Goal: Task Accomplishment & Management: Use online tool/utility

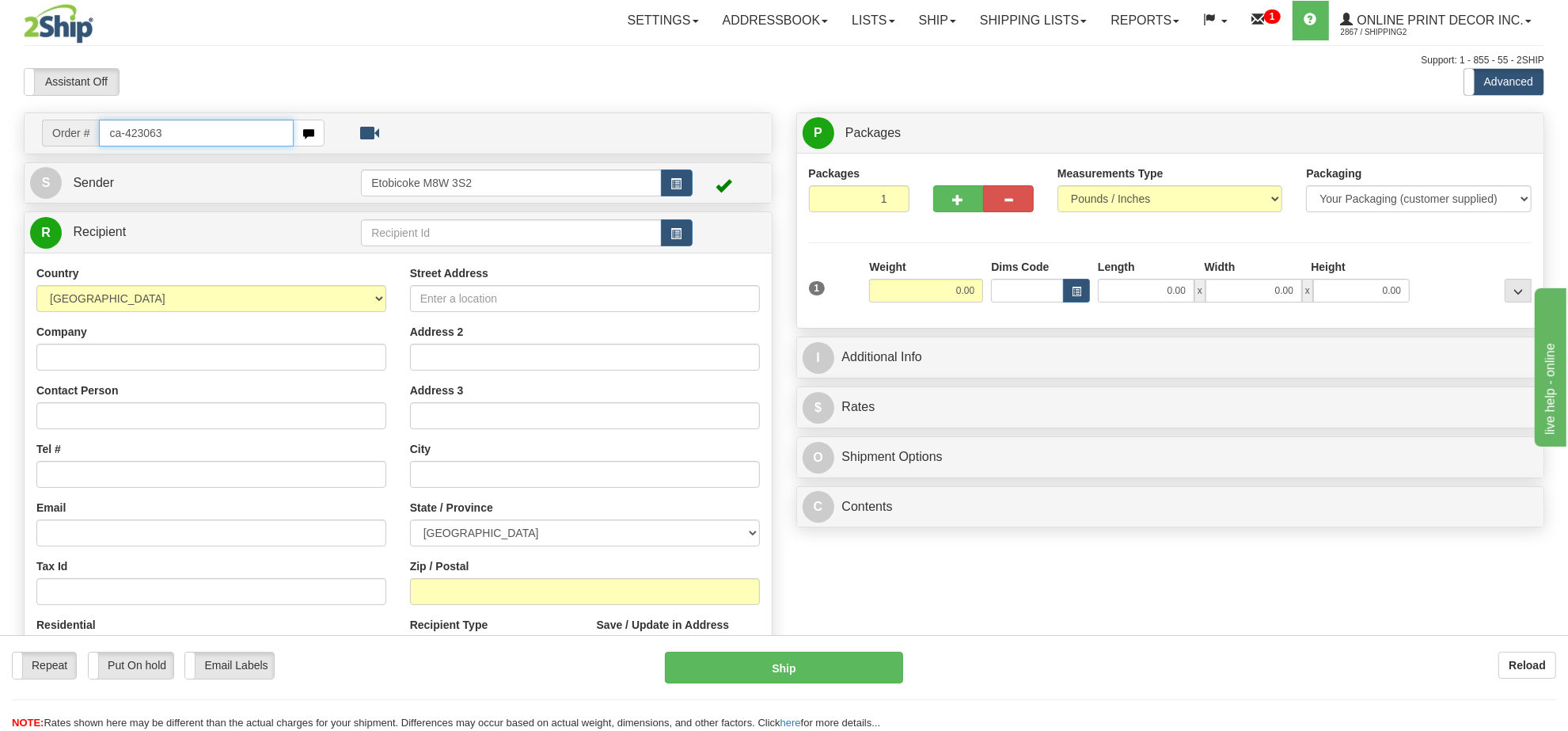
type input "ca-423063"
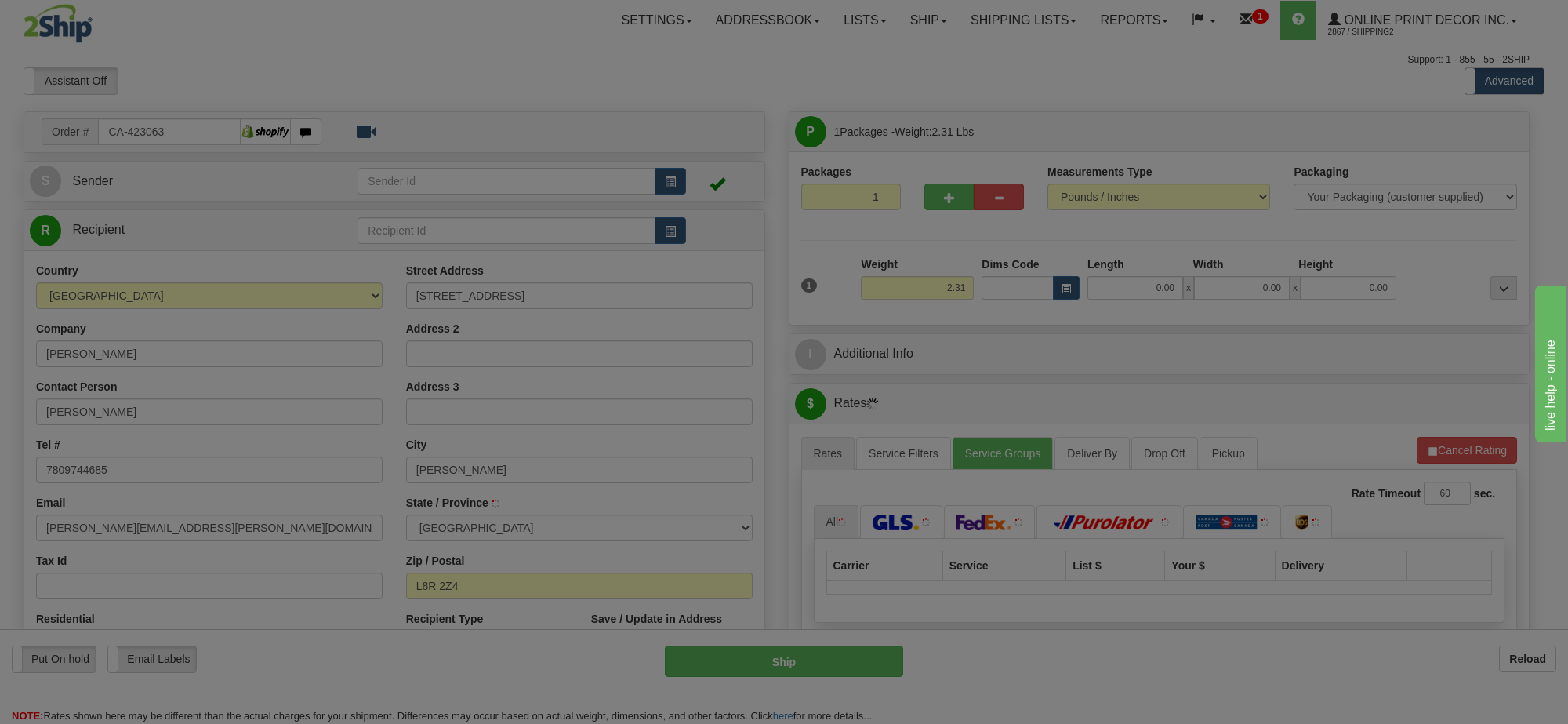
type input "HAMILTON"
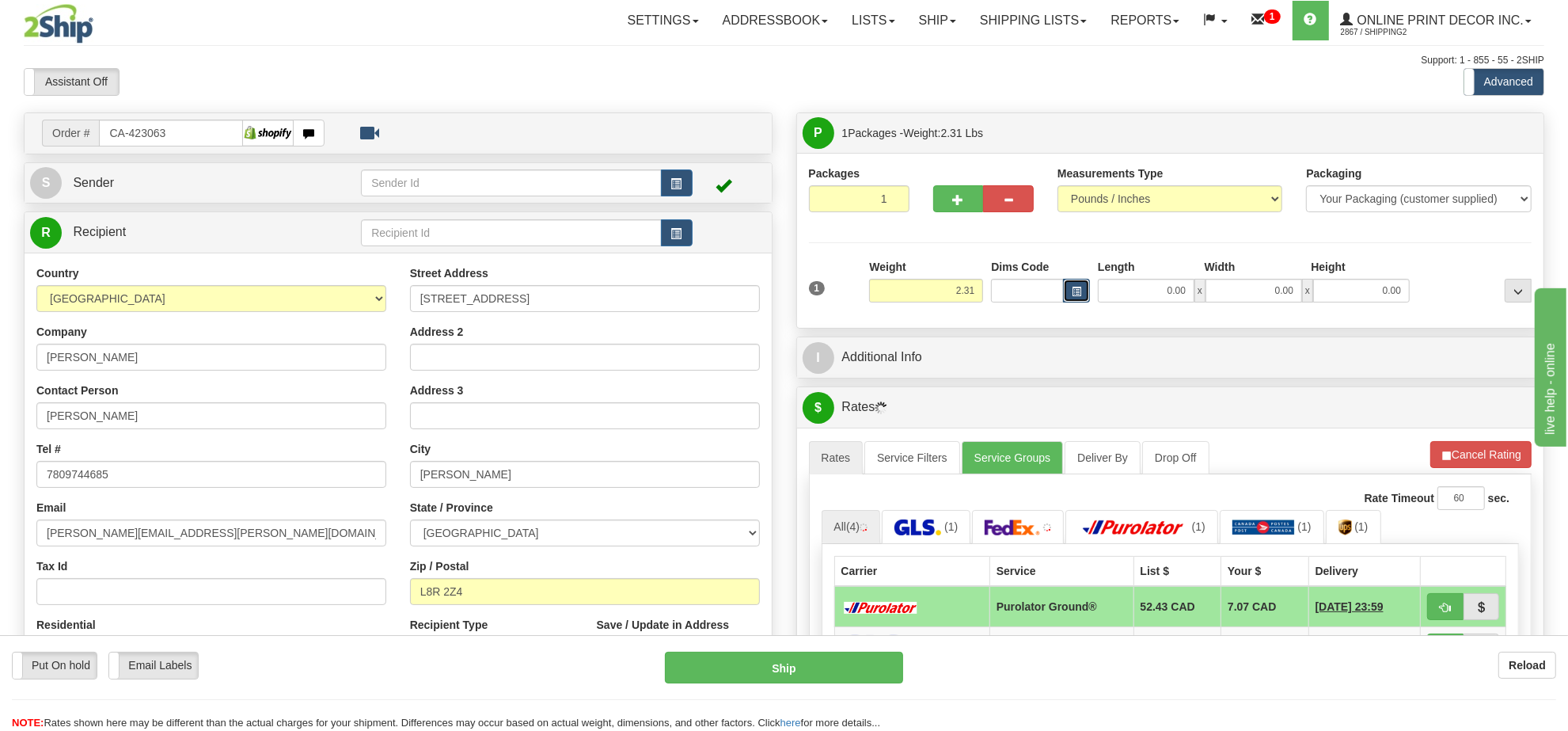
click at [1069, 286] on button "button" at bounding box center [1076, 290] width 26 height 24
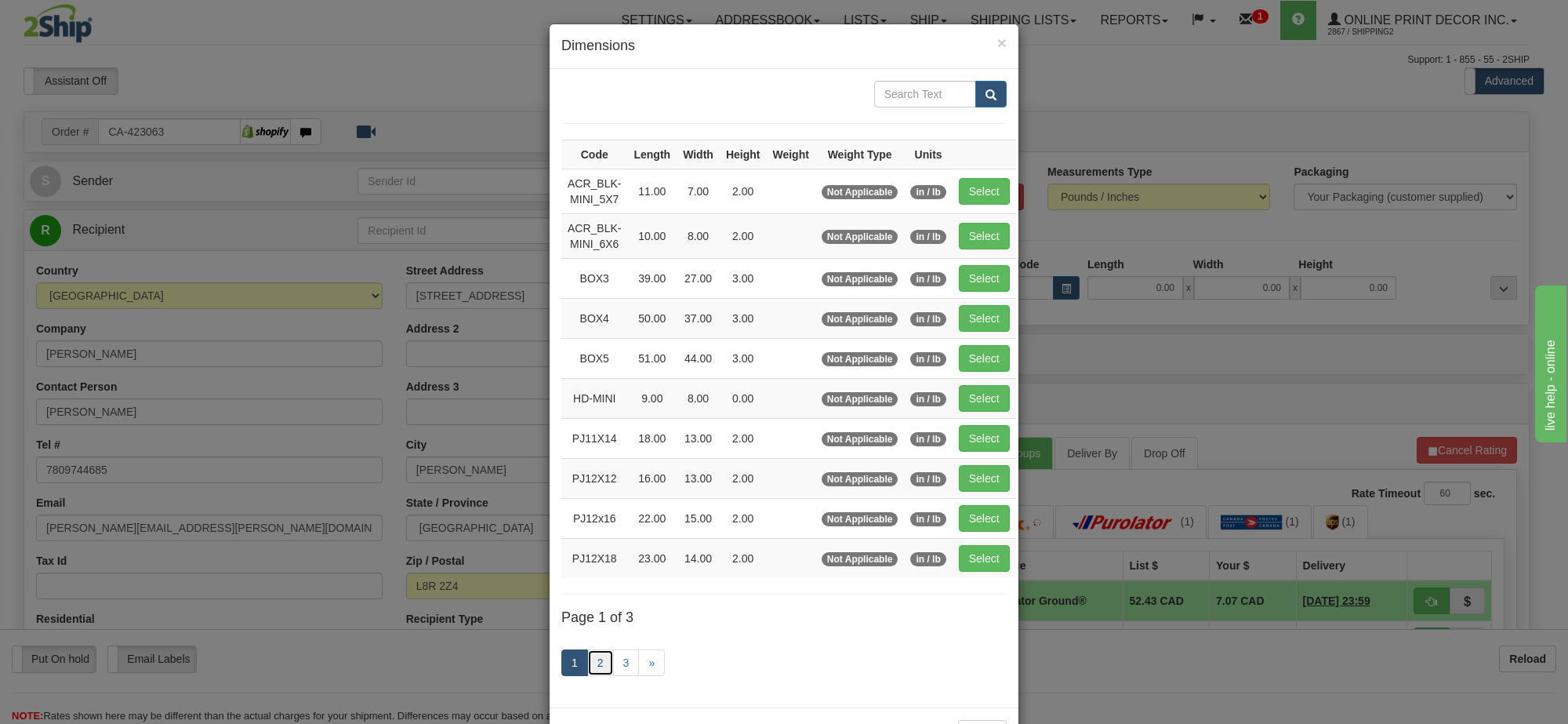
click at [591, 661] on link "2" at bounding box center [599, 662] width 26 height 26
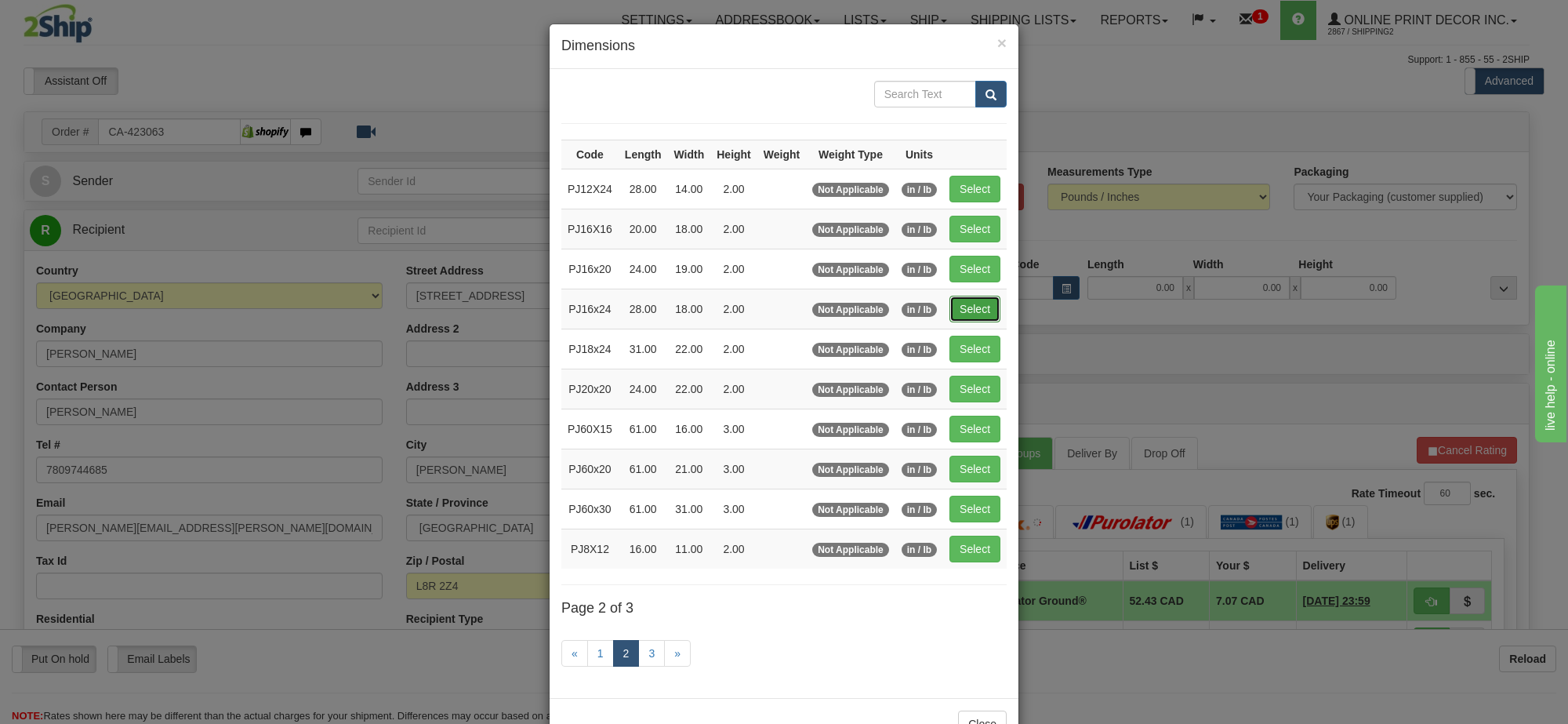
click at [951, 314] on button "Select" at bounding box center [974, 308] width 51 height 26
type input "PJ16x24"
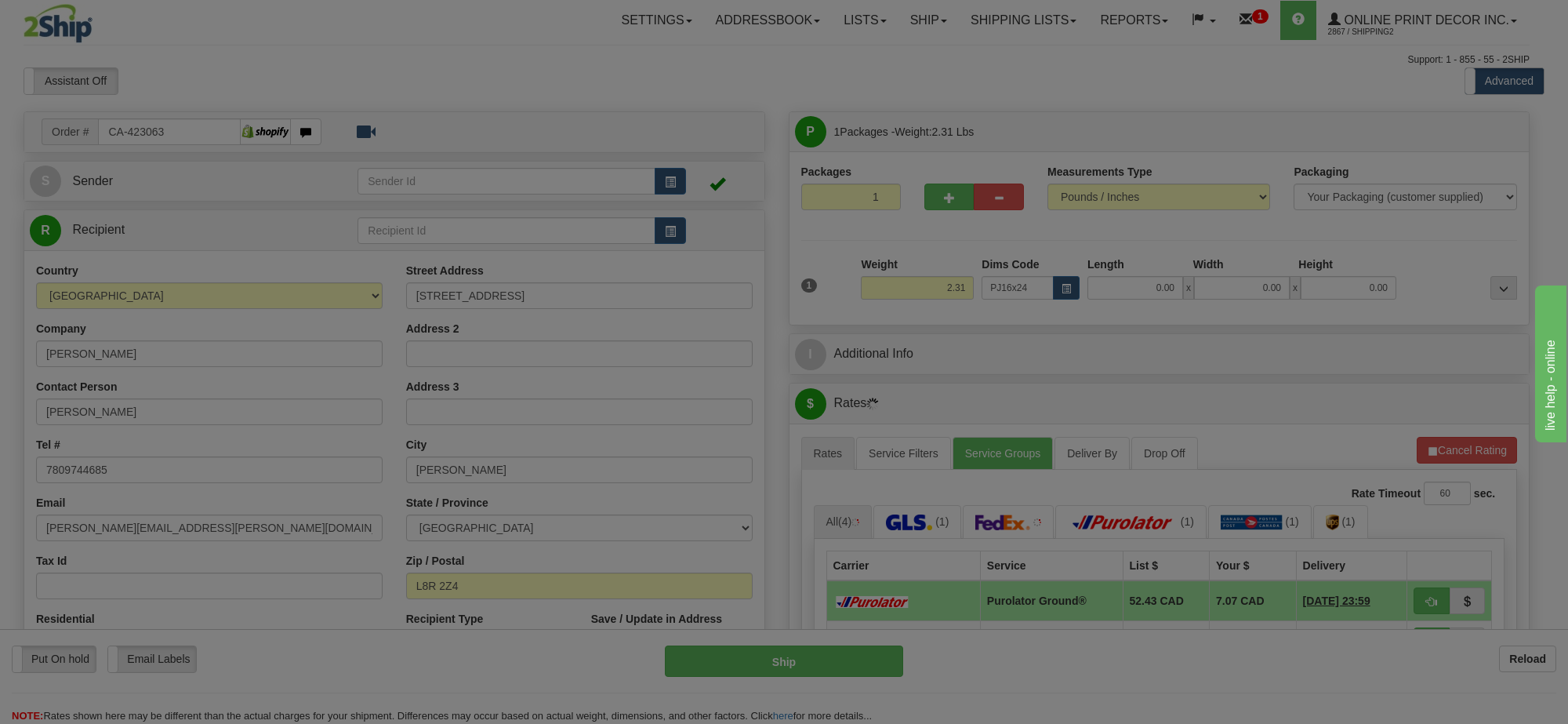
type input "28.00"
type input "18.00"
type input "2.00"
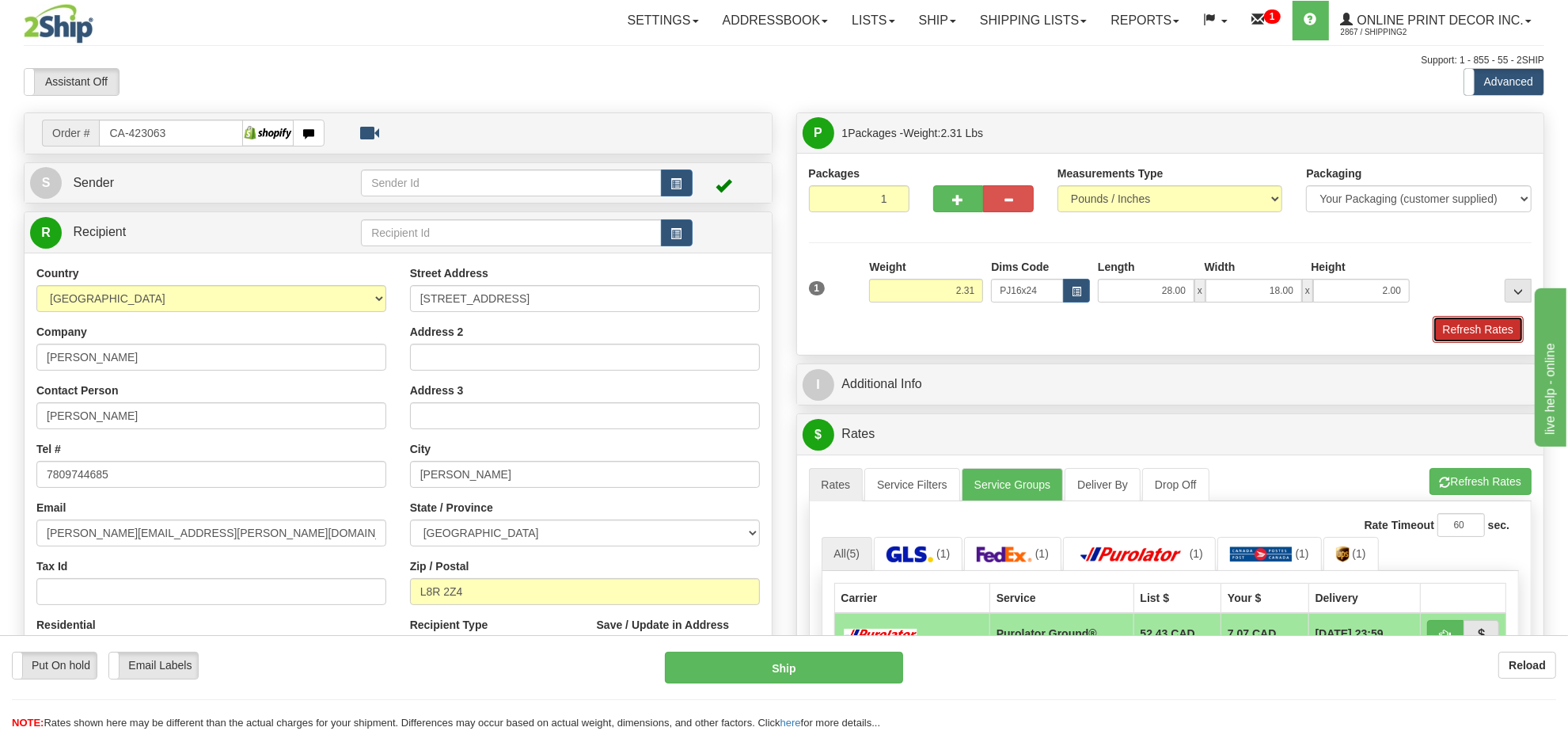
click at [1478, 333] on button "Refresh Rates" at bounding box center [1478, 329] width 91 height 26
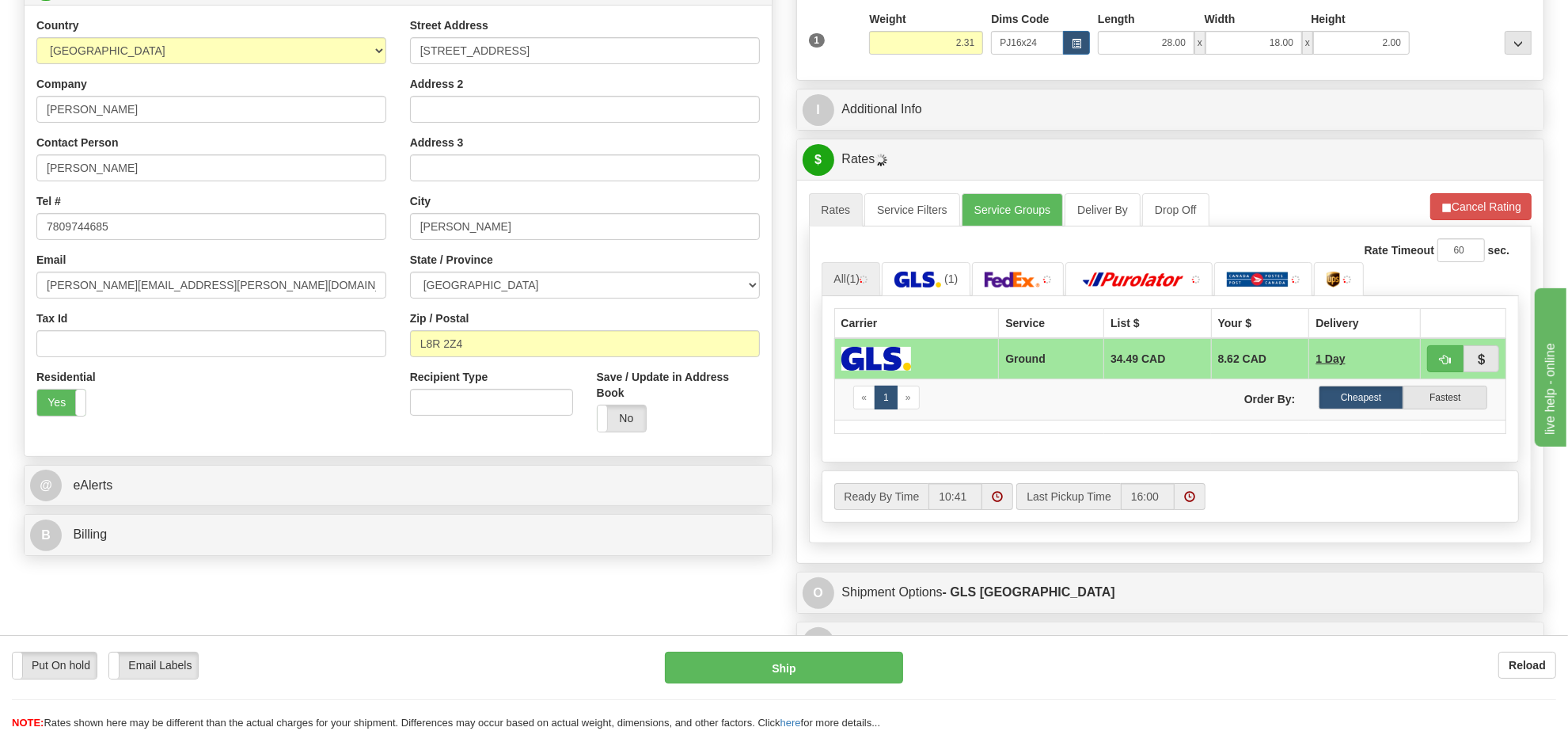
scroll to position [254, 0]
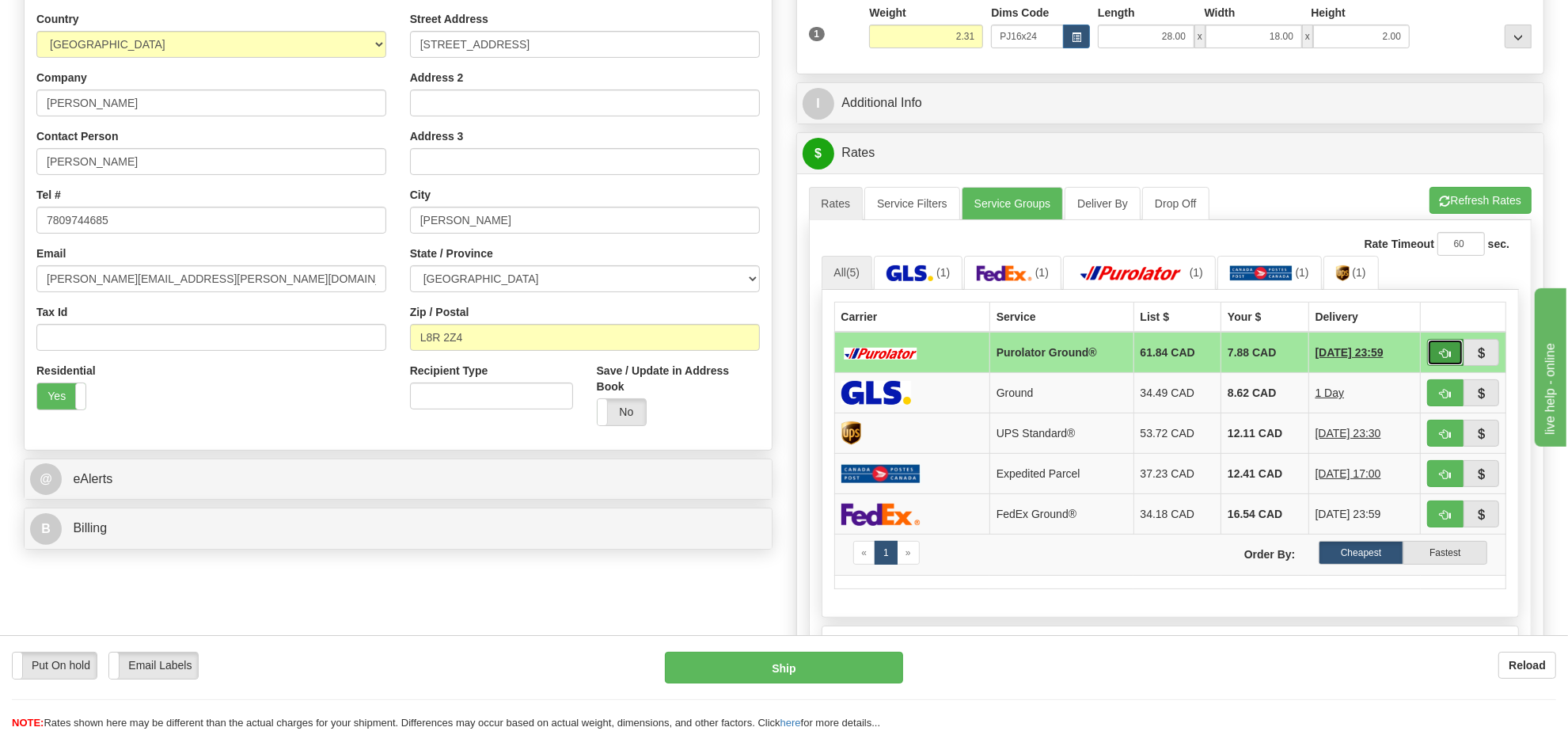
click at [1437, 358] on button "button" at bounding box center [1445, 351] width 36 height 26
type input "260"
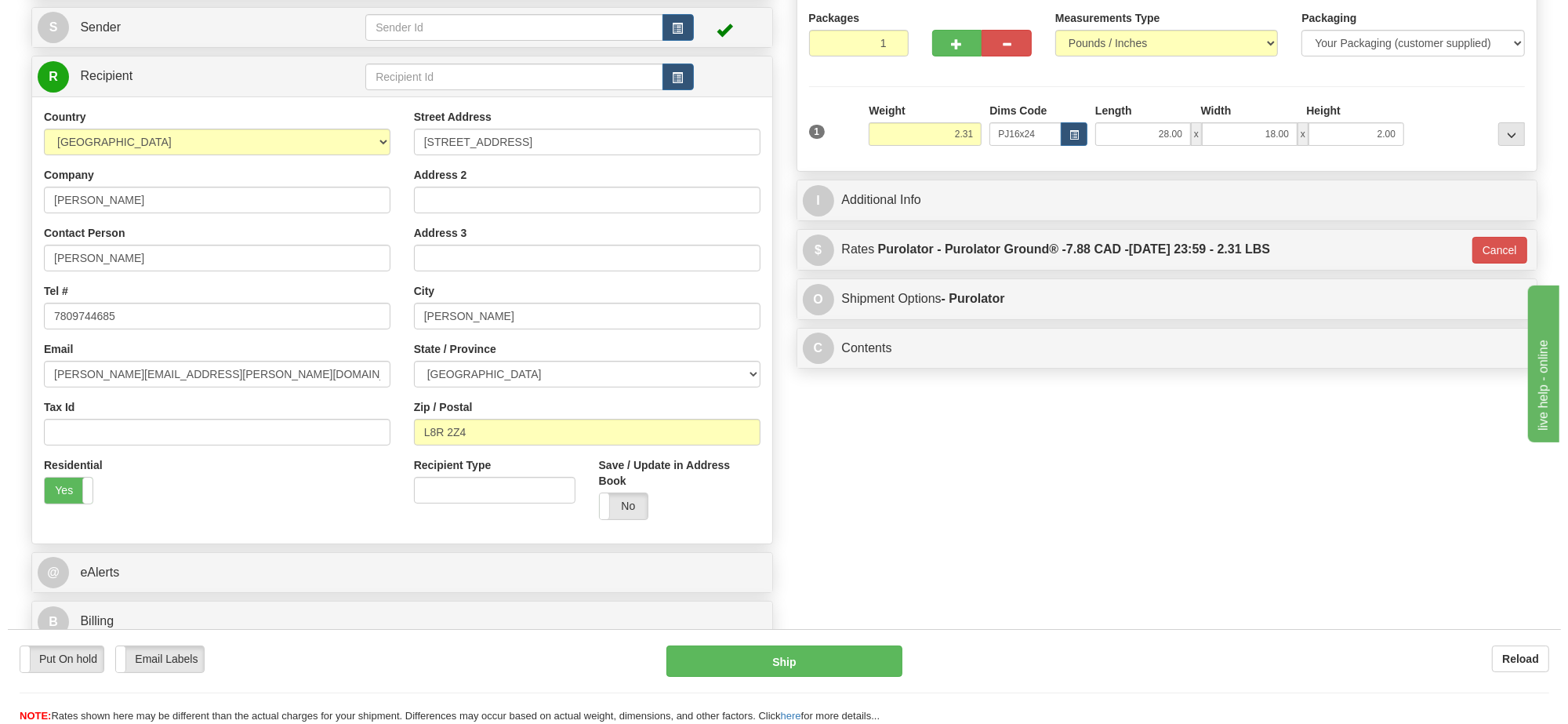
scroll to position [0, 0]
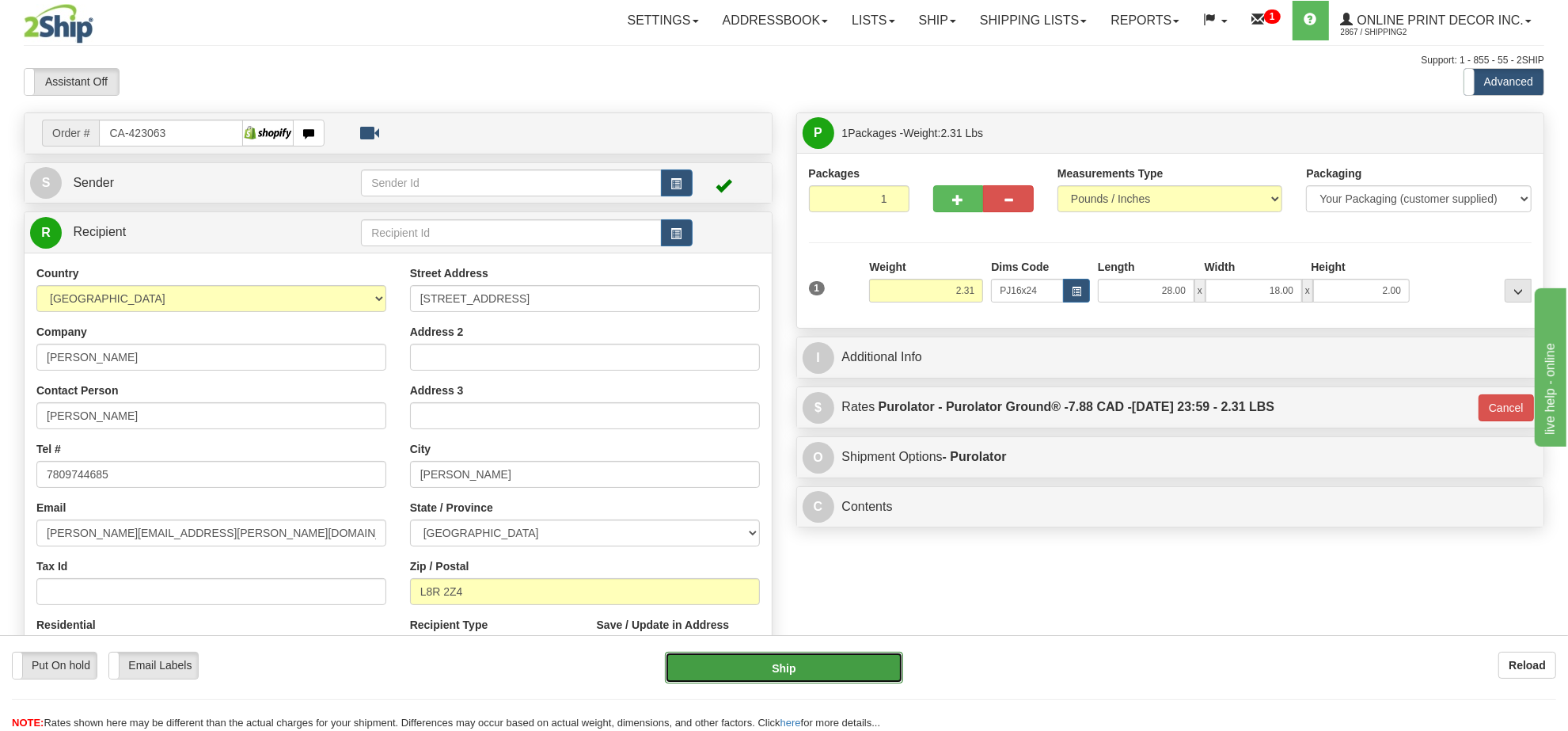
click at [758, 671] on button "Ship" at bounding box center [784, 667] width 237 height 31
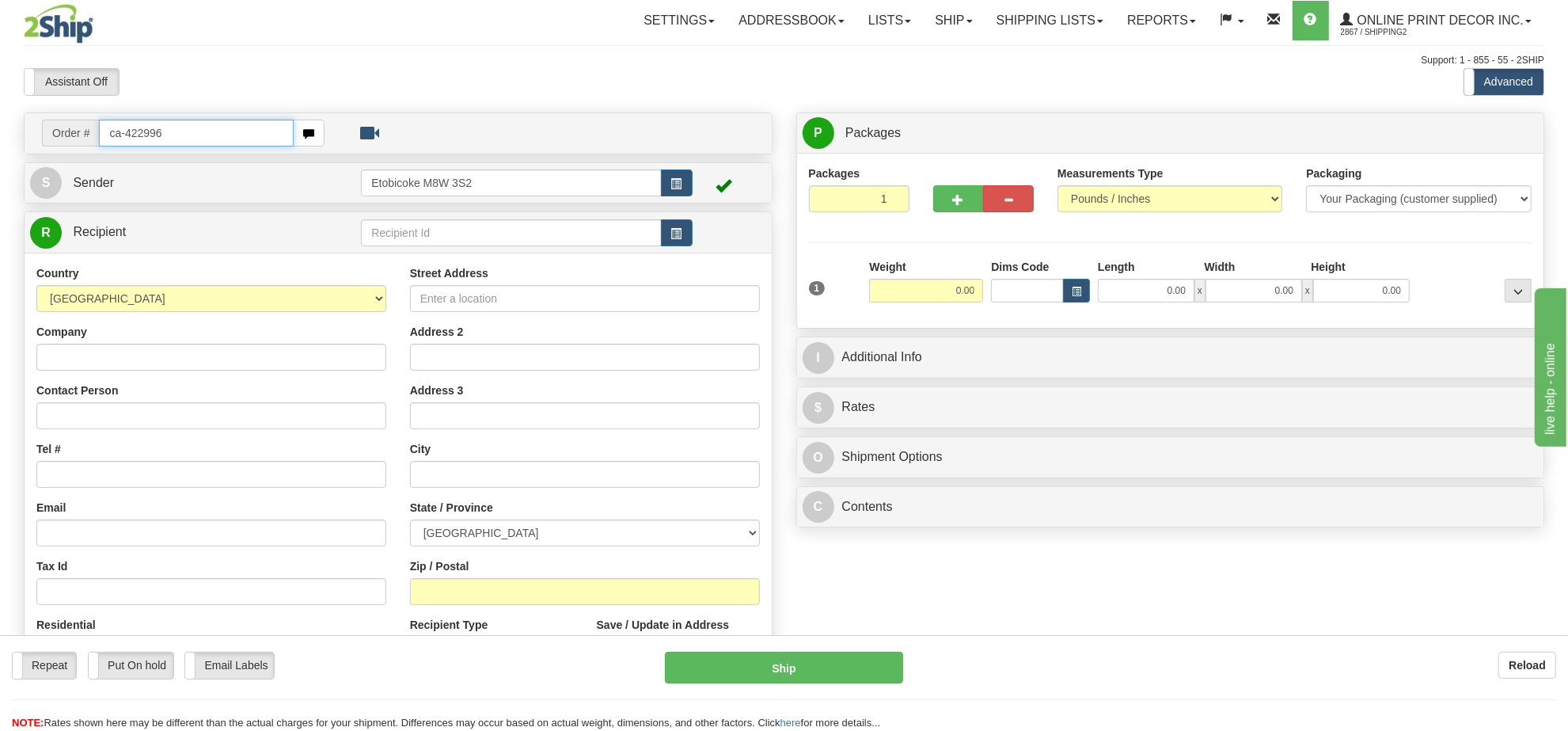
type input "ca-422996"
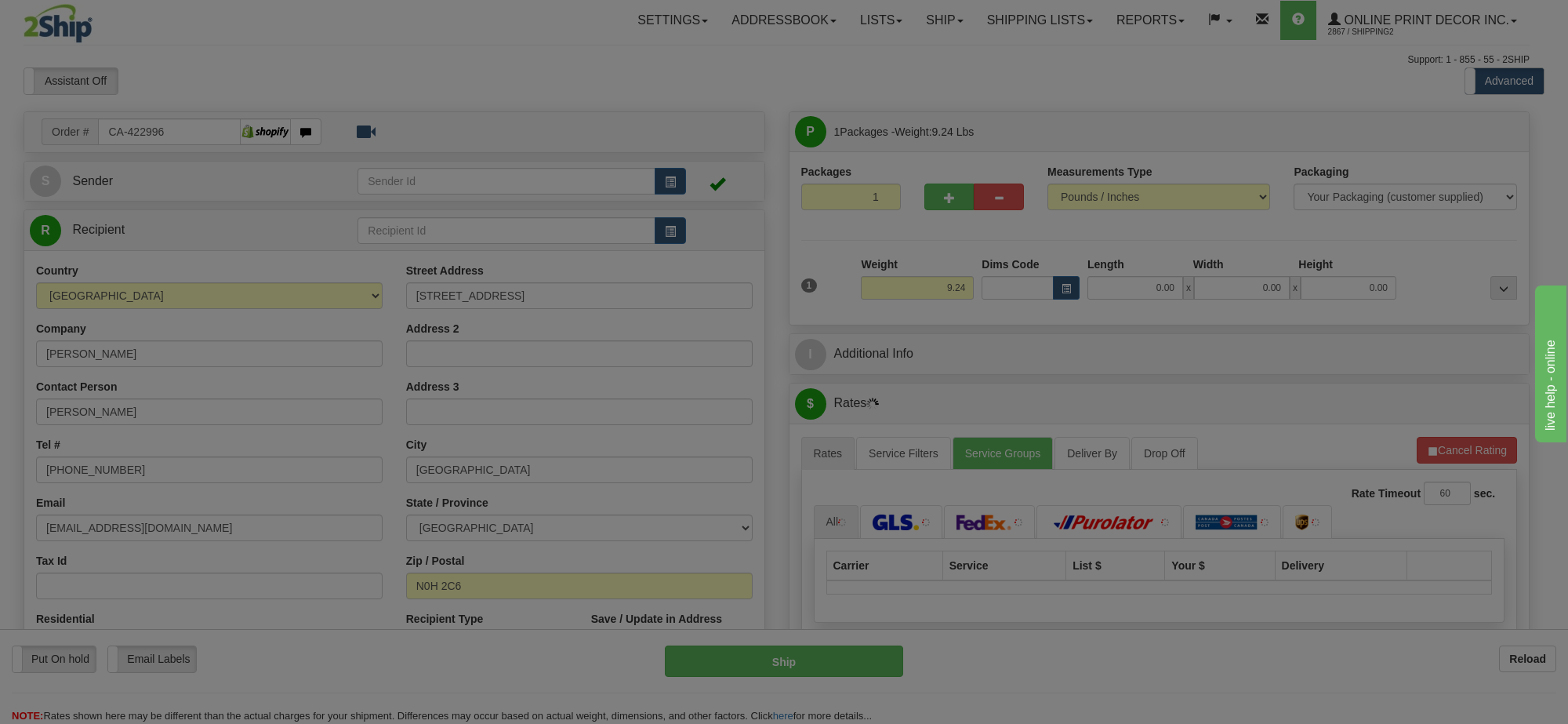
type input "PORT ELGIN"
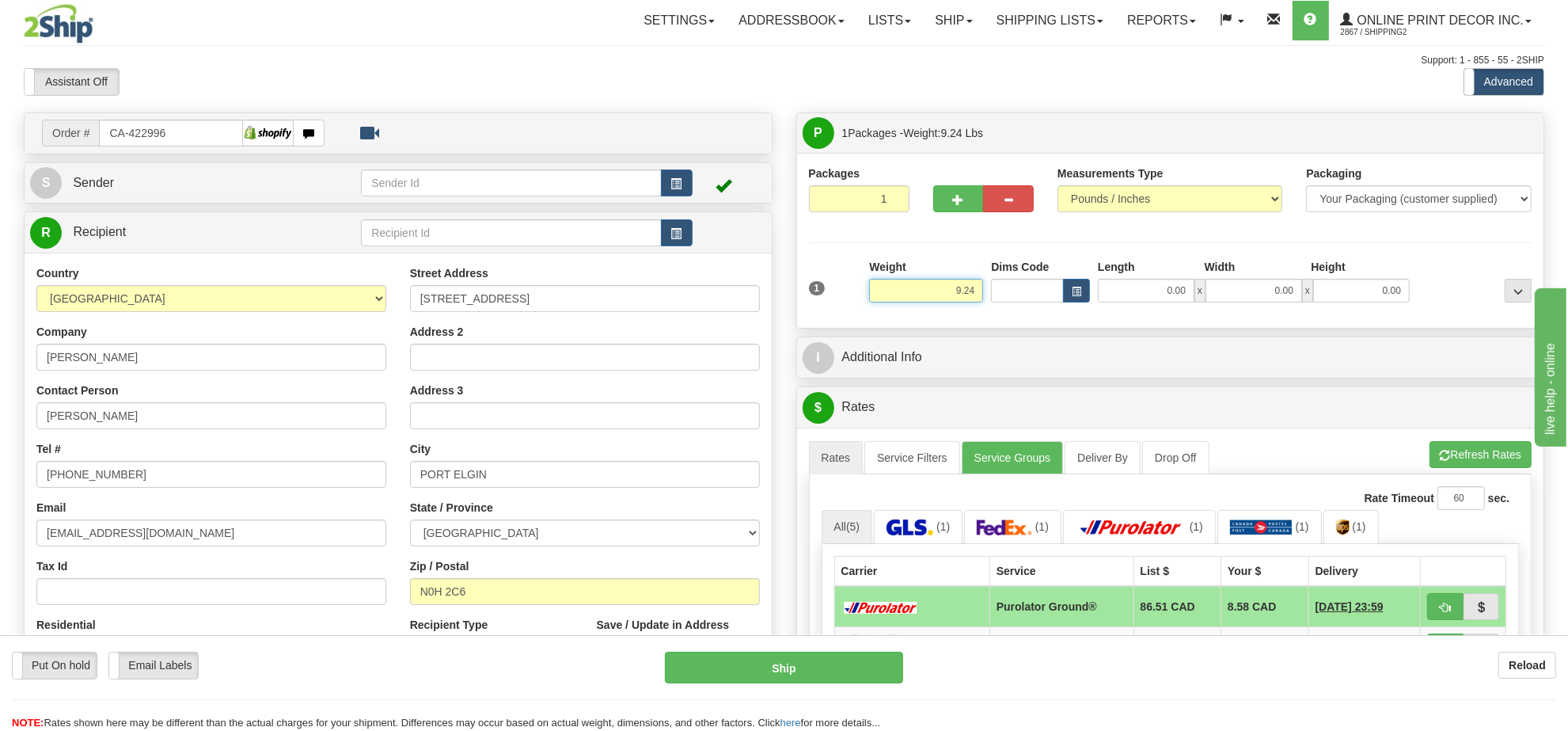
click at [962, 293] on input "9.24" at bounding box center [926, 290] width 114 height 24
click at [1074, 289] on span "button" at bounding box center [1076, 291] width 10 height 9
type input "6.00"
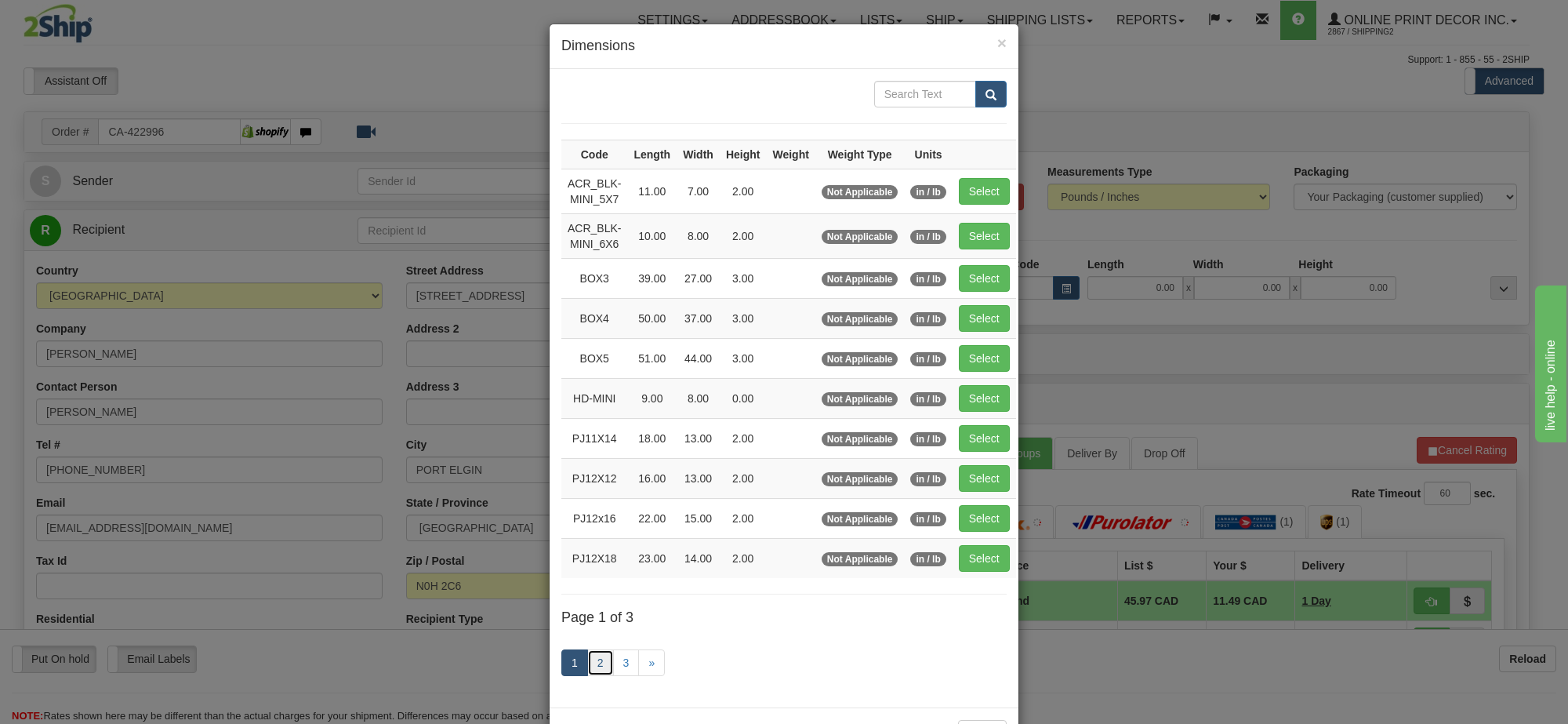
click at [589, 665] on link "2" at bounding box center [599, 662] width 26 height 26
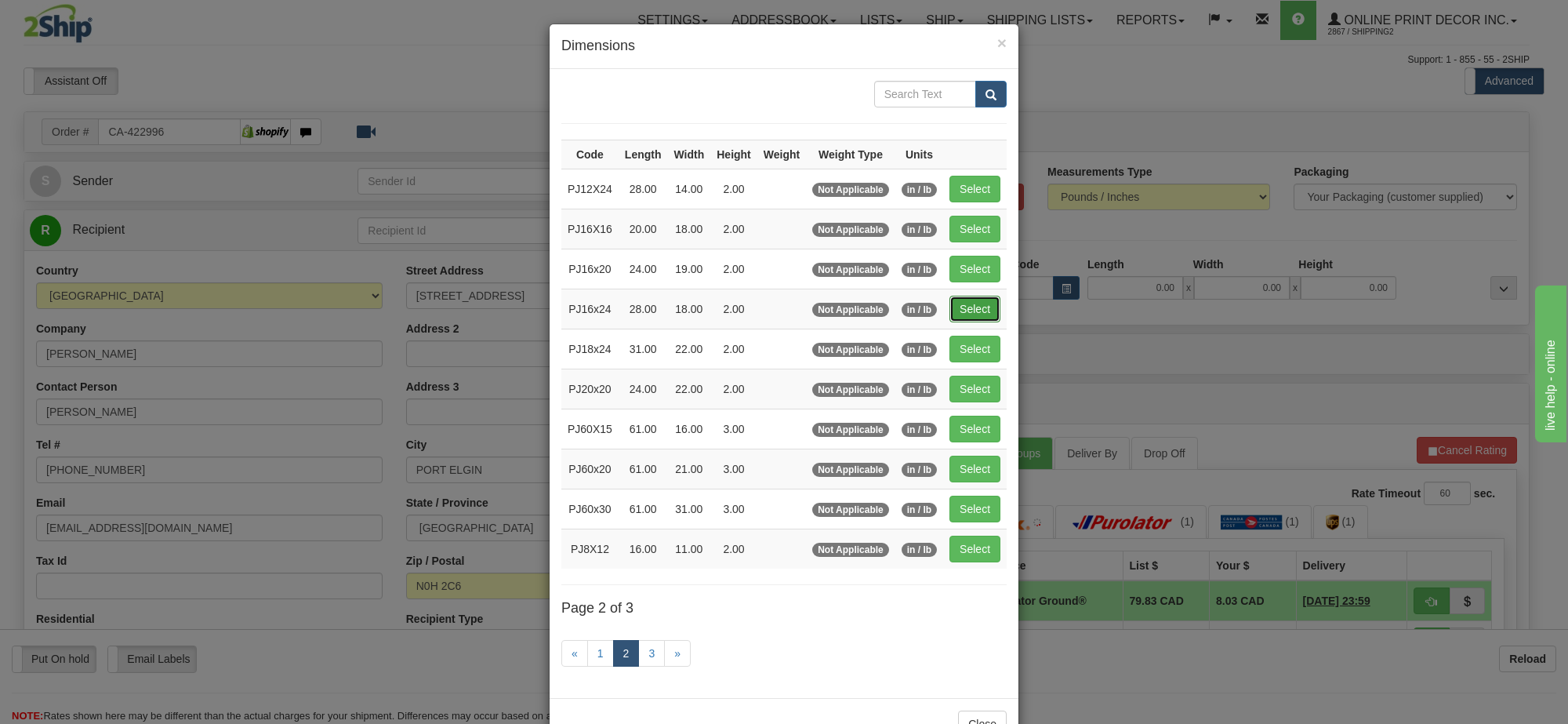
click at [976, 303] on button "Select" at bounding box center [974, 308] width 51 height 26
type input "PJ16x24"
type input "28.00"
type input "18.00"
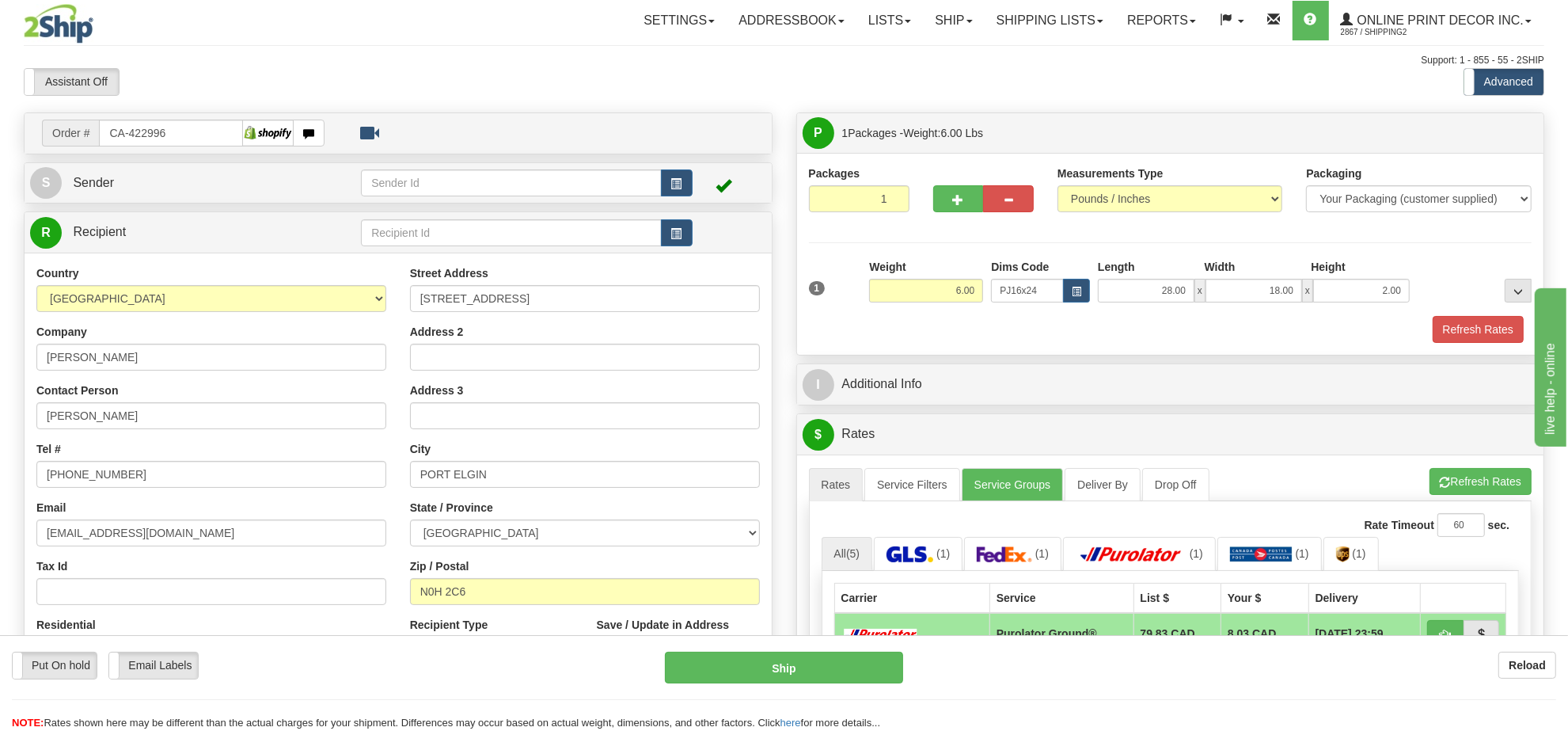
click at [1366, 277] on div "Height" at bounding box center [1360, 269] width 107 height 20
drag, startPoint x: 1366, startPoint y: 277, endPoint x: 1366, endPoint y: 293, distance: 16.0
click at [1366, 293] on div "Length Width Height 28.00 x 18.00 x 2.00" at bounding box center [1254, 281] width 320 height 43
click at [1366, 293] on input "2.00" at bounding box center [1362, 290] width 96 height 24
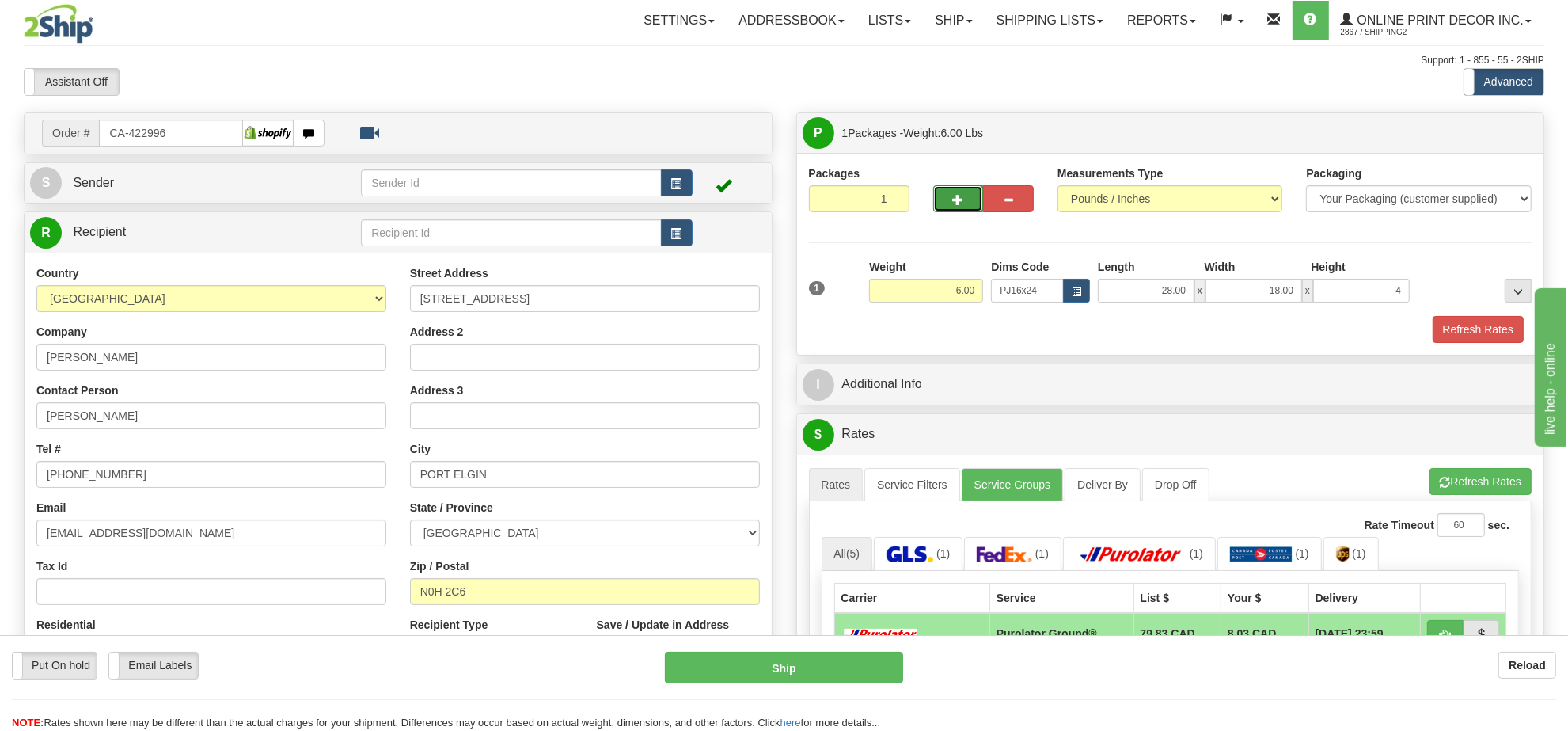
type input "4.00"
click at [949, 204] on button "button" at bounding box center [959, 198] width 51 height 26
radio input "true"
type input "2"
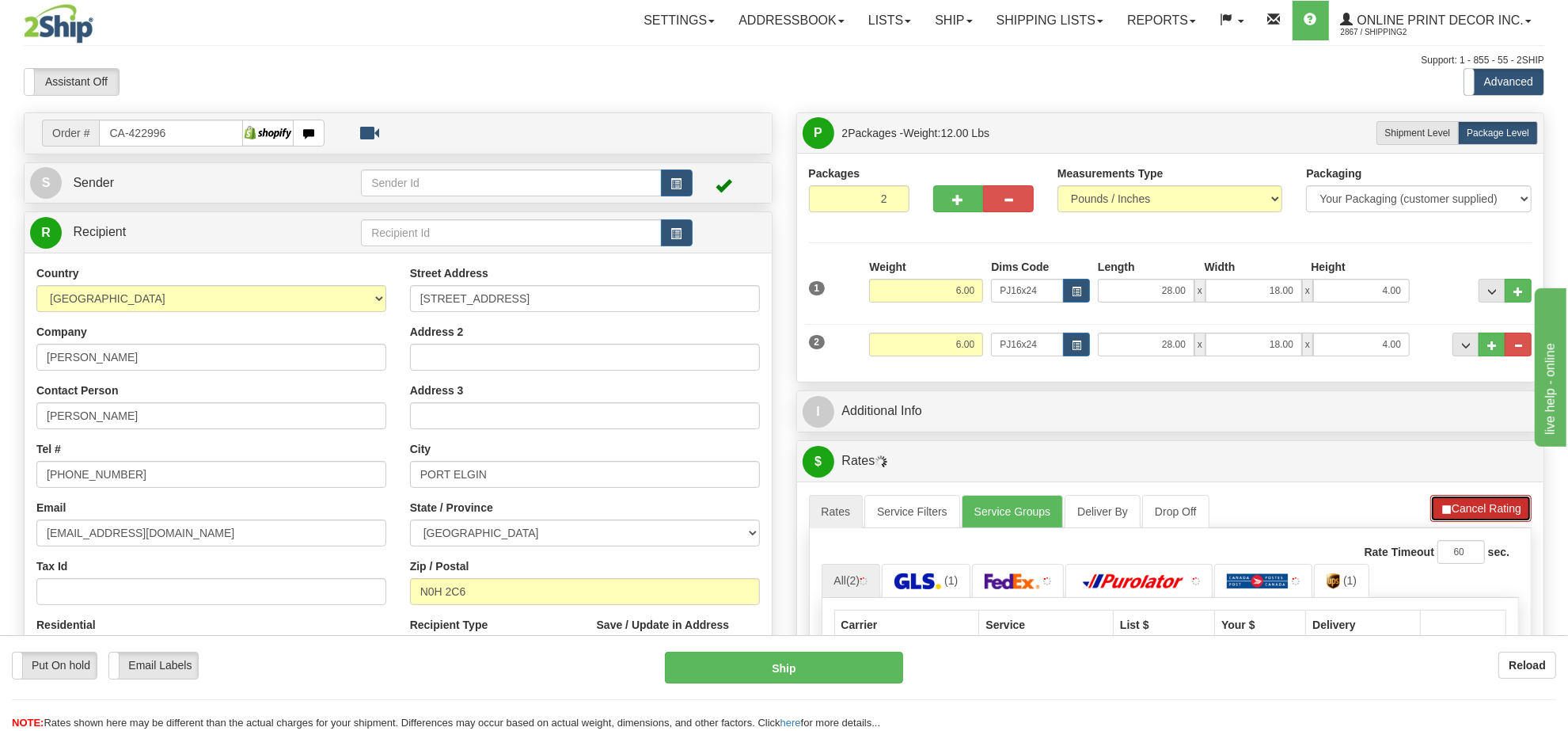
click at [1465, 510] on button "Cancel Rating" at bounding box center [1481, 507] width 101 height 26
click at [0, 0] on button "Refresh Rates" at bounding box center [0, 0] width 0 height 0
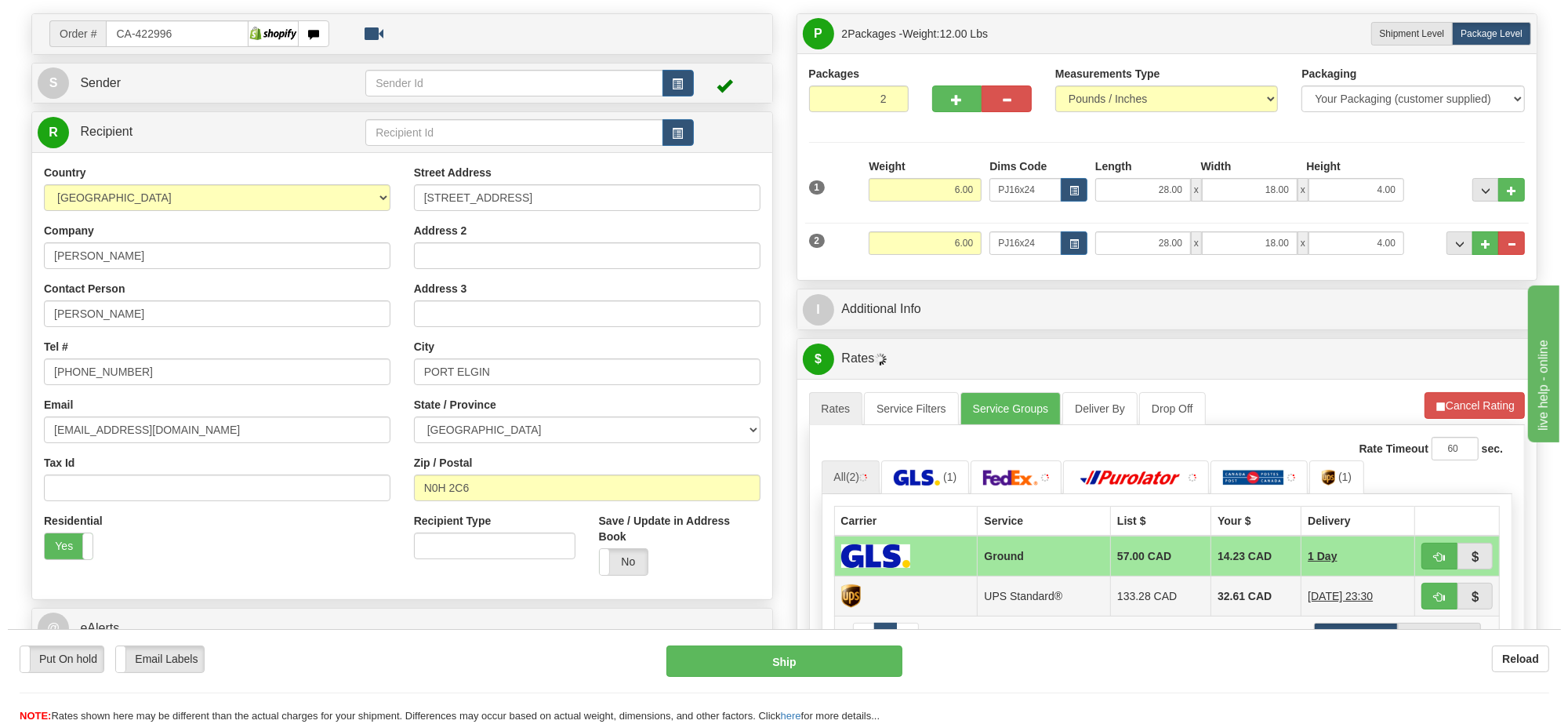
scroll to position [196, 0]
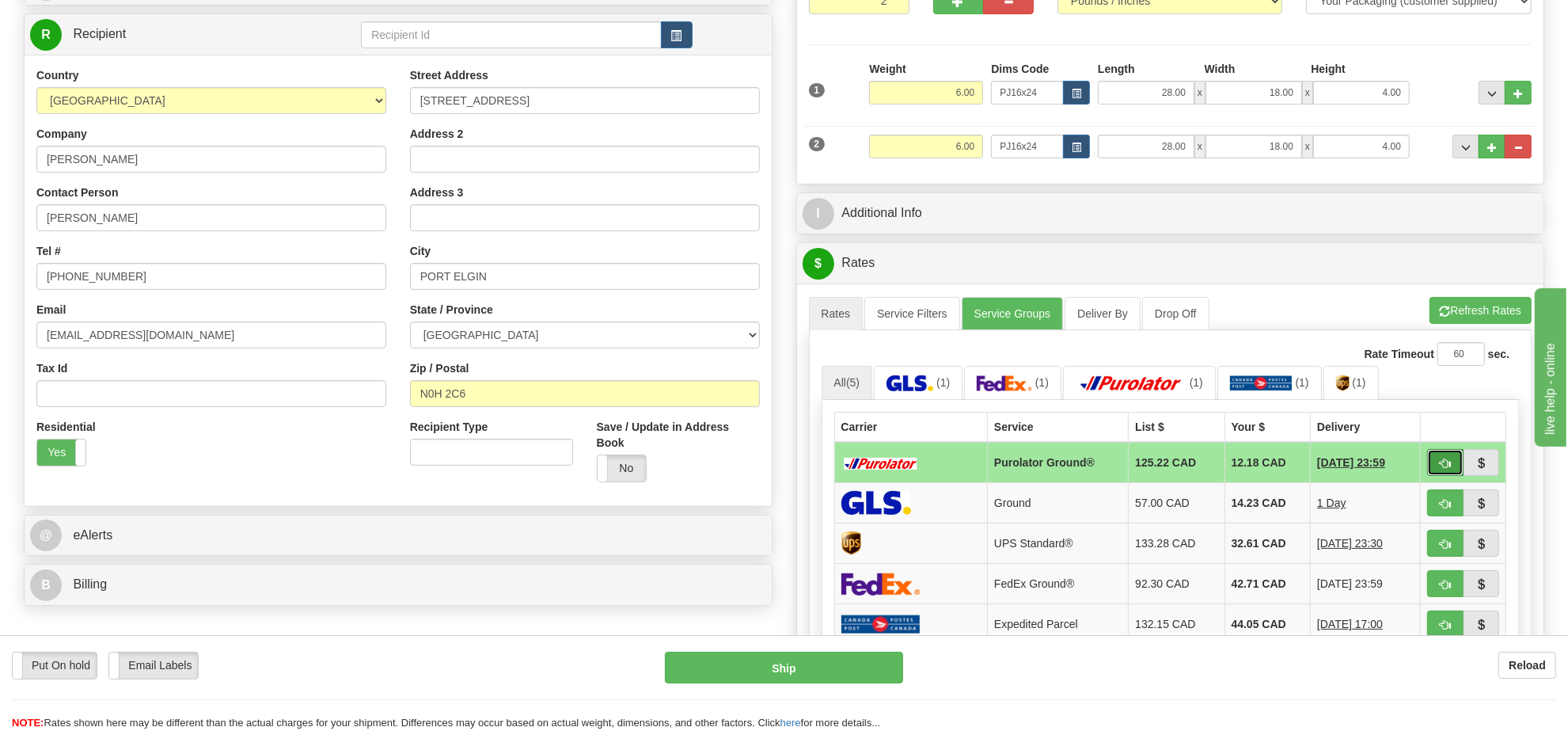
click at [1453, 460] on button "button" at bounding box center [1445, 461] width 36 height 26
type input "260"
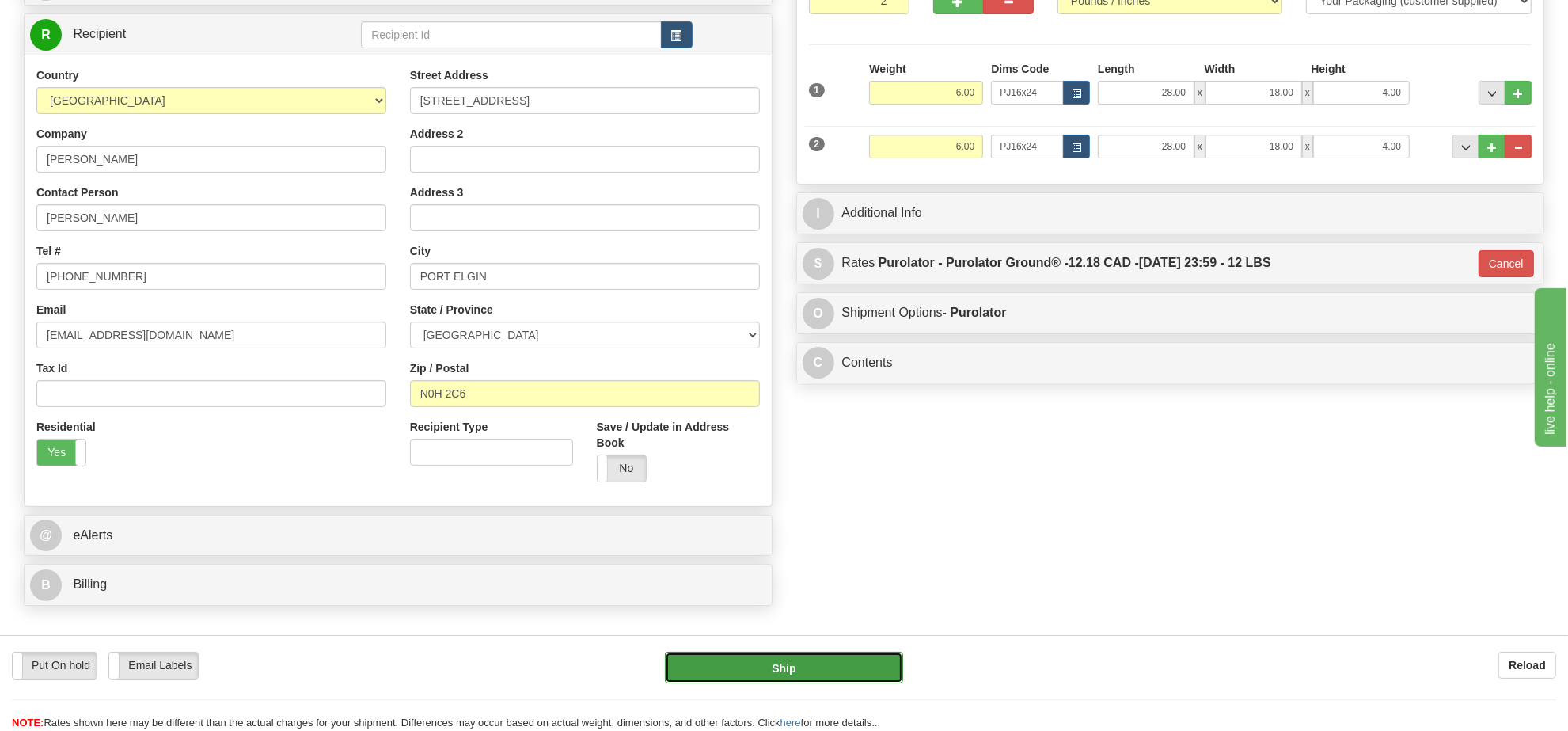
click at [832, 653] on button "Ship" at bounding box center [784, 667] width 237 height 31
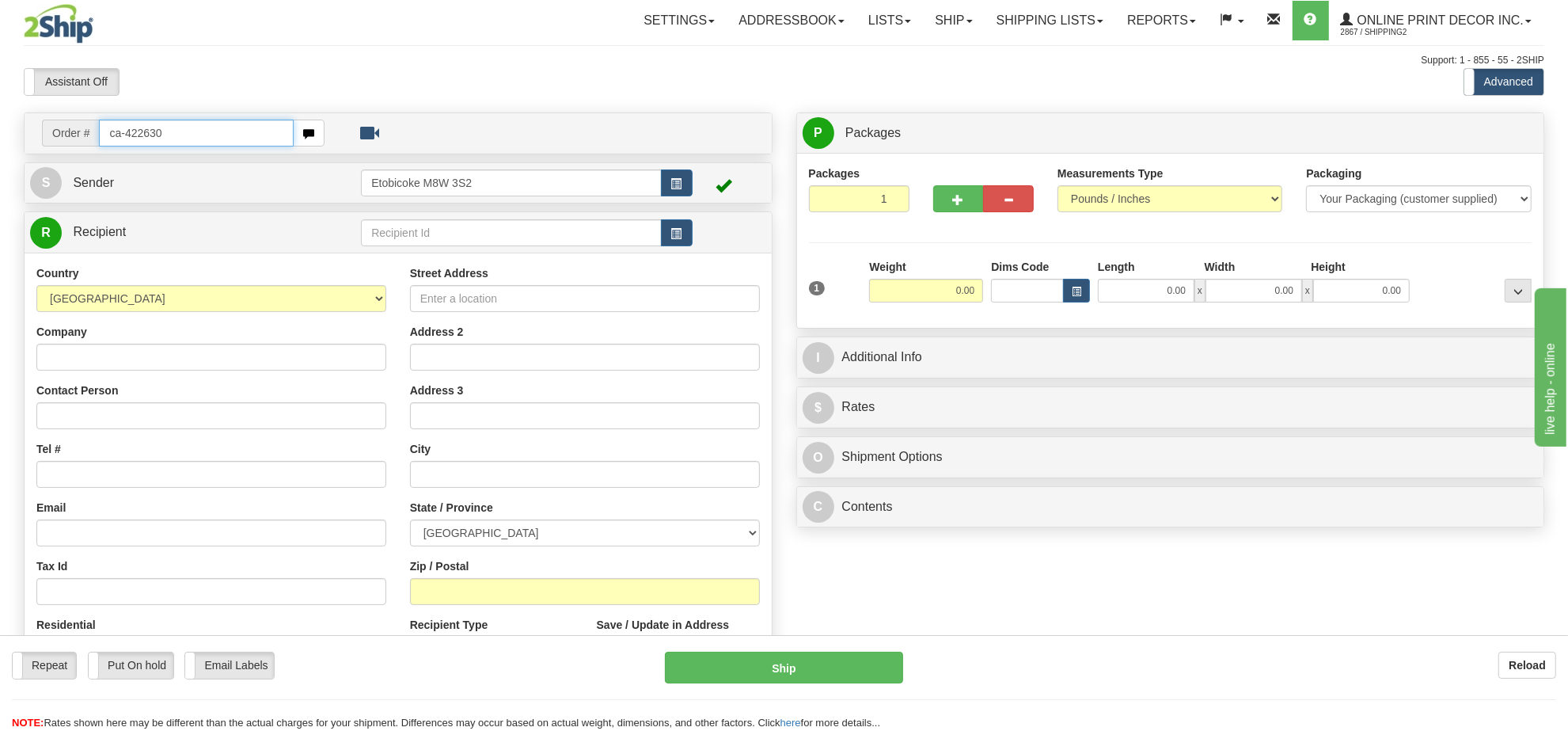
type input "ca-422630"
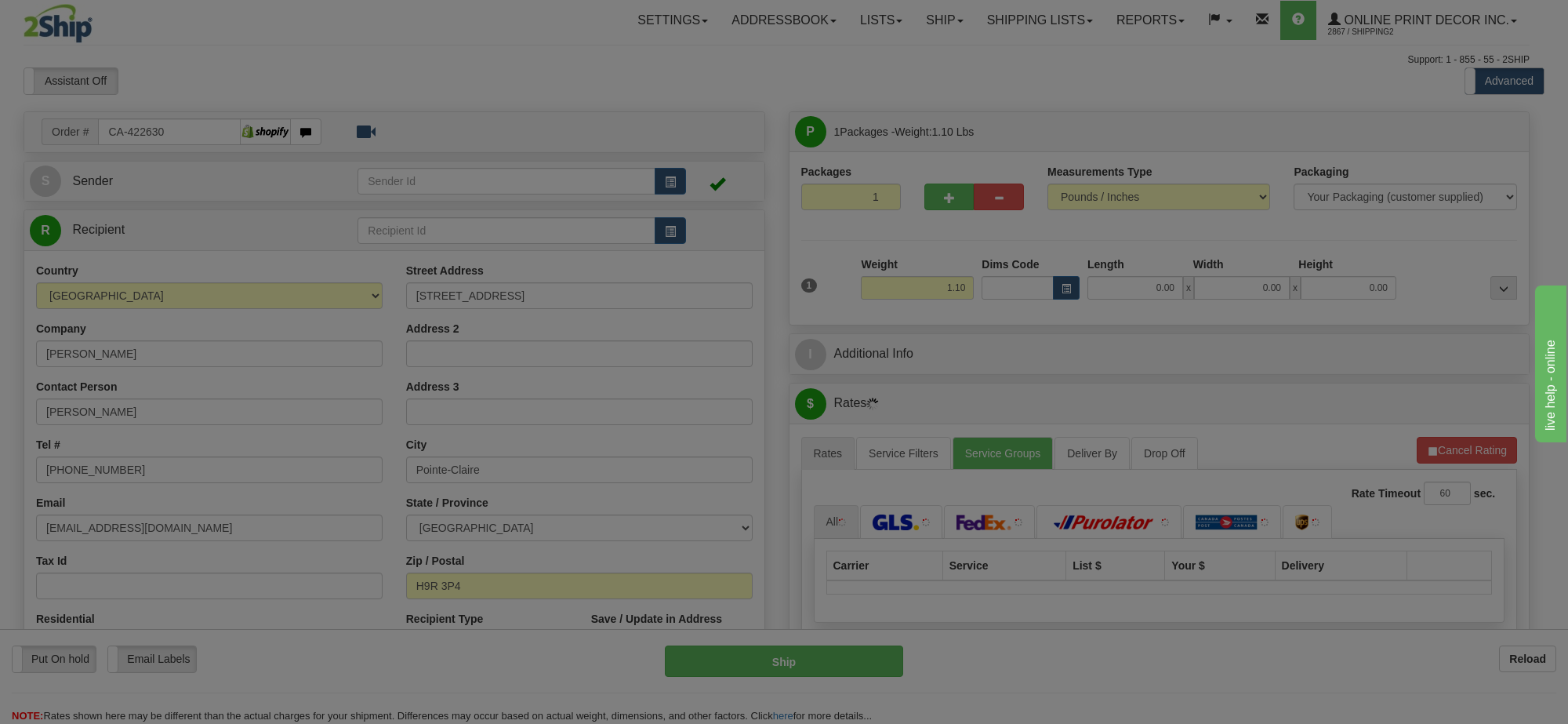
type input "POINTE-CLAIRE"
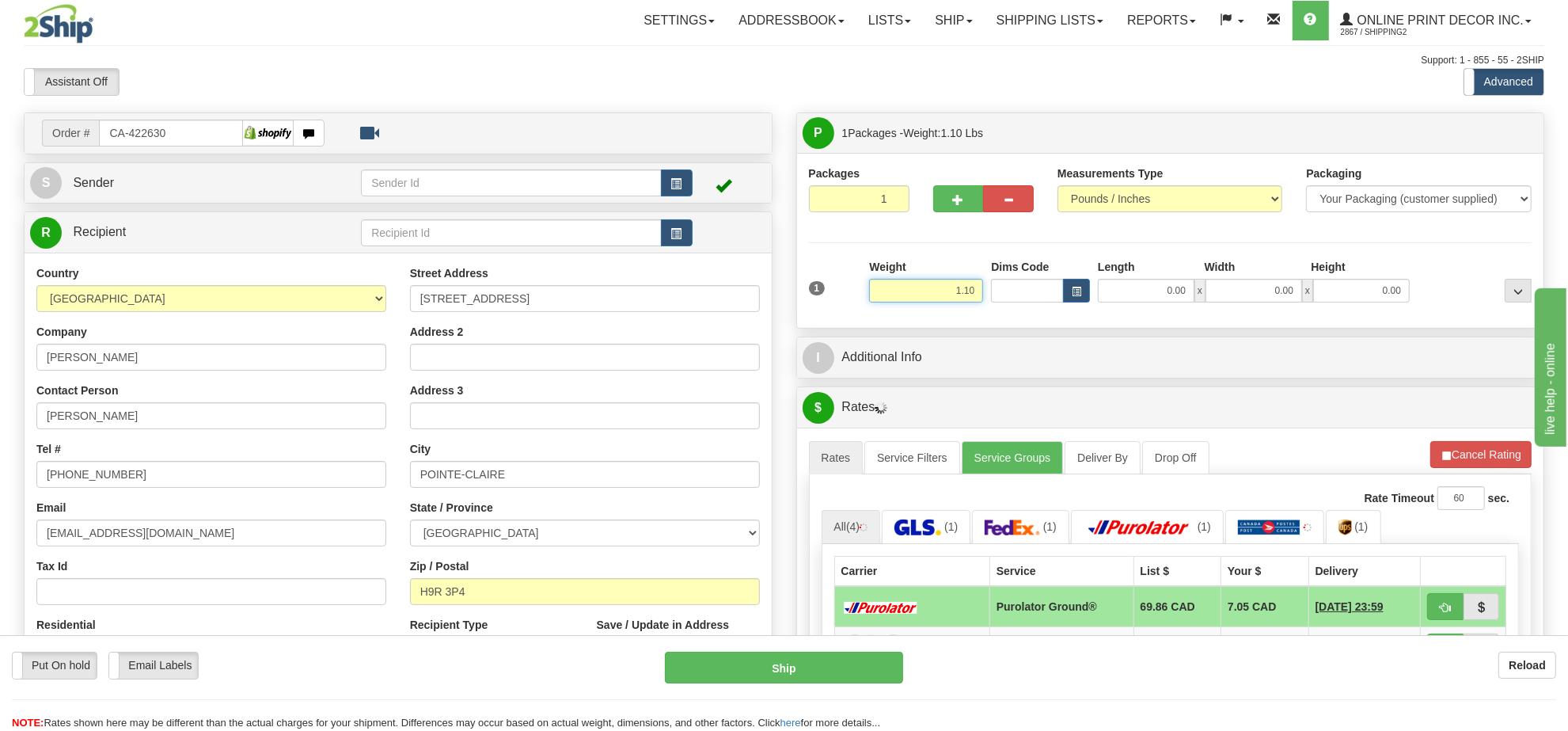
click at [956, 297] on input "1.10" at bounding box center [926, 290] width 114 height 24
type input "9.00"
click at [1078, 298] on button "button" at bounding box center [1076, 290] width 26 height 24
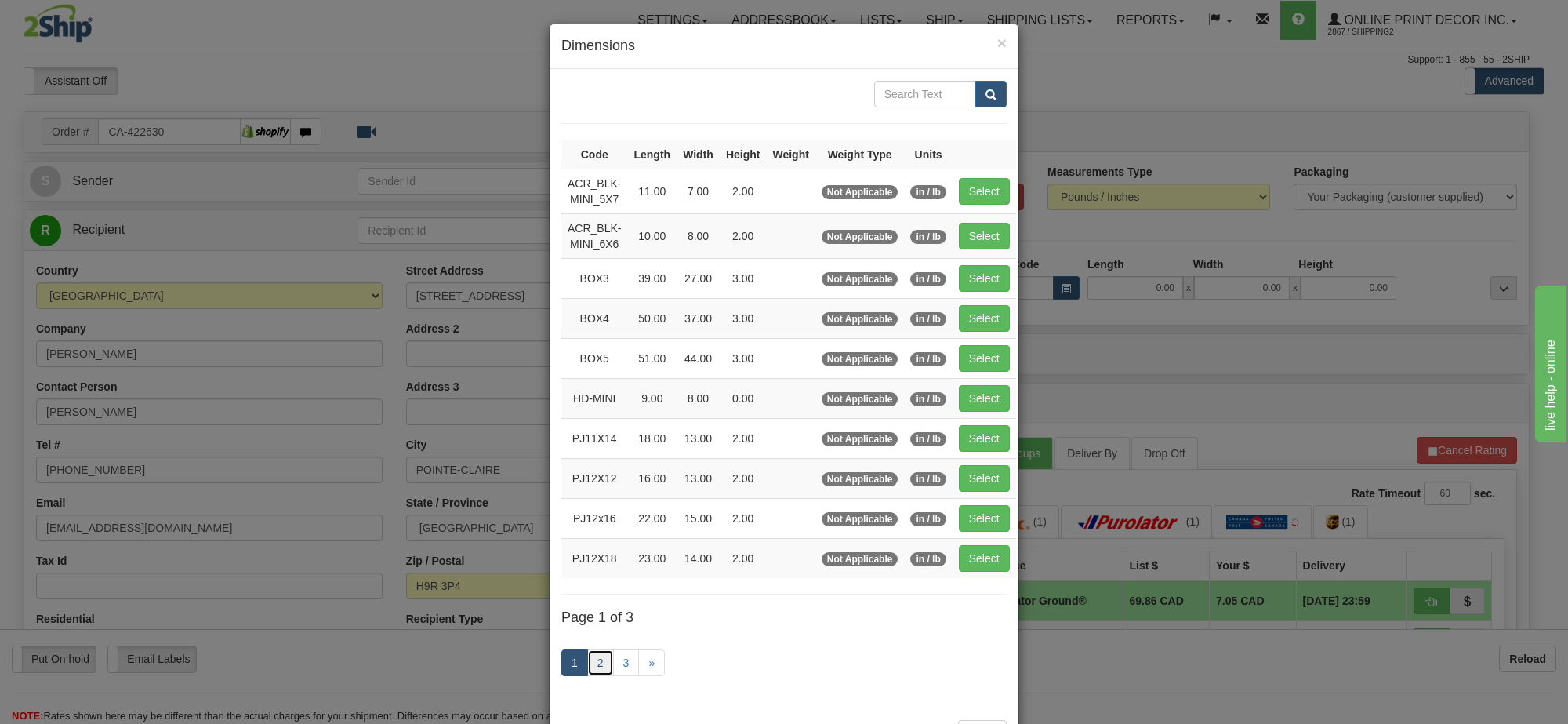
click at [600, 663] on link "2" at bounding box center [599, 662] width 26 height 26
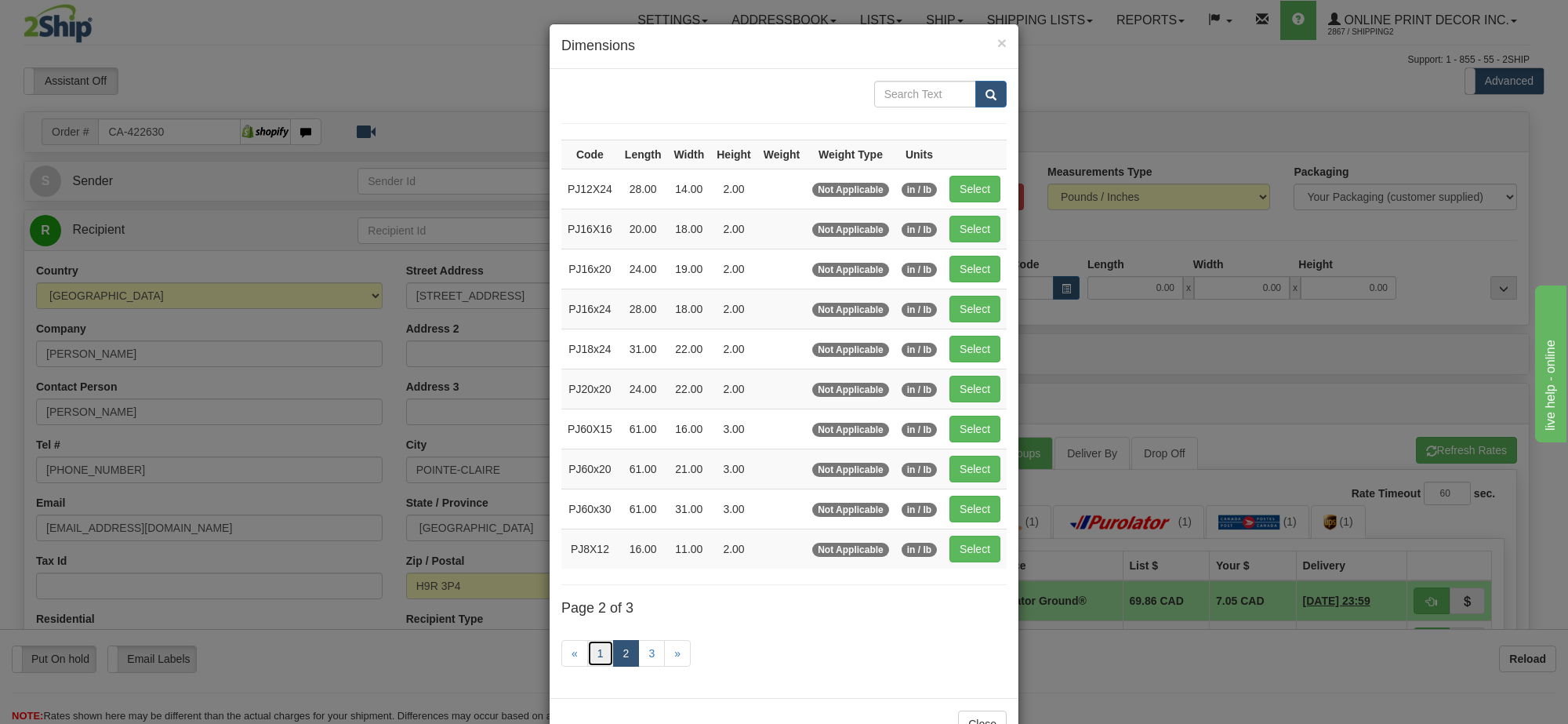
click at [588, 652] on link "1" at bounding box center [599, 652] width 26 height 26
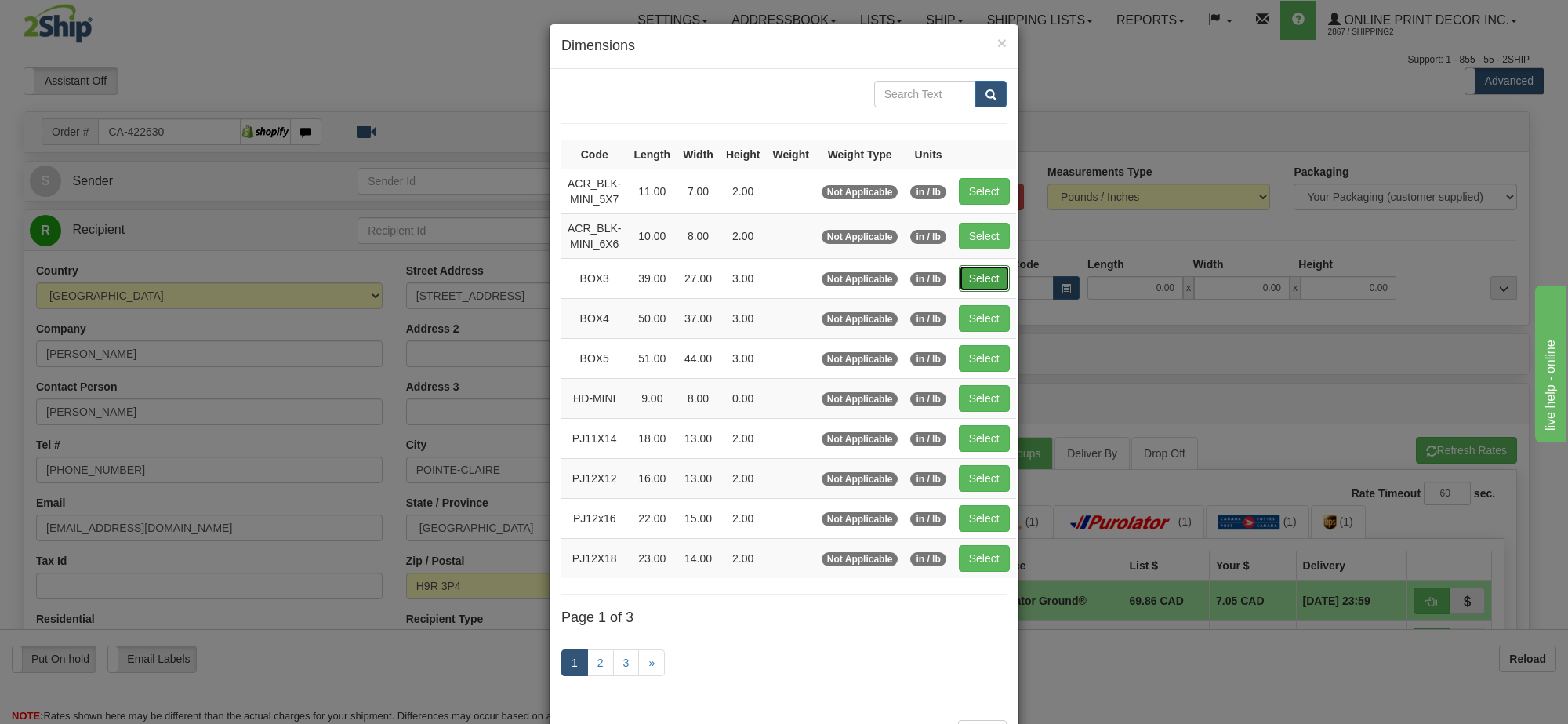
click at [966, 277] on button "Select" at bounding box center [984, 278] width 51 height 26
type input "BOX3"
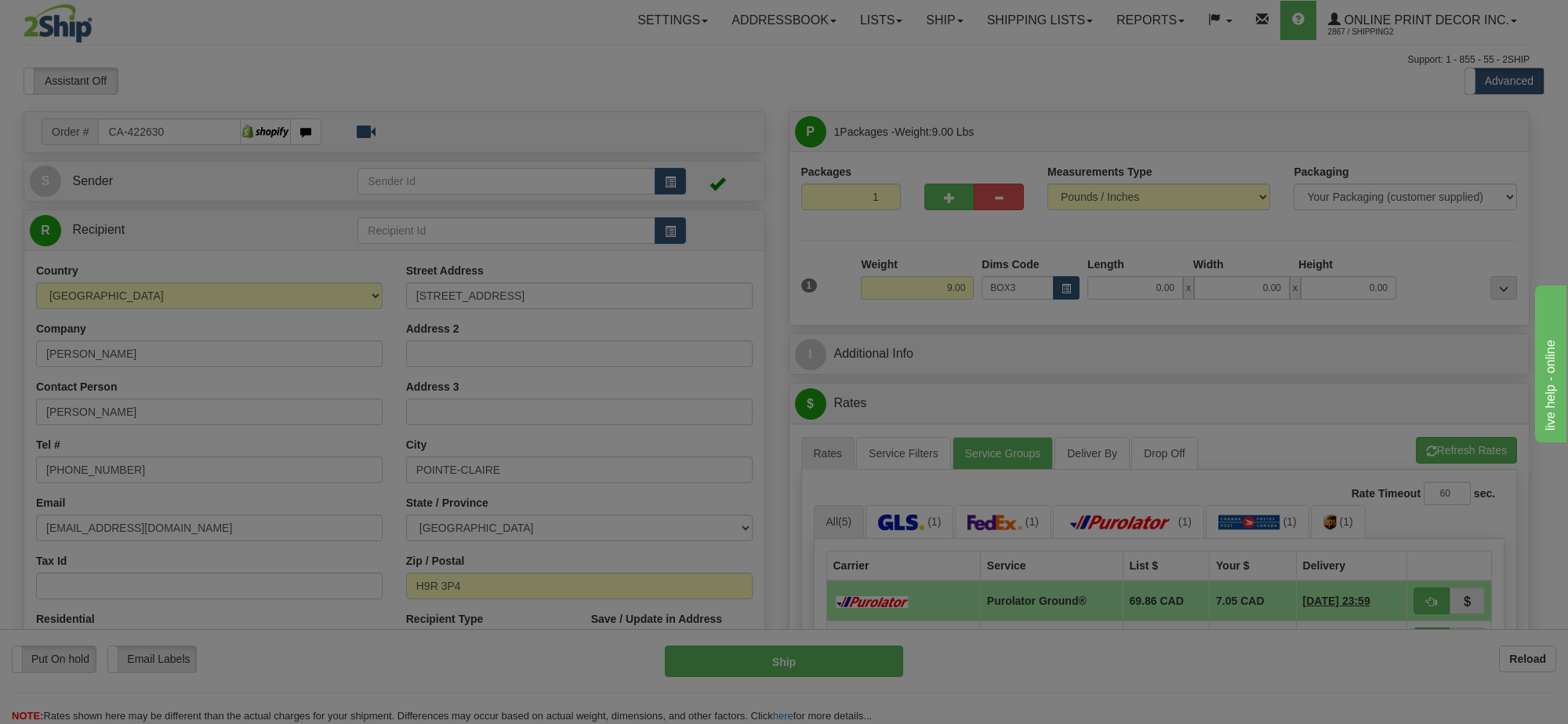
type input "39.00"
type input "27.00"
type input "3.00"
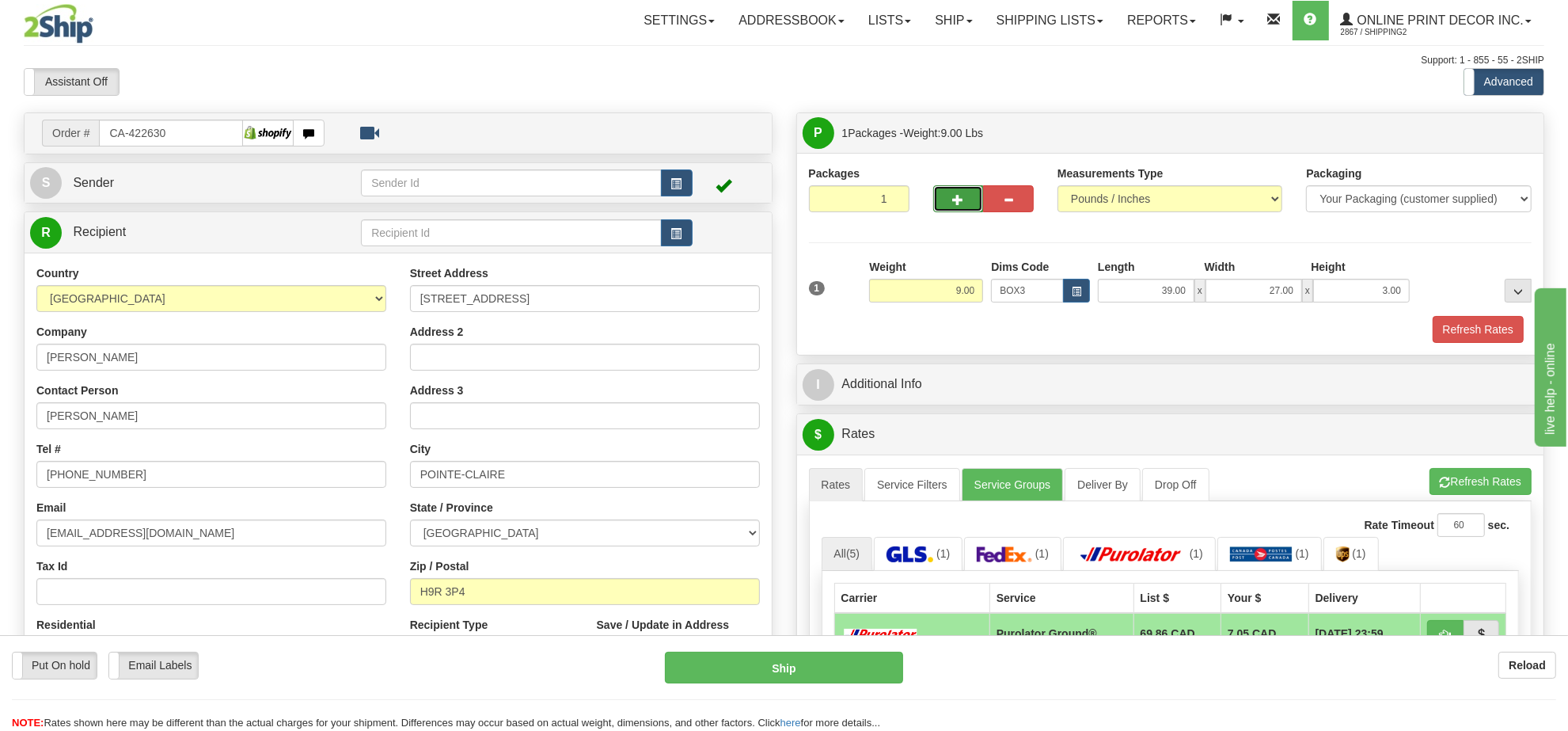
click at [959, 204] on span "button" at bounding box center [958, 199] width 11 height 10
radio input "true"
type input "2"
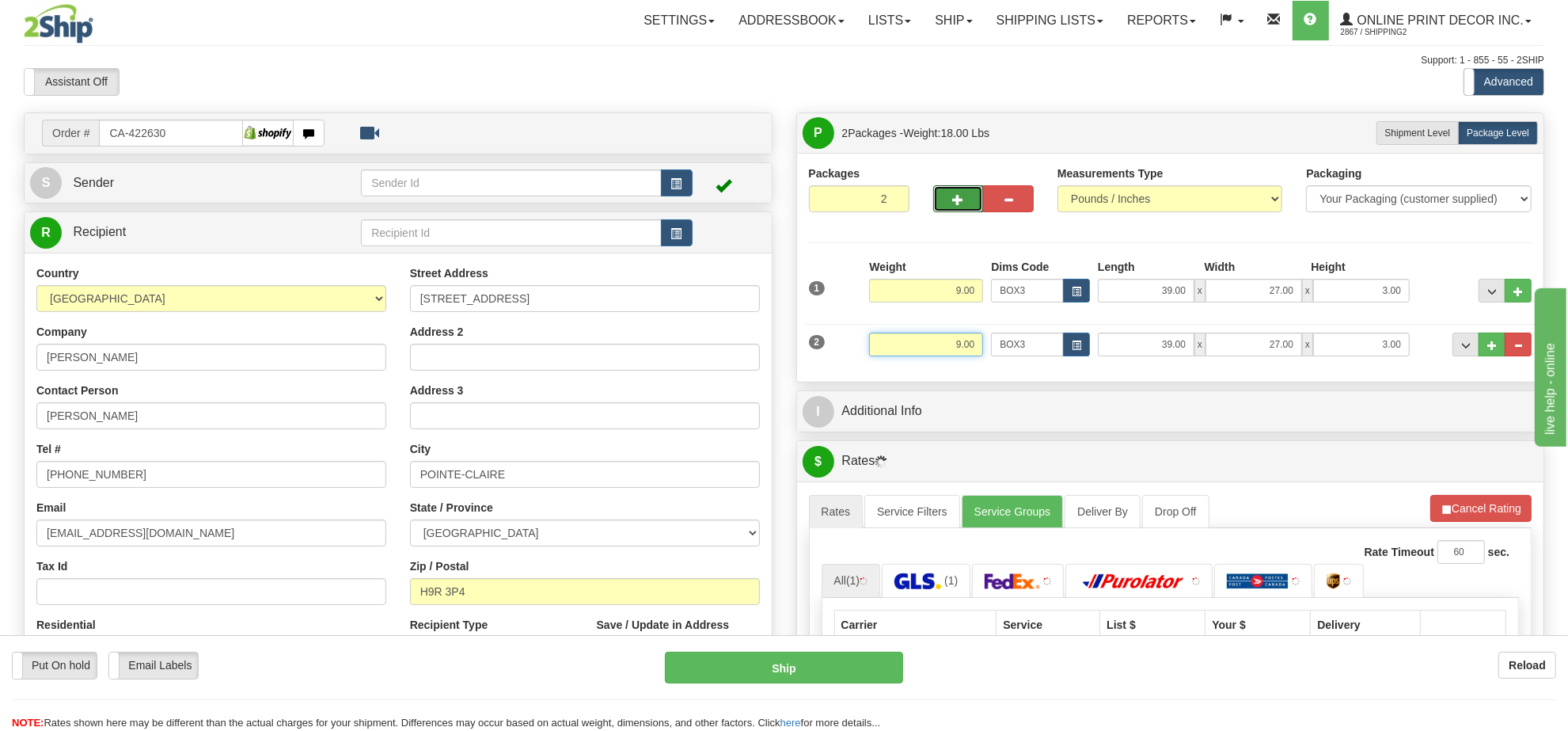
click at [948, 356] on input "9.00" at bounding box center [926, 344] width 114 height 24
type input "4"
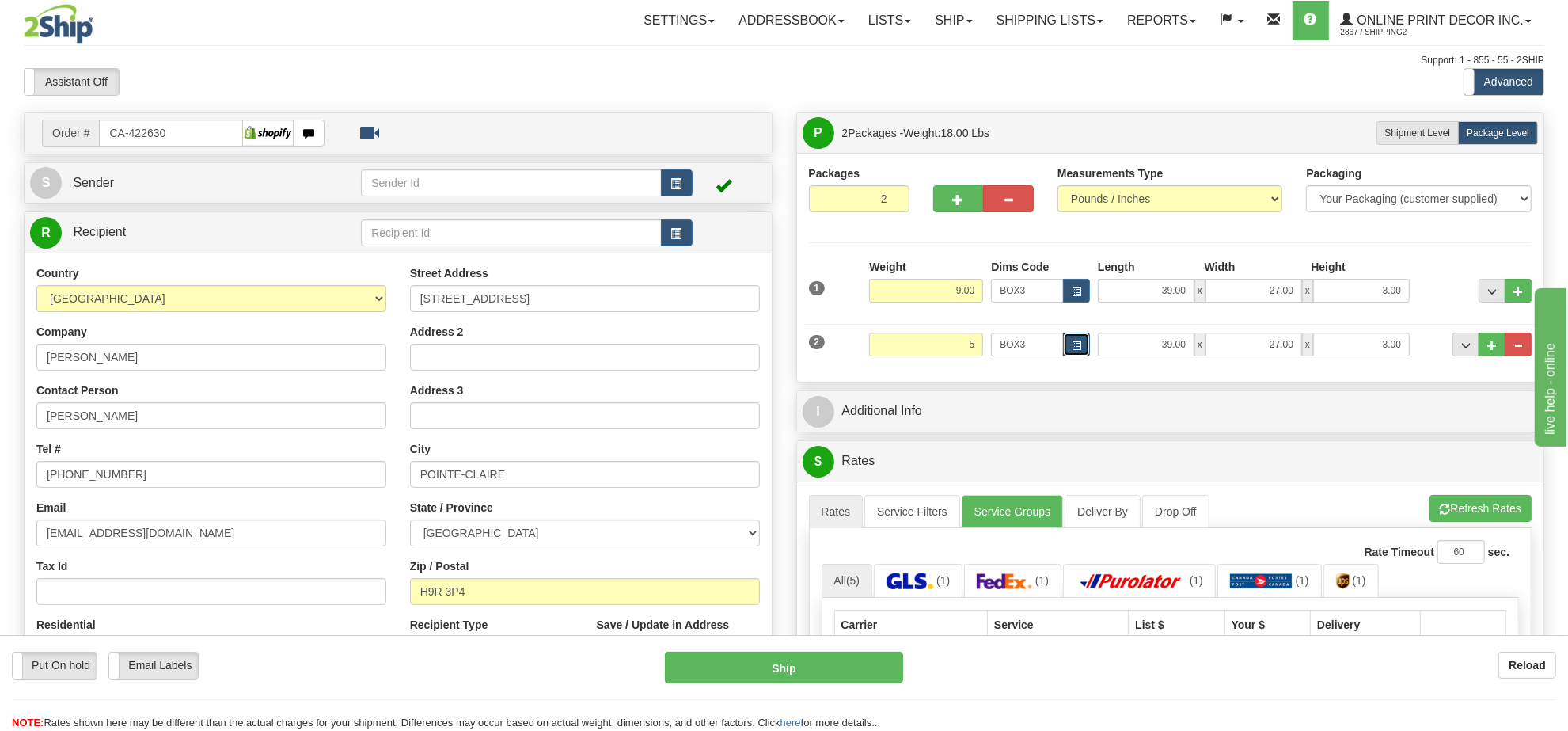
click at [1077, 350] on span "button" at bounding box center [1076, 345] width 10 height 9
type input "5.00"
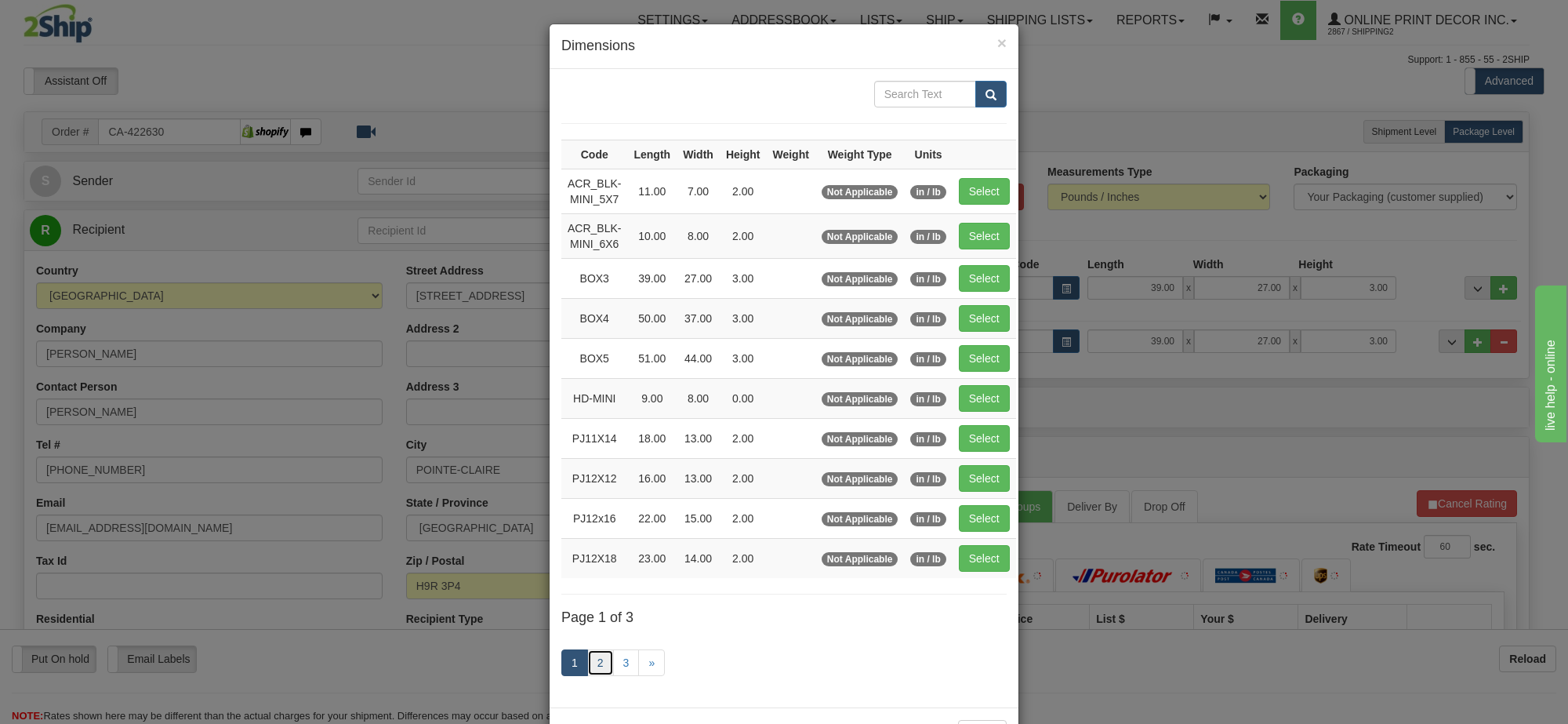
click at [587, 676] on link "2" at bounding box center [599, 662] width 26 height 26
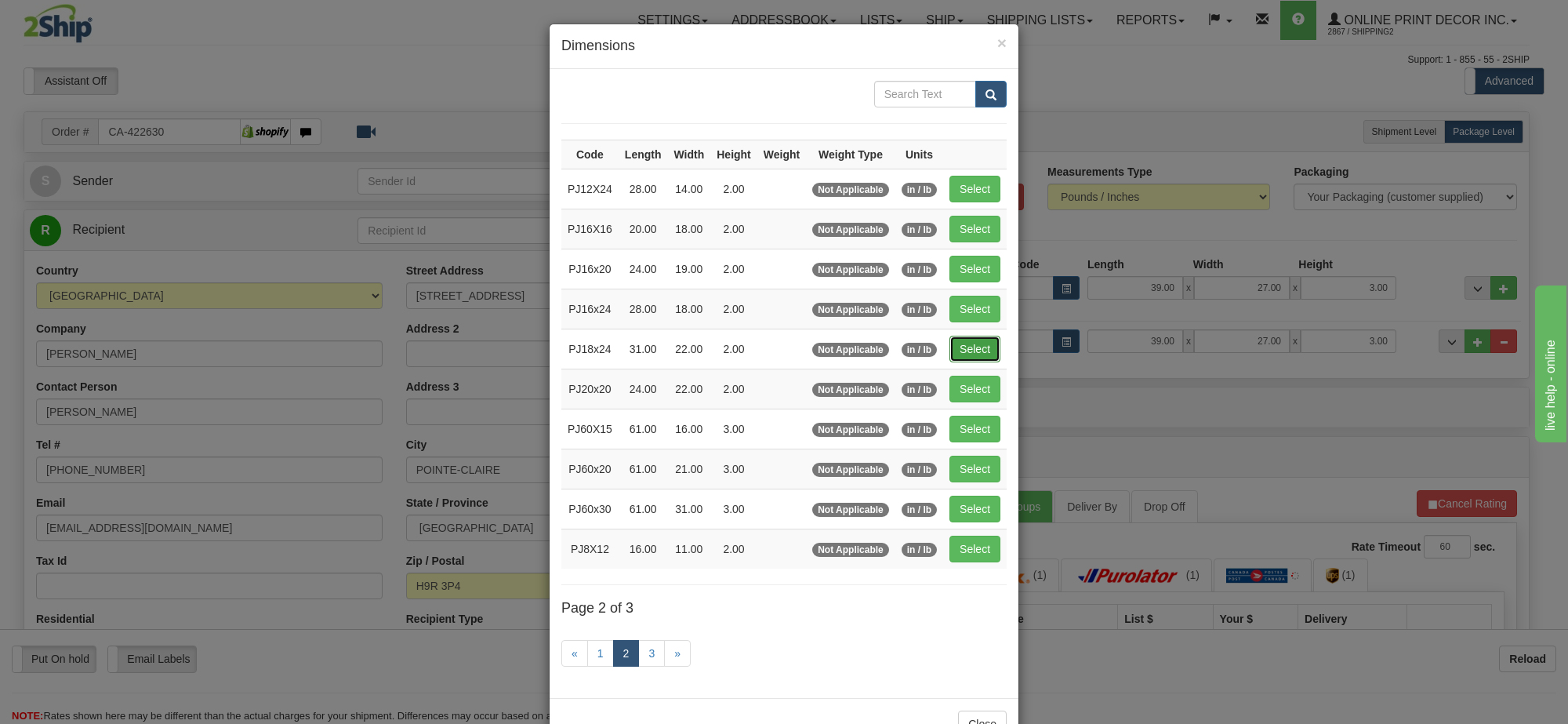
click at [992, 339] on button "Select" at bounding box center [974, 348] width 51 height 26
type input "PJ18x24"
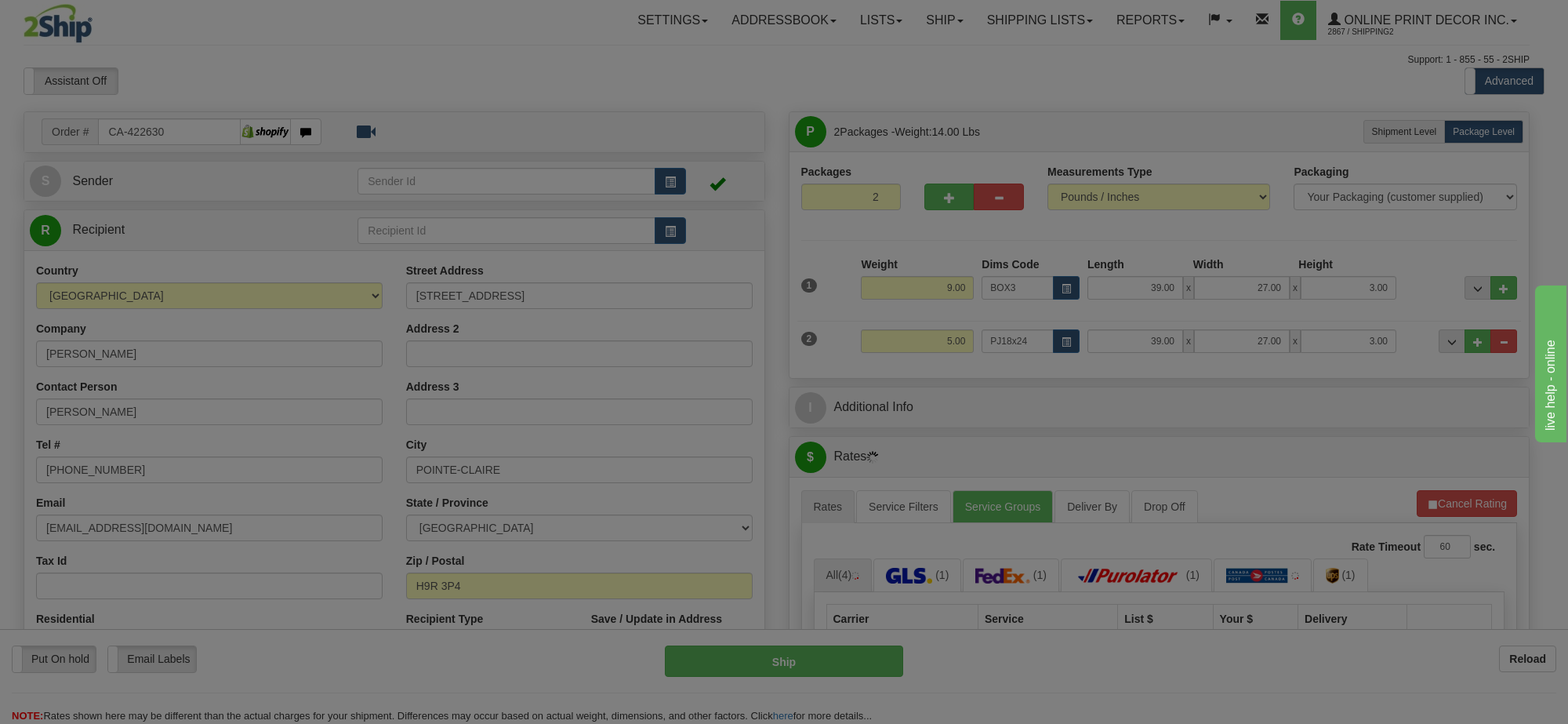
type input "31.00"
type input "22.00"
type input "2.00"
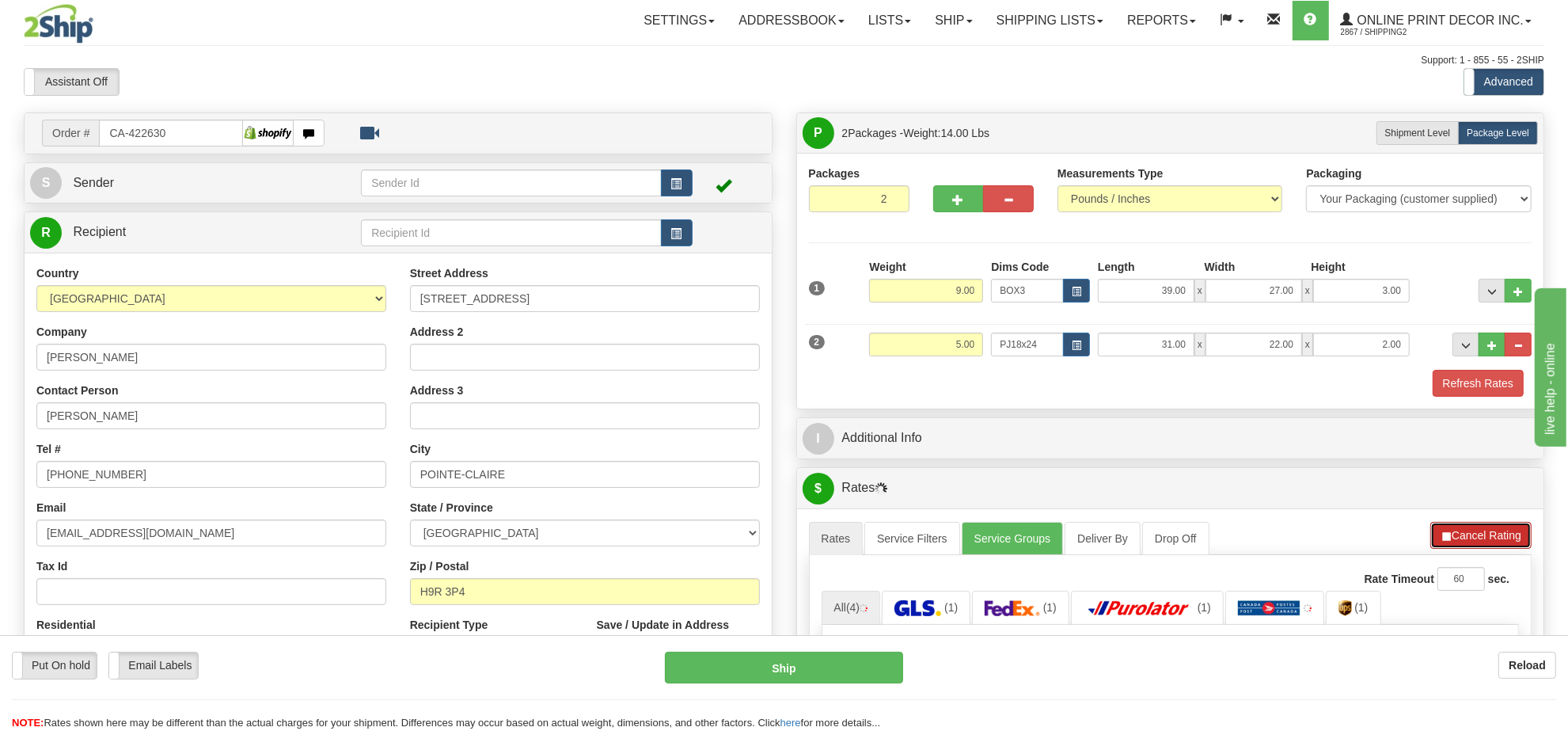
click at [1486, 539] on button "Cancel Rating" at bounding box center [1481, 535] width 101 height 26
click at [1486, 539] on button "Refresh Rates" at bounding box center [1481, 535] width 102 height 26
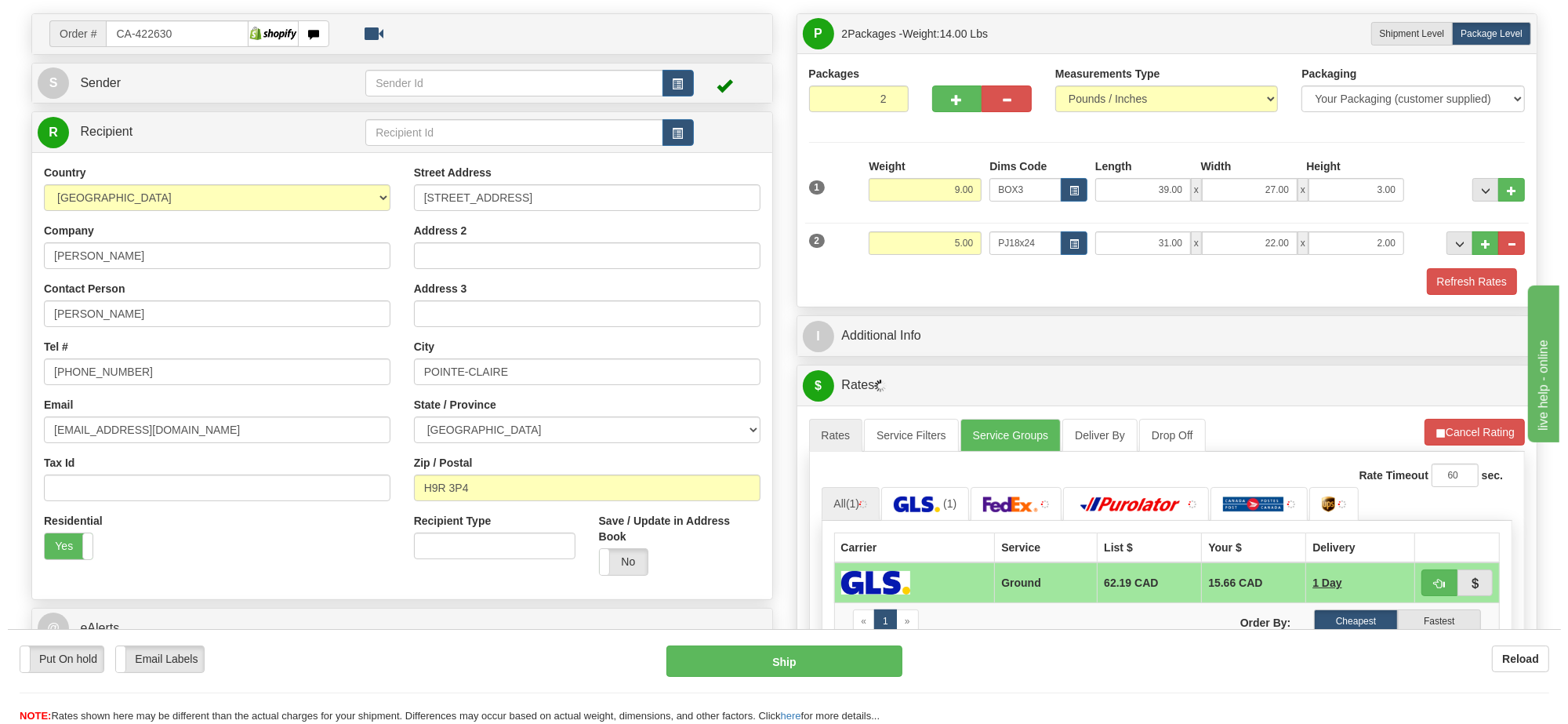
scroll to position [294, 0]
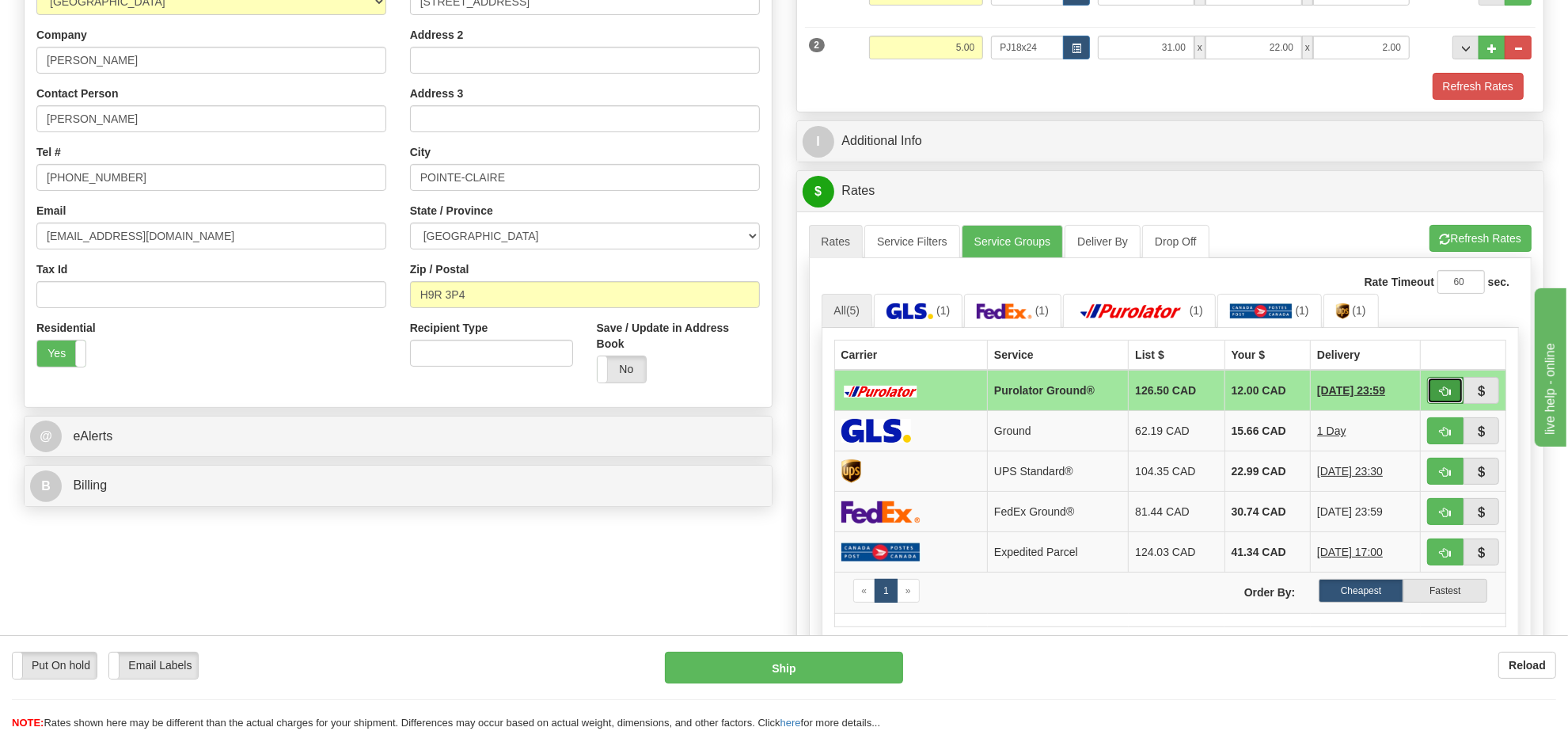
click at [1450, 403] on button "button" at bounding box center [1445, 390] width 36 height 26
type input "260"
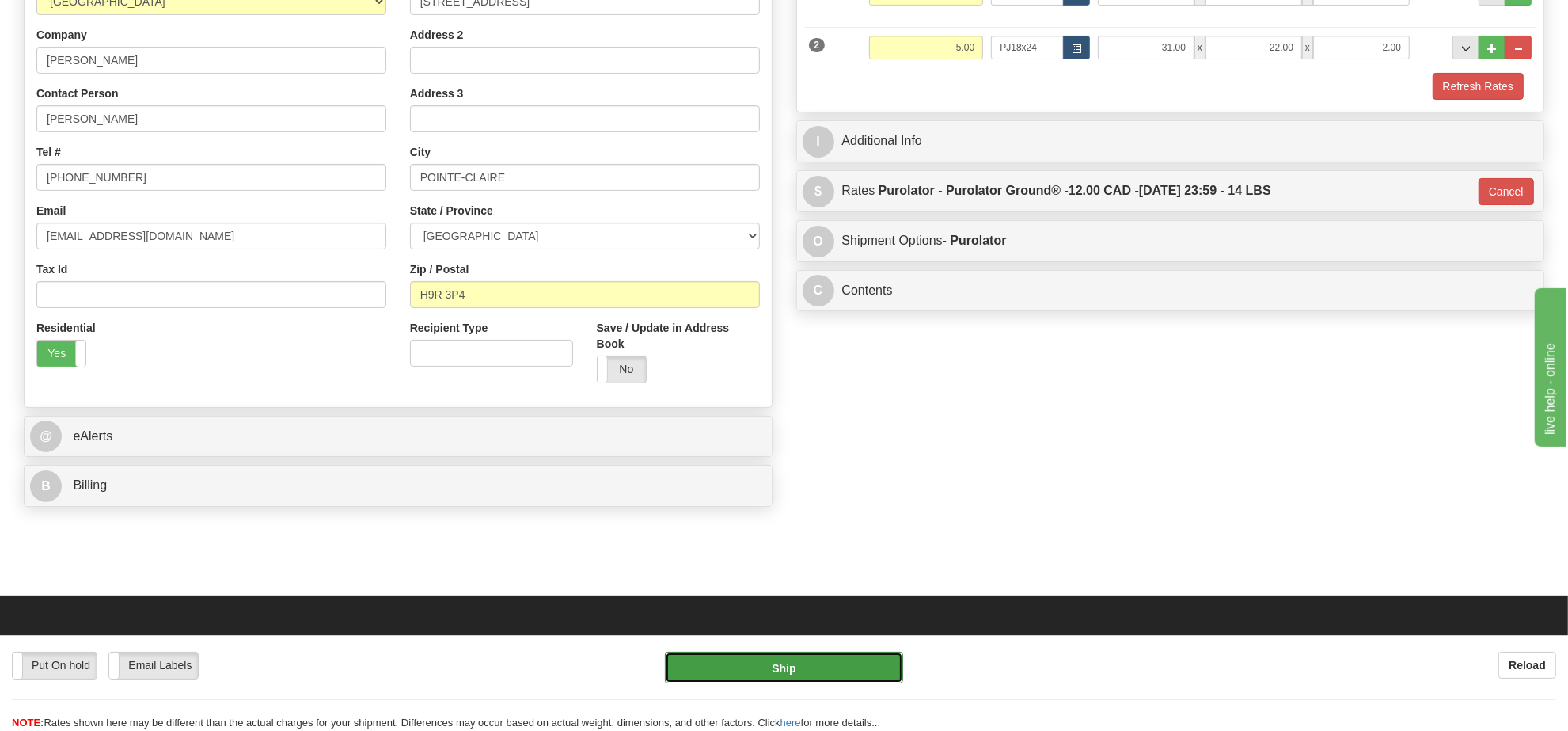
click at [875, 669] on button "Ship" at bounding box center [784, 667] width 237 height 31
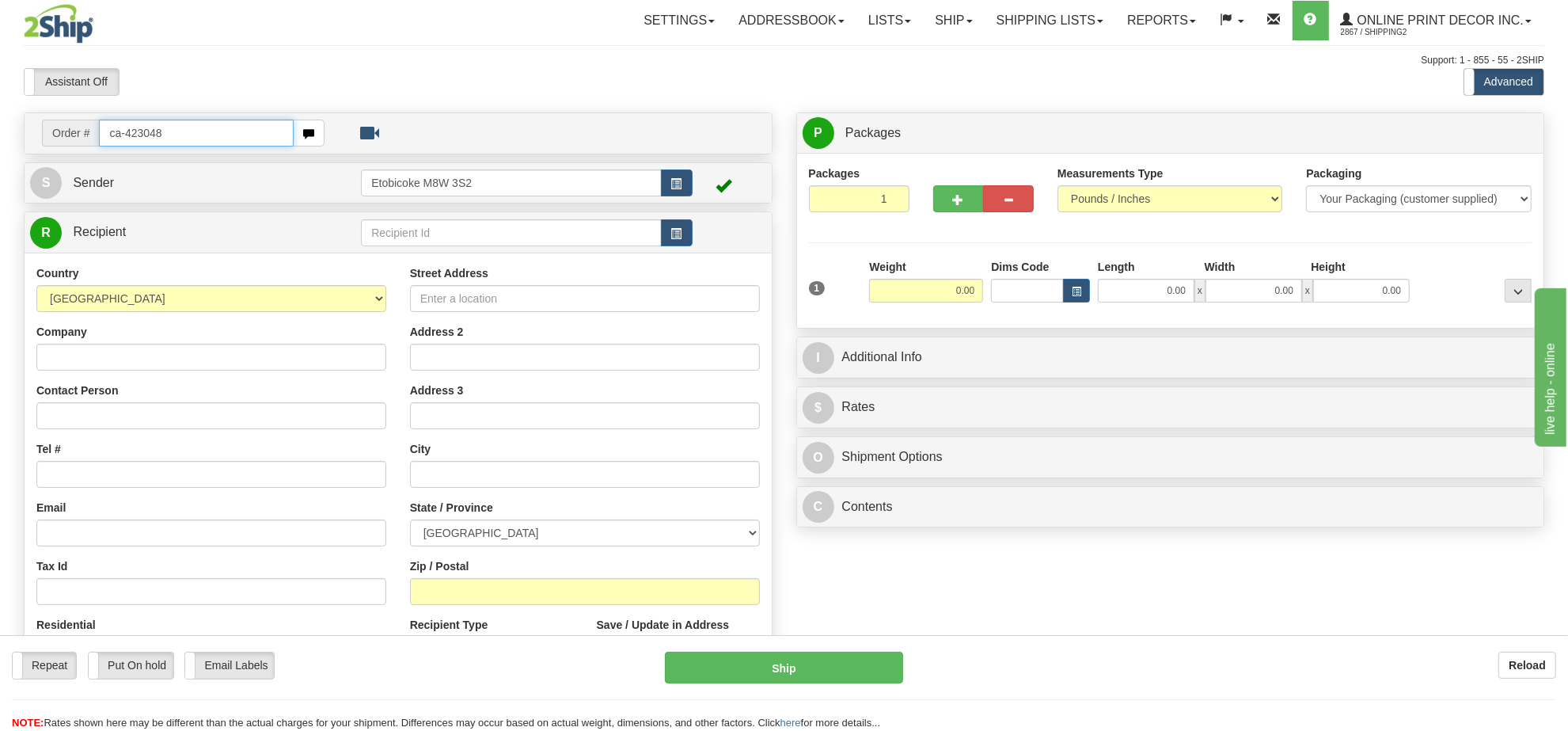
type input "ca-423048"
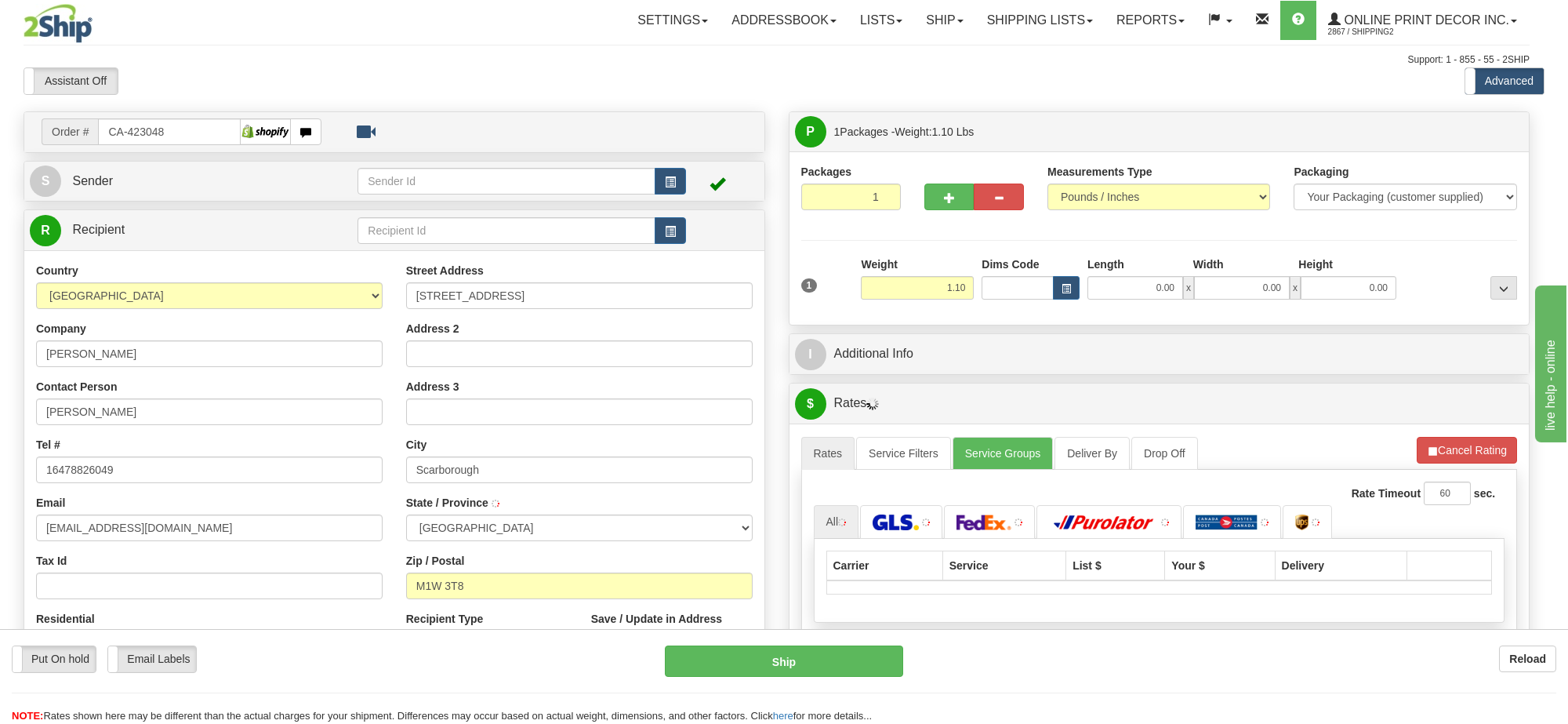
type input "SCARBOROUGH"
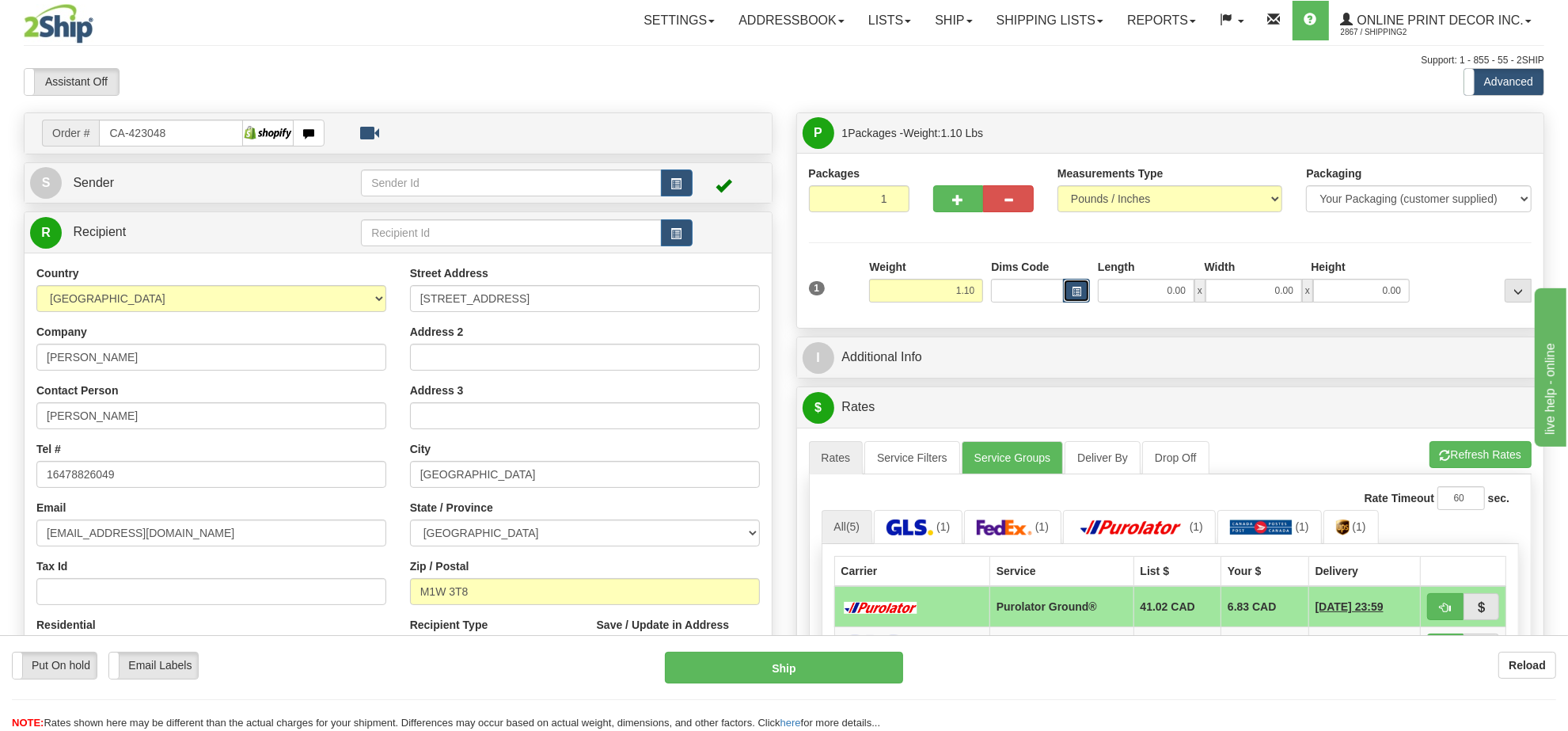
click at [1073, 287] on span "button" at bounding box center [1076, 291] width 10 height 9
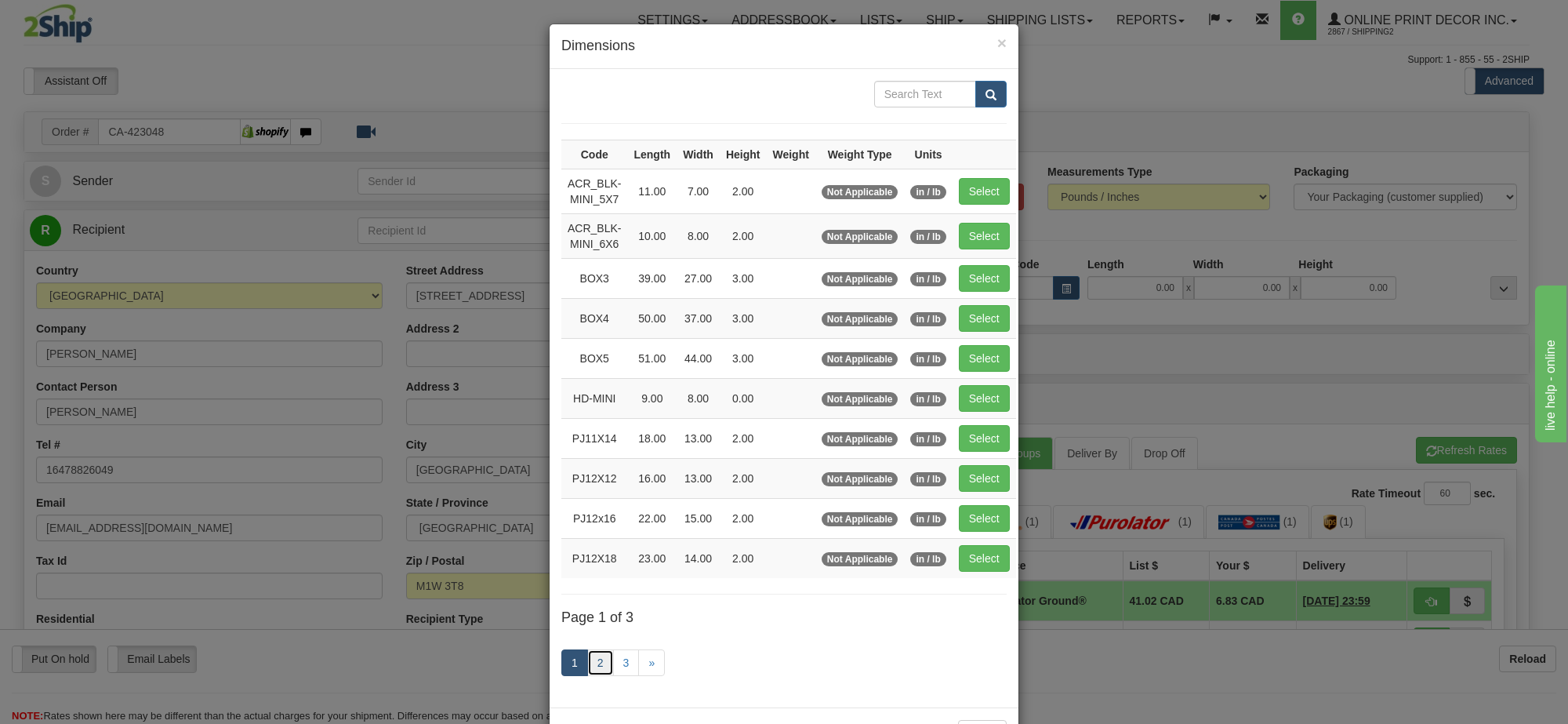
click at [598, 672] on link "2" at bounding box center [599, 662] width 26 height 26
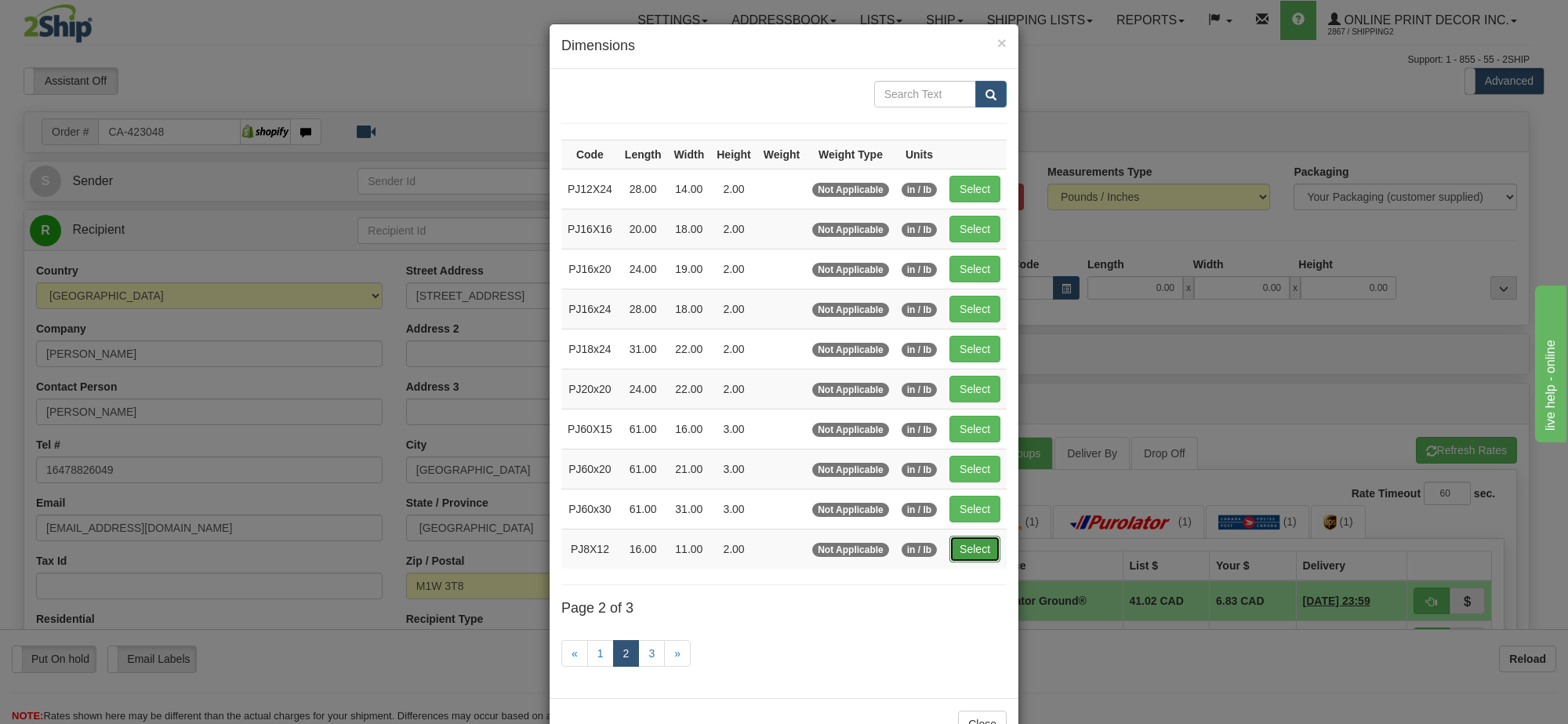
click at [984, 550] on button "Select" at bounding box center [974, 548] width 51 height 26
type input "PJ8X12"
type input "16.00"
type input "11.00"
type input "2.00"
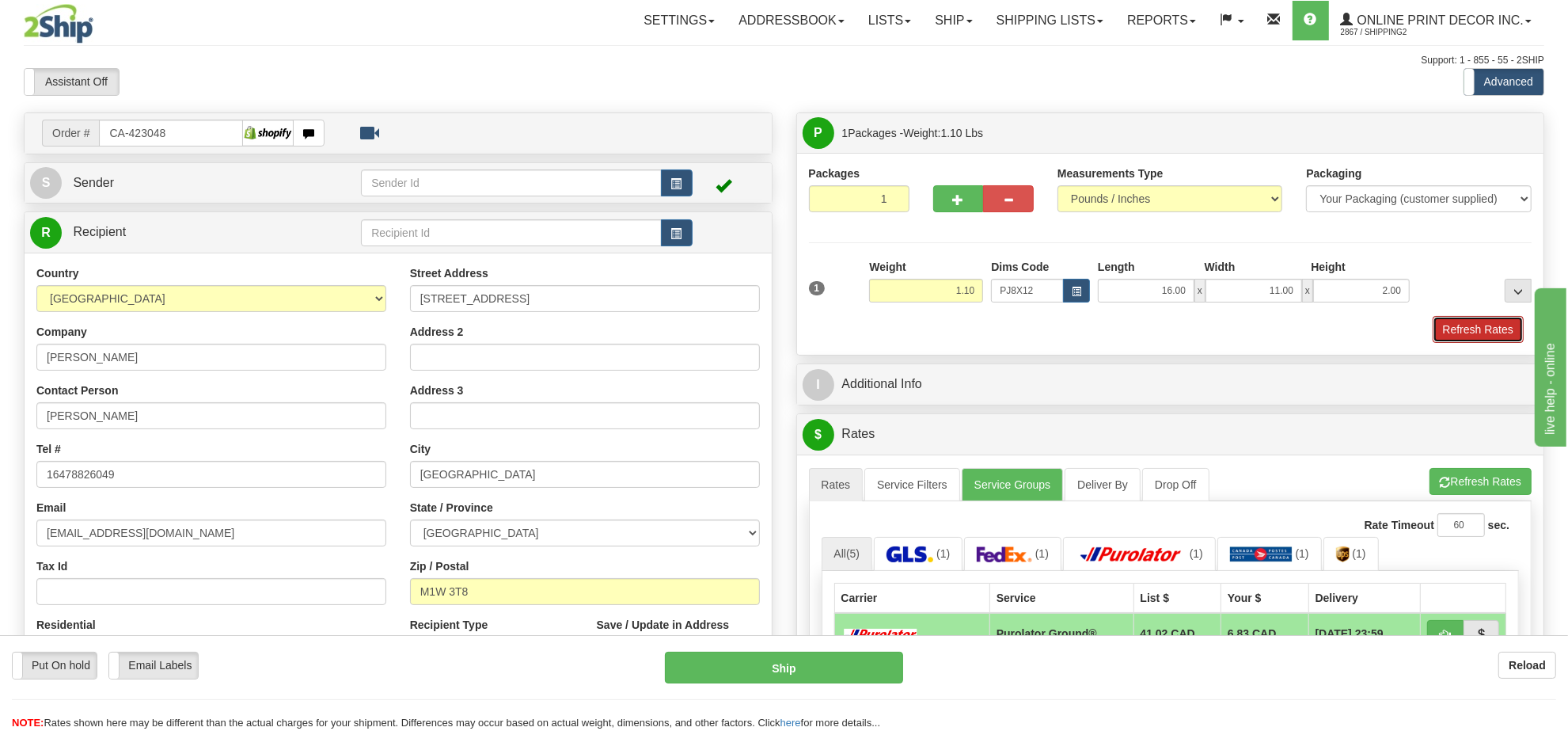
click at [1487, 333] on button "Refresh Rates" at bounding box center [1478, 329] width 91 height 26
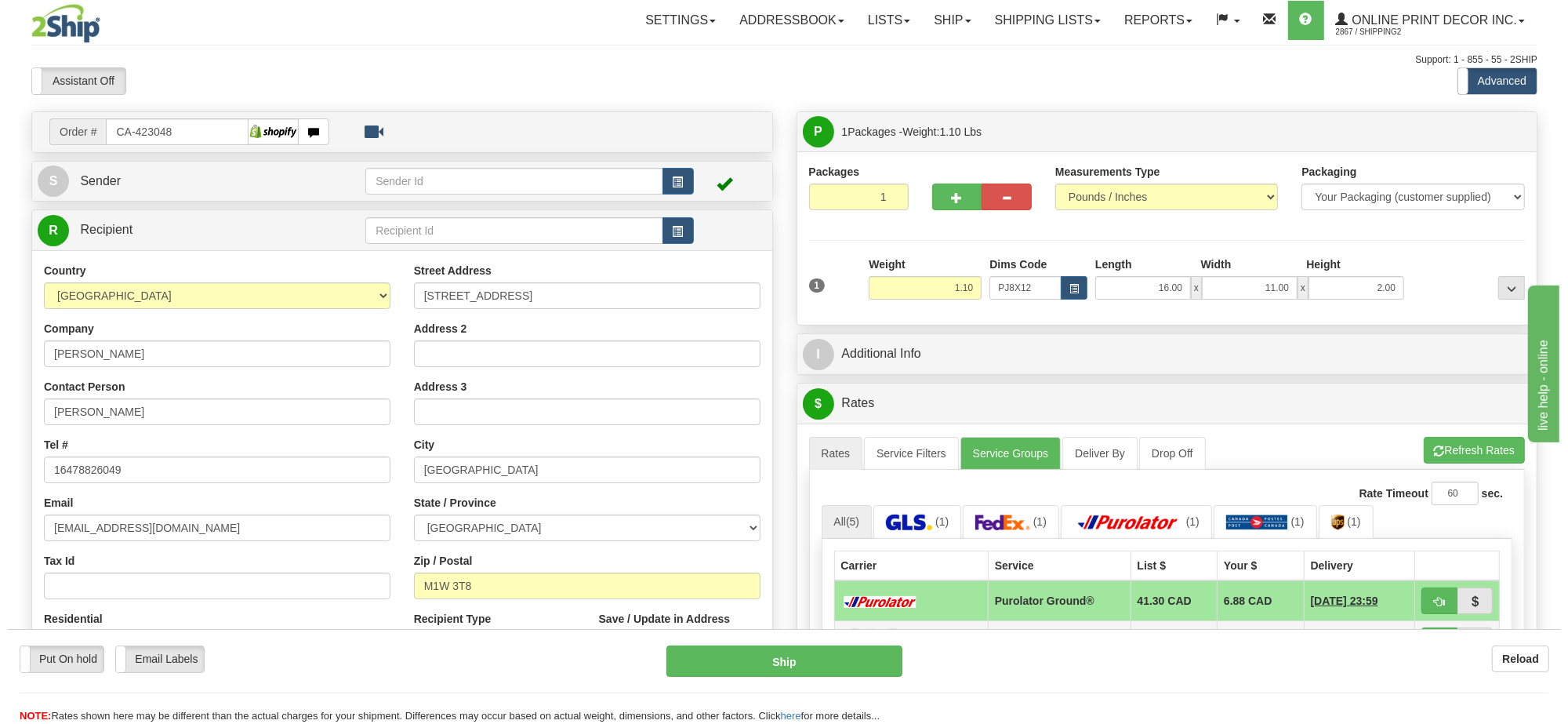
scroll to position [196, 0]
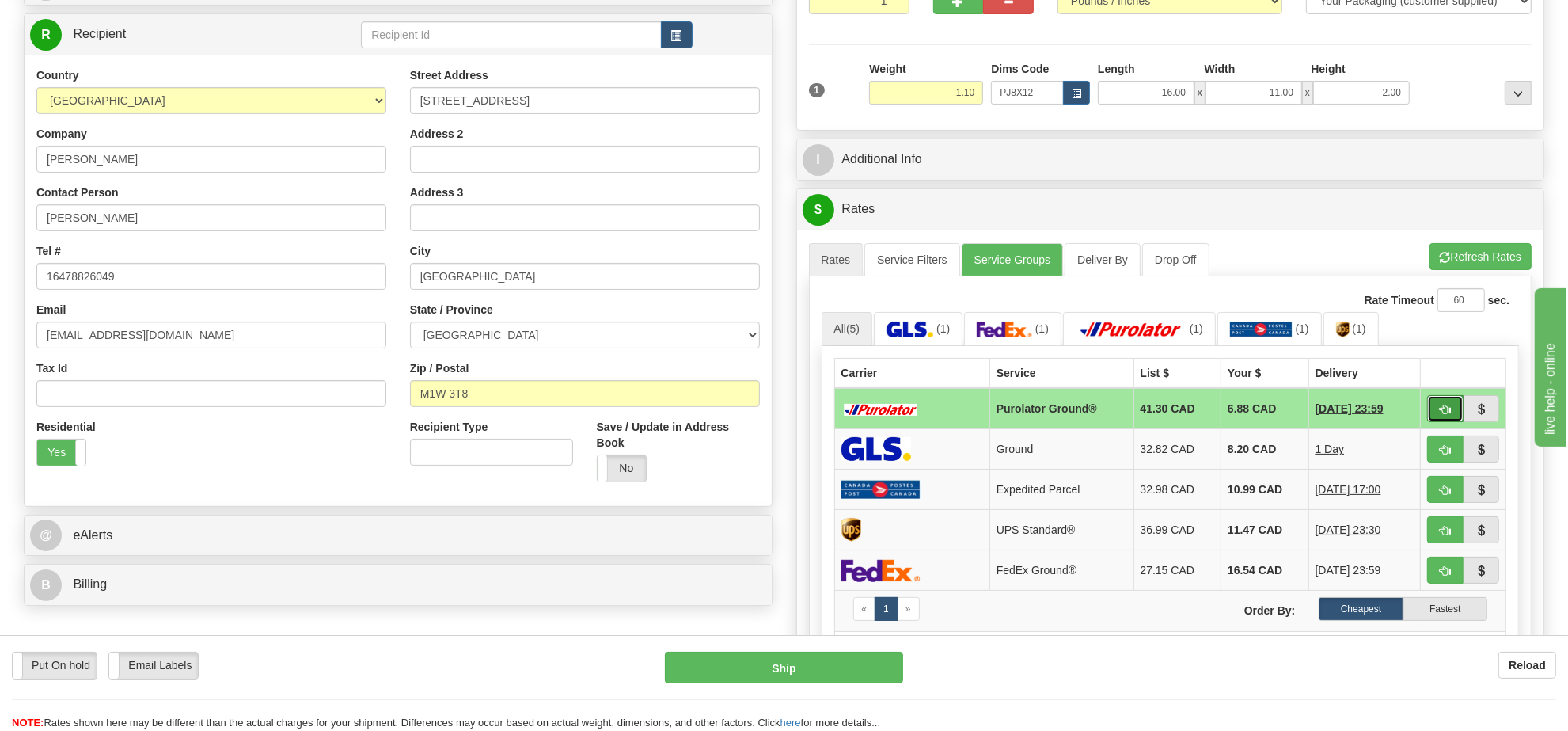
click at [1438, 409] on button "button" at bounding box center [1445, 408] width 36 height 26
type input "260"
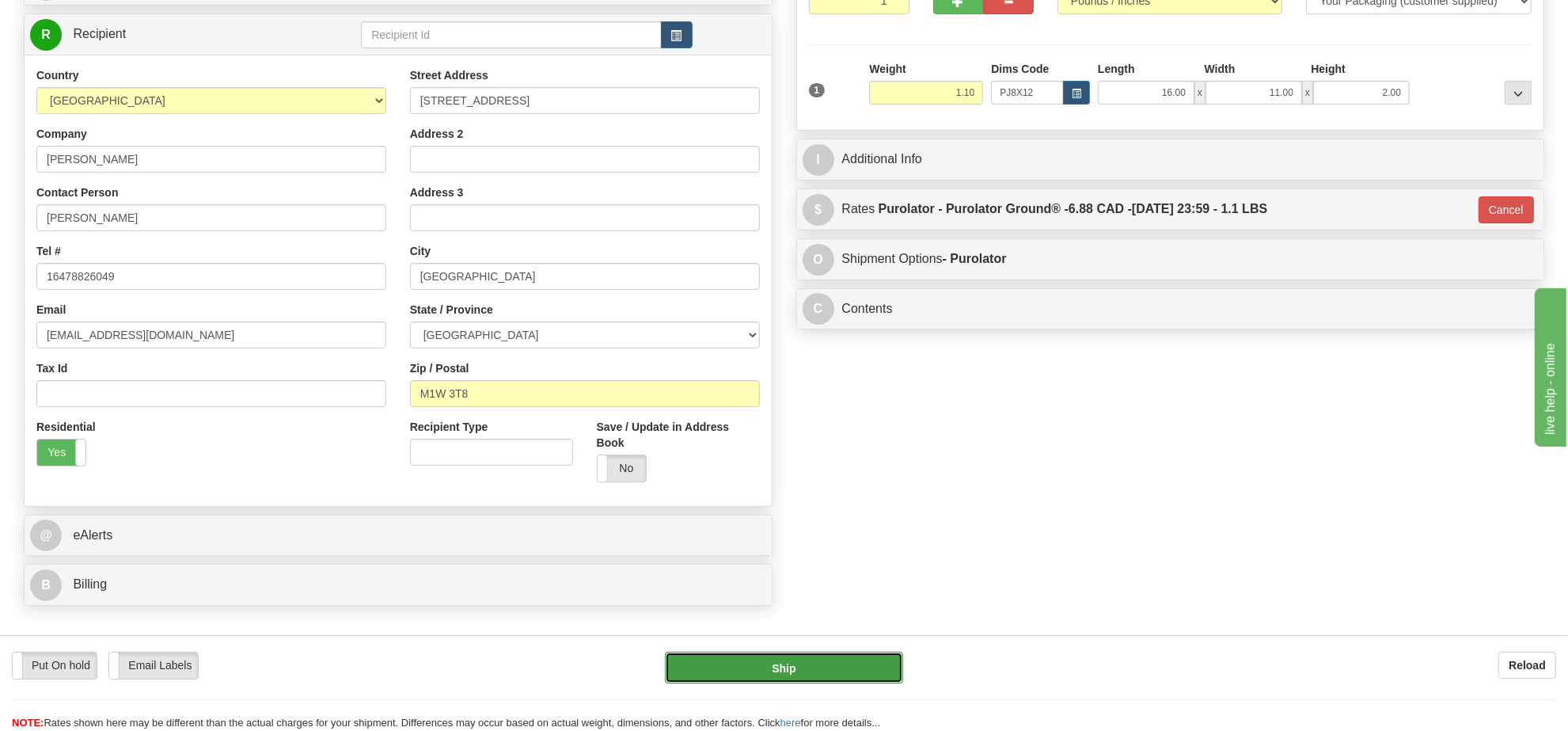
click at [864, 662] on button "Ship" at bounding box center [784, 667] width 237 height 31
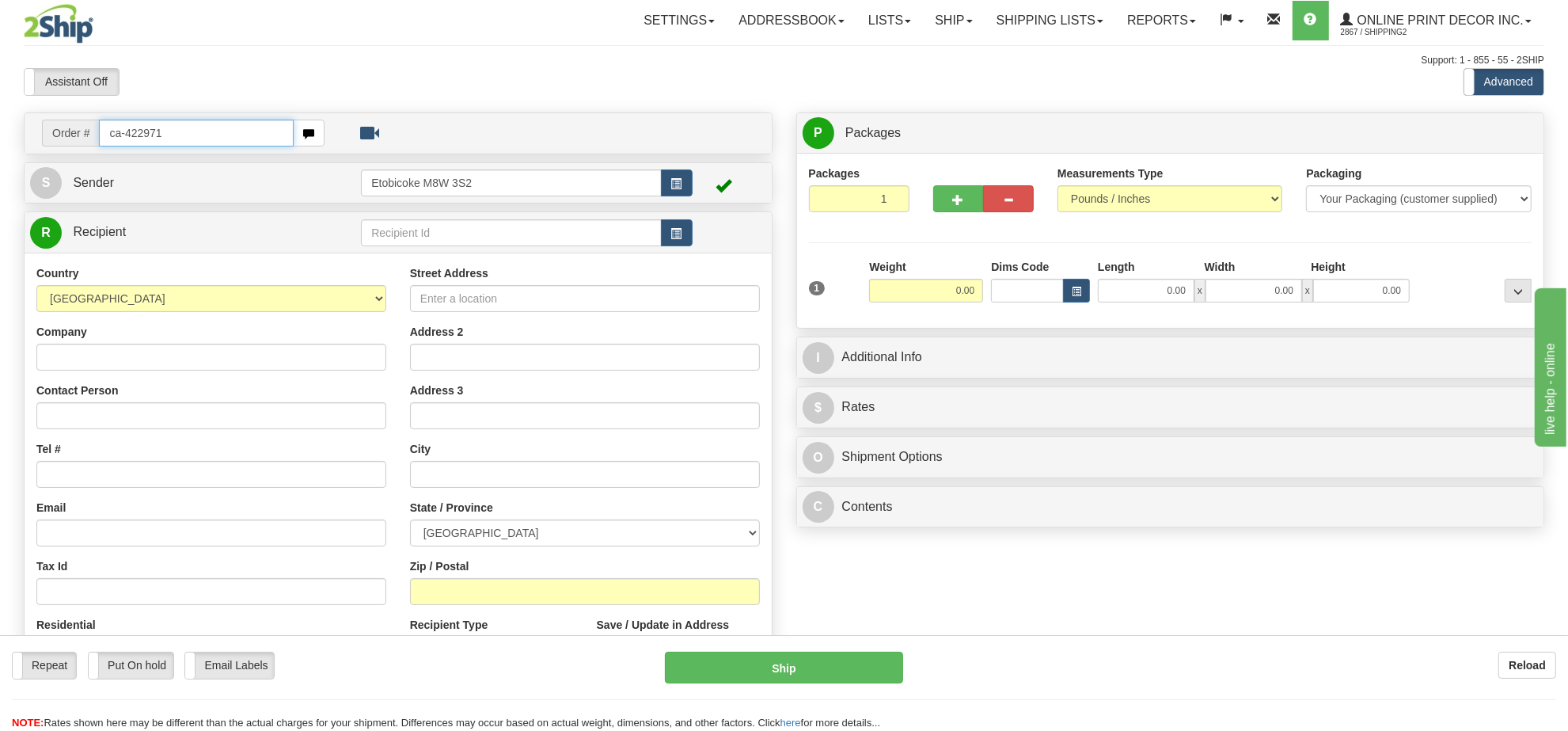
type input "ca-422971"
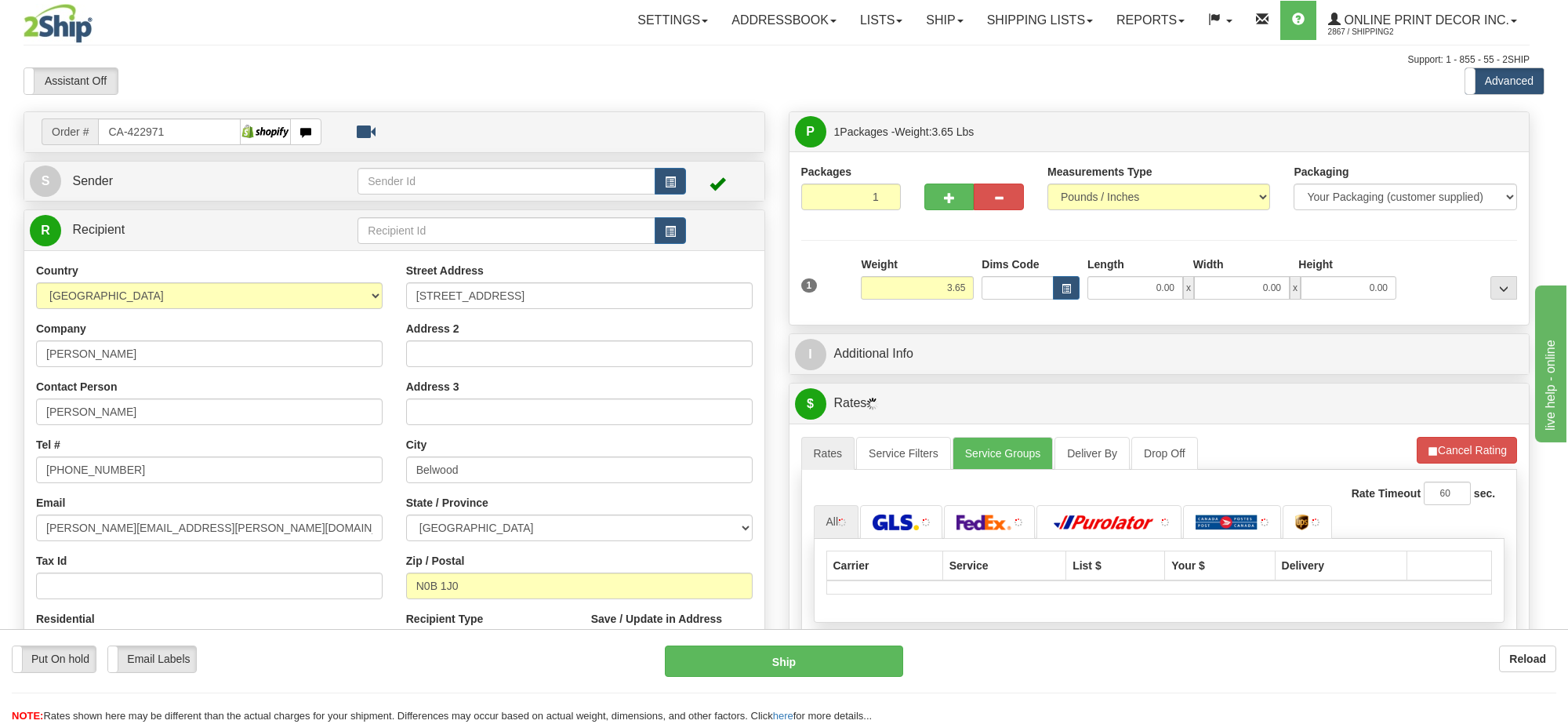
type input "BELWOOD"
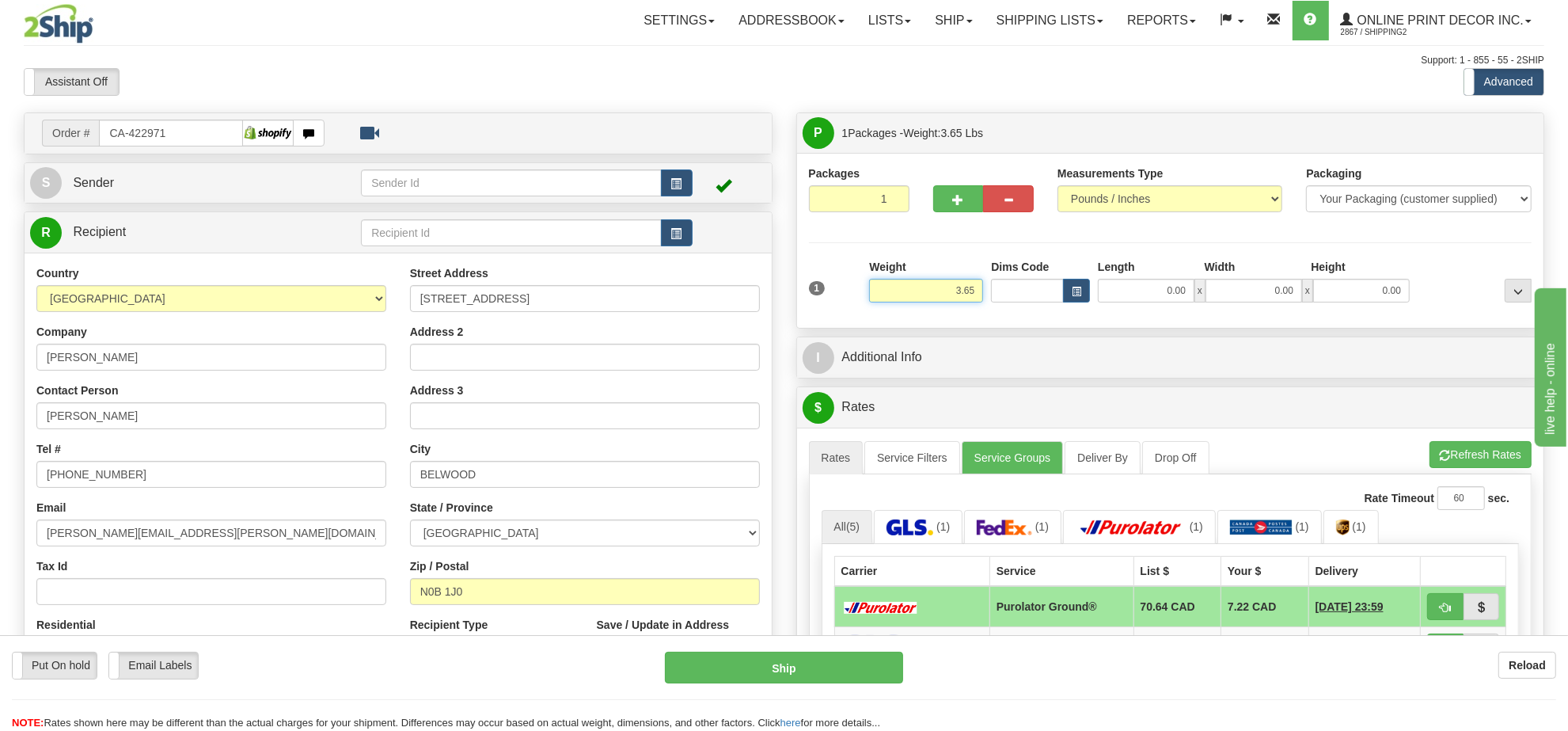
click at [946, 291] on input "3.65" at bounding box center [926, 290] width 114 height 24
type input "5.00"
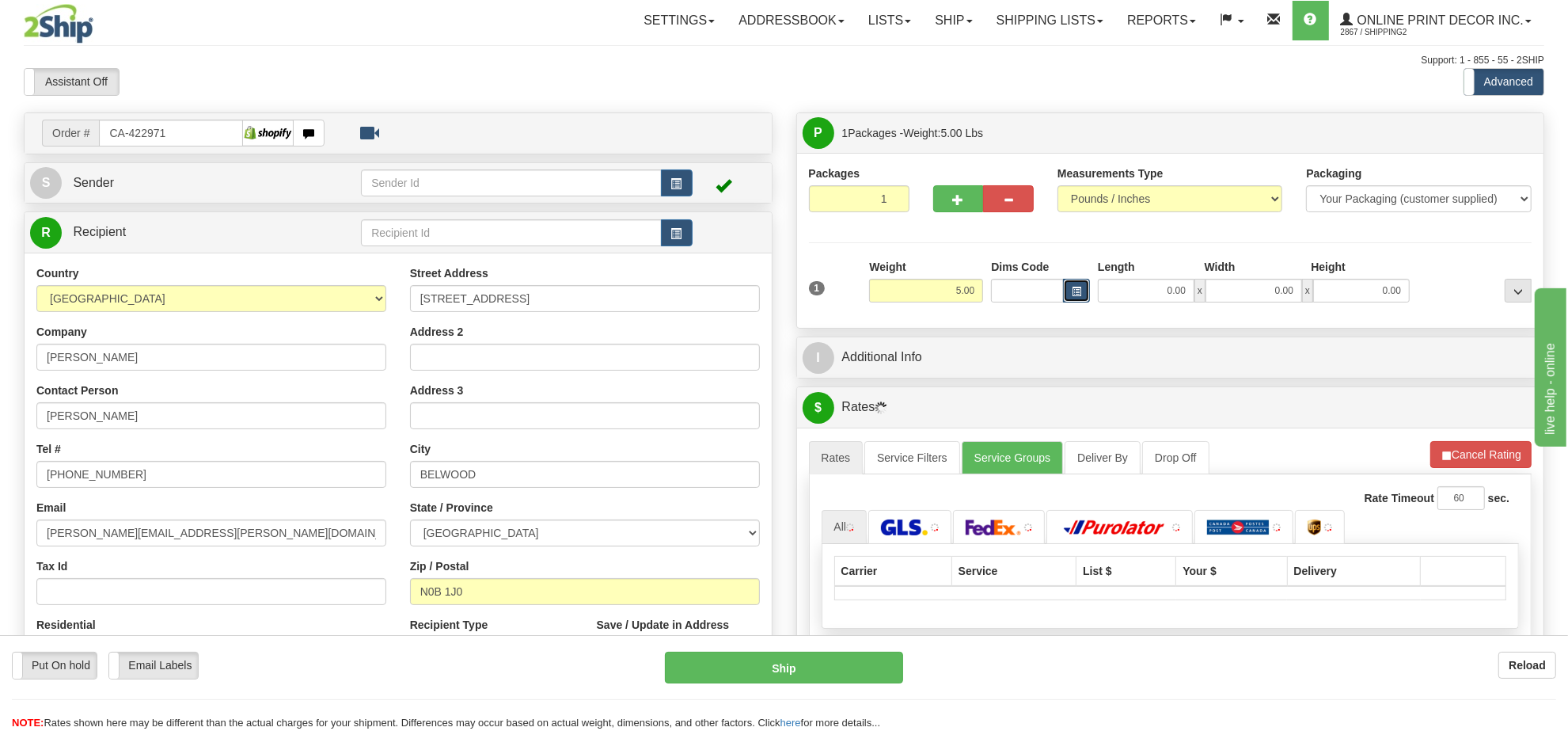
click at [1078, 289] on span "button" at bounding box center [1076, 291] width 10 height 9
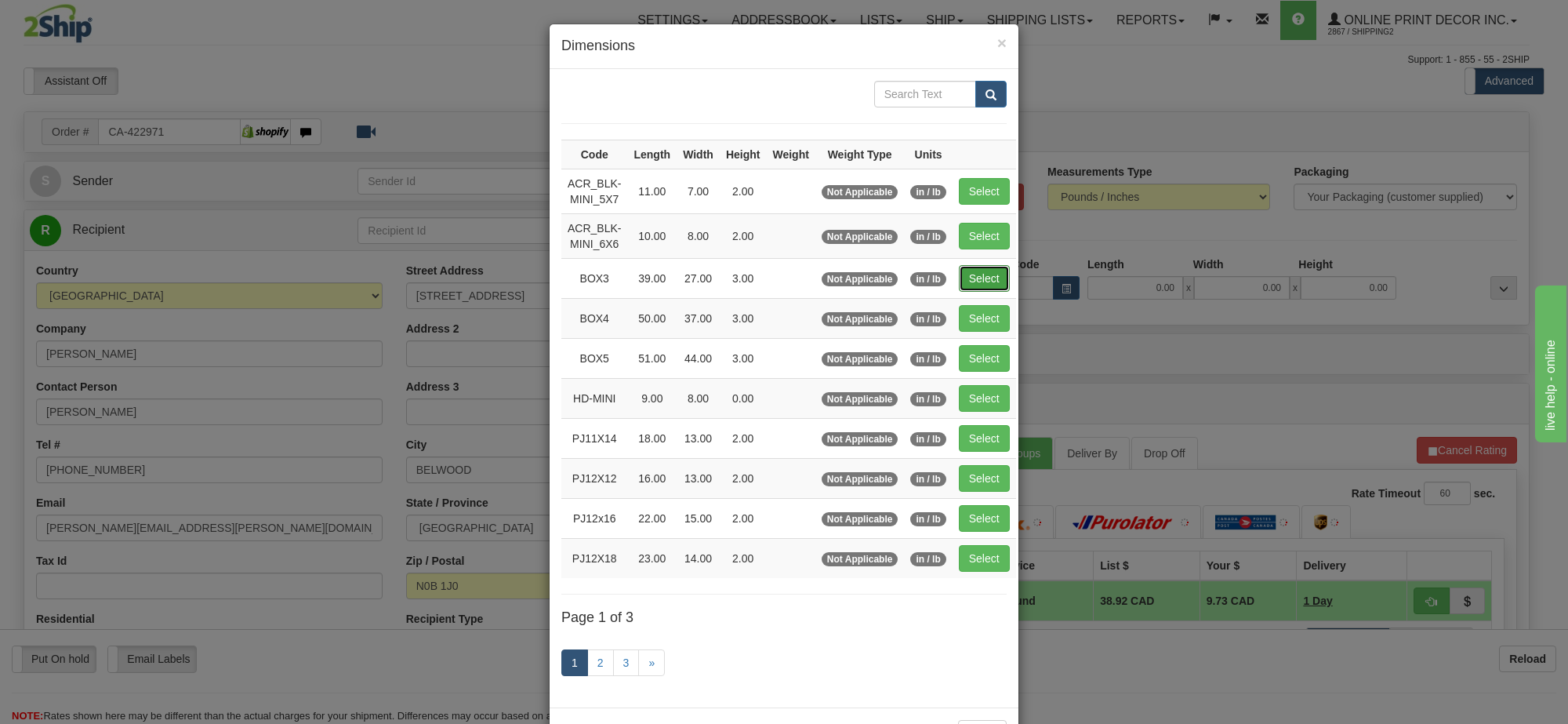
click at [972, 291] on button "Select" at bounding box center [984, 278] width 51 height 26
type input "BOX3"
type input "39.00"
type input "27.00"
type input "3.00"
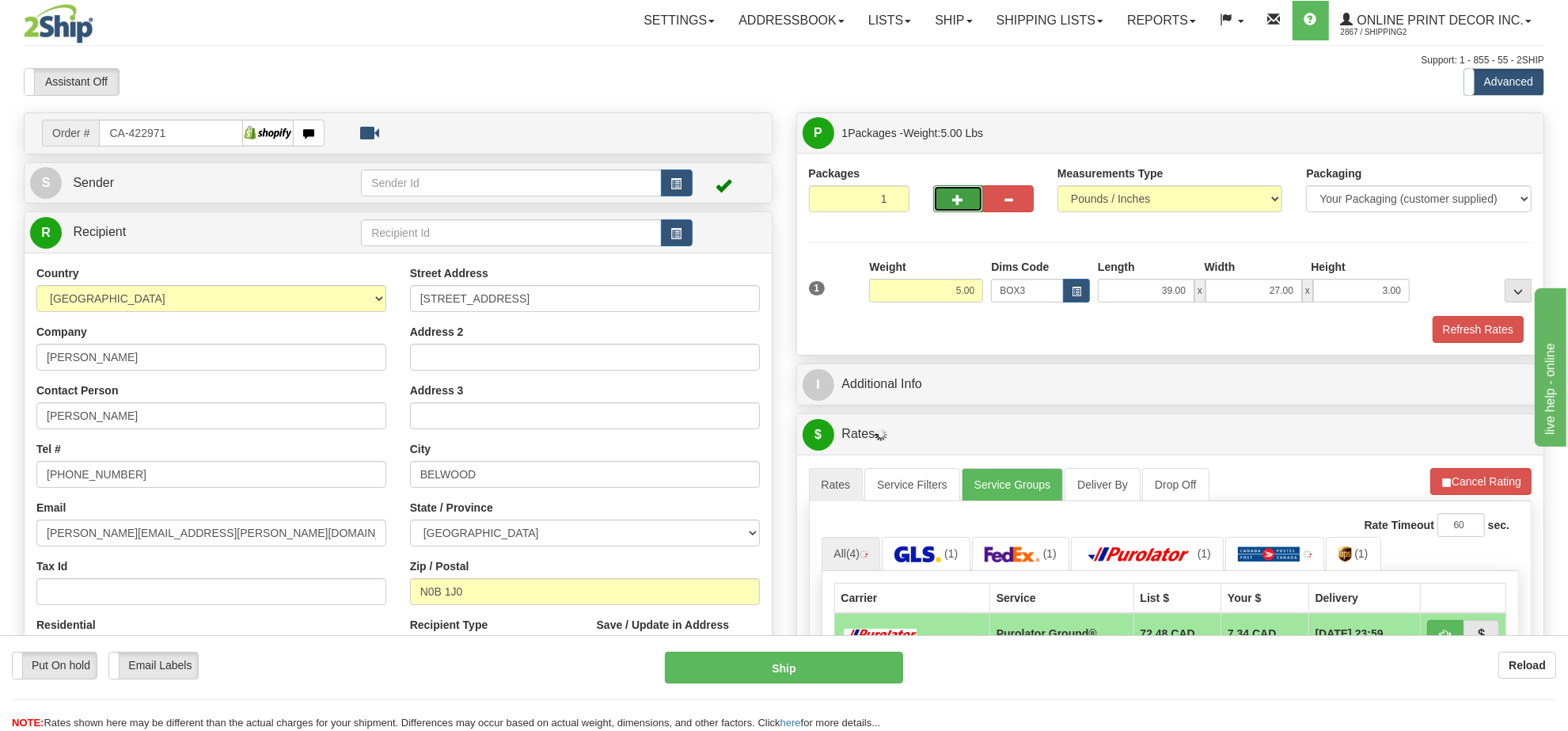
drag, startPoint x: 946, startPoint y: 191, endPoint x: 961, endPoint y: 207, distance: 21.9
click at [946, 192] on button "button" at bounding box center [959, 198] width 51 height 26
radio input "true"
type input "2"
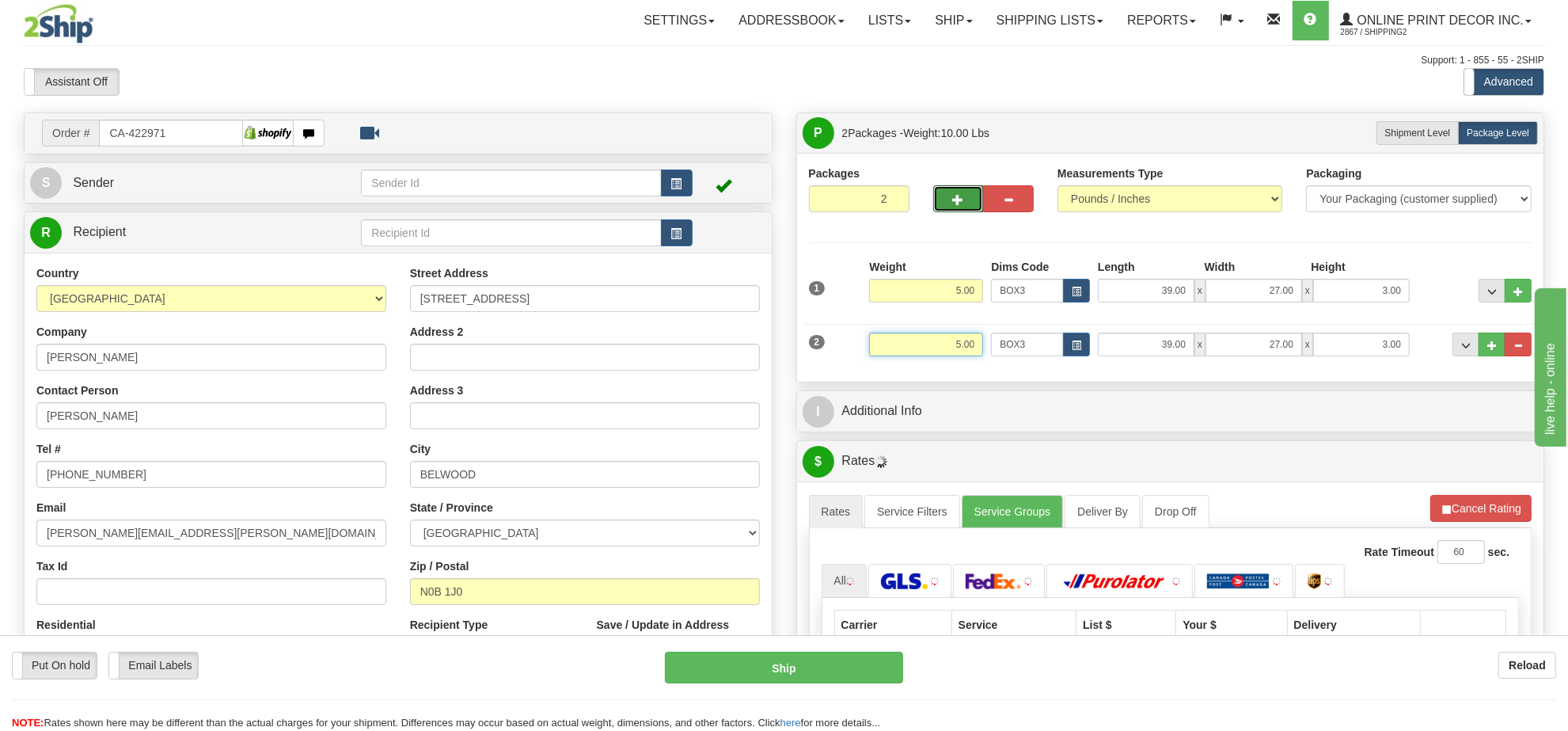
click at [959, 350] on input "5.00" at bounding box center [926, 344] width 114 height 24
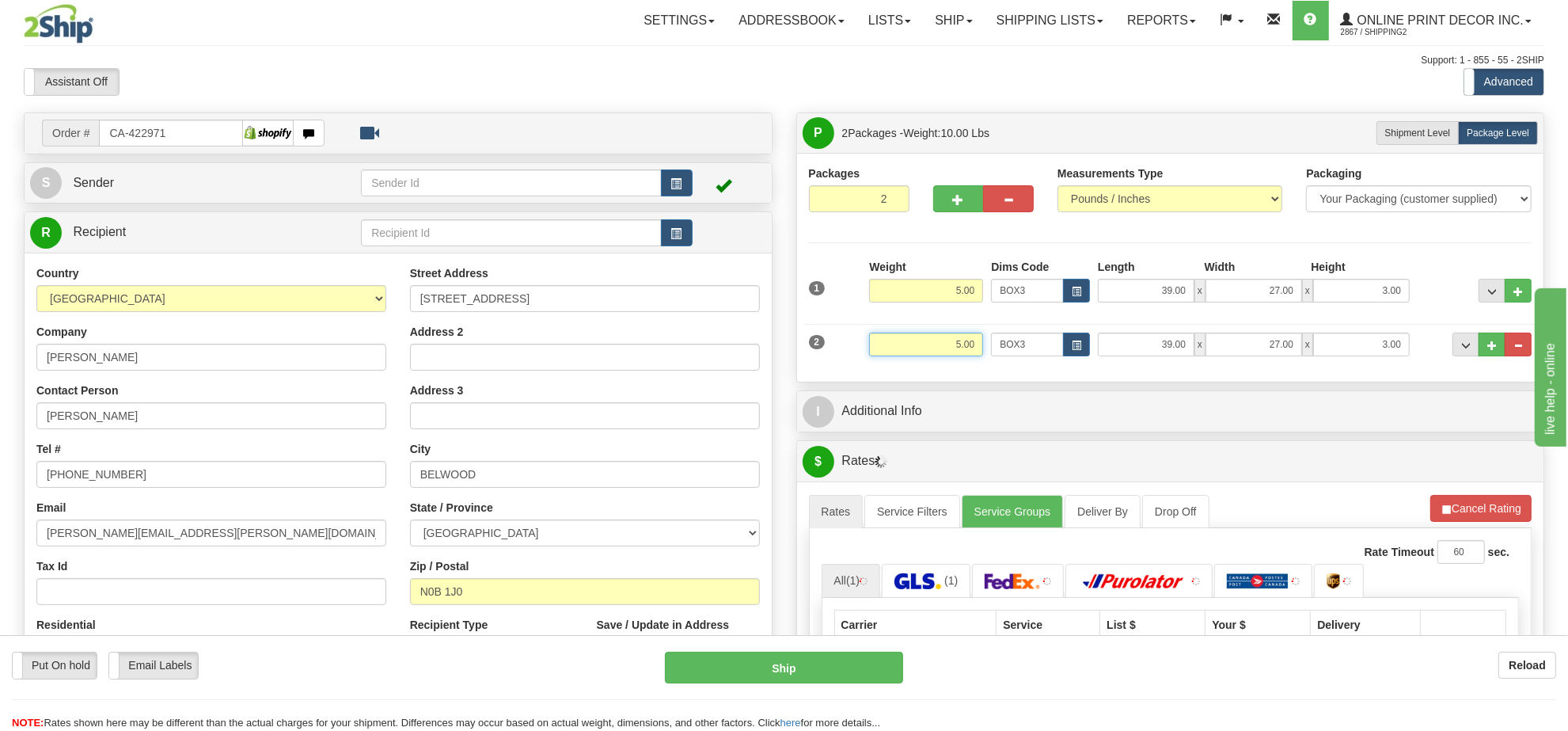
click at [959, 350] on input "5.00" at bounding box center [926, 344] width 114 height 24
type input "3.00"
click at [1081, 339] on button "button" at bounding box center [1076, 344] width 26 height 24
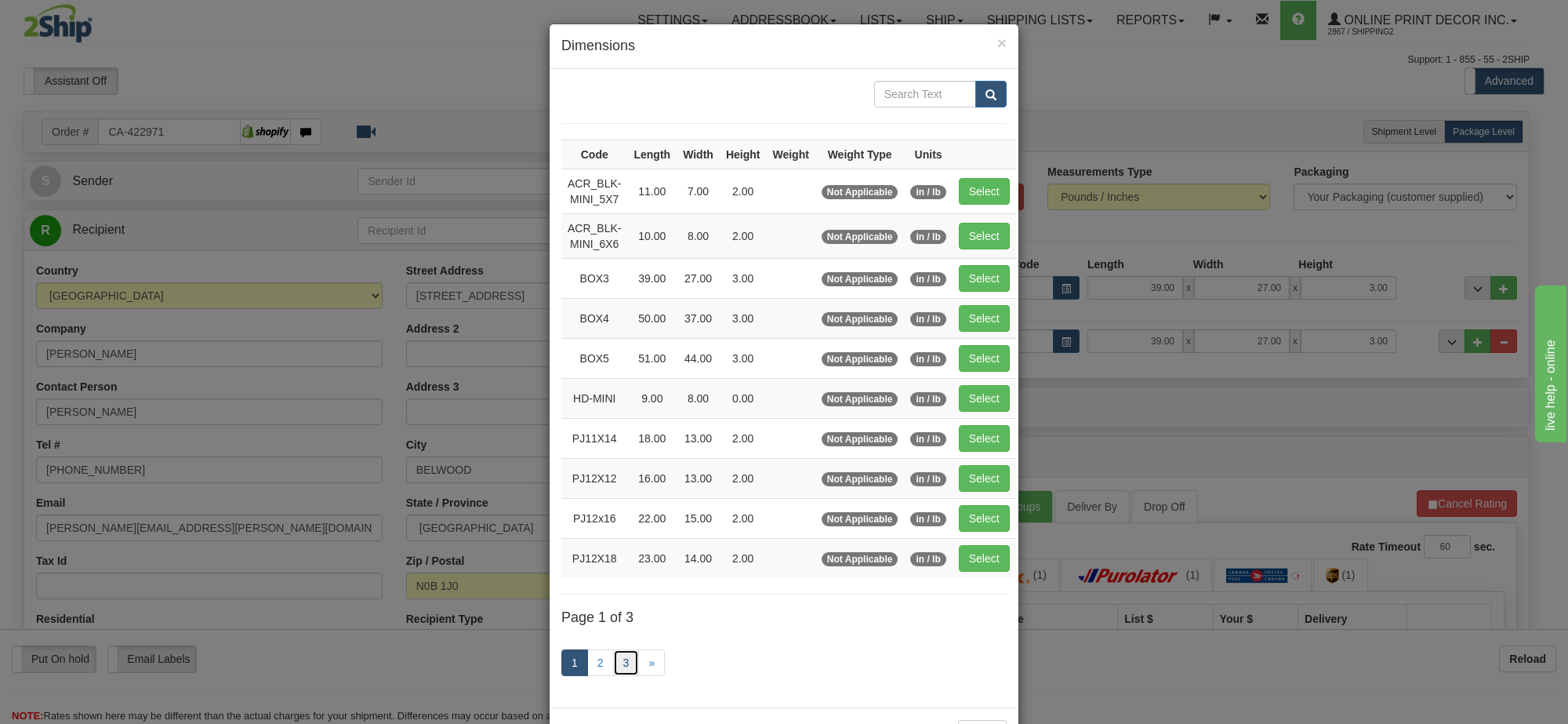
click at [627, 671] on link "3" at bounding box center [626, 662] width 26 height 26
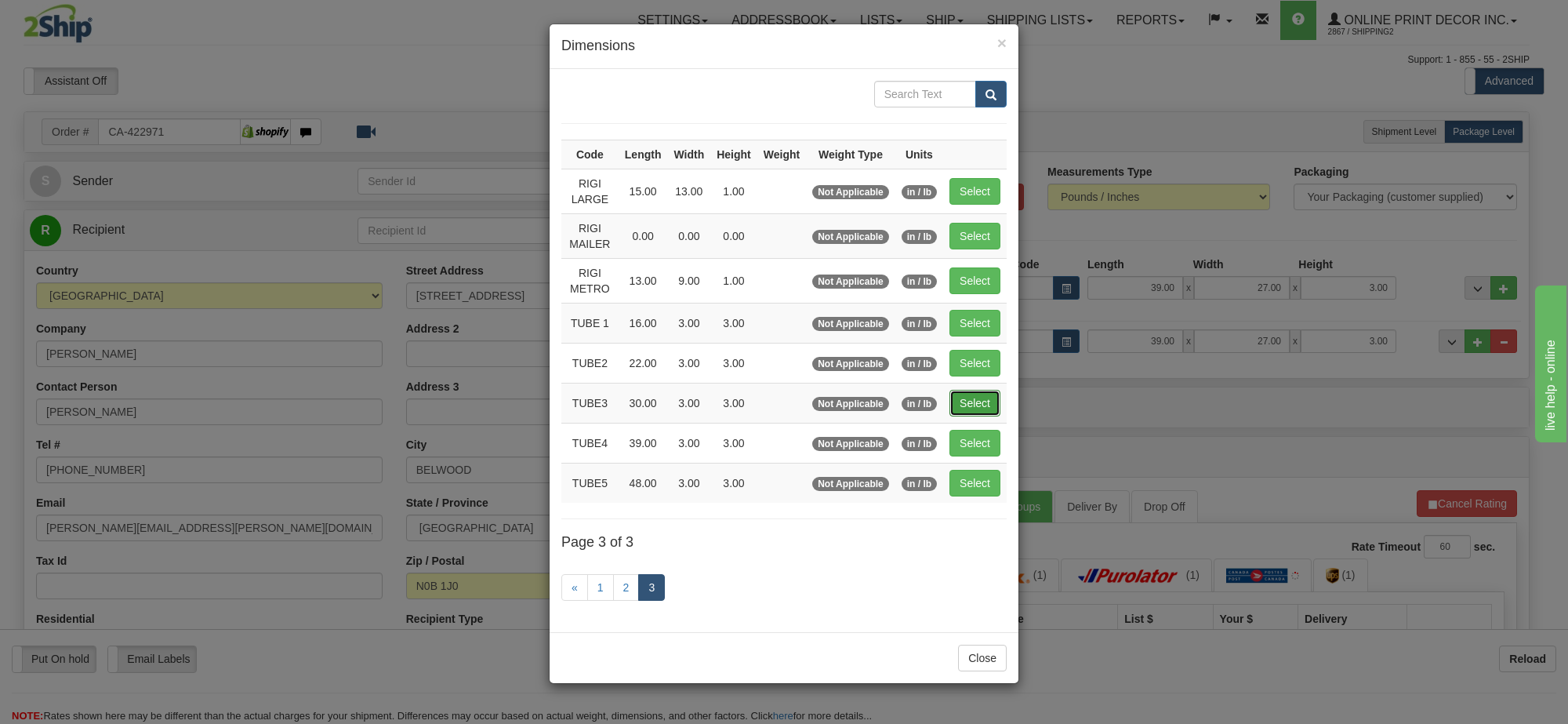
click at [980, 405] on button "Select" at bounding box center [974, 402] width 51 height 26
type input "TUBE3"
type input "30.00"
type input "3.00"
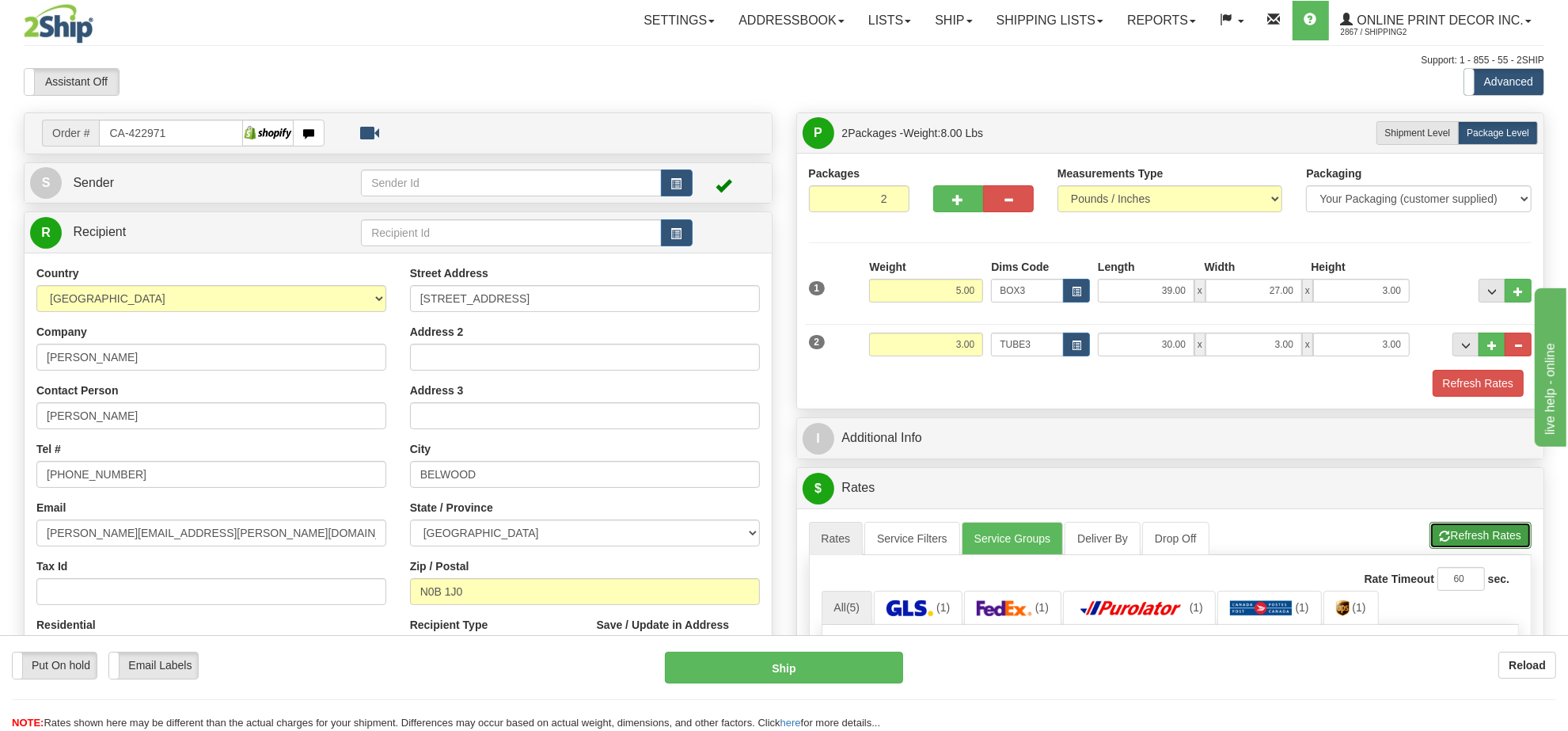
click at [1497, 528] on button "Refresh Rates" at bounding box center [1481, 535] width 102 height 26
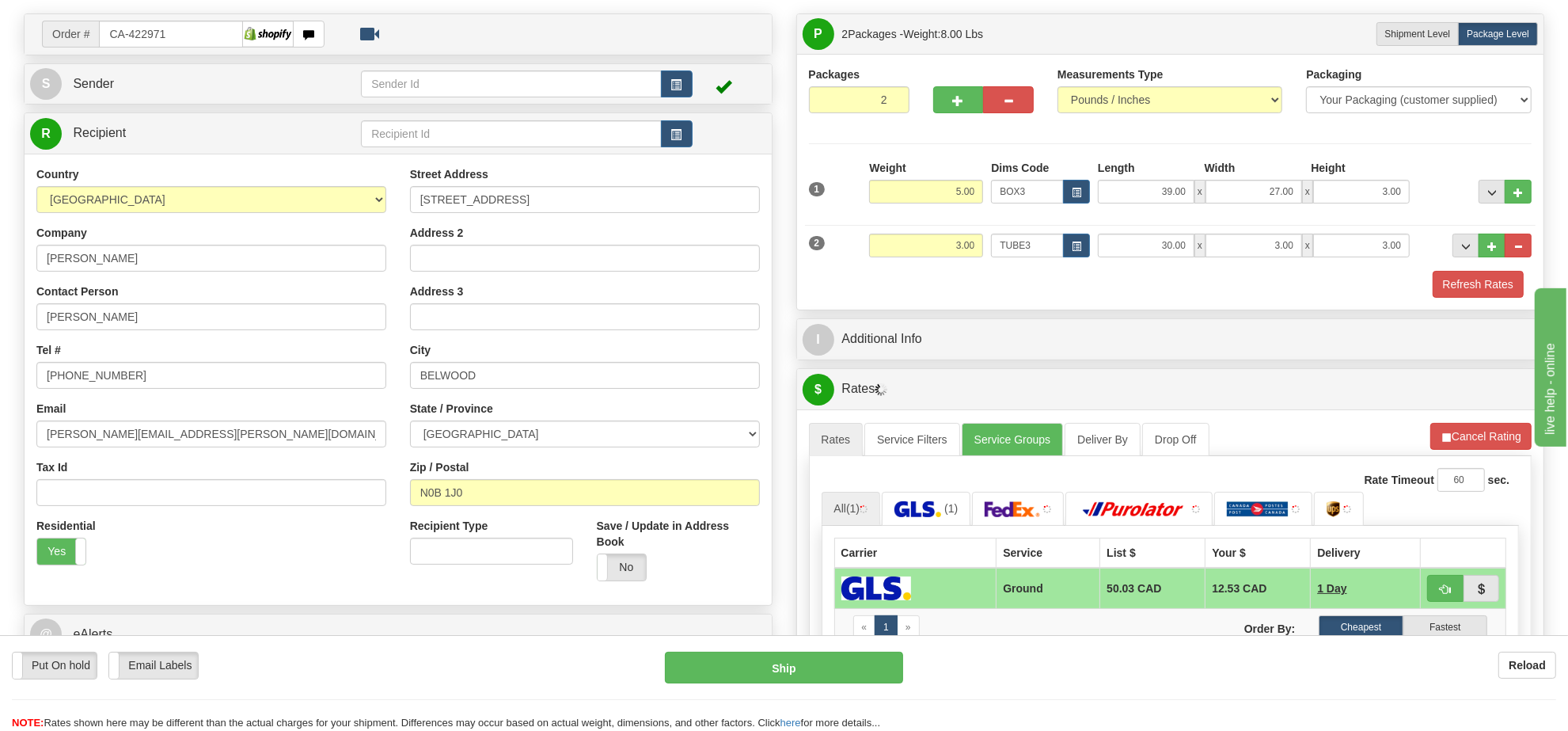
scroll to position [198, 0]
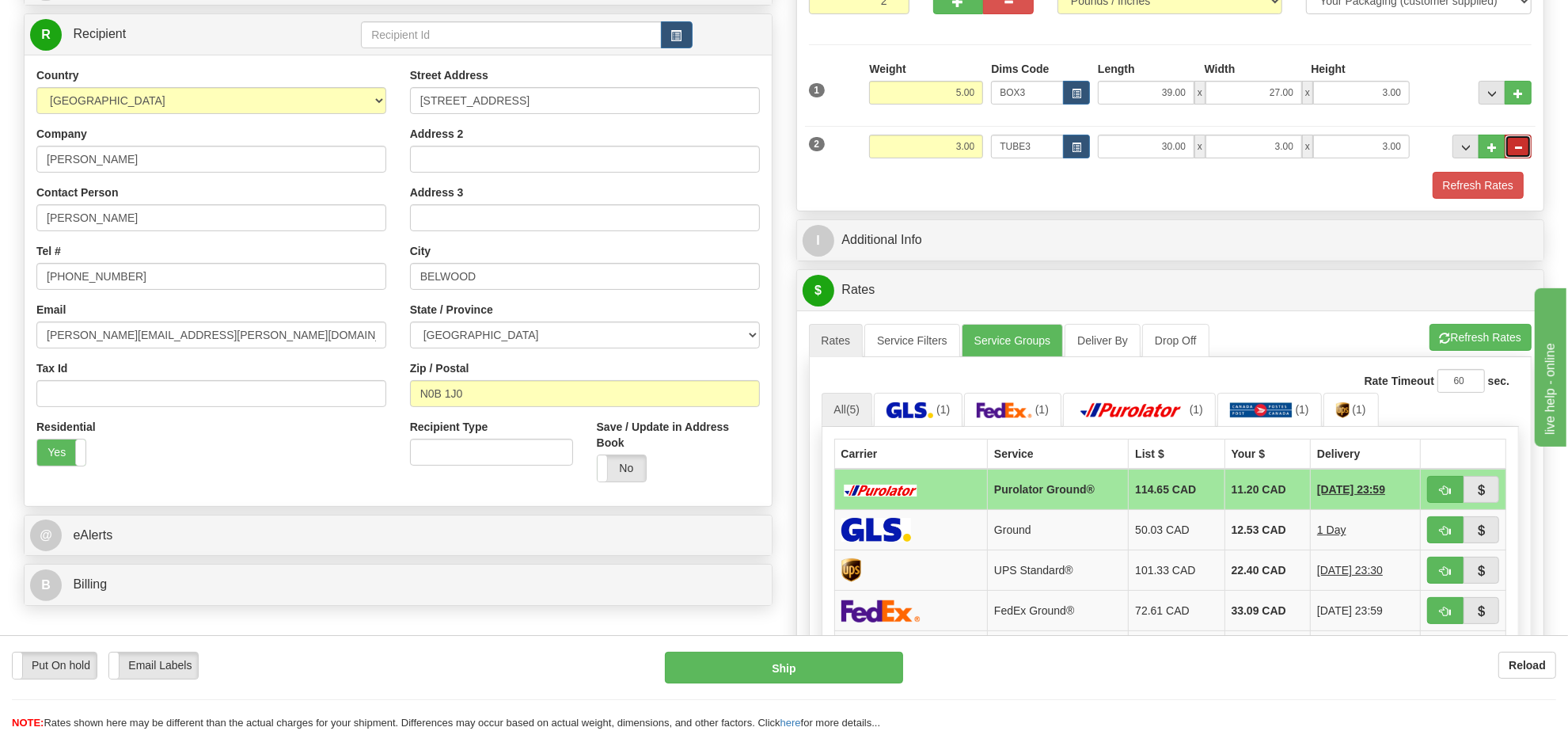
click at [1520, 157] on button "..." at bounding box center [1518, 146] width 26 height 24
type input "1"
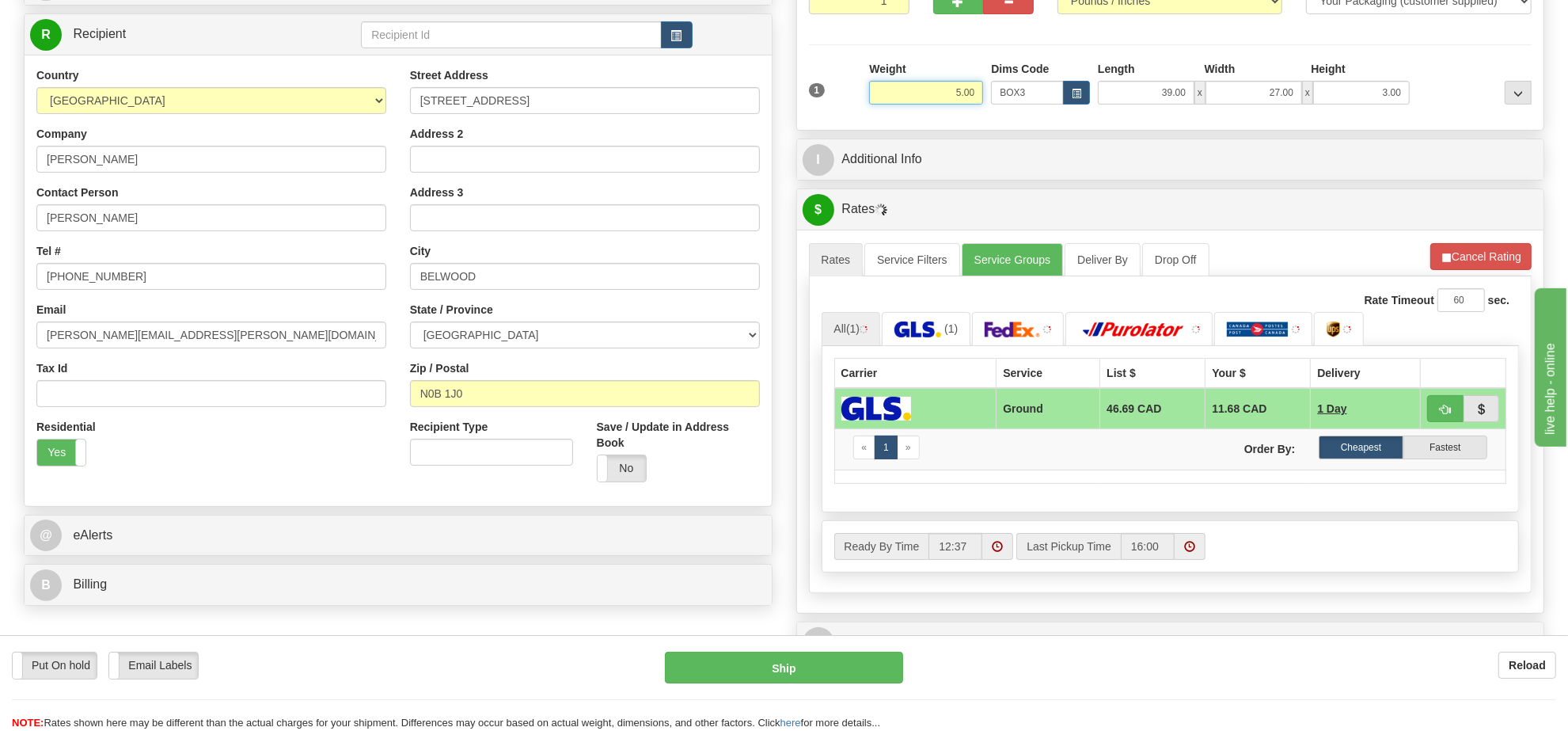
click at [934, 101] on input "5.00" at bounding box center [926, 92] width 114 height 24
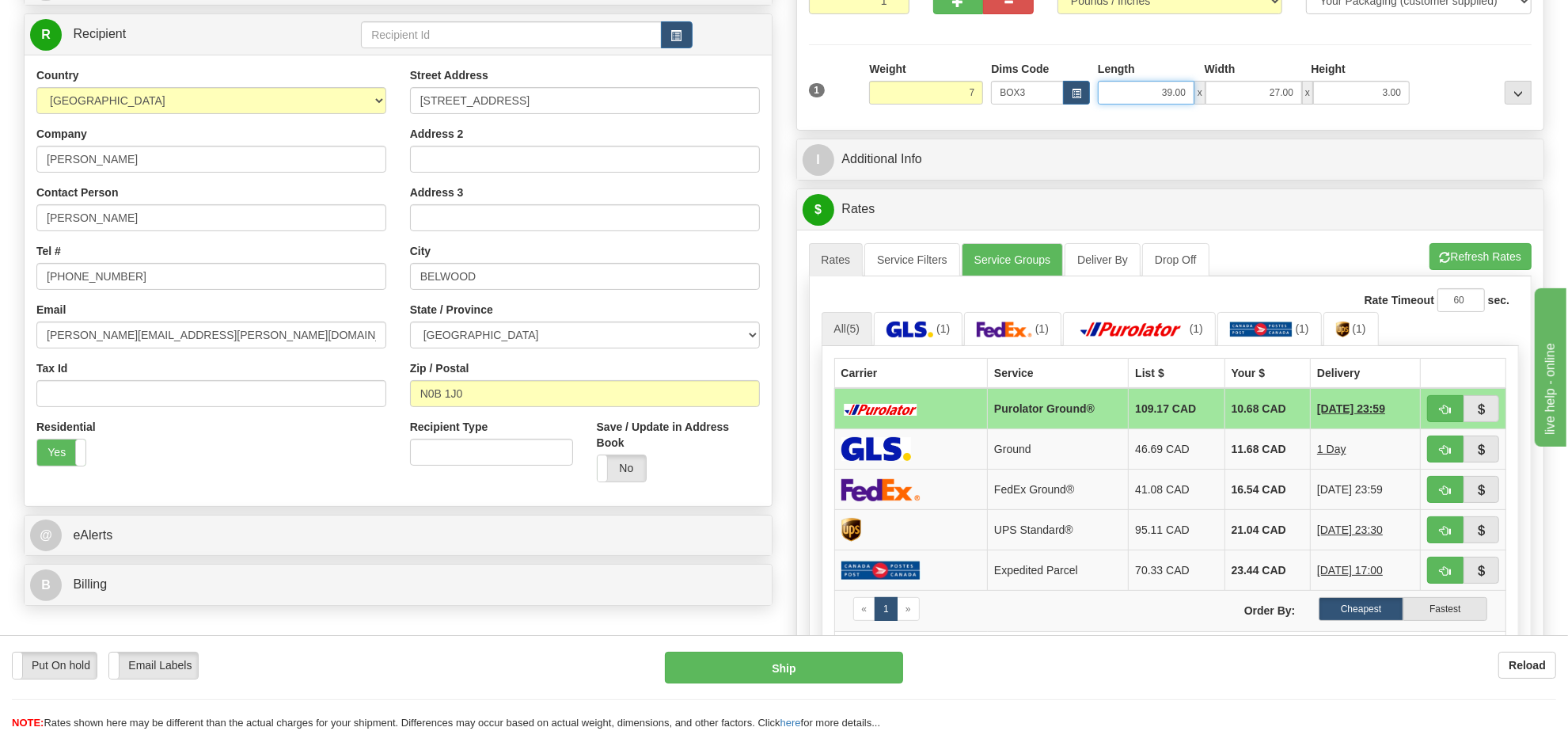
type input "7.00"
click at [1150, 93] on input "39.00" at bounding box center [1146, 92] width 96 height 24
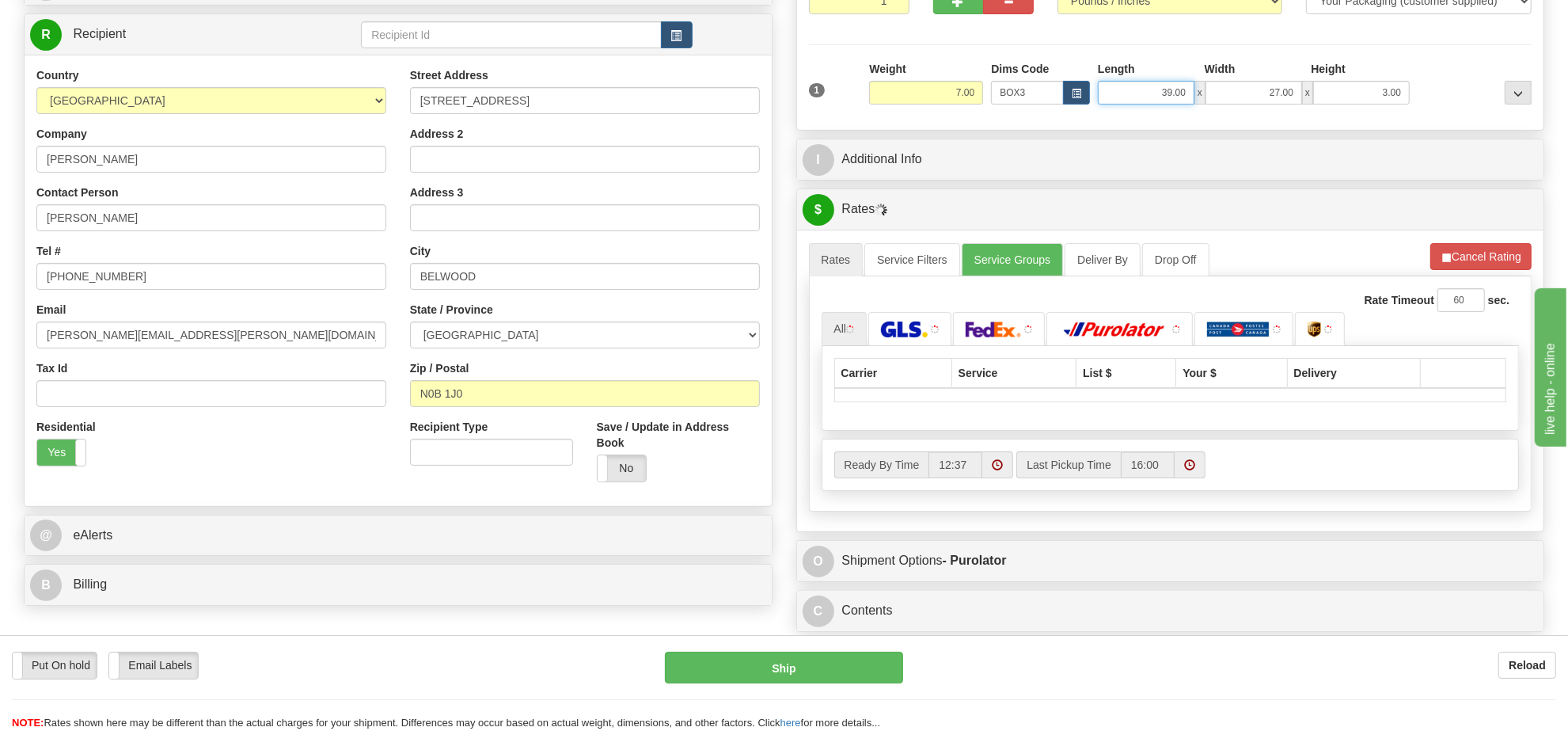
click at [1150, 93] on input "39.00" at bounding box center [1146, 92] width 96 height 24
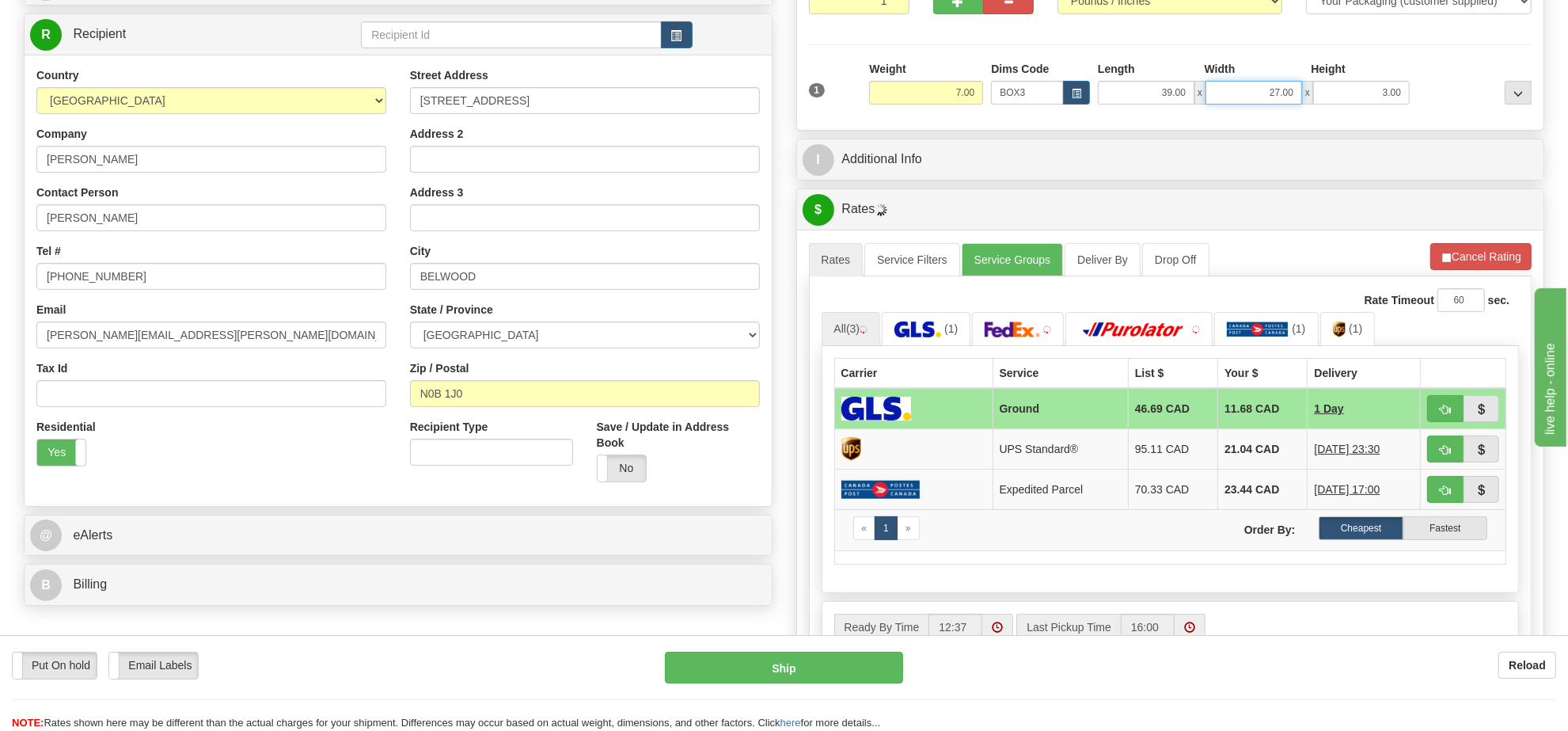
click at [1281, 99] on input "27.00" at bounding box center [1254, 92] width 96 height 24
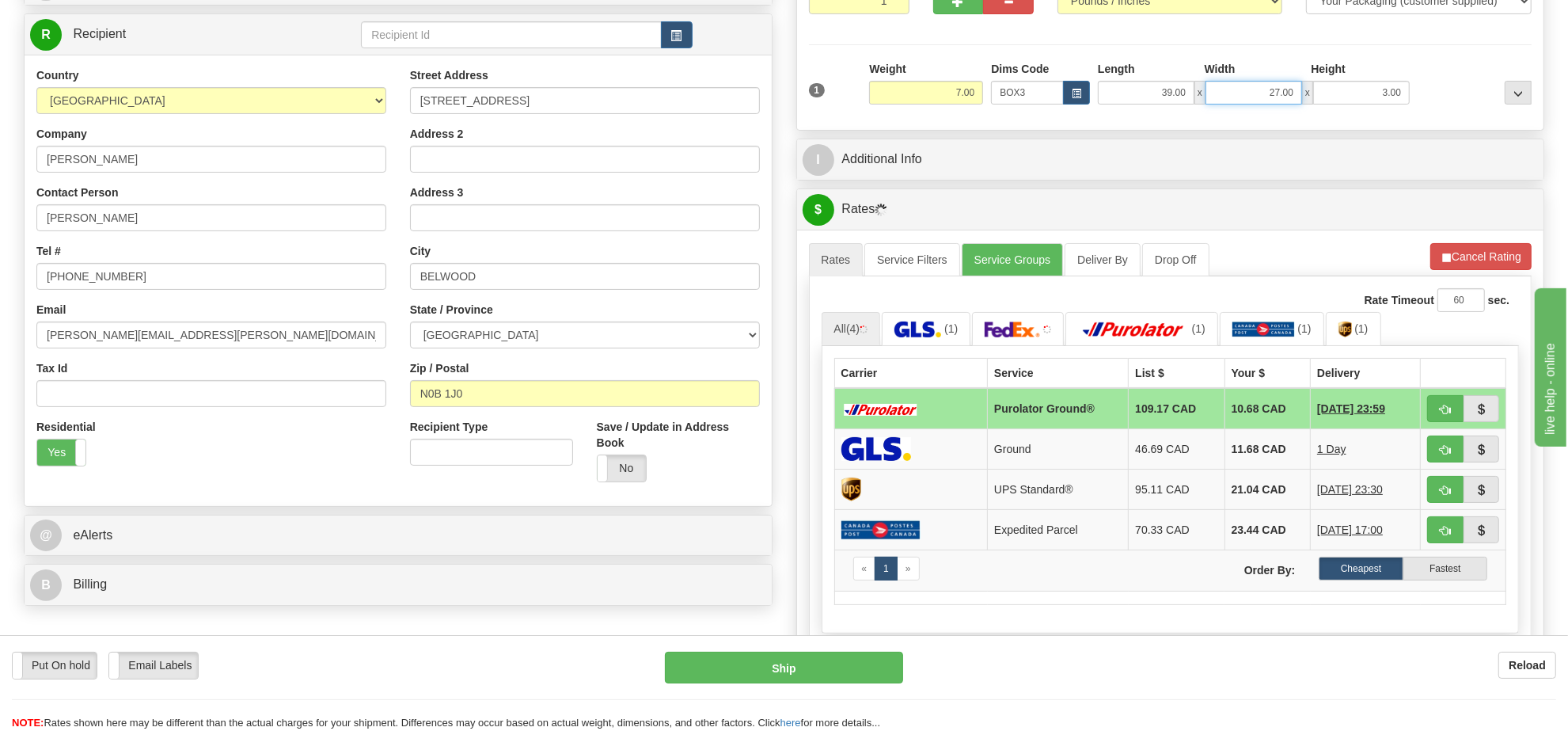
click at [1281, 99] on input "27.00" at bounding box center [1254, 92] width 96 height 24
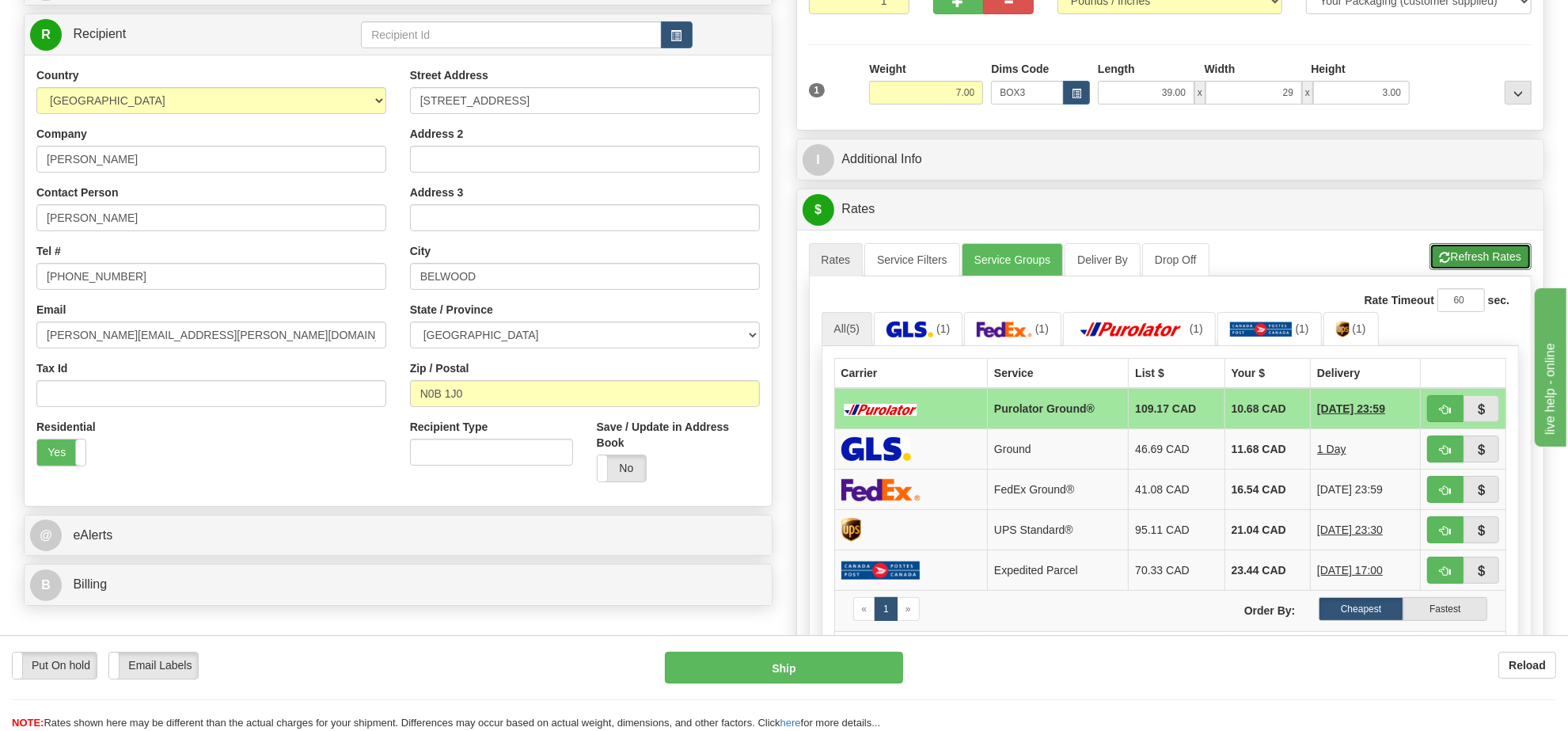
type input "29.00"
click at [1466, 253] on div "A change has been made which could impact your rate estimate. To ensure the est…" at bounding box center [1172, 501] width 748 height 545
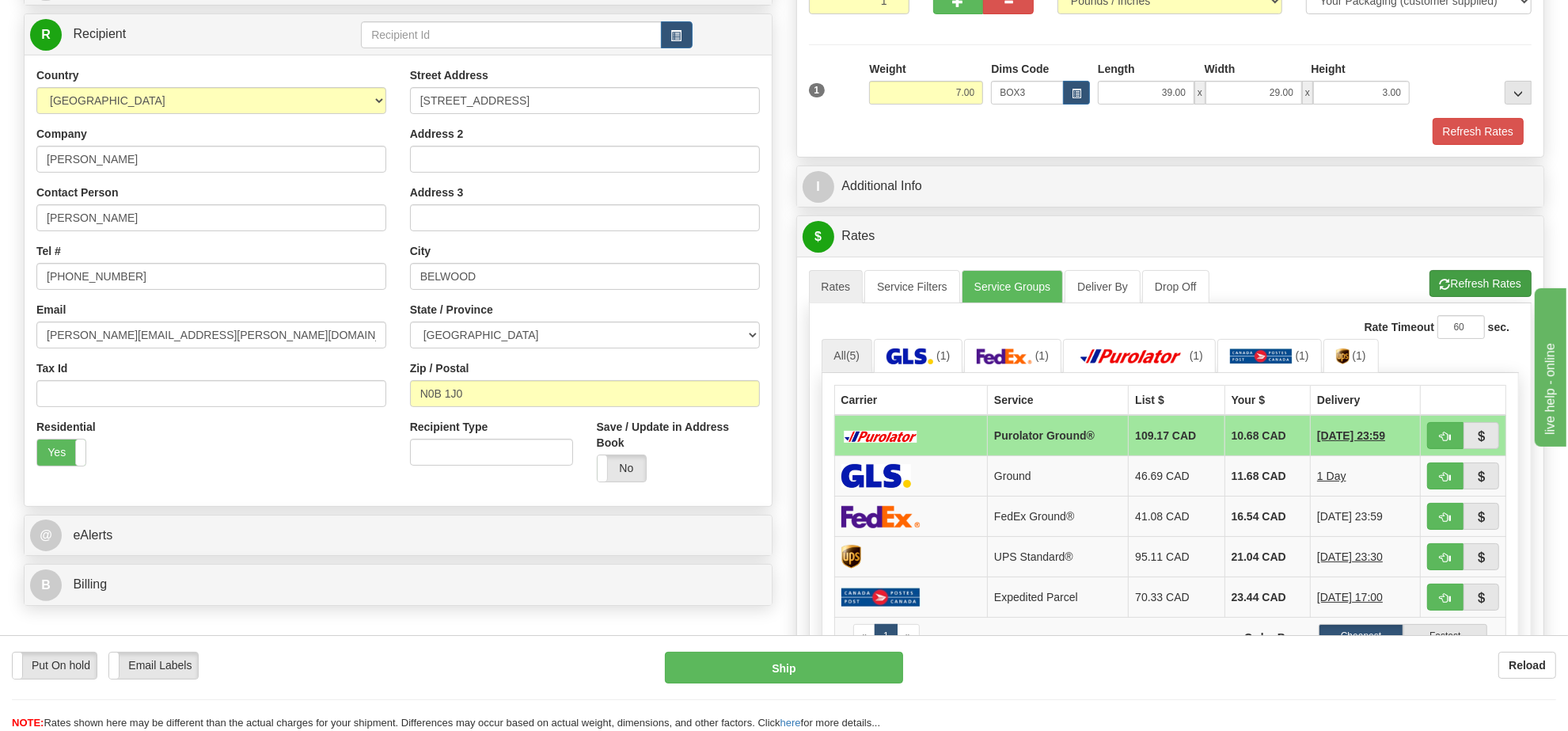
click at [1475, 297] on ul "Rates Service Filters Service Groups Deliver By Drop Off Pickup Refresh Rates C…" at bounding box center [1171, 287] width 723 height 33
click at [1475, 290] on button "Refresh Rates" at bounding box center [1481, 283] width 102 height 26
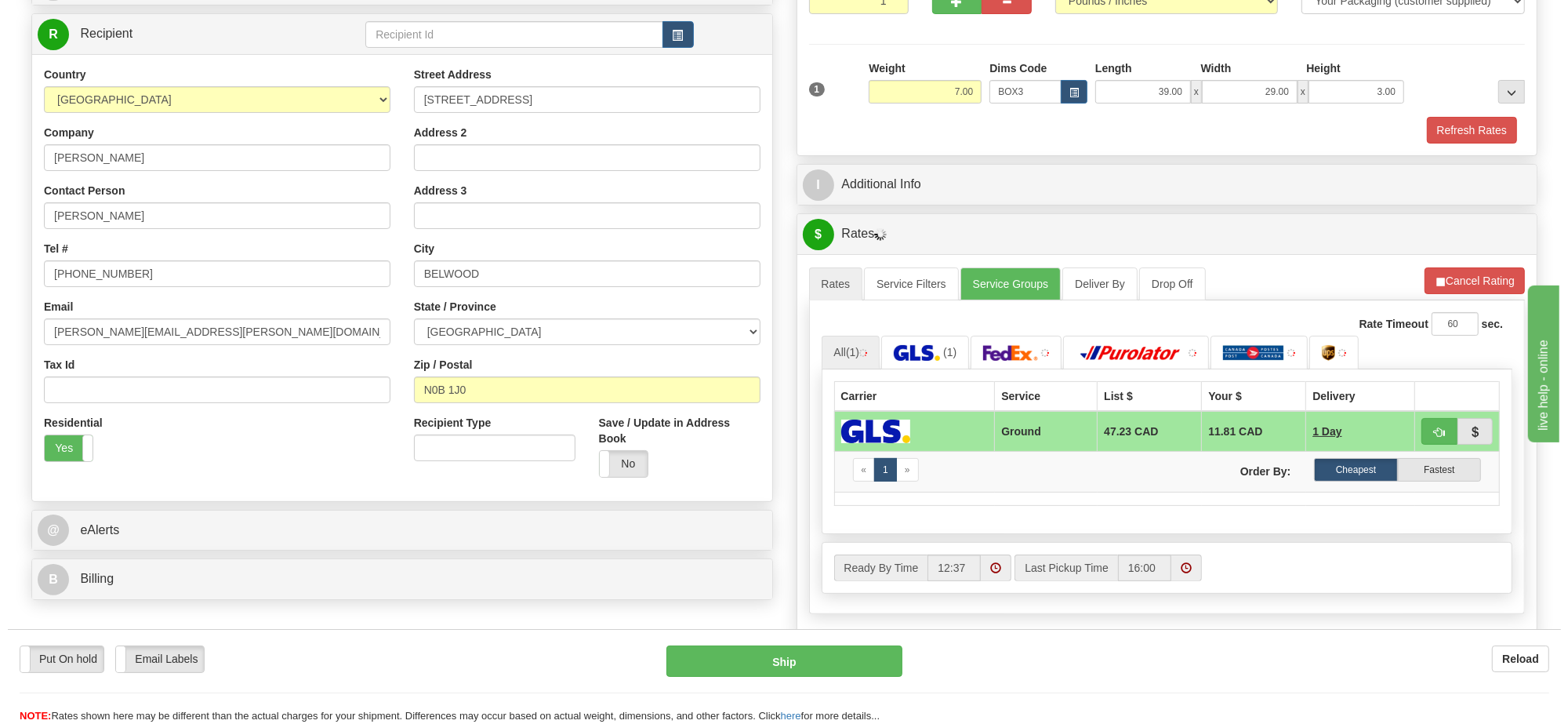
scroll to position [294, 0]
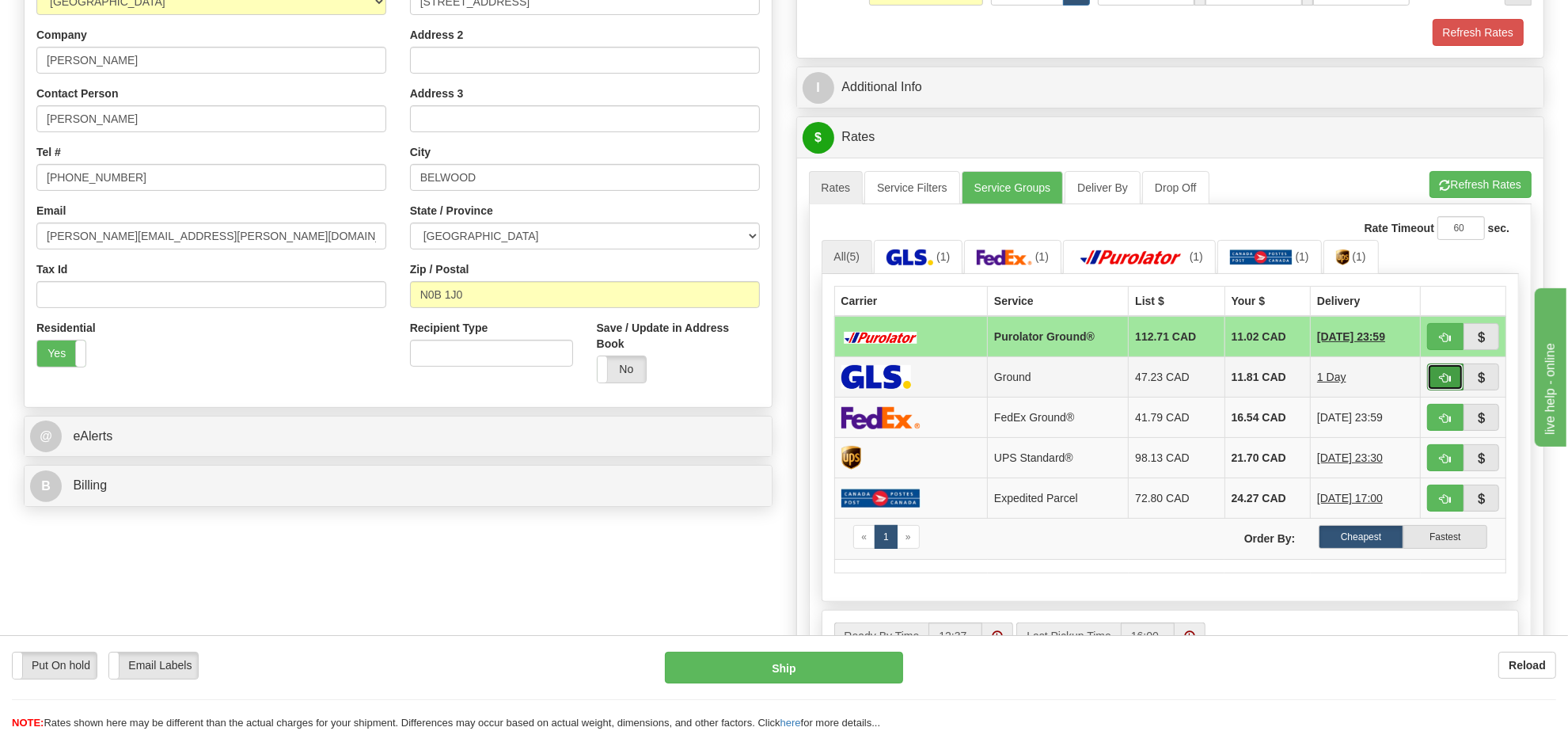
click at [1449, 384] on span "button" at bounding box center [1445, 378] width 11 height 10
type input "1"
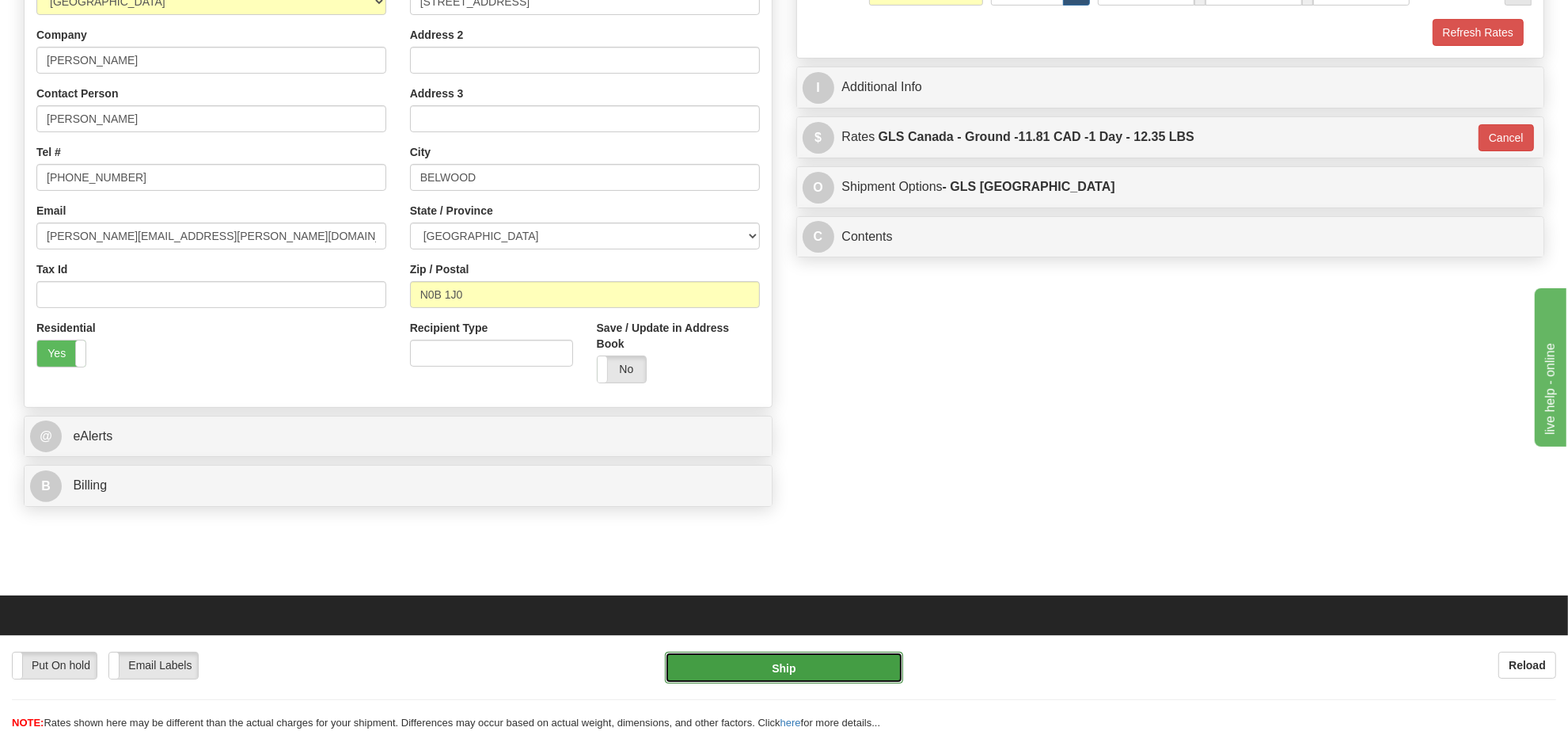
click at [853, 662] on button "Ship" at bounding box center [784, 667] width 237 height 31
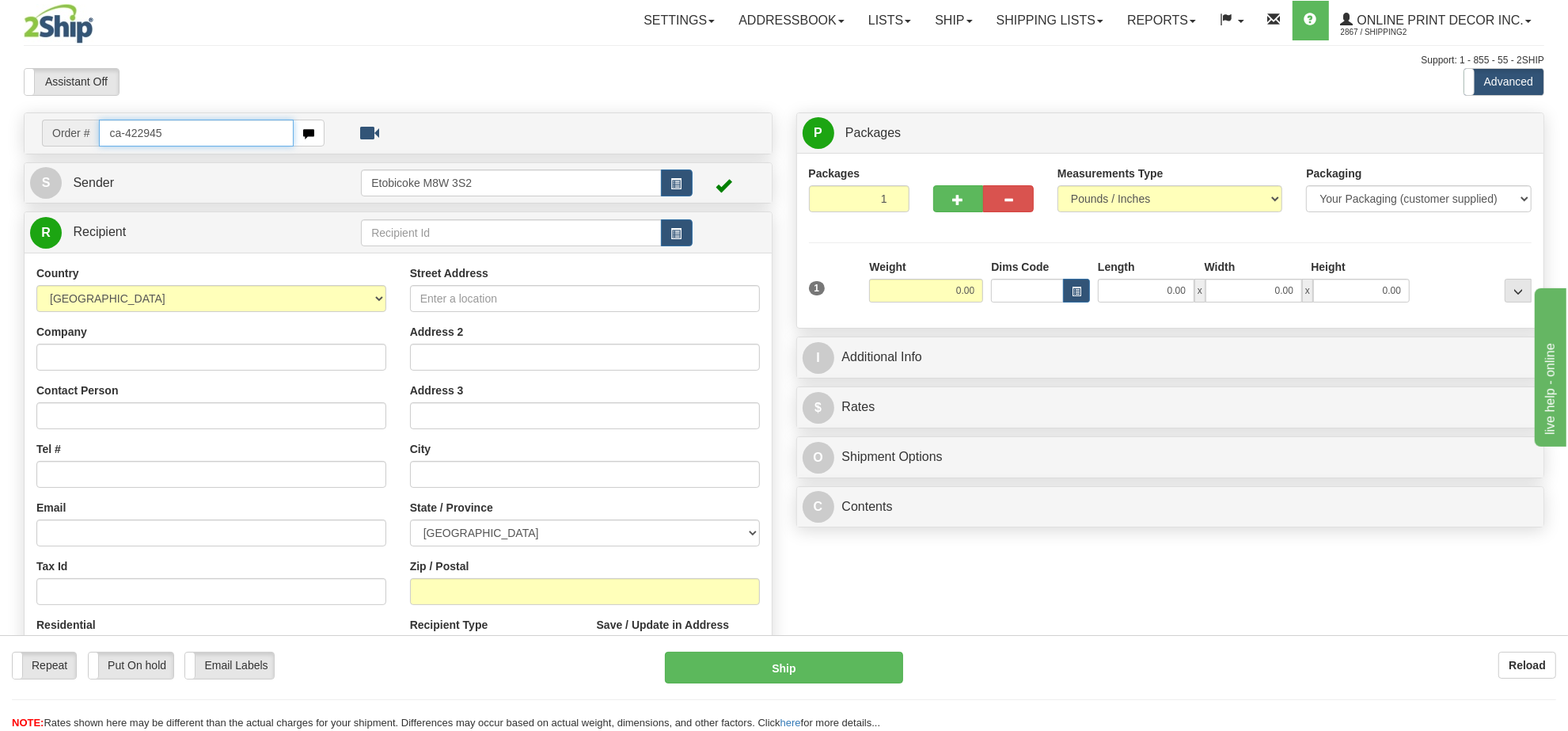
type input "ca-422945"
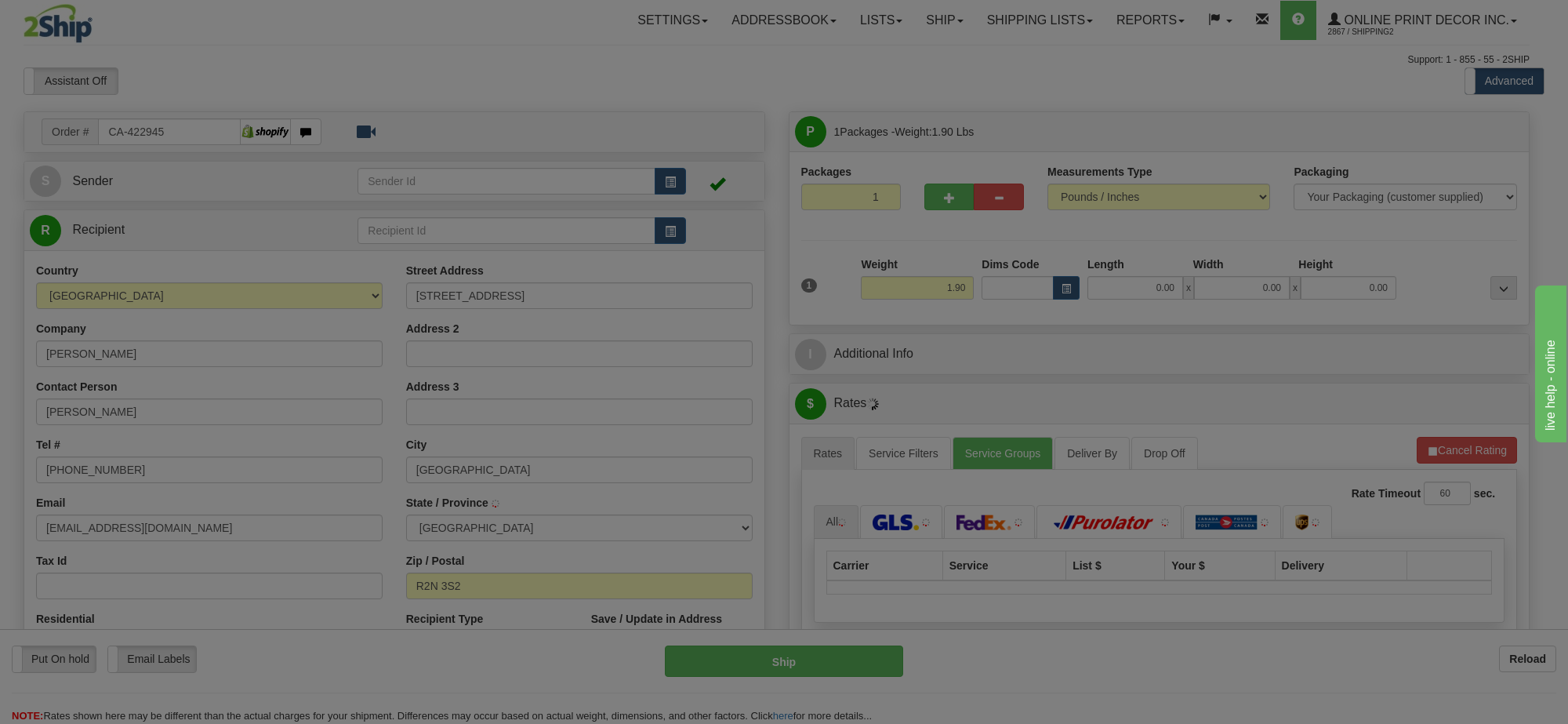
type input "[GEOGRAPHIC_DATA]"
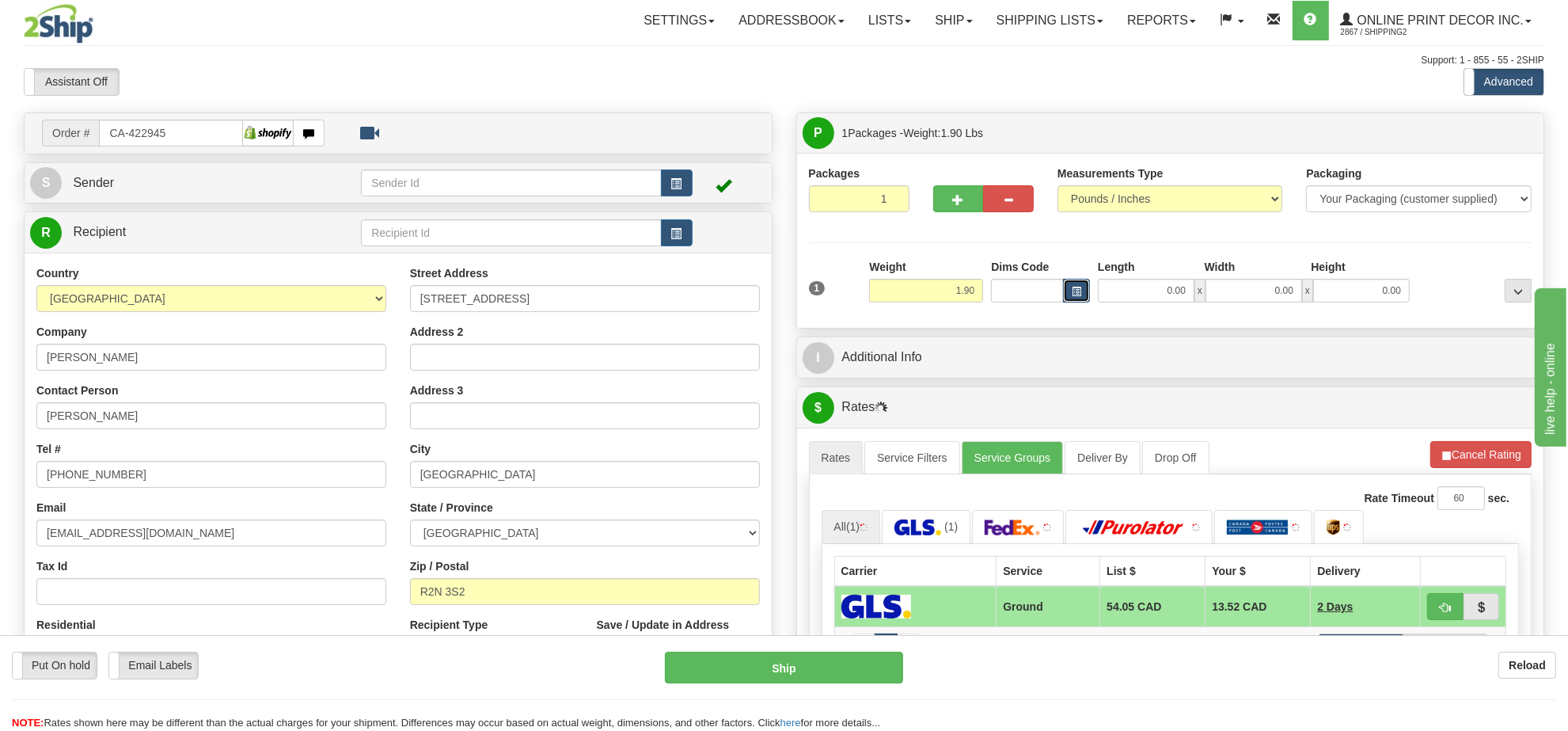
click at [1074, 290] on span "button" at bounding box center [1076, 291] width 10 height 9
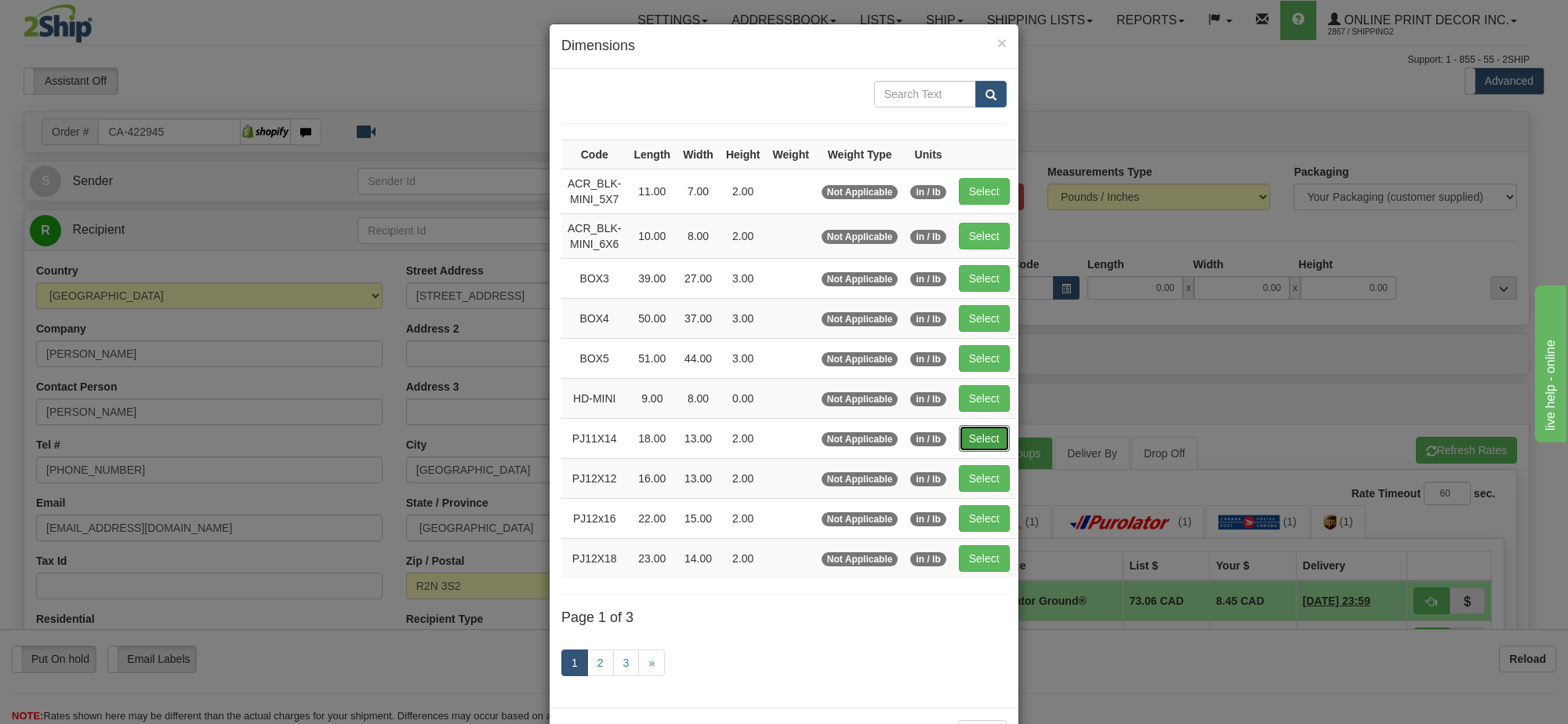
click at [970, 433] on button "Select" at bounding box center [984, 437] width 51 height 26
type input "PJ11X14"
type input "18.00"
type input "13.00"
type input "2.00"
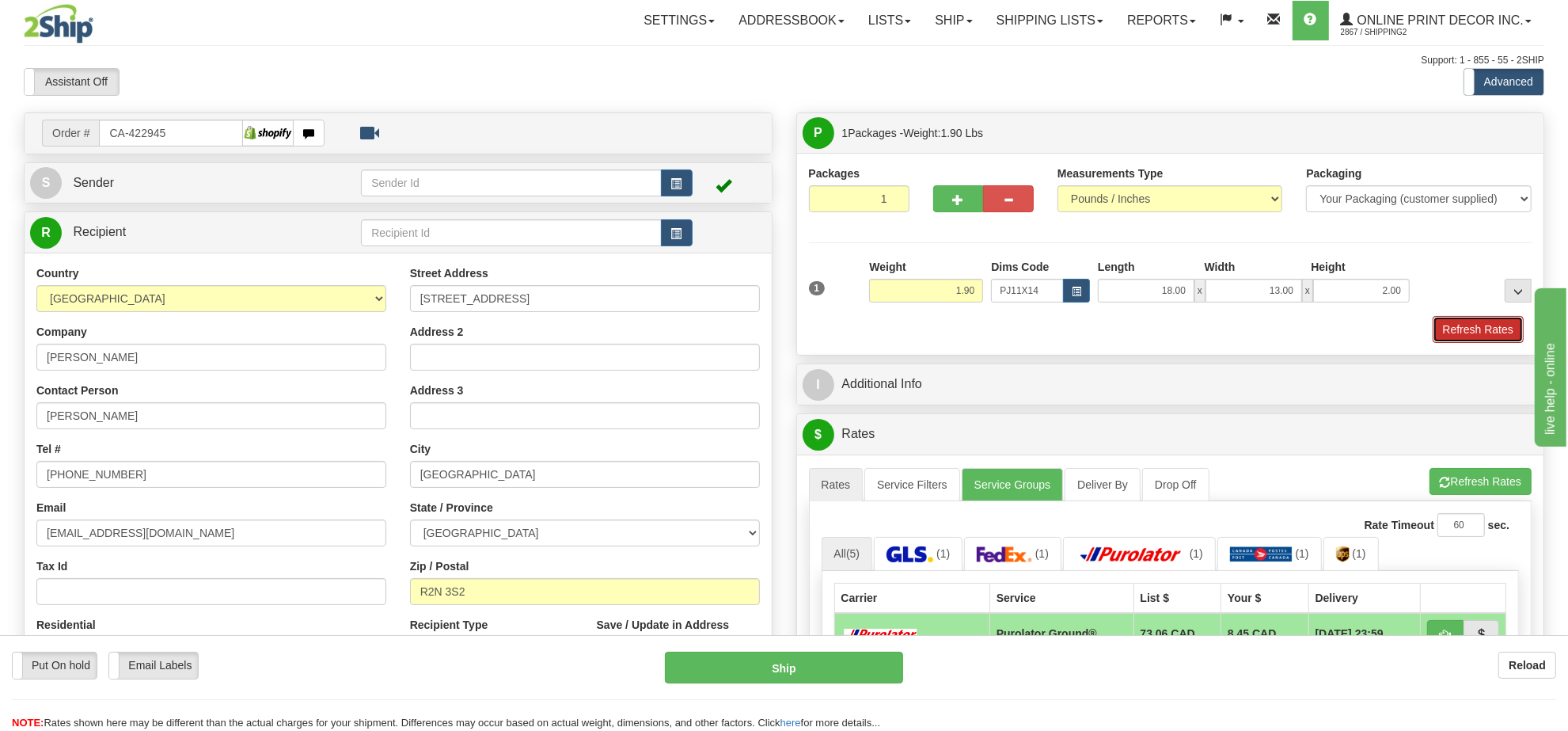
click at [1487, 342] on button "Refresh Rates" at bounding box center [1478, 329] width 91 height 26
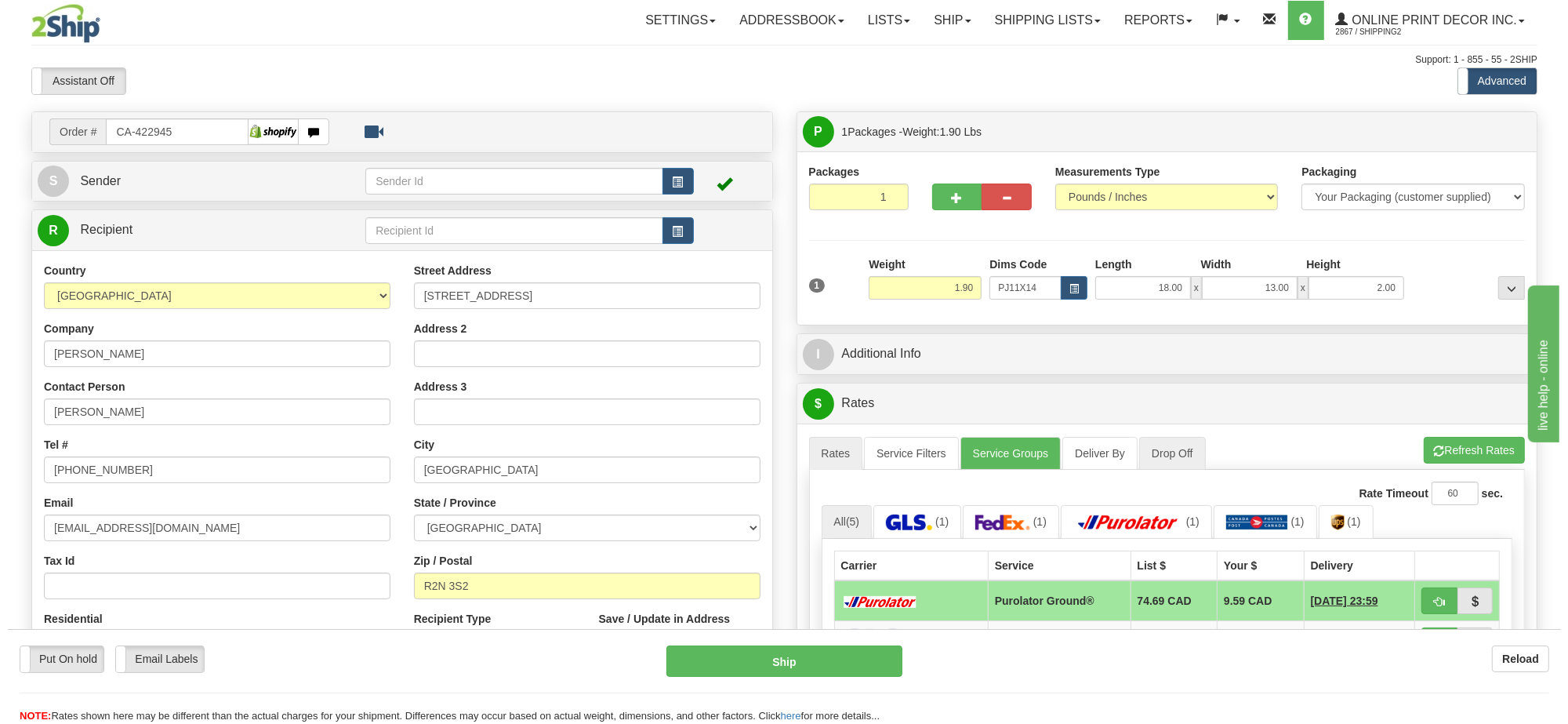
scroll to position [196, 0]
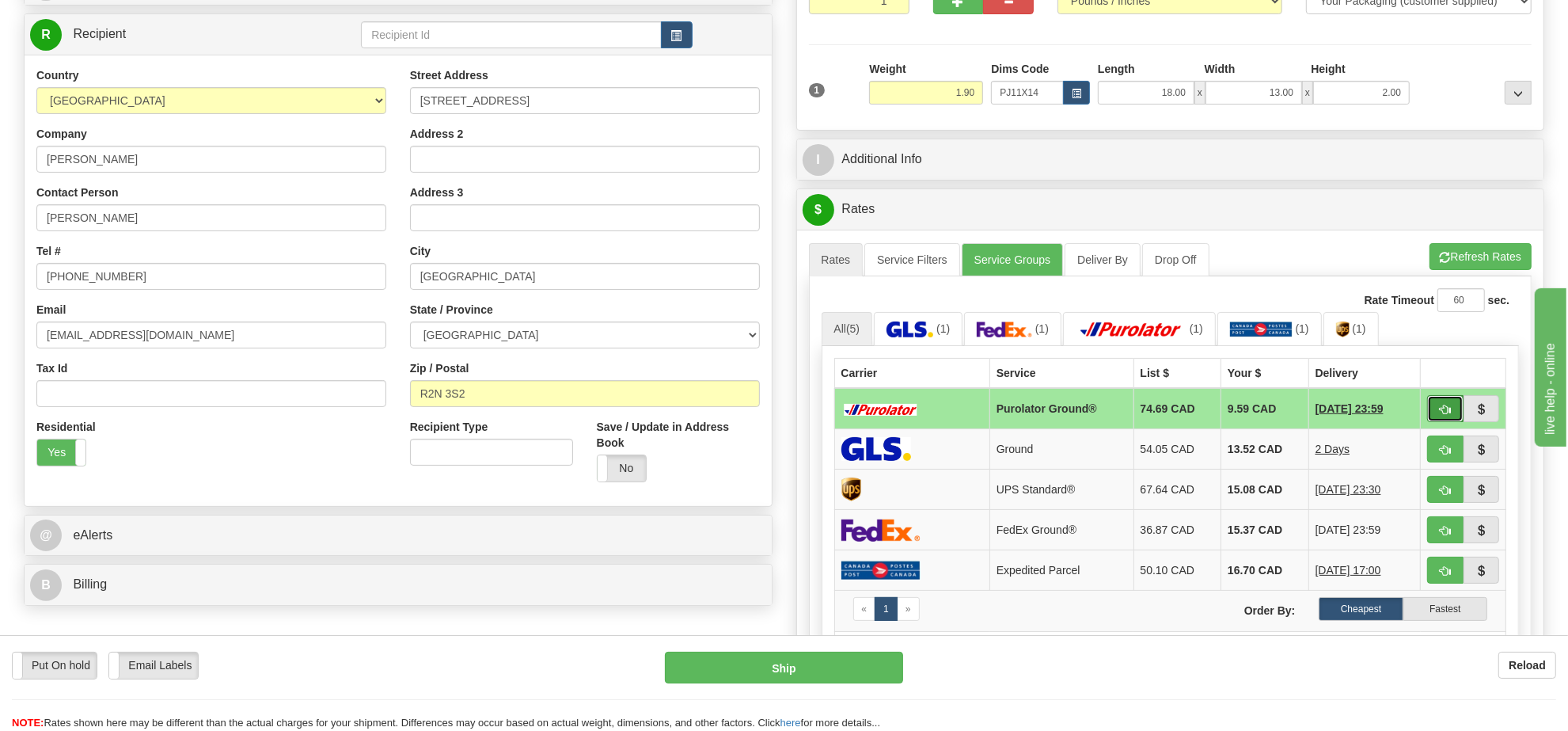
click at [1457, 420] on button "button" at bounding box center [1445, 408] width 36 height 26
type input "260"
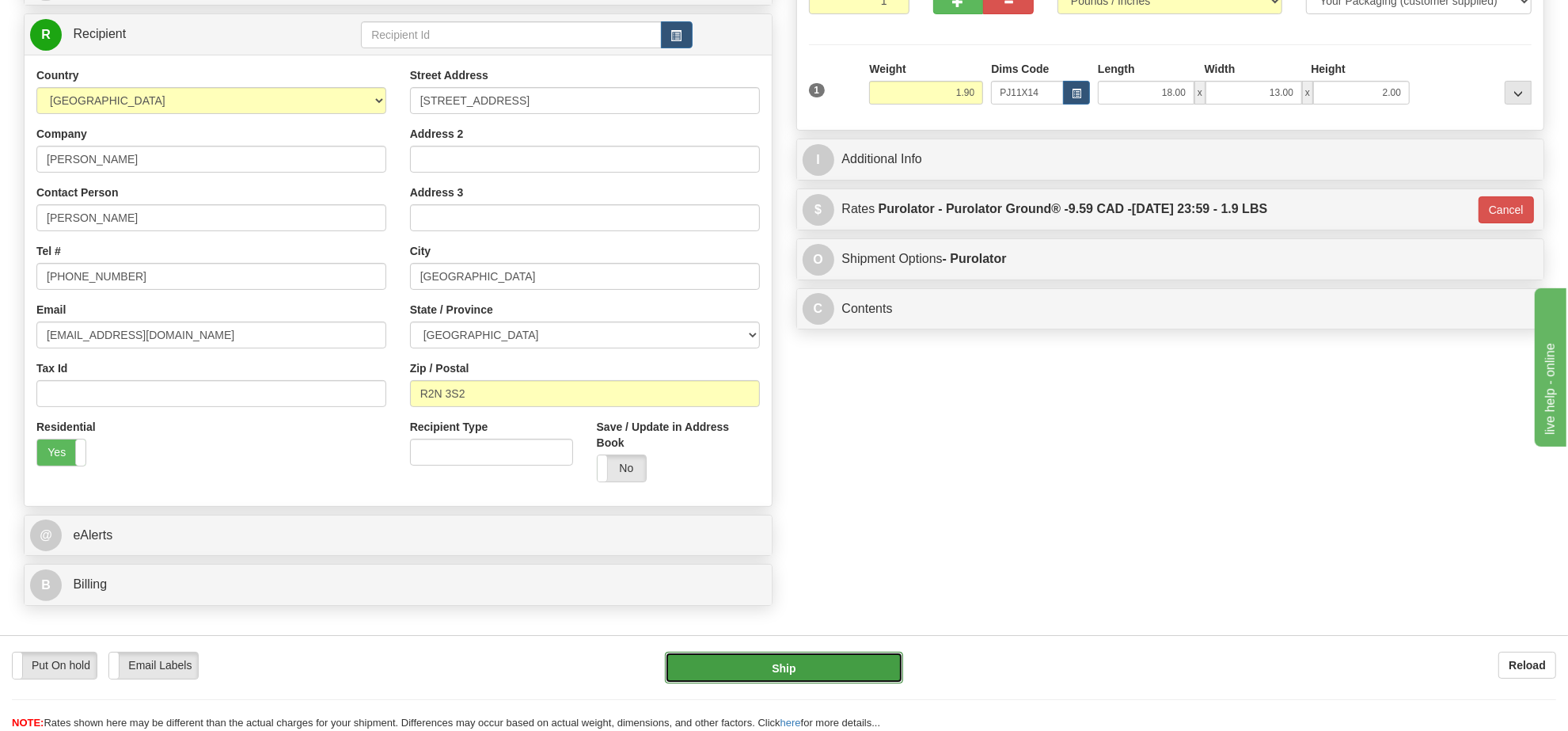
click at [875, 665] on button "Ship" at bounding box center [784, 667] width 237 height 31
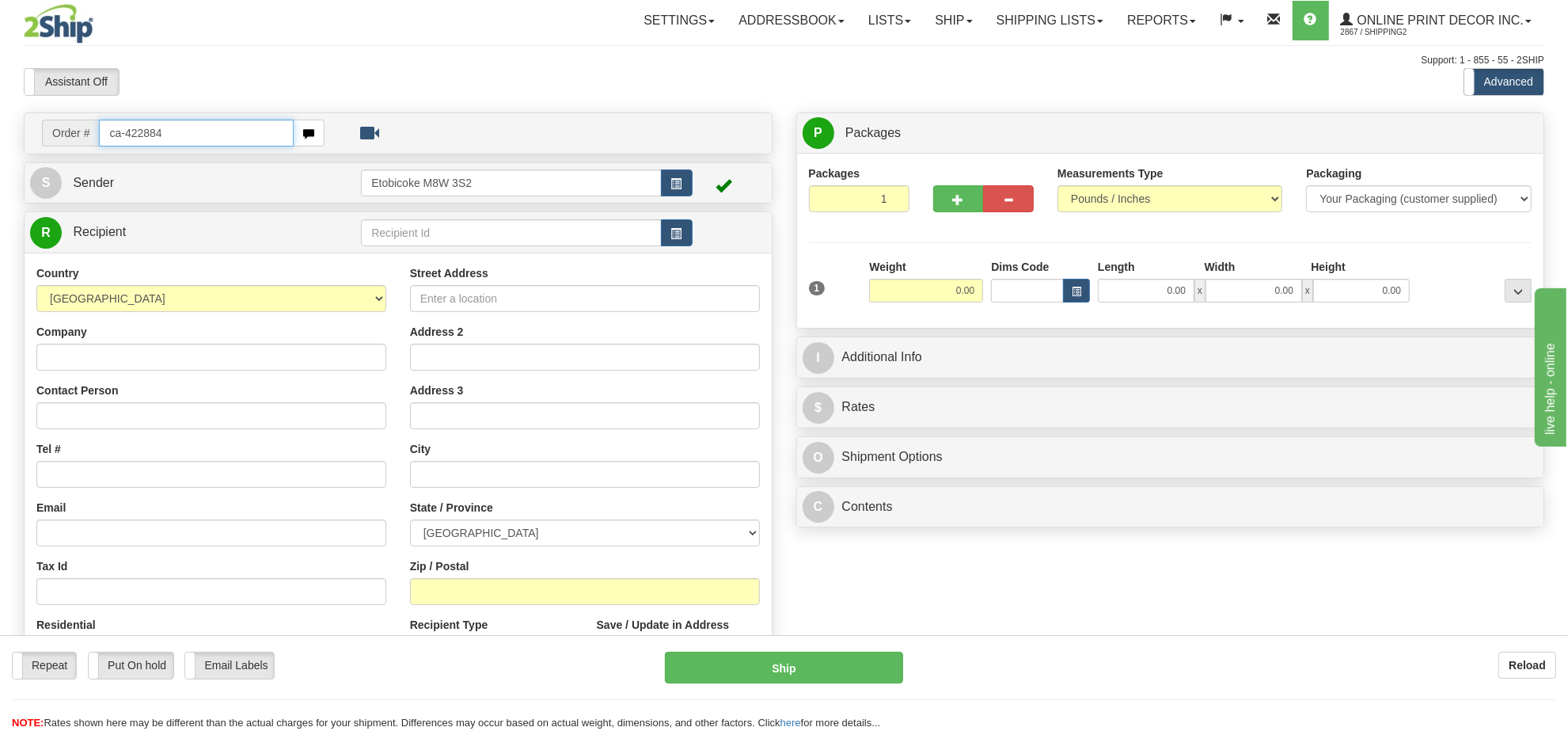
type input "ca-422884"
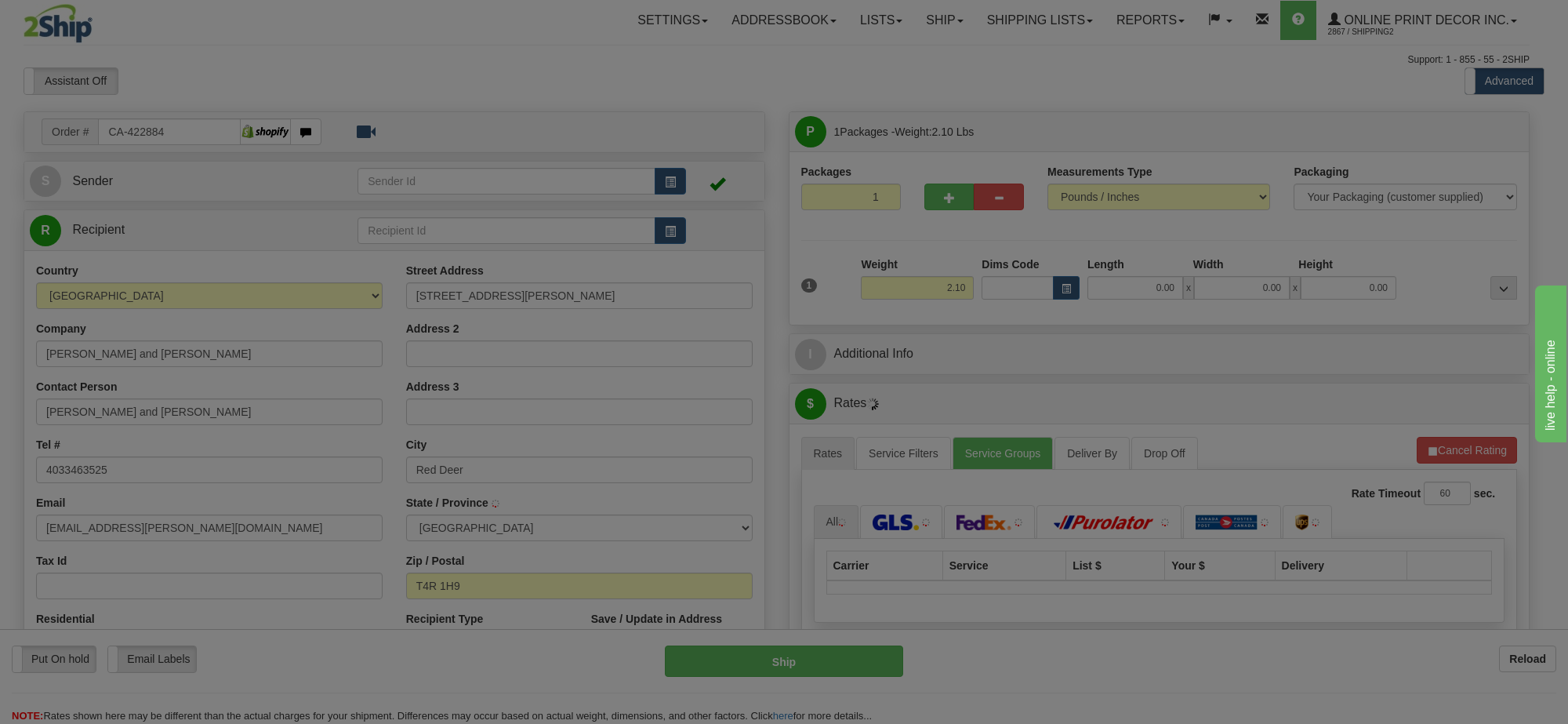
type input "RED DEER"
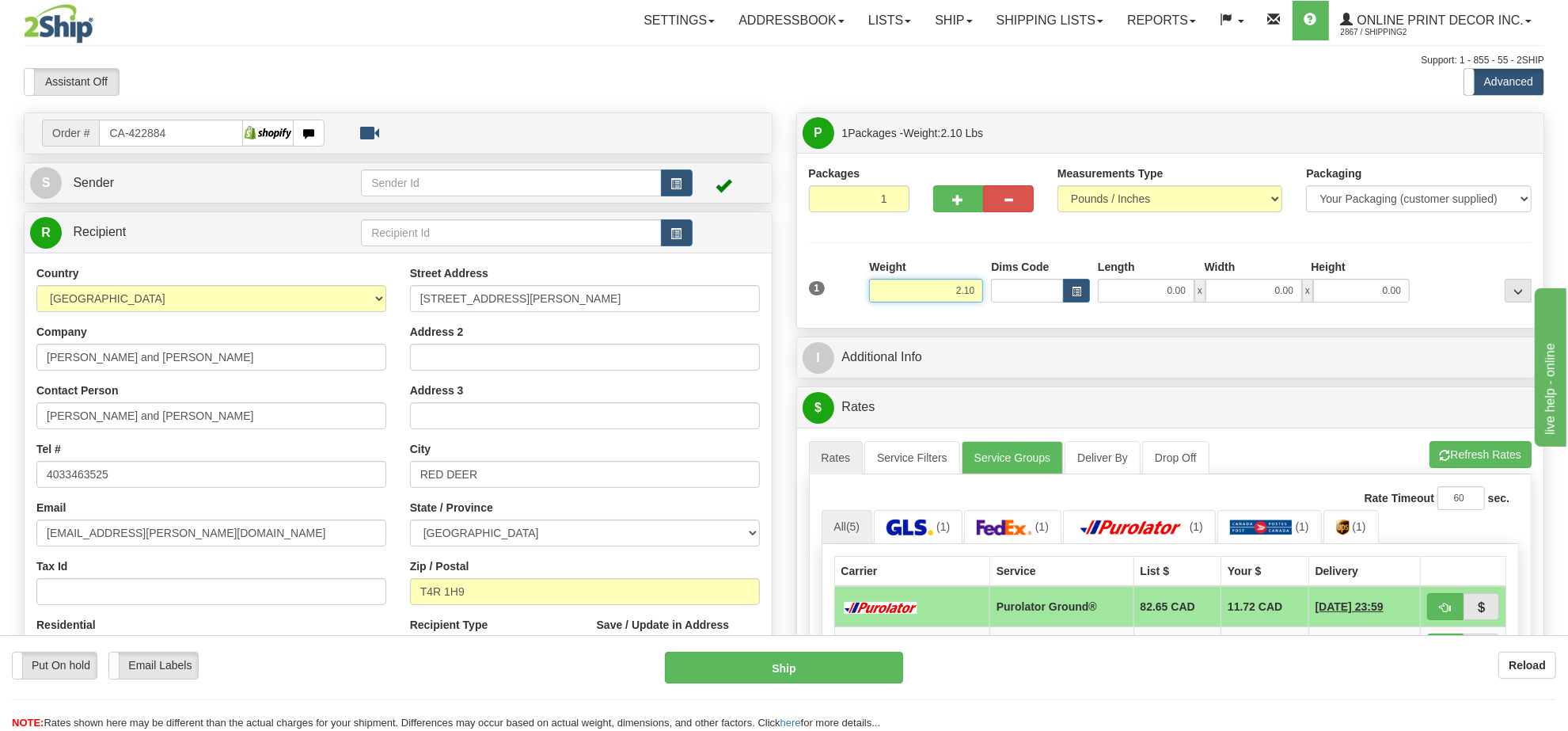
click input "2.10"
type input "2.00"
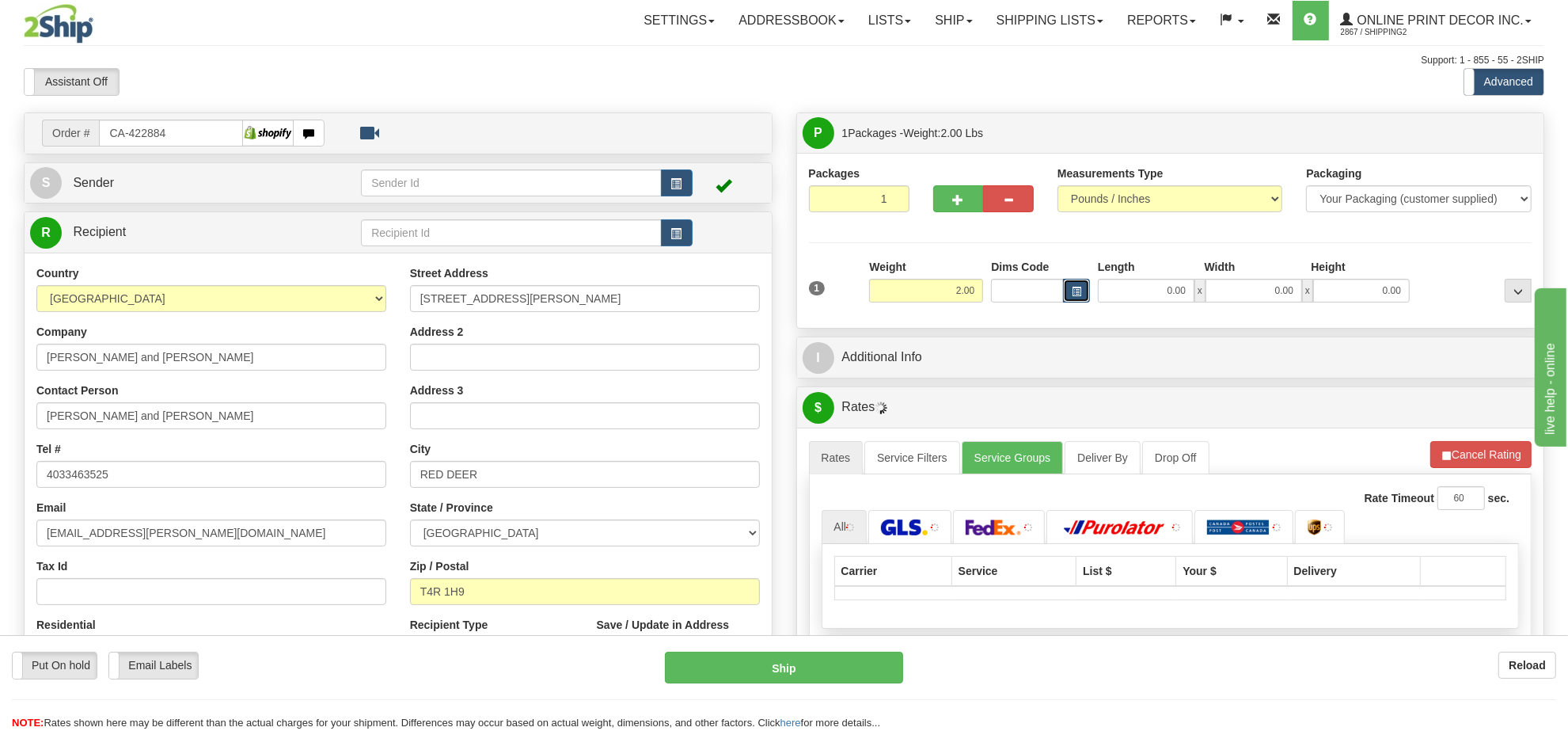
click span "button"
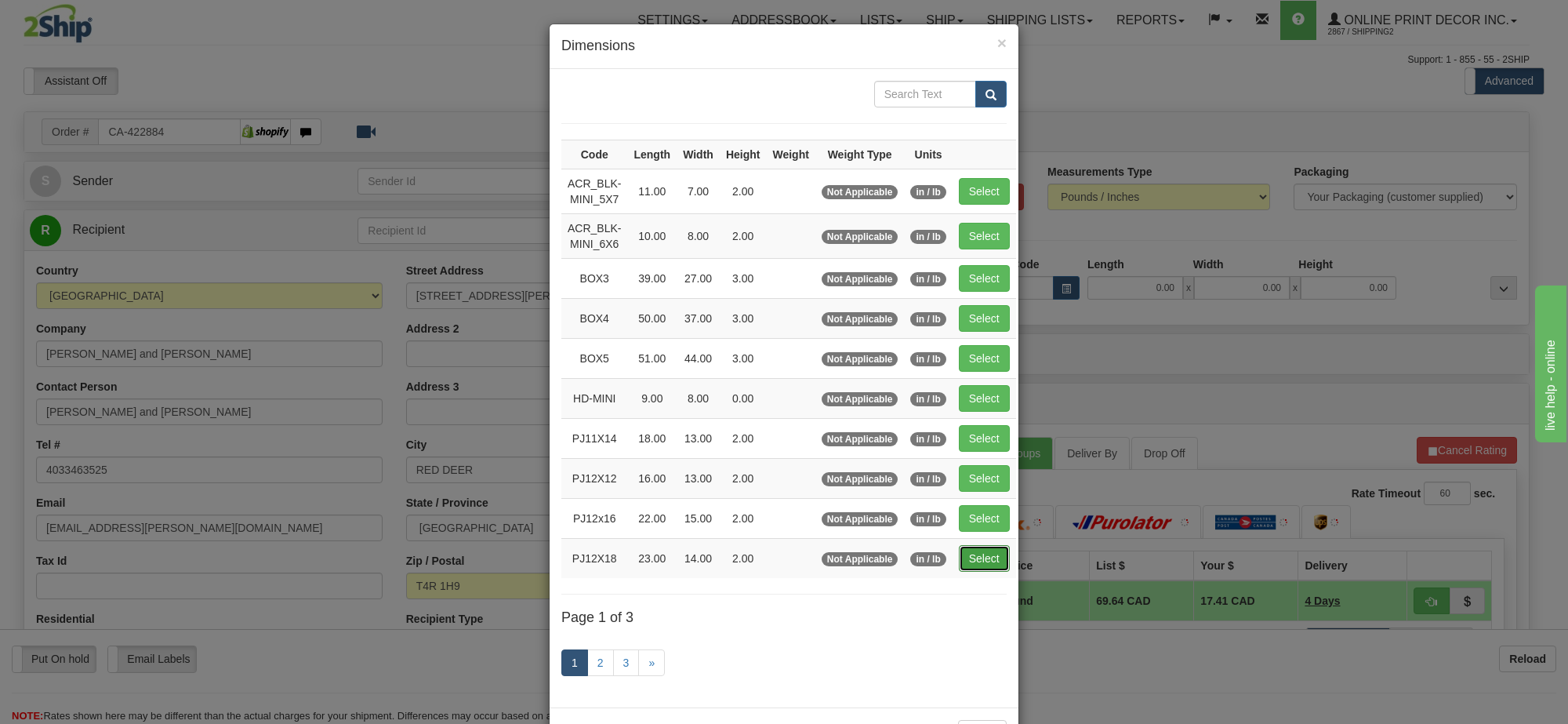
click button "Select"
type input "PJ12X18"
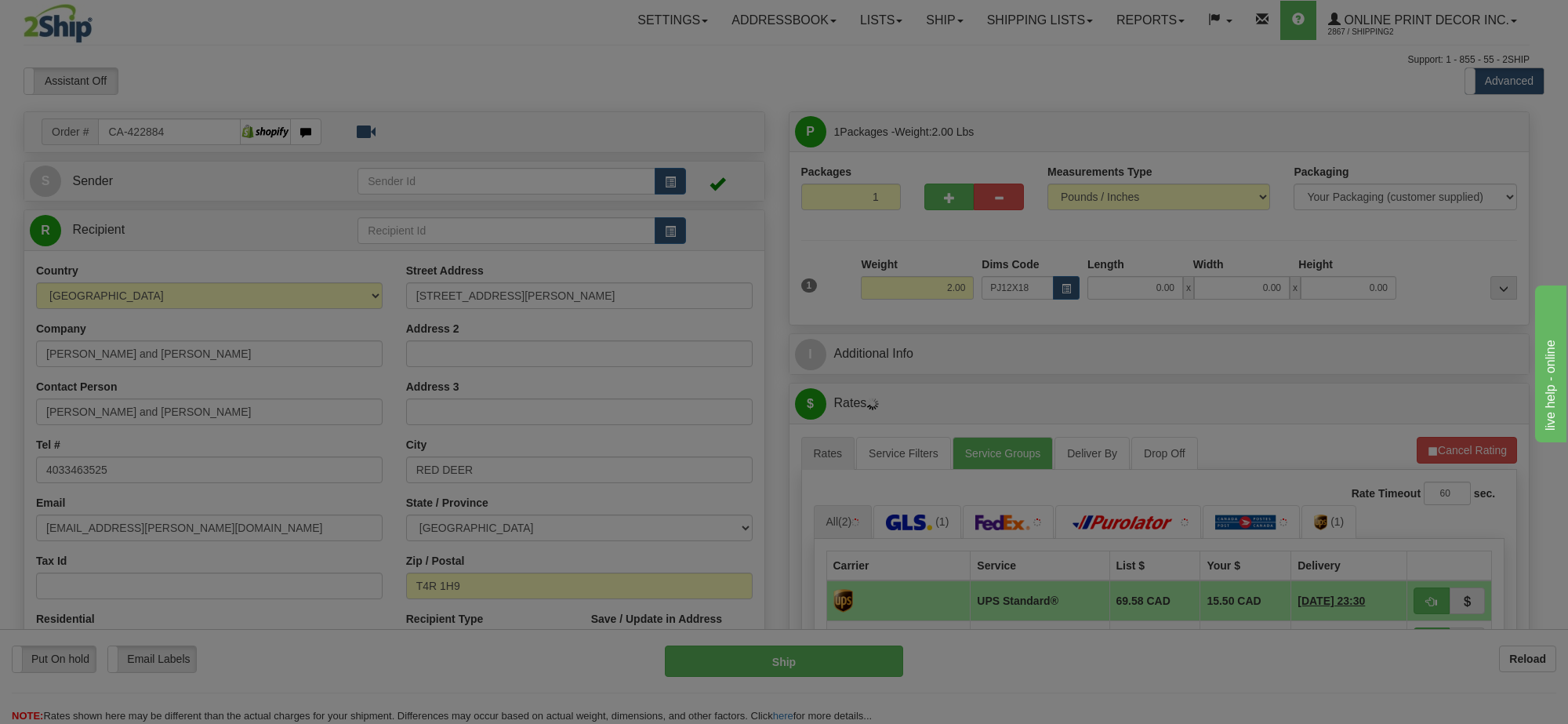
type input "23.00"
type input "14.00"
type input "2.00"
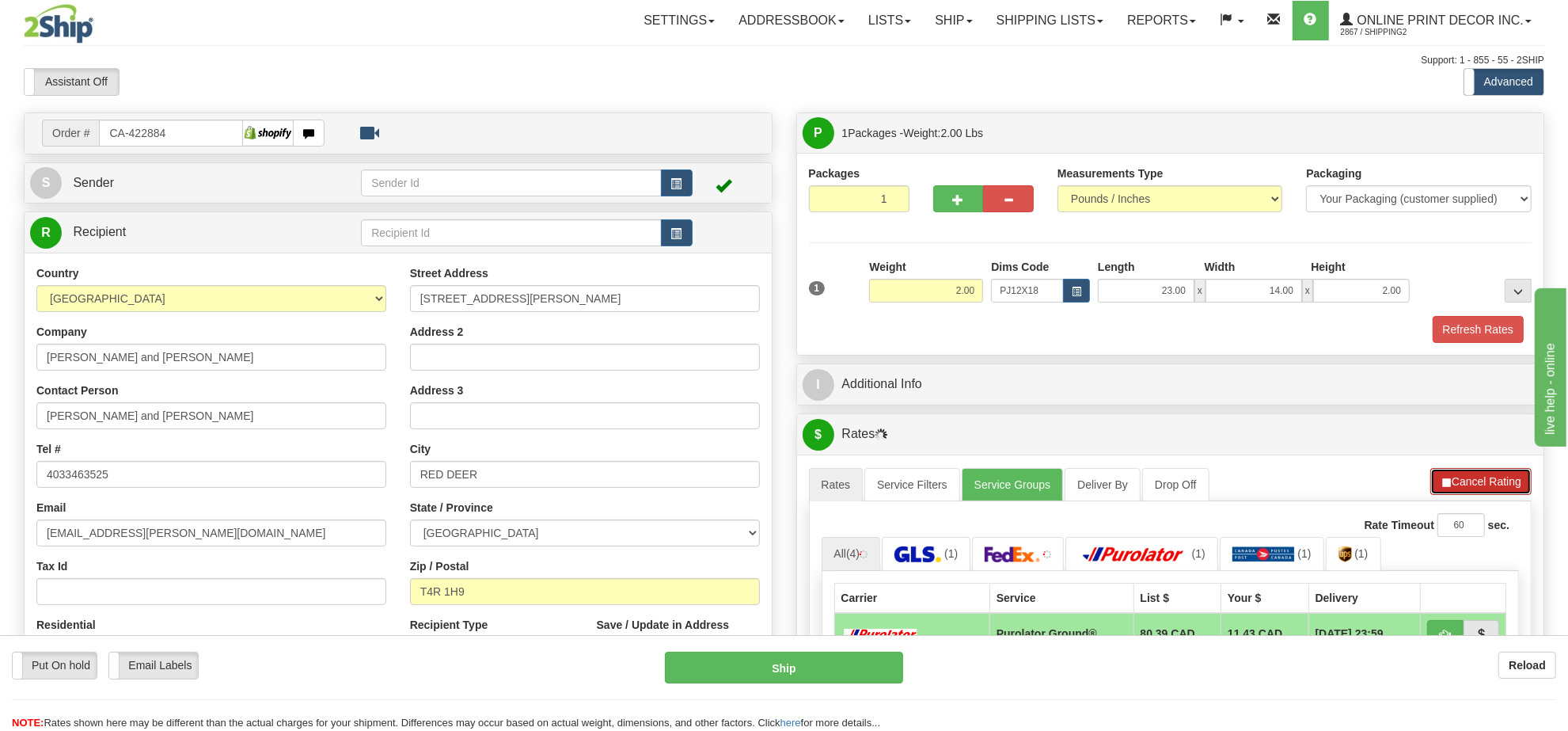
click button "Cancel Rating"
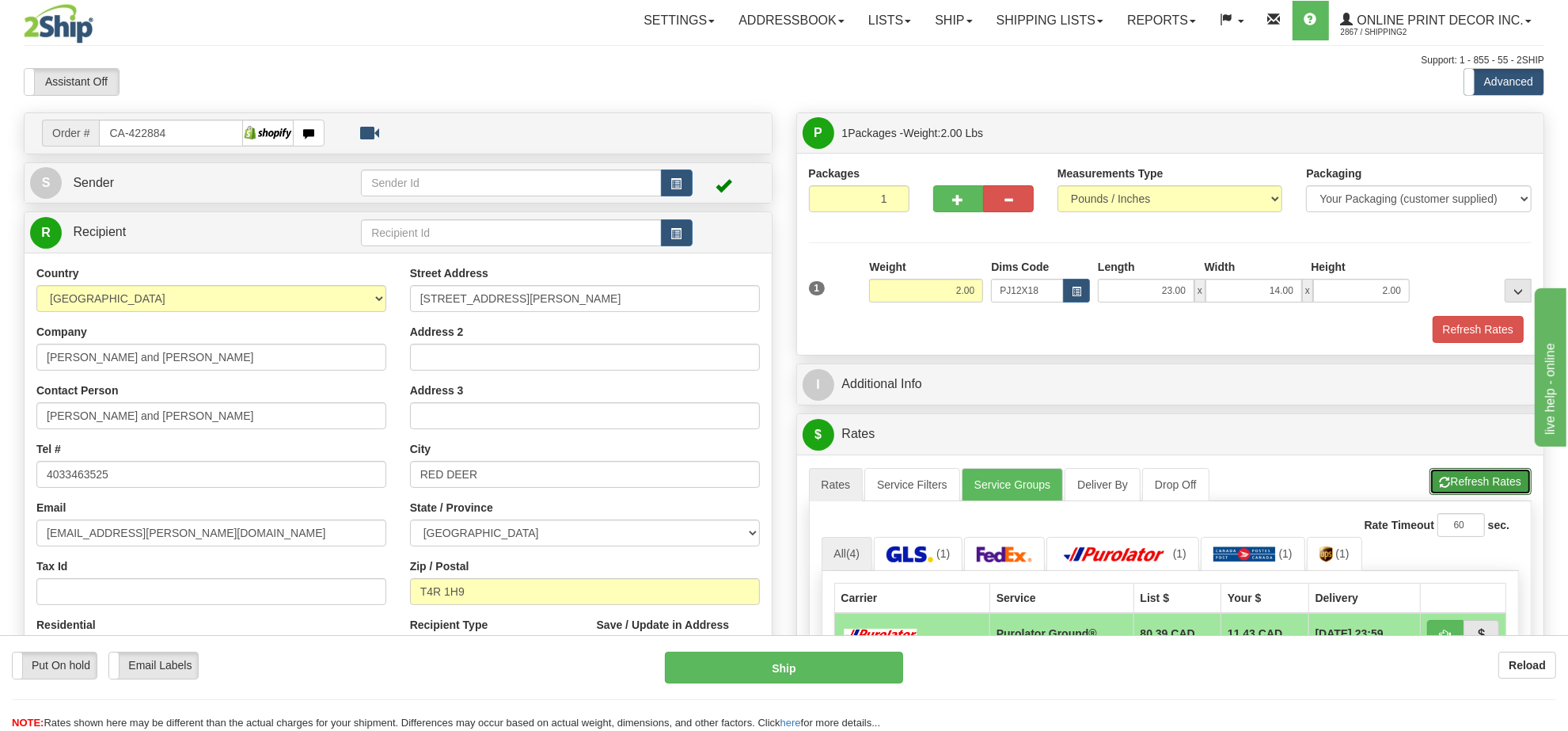
click button "Refresh Rates"
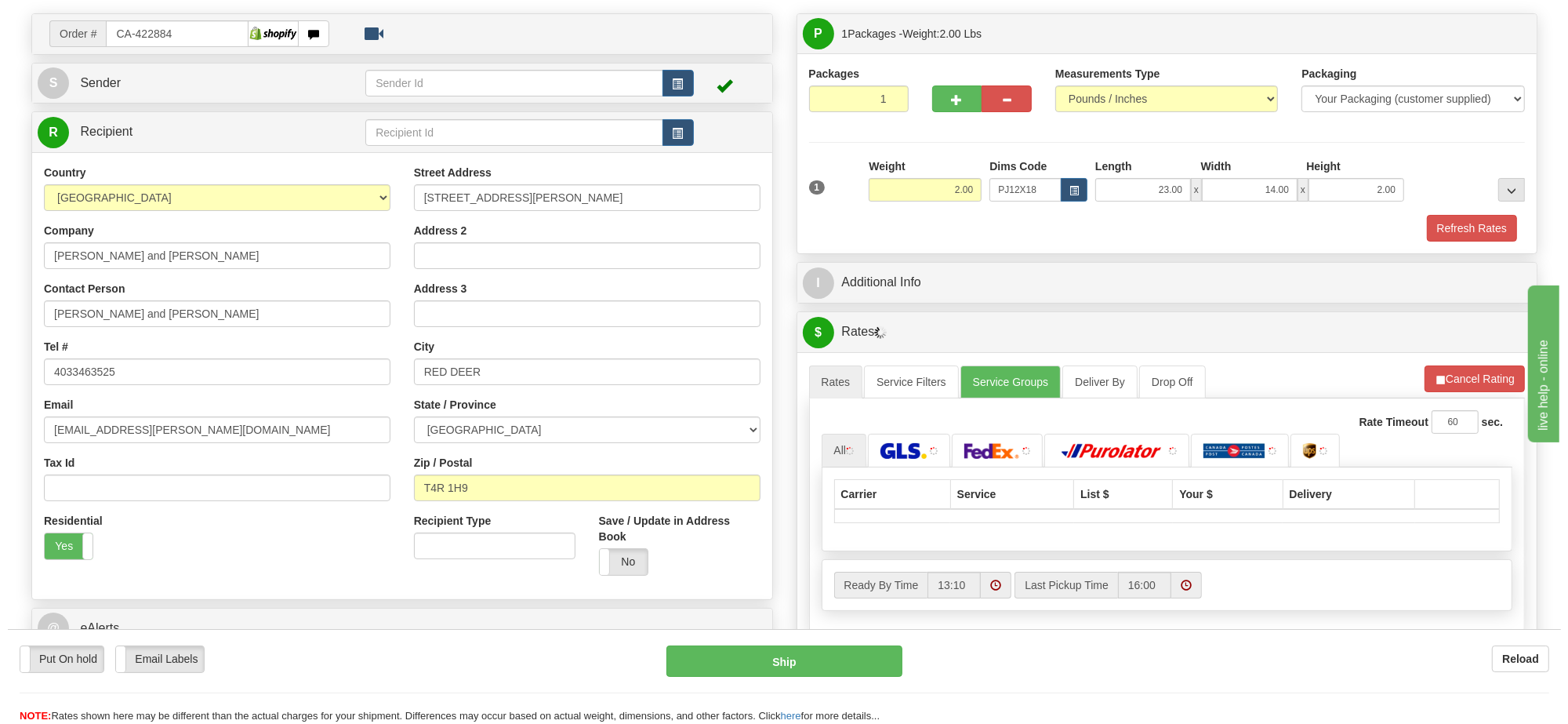
scroll to position [196, 0]
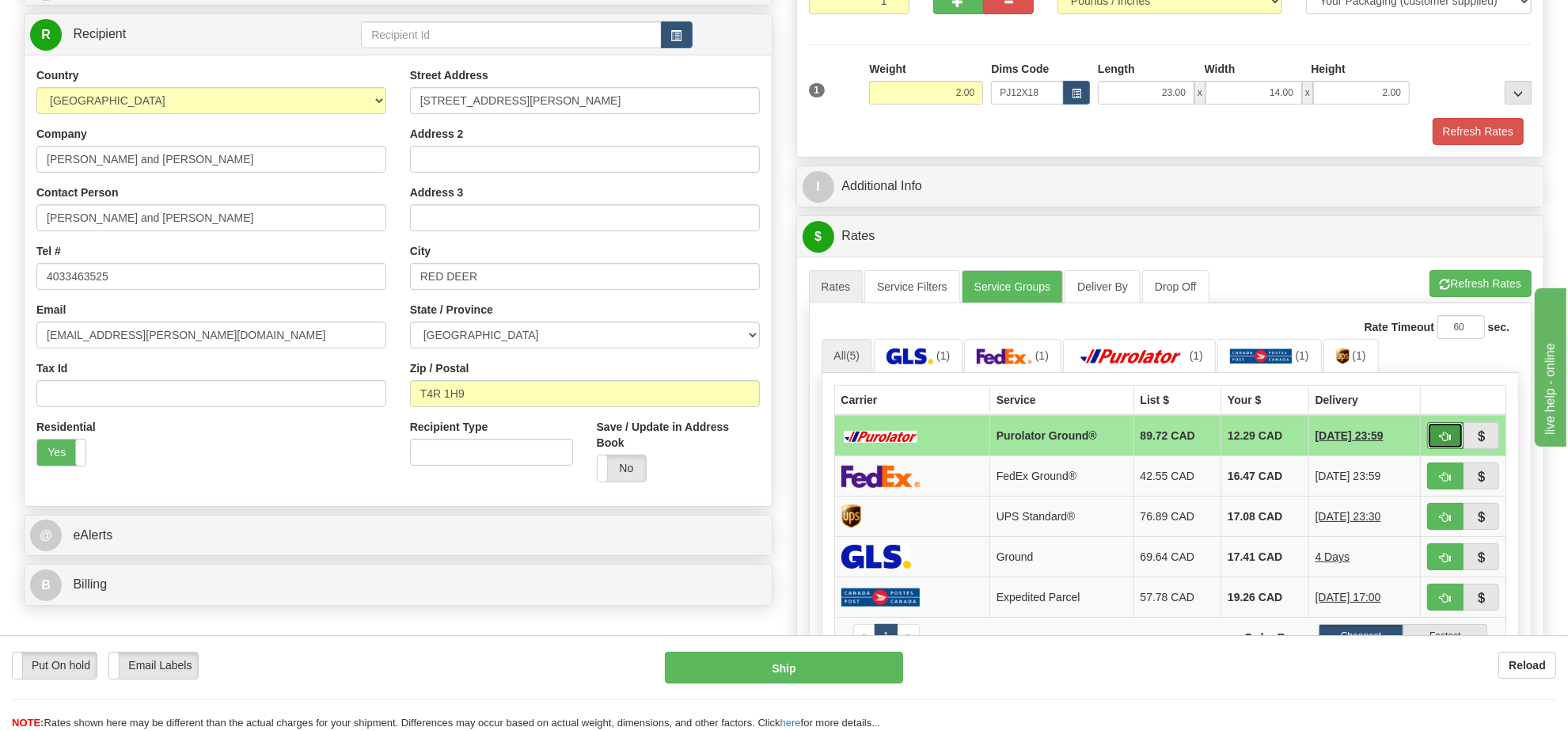
click button "button"
type input "260"
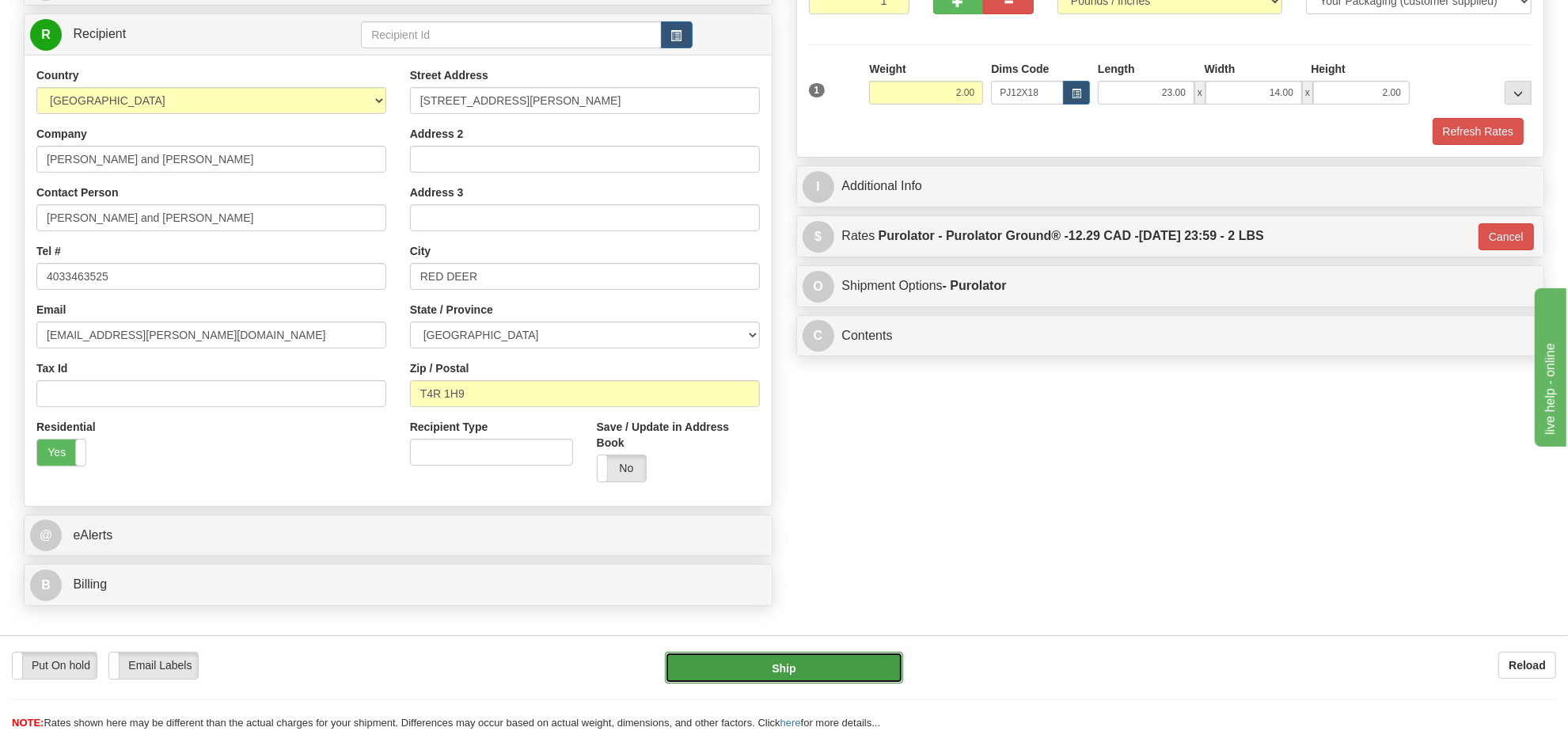
click button "Ship"
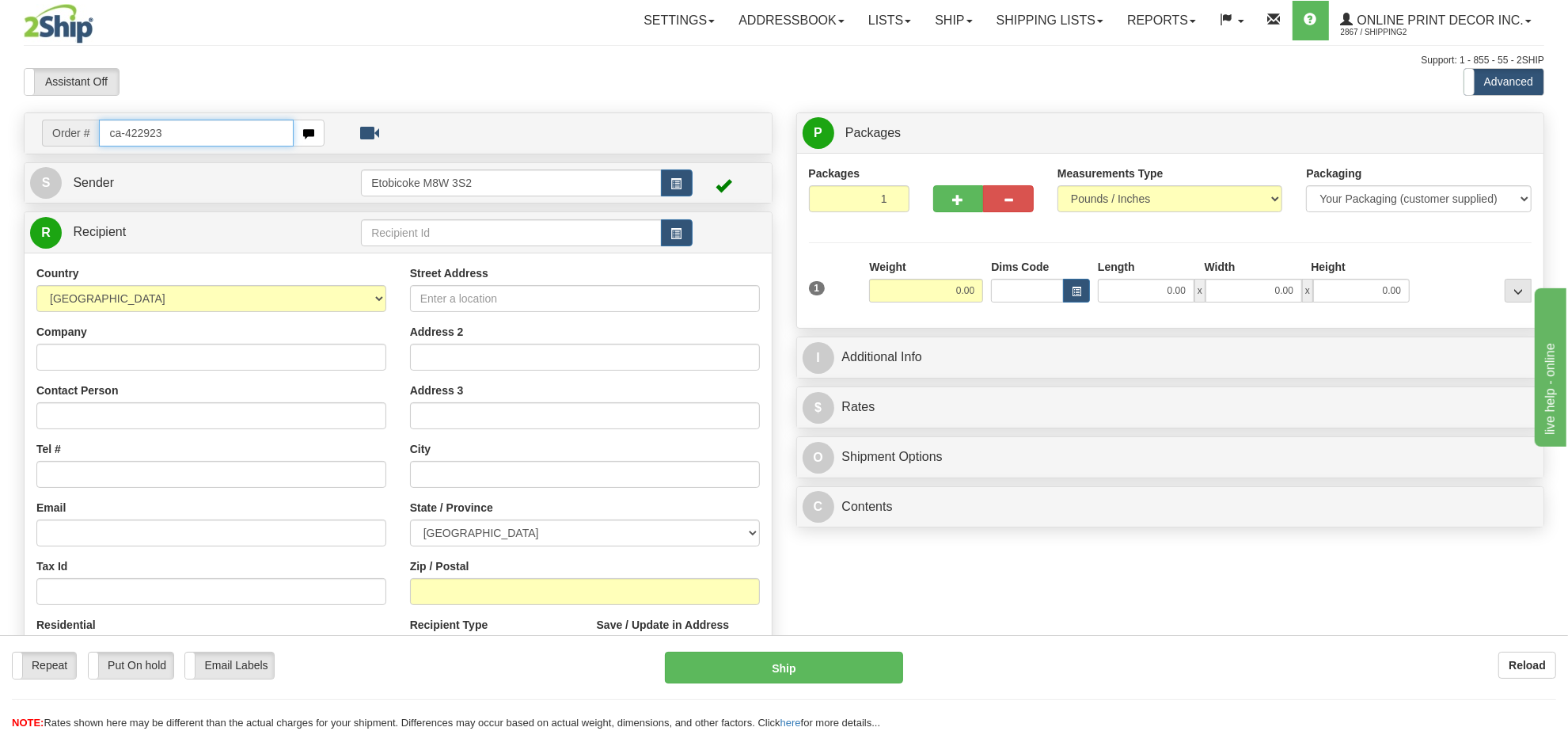
type input "ca-422923"
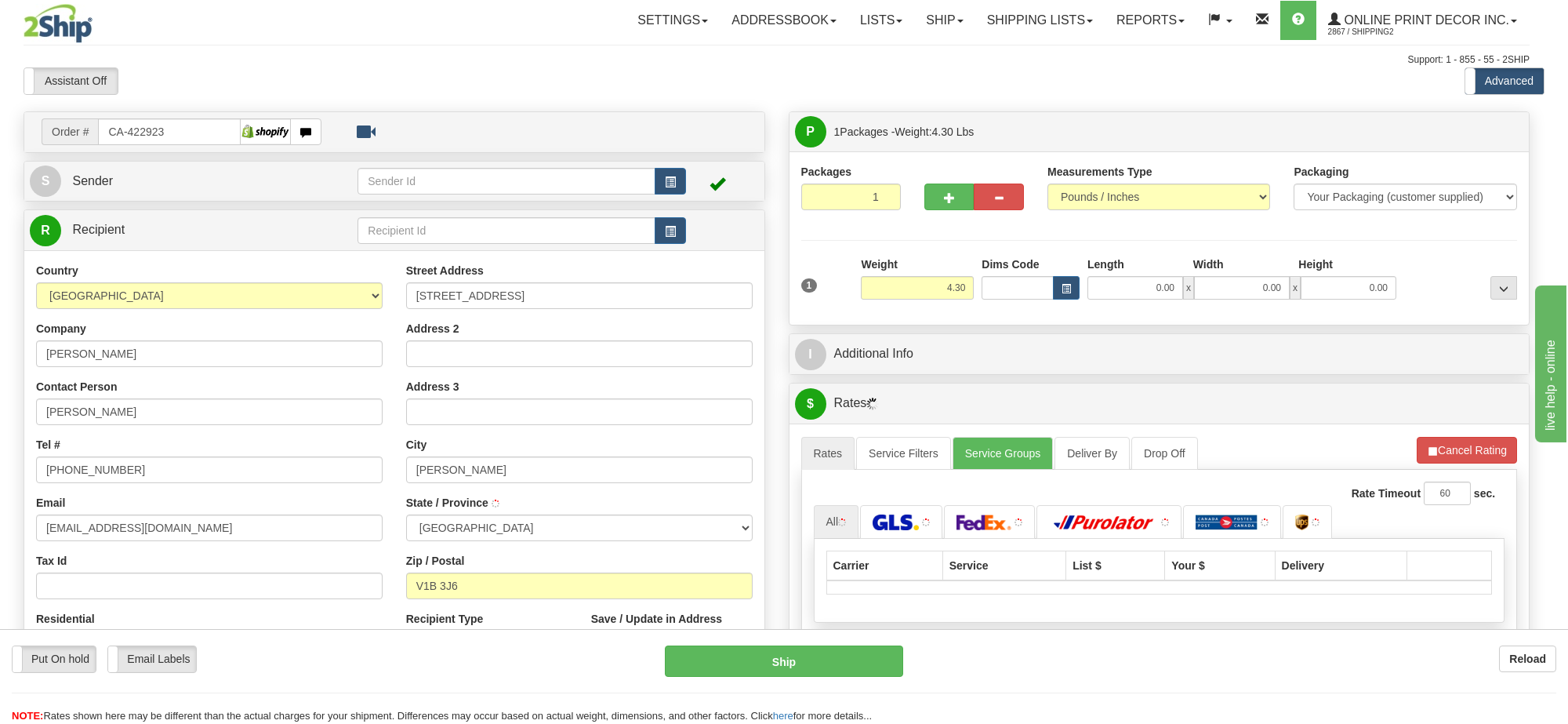
type input "[PERSON_NAME]"
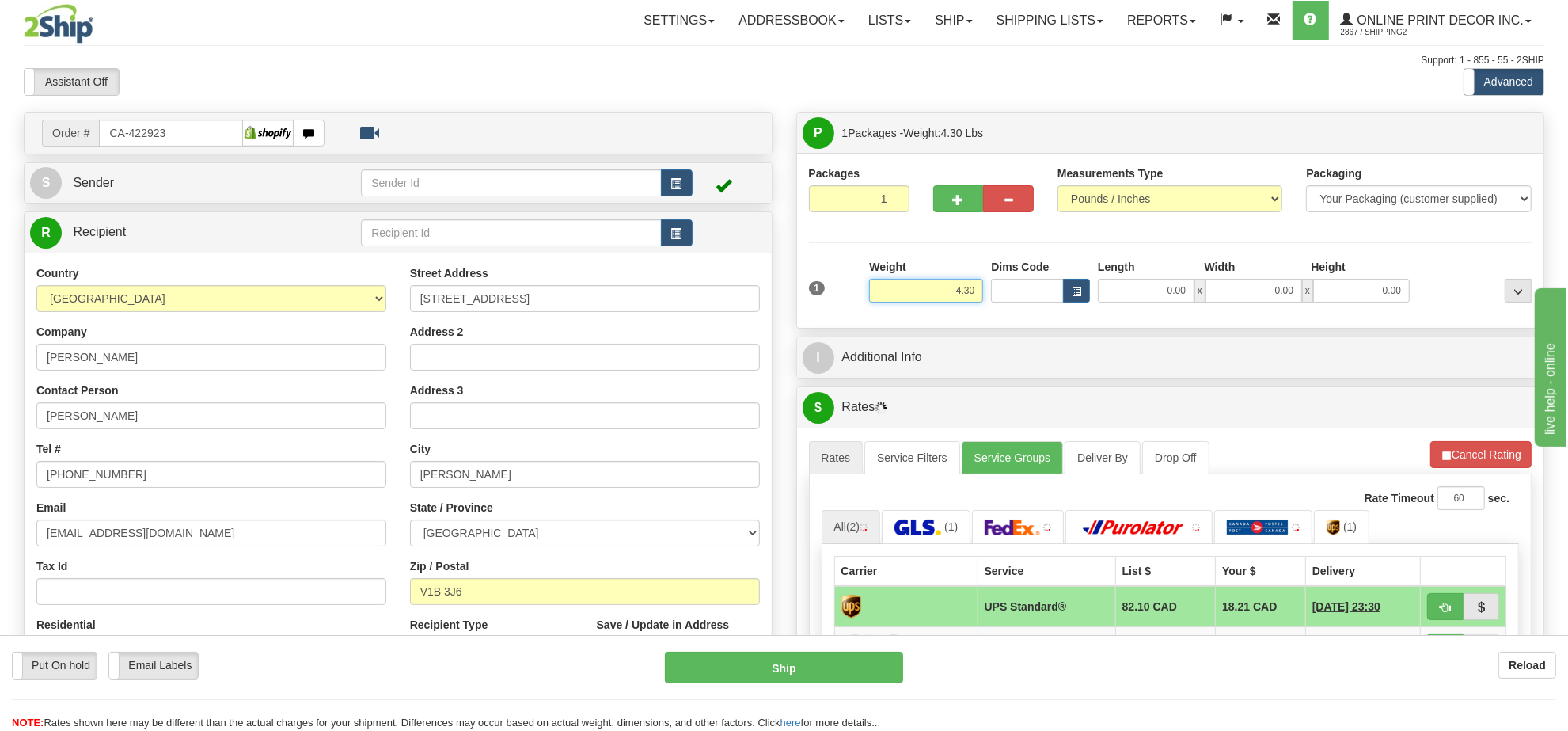
click at [940, 289] on input "4.30" at bounding box center [926, 290] width 114 height 24
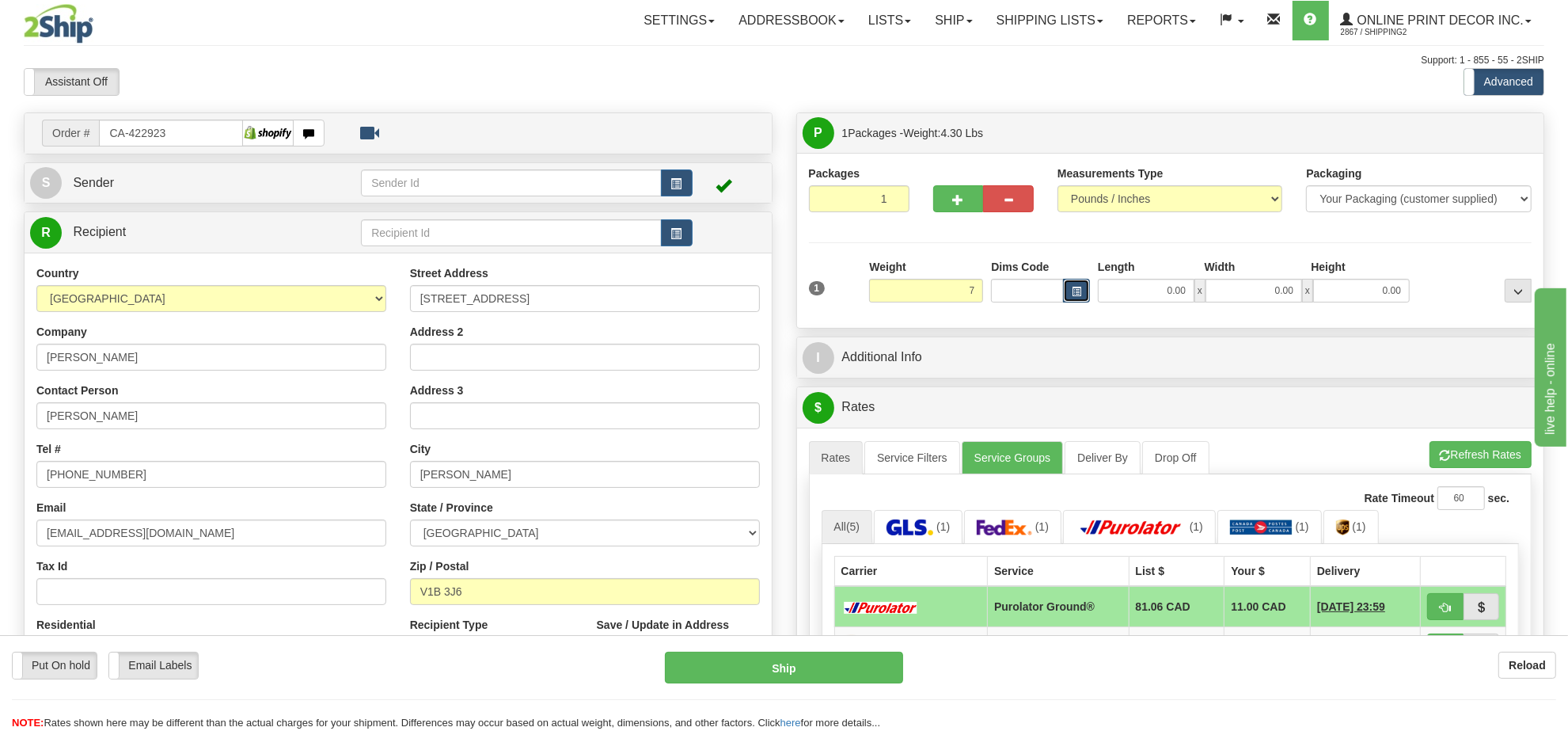
type input "7.00"
click at [1085, 290] on button "button" at bounding box center [1076, 290] width 26 height 24
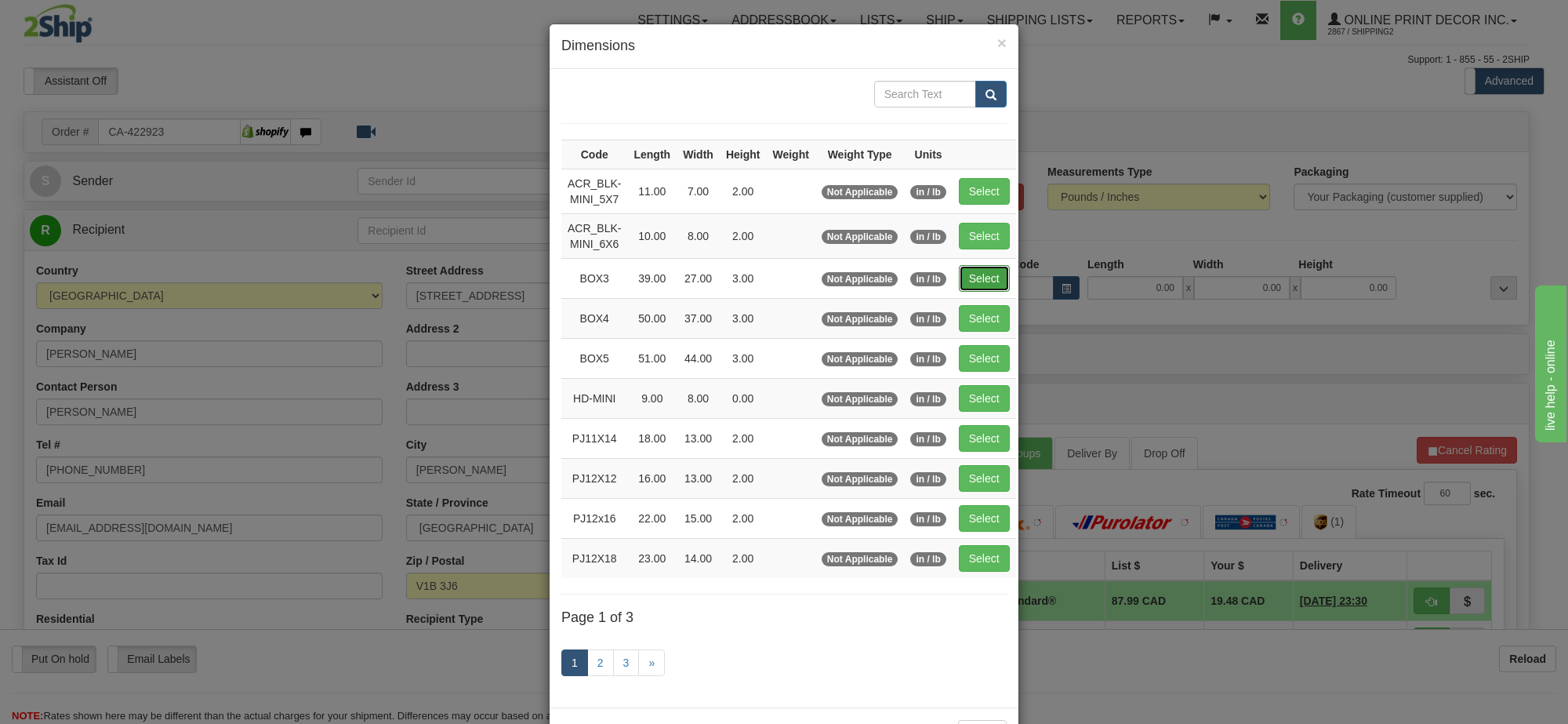
drag, startPoint x: 967, startPoint y: 279, endPoint x: 973, endPoint y: 232, distance: 47.4
click at [968, 279] on button "Select" at bounding box center [984, 278] width 51 height 26
type input "BOX3"
type input "39.00"
type input "27.00"
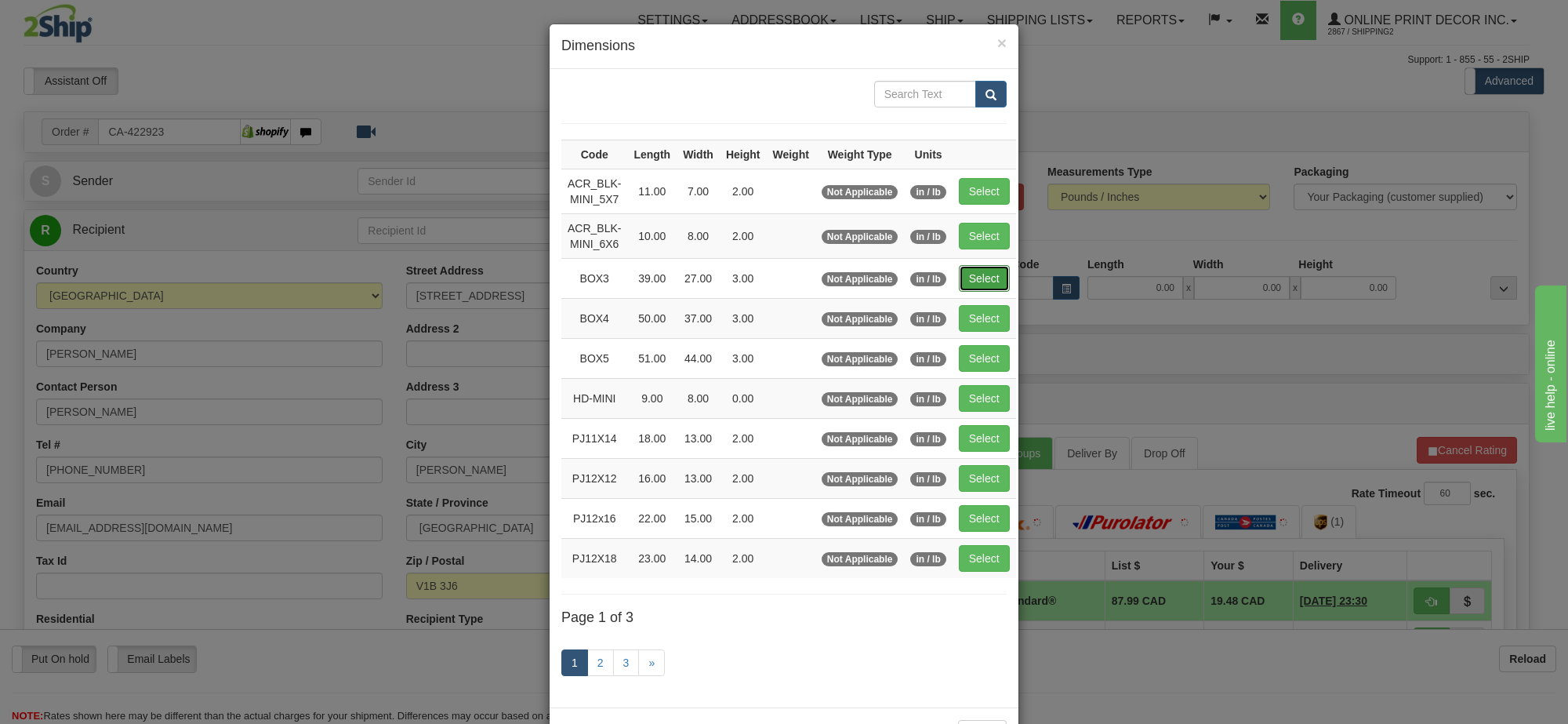
type input "3.00"
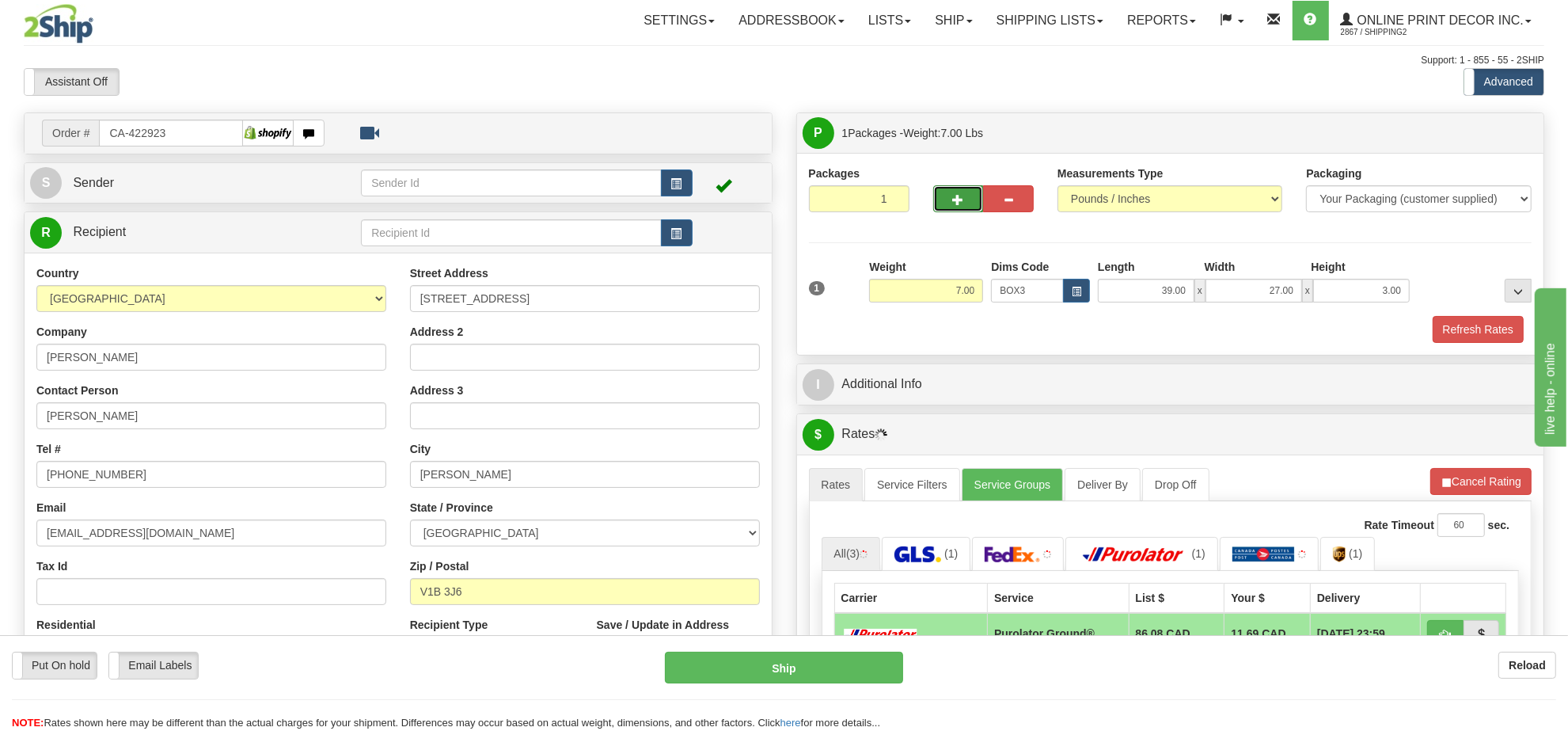
click at [970, 196] on button "button" at bounding box center [959, 198] width 51 height 26
radio input "true"
type input "2"
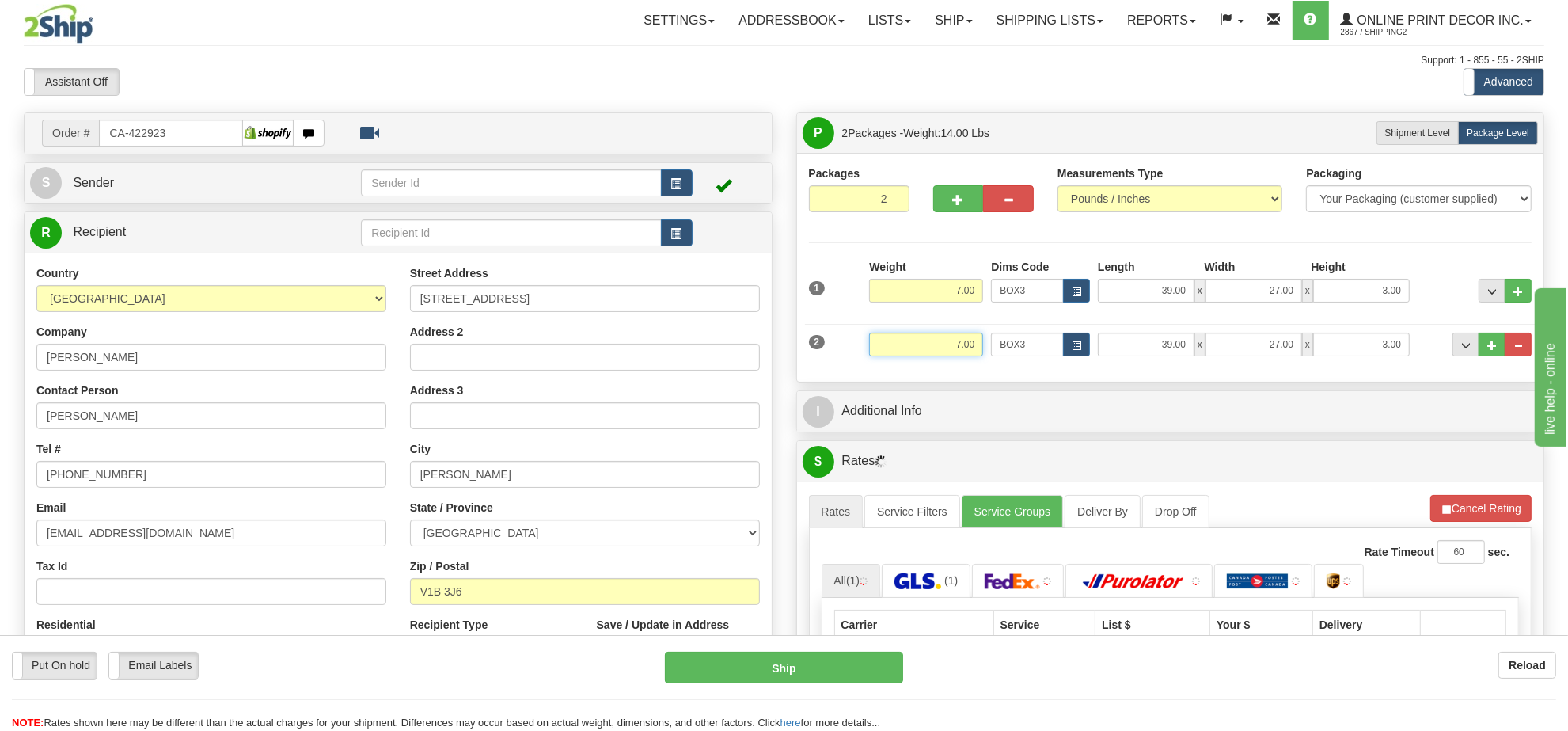
click at [961, 338] on input "7.00" at bounding box center [926, 344] width 114 height 24
type input "4.00"
click at [1065, 345] on button "button" at bounding box center [1076, 344] width 26 height 24
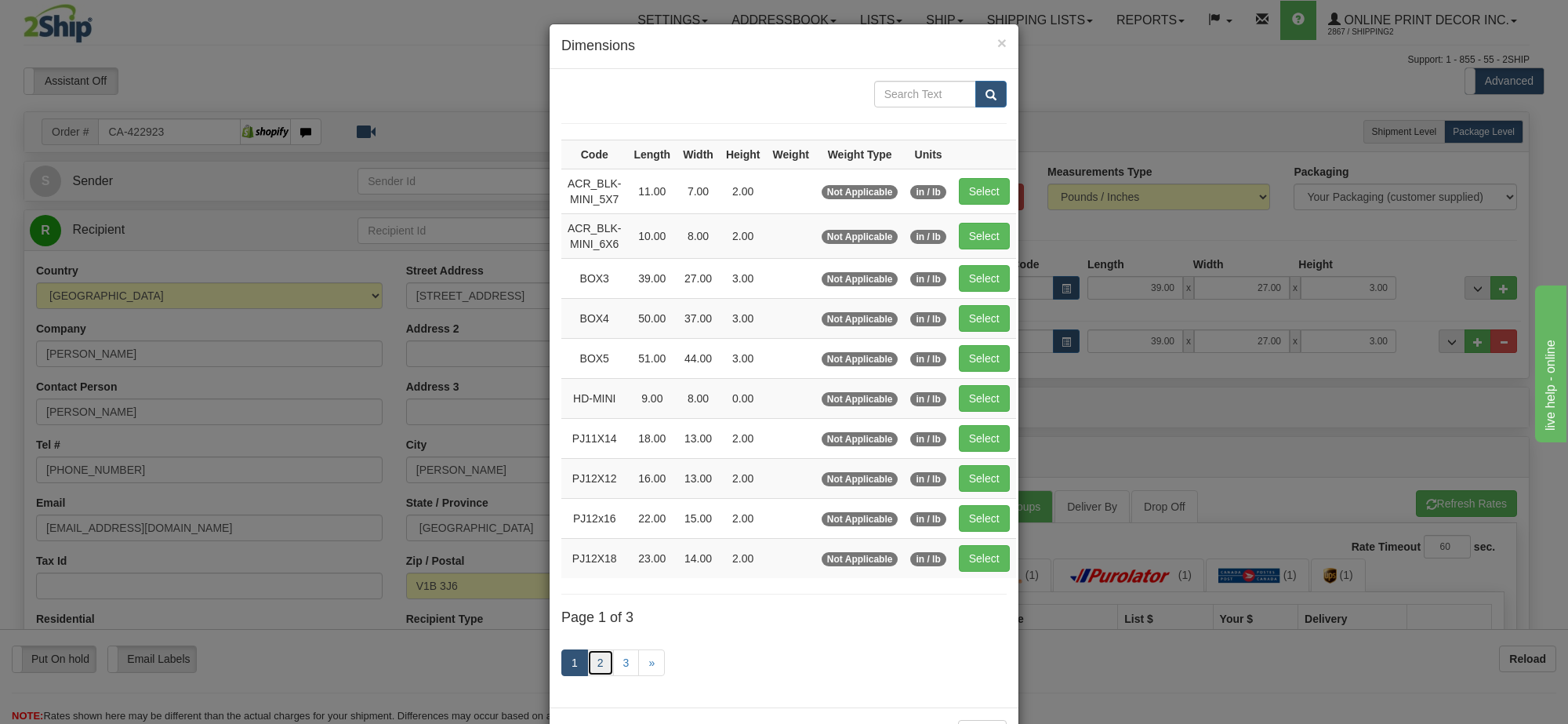
click at [595, 674] on link "2" at bounding box center [599, 662] width 26 height 26
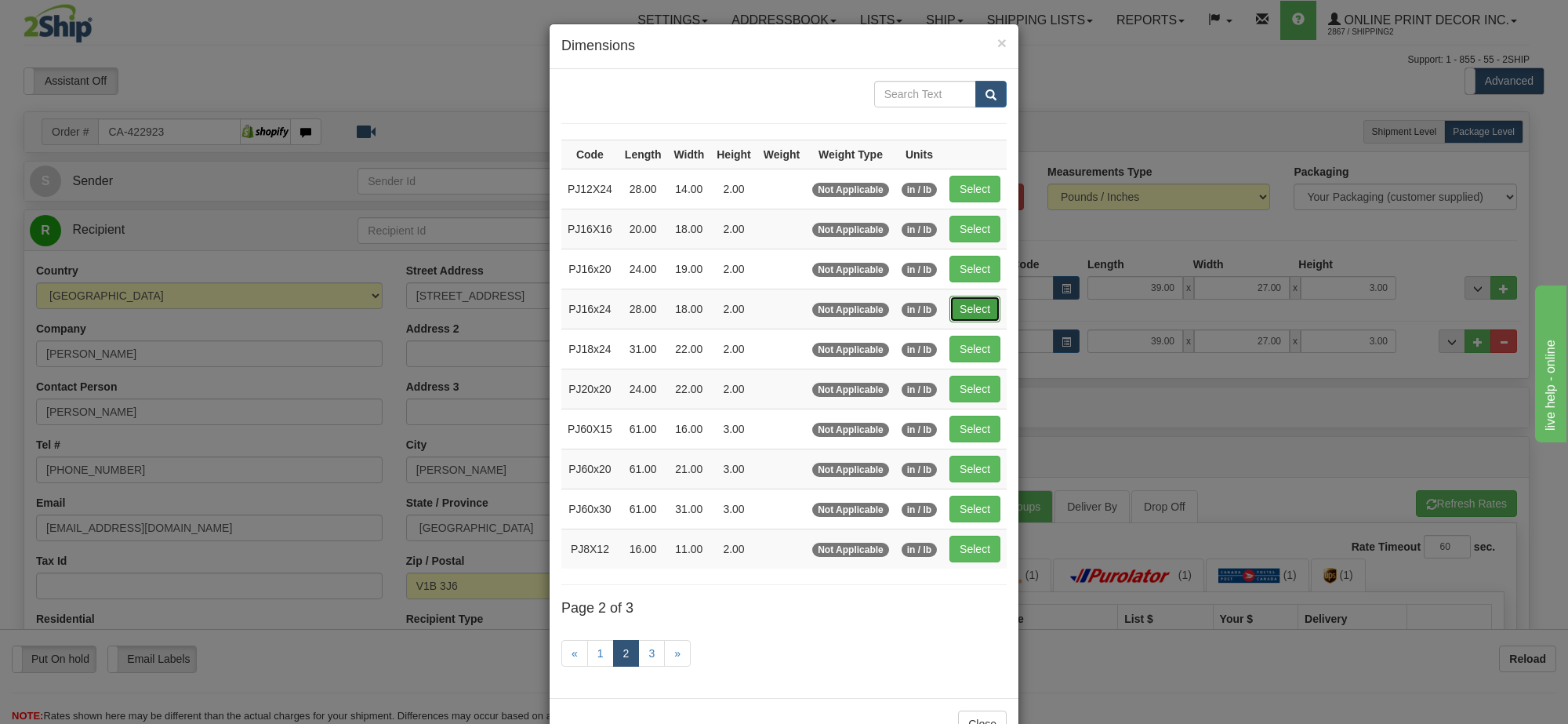
click at [984, 308] on button "Select" at bounding box center [974, 308] width 51 height 26
type input "PJ16x24"
type input "28.00"
type input "18.00"
type input "2.00"
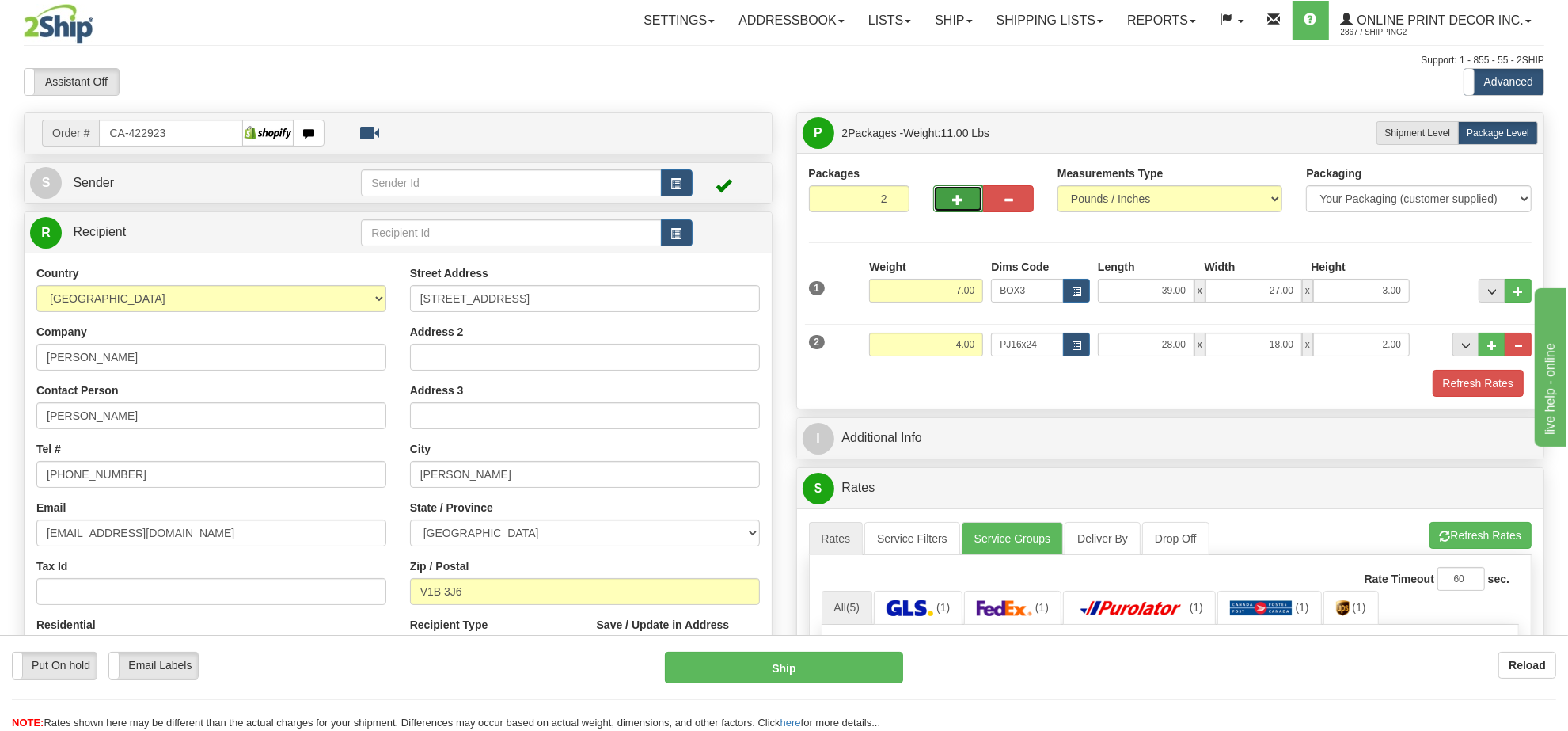
click at [970, 203] on button "button" at bounding box center [959, 198] width 51 height 26
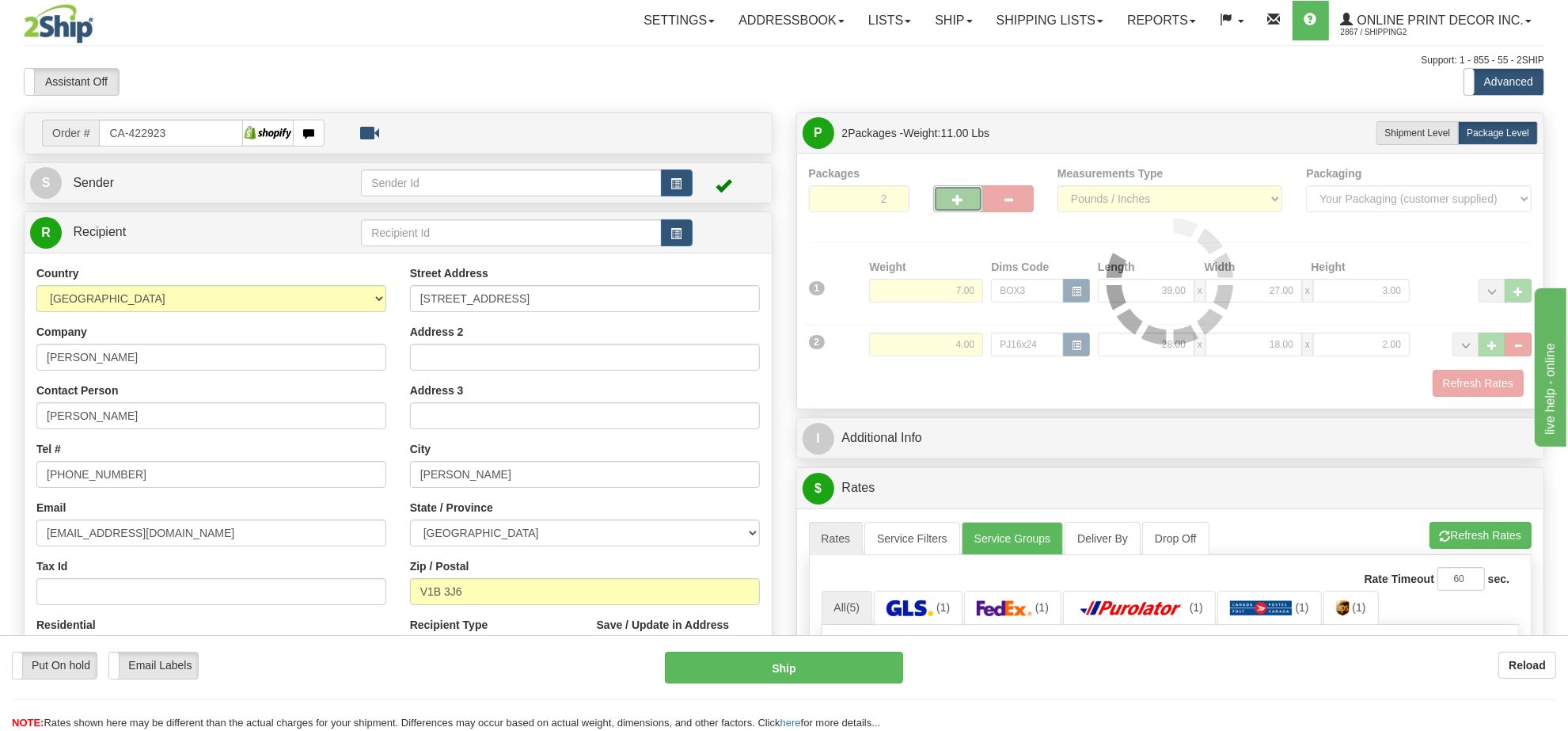
type input "3"
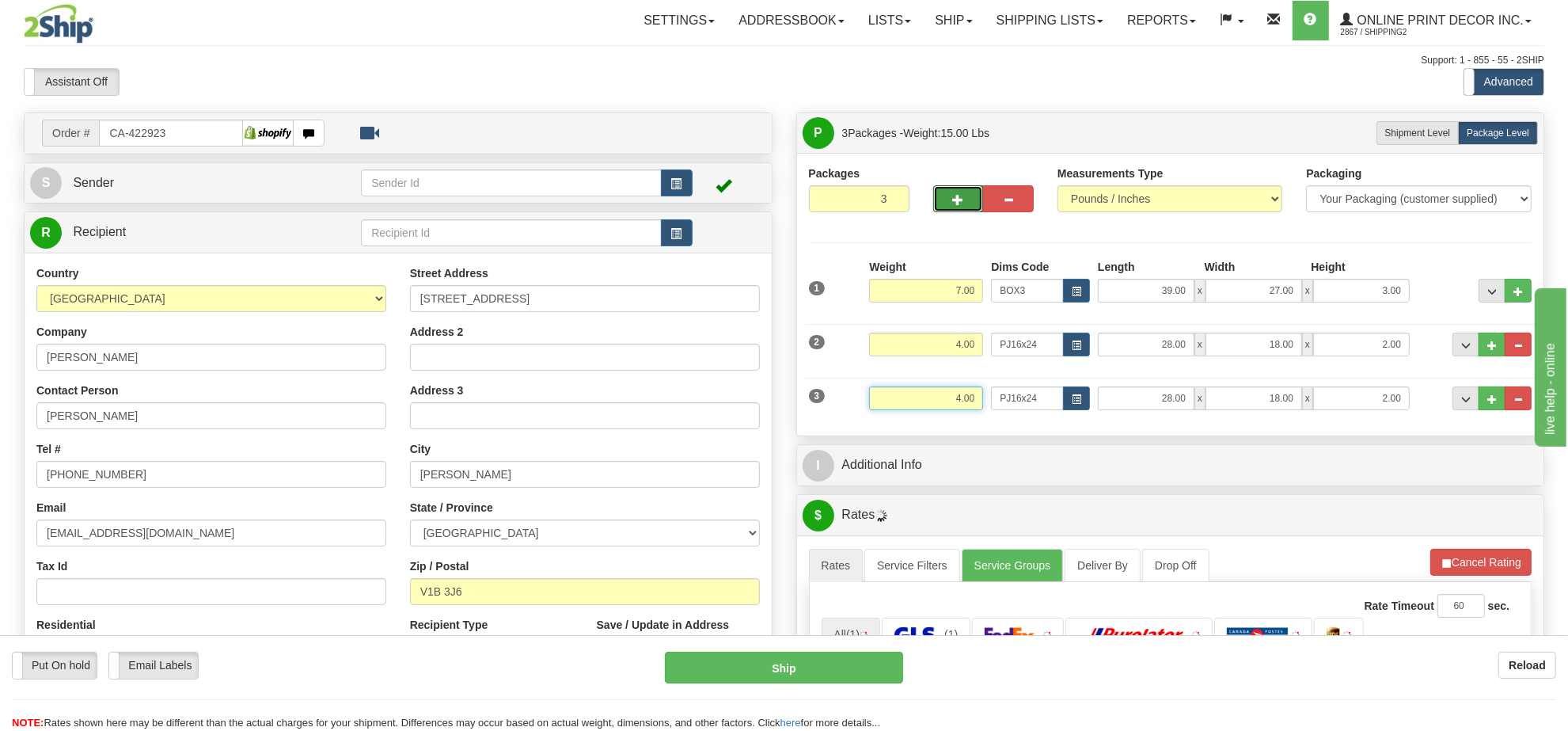
click at [946, 399] on input "4.00" at bounding box center [926, 398] width 114 height 24
type input "4.00"
click at [1077, 388] on div "3 Weight 4.00 Dims Code PJ16x24 Length Width" at bounding box center [1172, 396] width 732 height 53
click at [1075, 395] on button "button" at bounding box center [1076, 398] width 26 height 24
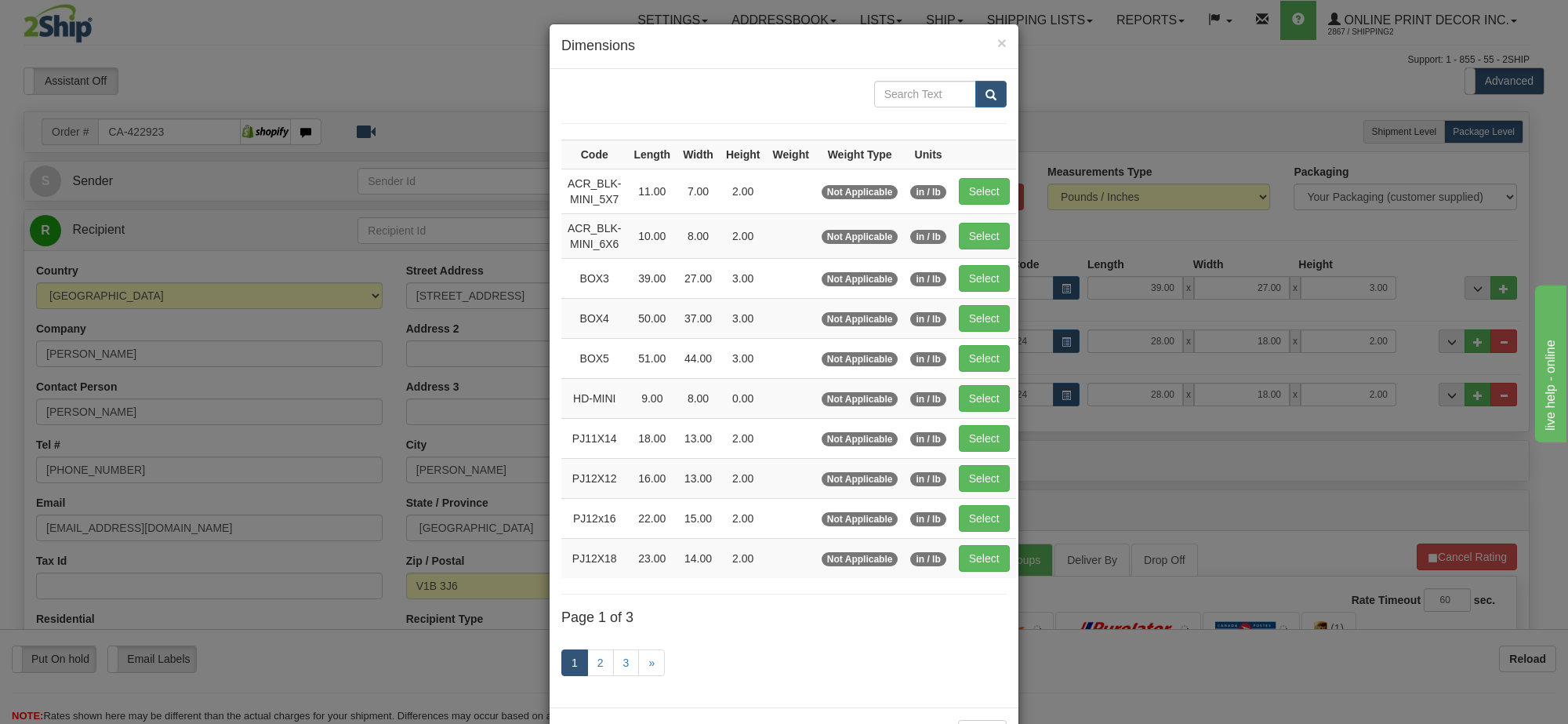
click at [600, 688] on div "1 2 3 »" at bounding box center [784, 665] width 445 height 62
click at [621, 672] on link "3" at bounding box center [626, 662] width 26 height 26
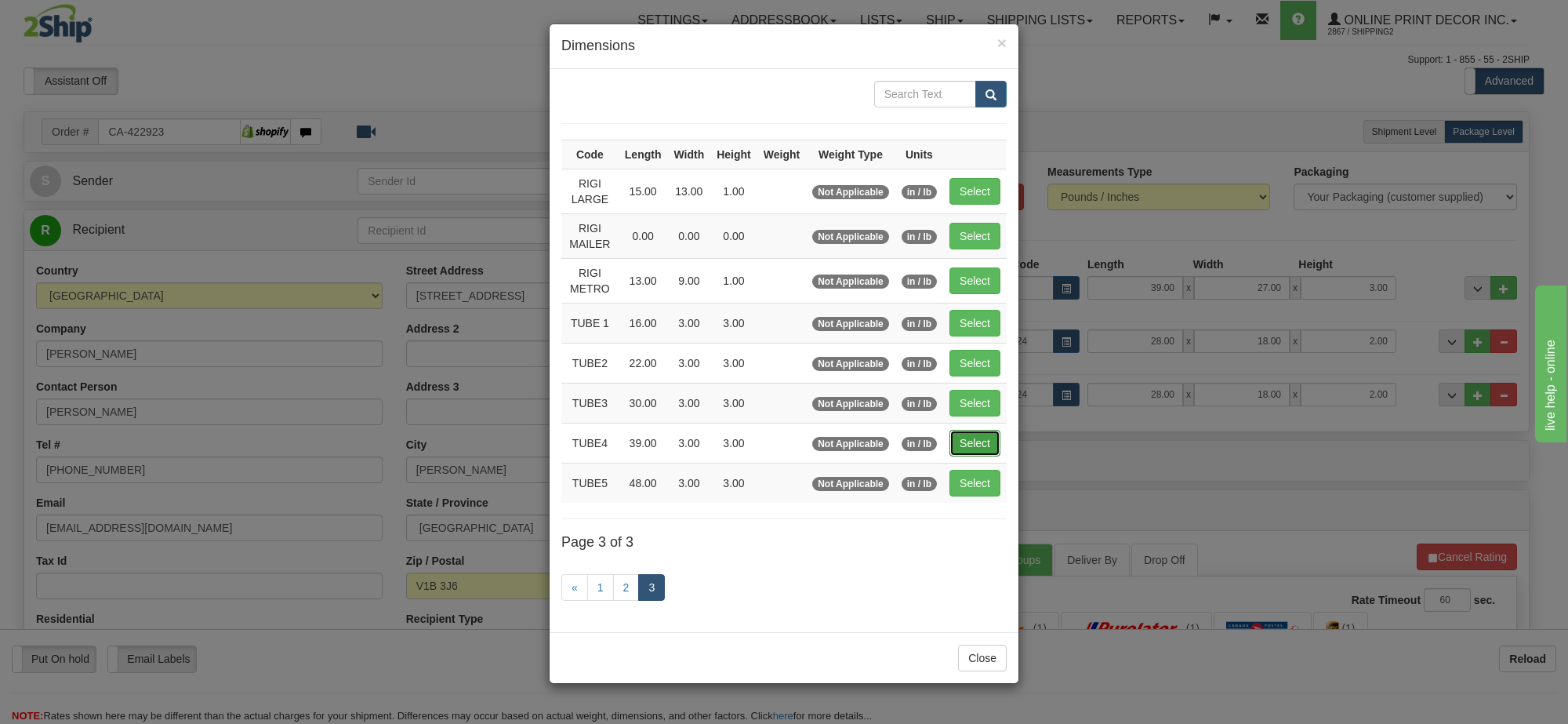
click at [963, 445] on button "Select" at bounding box center [974, 442] width 51 height 26
type input "TUBE4"
type input "39.00"
type input "3.00"
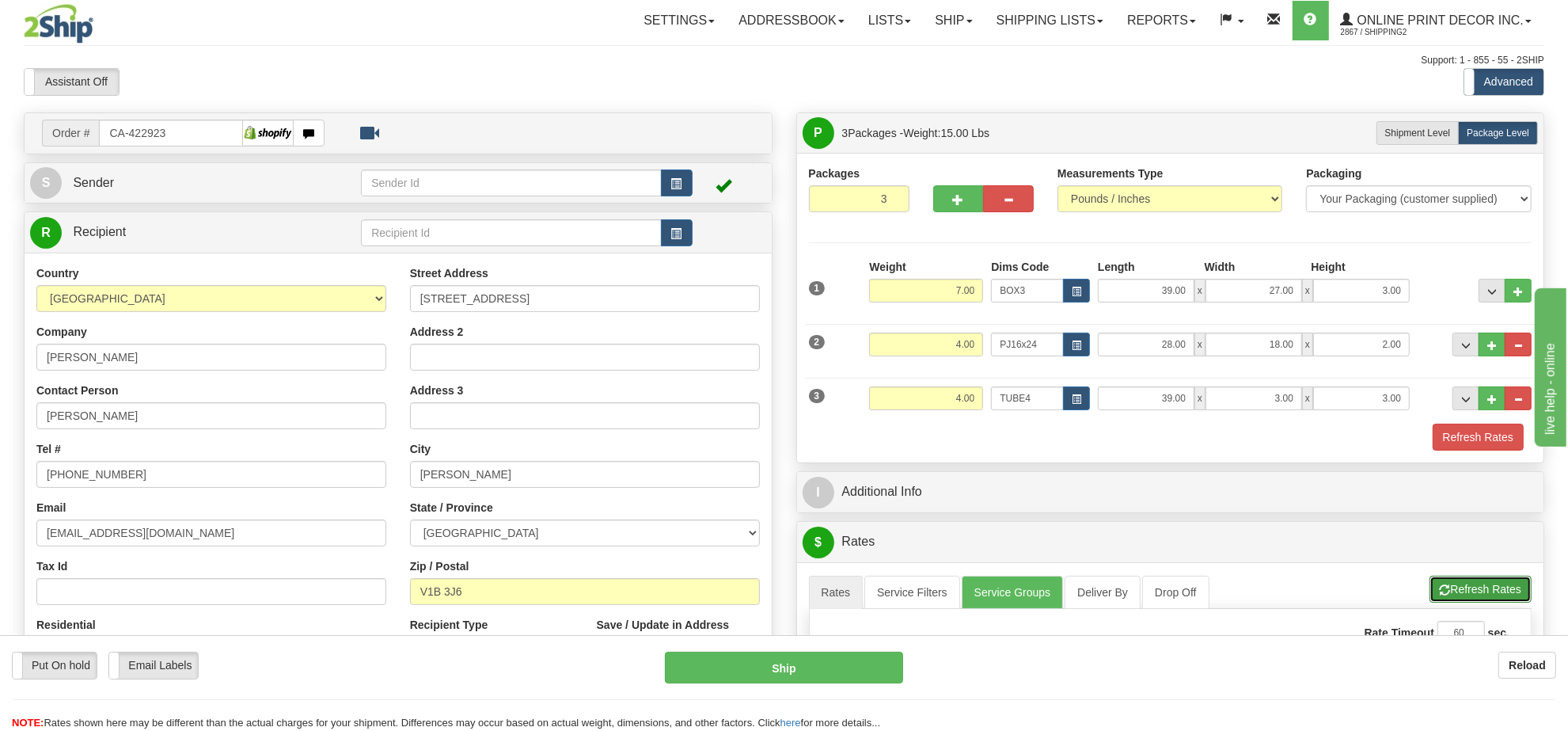
click at [1449, 584] on button "Refresh Rates" at bounding box center [1481, 589] width 102 height 26
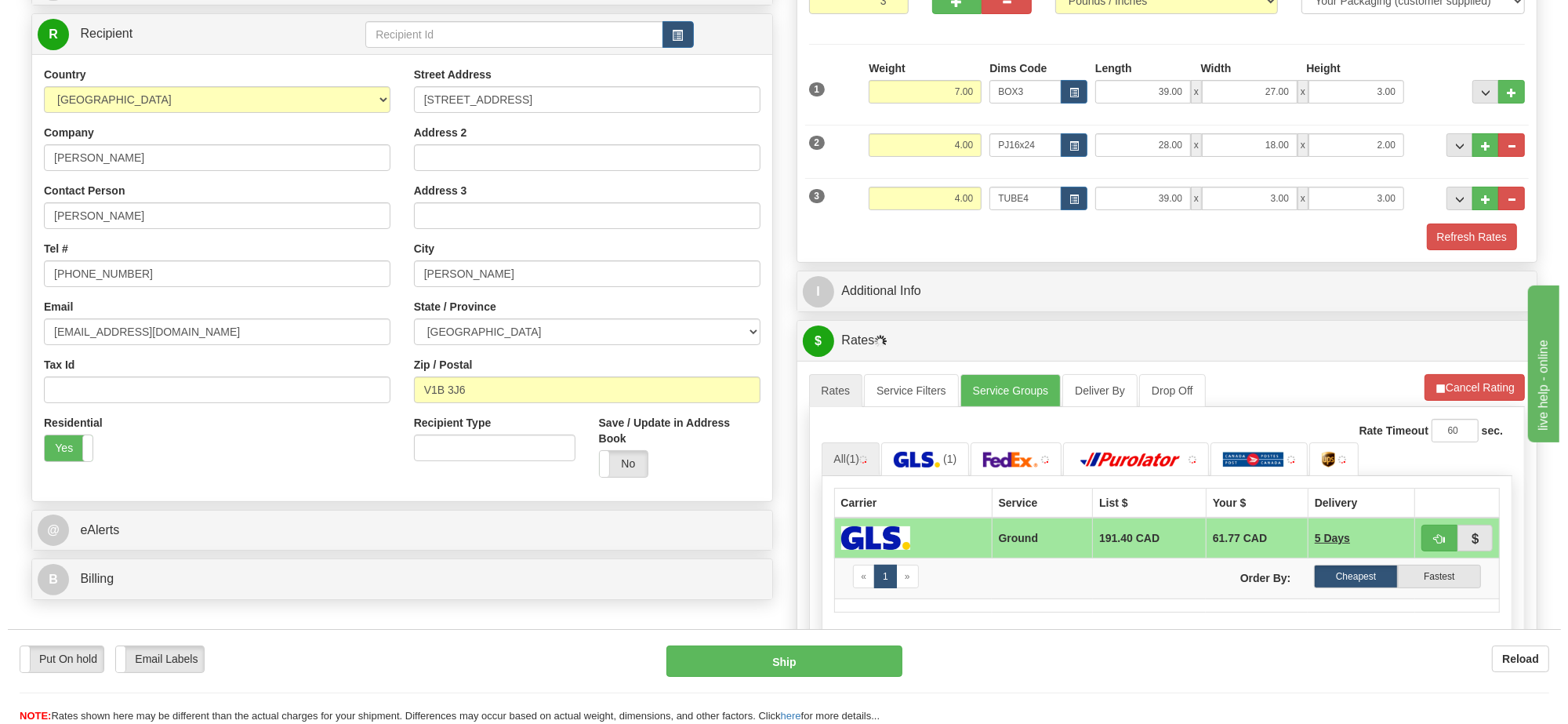
scroll to position [294, 0]
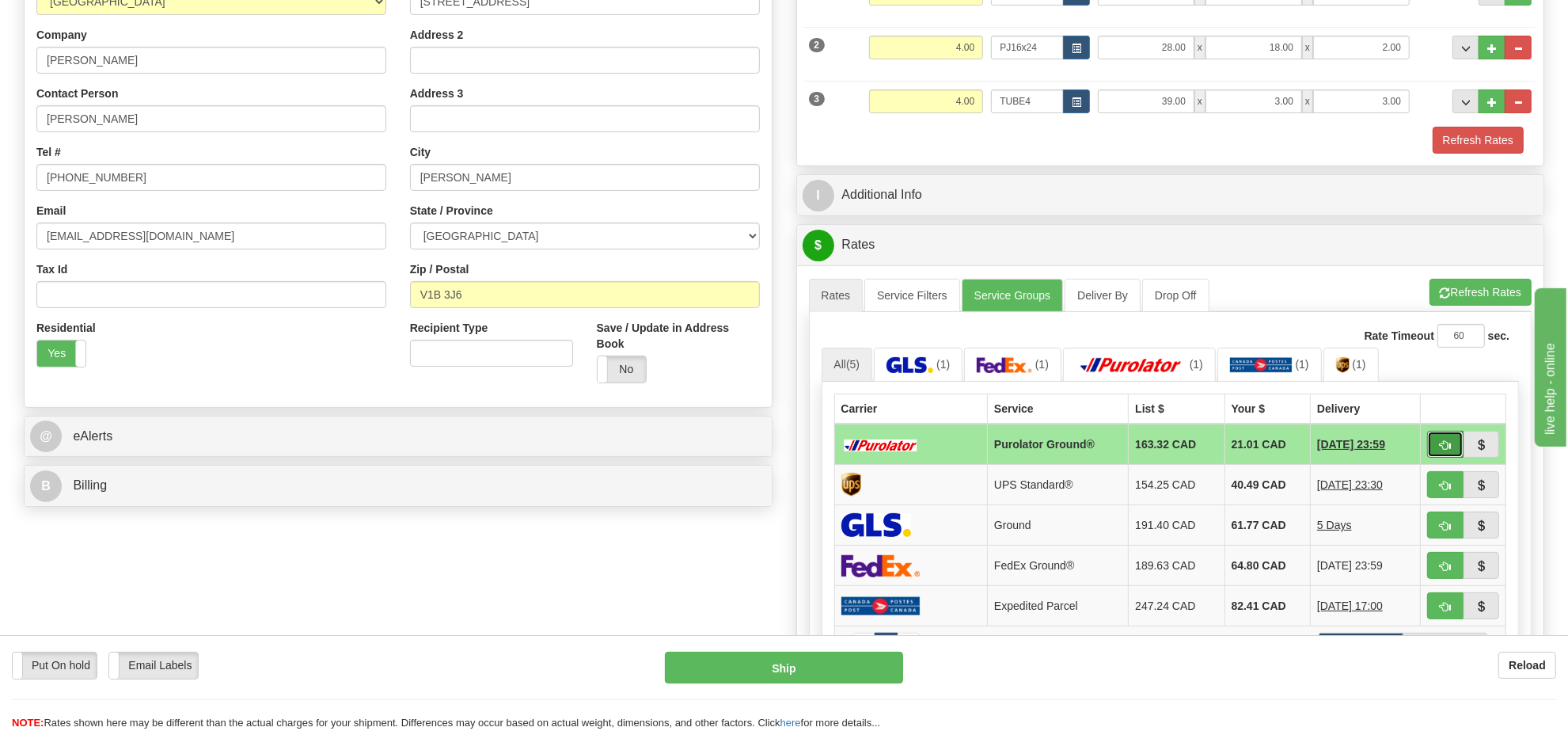
click at [1434, 457] on button "button" at bounding box center [1445, 444] width 36 height 26
type input "260"
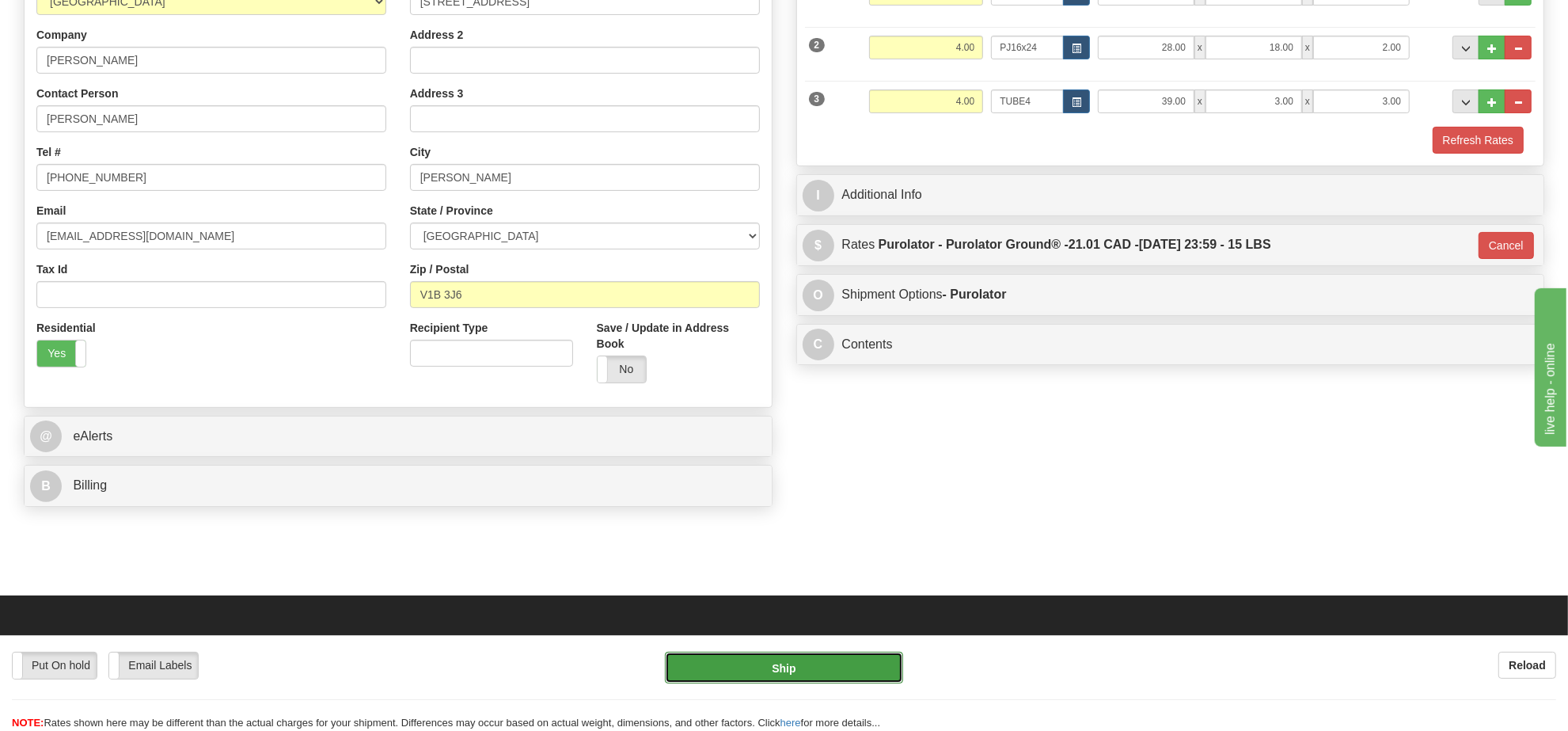
click at [792, 653] on button "Ship" at bounding box center [784, 667] width 237 height 31
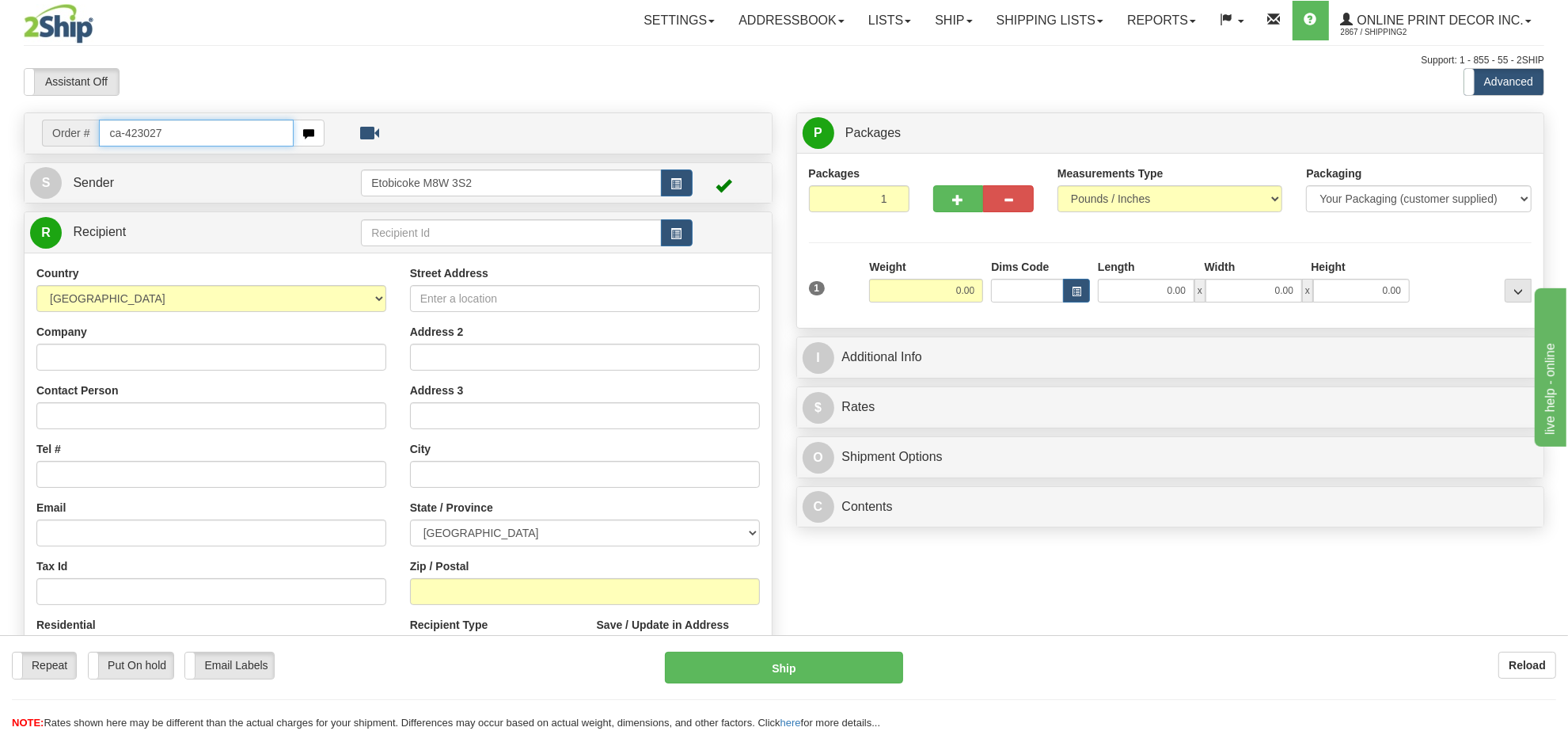
type input "ca-423027"
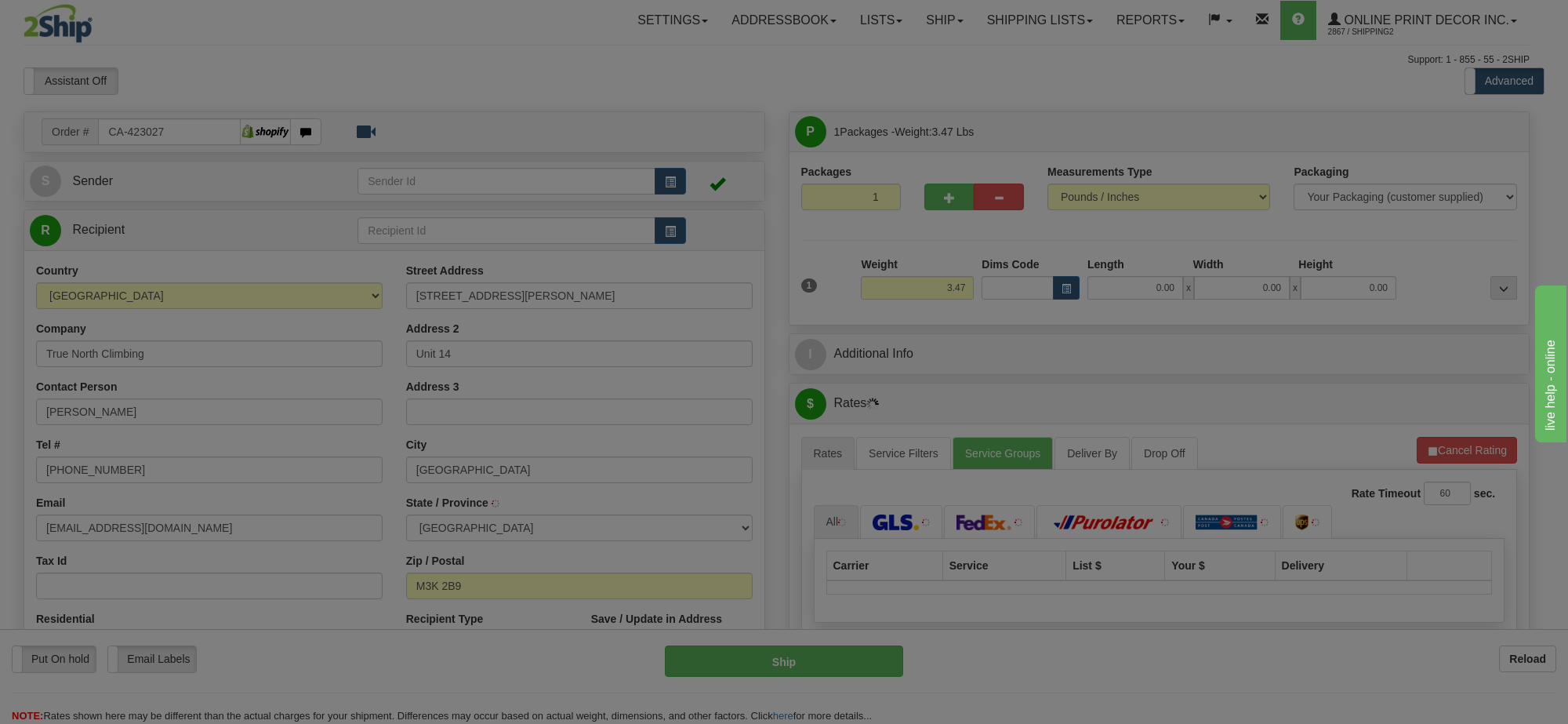
type input "[GEOGRAPHIC_DATA]"
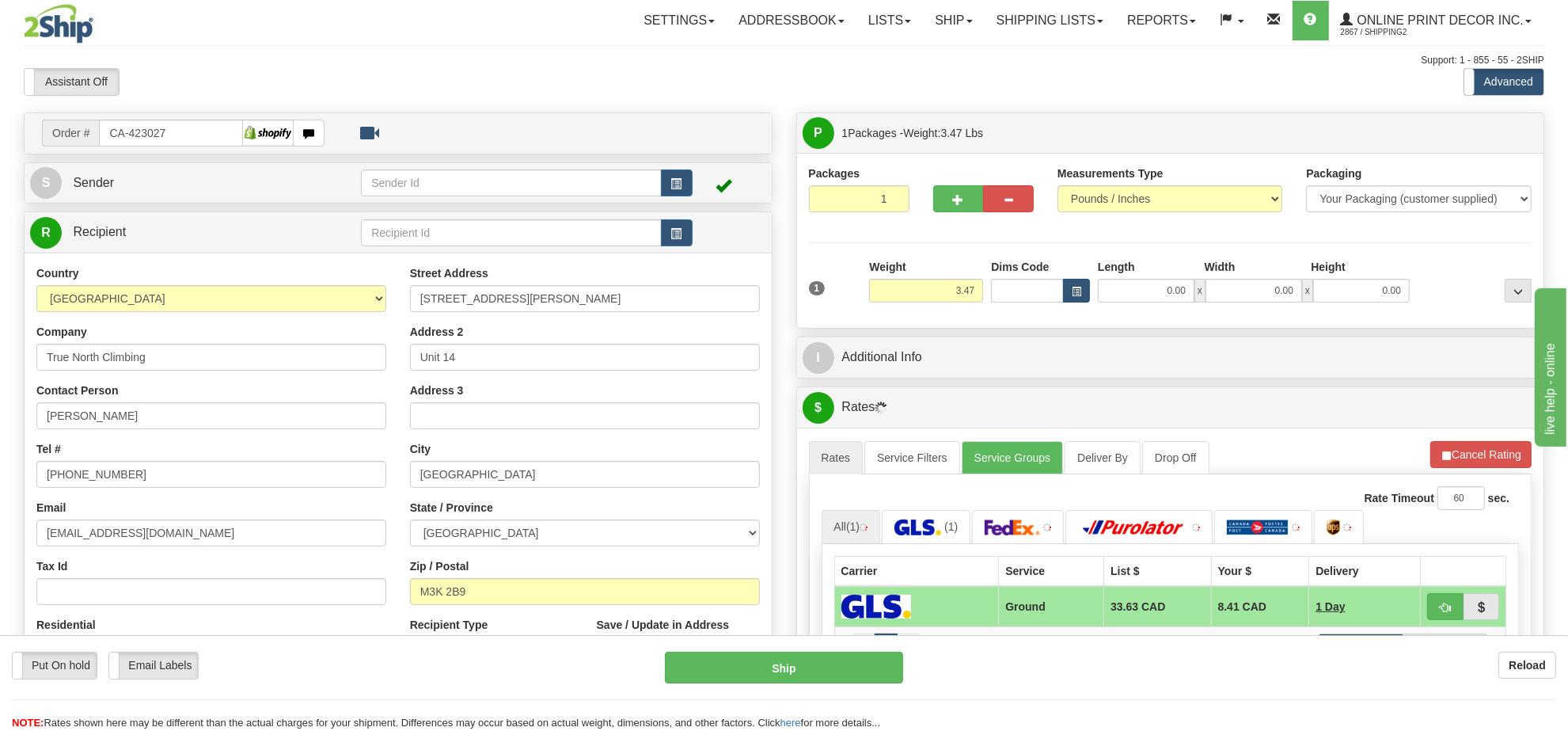
click at [1089, 297] on div "Dims Code" at bounding box center [1040, 281] width 107 height 43
click at [1073, 289] on span "button" at bounding box center [1076, 291] width 10 height 9
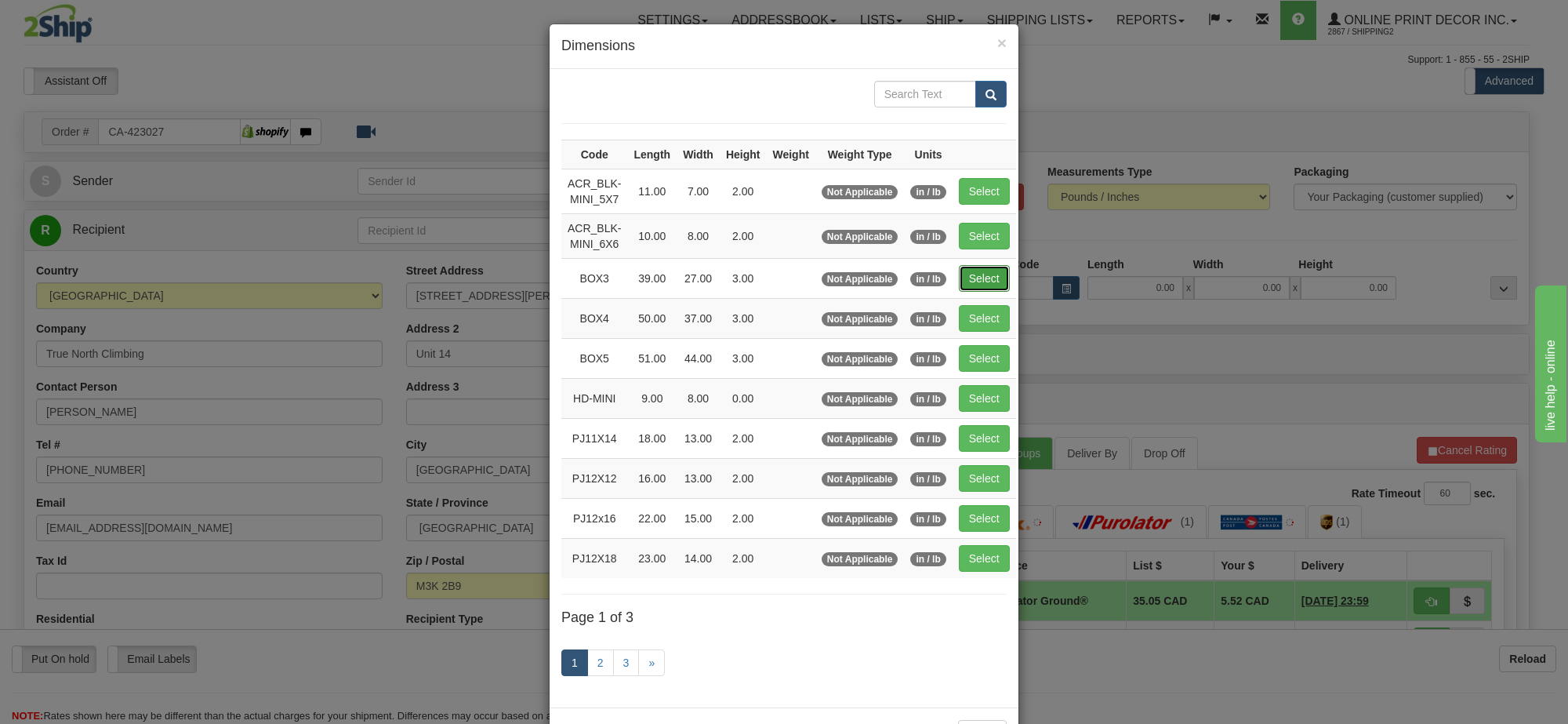
click at [980, 276] on button "Select" at bounding box center [984, 278] width 51 height 26
type input "BOX3"
type input "39.00"
type input "27.00"
type input "3.00"
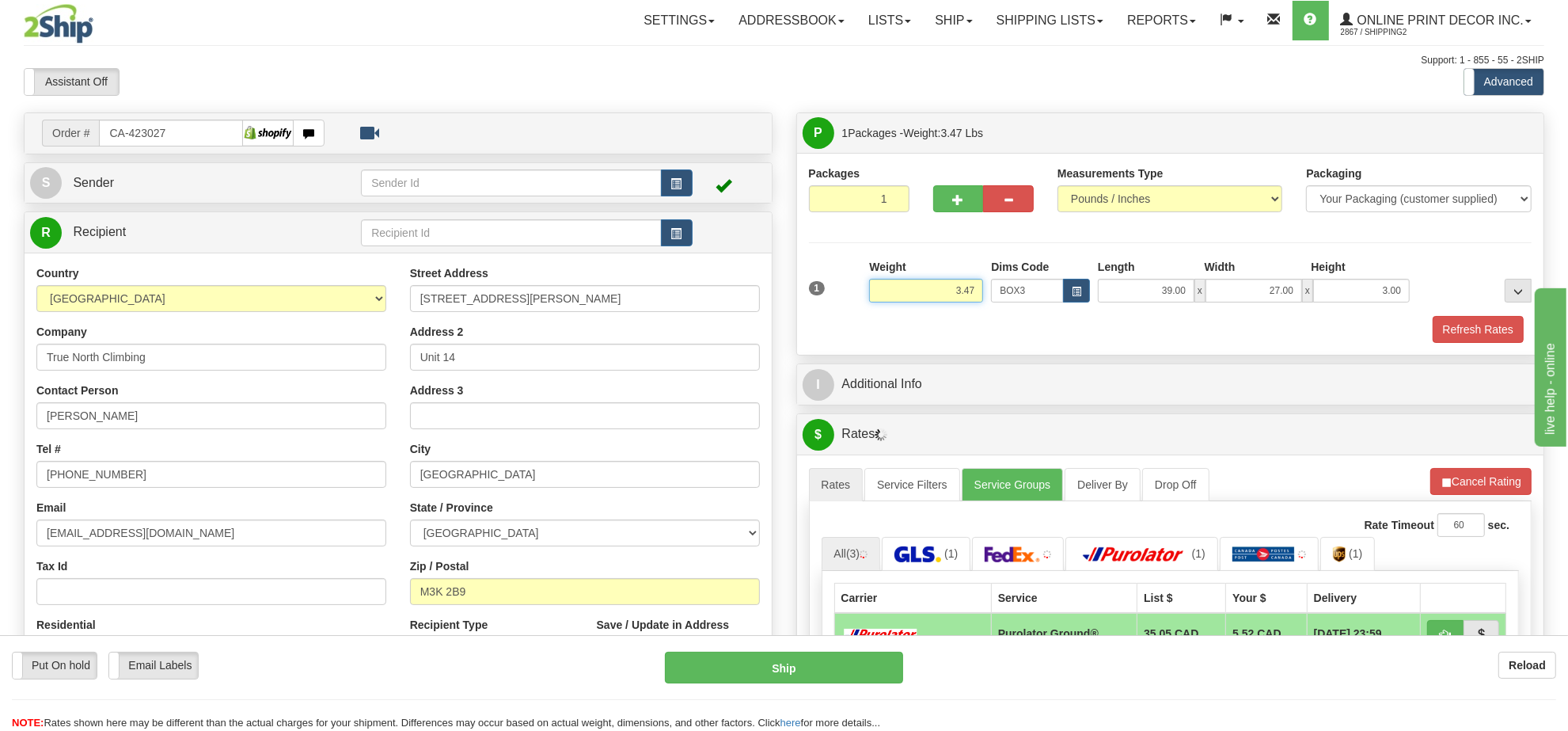
drag, startPoint x: 975, startPoint y: 286, endPoint x: 895, endPoint y: 301, distance: 81.4
click at [895, 301] on input "3.47" at bounding box center [926, 290] width 114 height 24
type input "7.98"
click at [965, 203] on button "button" at bounding box center [959, 198] width 51 height 26
radio input "true"
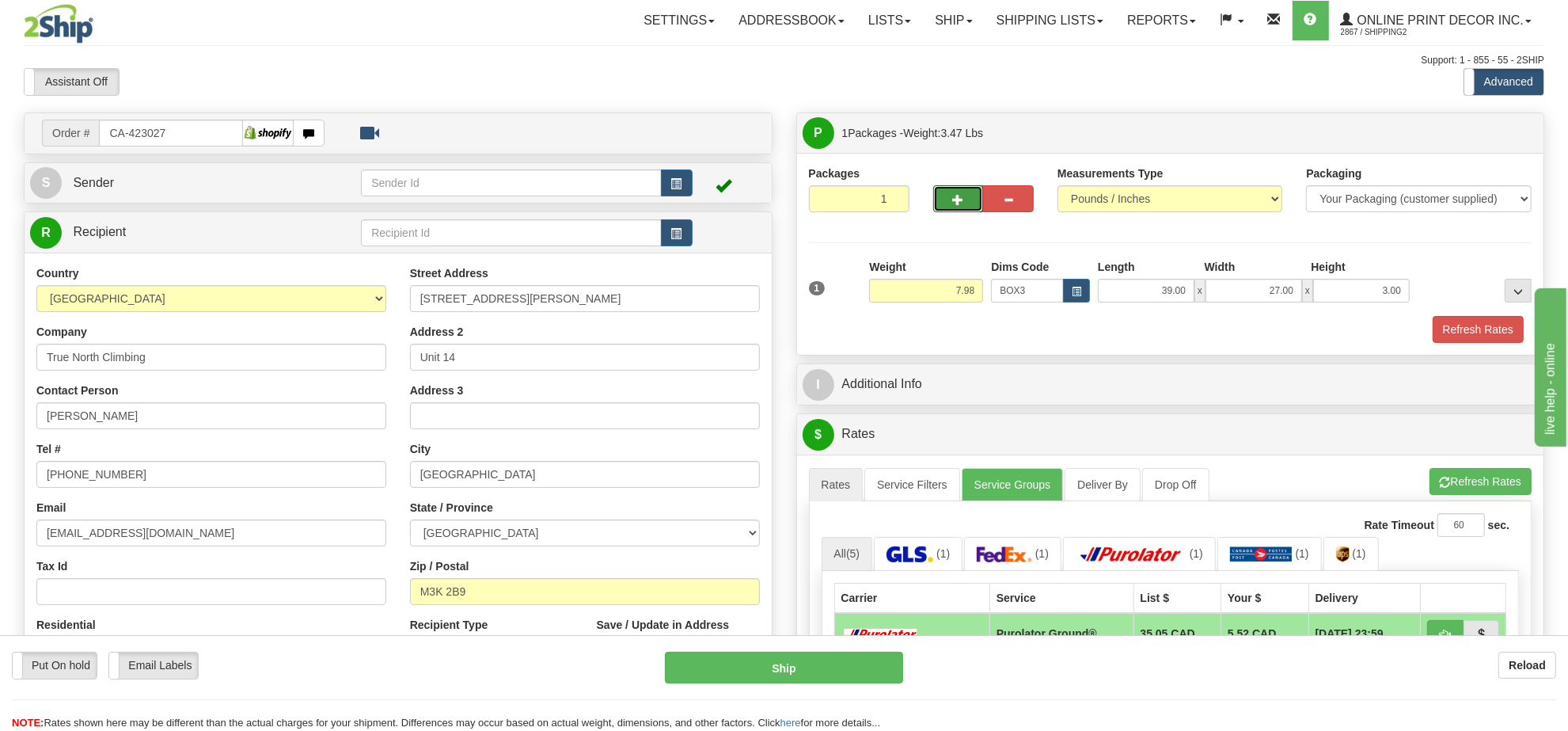
type input "2"
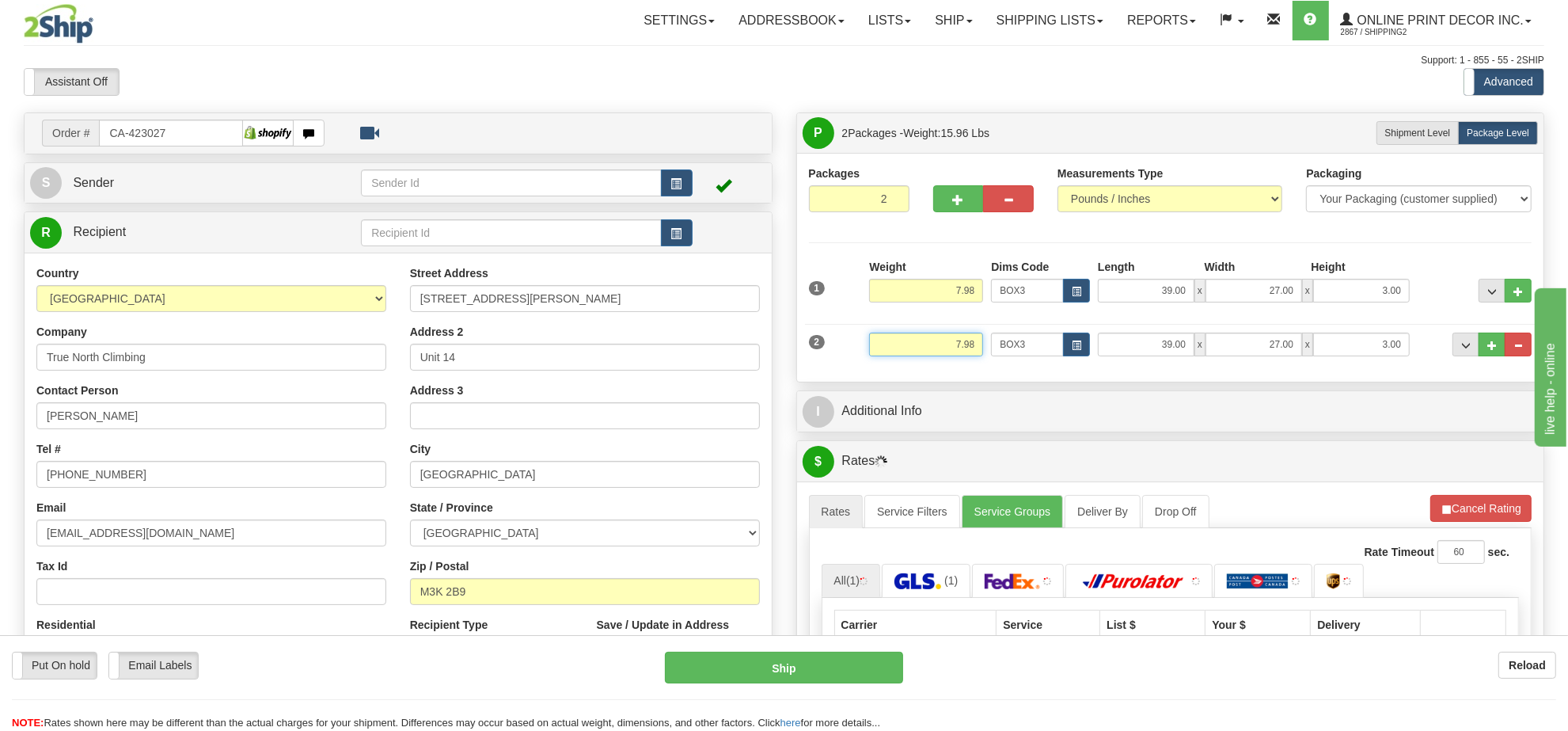
drag, startPoint x: 975, startPoint y: 342, endPoint x: 916, endPoint y: 353, distance: 60.0
click at [916, 353] on input "7.98" at bounding box center [926, 344] width 114 height 24
type input "2.98"
click at [1083, 348] on button "button" at bounding box center [1076, 344] width 26 height 24
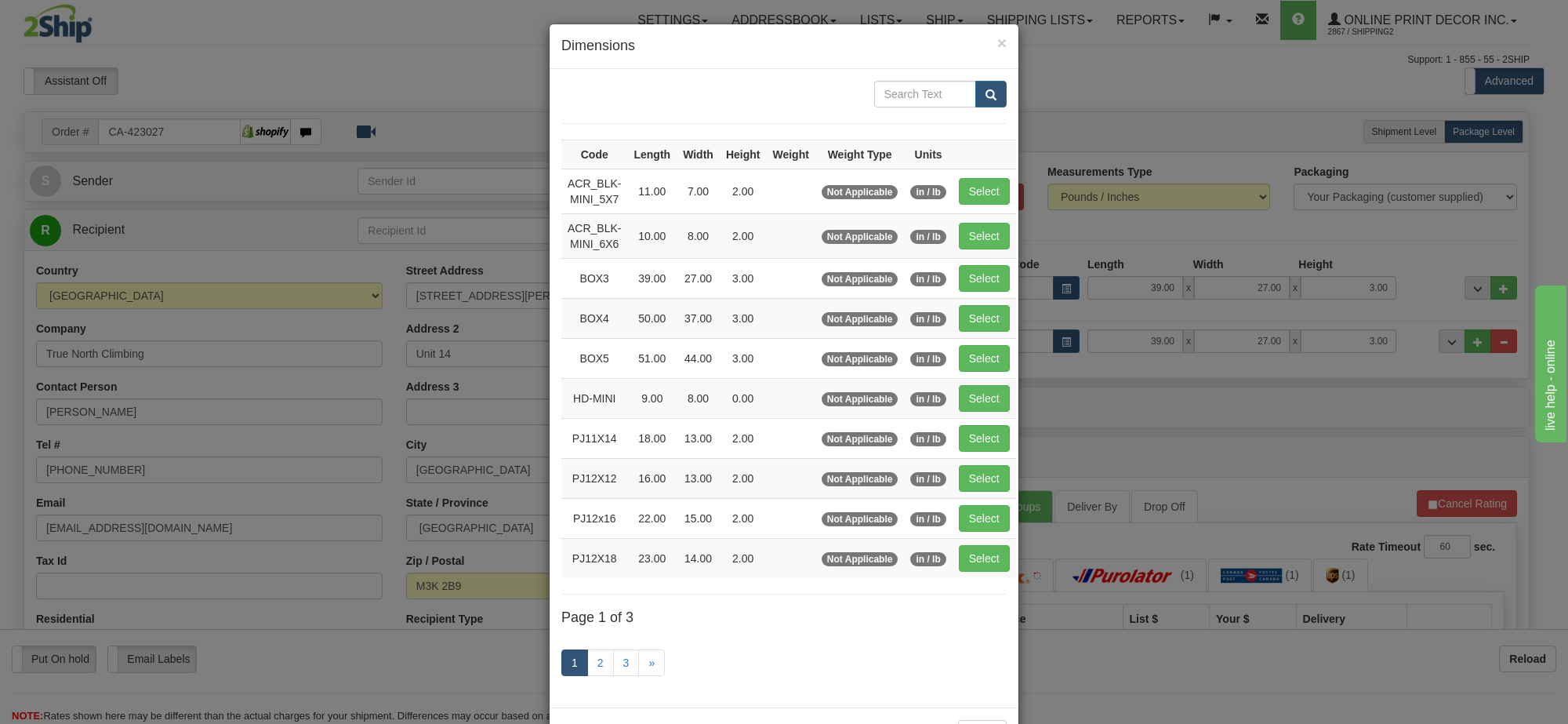
scroll to position [65, 0]
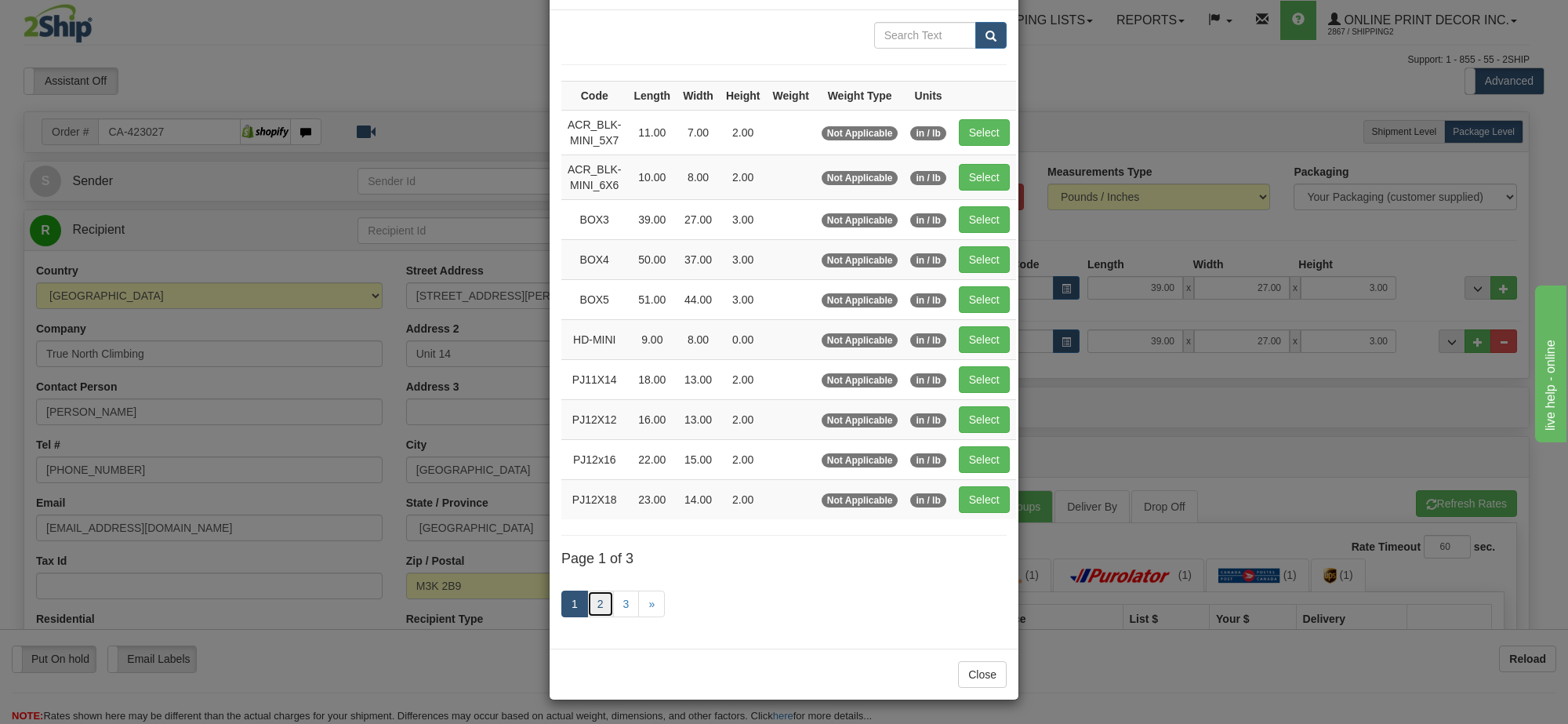
click at [596, 608] on link "2" at bounding box center [599, 603] width 26 height 26
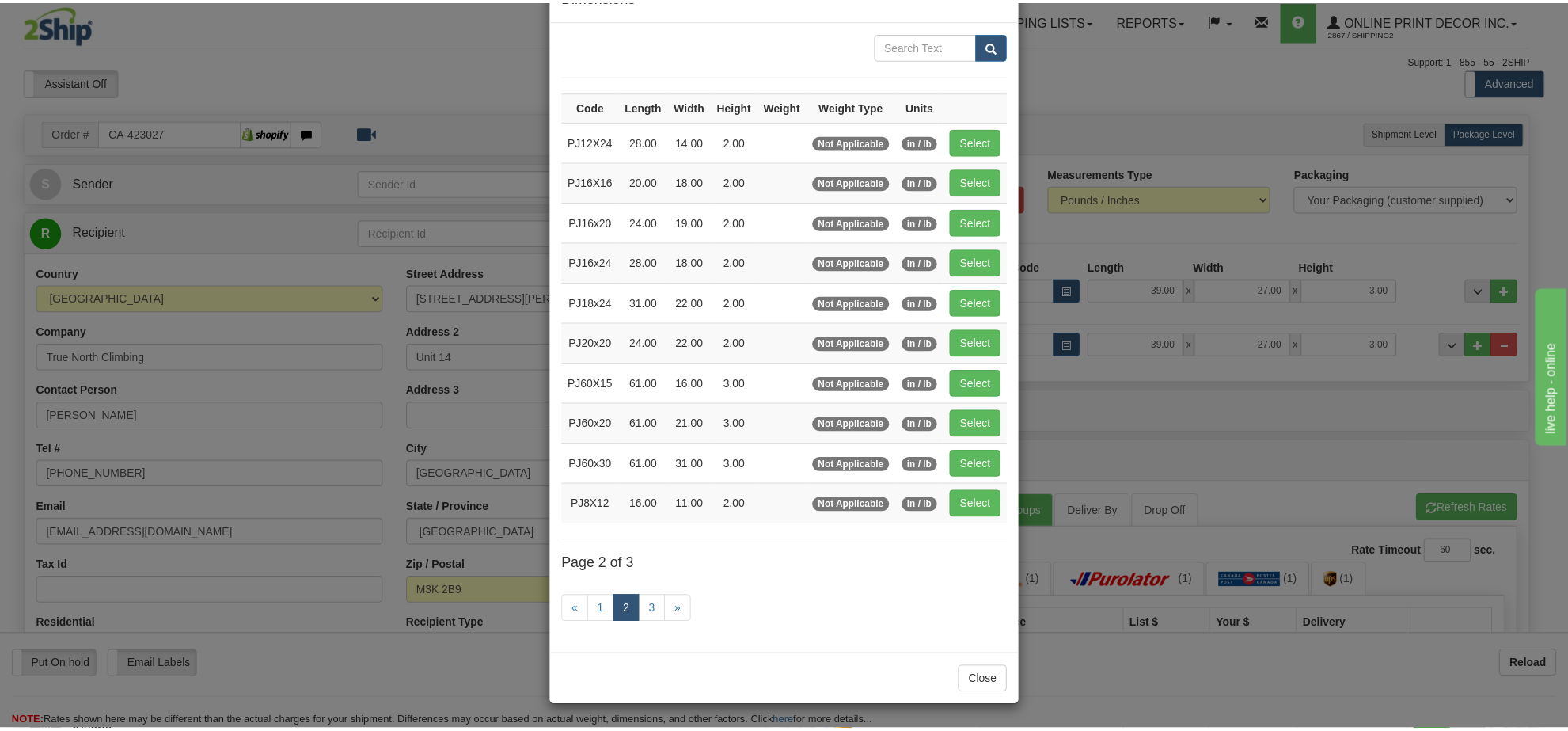
scroll to position [57, 0]
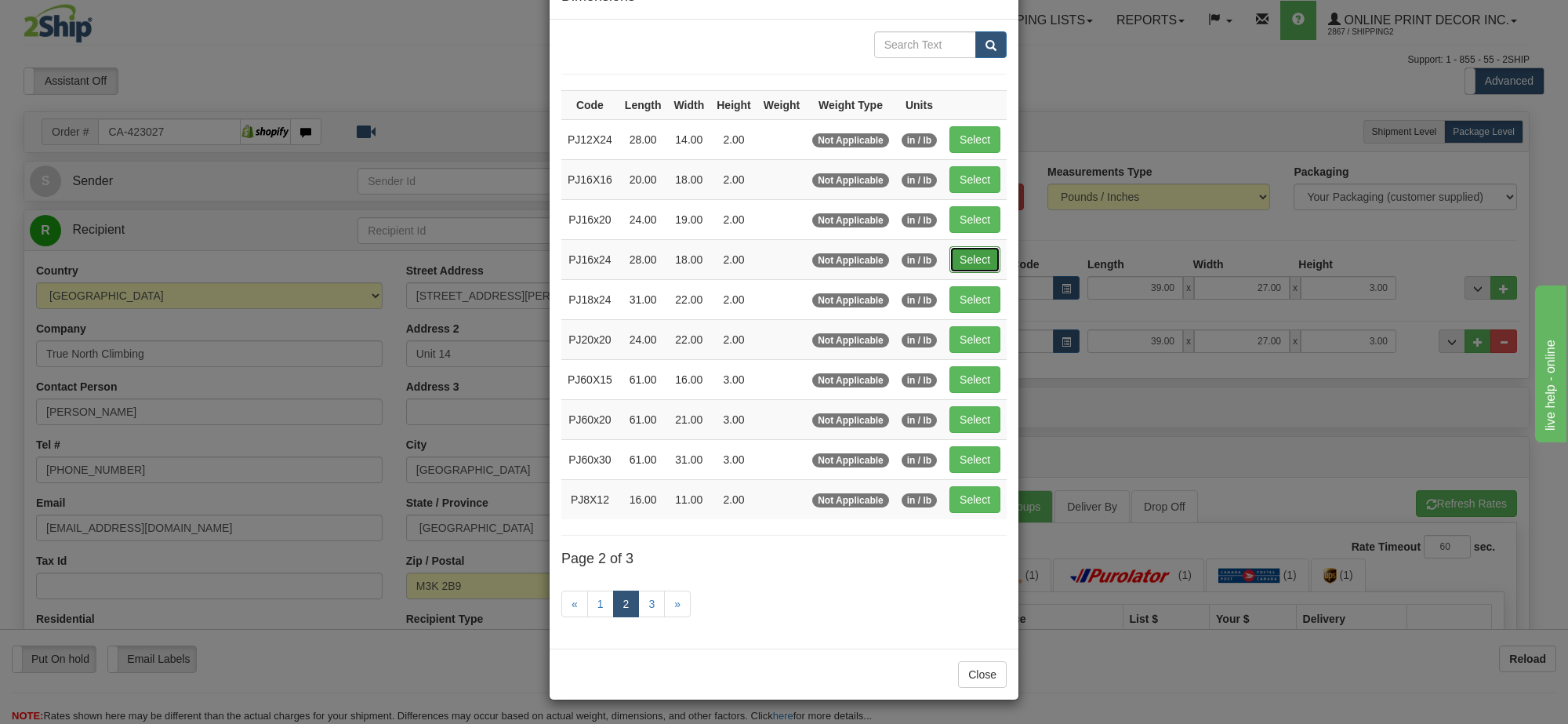
click at [980, 255] on button "Select" at bounding box center [974, 259] width 51 height 26
type input "PJ16x24"
type input "28.00"
type input "18.00"
type input "2.00"
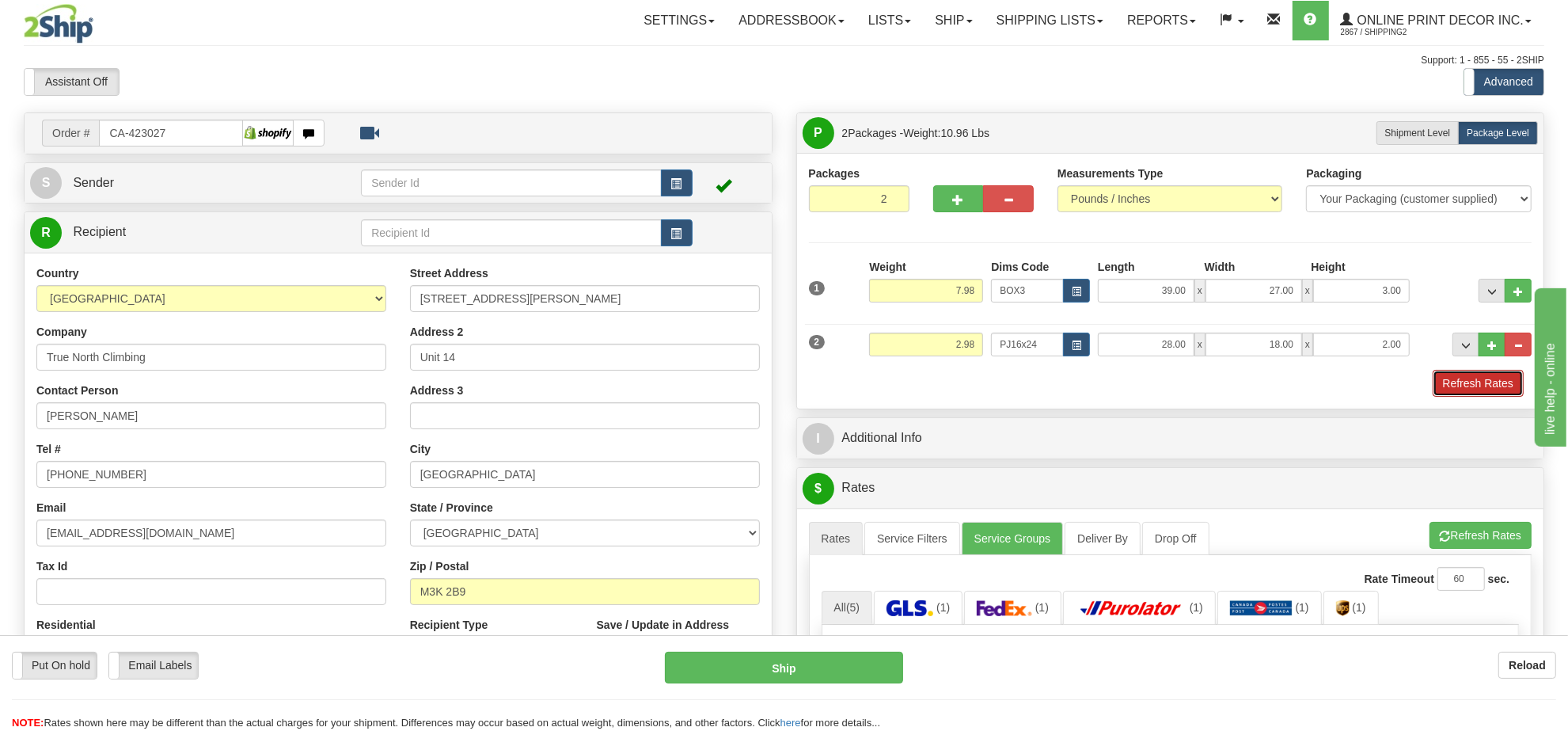
click at [1493, 393] on button "Refresh Rates" at bounding box center [1478, 383] width 91 height 26
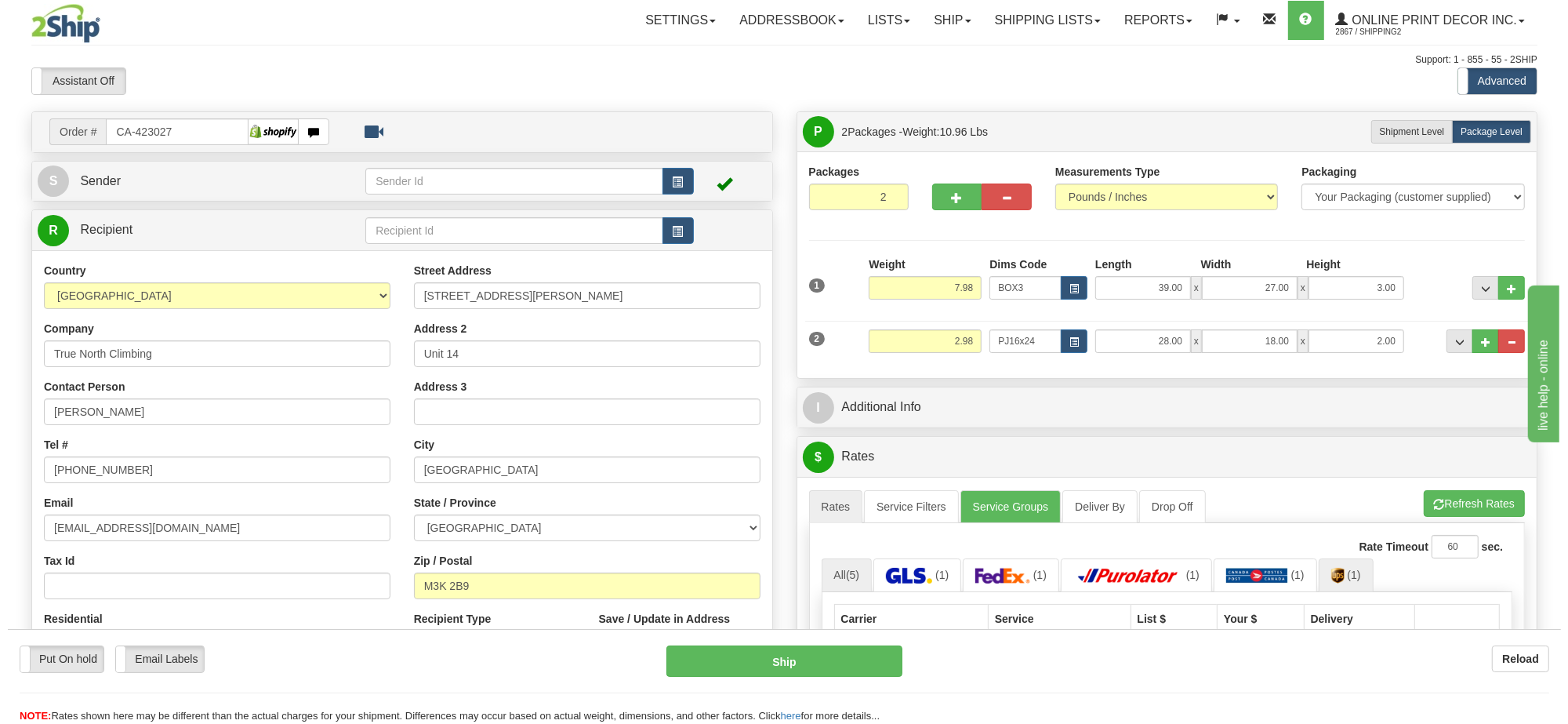
scroll to position [196, 0]
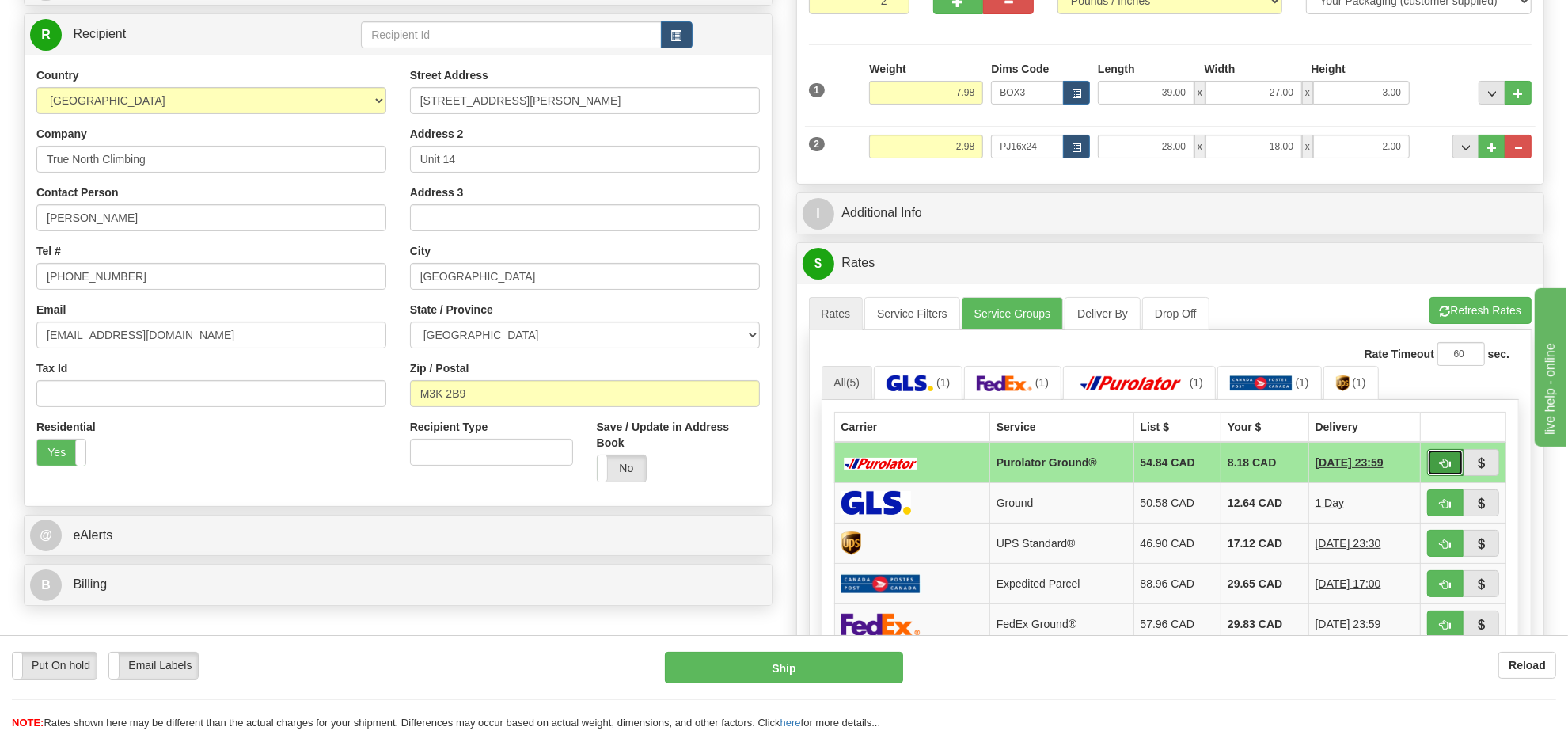
click at [1436, 464] on button "button" at bounding box center [1445, 461] width 36 height 26
type input "260"
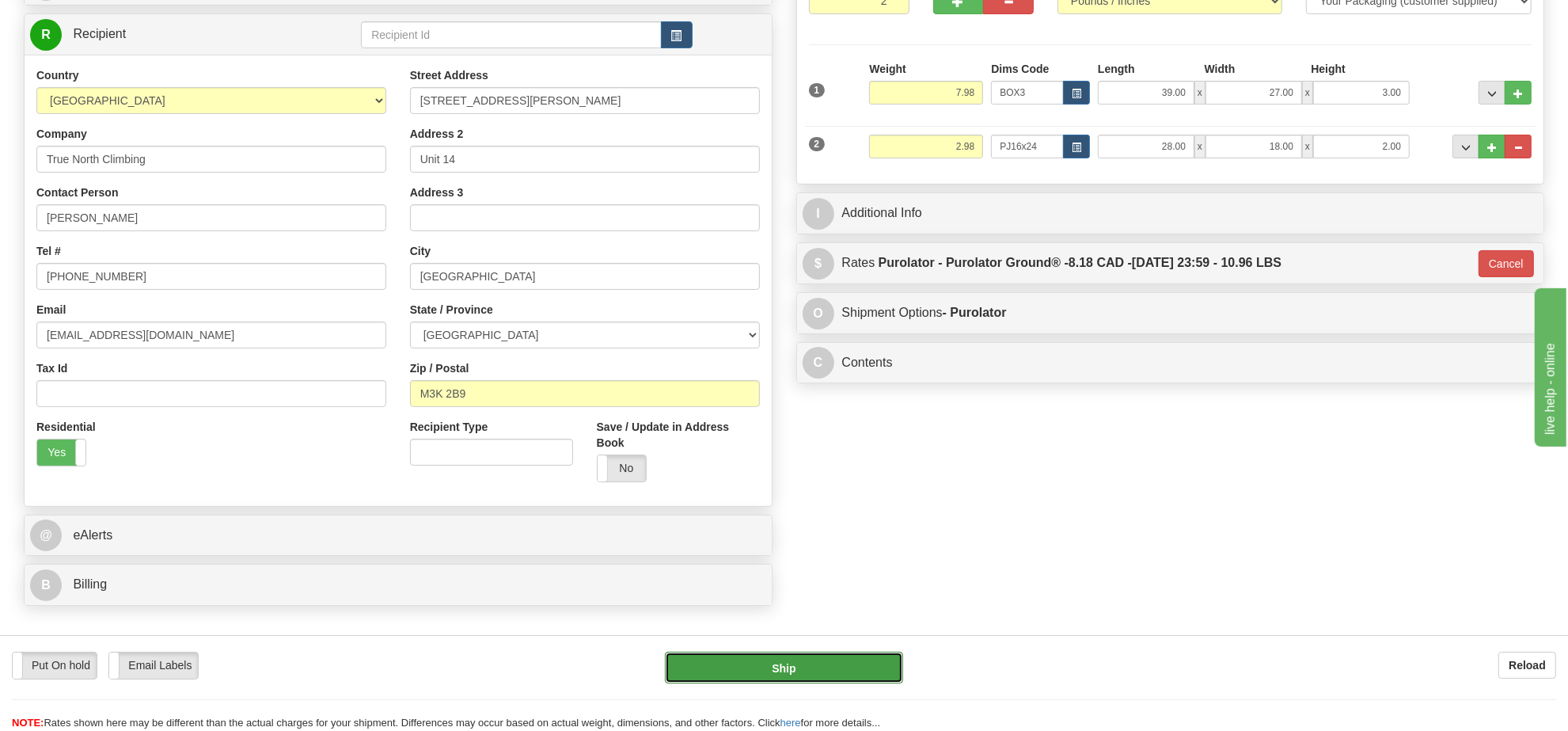
click at [862, 673] on button "Ship" at bounding box center [784, 667] width 237 height 31
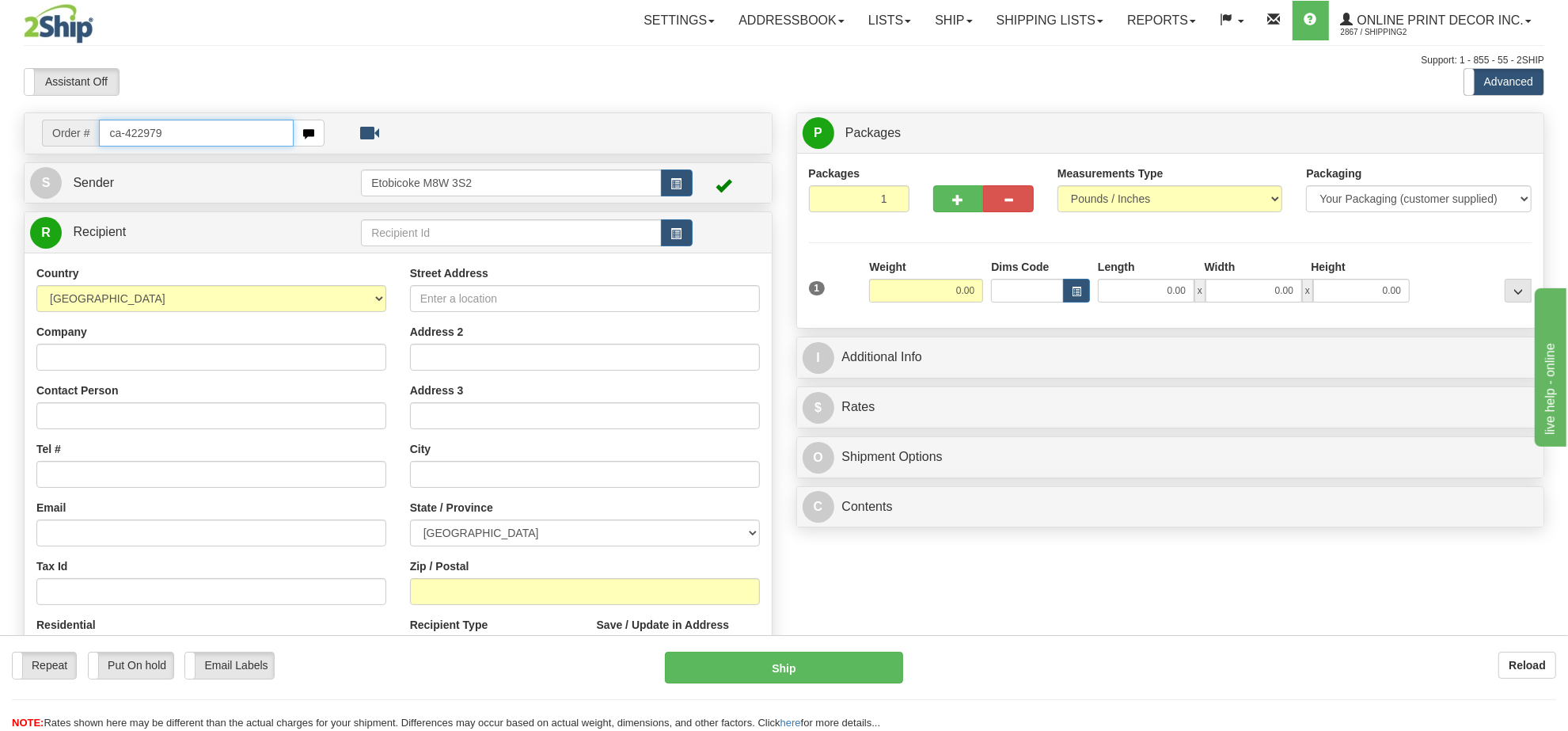
type input "ca-422979"
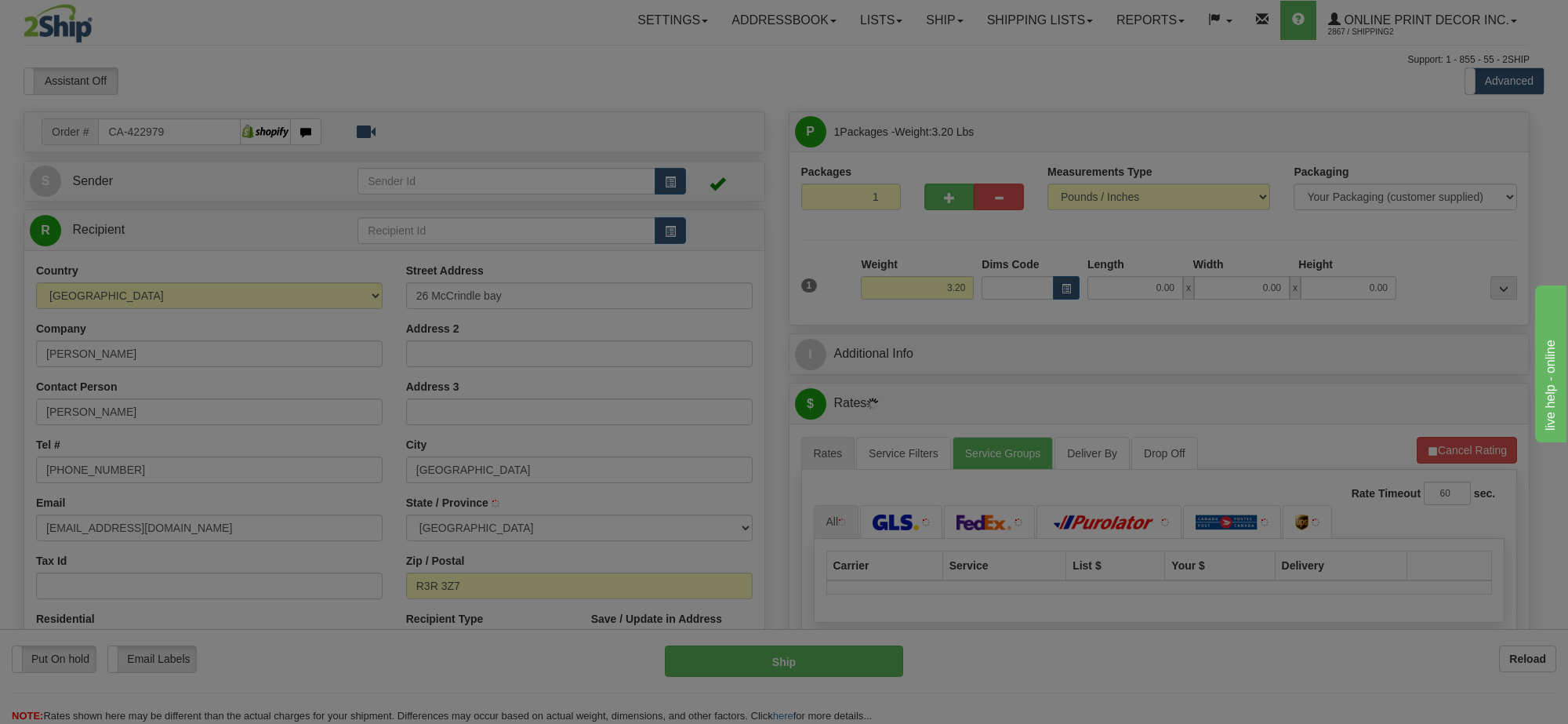
type input "[GEOGRAPHIC_DATA]"
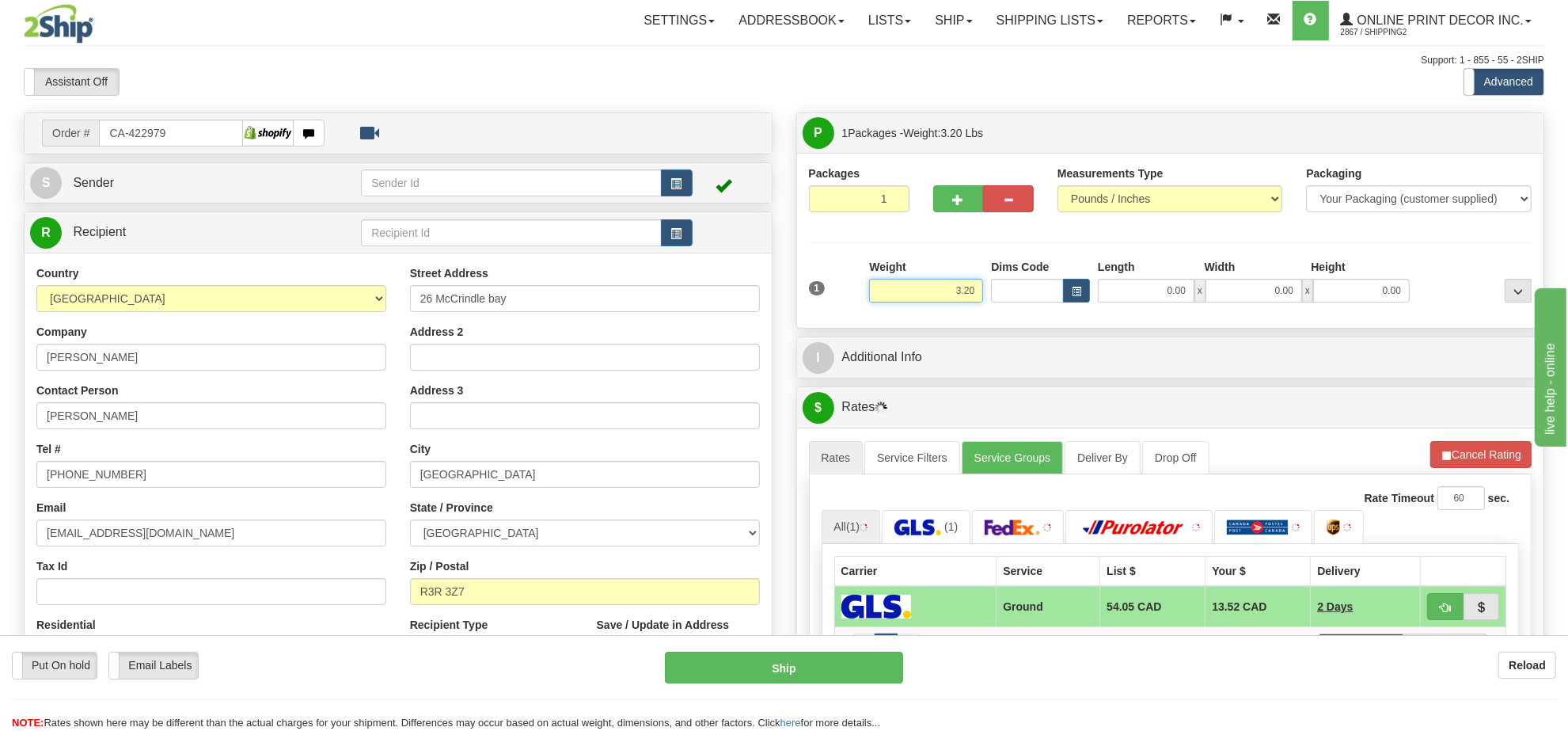
click at [958, 297] on input "3.20" at bounding box center [926, 290] width 114 height 24
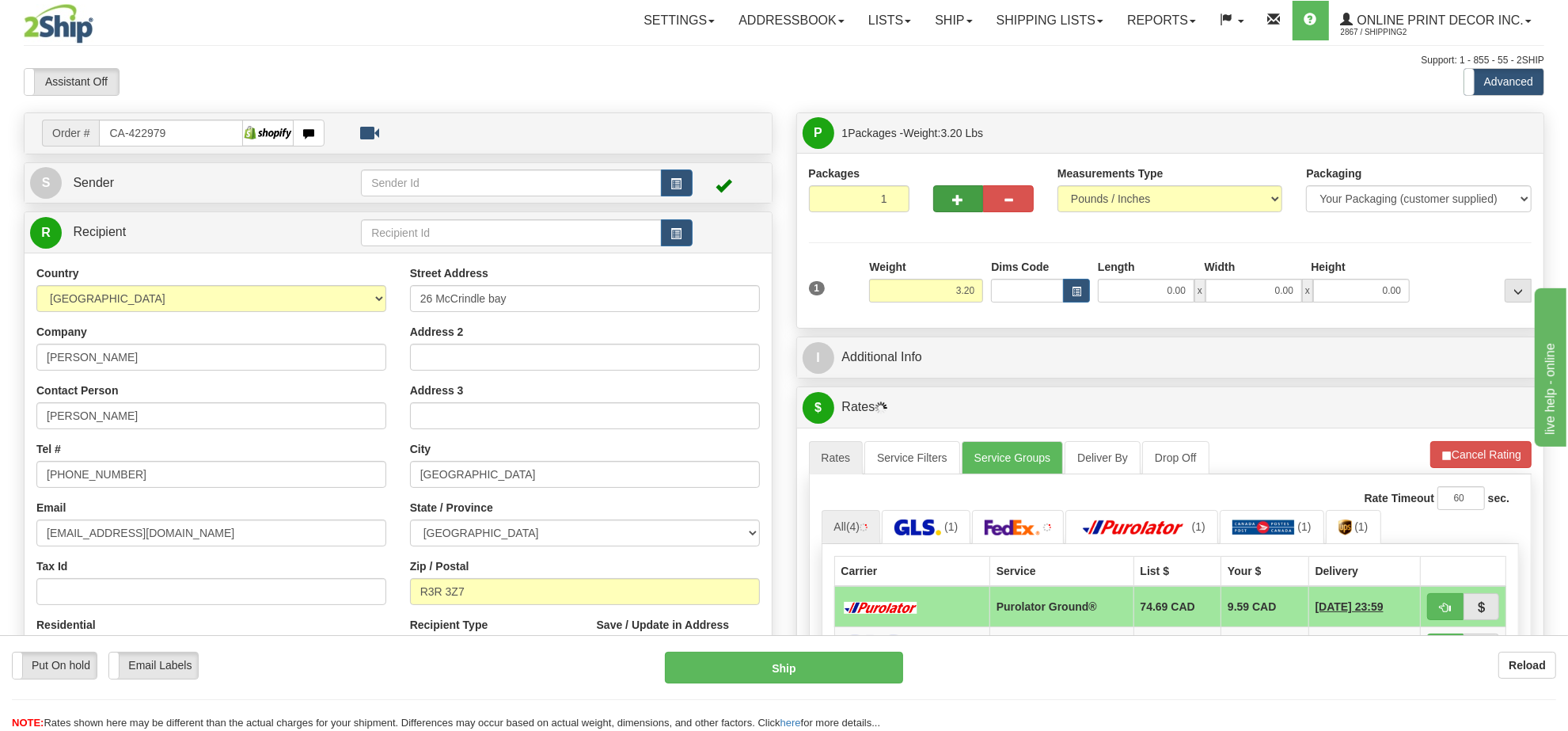
click at [959, 190] on div at bounding box center [983, 189] width 100 height 47
click at [959, 205] on span "button" at bounding box center [958, 199] width 11 height 10
radio input "true"
type input "2"
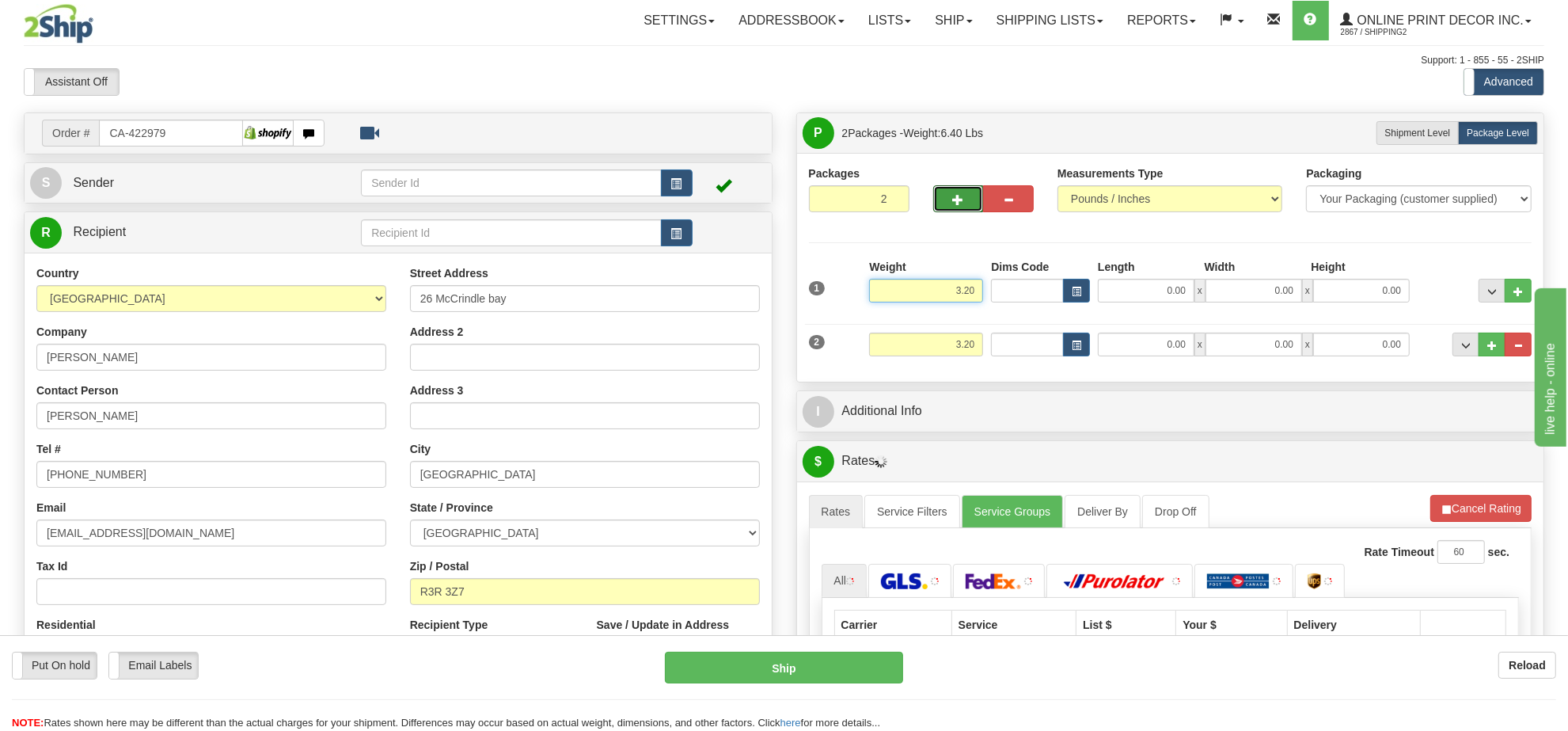
click at [978, 295] on input "3.20" at bounding box center [926, 290] width 114 height 24
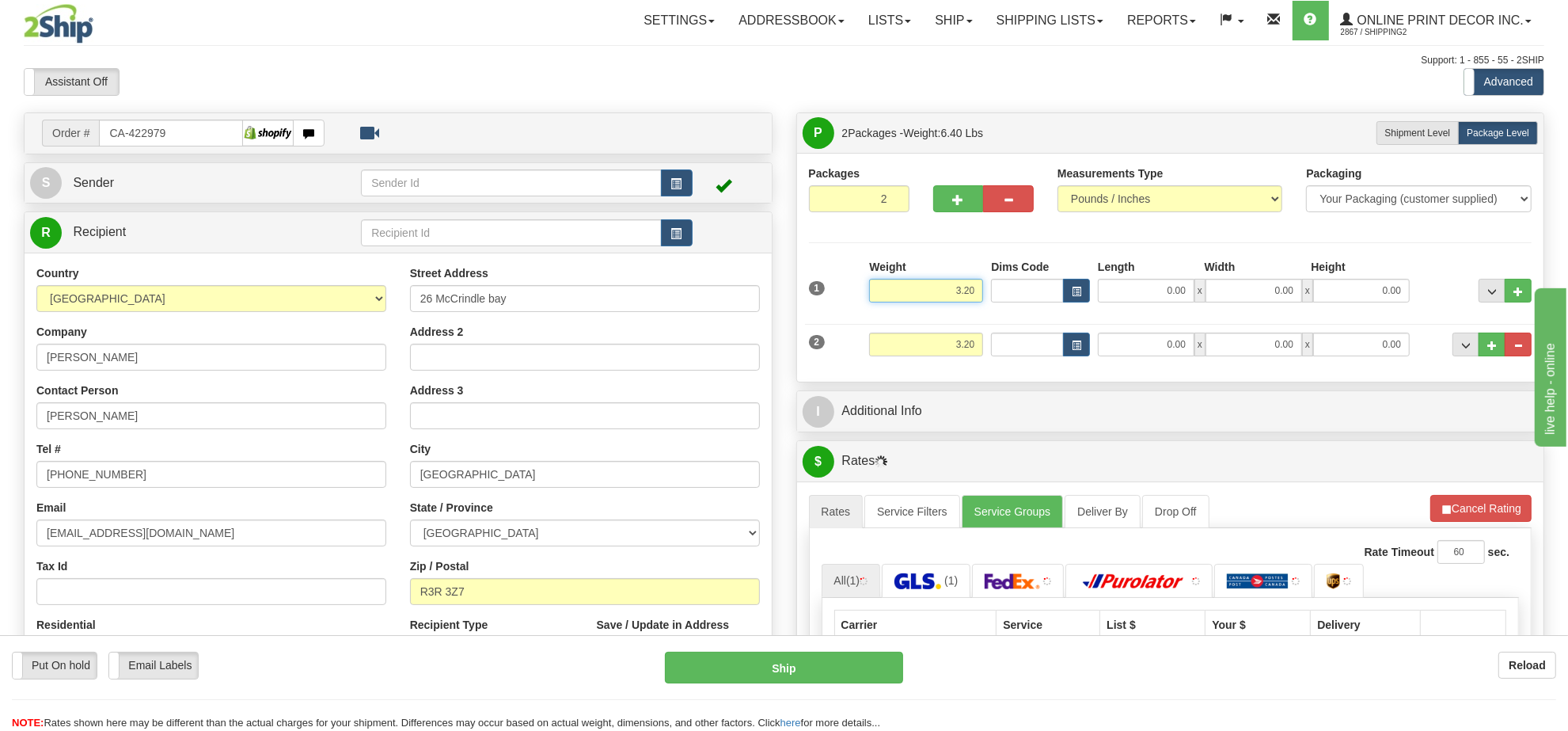
click at [977, 295] on input "3.20" at bounding box center [926, 290] width 114 height 24
type input "3.00"
click at [979, 345] on input "3.20" at bounding box center [926, 344] width 114 height 24
click at [978, 344] on input "3.20" at bounding box center [926, 344] width 114 height 24
type input "2.00"
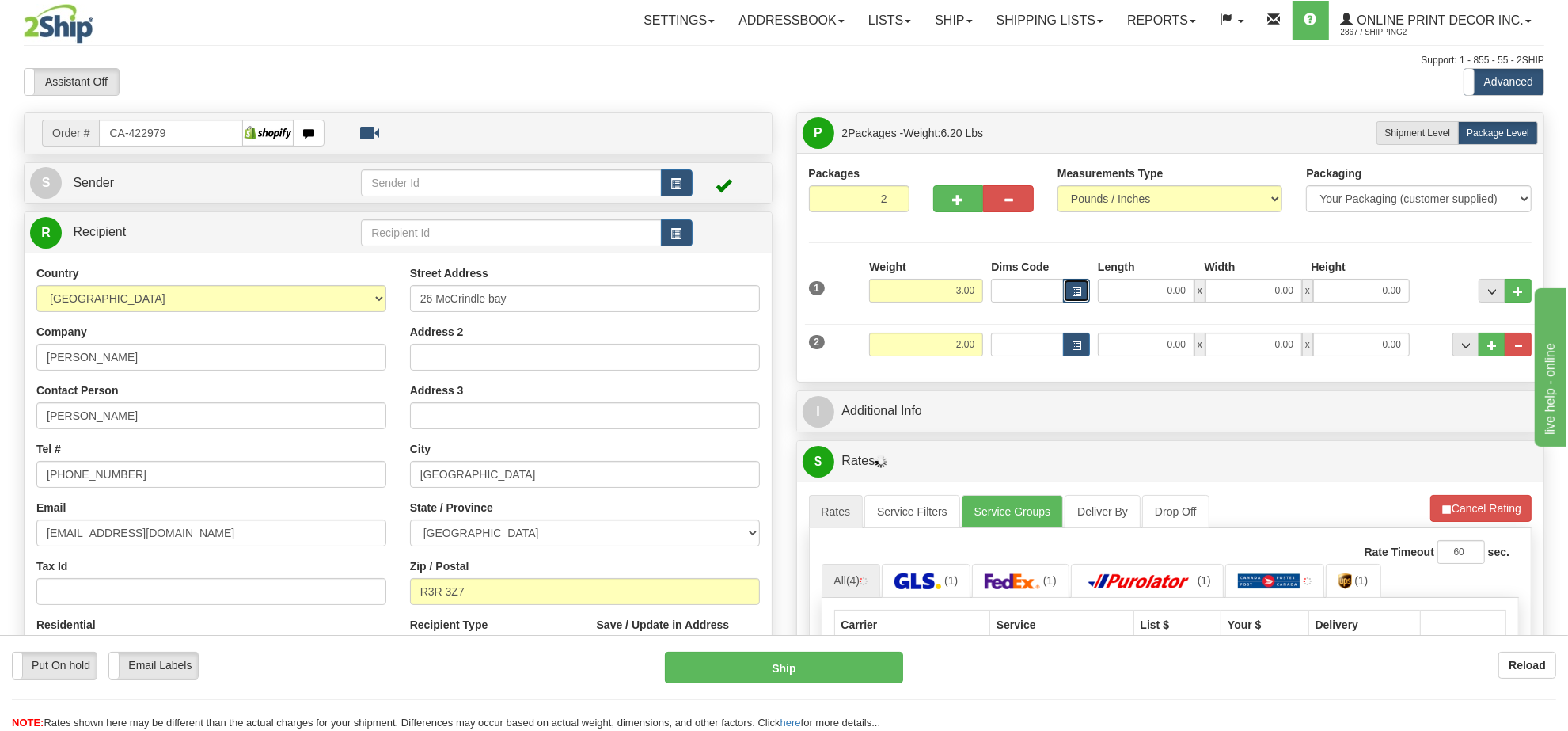
click at [1075, 287] on button "button" at bounding box center [1076, 290] width 26 height 24
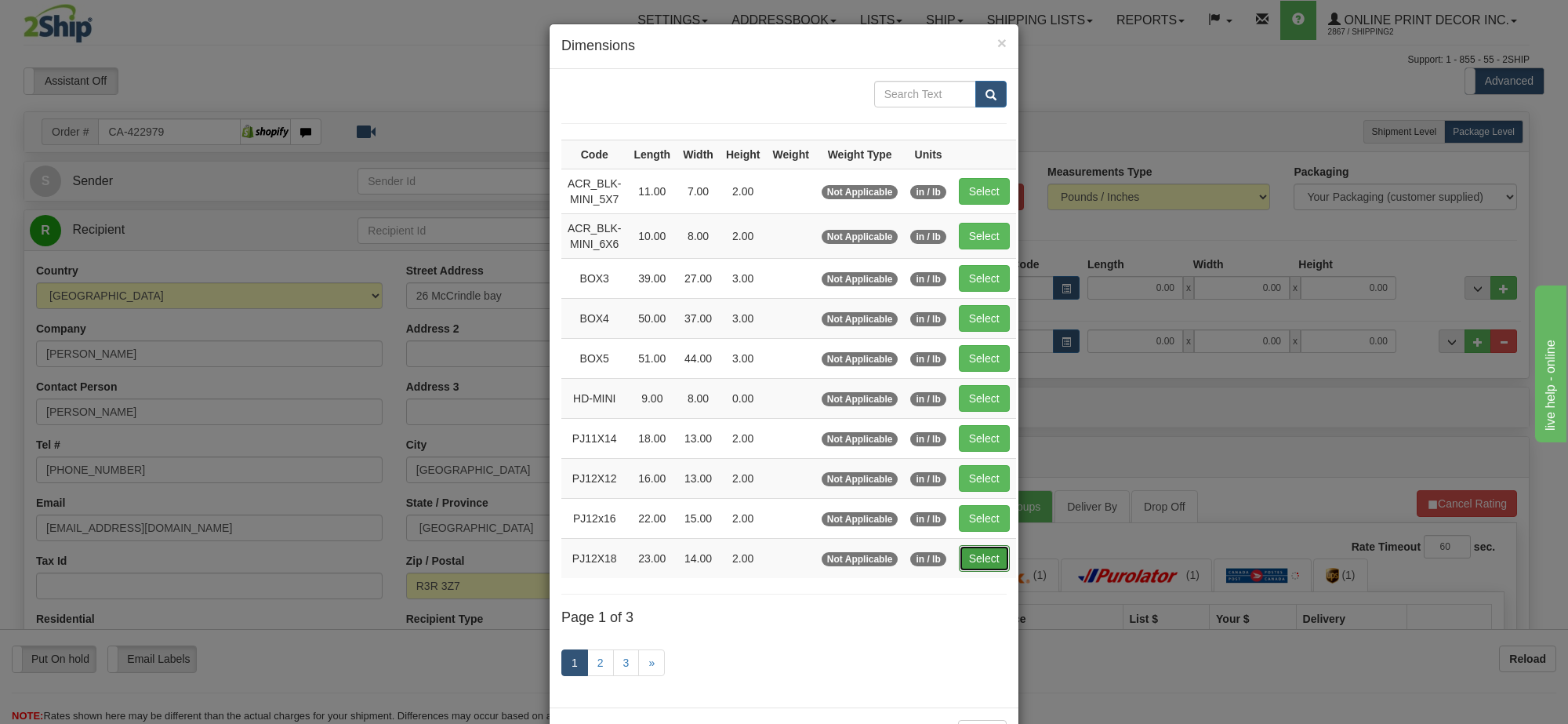
click at [992, 566] on button "Select" at bounding box center [984, 558] width 51 height 26
type input "PJ12X18"
type input "23.00"
type input "14.00"
type input "2.00"
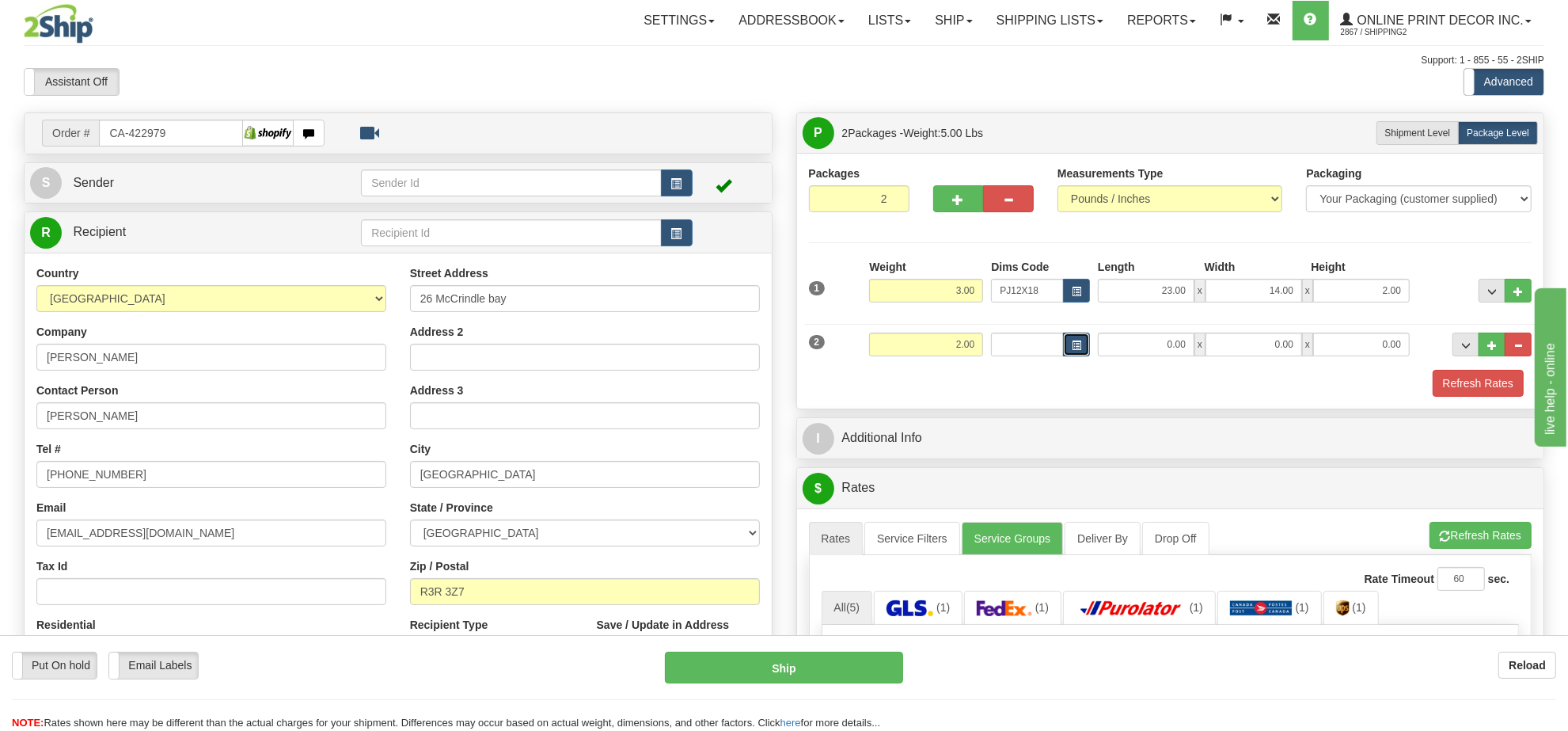
click at [1088, 346] on button "button" at bounding box center [1076, 344] width 26 height 24
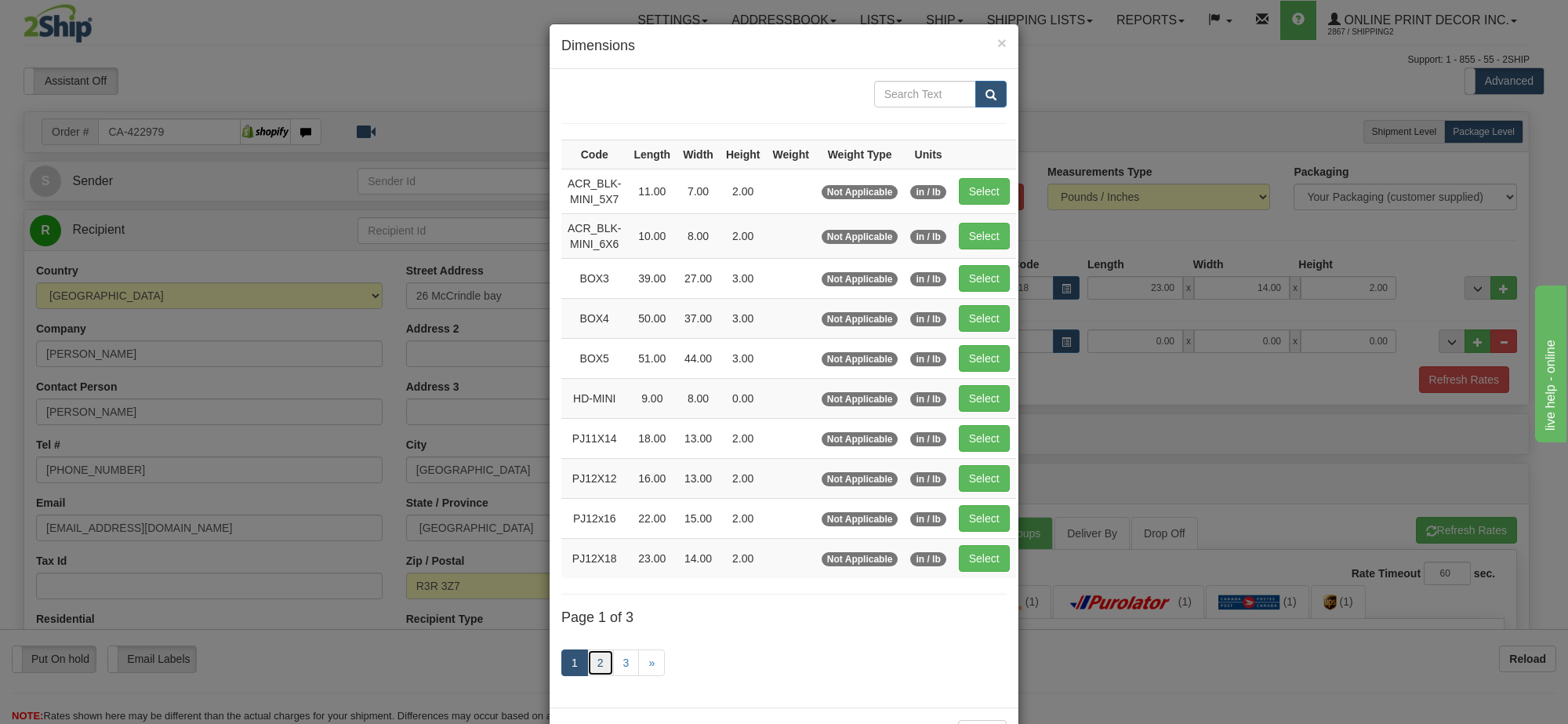
click at [597, 676] on link "2" at bounding box center [599, 662] width 26 height 26
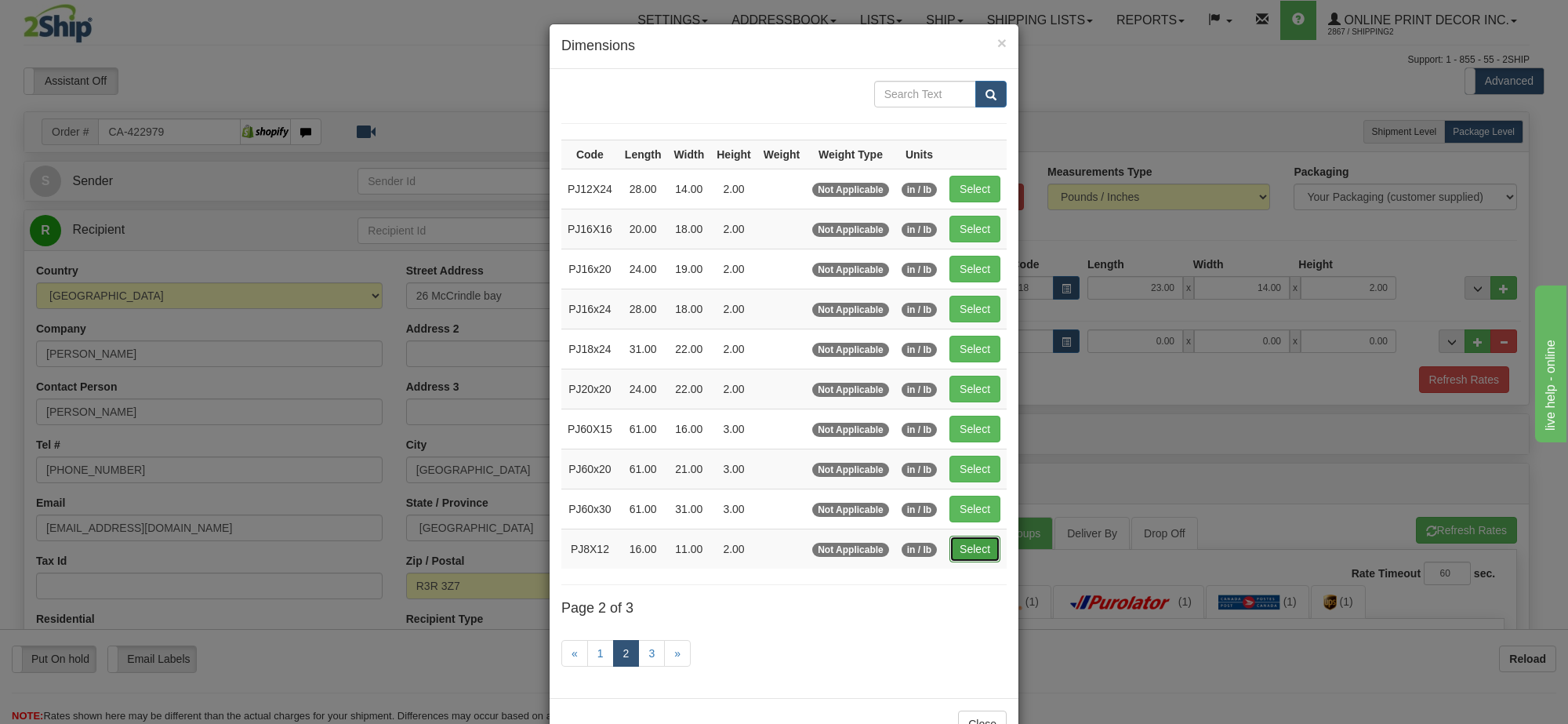
drag, startPoint x: 972, startPoint y: 558, endPoint x: 1131, endPoint y: 519, distance: 163.7
click at [973, 557] on button "Select" at bounding box center [974, 548] width 51 height 26
type input "PJ8X12"
type input "16.00"
type input "11.00"
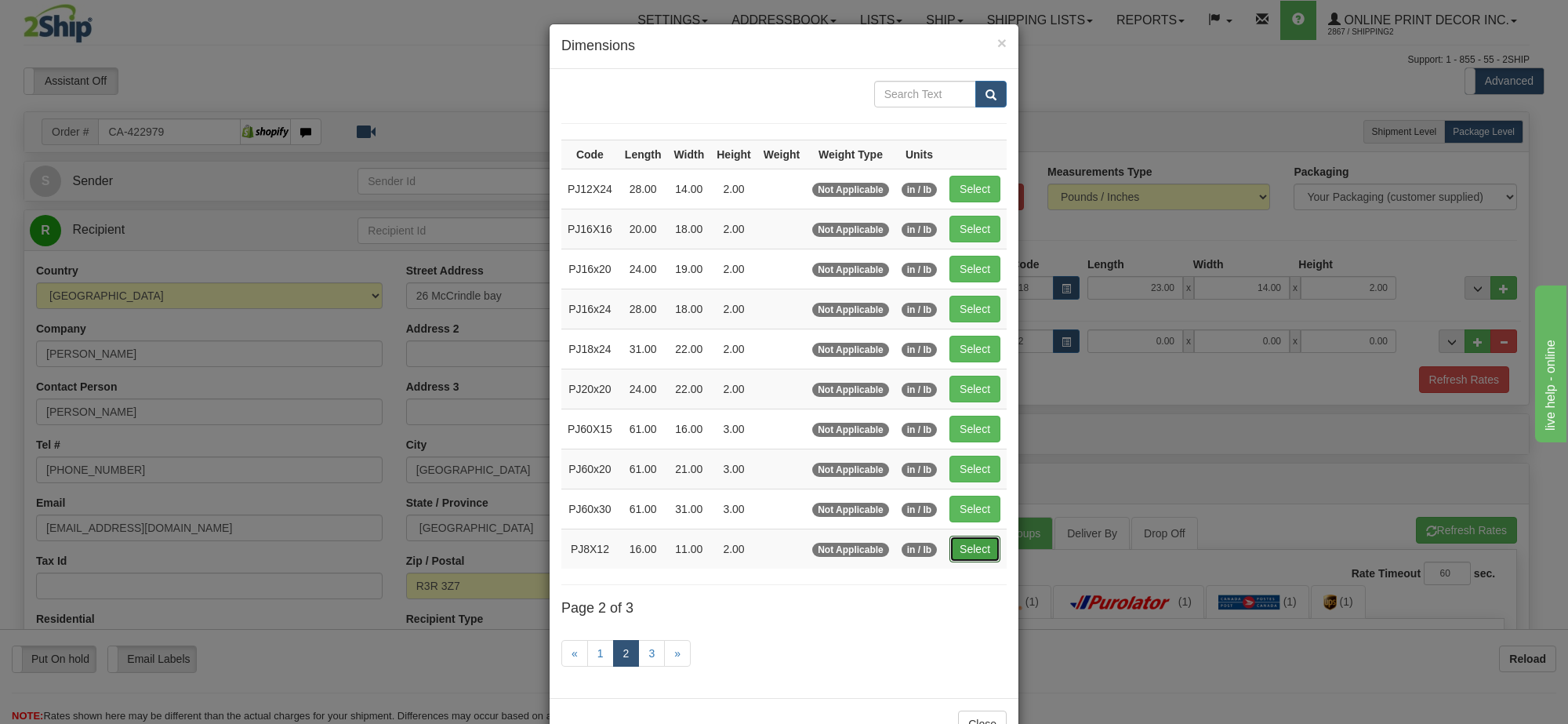
type input "2.00"
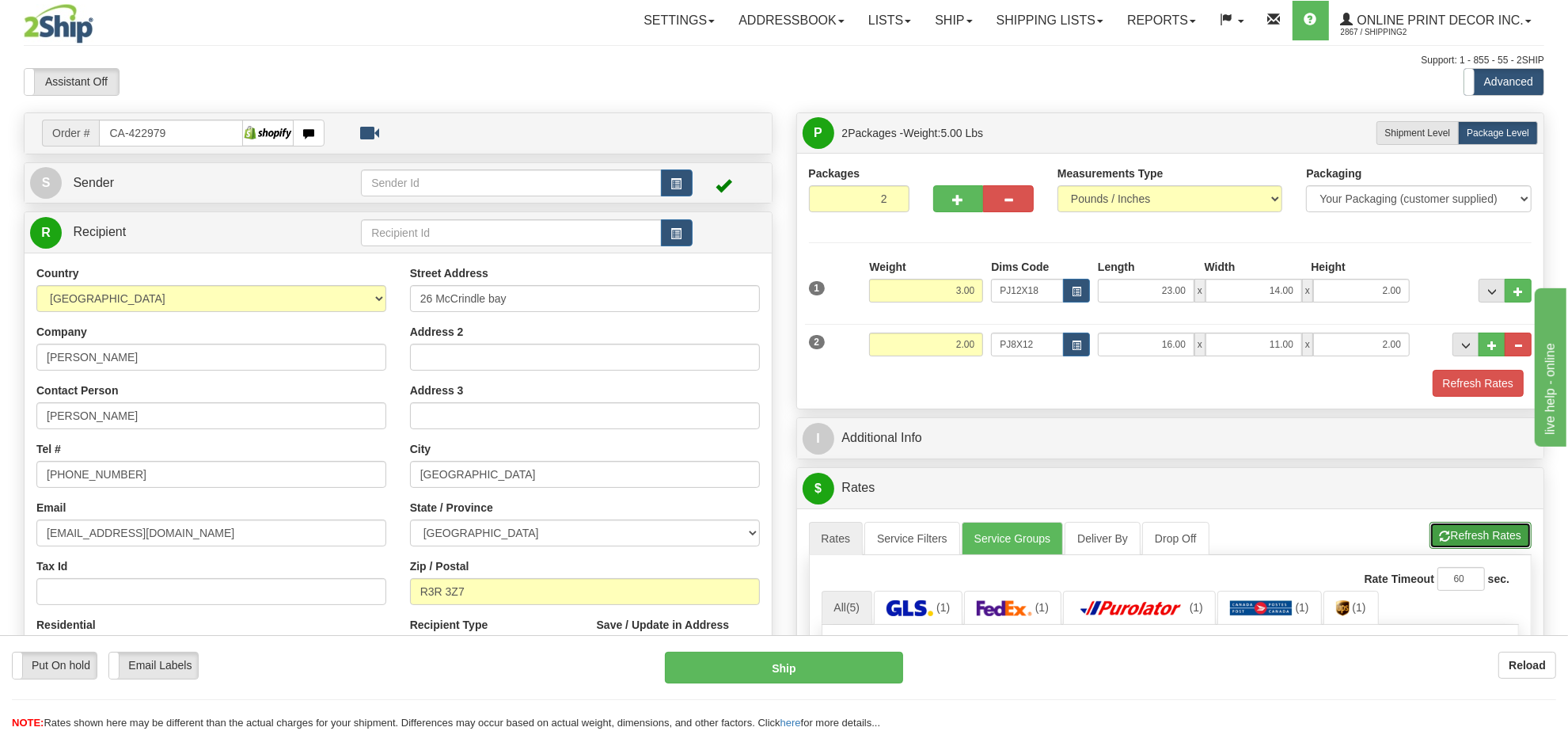
click at [1441, 542] on span "button" at bounding box center [1445, 536] width 11 height 10
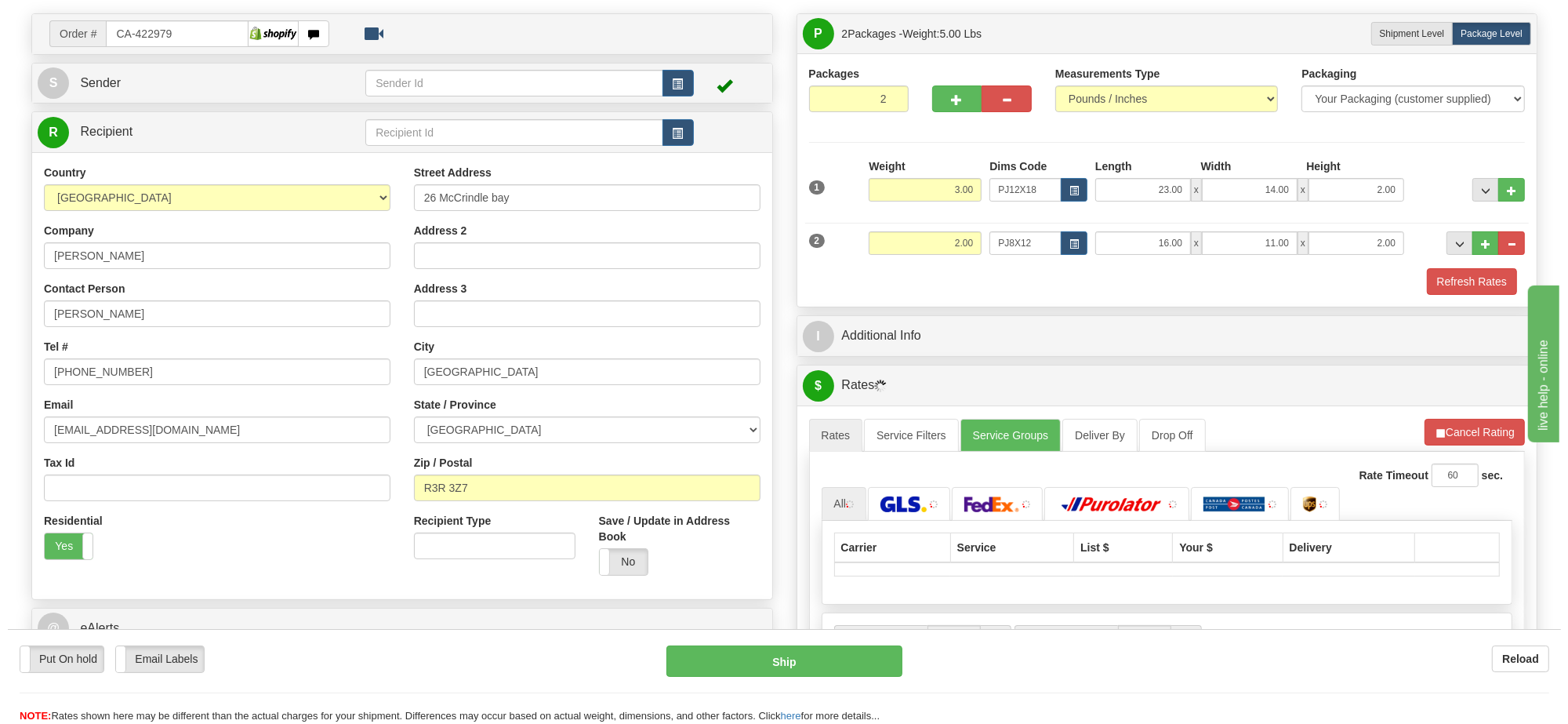
scroll to position [196, 0]
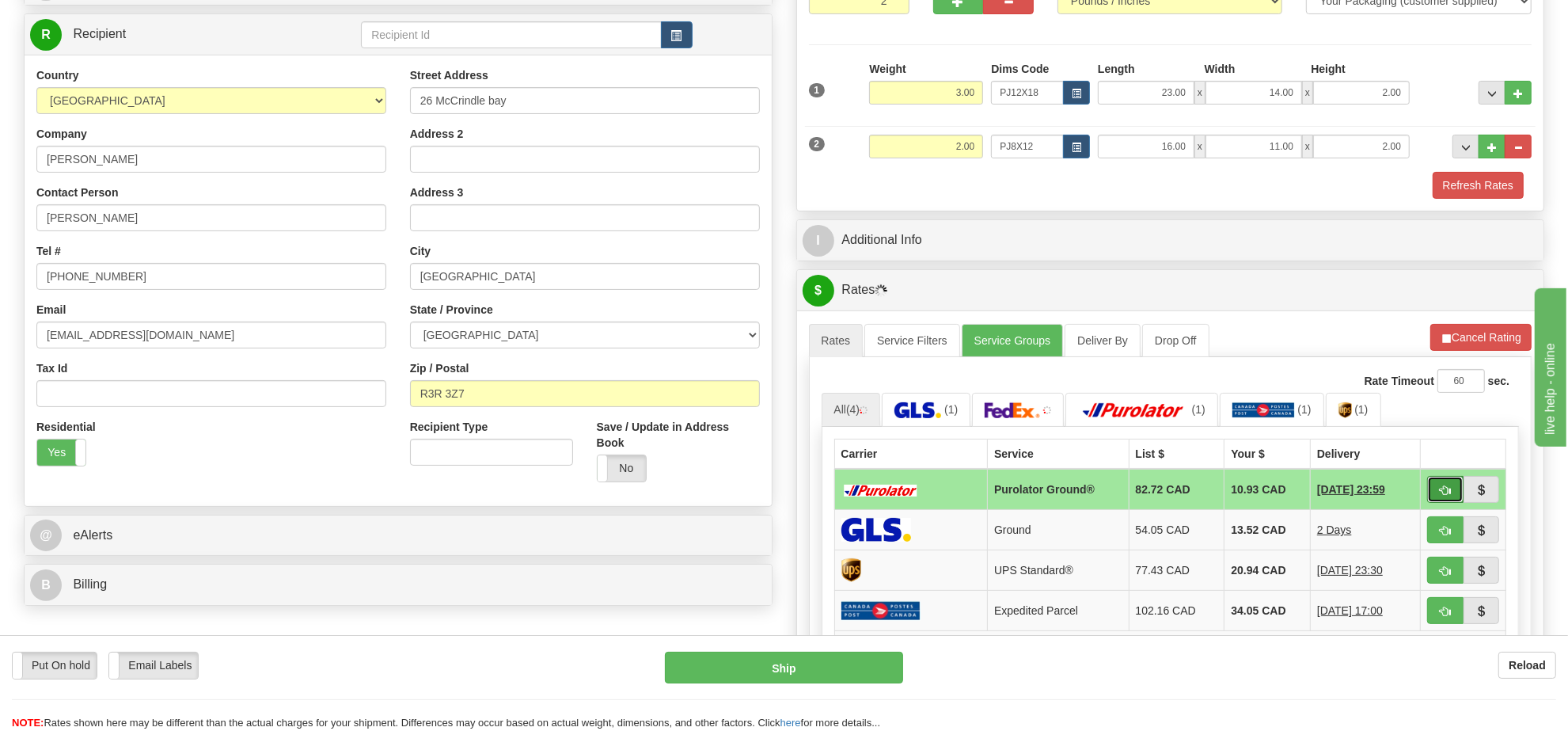
click at [1442, 496] on span "button" at bounding box center [1445, 491] width 11 height 10
type input "260"
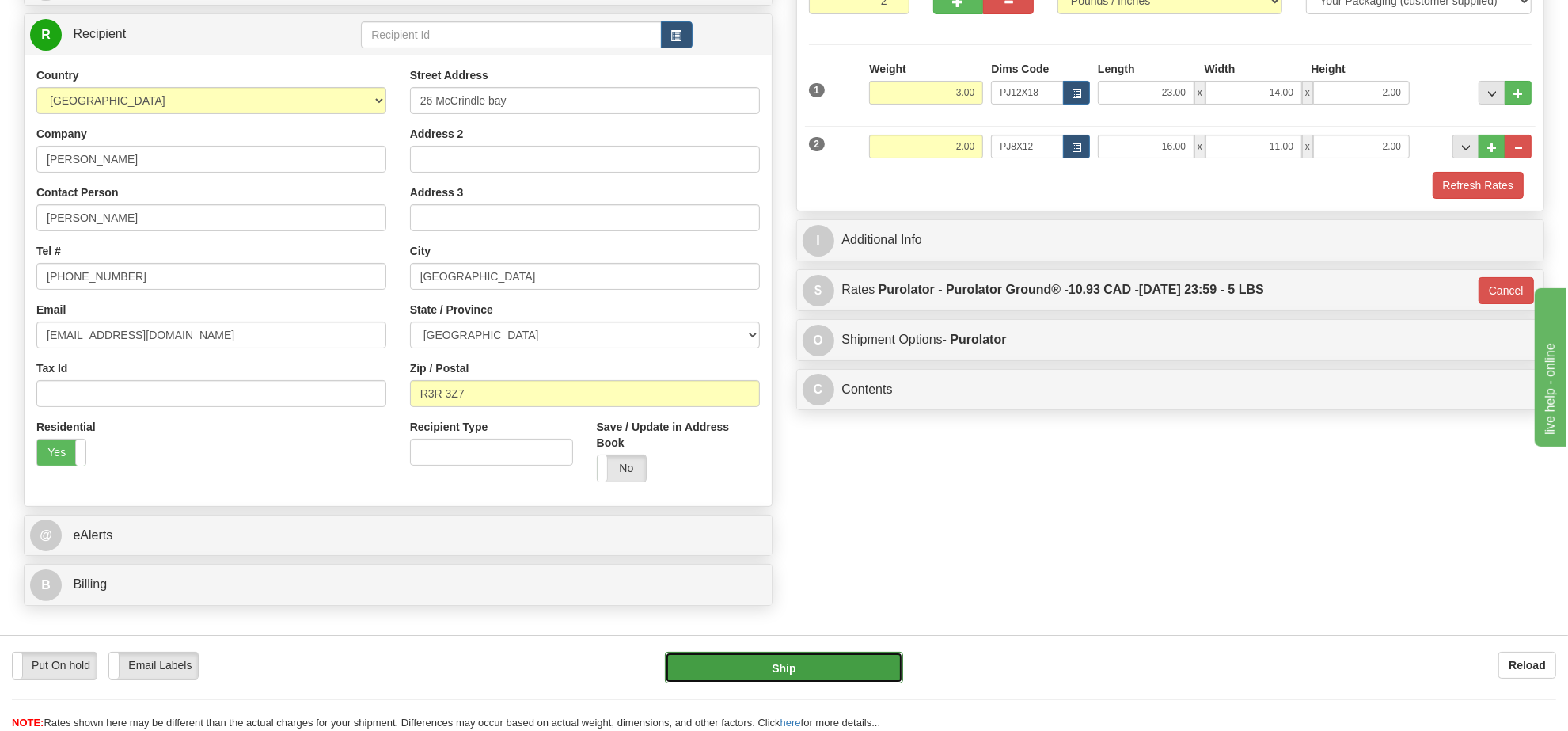
click at [776, 666] on button "Ship" at bounding box center [784, 667] width 237 height 31
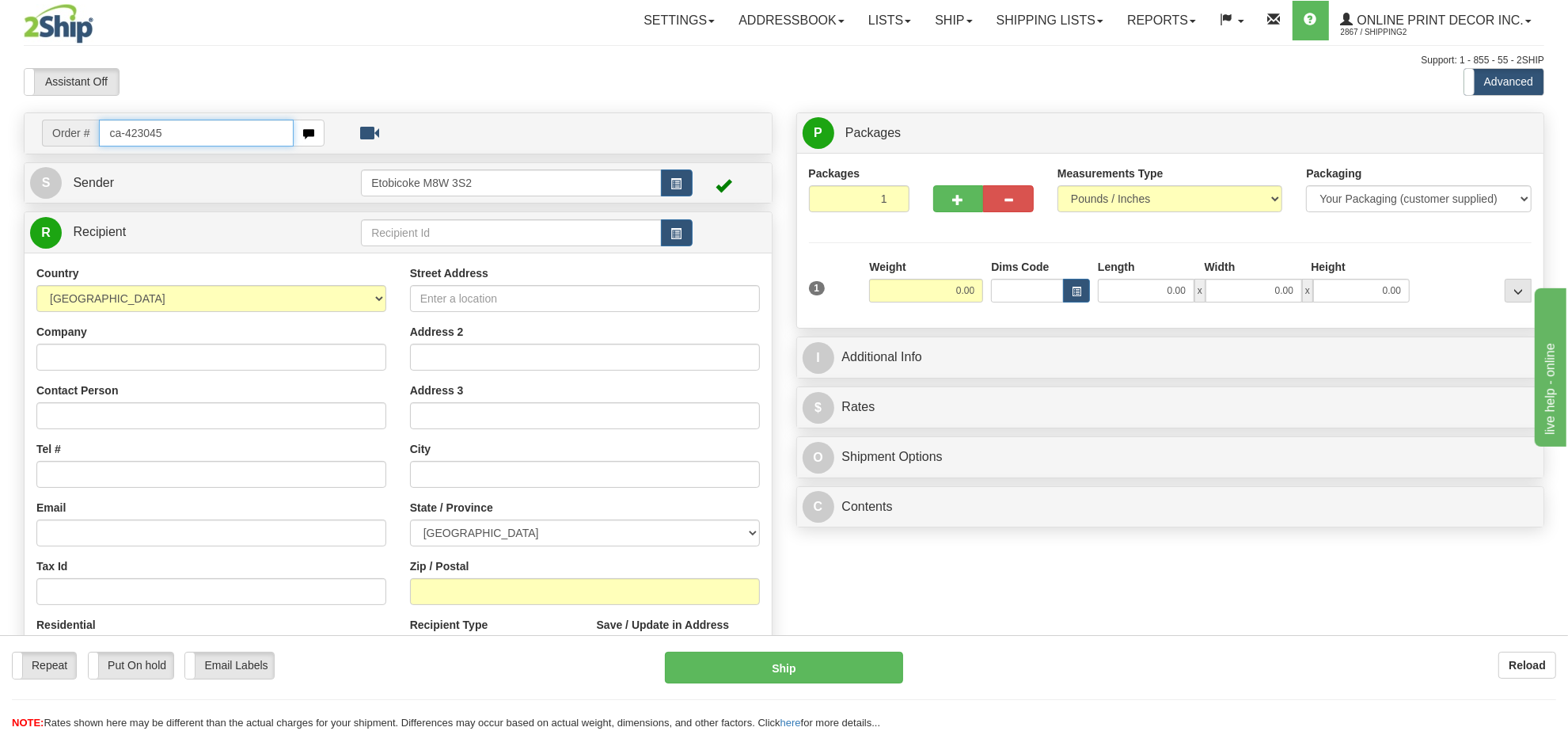
type input "ca-423045"
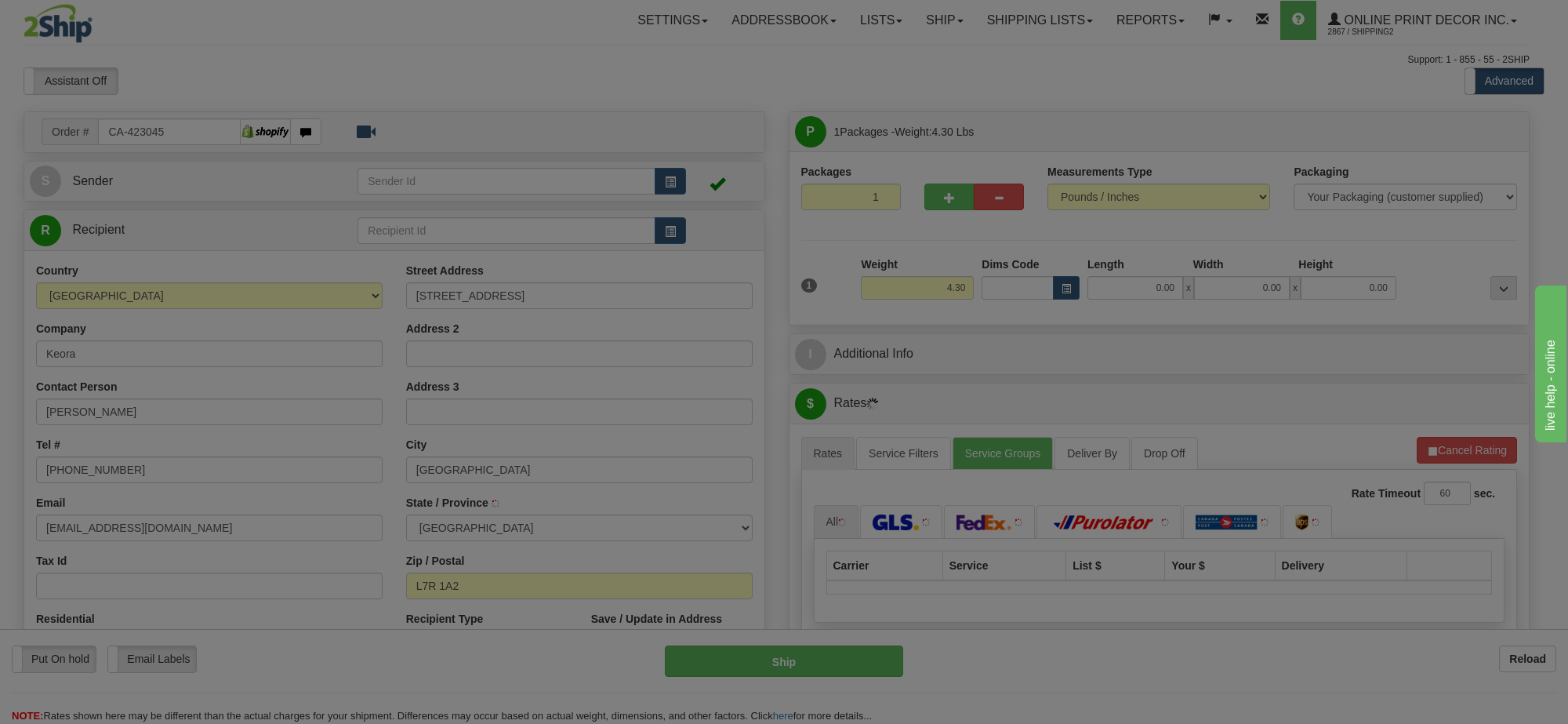
type input "[GEOGRAPHIC_DATA]"
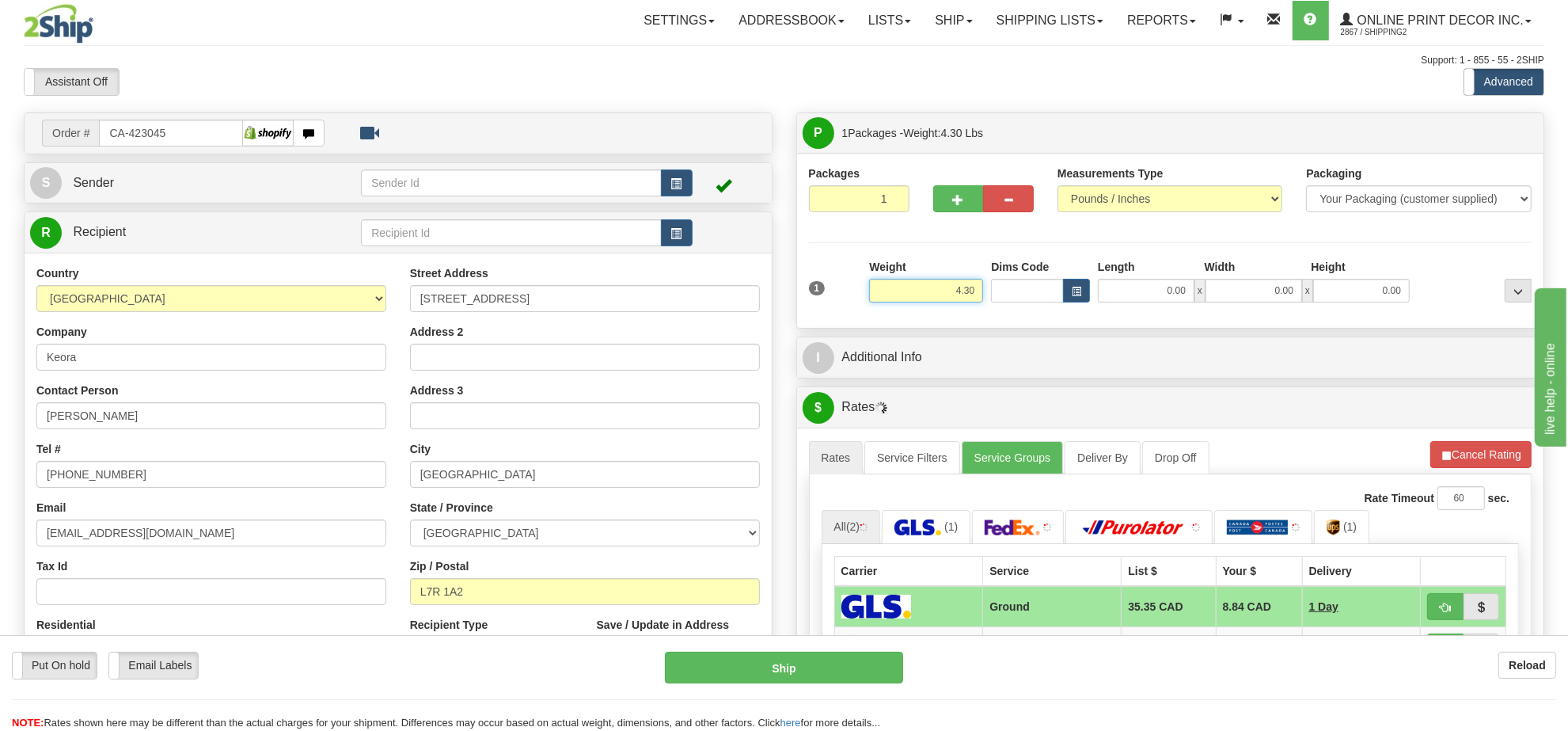
click at [954, 290] on input "4.30" at bounding box center [926, 290] width 114 height 24
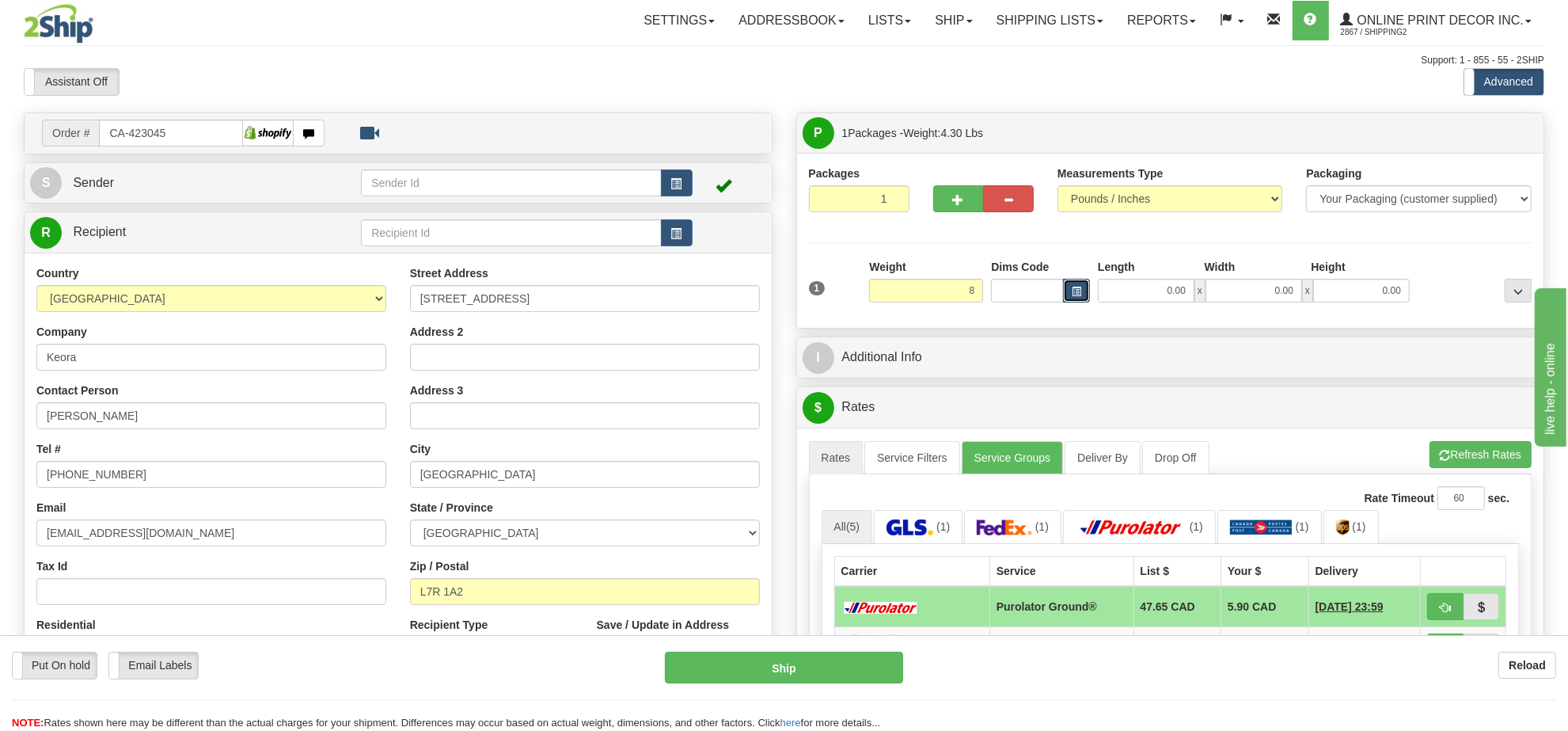
click at [1071, 301] on button "button" at bounding box center [1076, 290] width 26 height 24
type input "8.00"
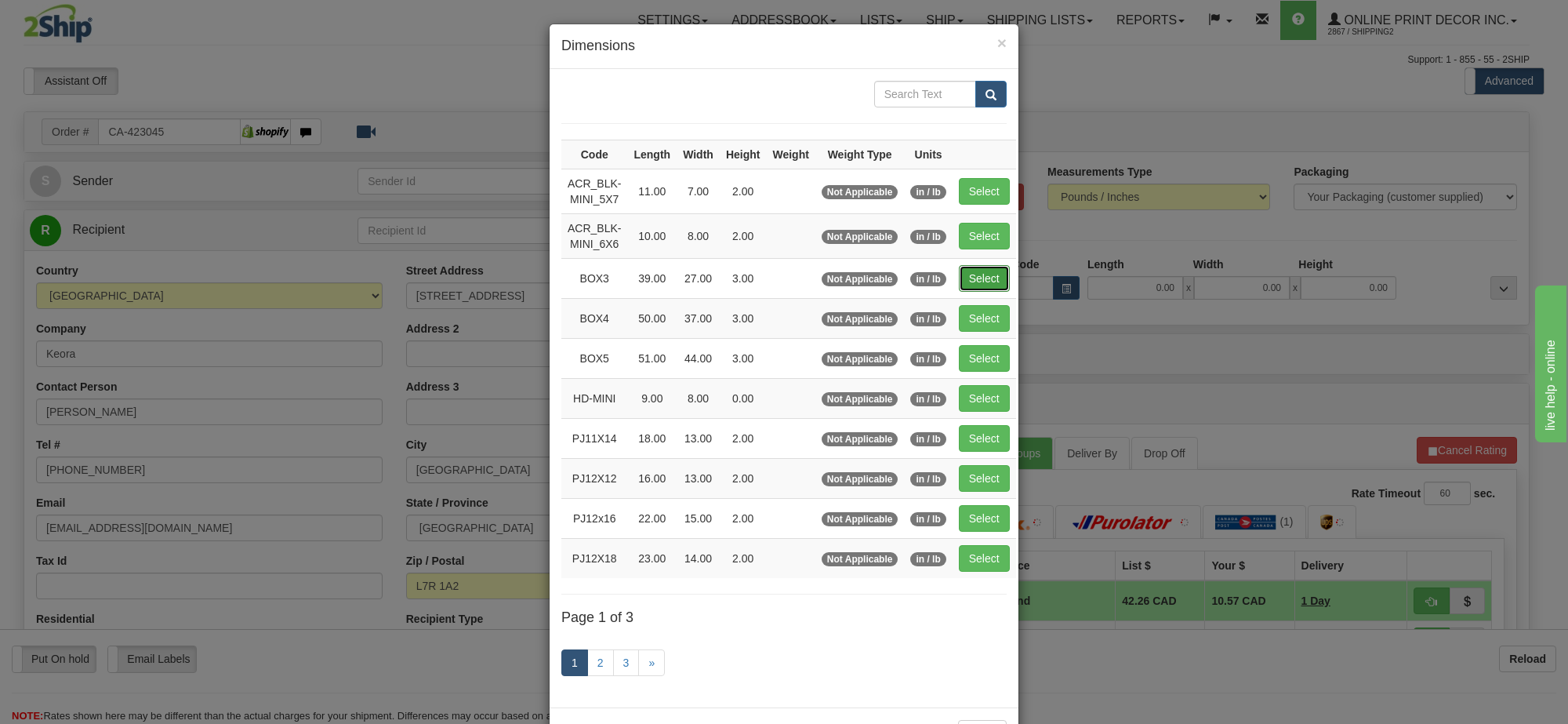
click at [988, 284] on button "Select" at bounding box center [984, 278] width 51 height 26
type input "BOX3"
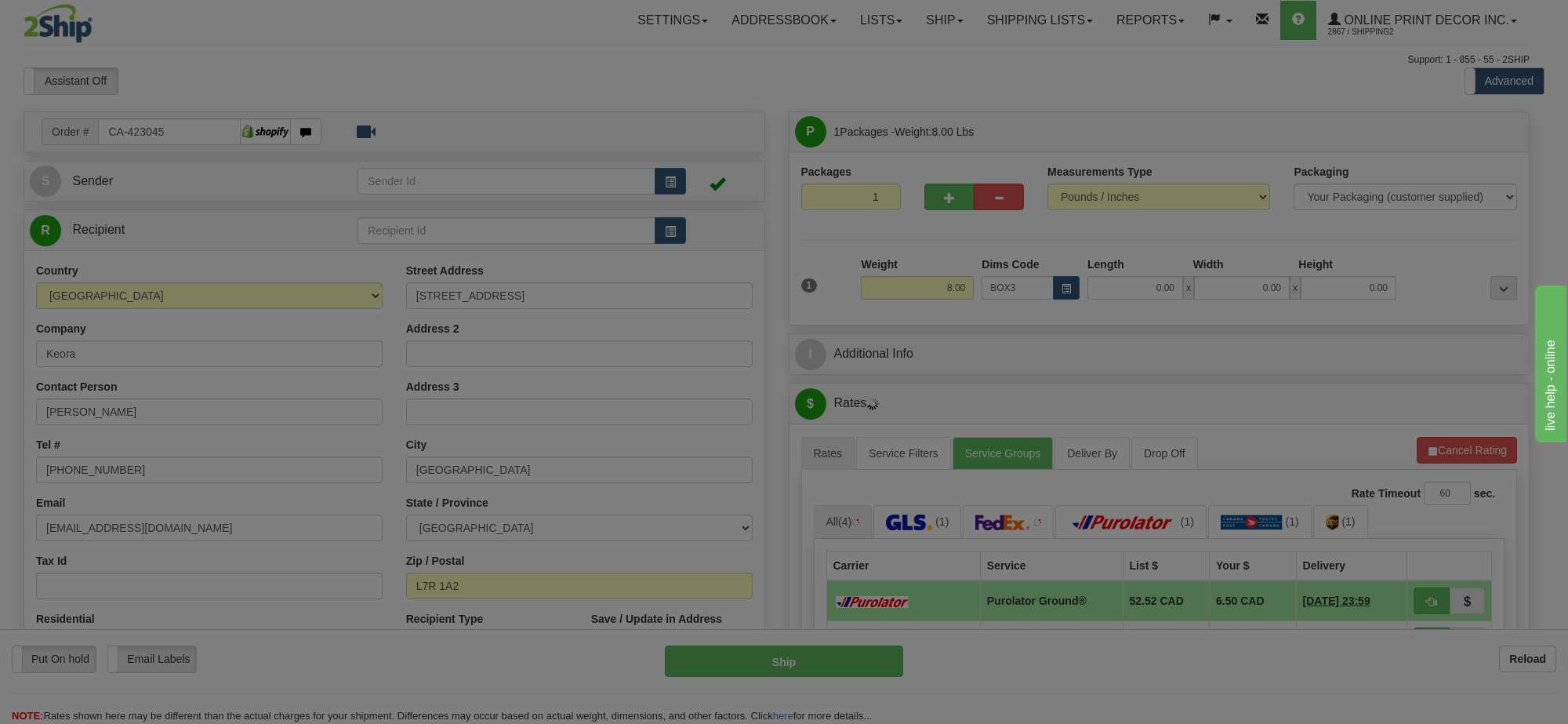
type input "39.00"
type input "27.00"
type input "3.00"
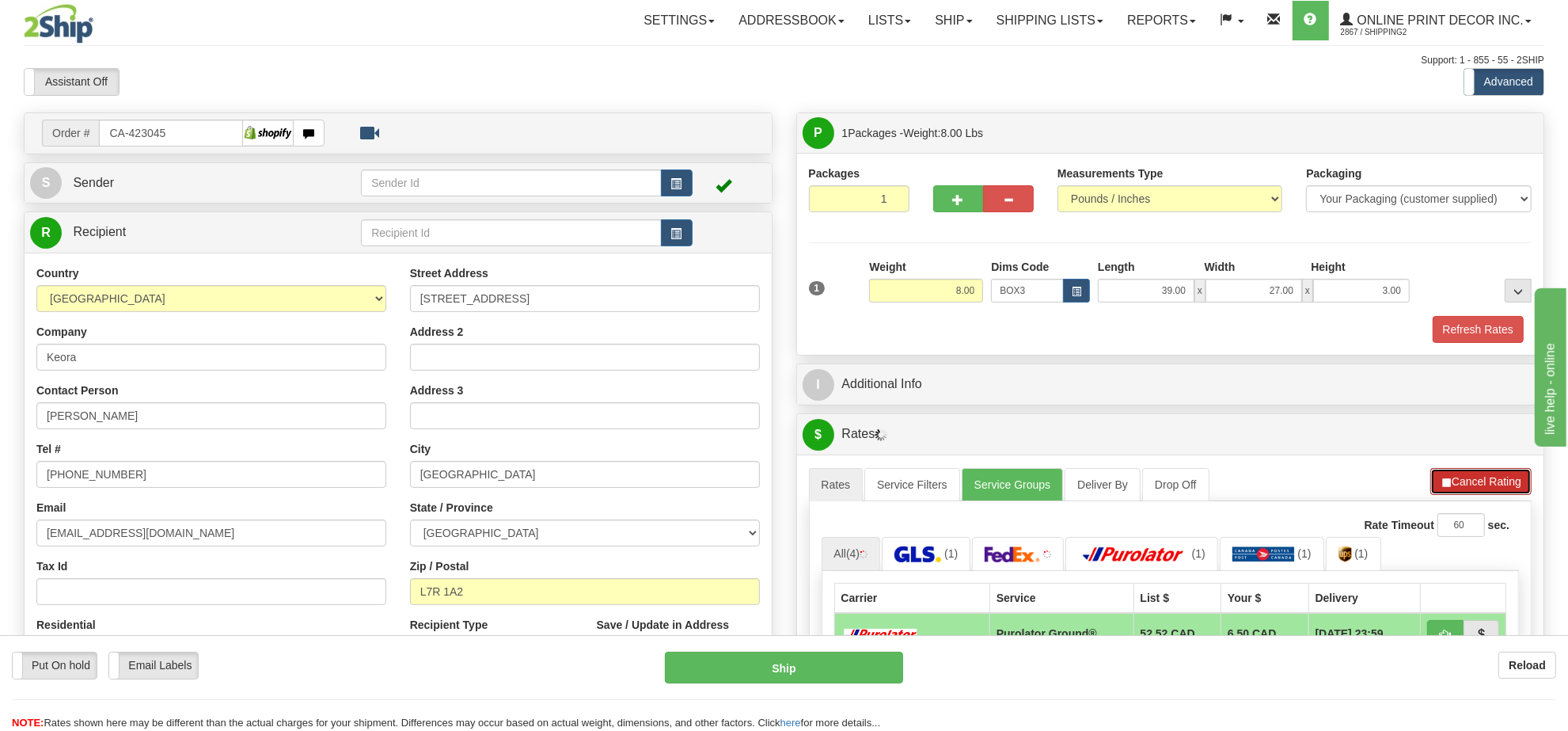
click at [1458, 491] on button "Cancel Rating" at bounding box center [1481, 481] width 101 height 26
click at [1458, 491] on button "Refresh Rates" at bounding box center [1481, 481] width 102 height 26
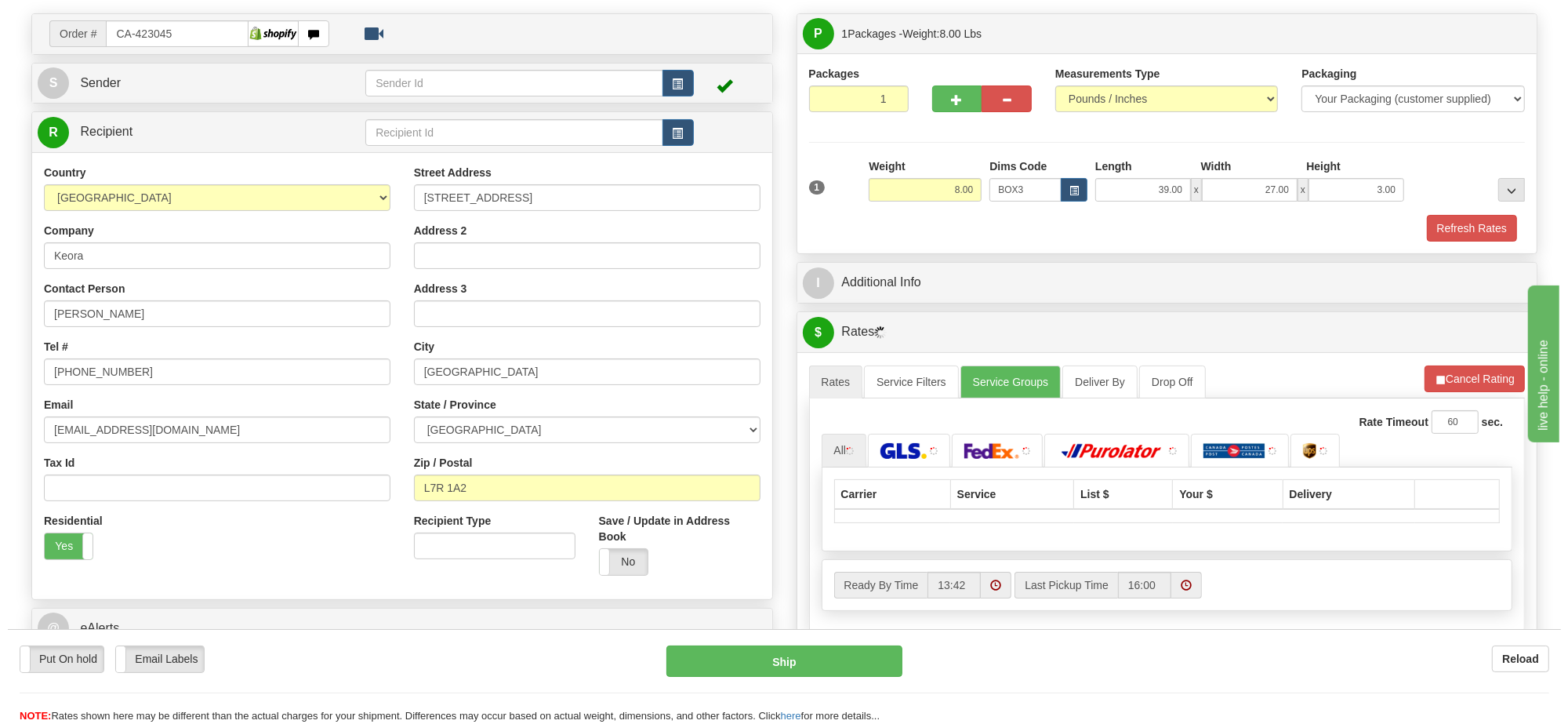
scroll to position [294, 0]
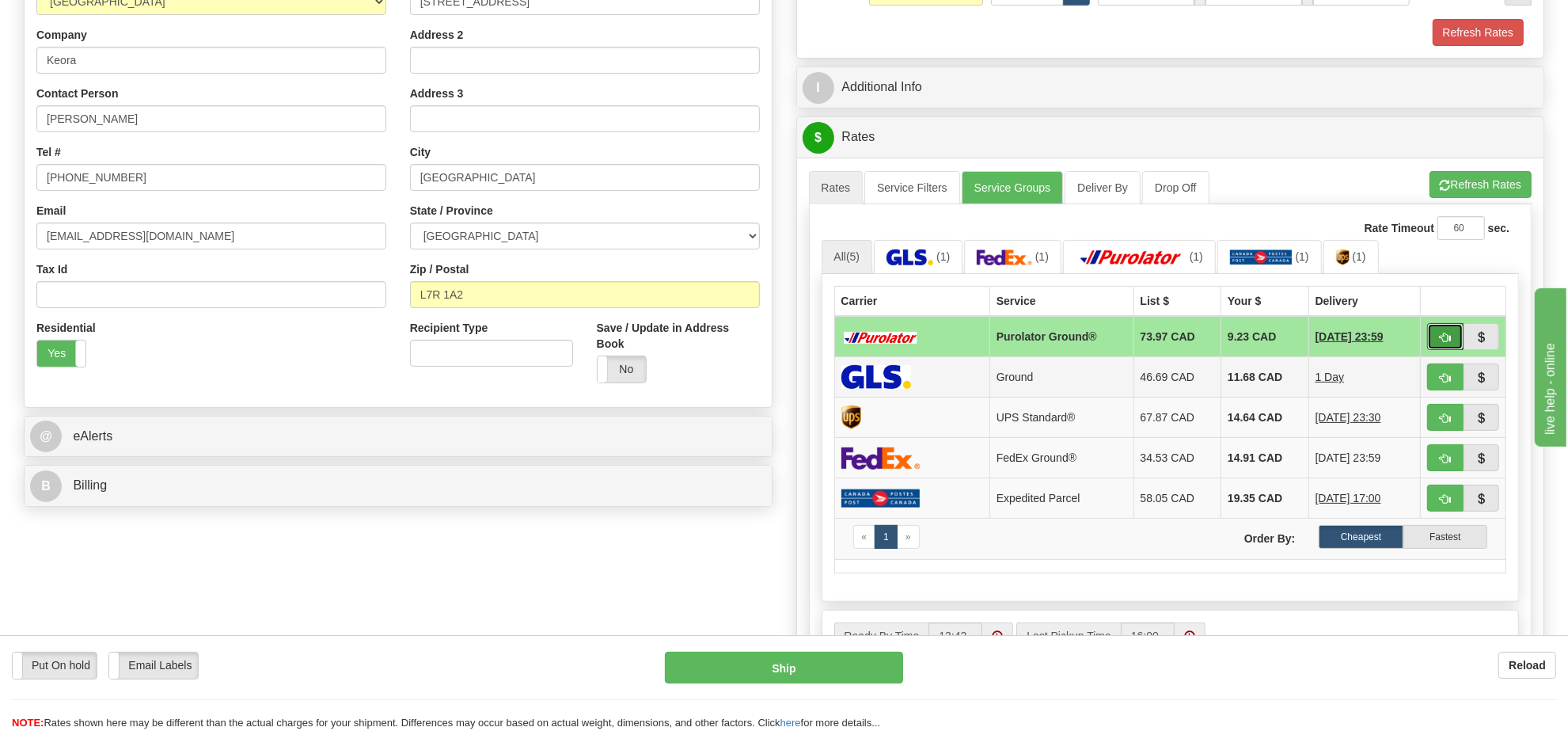
drag, startPoint x: 1442, startPoint y: 339, endPoint x: 1447, endPoint y: 363, distance: 24.5
click at [1445, 339] on span "button" at bounding box center [1445, 338] width 11 height 10
type input "260"
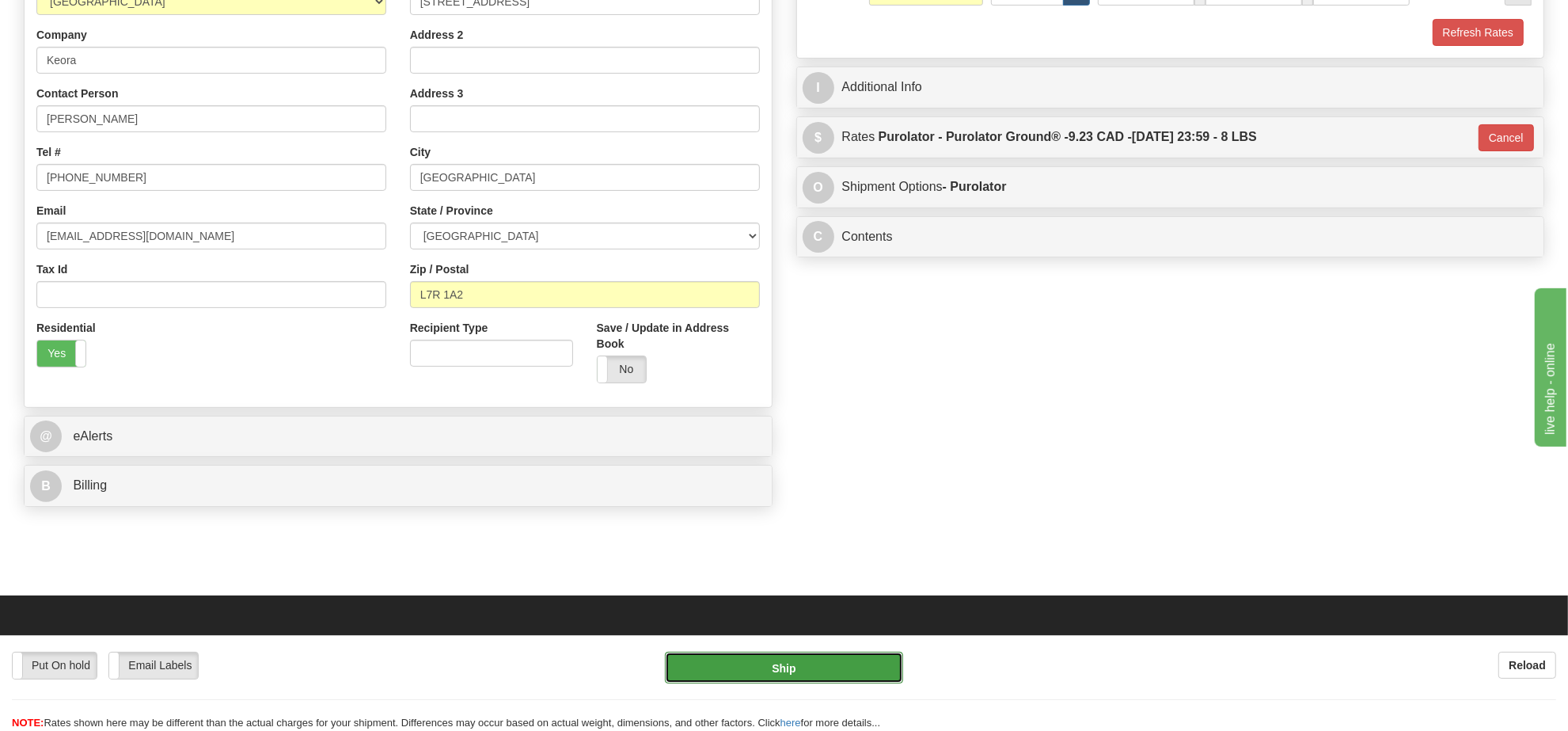
click at [785, 662] on button "Ship" at bounding box center [784, 667] width 237 height 31
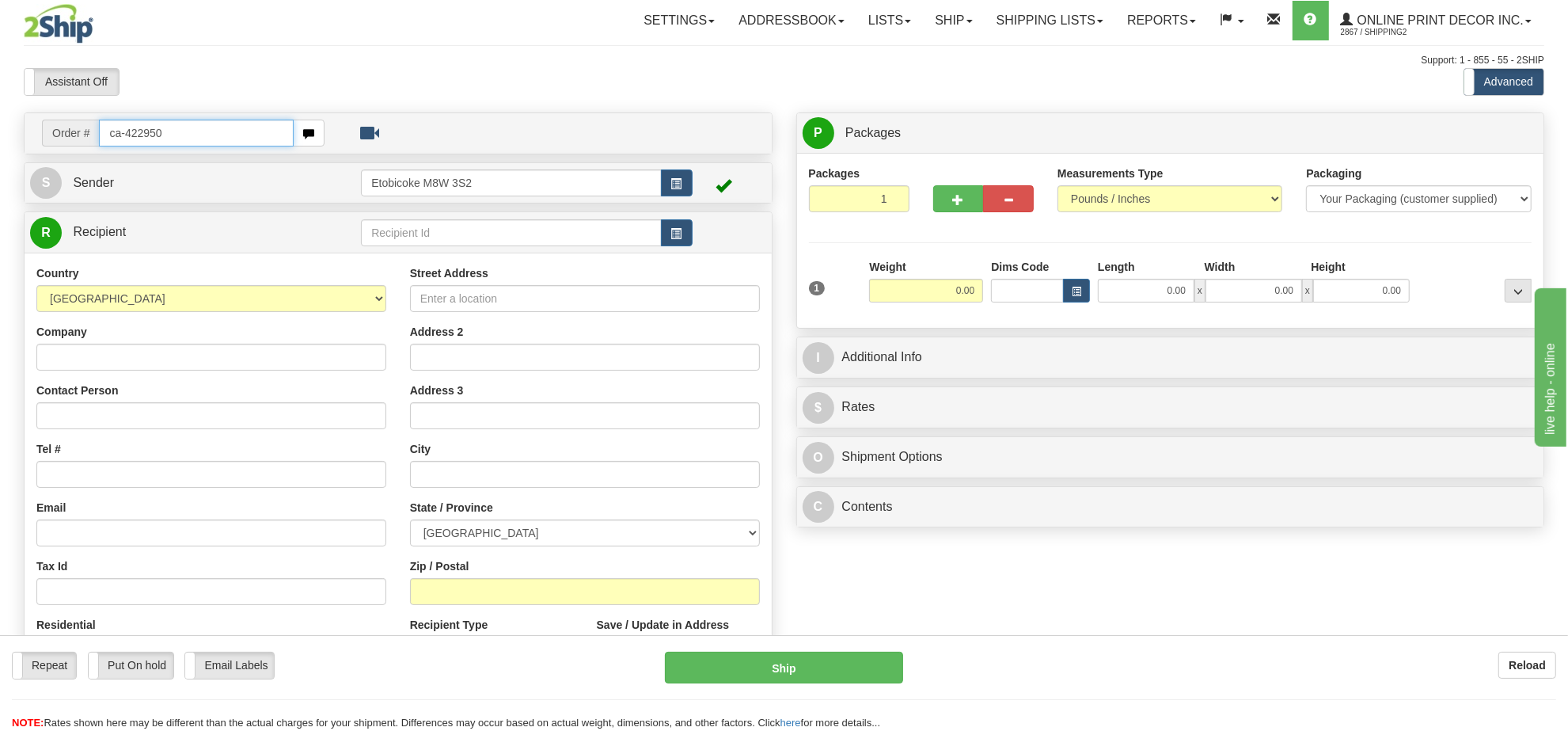
type input "ca-422950"
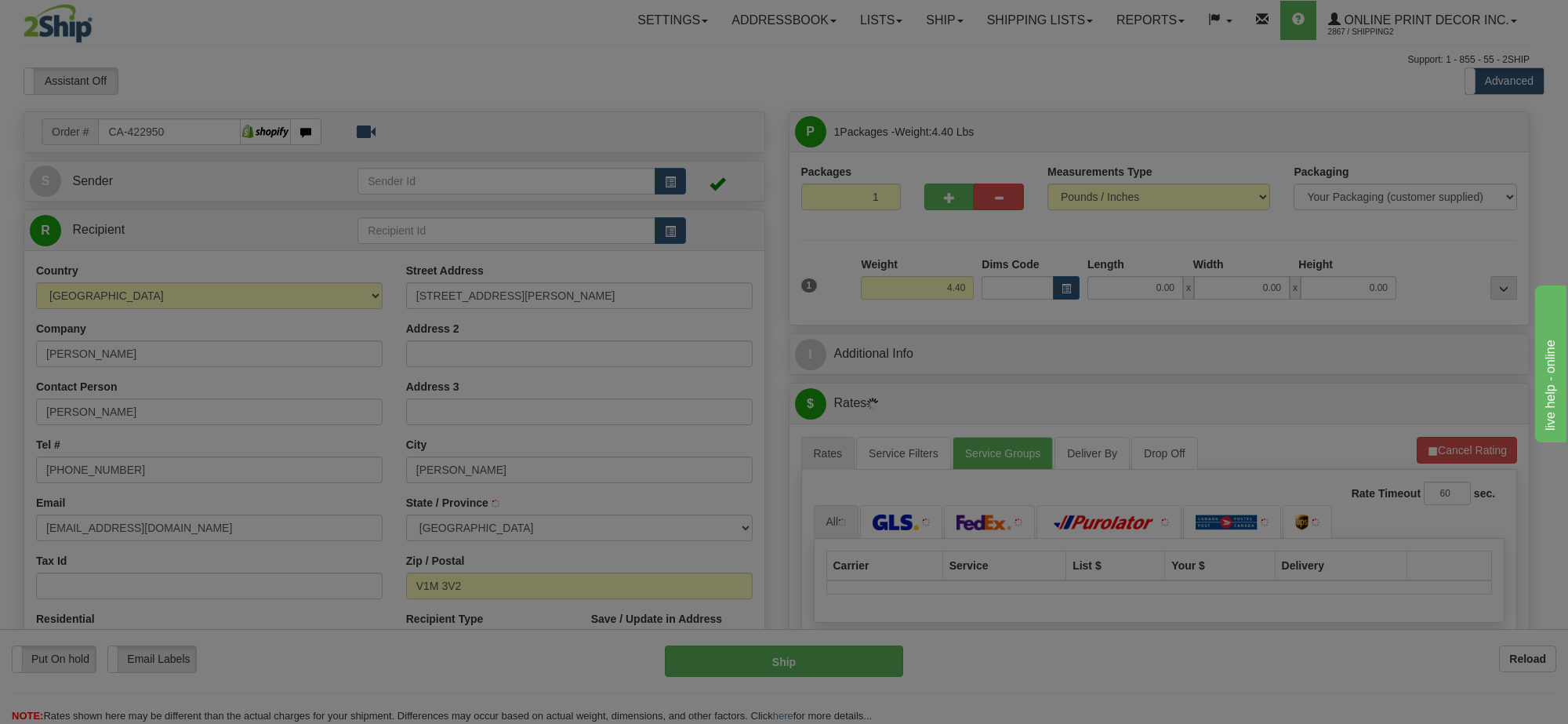
type input "[PERSON_NAME]"
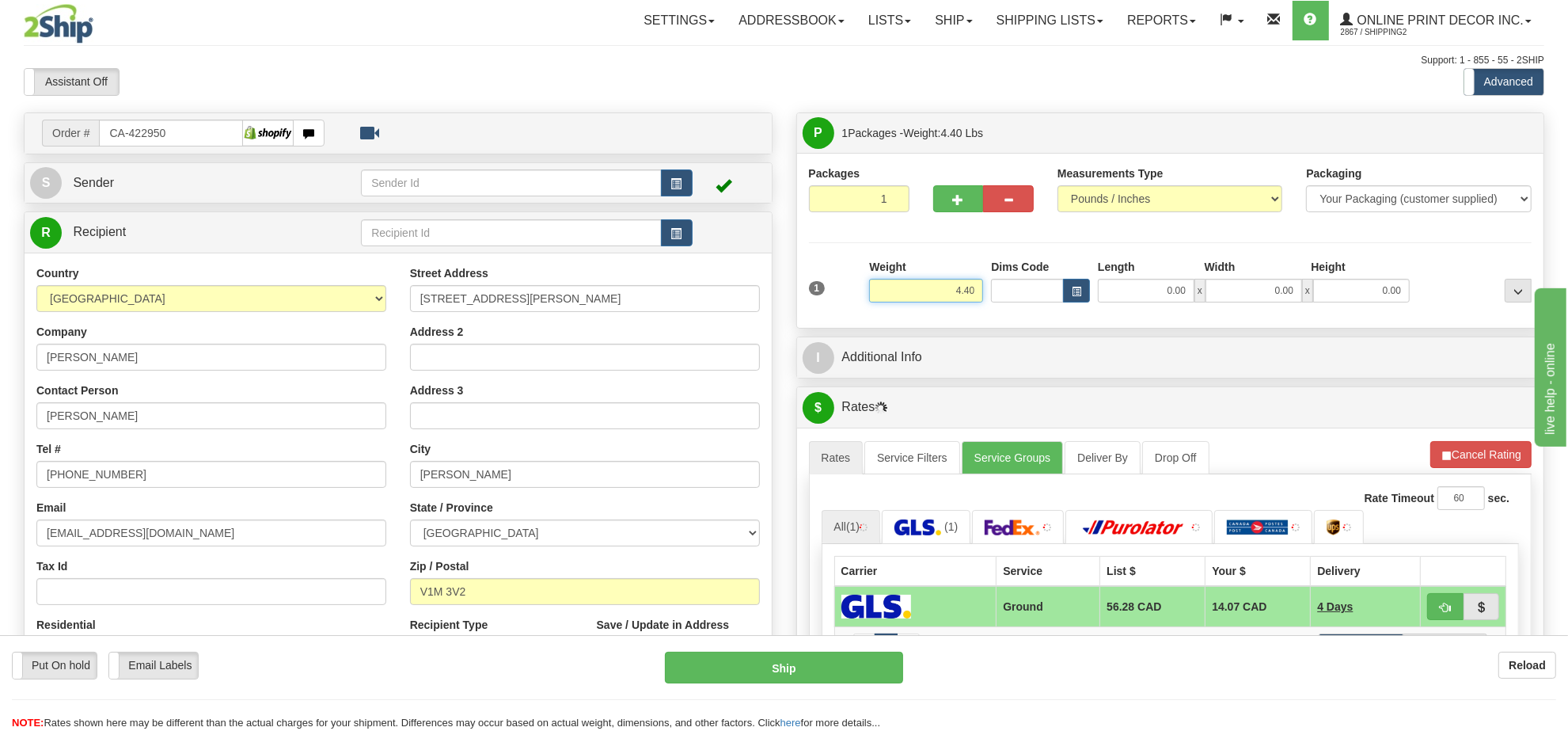
click at [932, 299] on input "4.40" at bounding box center [926, 290] width 114 height 24
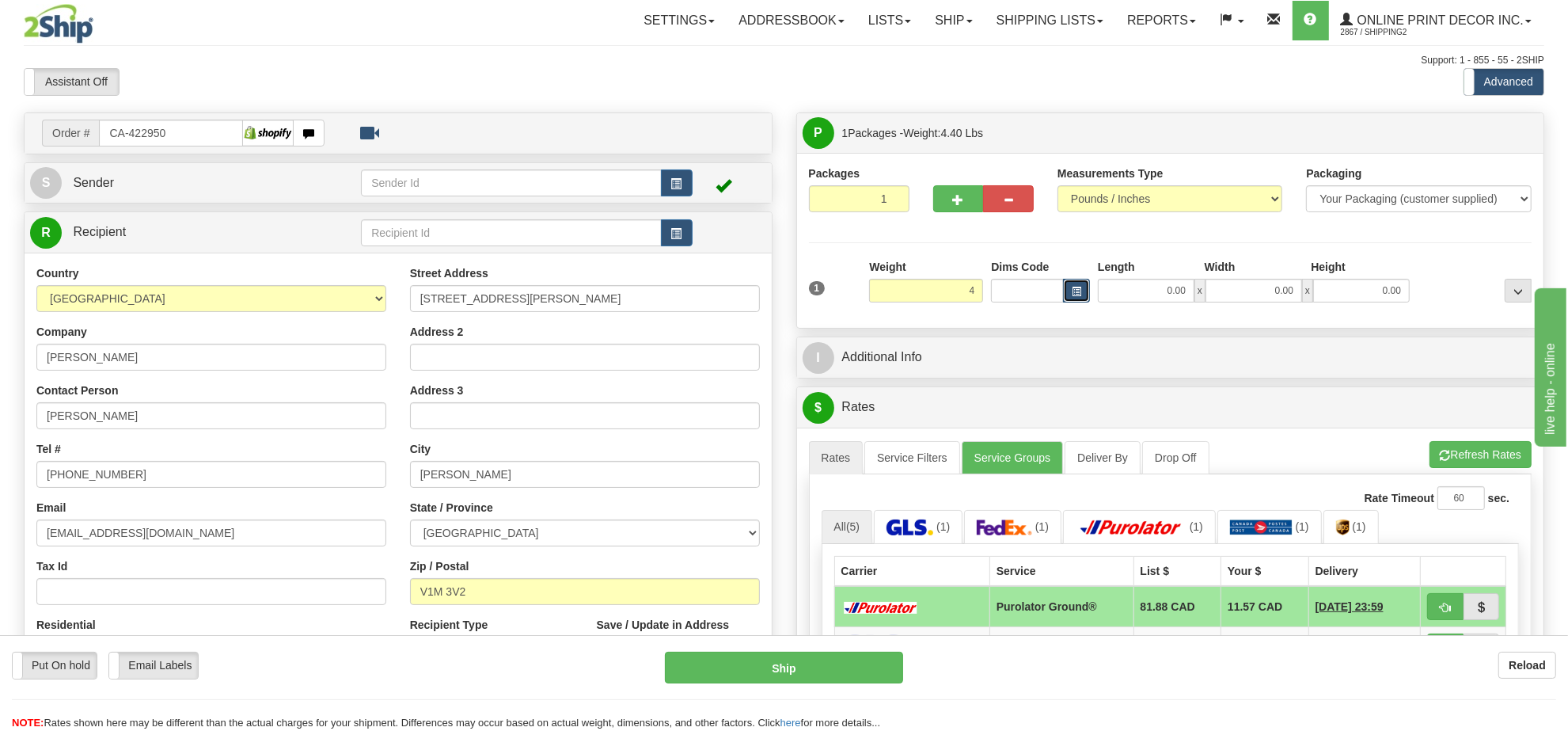
type input "4.00"
click at [1070, 291] on button "button" at bounding box center [1076, 290] width 26 height 24
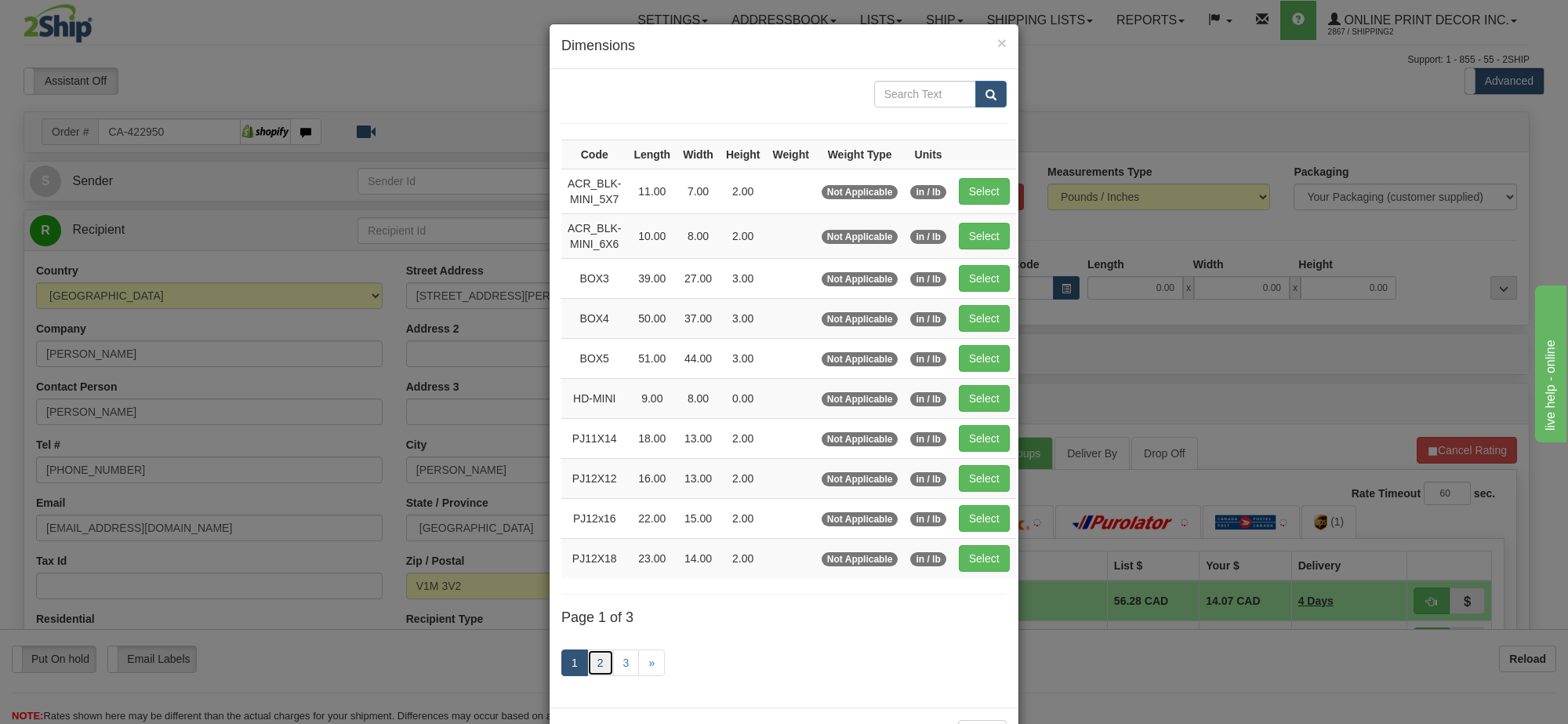
click at [589, 660] on link "2" at bounding box center [599, 662] width 26 height 26
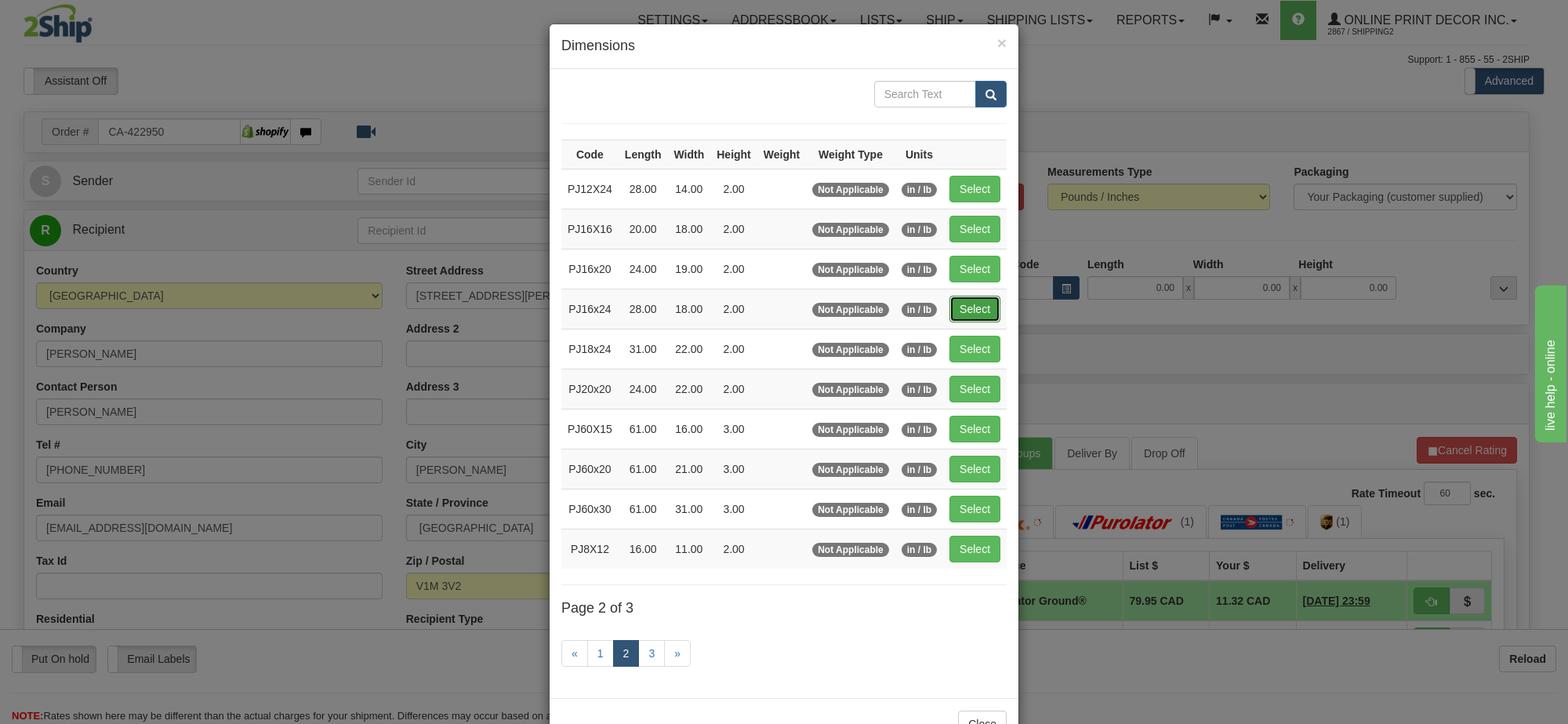
click at [965, 319] on button "Select" at bounding box center [974, 308] width 51 height 26
type input "PJ16x24"
type input "28.00"
type input "18.00"
type input "2.00"
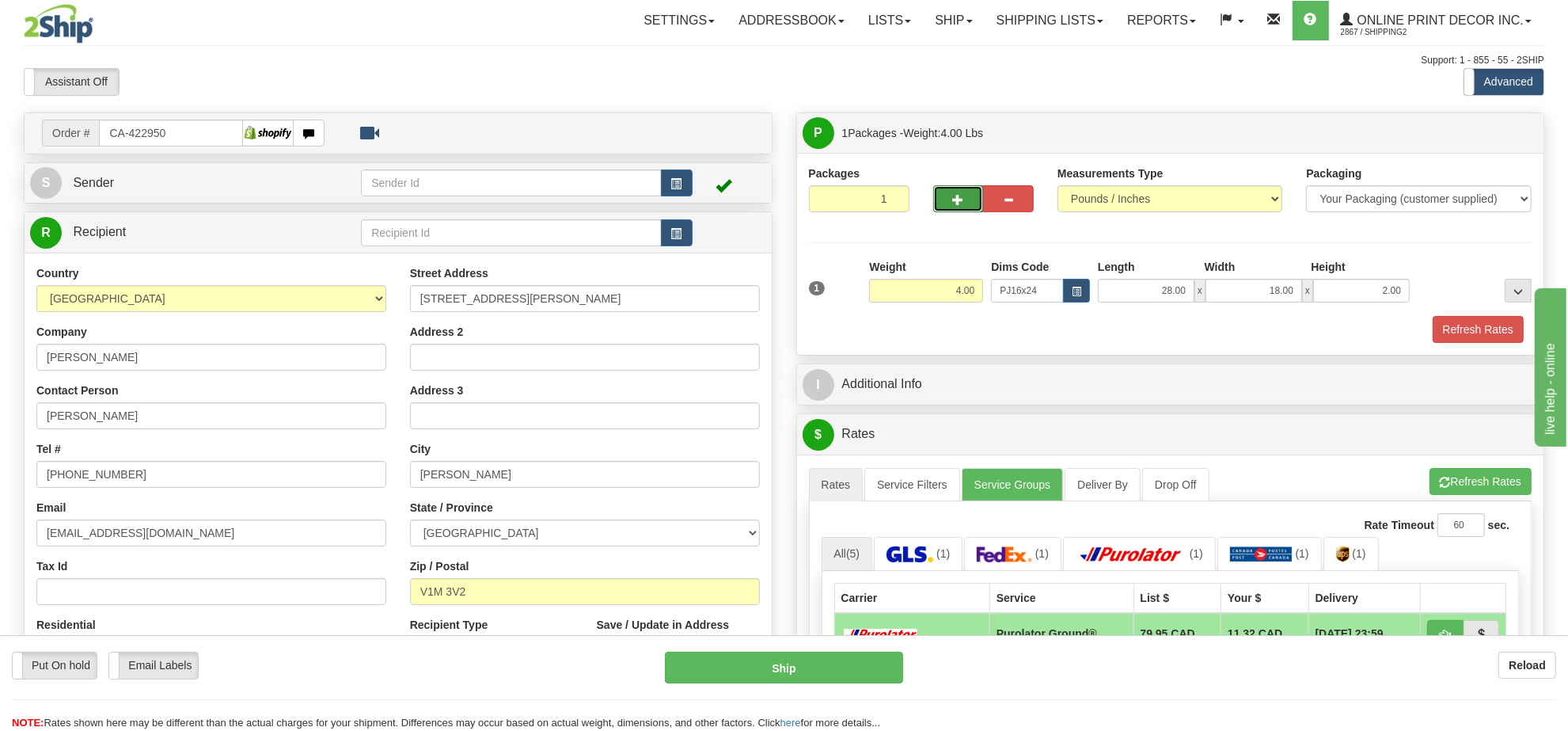
click at [939, 203] on button "button" at bounding box center [959, 198] width 51 height 26
radio input "true"
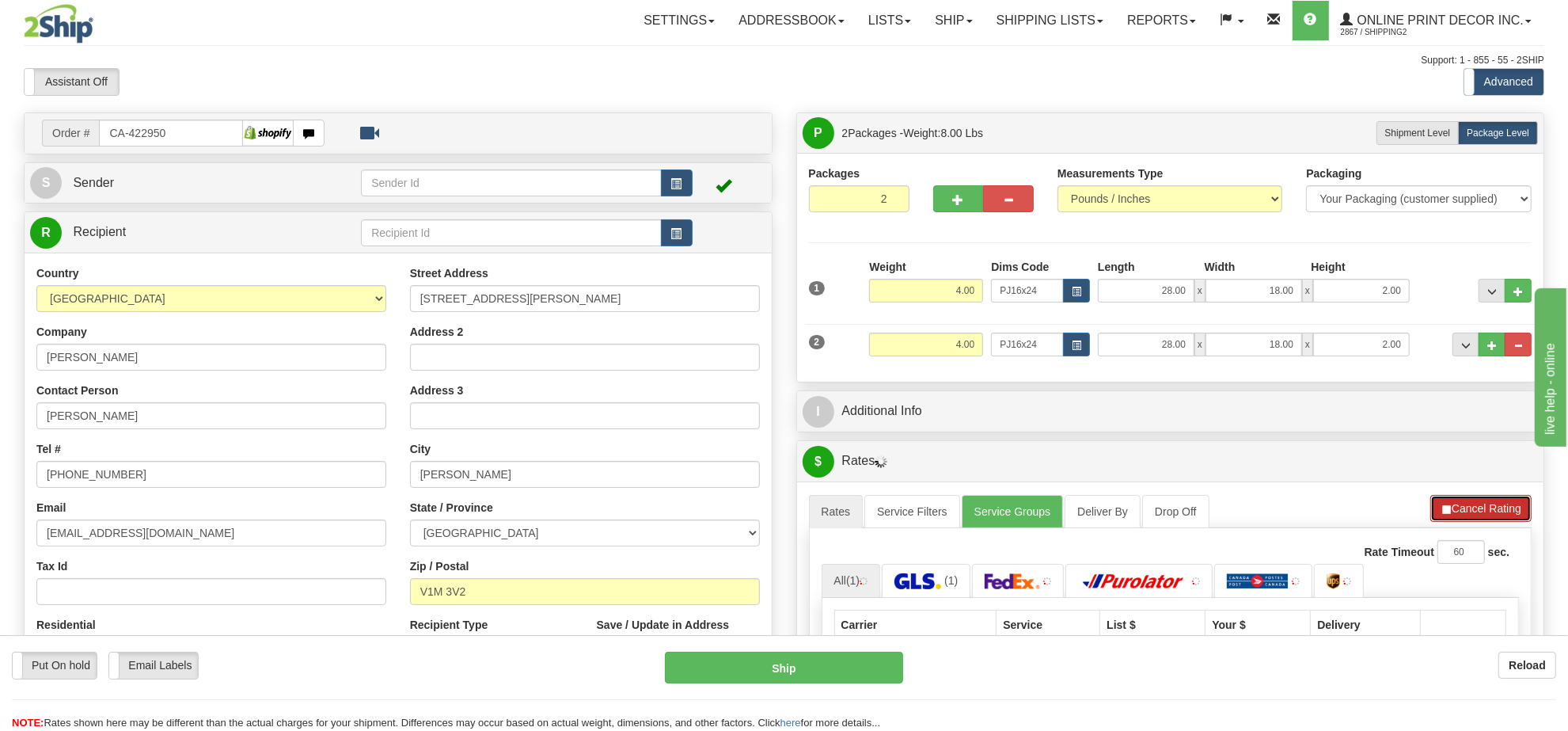
click at [1477, 505] on button "Cancel Rating" at bounding box center [1481, 507] width 101 height 26
click at [0, 0] on button "Refresh Rates" at bounding box center [0, 0] width 0 height 0
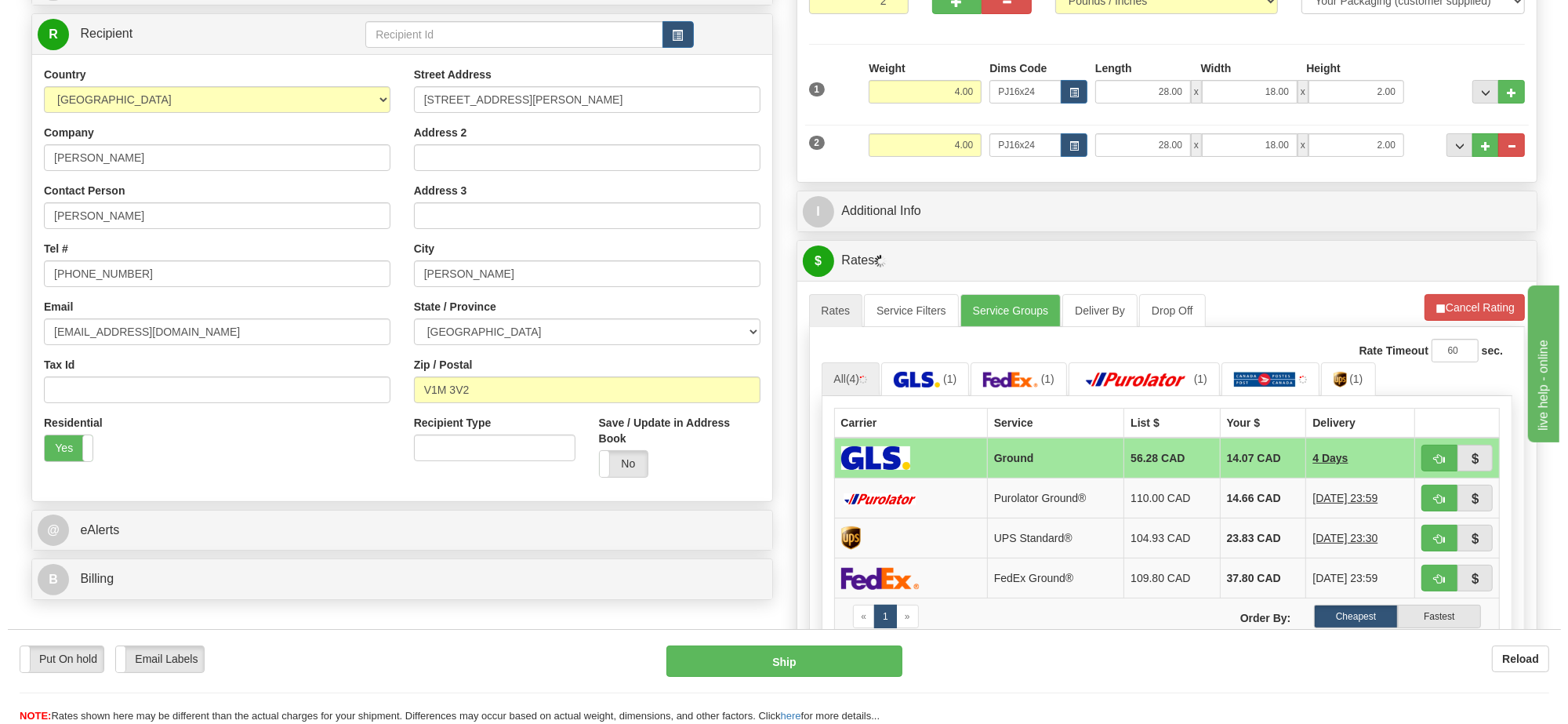
scroll to position [98, 0]
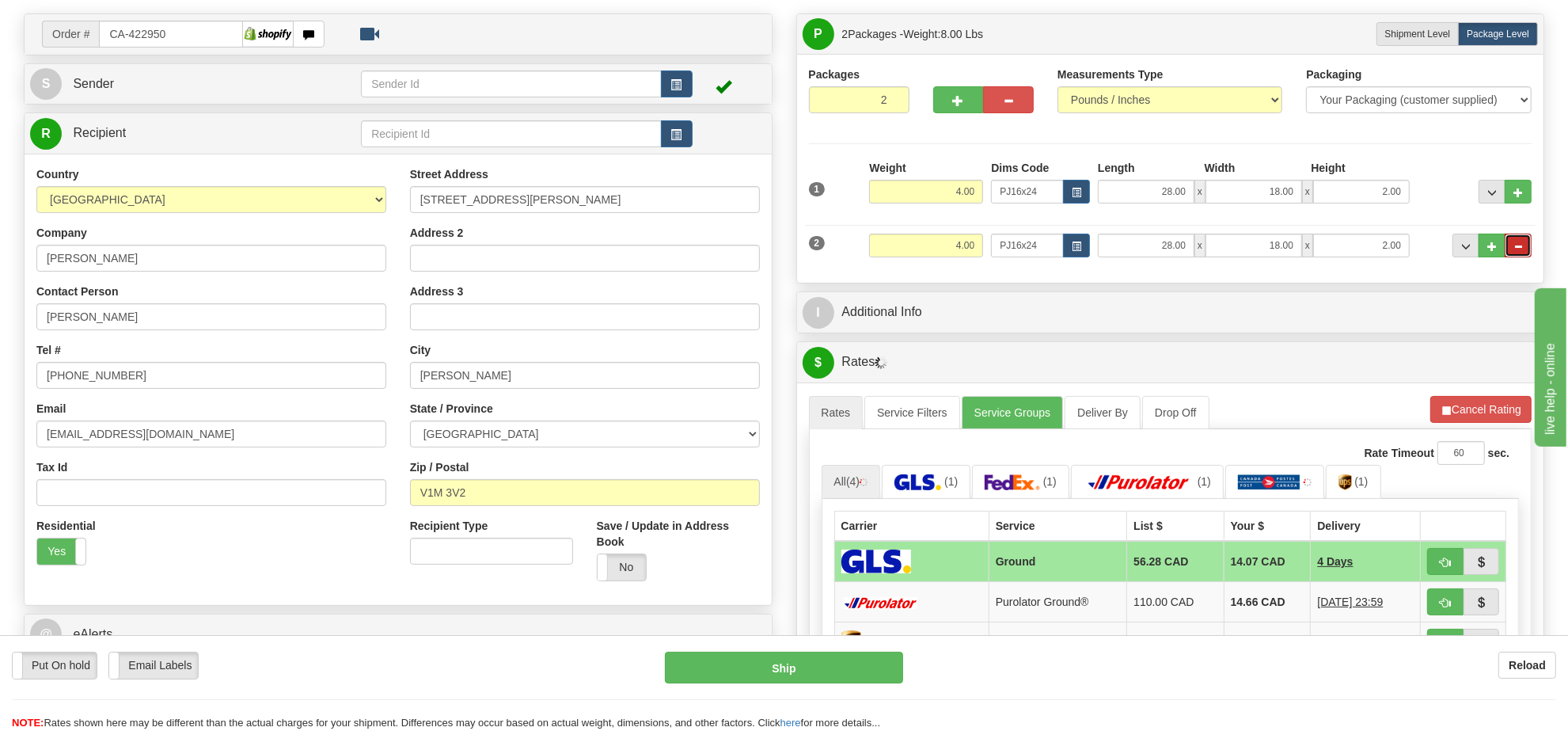
click at [1531, 245] on button "..." at bounding box center [1518, 245] width 26 height 24
type input "1"
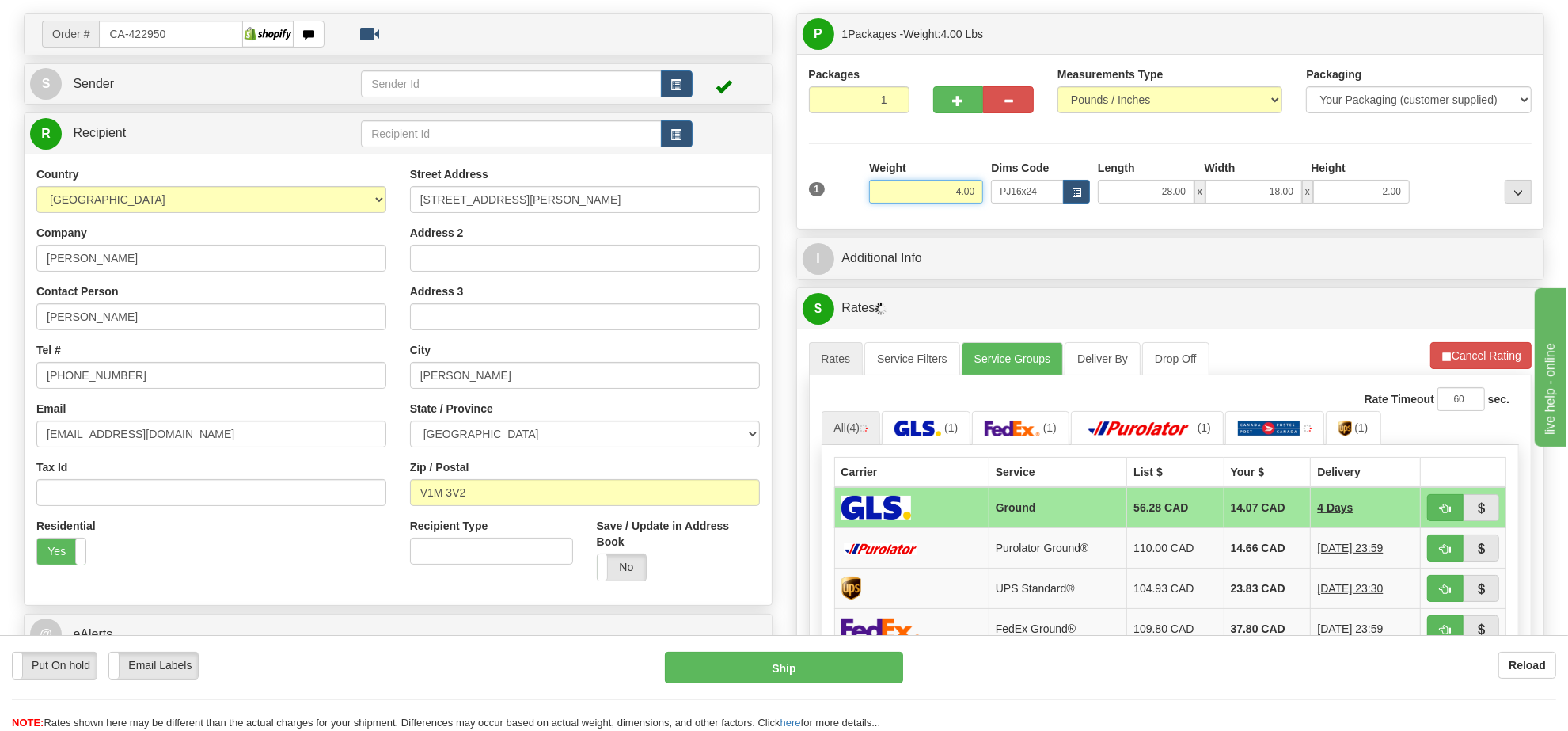
click at [941, 192] on input "4.00" at bounding box center [926, 191] width 114 height 24
type input "8.00"
click at [1342, 203] on input "2.00" at bounding box center [1362, 191] width 96 height 24
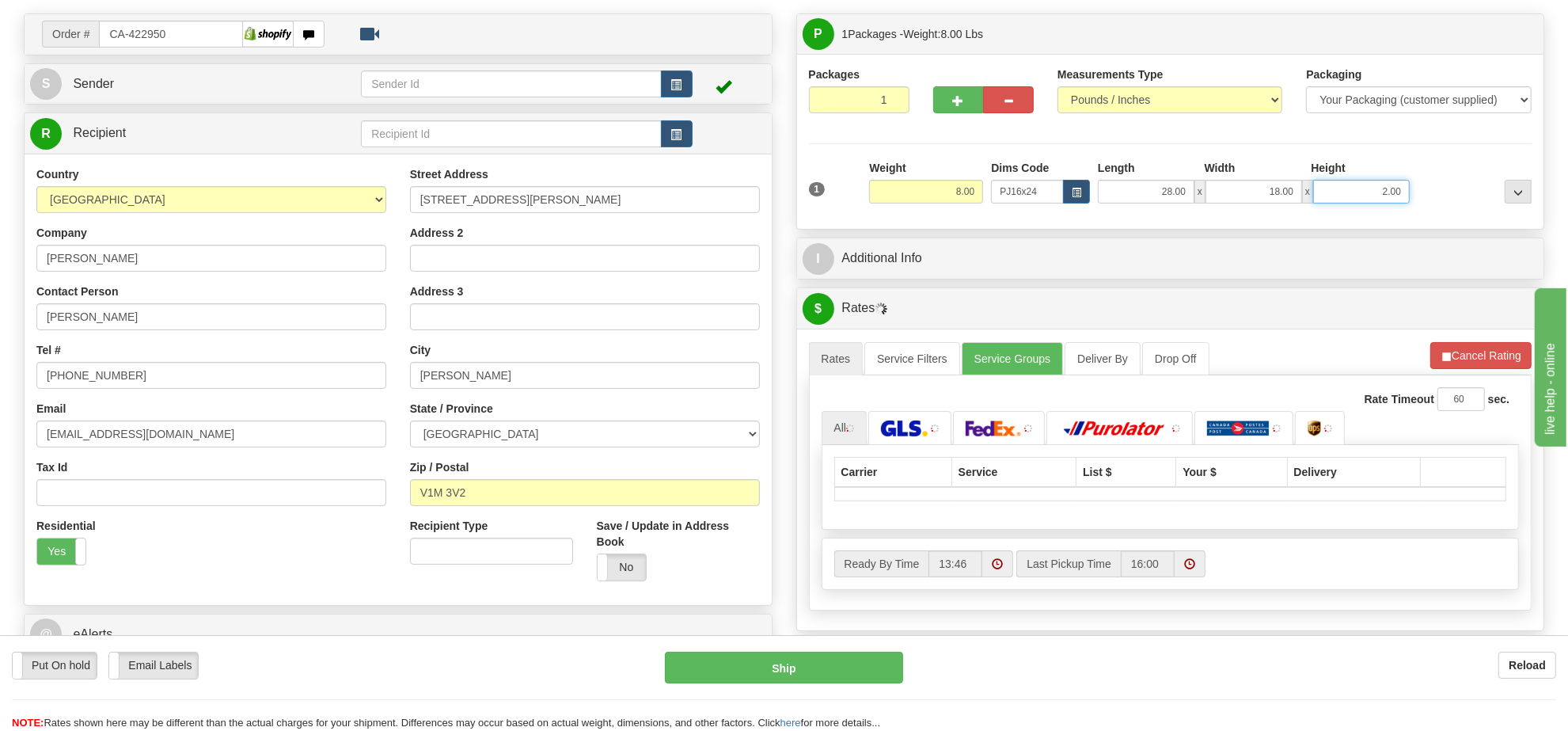
click at [1342, 203] on input "2.00" at bounding box center [1362, 191] width 96 height 24
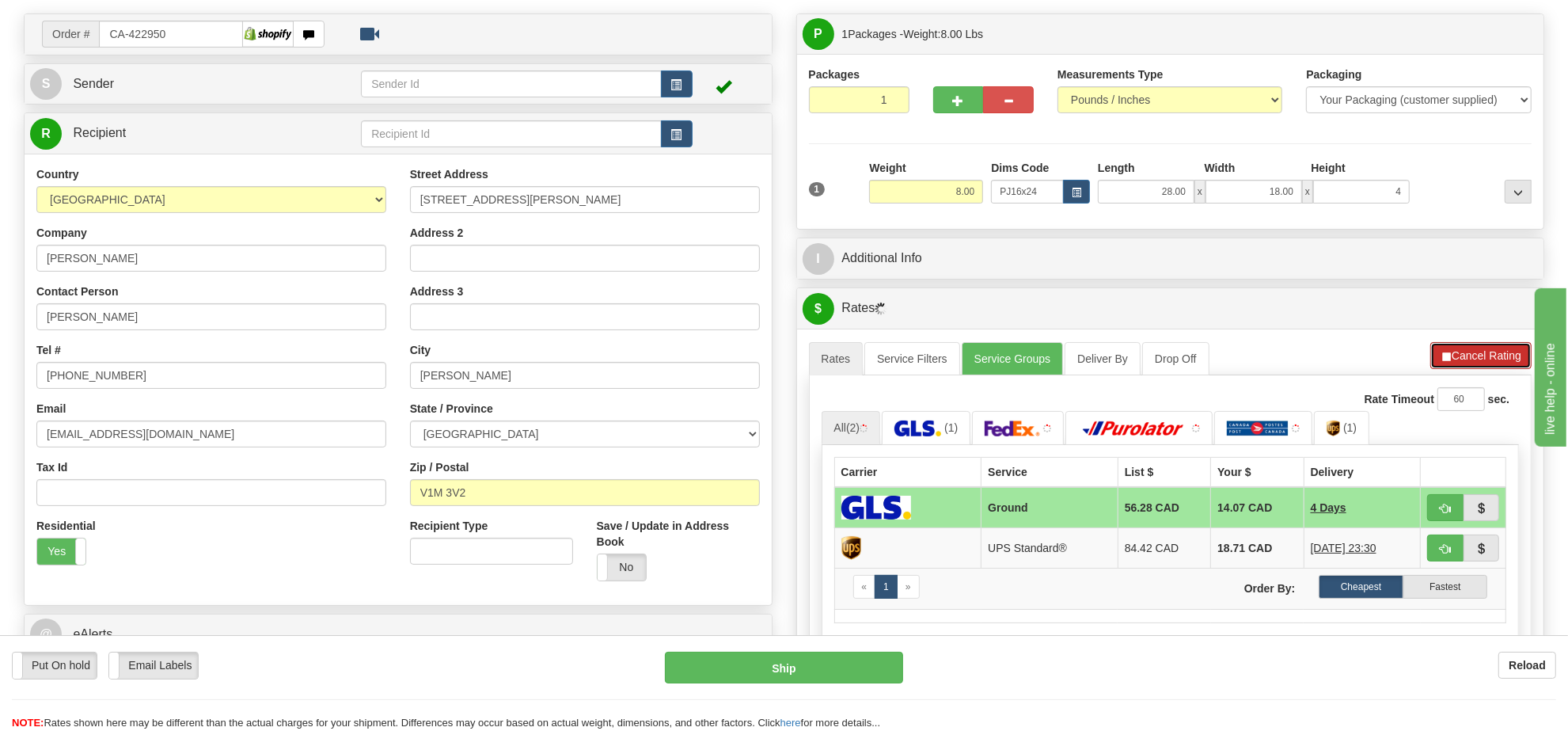
type input "4.00"
click at [1494, 349] on div "A change has been made which could impact your rate estimate. To ensure the est…" at bounding box center [1172, 541] width 748 height 424
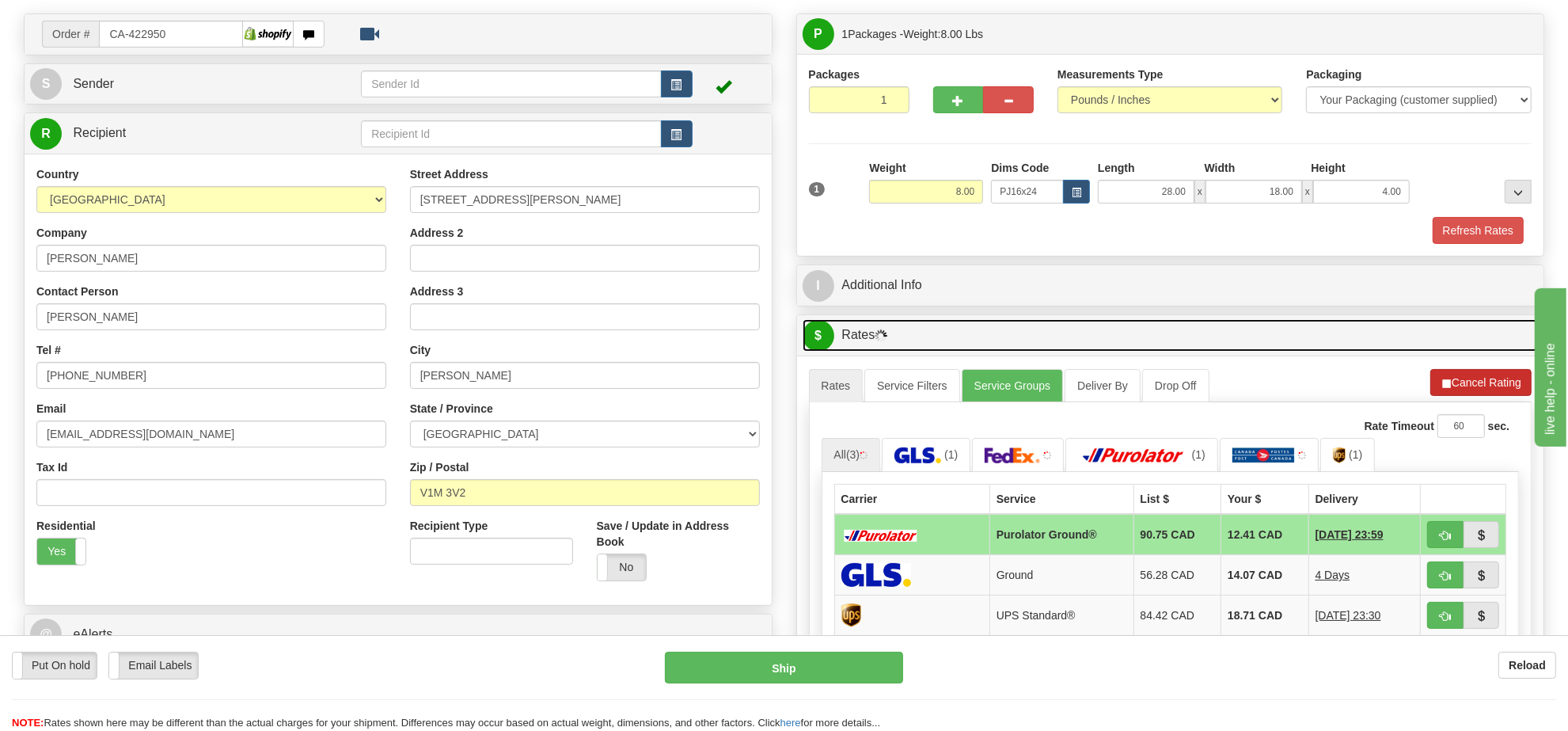
click at [1494, 349] on link "$ Rates" at bounding box center [1171, 335] width 736 height 32
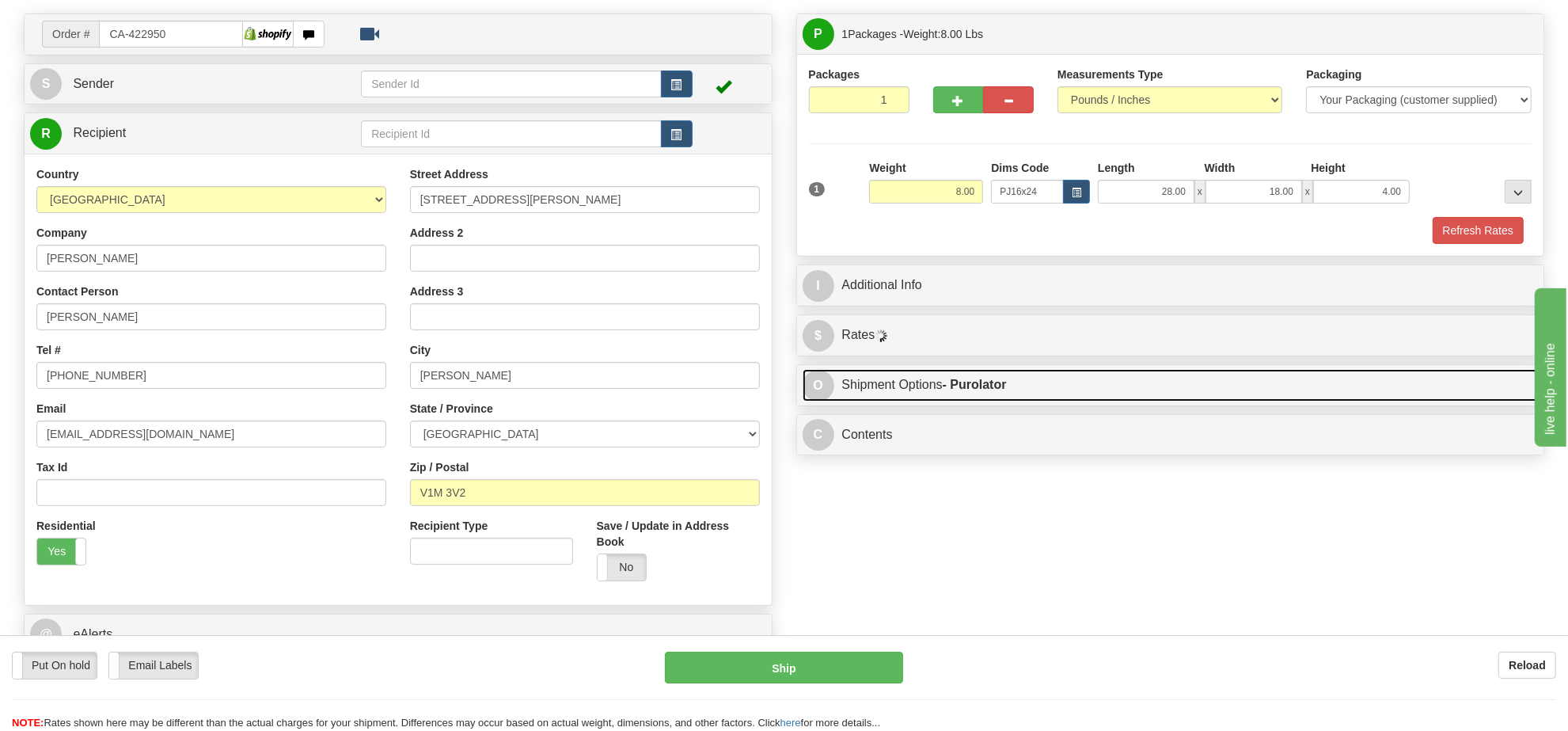
click at [1475, 374] on link "O Shipment Options - Purolator" at bounding box center [1171, 385] width 736 height 32
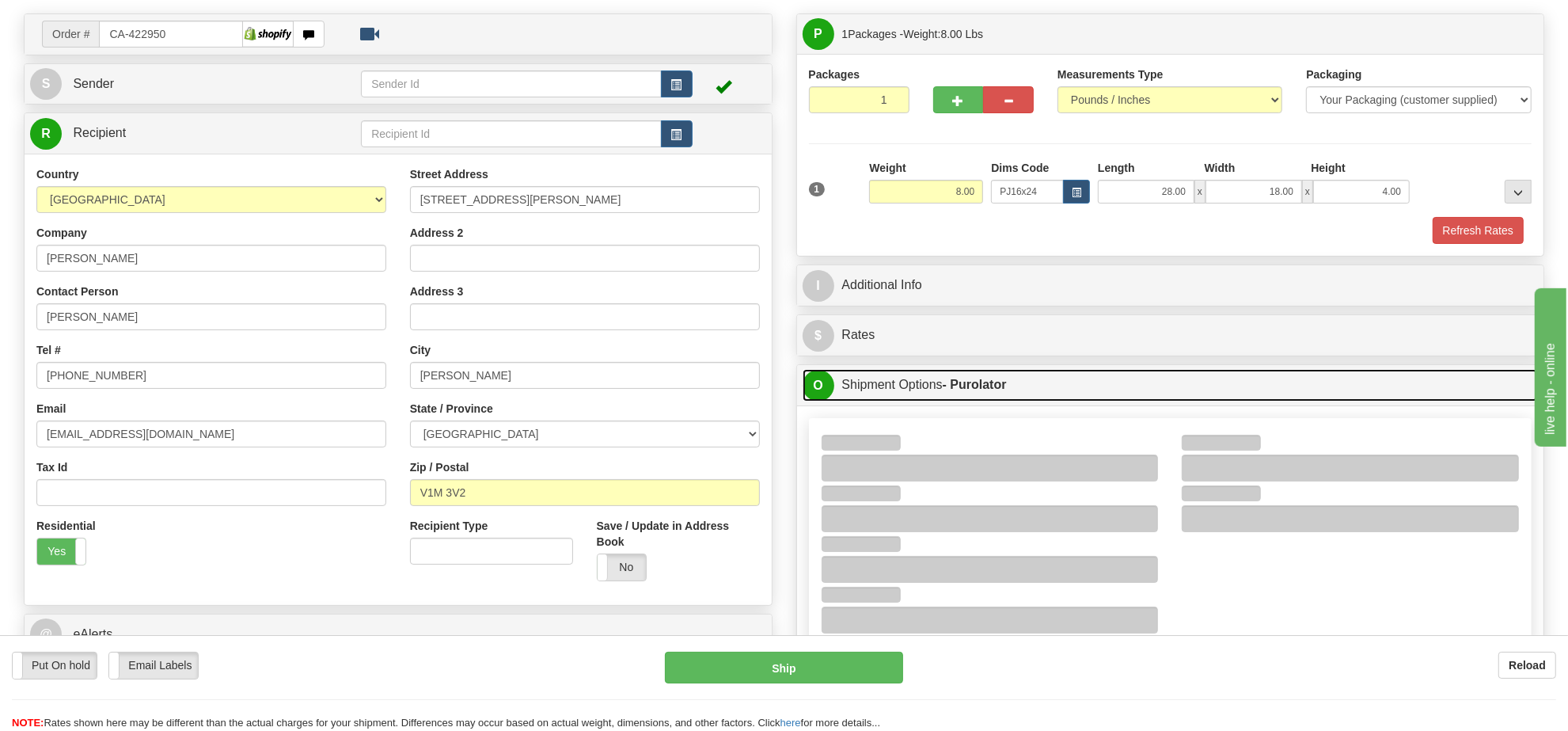
click at [1435, 385] on link "O Shipment Options - Purolator" at bounding box center [1171, 385] width 736 height 32
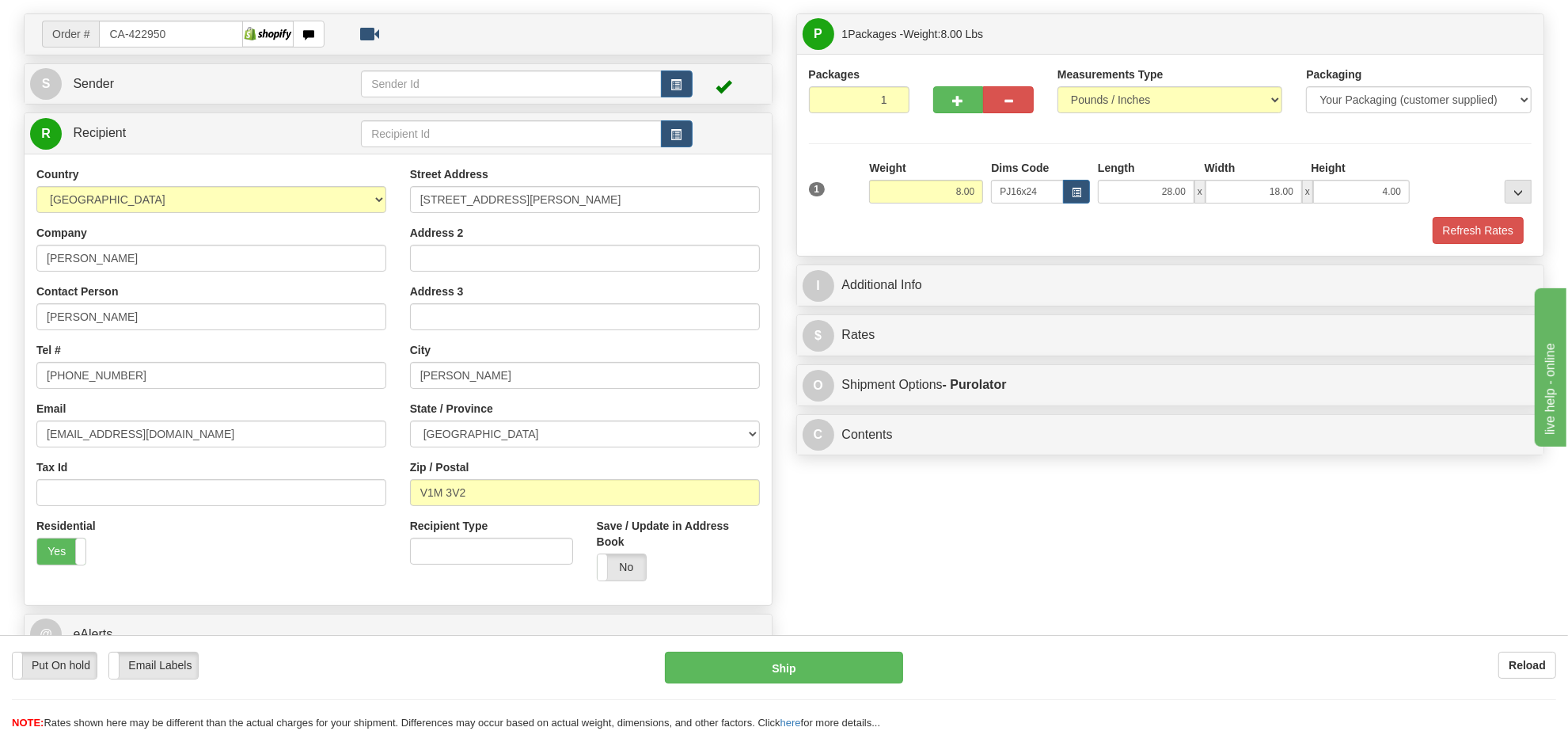
click at [1435, 314] on div "P Packages 1 Packages - Weight: 8.00 Lbs Shipment Level Shipm. Package Level Pa…" at bounding box center [1171, 238] width 772 height 450
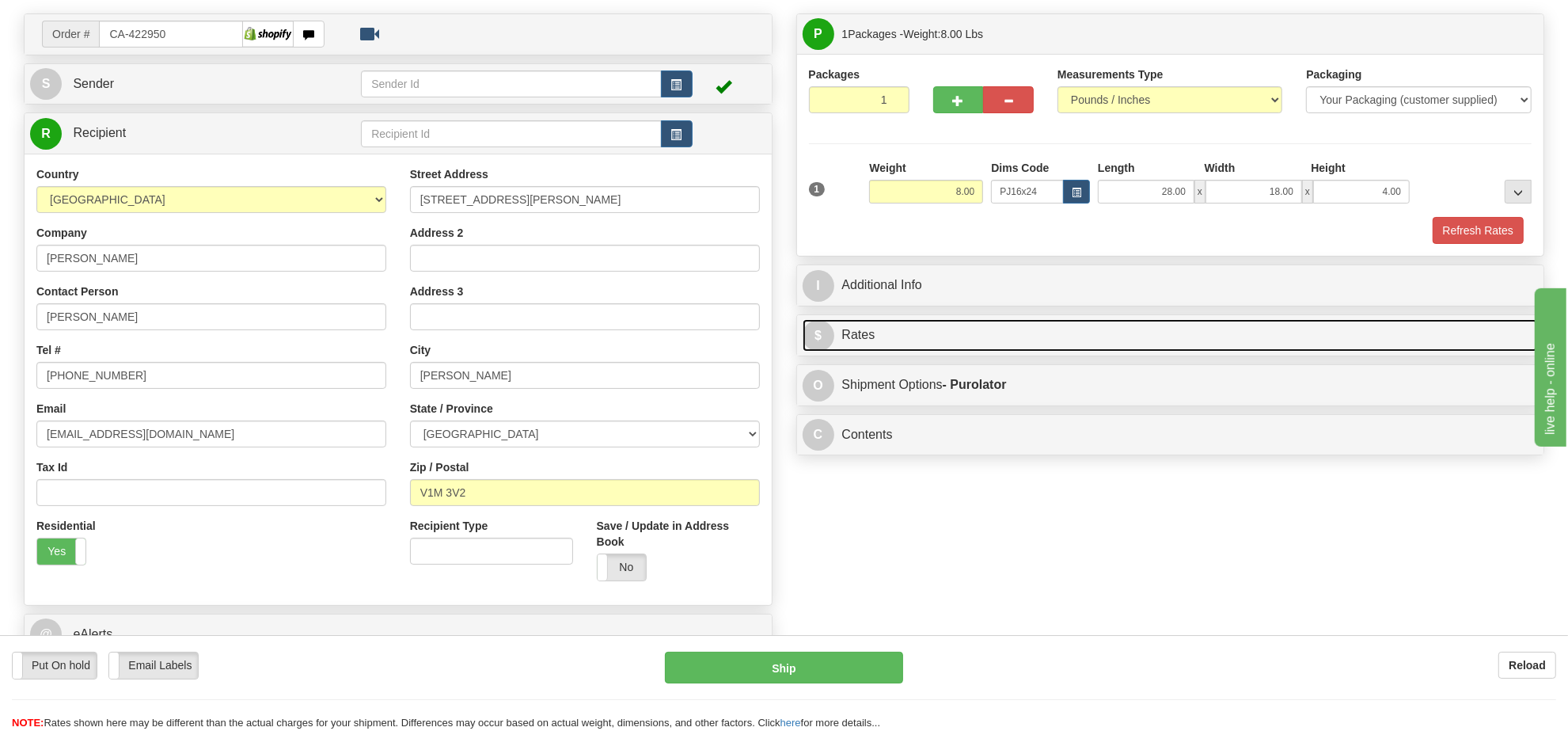
click at [1442, 326] on link "$ Rates" at bounding box center [1171, 335] width 736 height 32
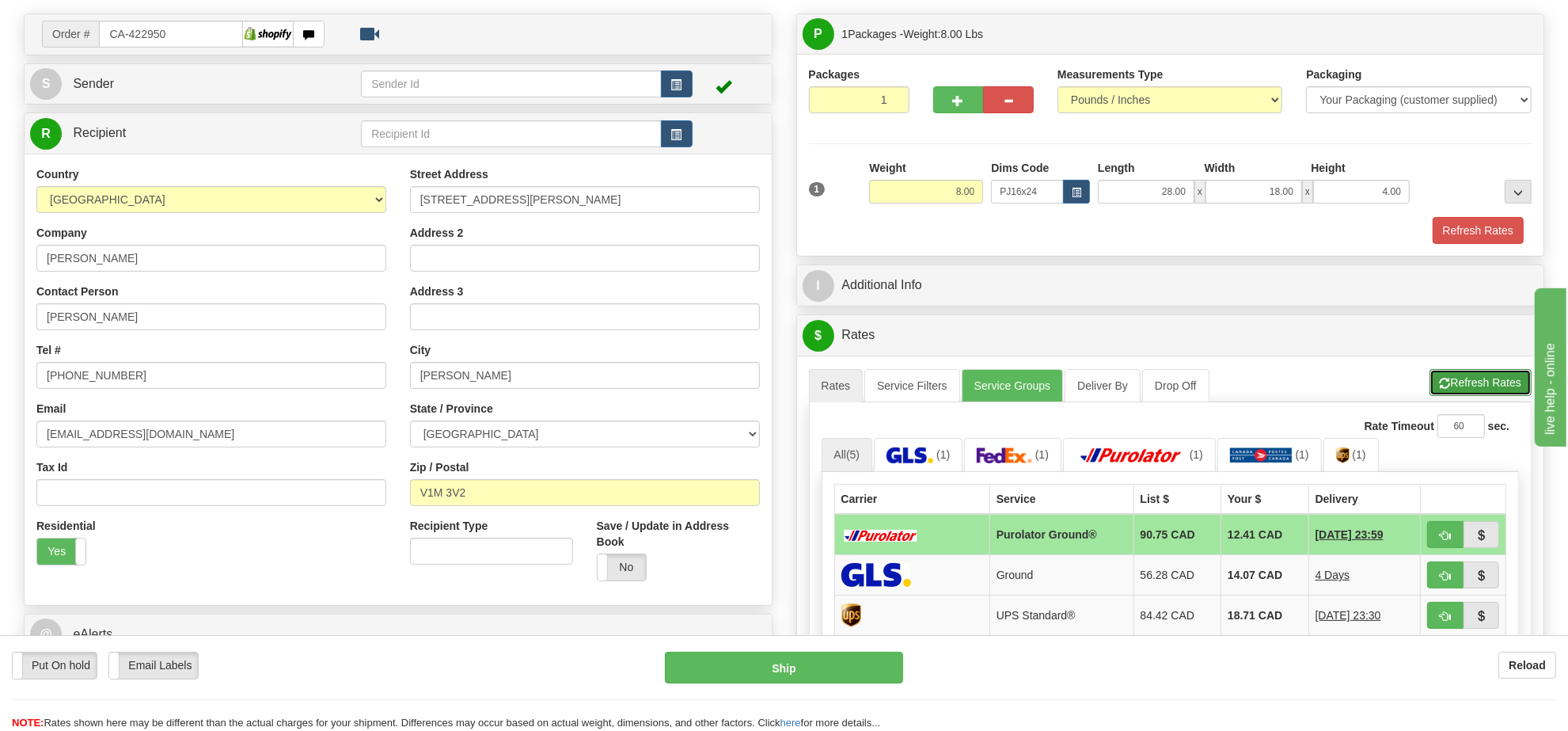
click at [1478, 390] on button "Refresh Rates" at bounding box center [1481, 382] width 102 height 26
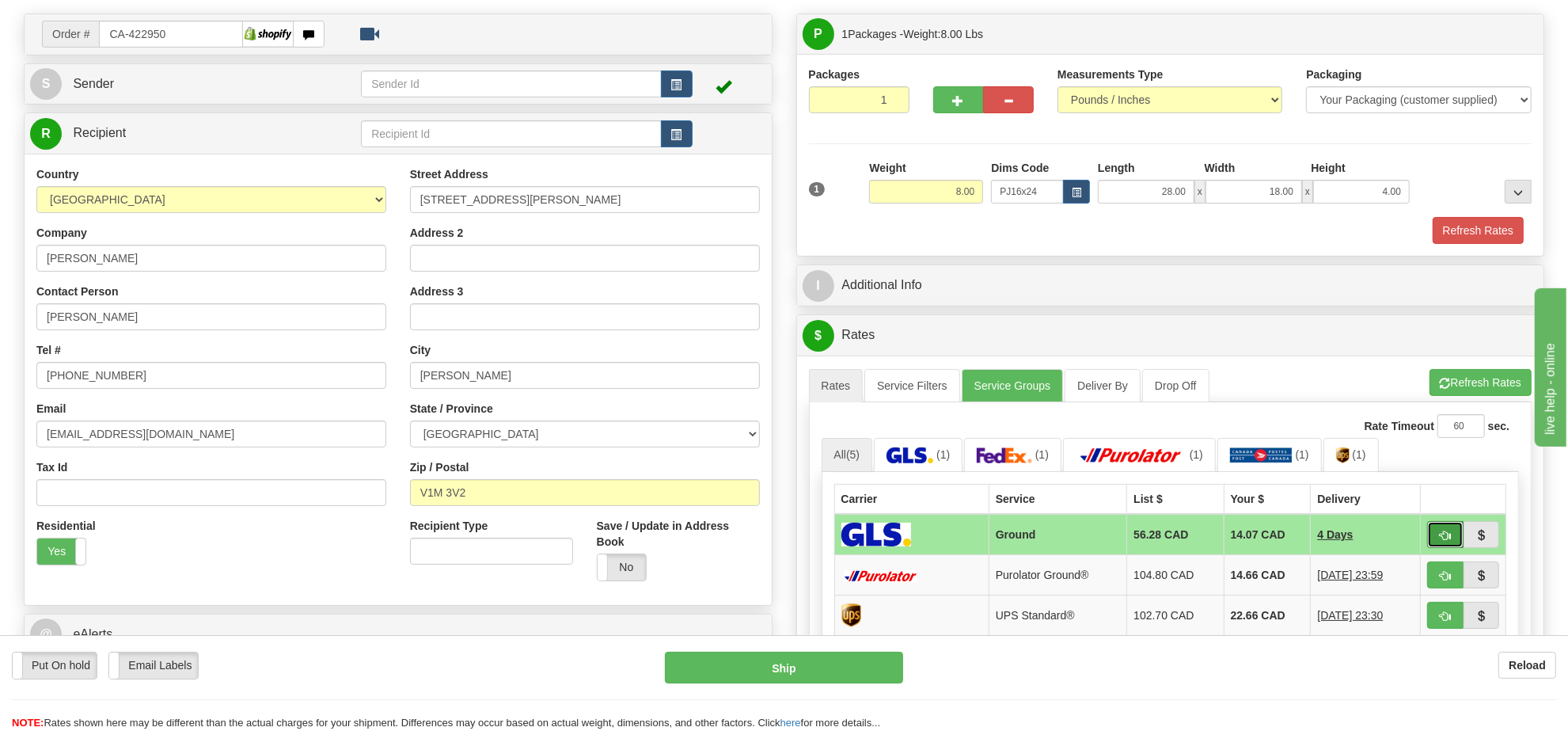
click at [1453, 545] on button "button" at bounding box center [1445, 534] width 36 height 26
type input "1"
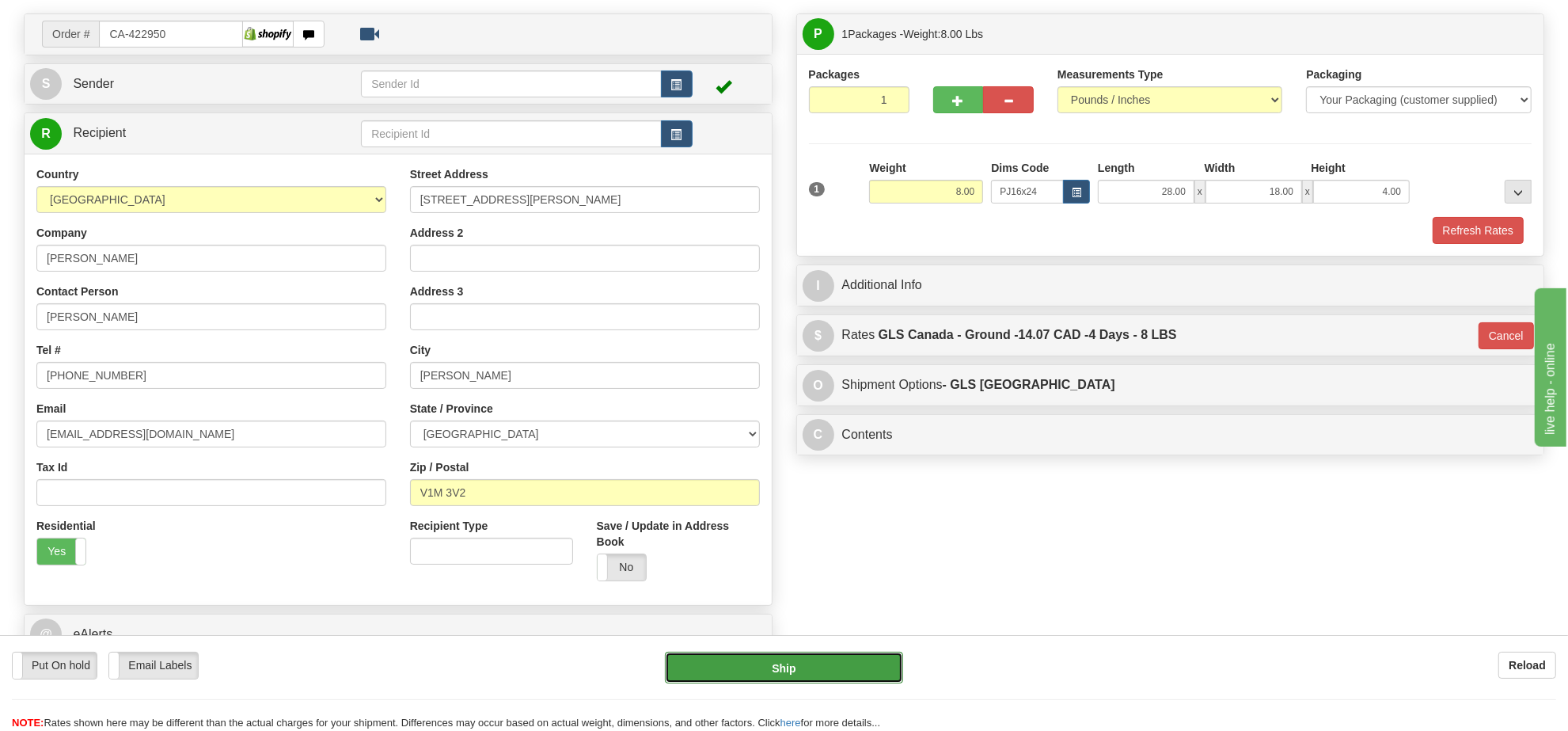
click at [834, 674] on button "Ship" at bounding box center [784, 667] width 237 height 31
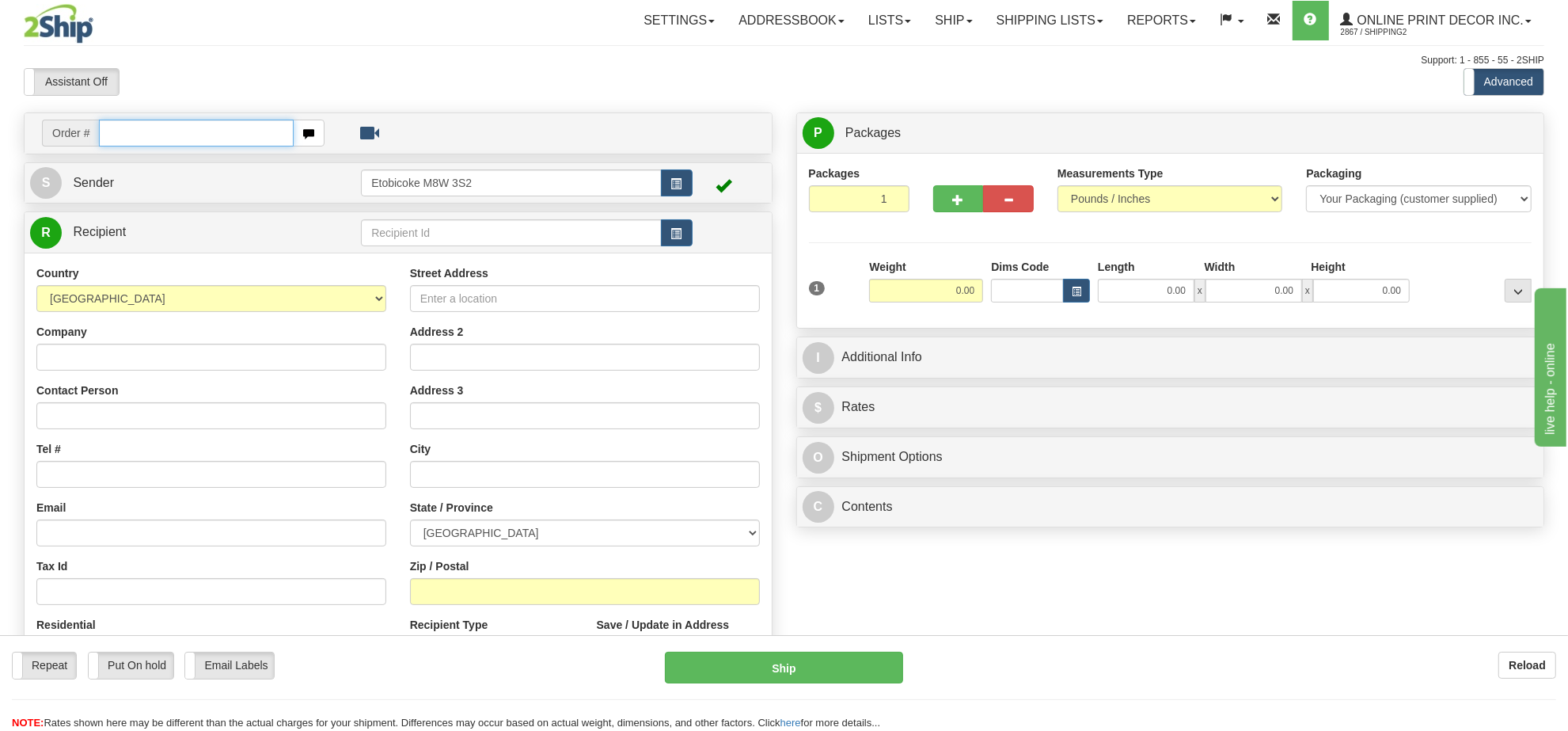
click at [154, 136] on input "text" at bounding box center [196, 132] width 194 height 26
click at [111, 132] on input "423055" at bounding box center [196, 132] width 194 height 26
type input "ca-423055"
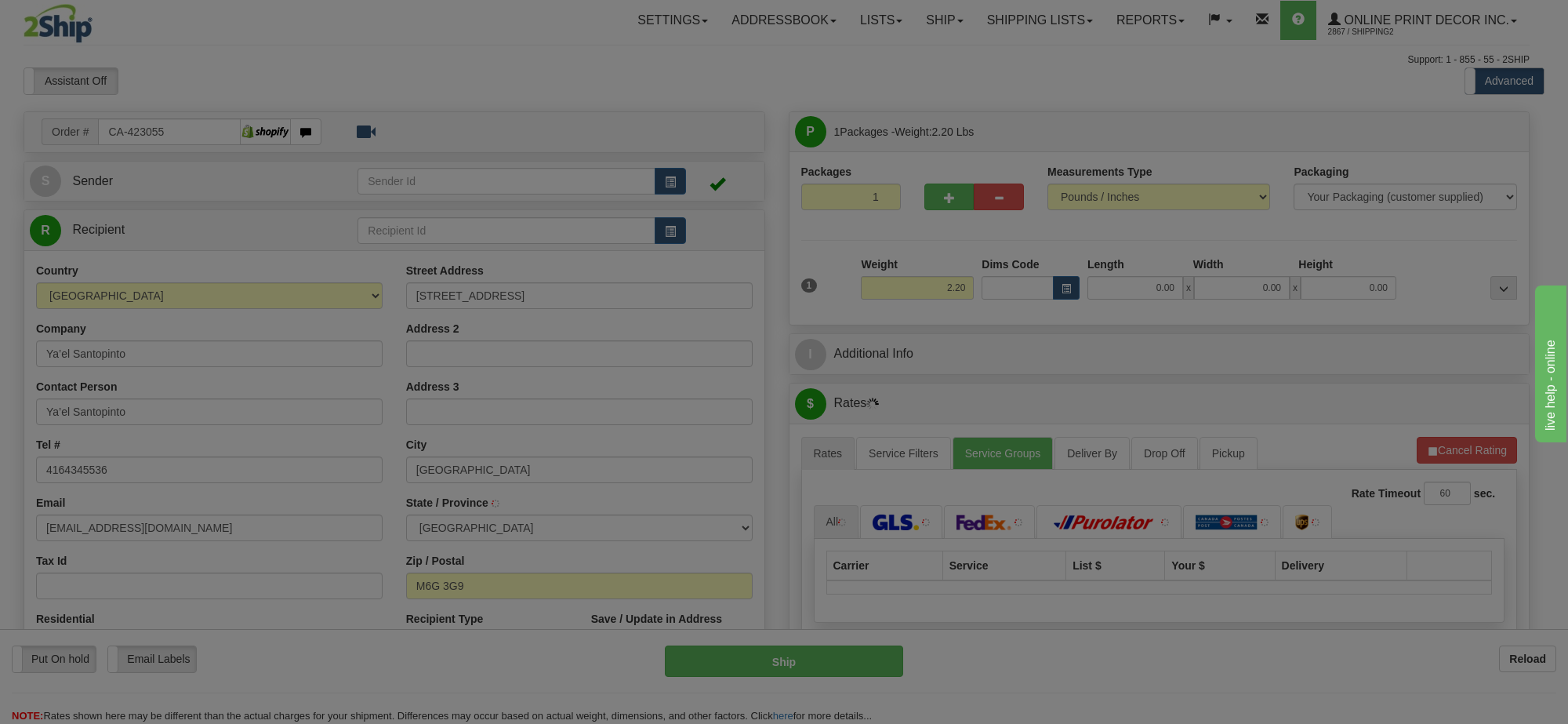
type input "TORONTO"
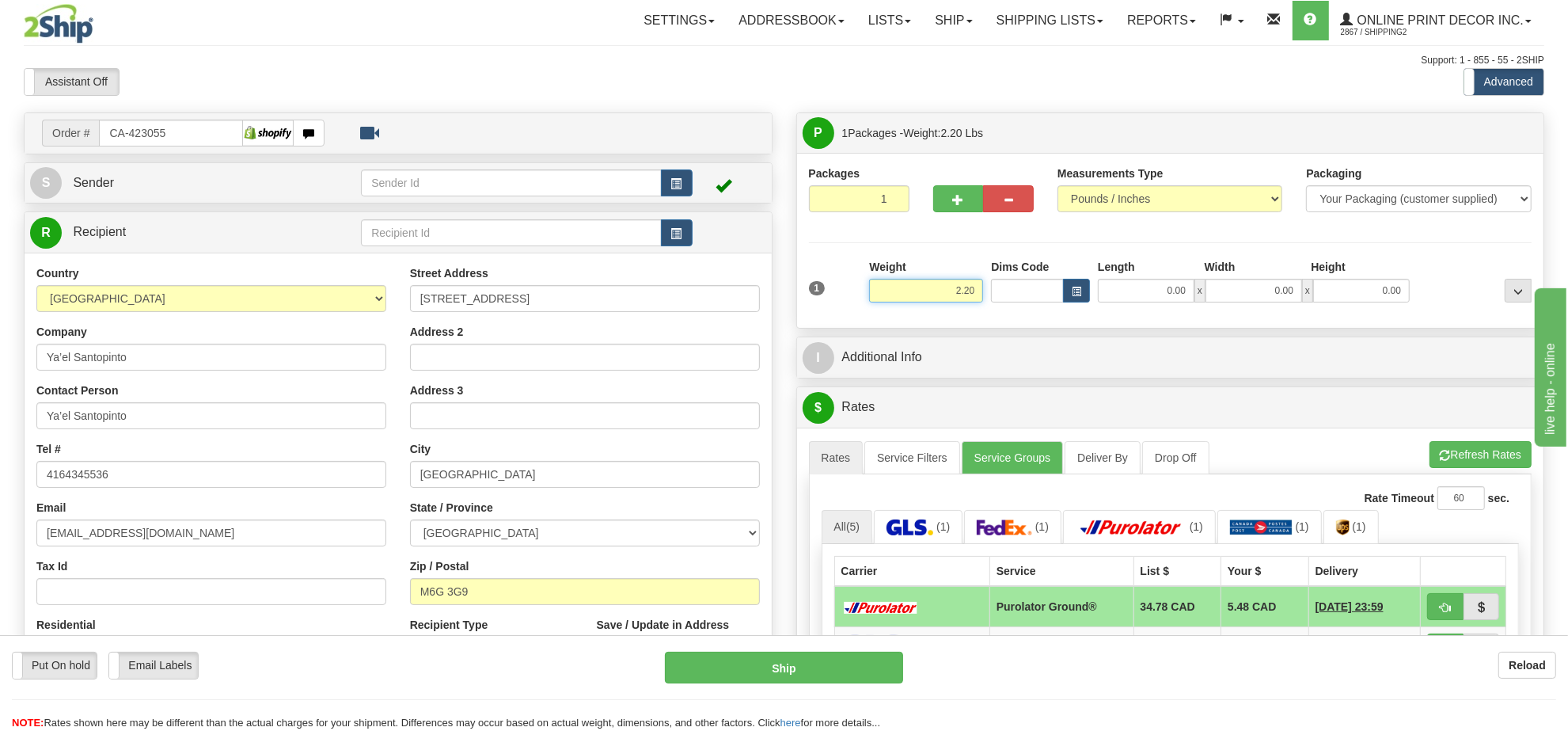
drag, startPoint x: 976, startPoint y: 295, endPoint x: 828, endPoint y: 297, distance: 148.0
click at [829, 294] on div "1 Weight 2.20 Dims Code 0.00" at bounding box center [1172, 287] width 732 height 56
type input "4.98"
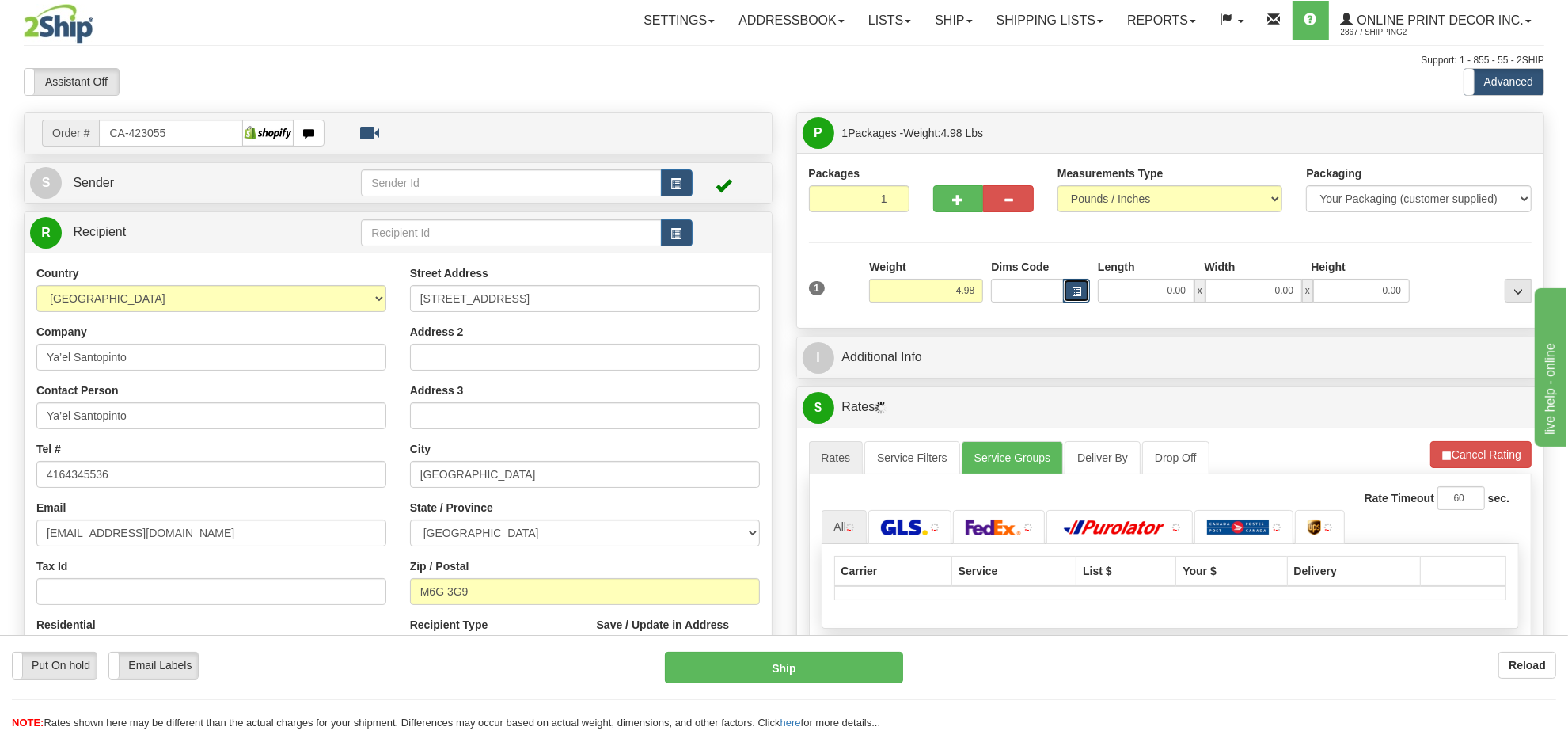
click at [1083, 297] on button "button" at bounding box center [1076, 290] width 26 height 24
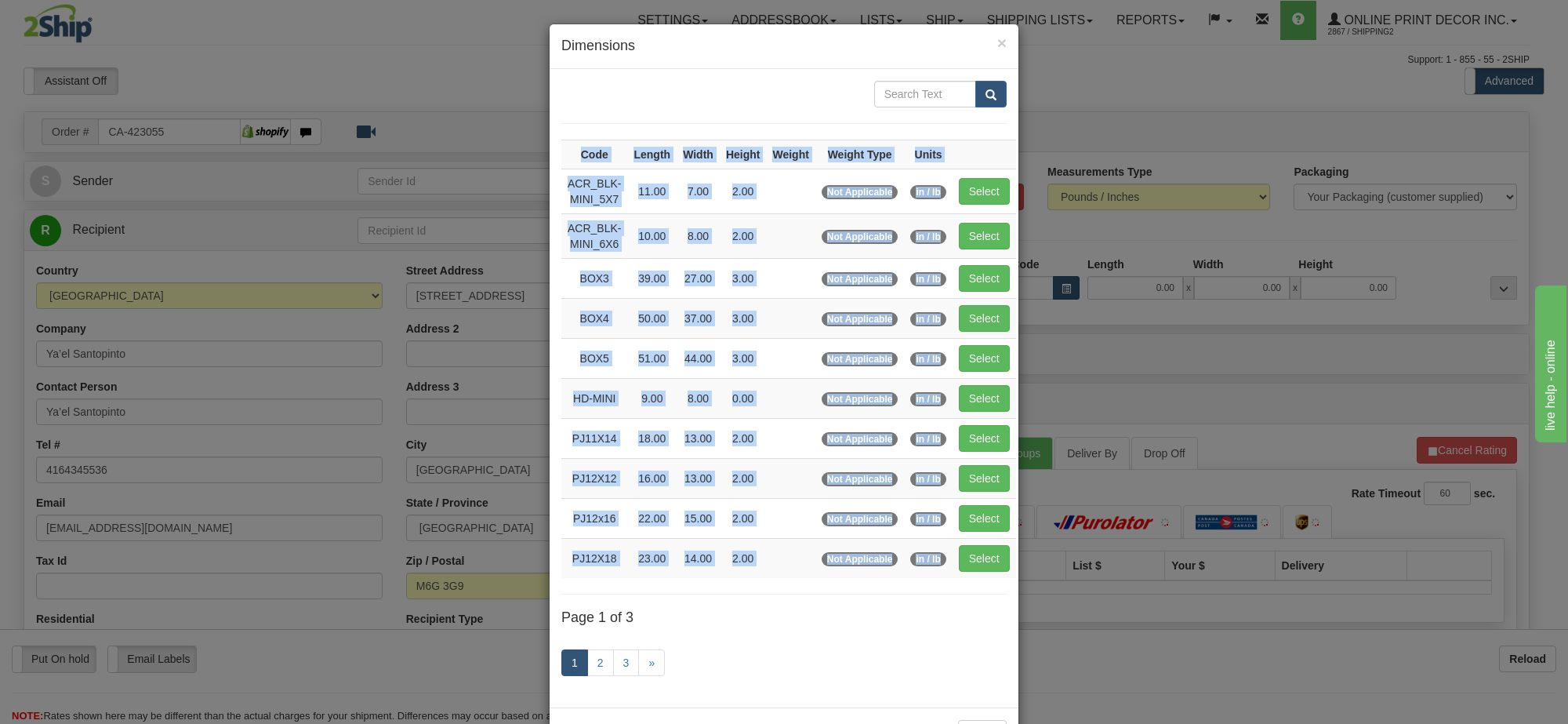
click at [1073, 294] on div "× Dimensions Code Length Width Height Weight Weight Type Units ACR_BLK-MINI_5X7…" at bounding box center [784, 362] width 1568 height 724
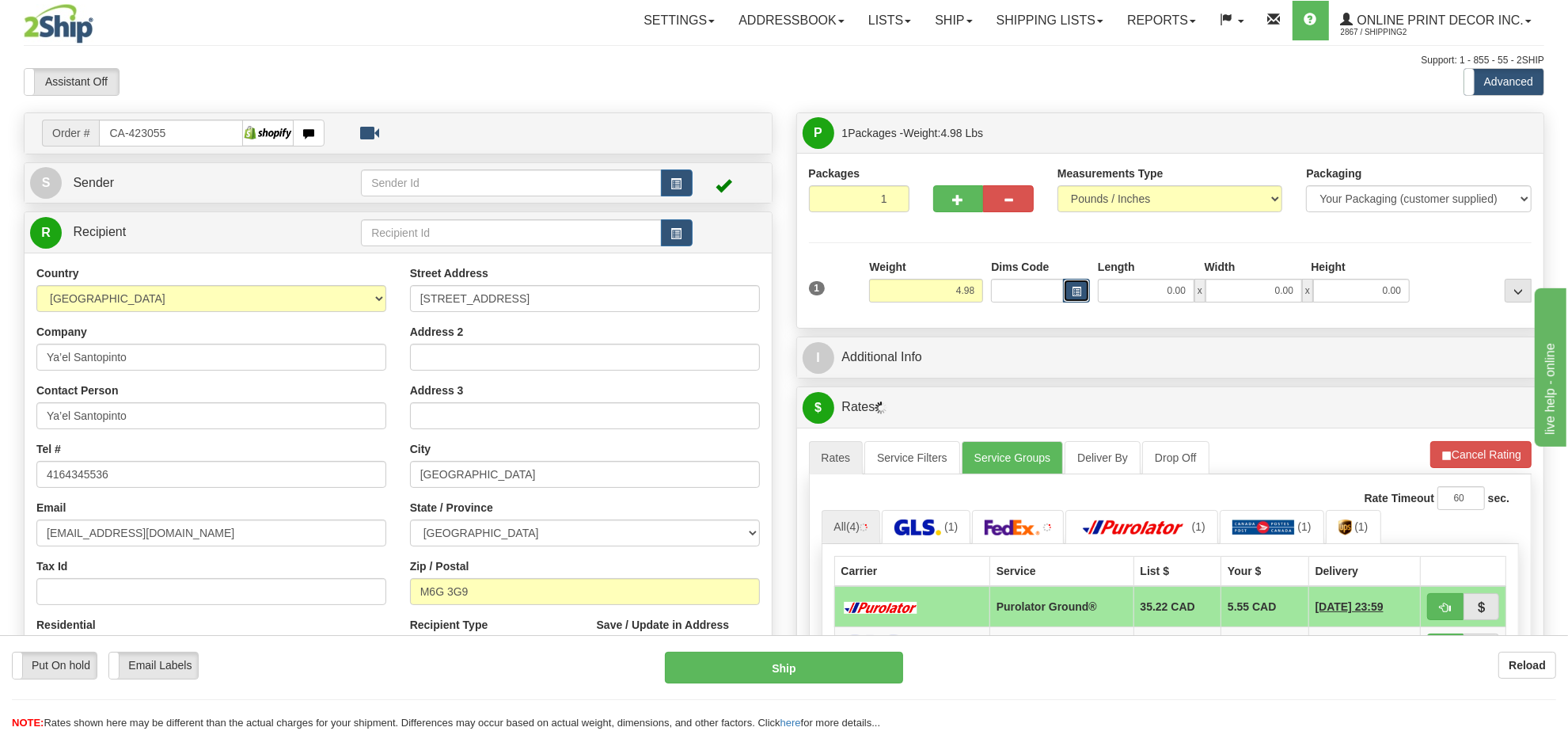
click at [1072, 294] on span "button" at bounding box center [1076, 291] width 10 height 9
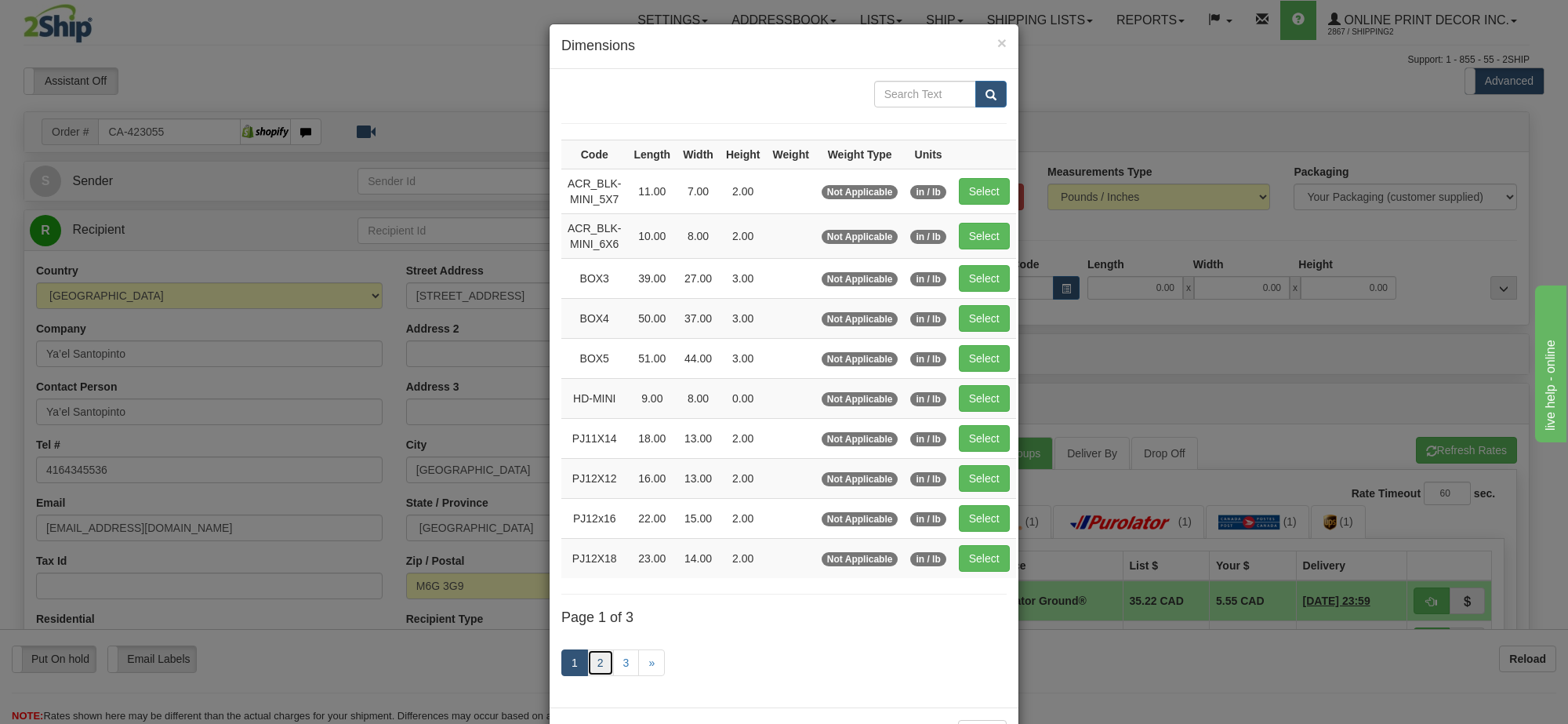
click at [589, 669] on link "2" at bounding box center [599, 662] width 26 height 26
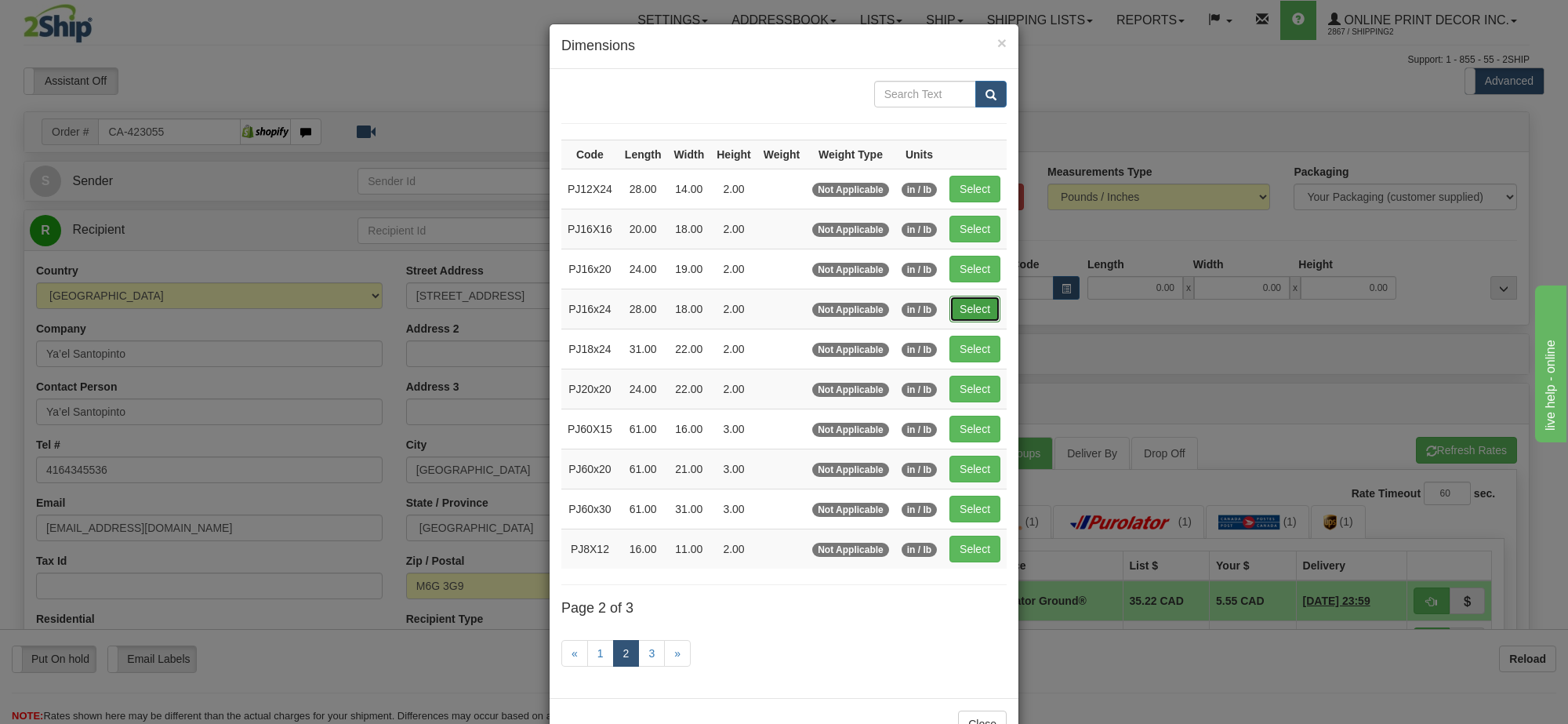
click at [981, 311] on button "Select" at bounding box center [974, 308] width 51 height 26
type input "PJ16x24"
type input "28.00"
type input "18.00"
type input "2.00"
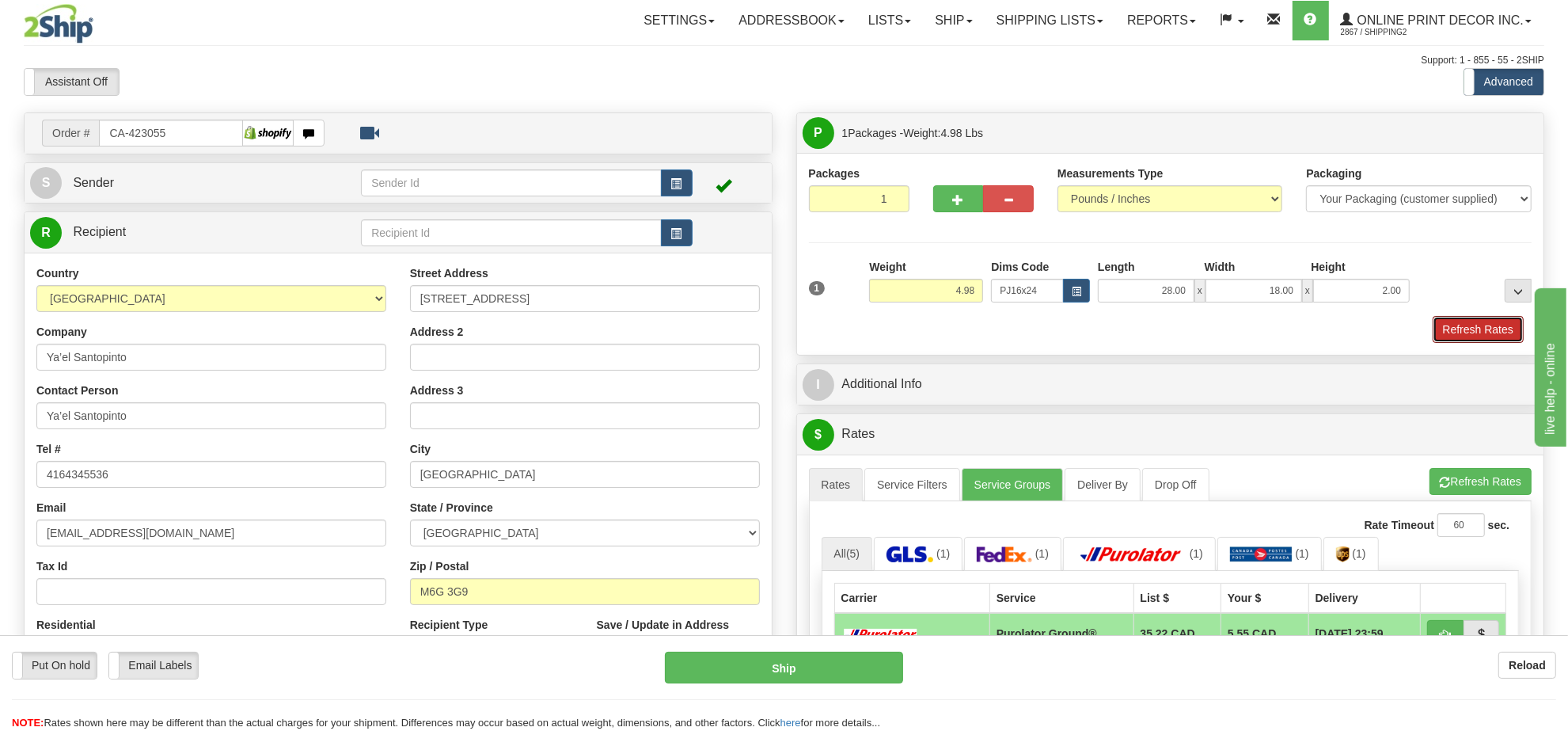
drag, startPoint x: 1466, startPoint y: 326, endPoint x: 1582, endPoint y: 293, distance: 120.6
click at [1466, 326] on button "Refresh Rates" at bounding box center [1478, 329] width 91 height 26
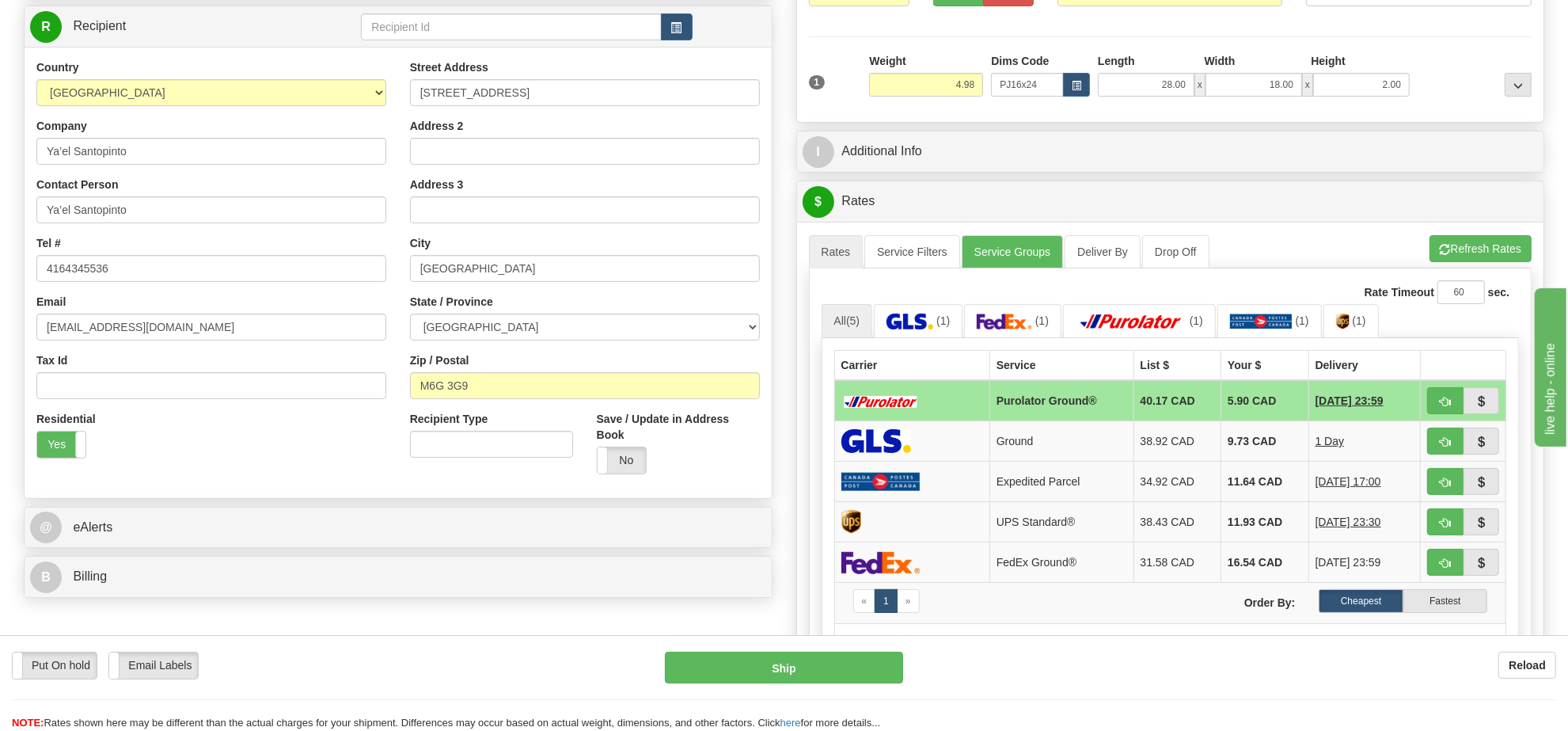
scroll to position [305, 0]
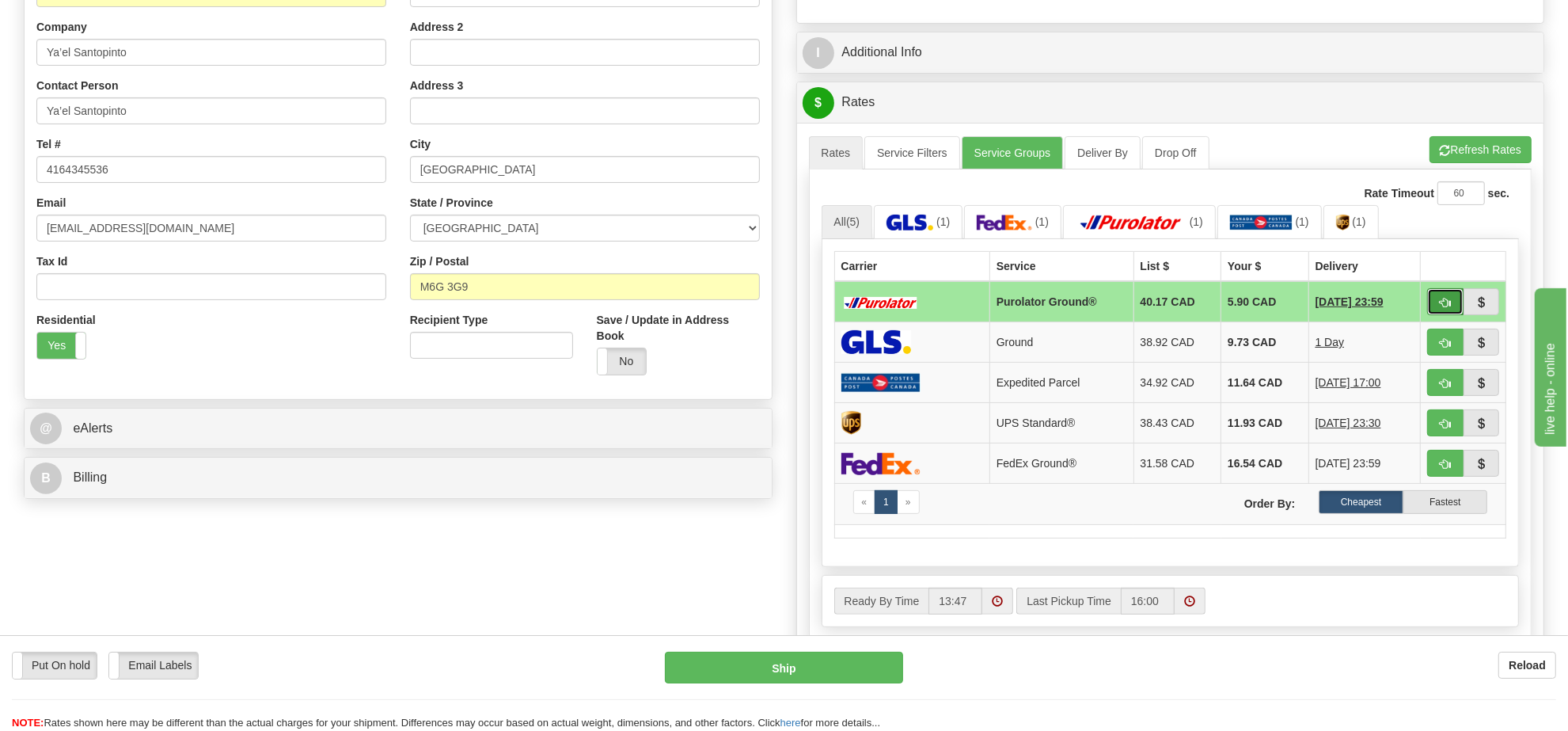
click at [1443, 308] on span "button" at bounding box center [1445, 302] width 11 height 10
type input "260"
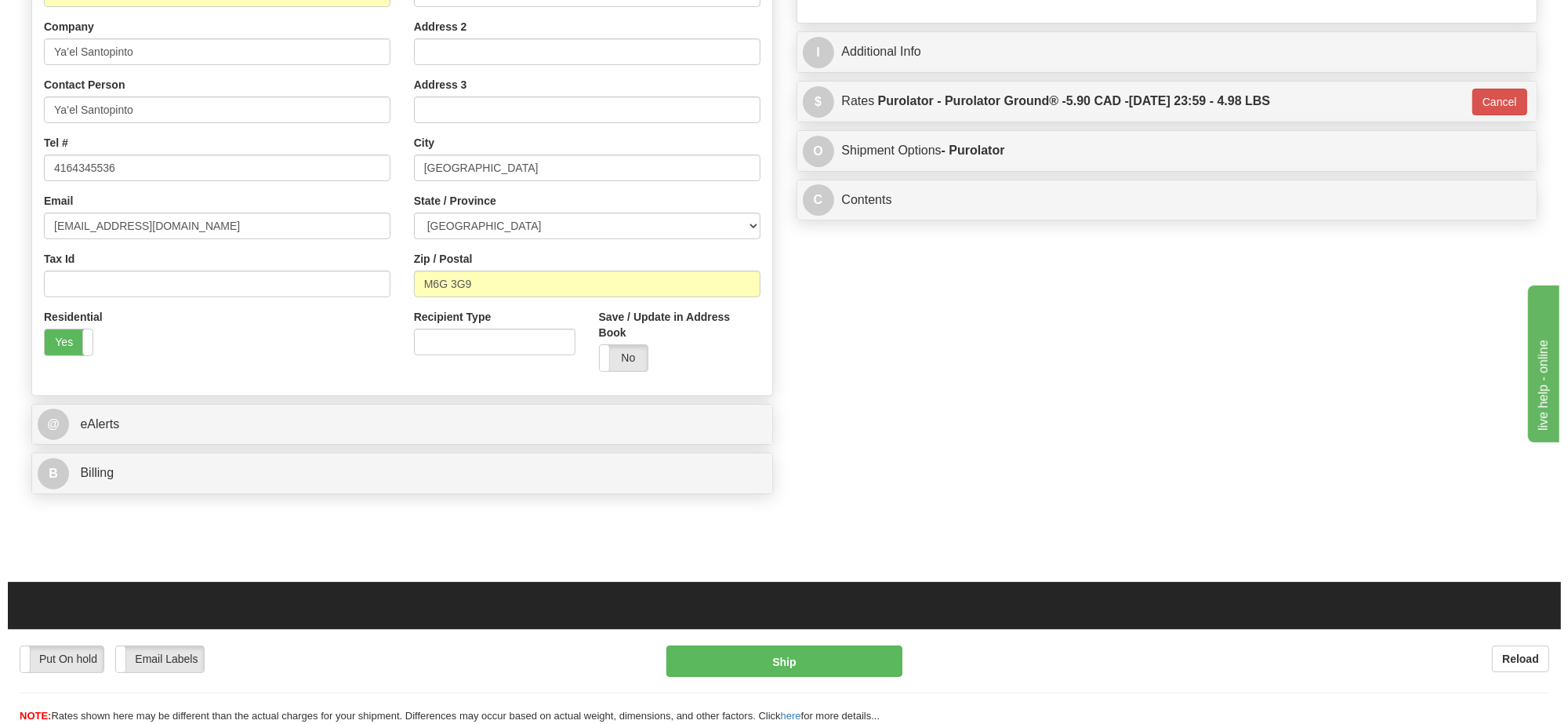
scroll to position [8, 0]
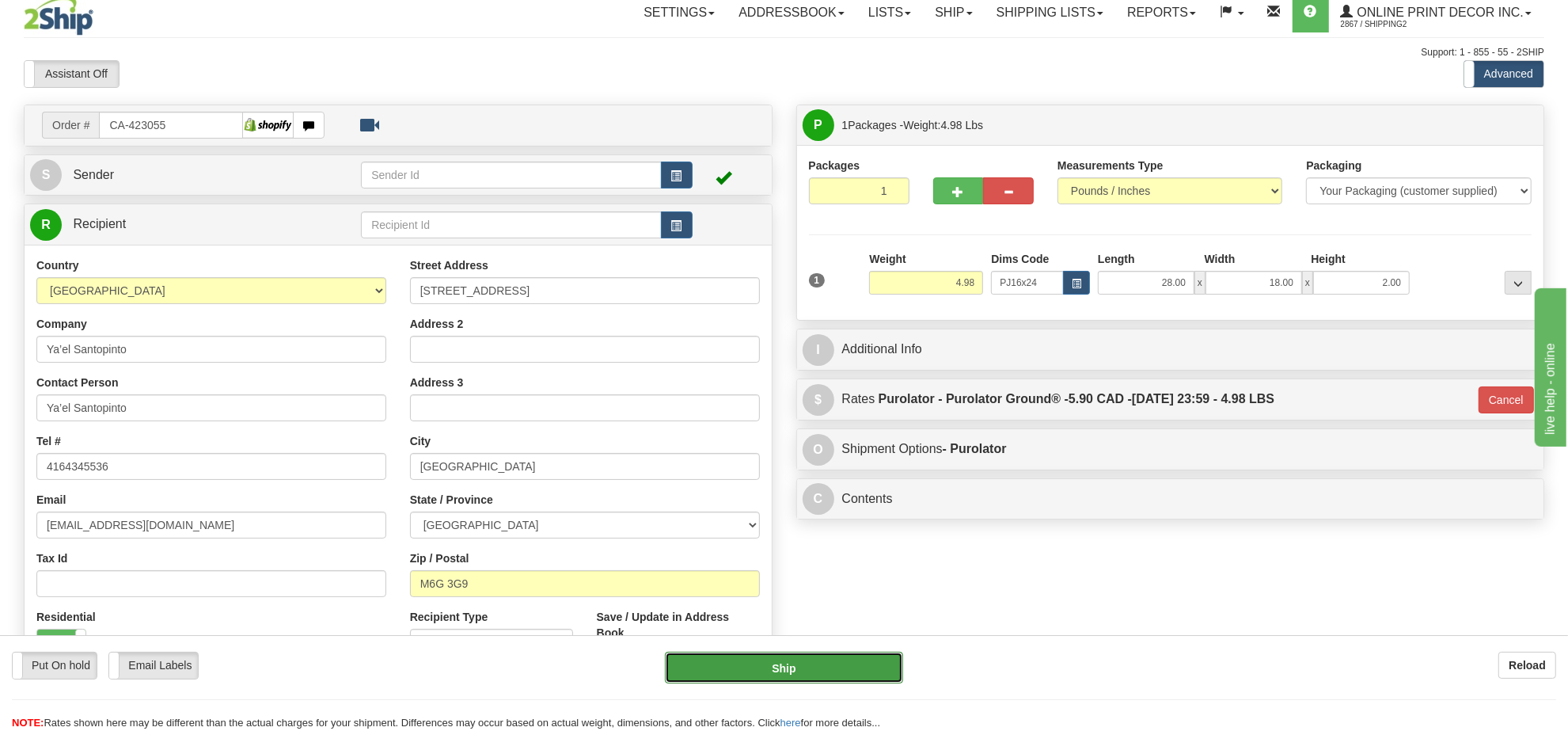
click at [836, 666] on button "Ship" at bounding box center [784, 667] width 237 height 31
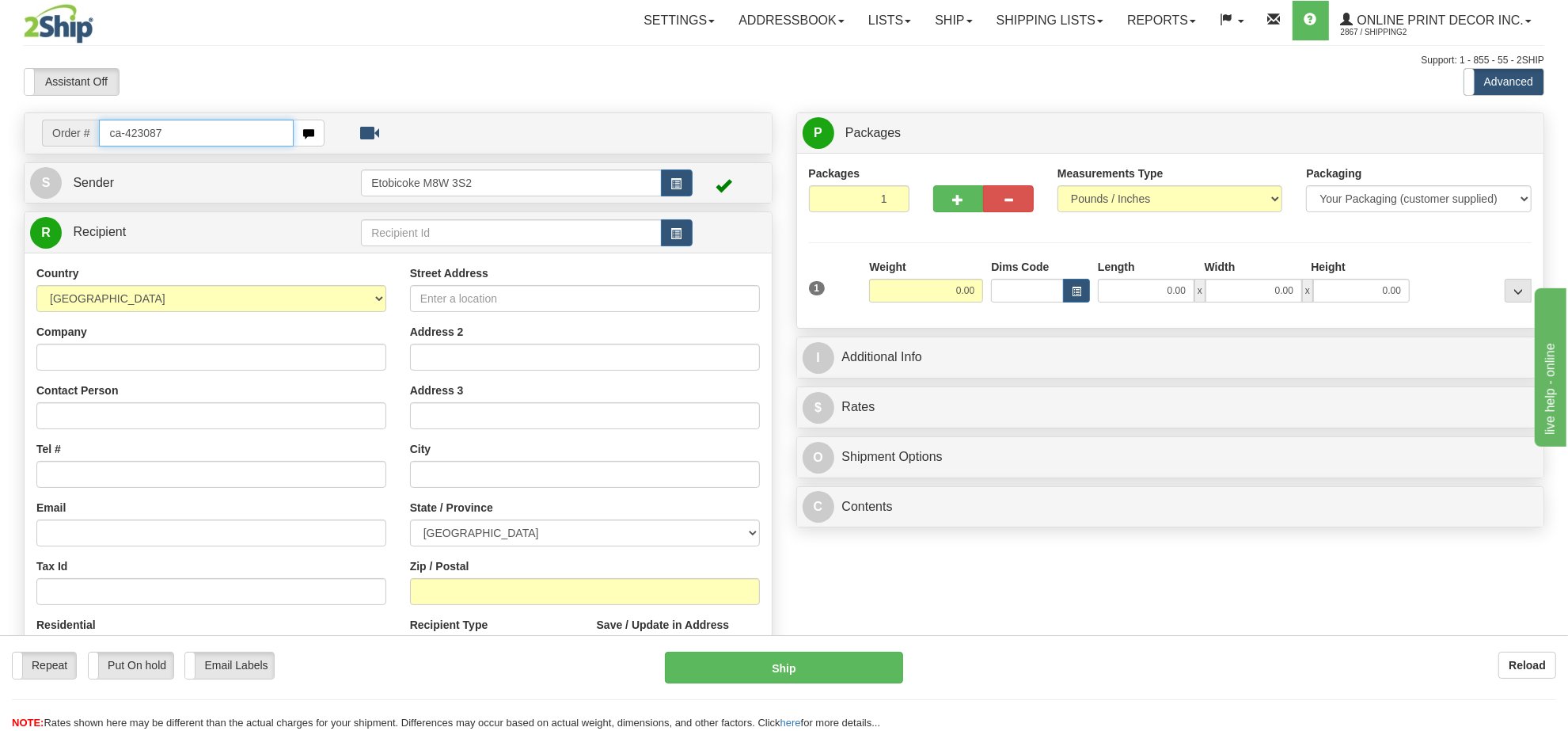
type input "ca-423087"
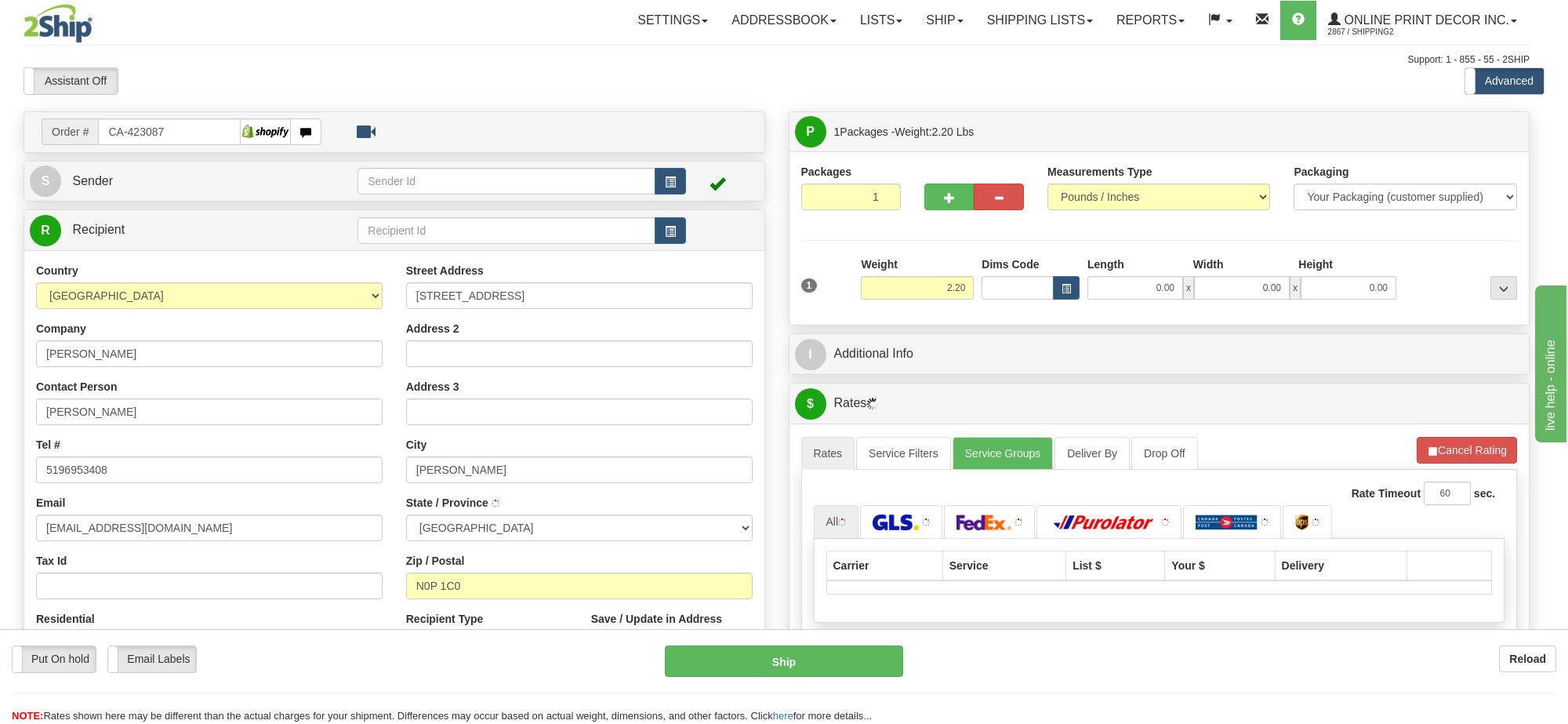
type input "[PERSON_NAME]"
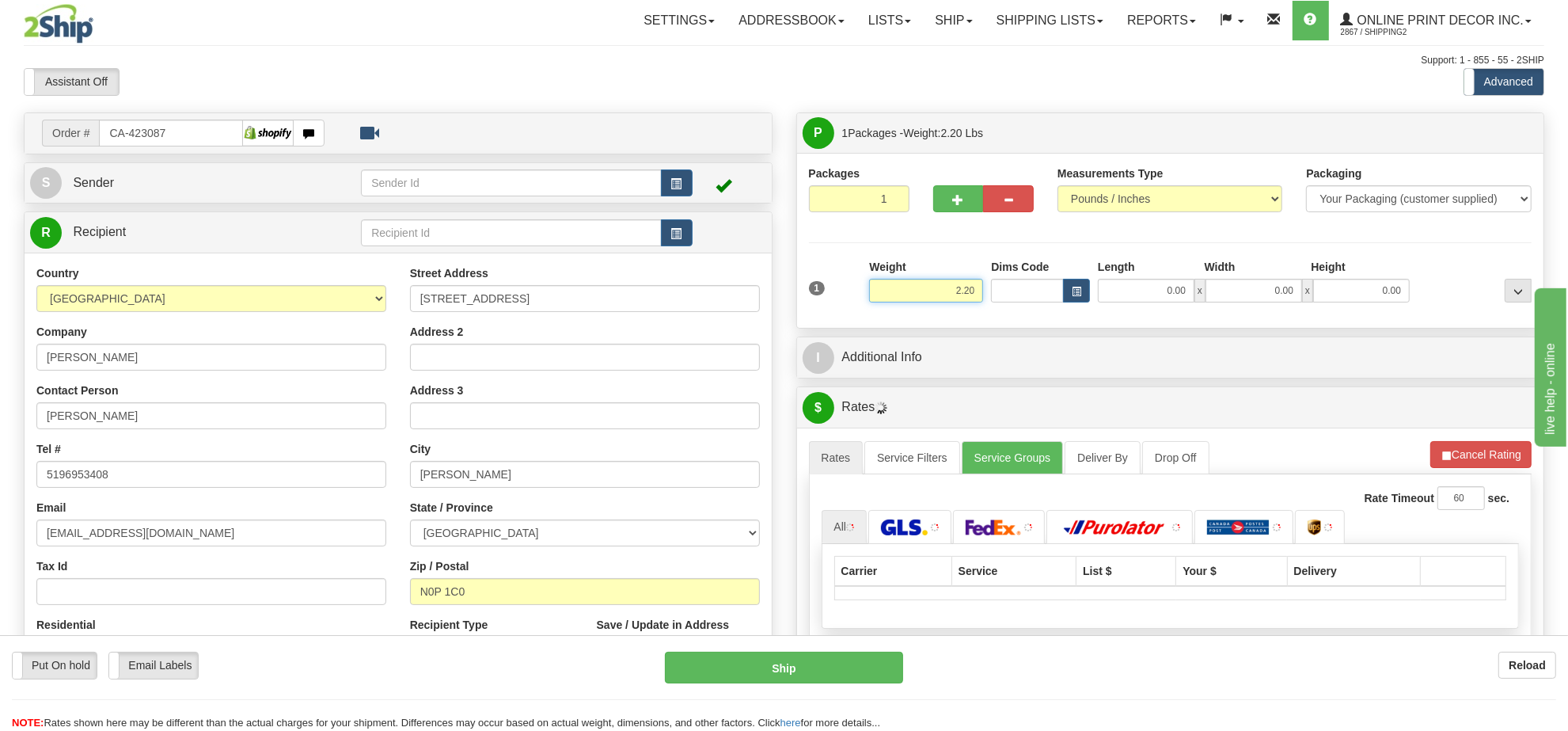
click at [967, 287] on input "2.20" at bounding box center [926, 290] width 114 height 24
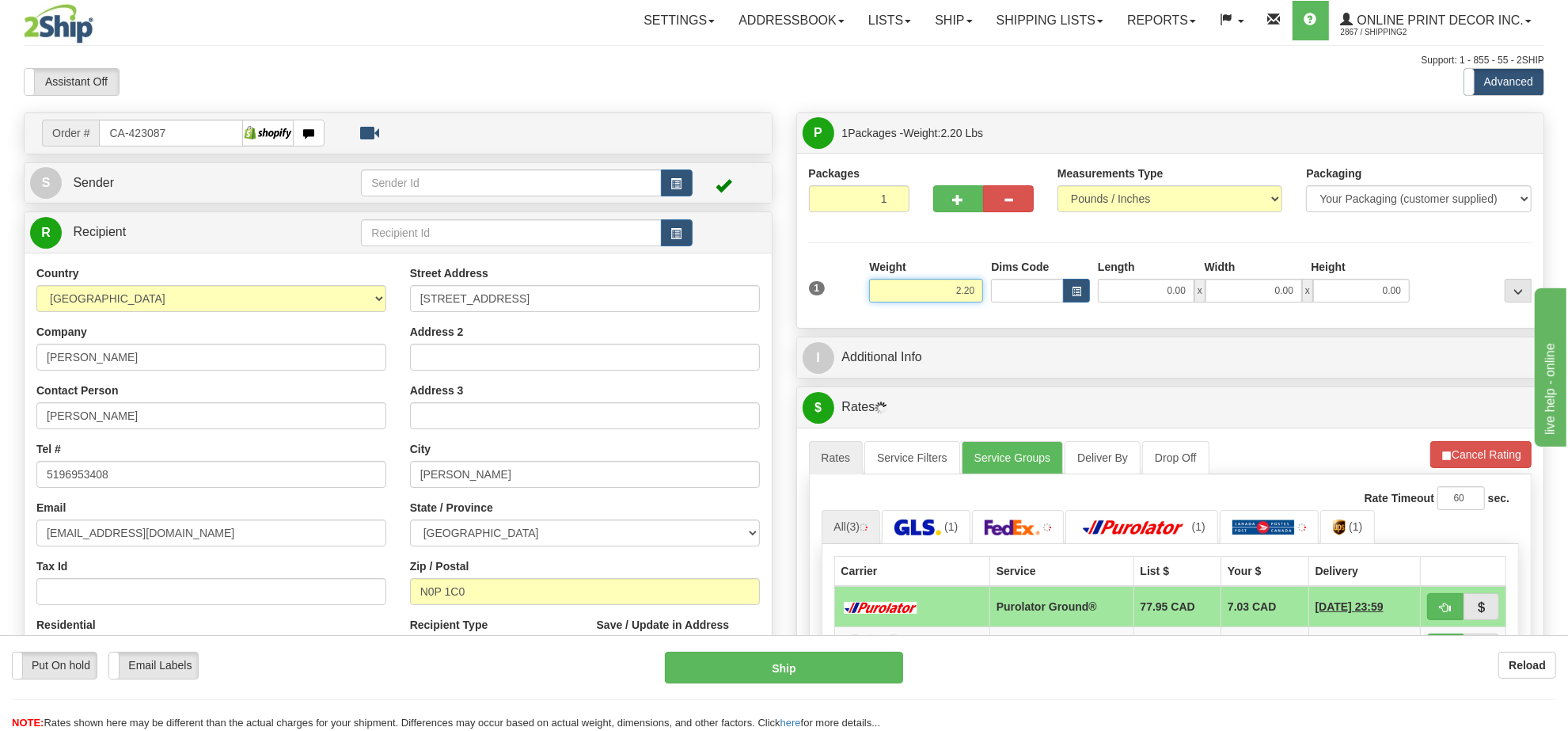
click at [979, 283] on input "2.20" at bounding box center [926, 290] width 114 height 24
click at [962, 282] on input "2.20" at bounding box center [926, 290] width 114 height 24
click at [963, 282] on input "2.20" at bounding box center [926, 290] width 114 height 24
type input "2.00"
click at [1070, 293] on button "button" at bounding box center [1076, 290] width 26 height 24
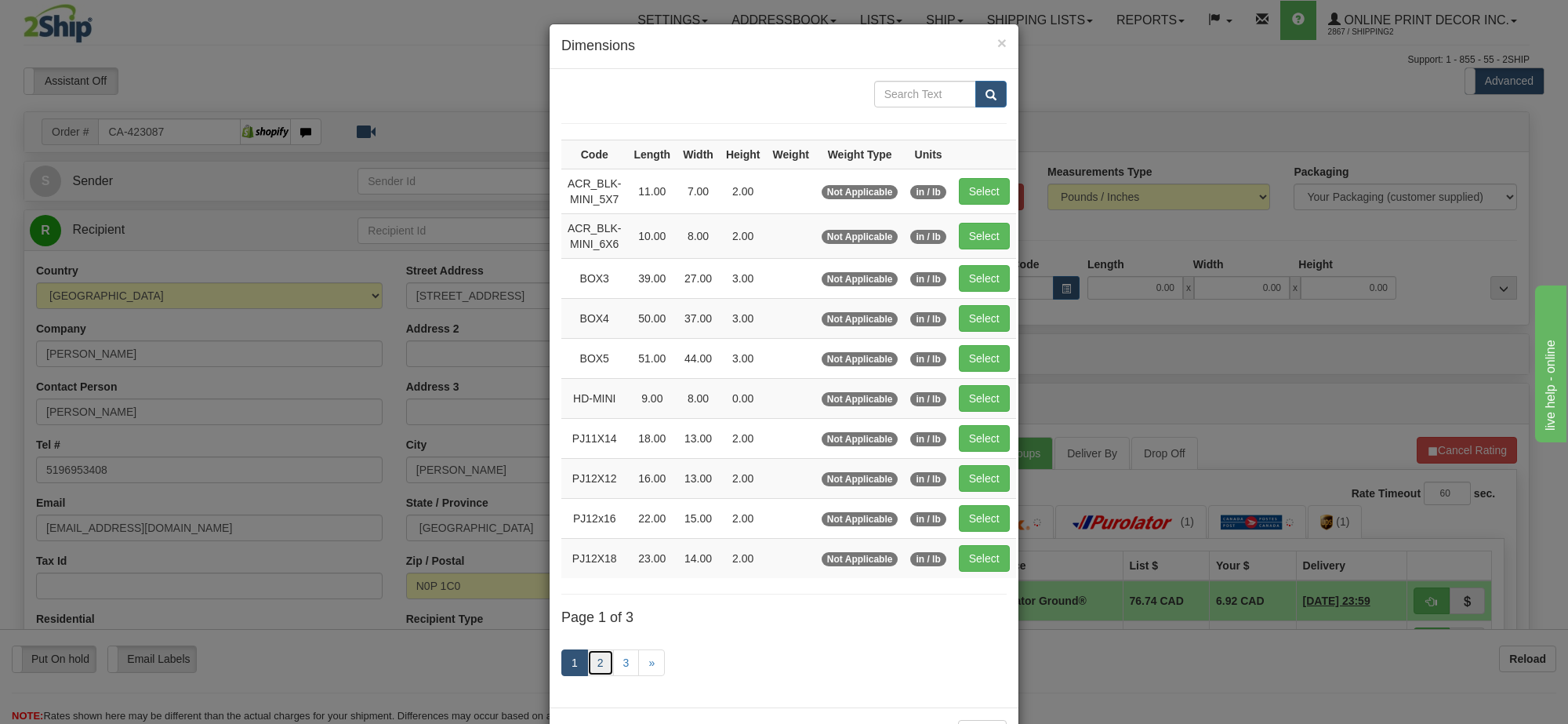
drag, startPoint x: 593, startPoint y: 660, endPoint x: 680, endPoint y: 629, distance: 92.4
click at [592, 660] on link "2" at bounding box center [599, 662] width 26 height 26
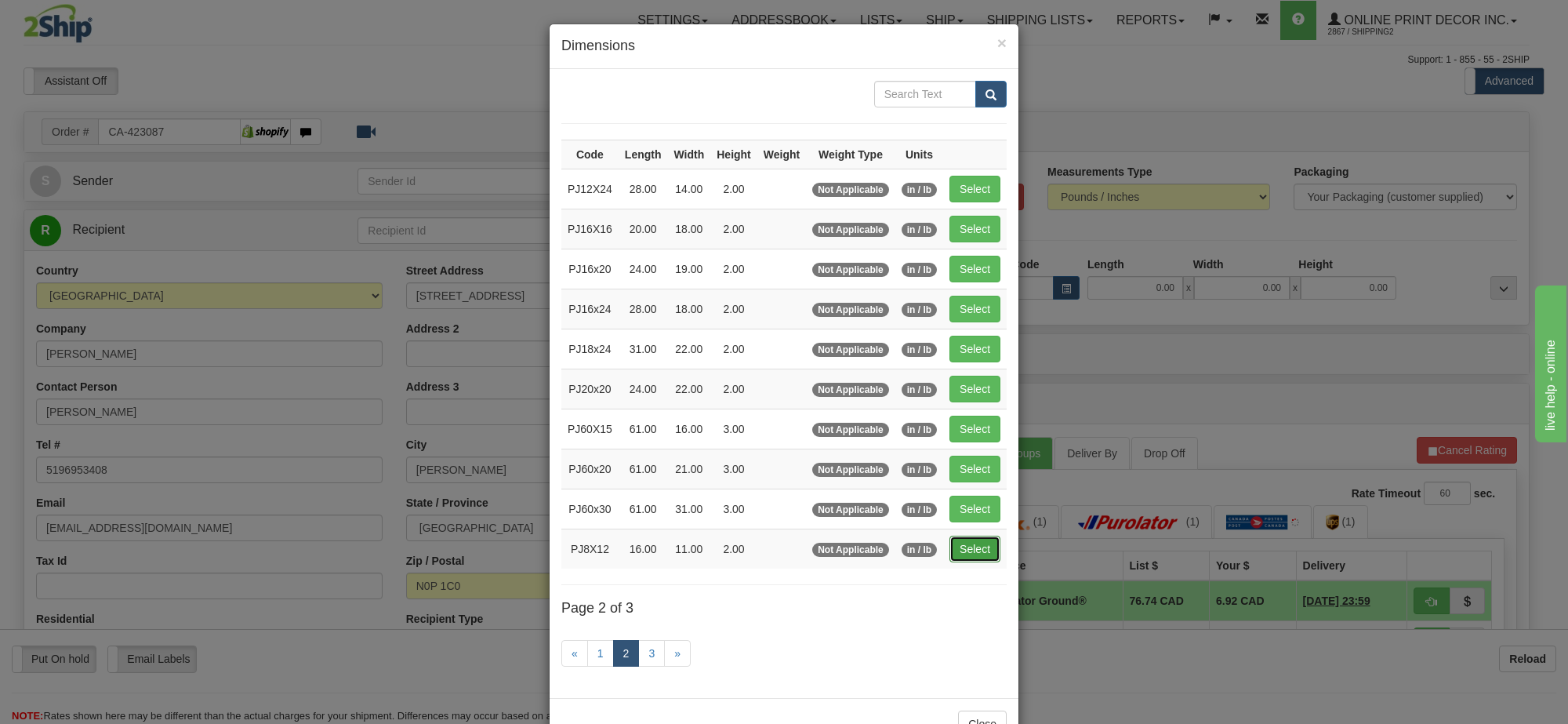
click at [964, 558] on button "Select" at bounding box center [974, 548] width 51 height 26
type input "PJ8X12"
type input "16.00"
type input "11.00"
type input "2.00"
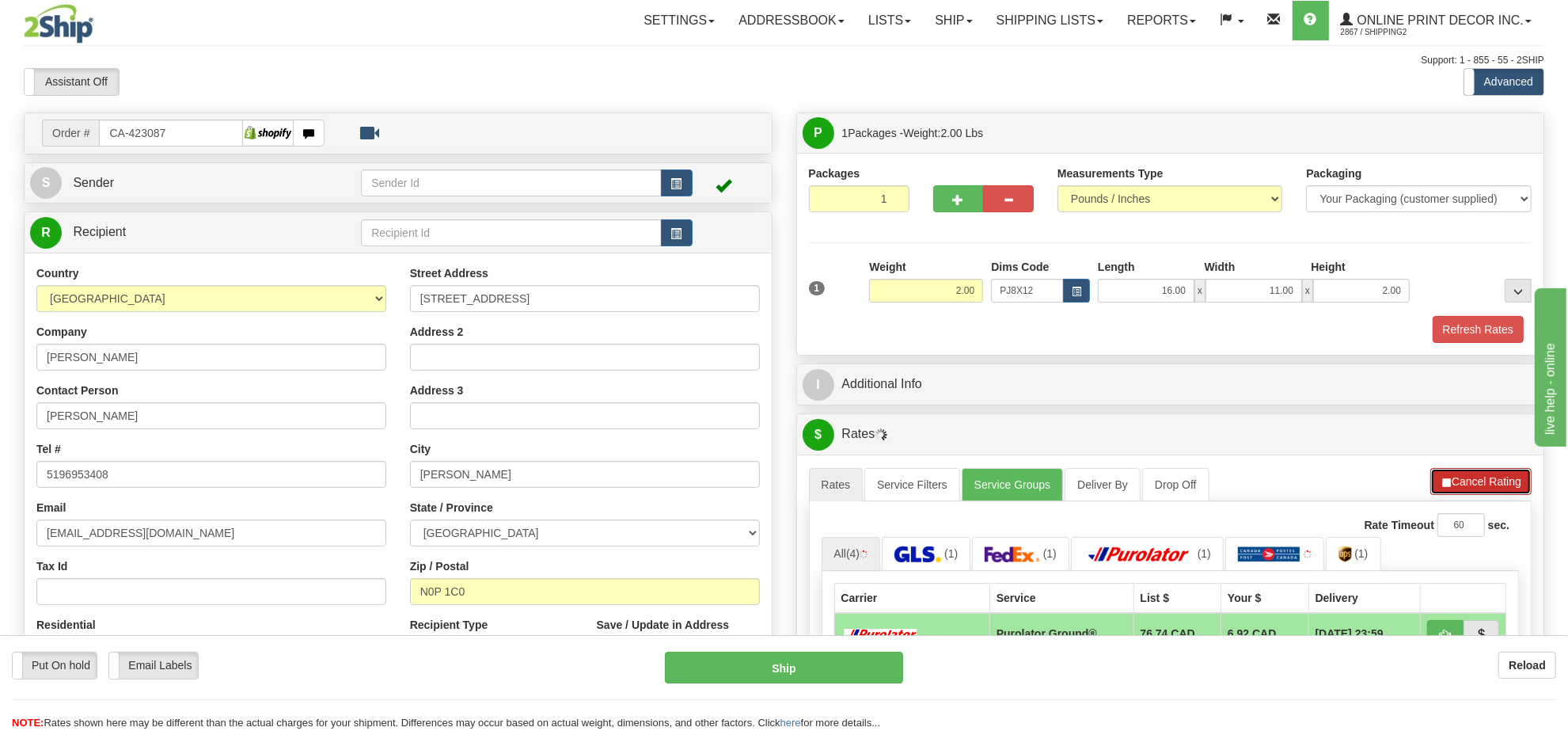
click at [1445, 487] on span "button" at bounding box center [1445, 483] width 11 height 10
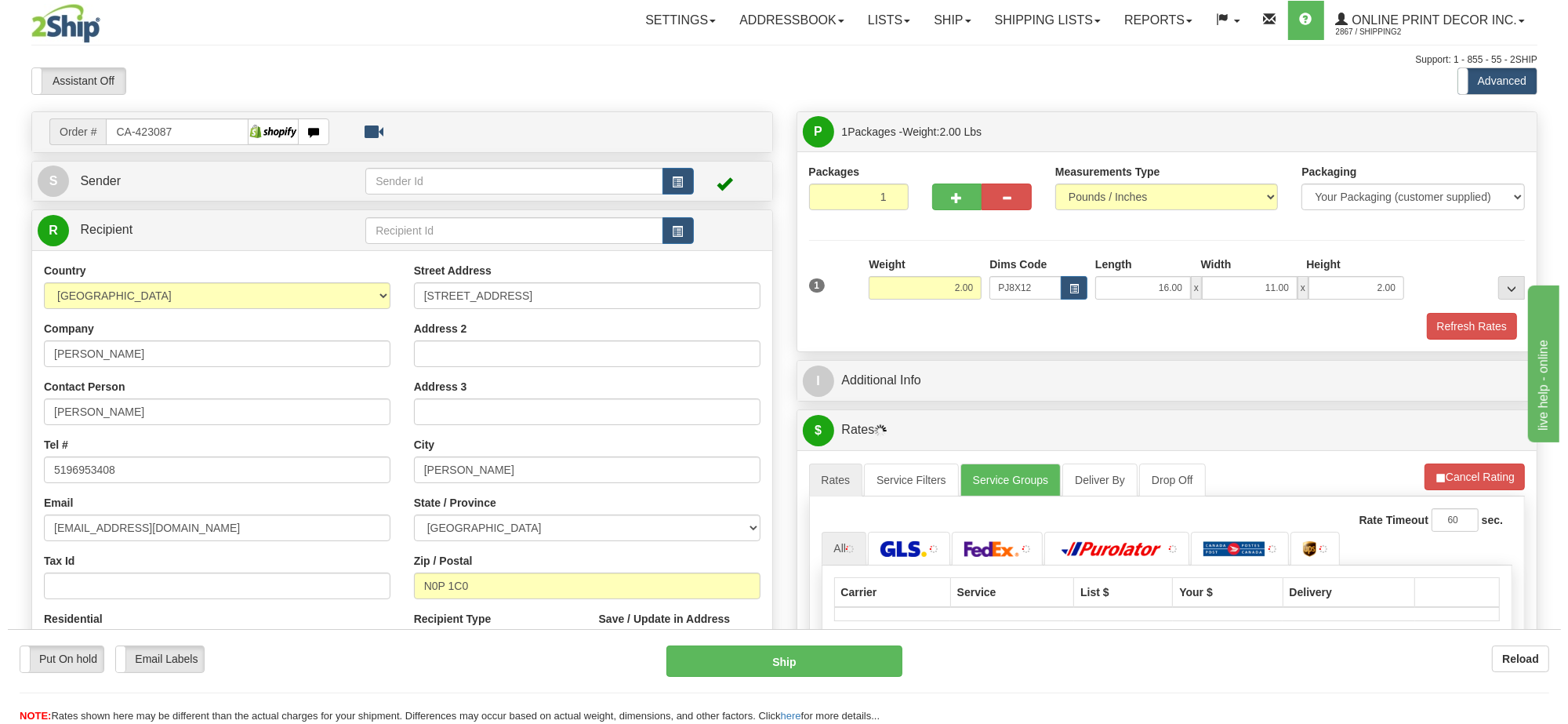
scroll to position [196, 0]
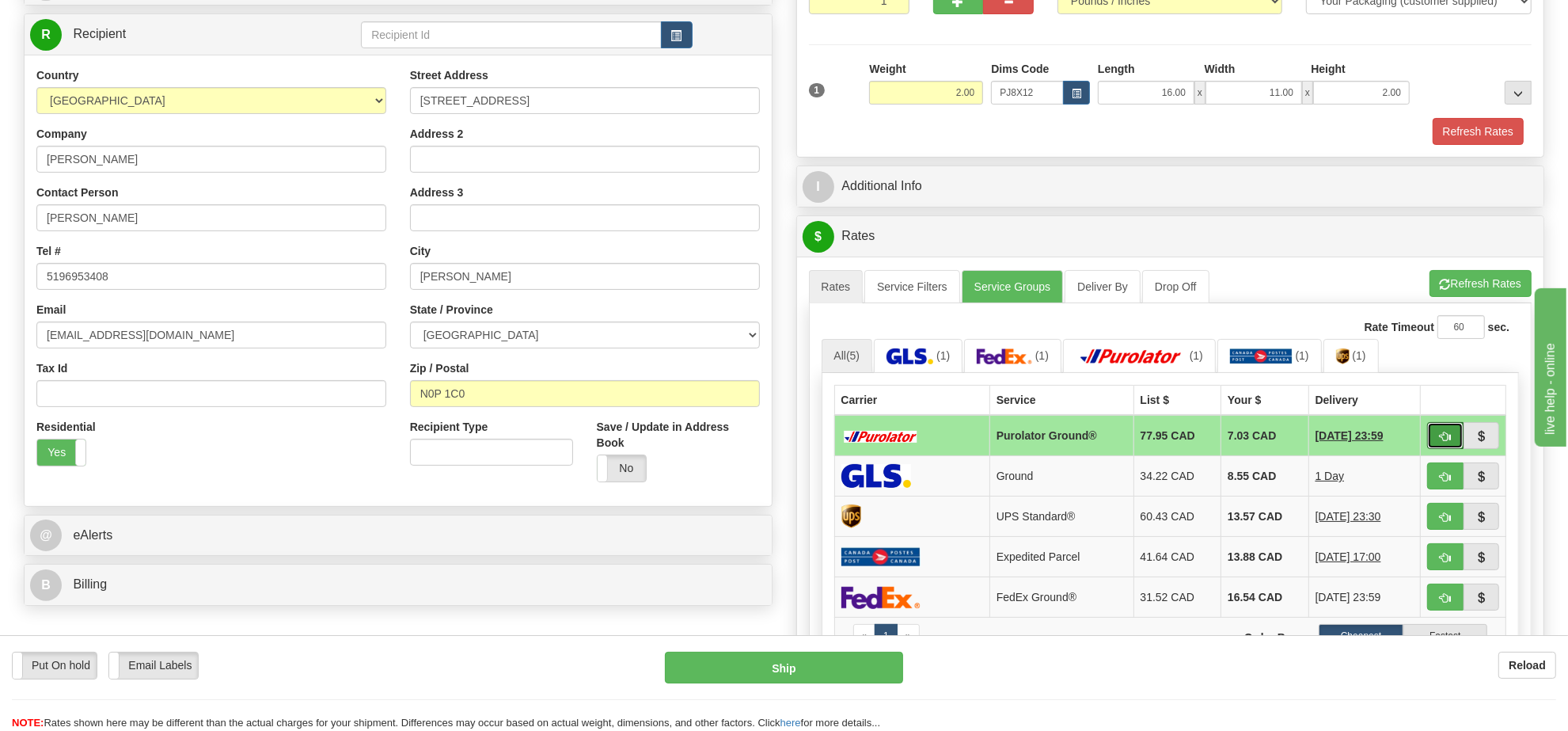
click at [1442, 442] on span "button" at bounding box center [1445, 437] width 11 height 10
type input "260"
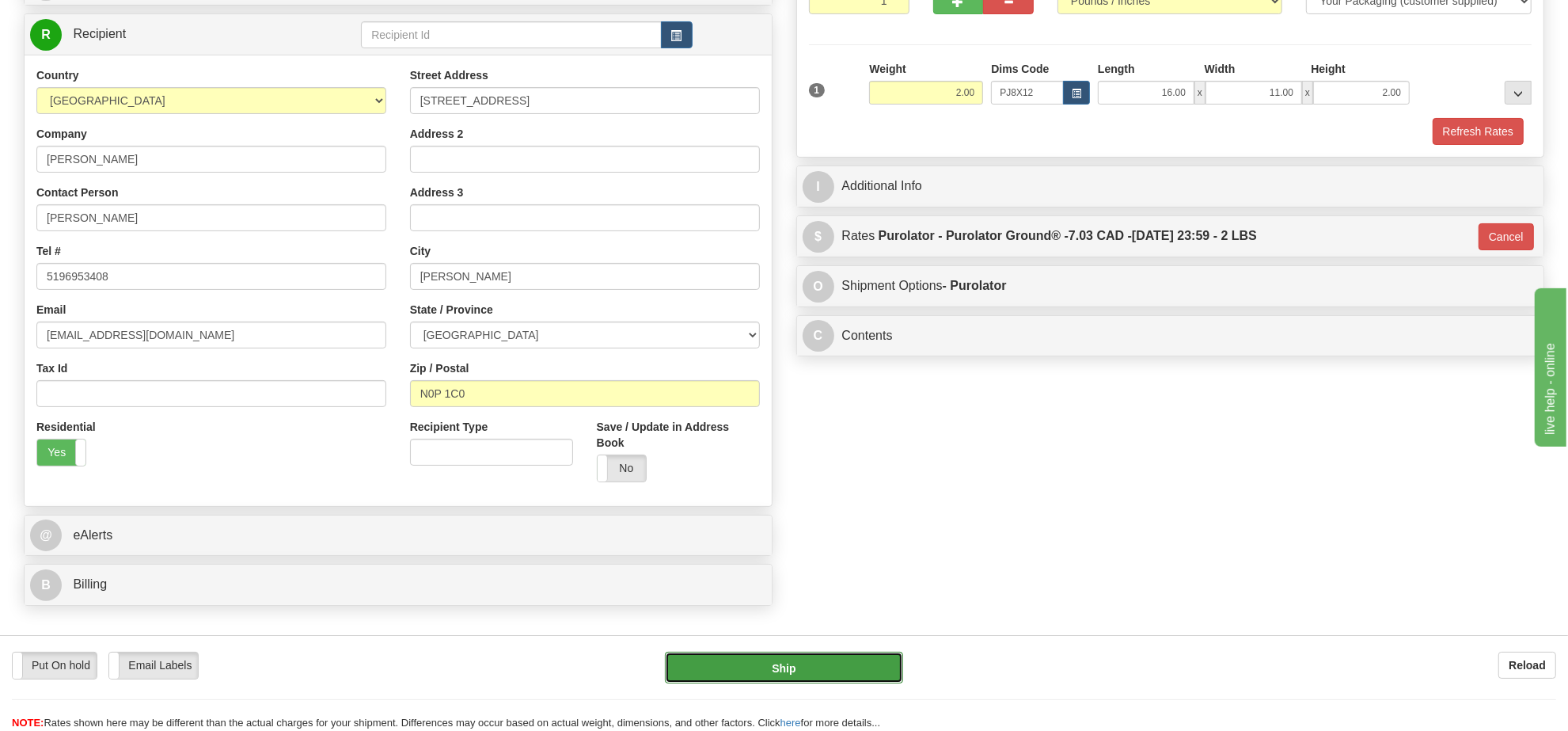
click at [871, 652] on button "Ship" at bounding box center [784, 667] width 237 height 31
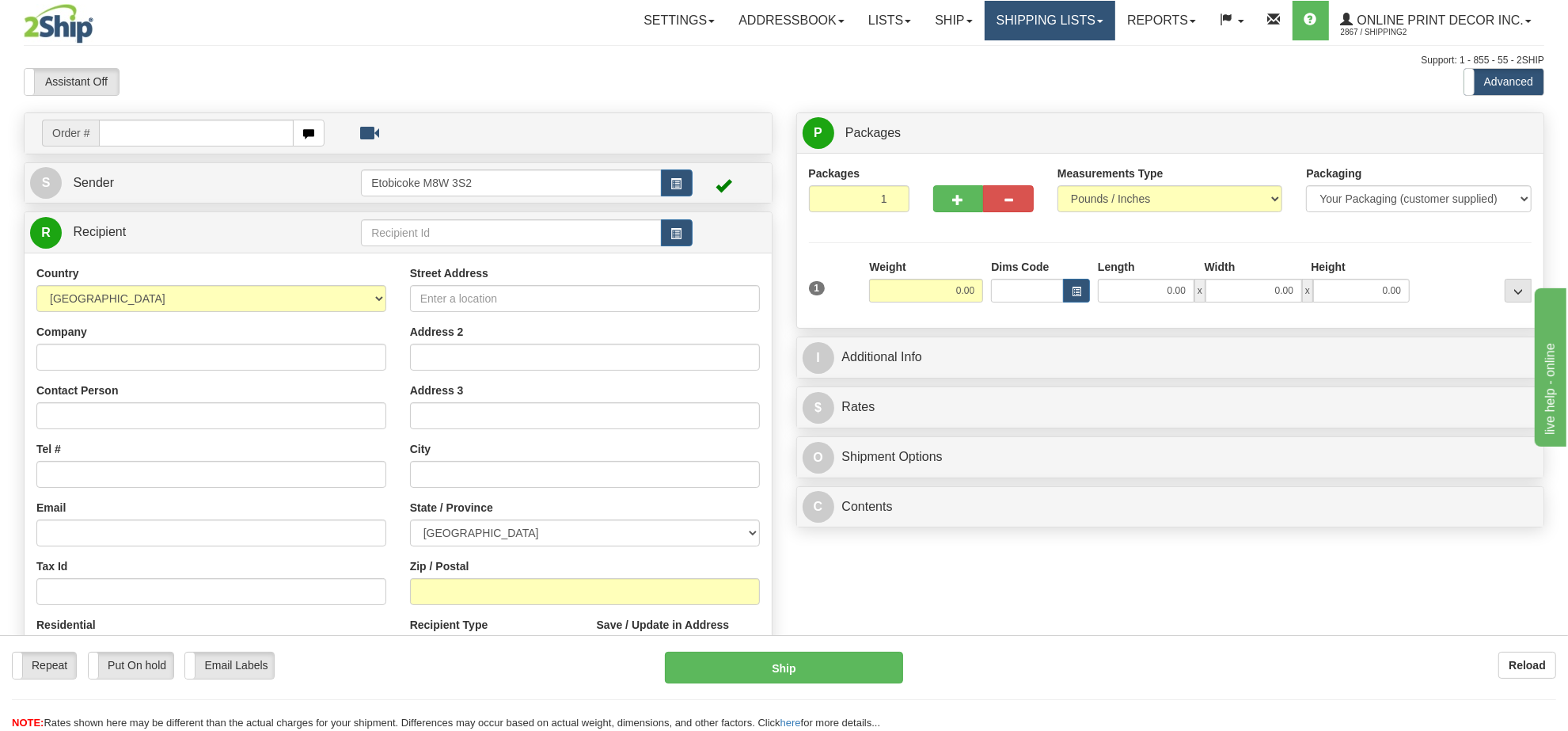
click at [1047, 25] on link "Shipping lists" at bounding box center [1050, 21] width 131 height 39
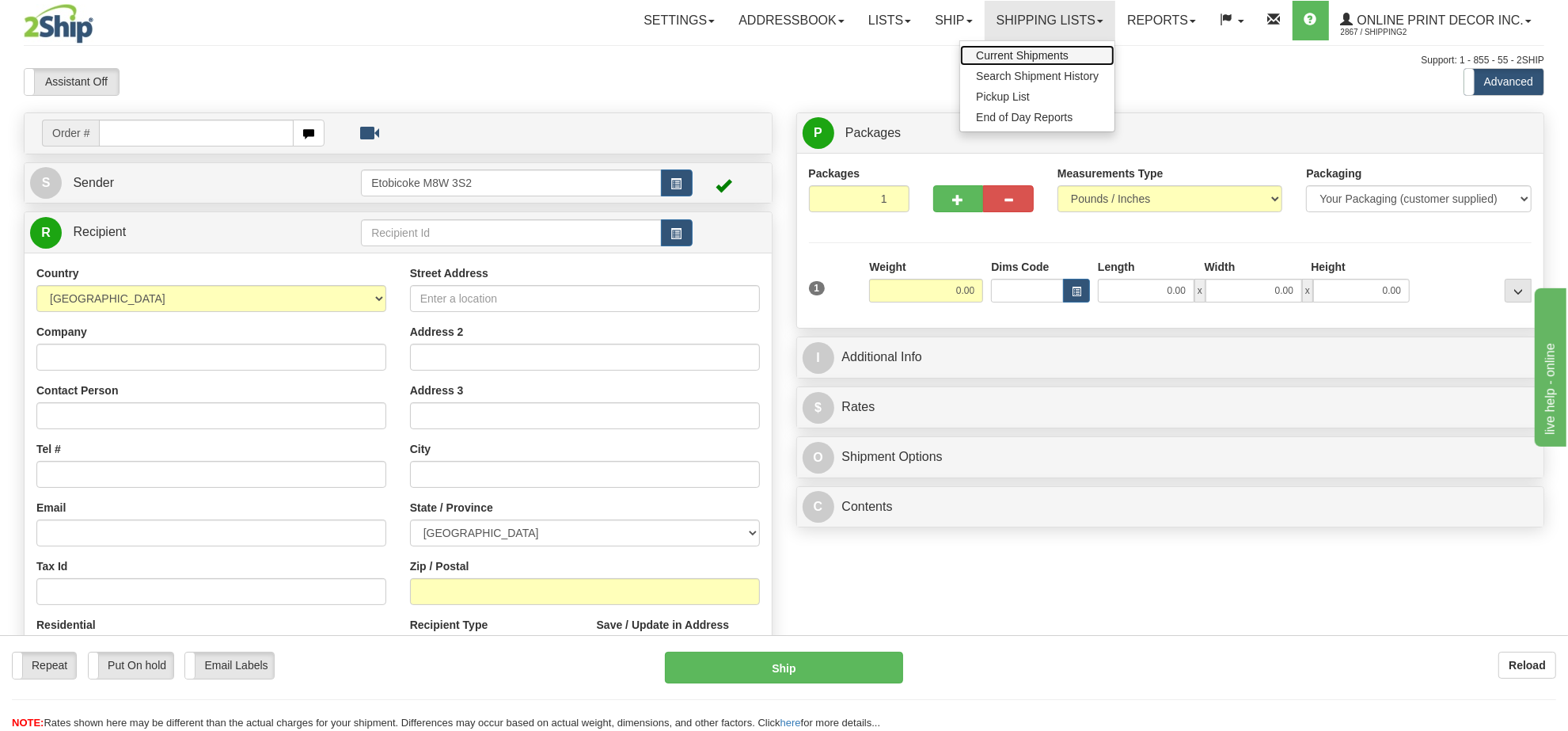
click at [1022, 62] on span "Current Shipments" at bounding box center [1022, 55] width 92 height 13
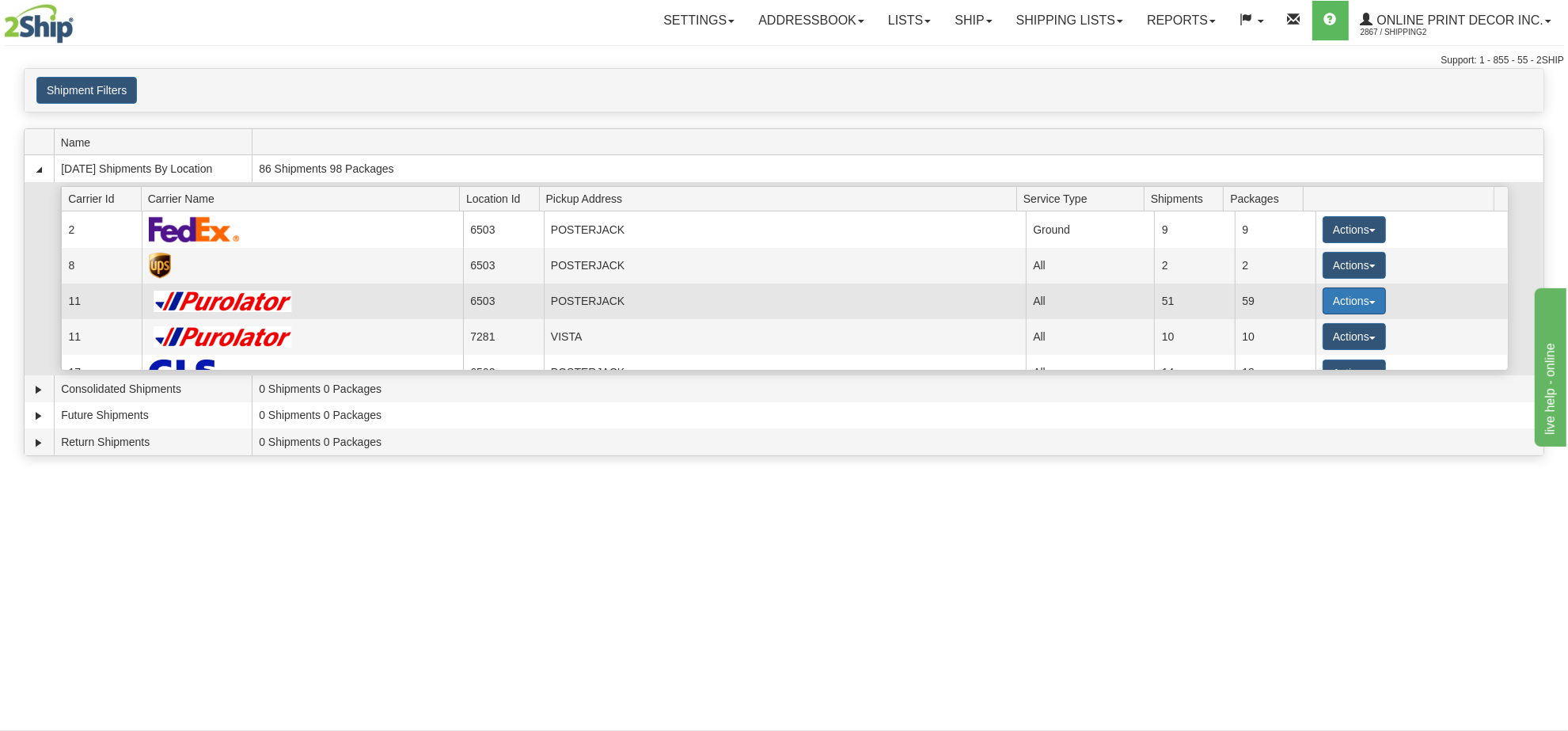
click at [1376, 302] on button "Actions" at bounding box center [1354, 300] width 64 height 26
click at [1303, 336] on span "Details" at bounding box center [1296, 330] width 43 height 11
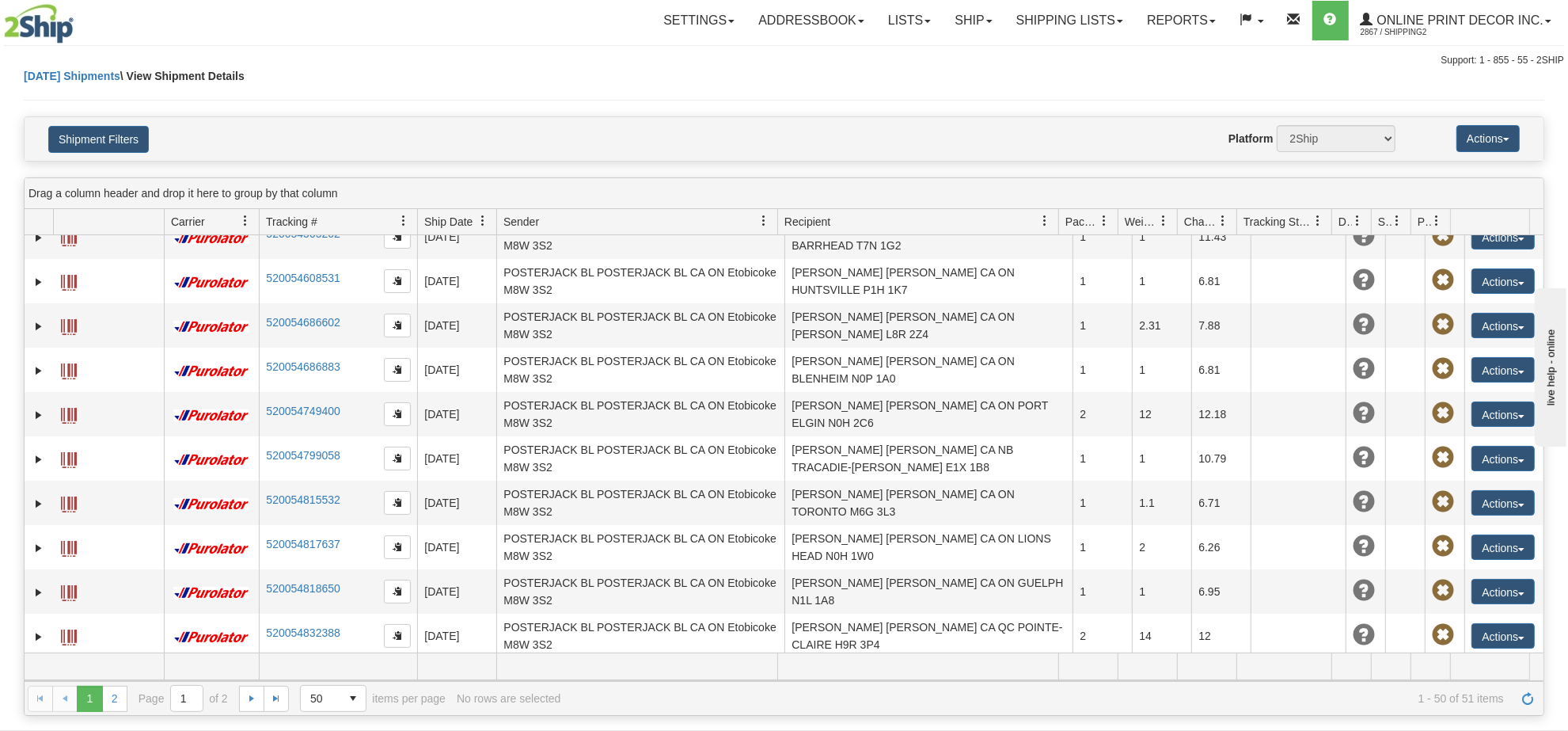
scroll to position [990, 0]
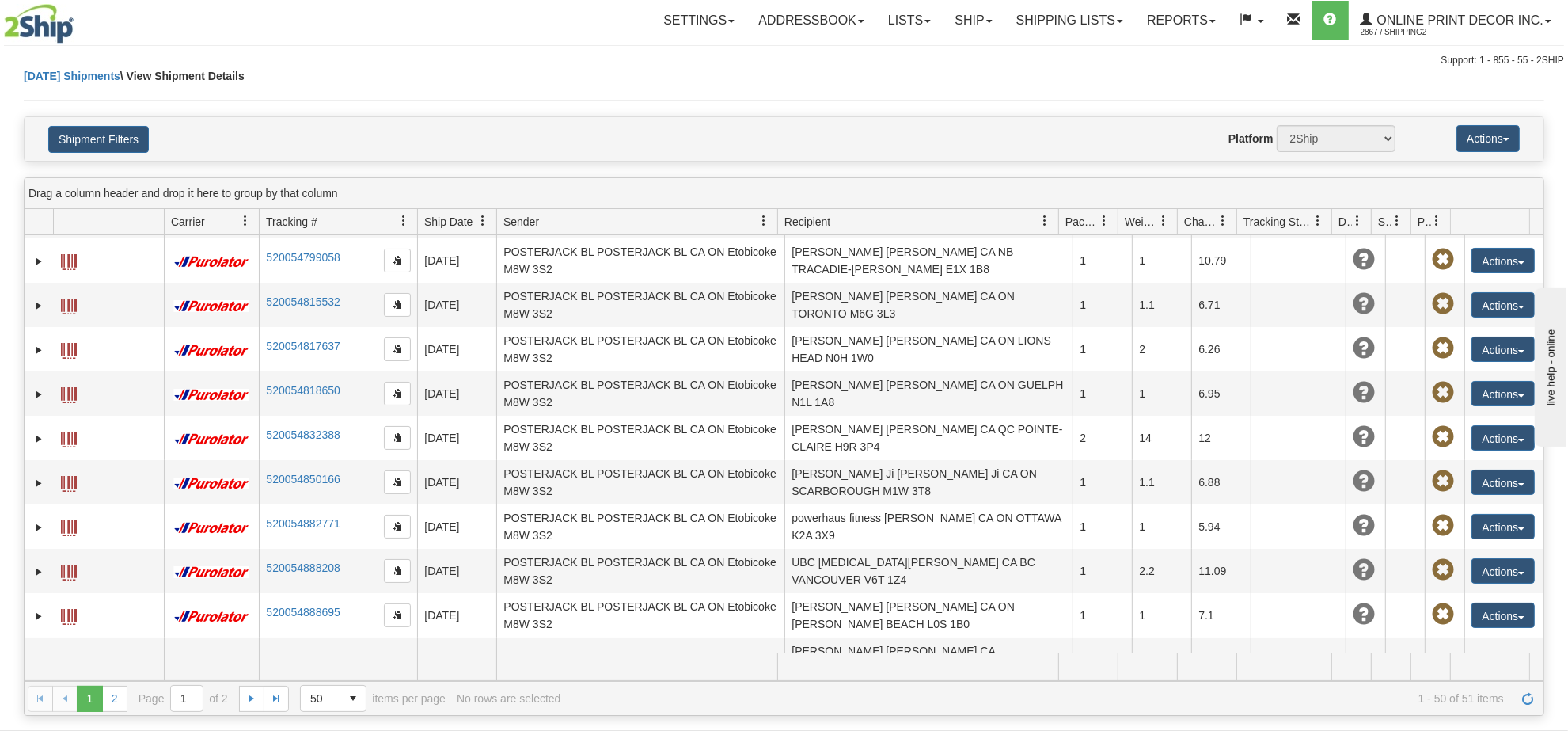
click at [125, 683] on div "1 2 1 2 Page 1 of 2 50 25 50 100 500 1000 items per page 1 - 50 of 51 items No …" at bounding box center [784, 698] width 1519 height 34
click at [125, 698] on link "2" at bounding box center [115, 699] width 26 height 26
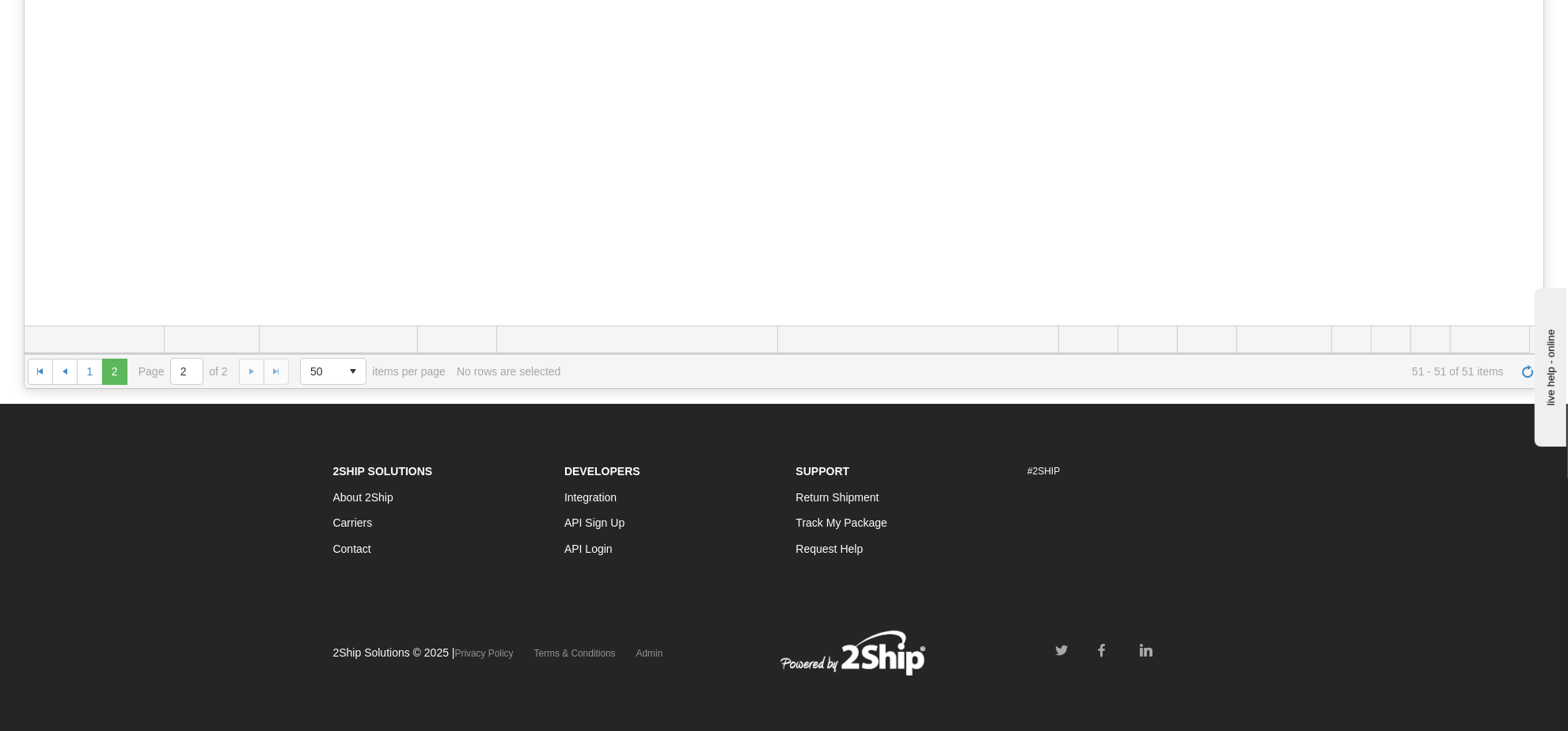
scroll to position [0, 0]
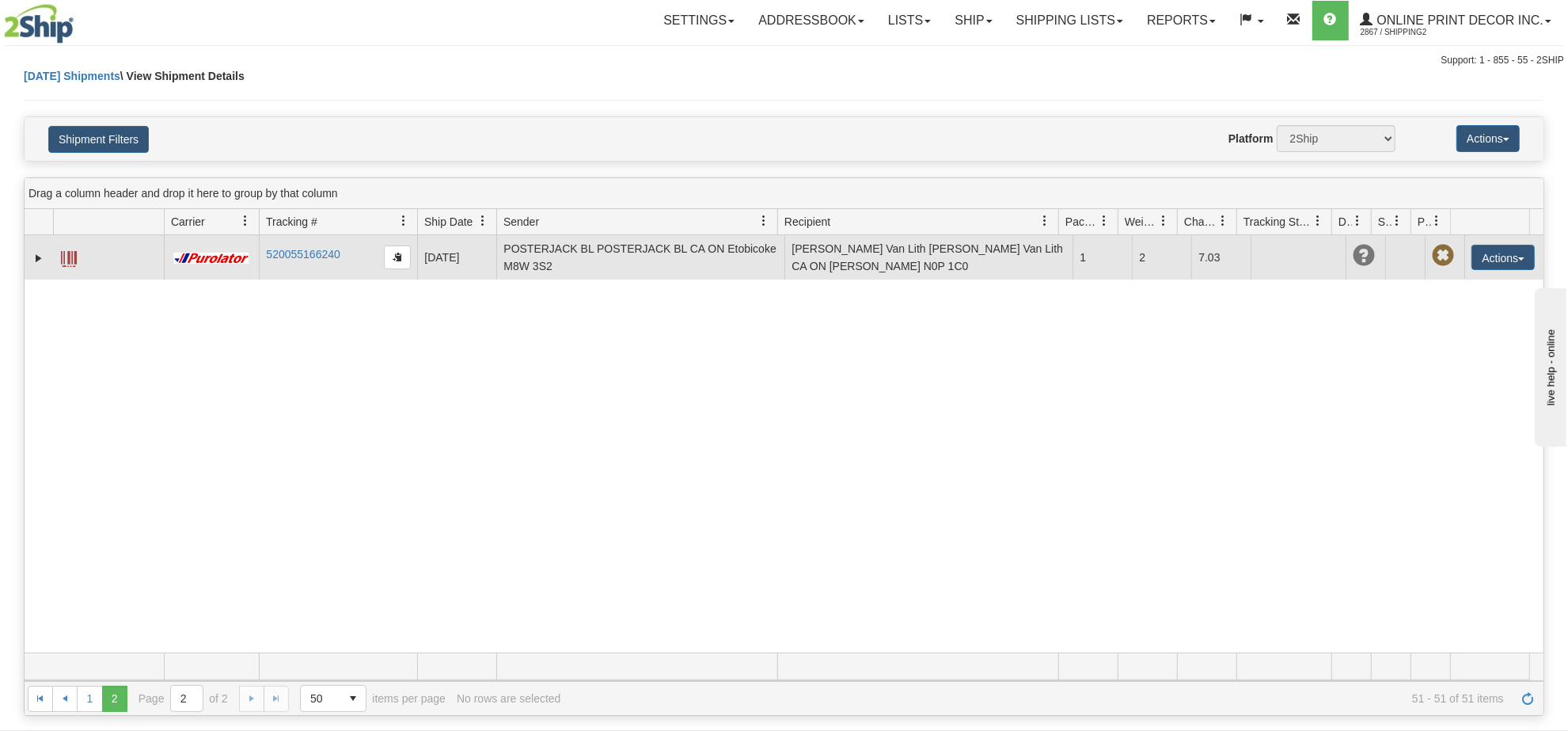
click at [919, 243] on td "[PERSON_NAME] Van Lith [PERSON_NAME] Van Lith CA ON [PERSON_NAME] N0P 1C0" at bounding box center [929, 257] width 288 height 44
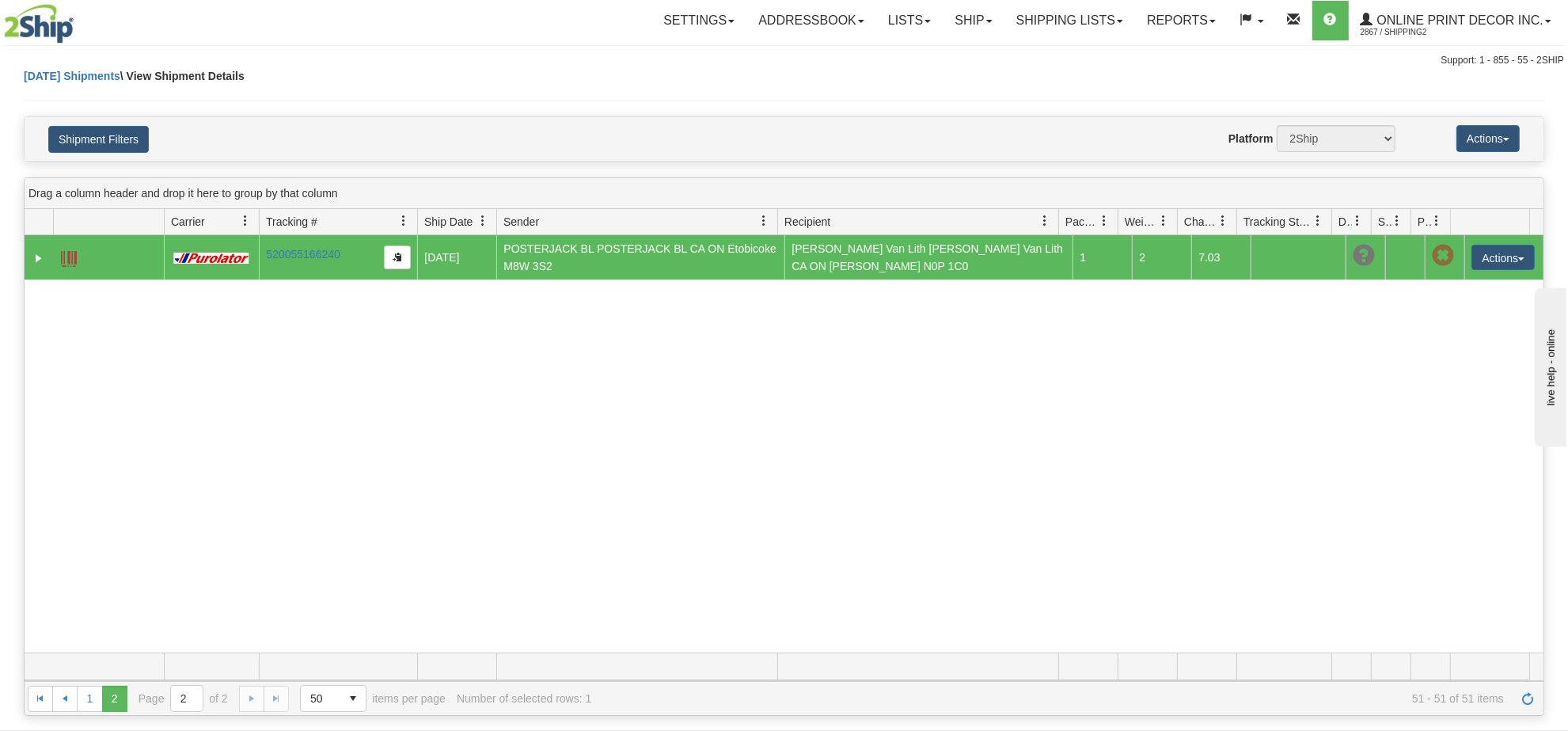
click at [76, 260] on span at bounding box center [69, 259] width 16 height 16
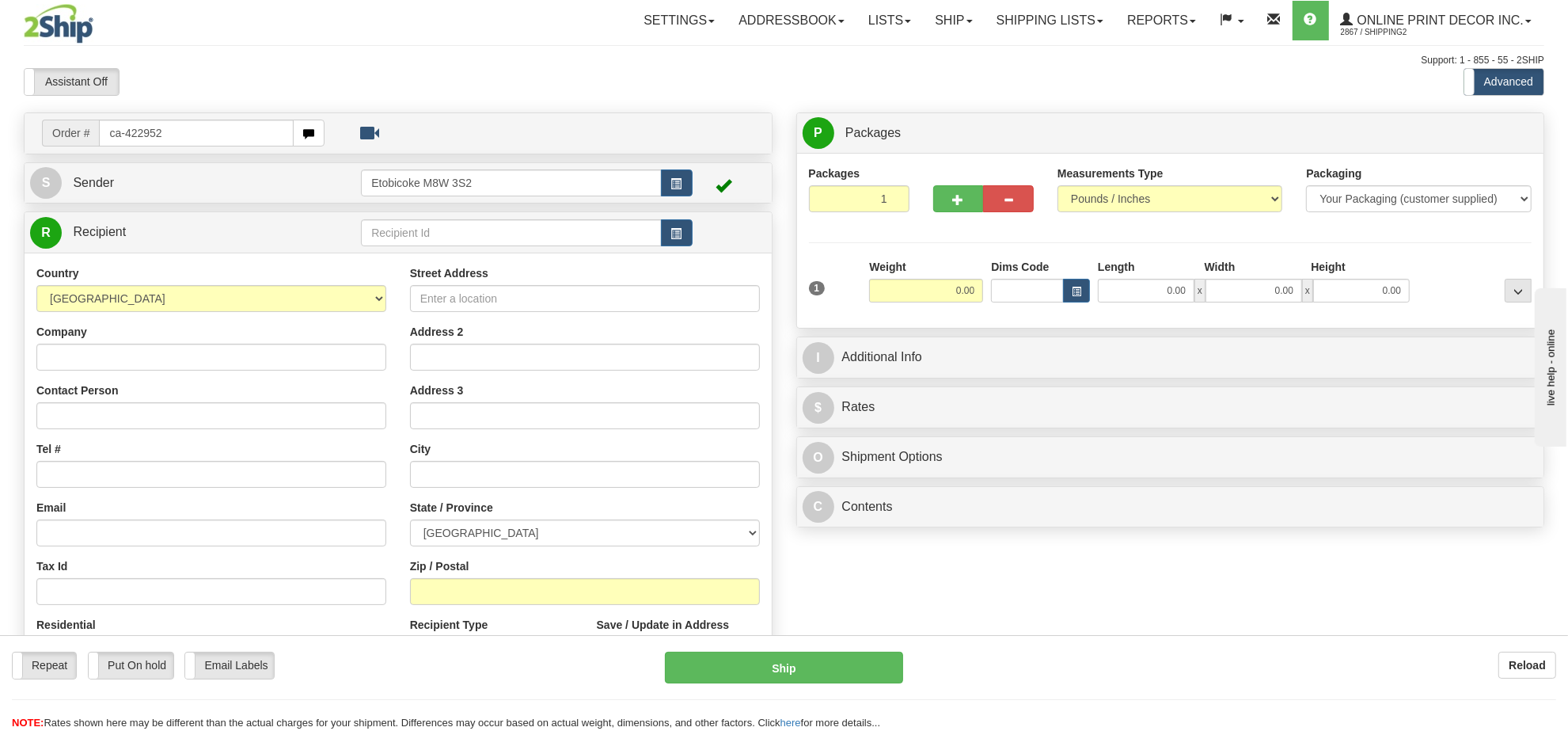
type input "ca-422952"
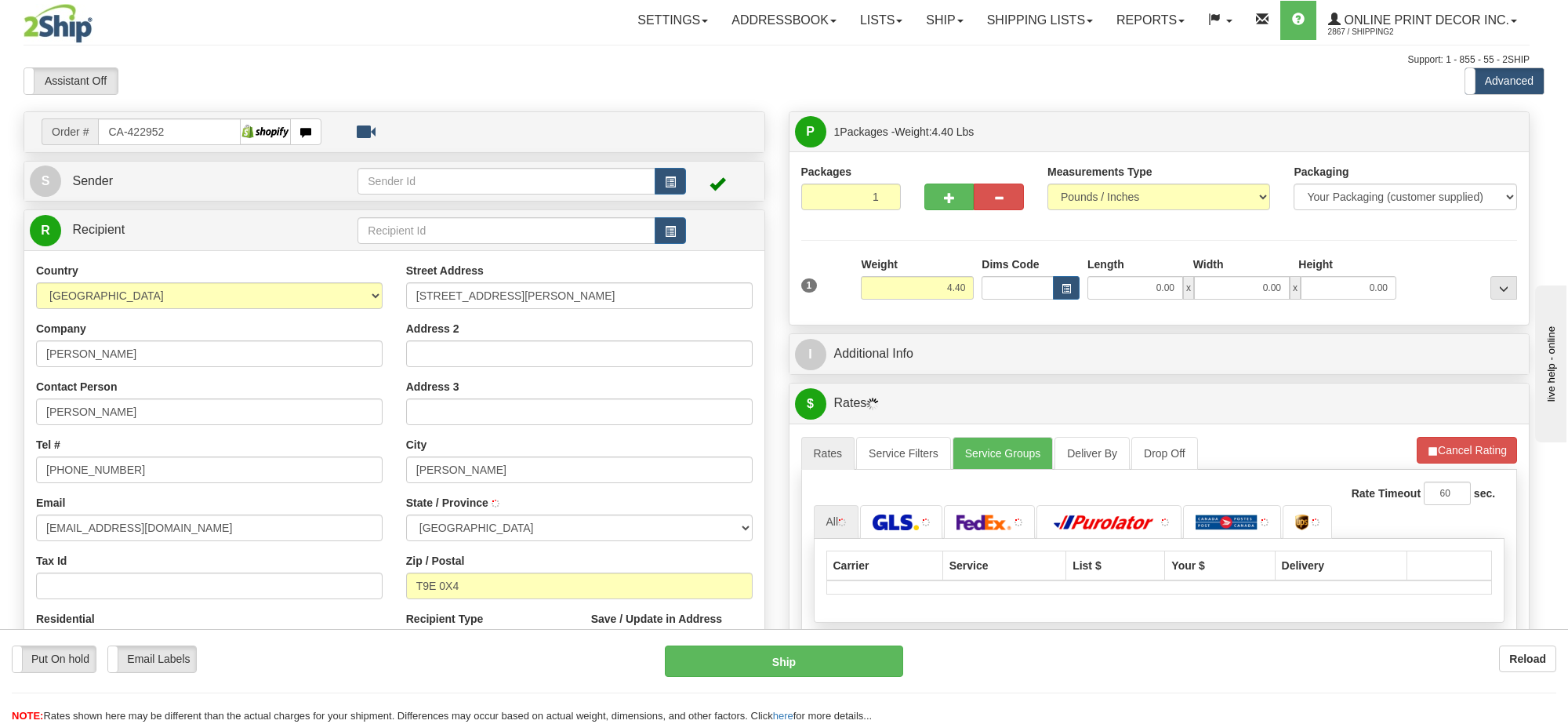
type input "[PERSON_NAME]"
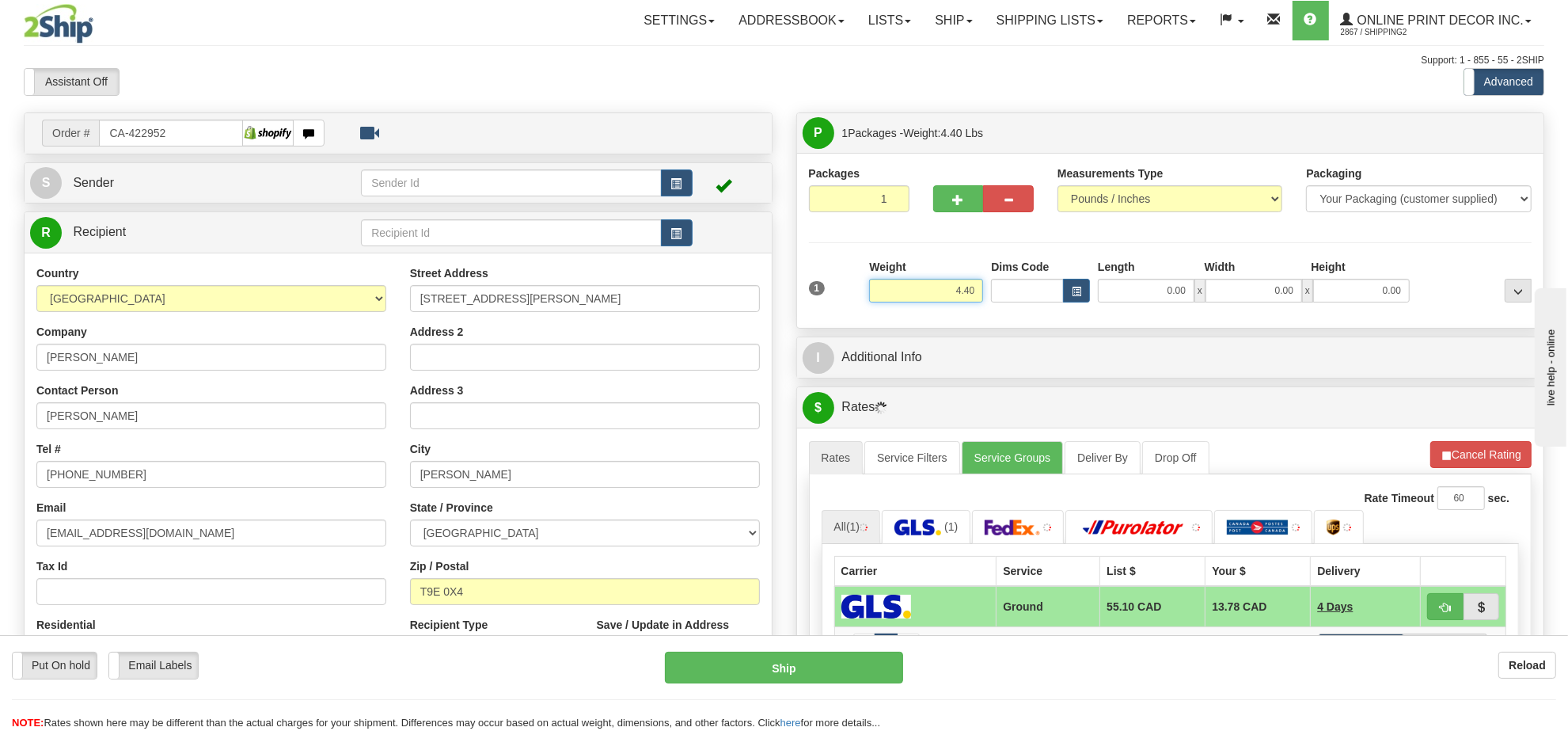
click at [944, 297] on input "4.40" at bounding box center [926, 290] width 114 height 24
click at [1083, 294] on button "button" at bounding box center [1076, 290] width 26 height 24
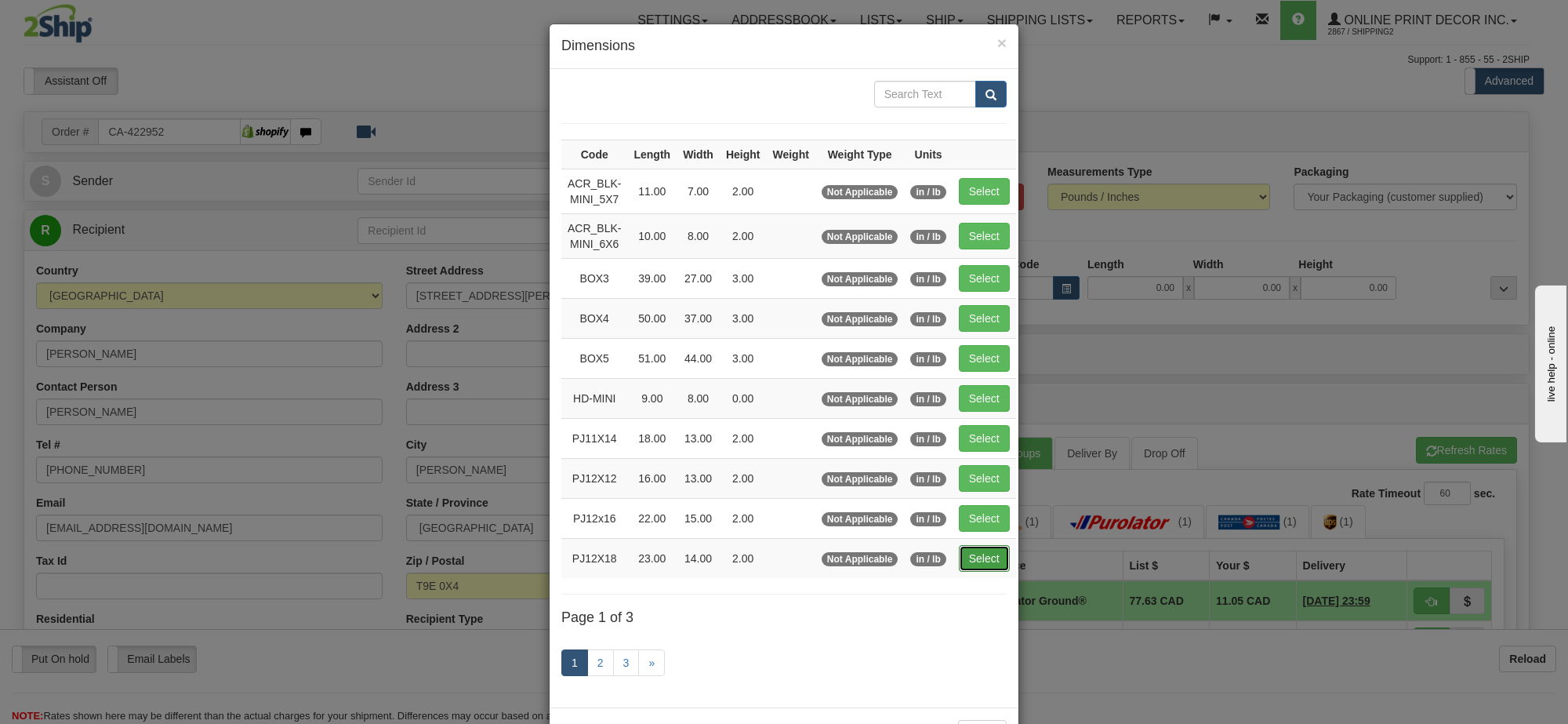
click at [972, 569] on button "Select" at bounding box center [984, 558] width 51 height 26
type input "PJ12X18"
type input "23.00"
type input "14.00"
type input "2.00"
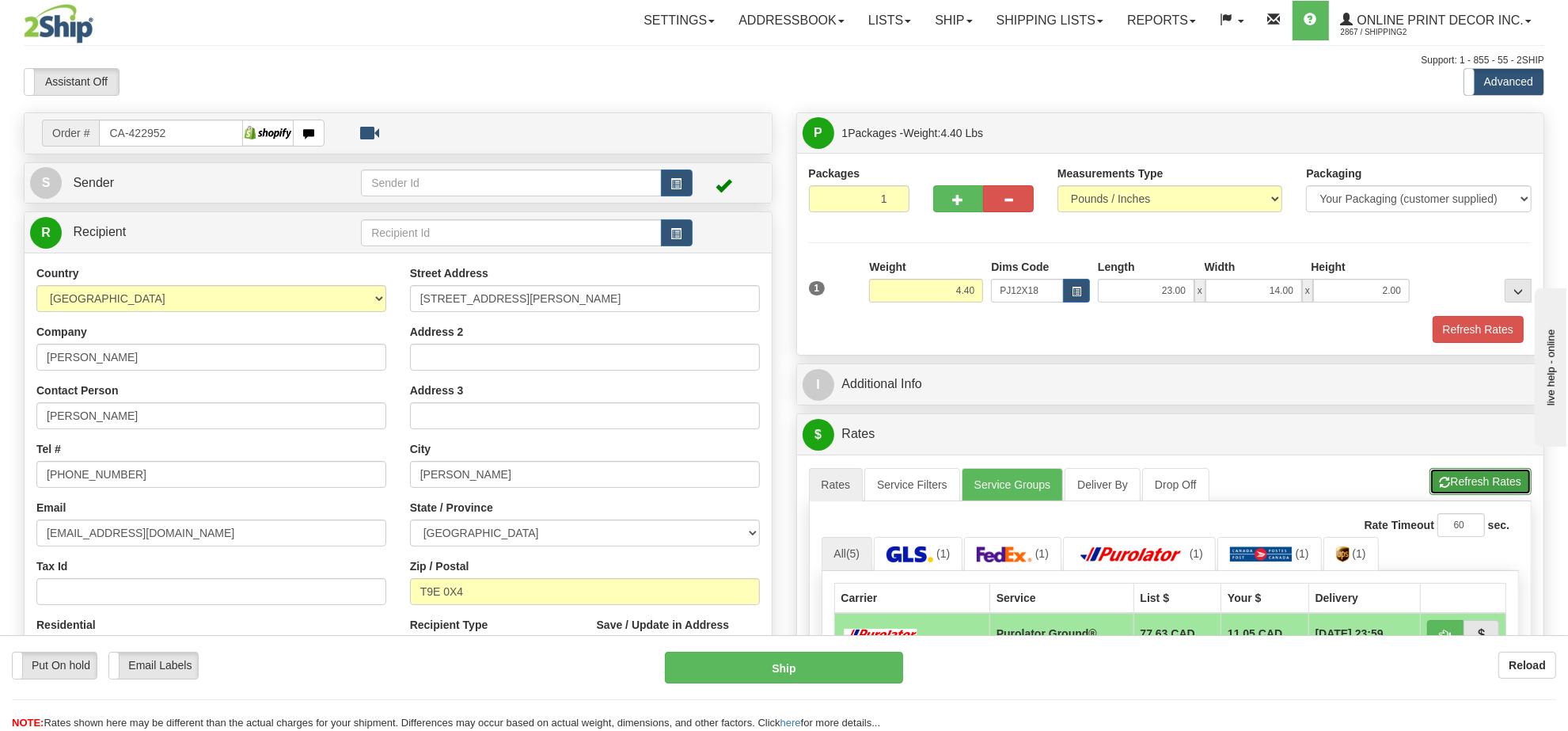
click at [1453, 489] on button "Refresh Rates" at bounding box center [1481, 481] width 102 height 26
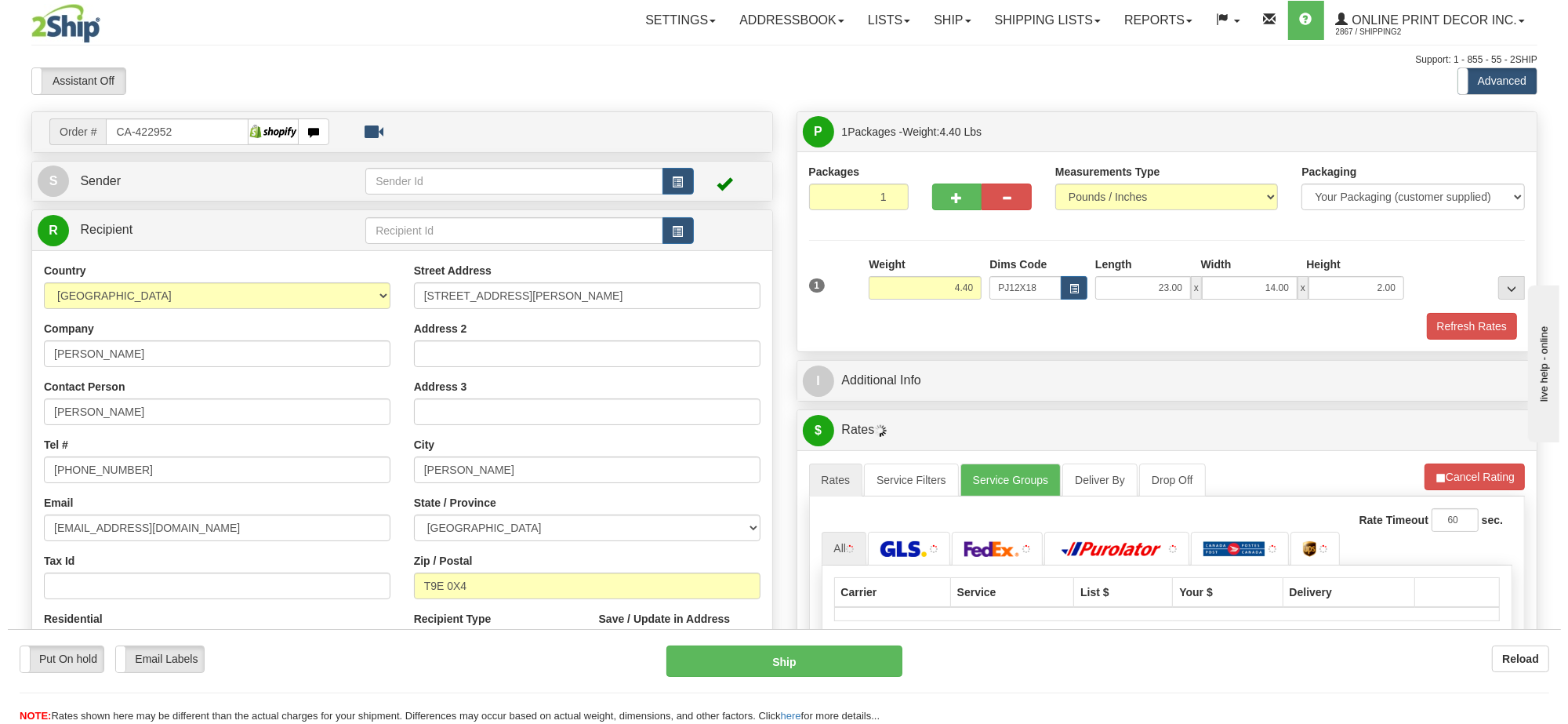
scroll to position [196, 0]
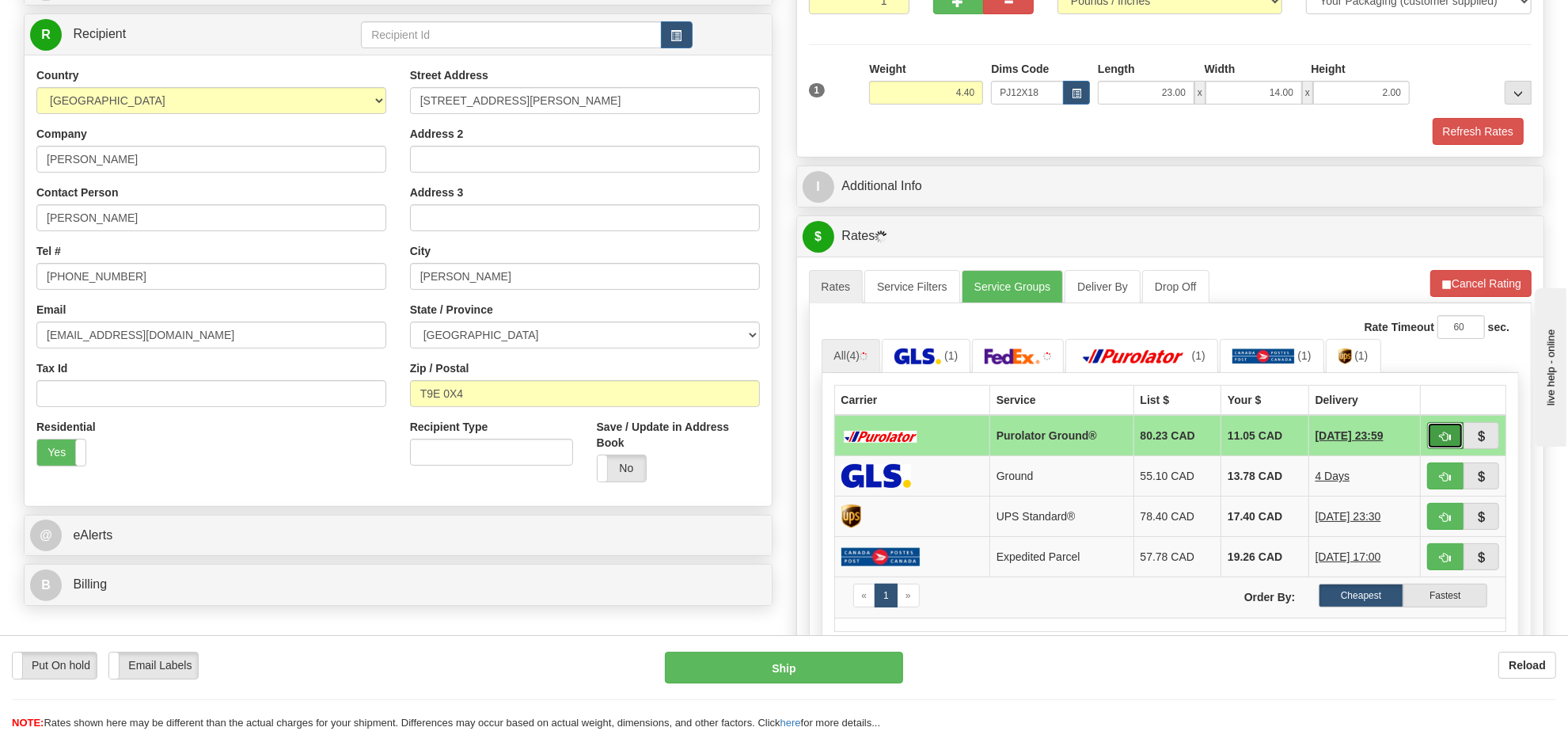
click at [1436, 441] on button "button" at bounding box center [1445, 435] width 36 height 26
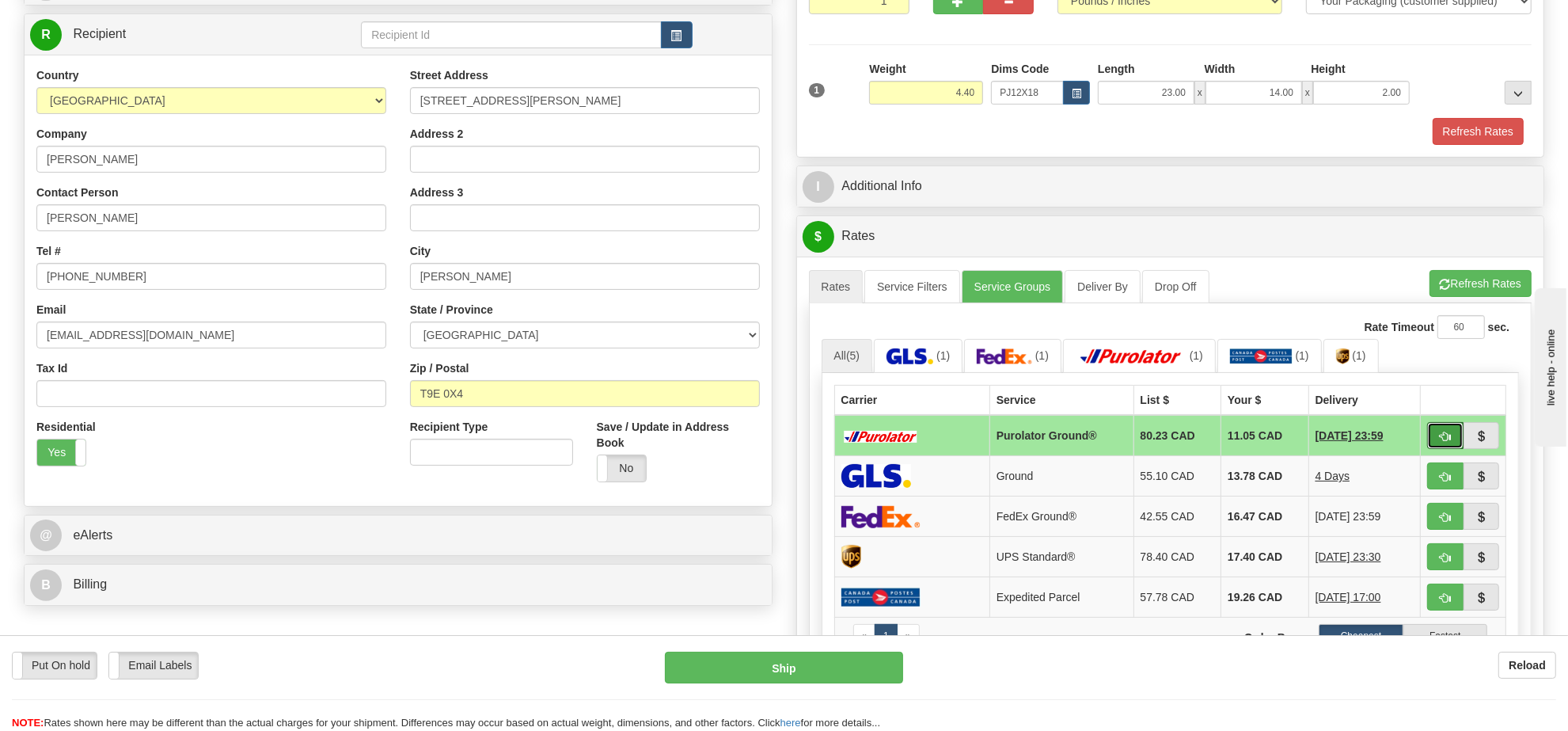
click at [1437, 441] on button "button" at bounding box center [1445, 435] width 36 height 26
type input "260"
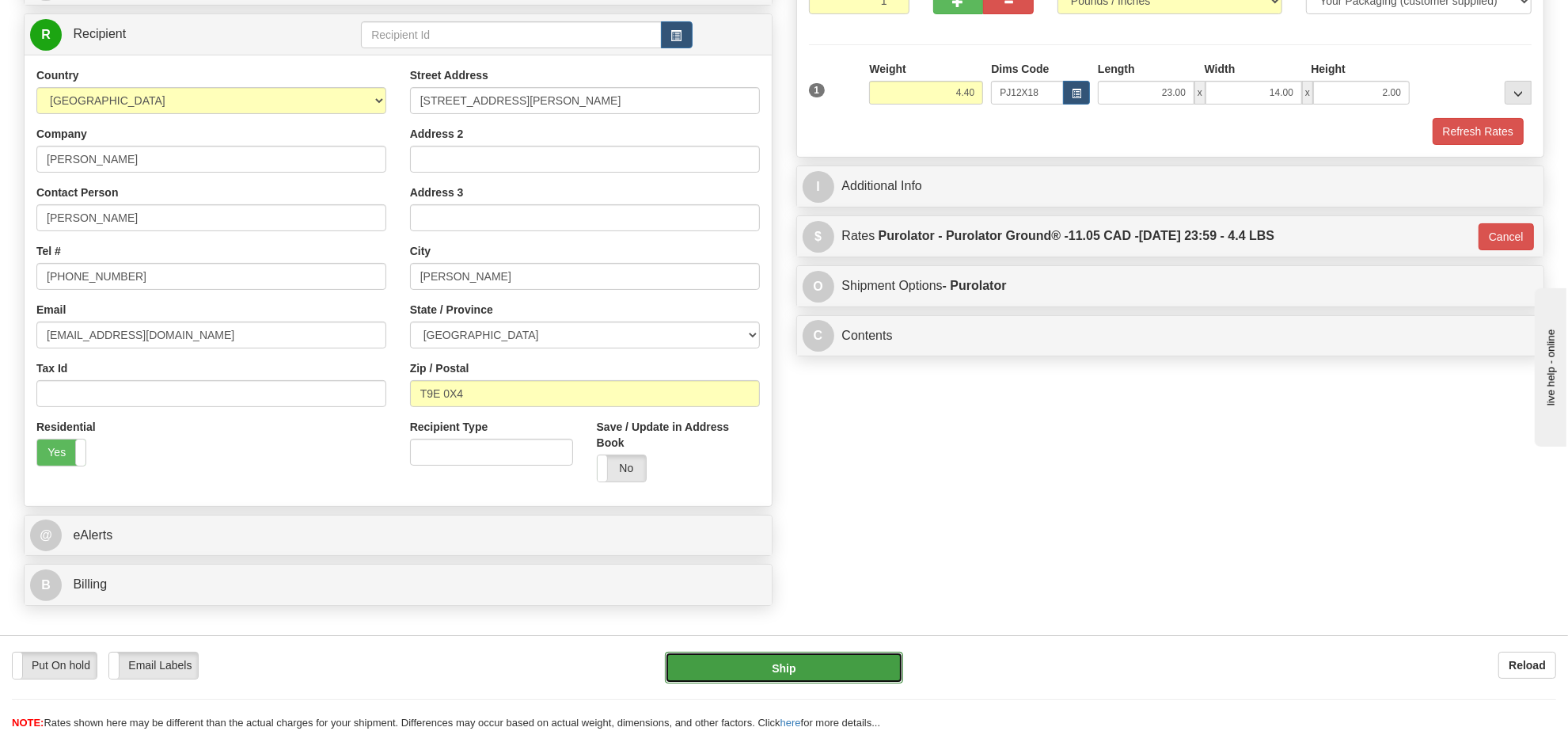
click at [868, 658] on button "Ship" at bounding box center [784, 667] width 237 height 31
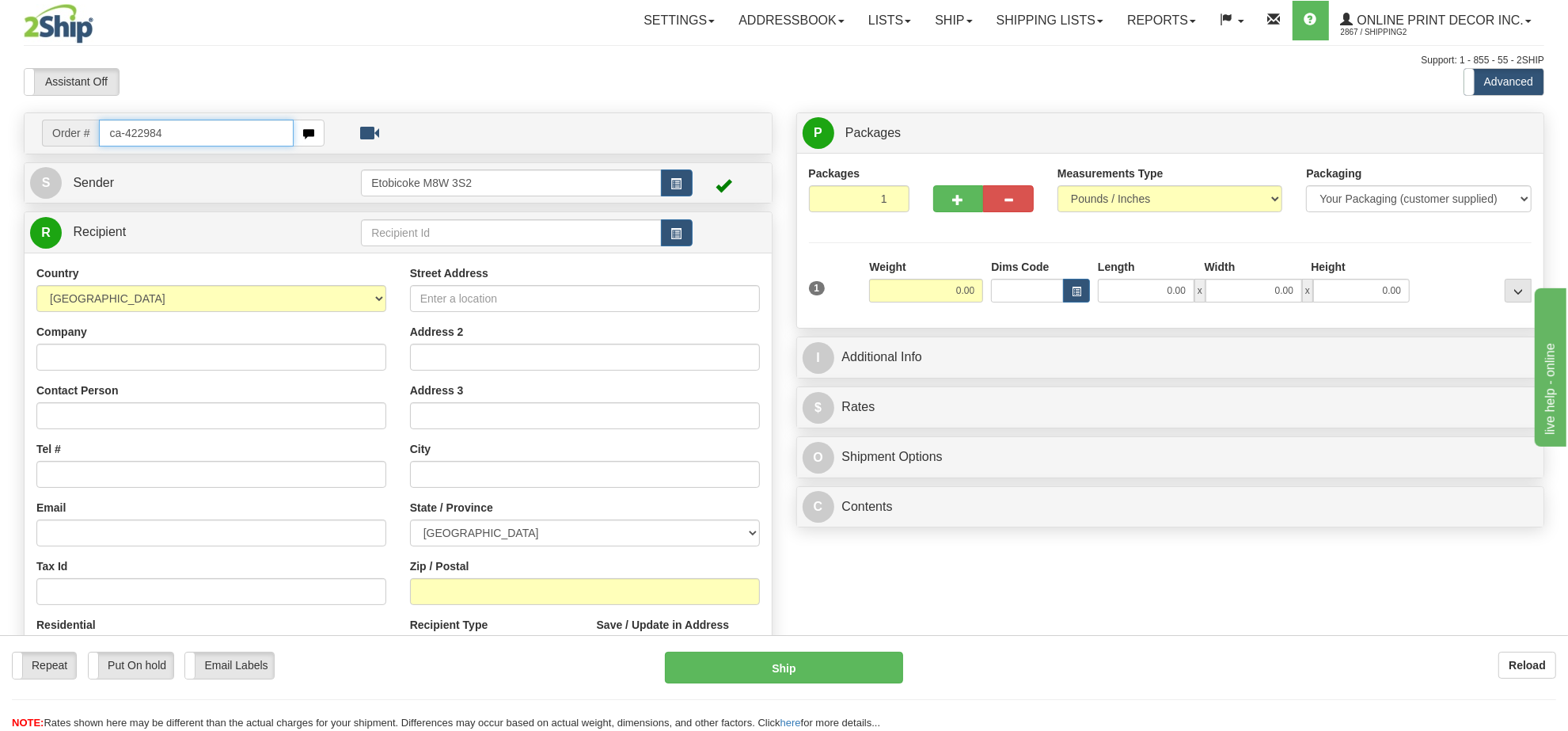
type input "ca-422984"
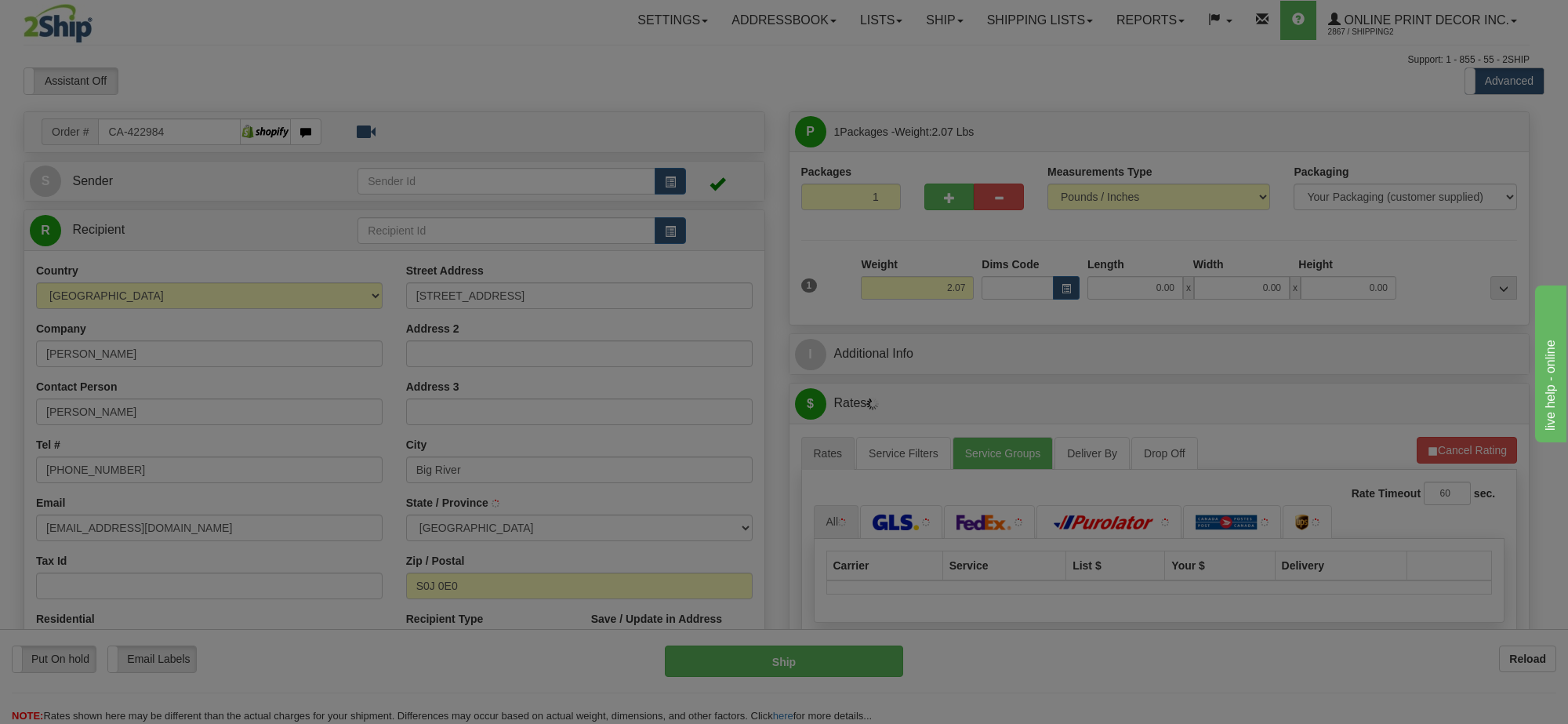
type input "BIG RIVER"
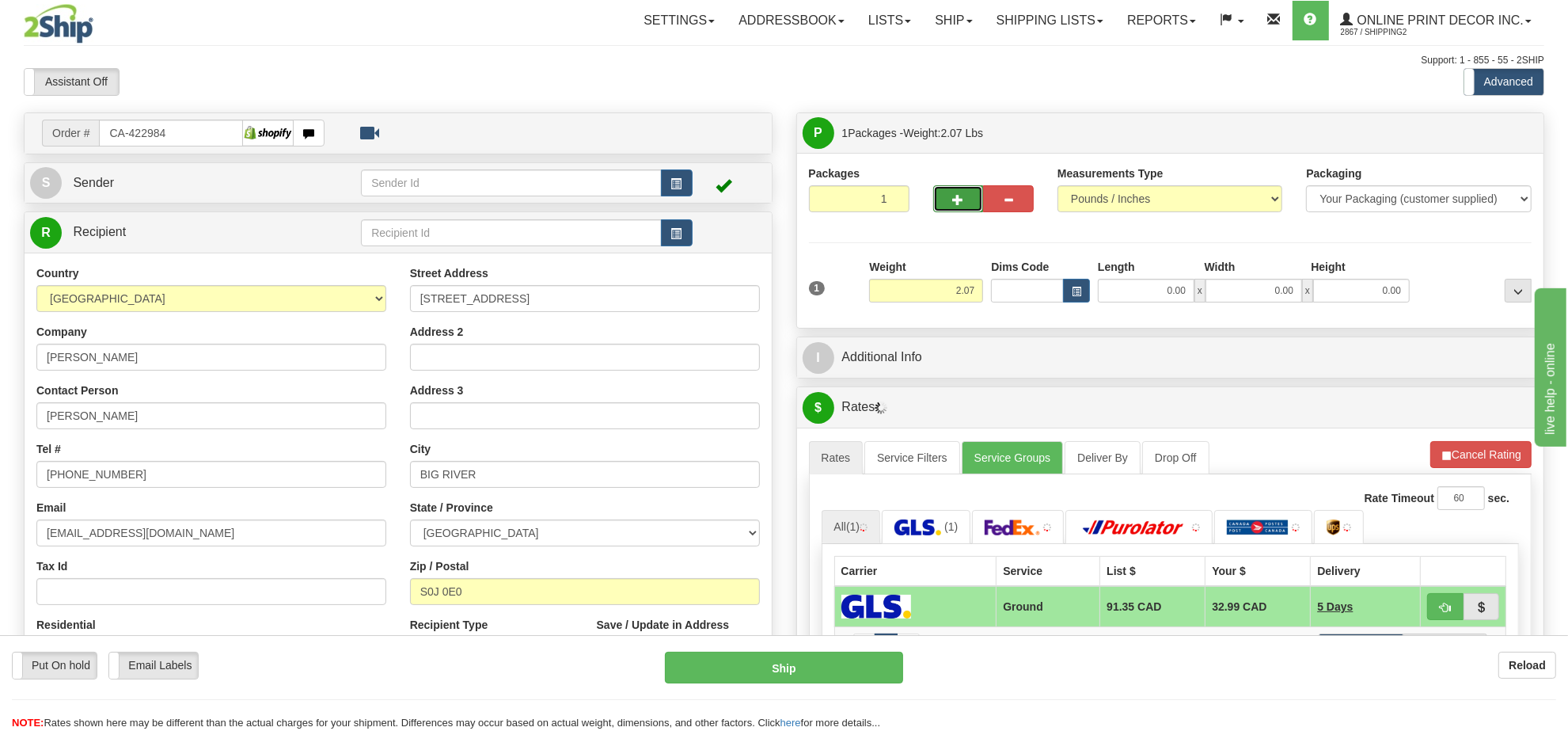
click at [958, 199] on span "button" at bounding box center [958, 199] width 11 height 10
radio input "true"
type input "2"
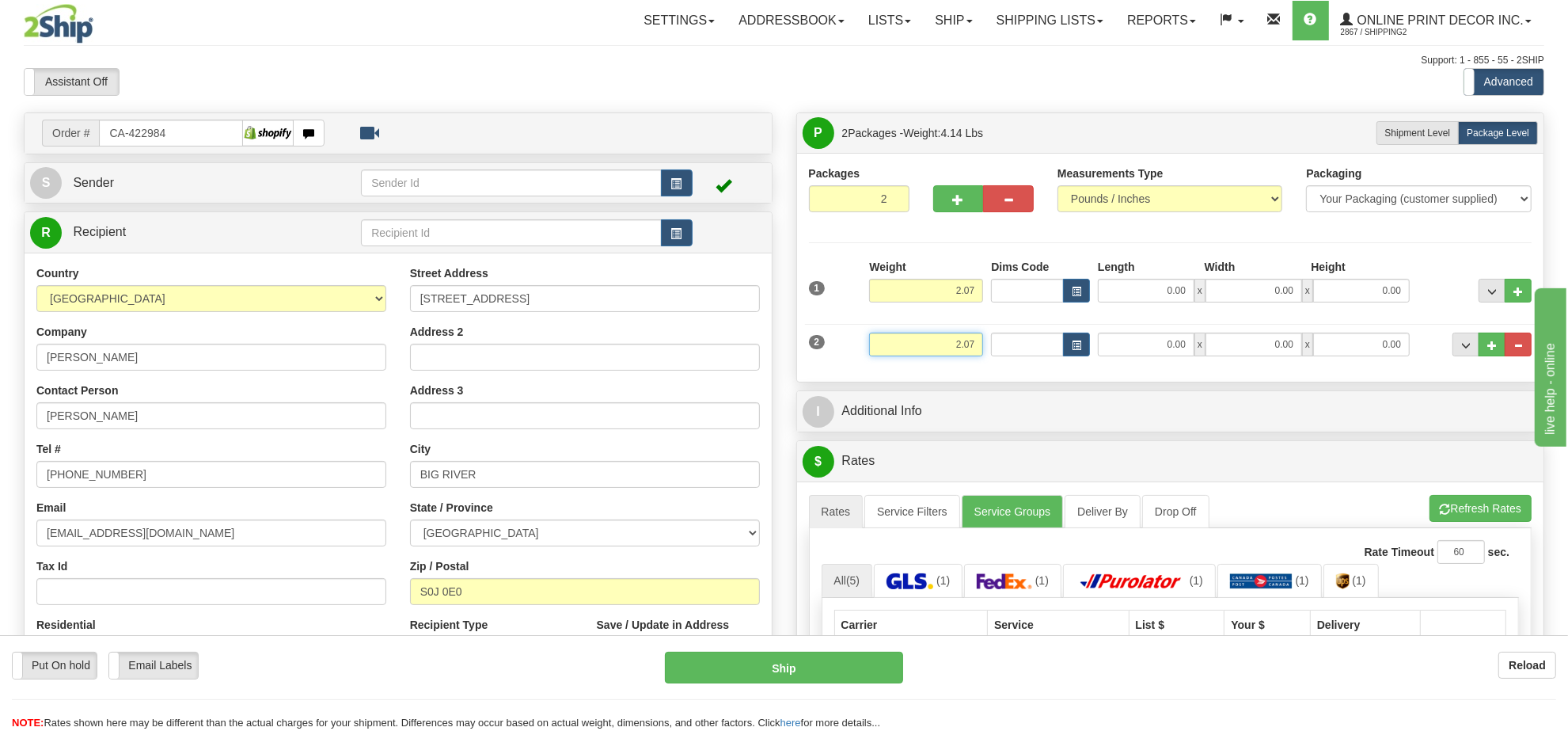
click at [969, 345] on input "2.07" at bounding box center [926, 344] width 114 height 24
click at [1072, 338] on button "button" at bounding box center [1076, 344] width 26 height 24
type input "4.00"
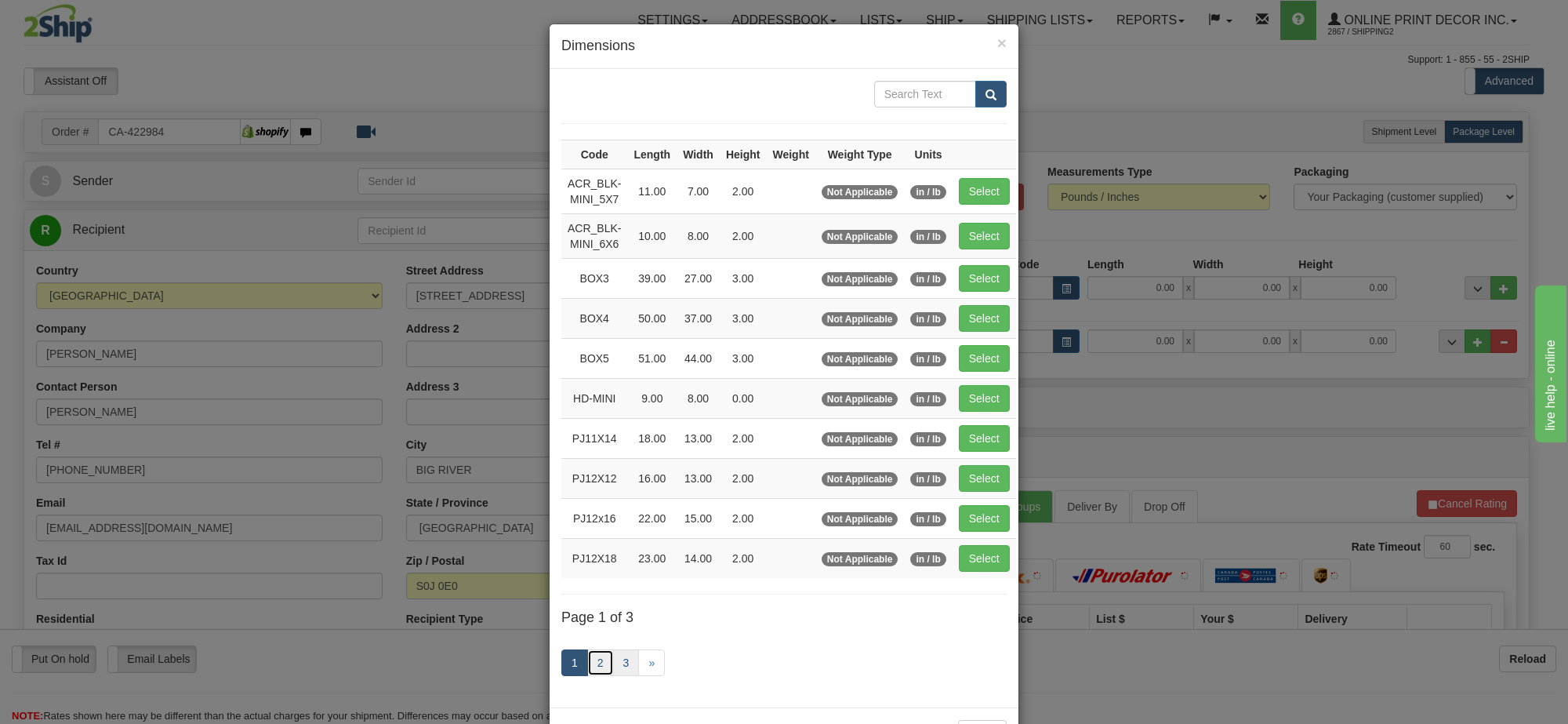
drag, startPoint x: 606, startPoint y: 672, endPoint x: 614, endPoint y: 668, distance: 8.9
click at [608, 672] on ul "1 2 3 »" at bounding box center [613, 662] width 104 height 26
click at [614, 668] on link "3" at bounding box center [626, 662] width 26 height 26
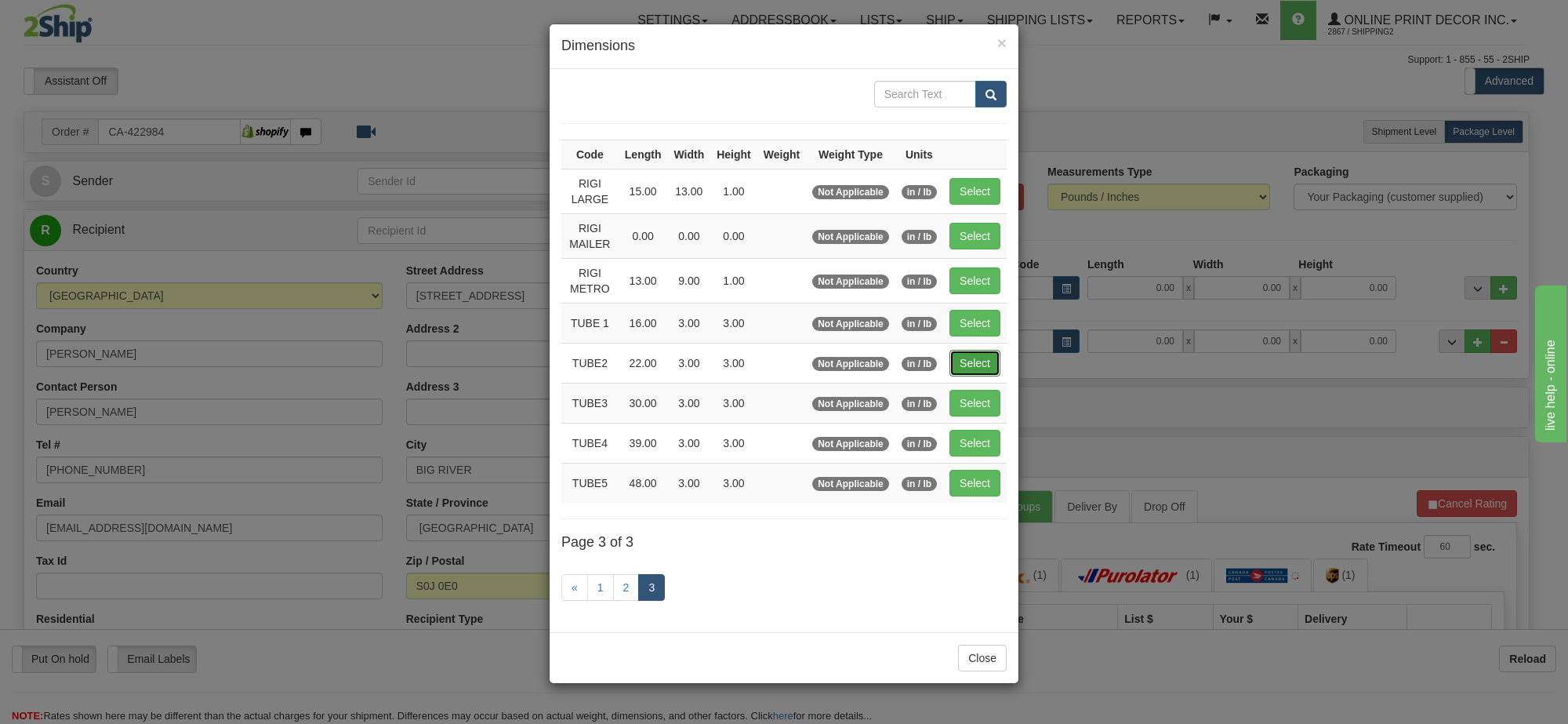
click at [959, 369] on button "Select" at bounding box center [974, 362] width 51 height 26
type input "TUBE2"
type input "22.00"
type input "3.00"
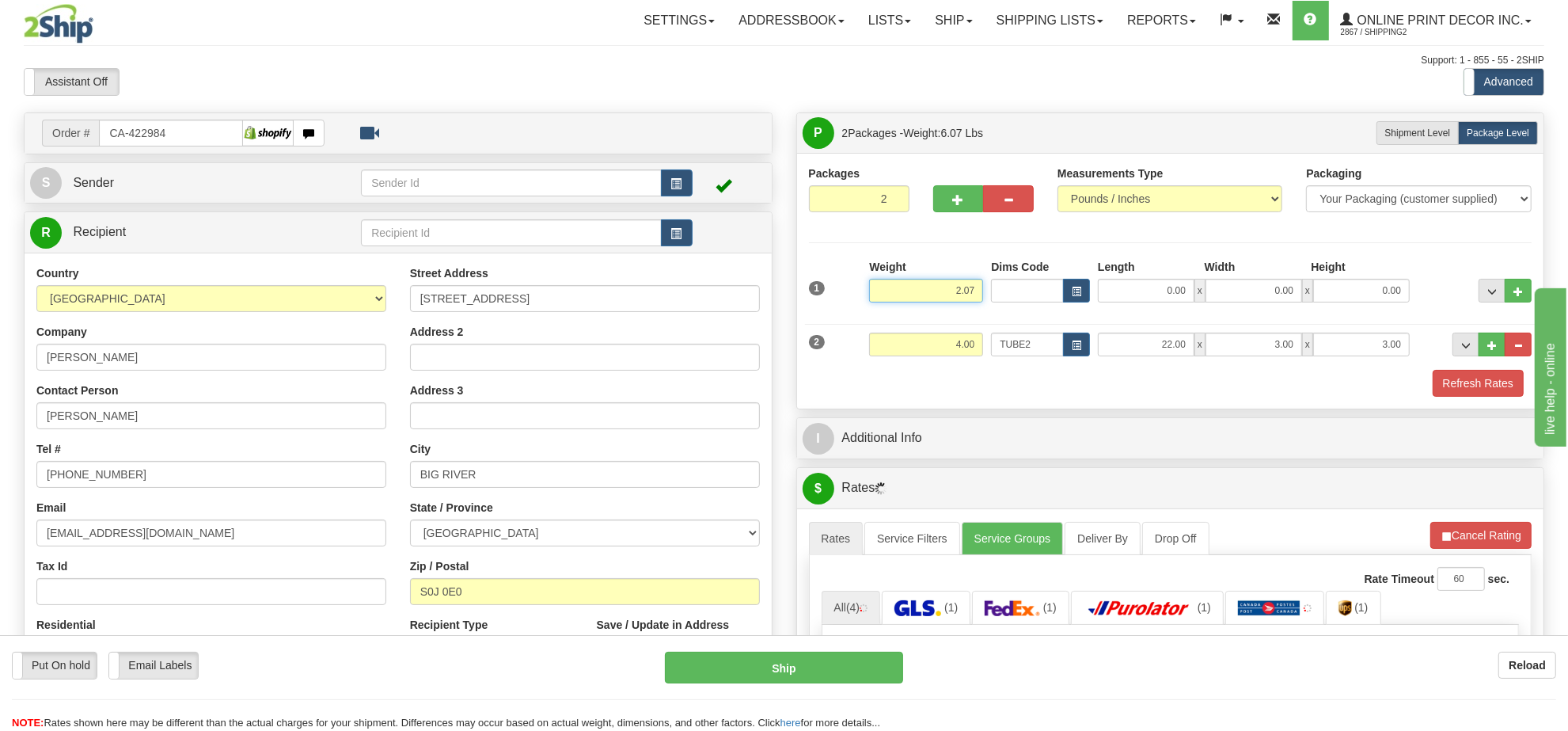
click at [967, 297] on input "2.07" at bounding box center [926, 290] width 114 height 24
type input "2.00"
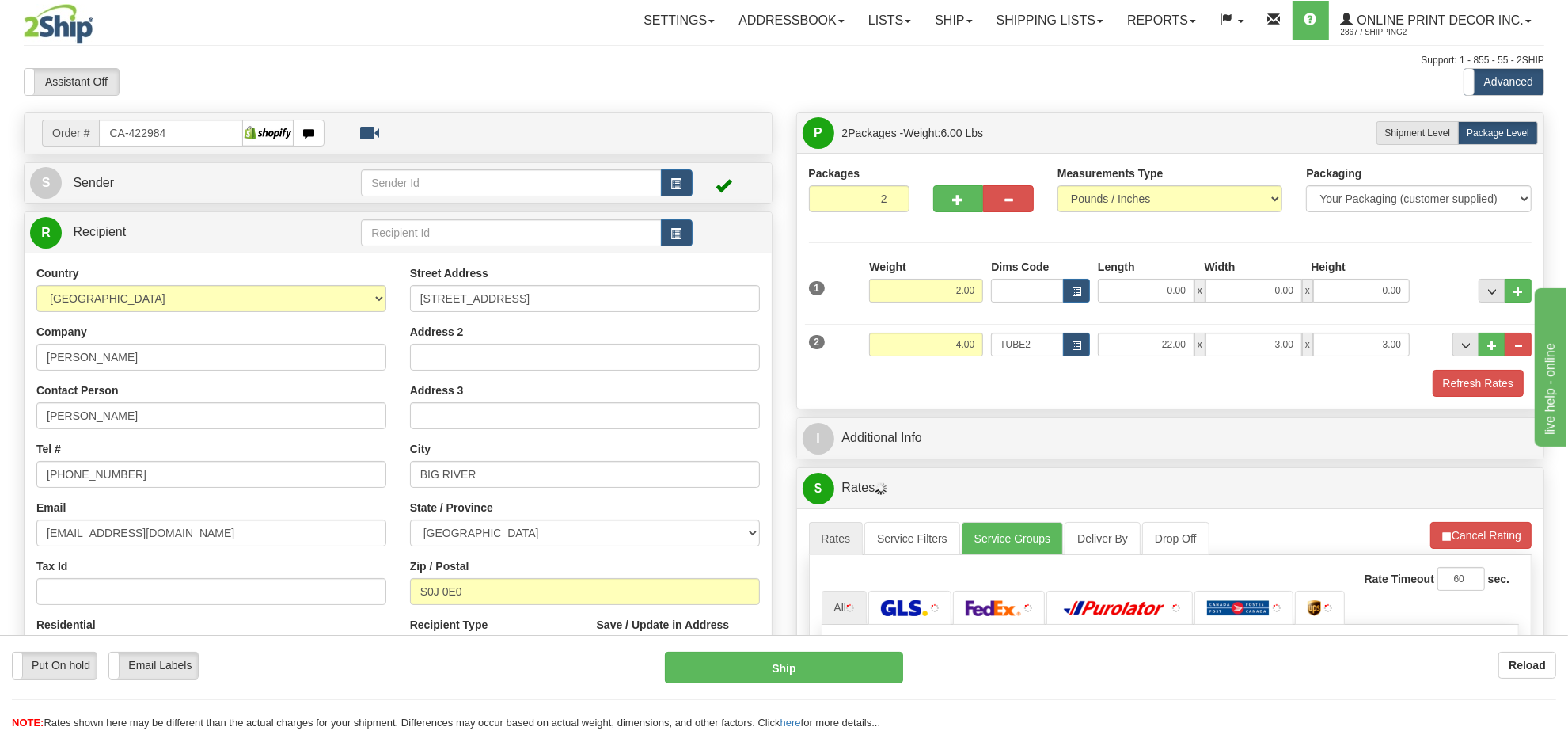
click at [1078, 305] on div "1 Weight 2.00 Dims Code 0.00" at bounding box center [1172, 287] width 732 height 56
click at [1073, 298] on button "button" at bounding box center [1076, 290] width 26 height 24
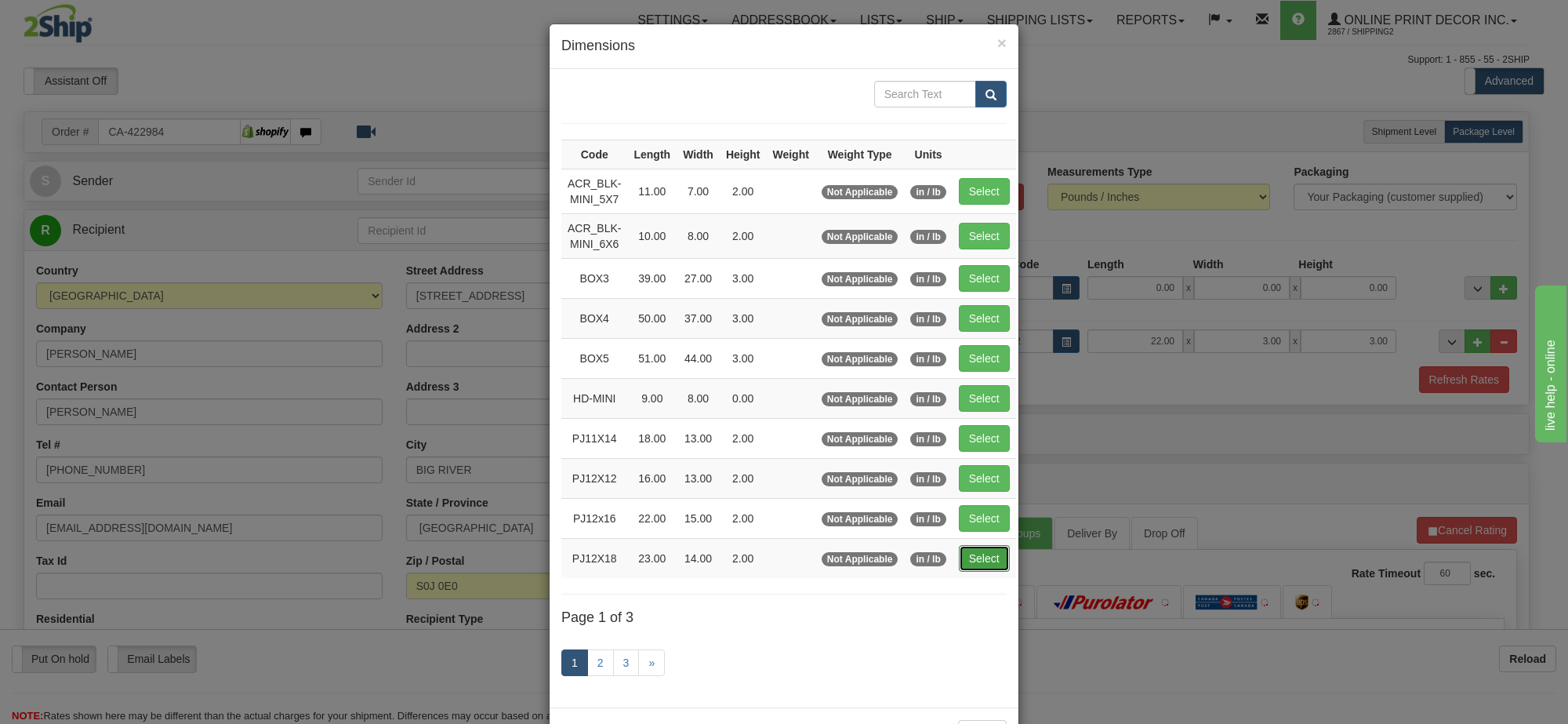
drag, startPoint x: 992, startPoint y: 569, endPoint x: 992, endPoint y: 558, distance: 11.0
click at [992, 569] on button "Select" at bounding box center [984, 558] width 51 height 26
type input "PJ12X18"
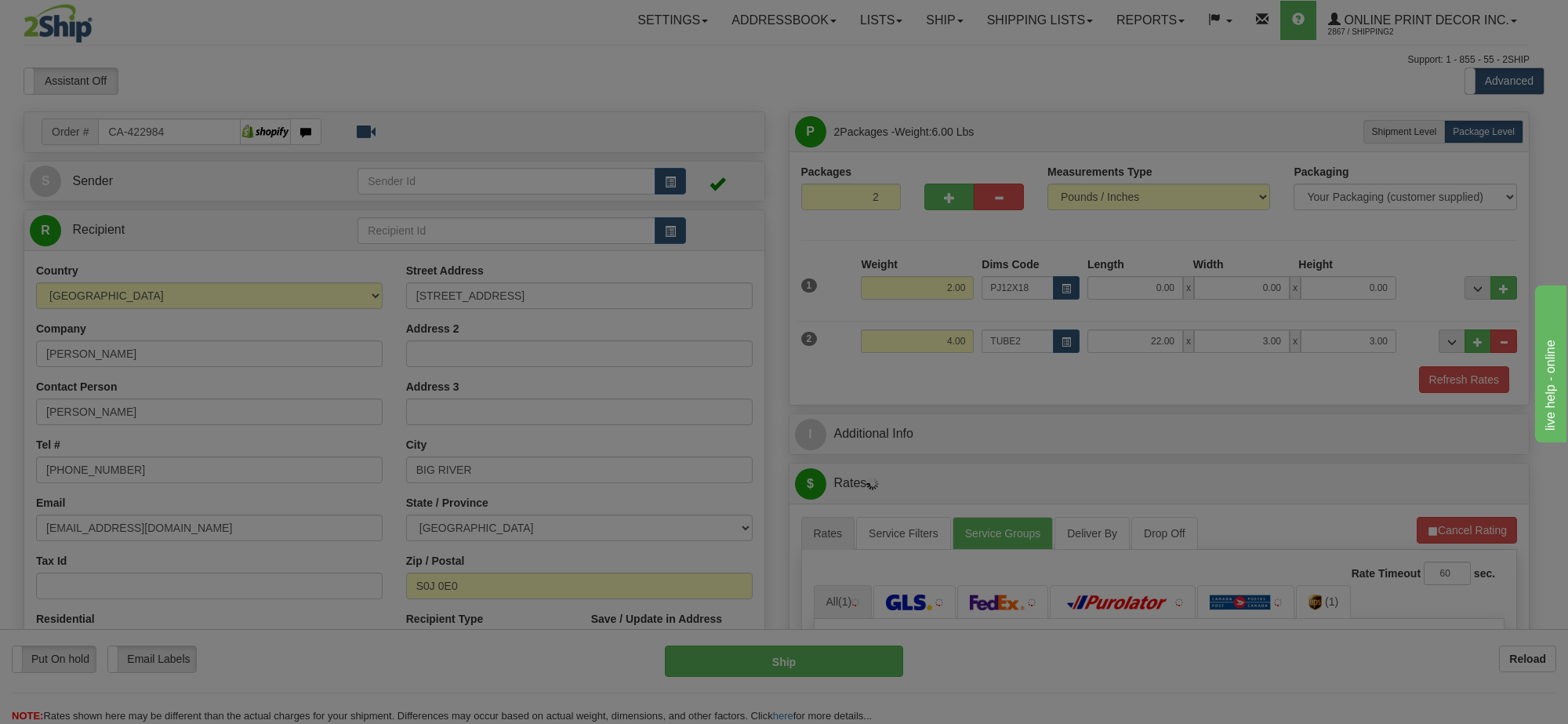
type input "23.00"
type input "14.00"
type input "2.00"
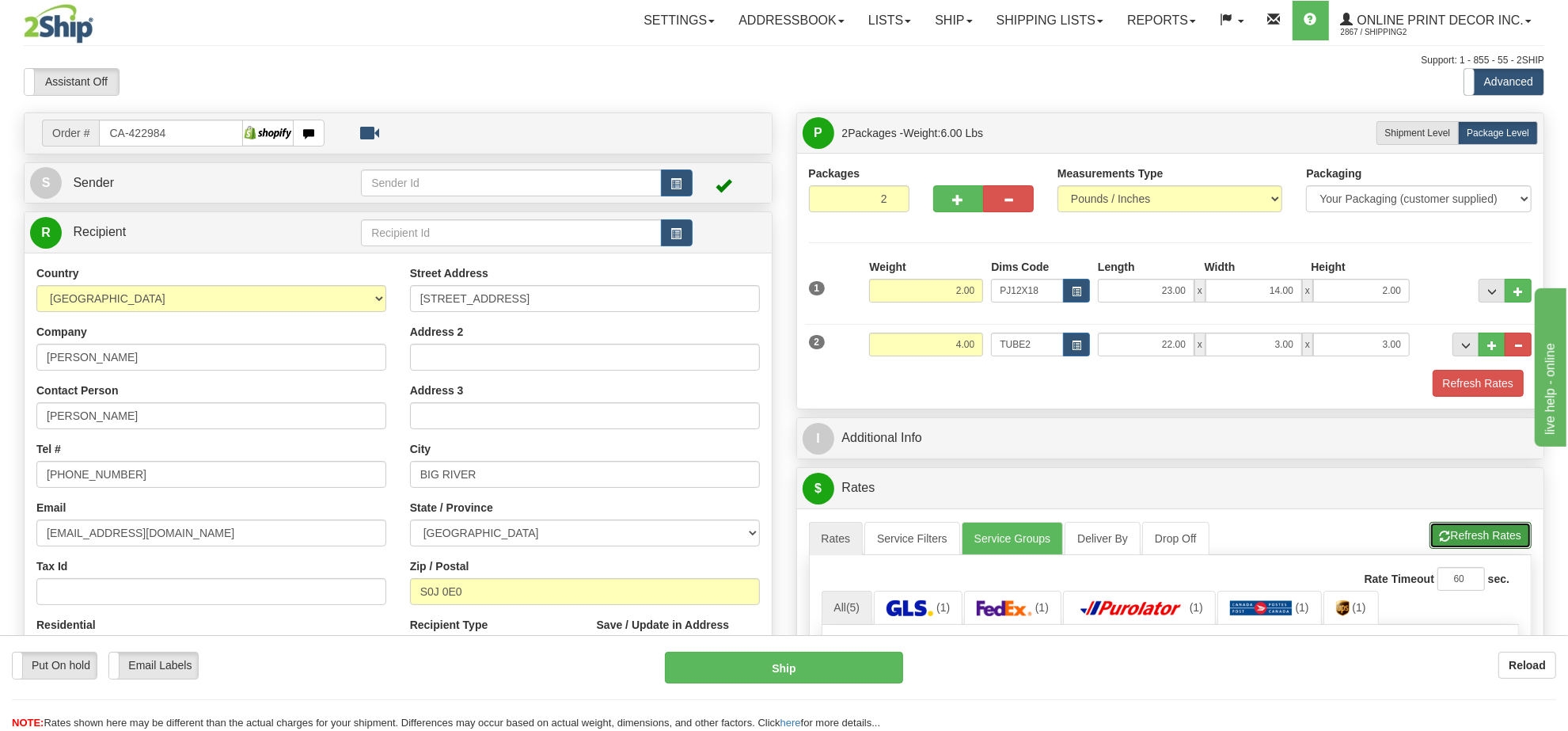
click at [1486, 544] on button "Refresh Rates" at bounding box center [1481, 535] width 102 height 26
click at [1486, 544] on button "Cancel Rating" at bounding box center [1481, 535] width 101 height 26
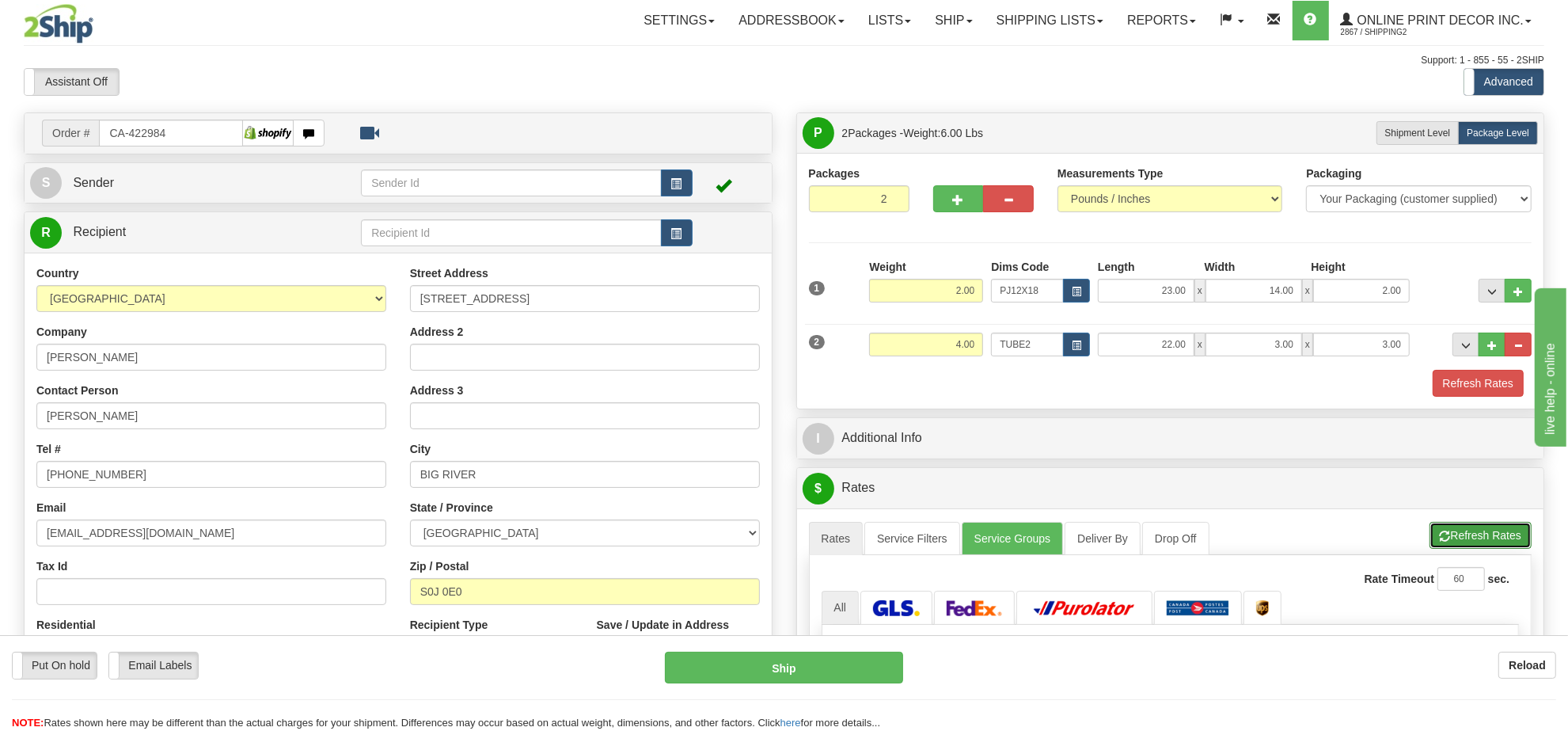
click at [1478, 543] on button "Refresh Rates" at bounding box center [1481, 535] width 102 height 26
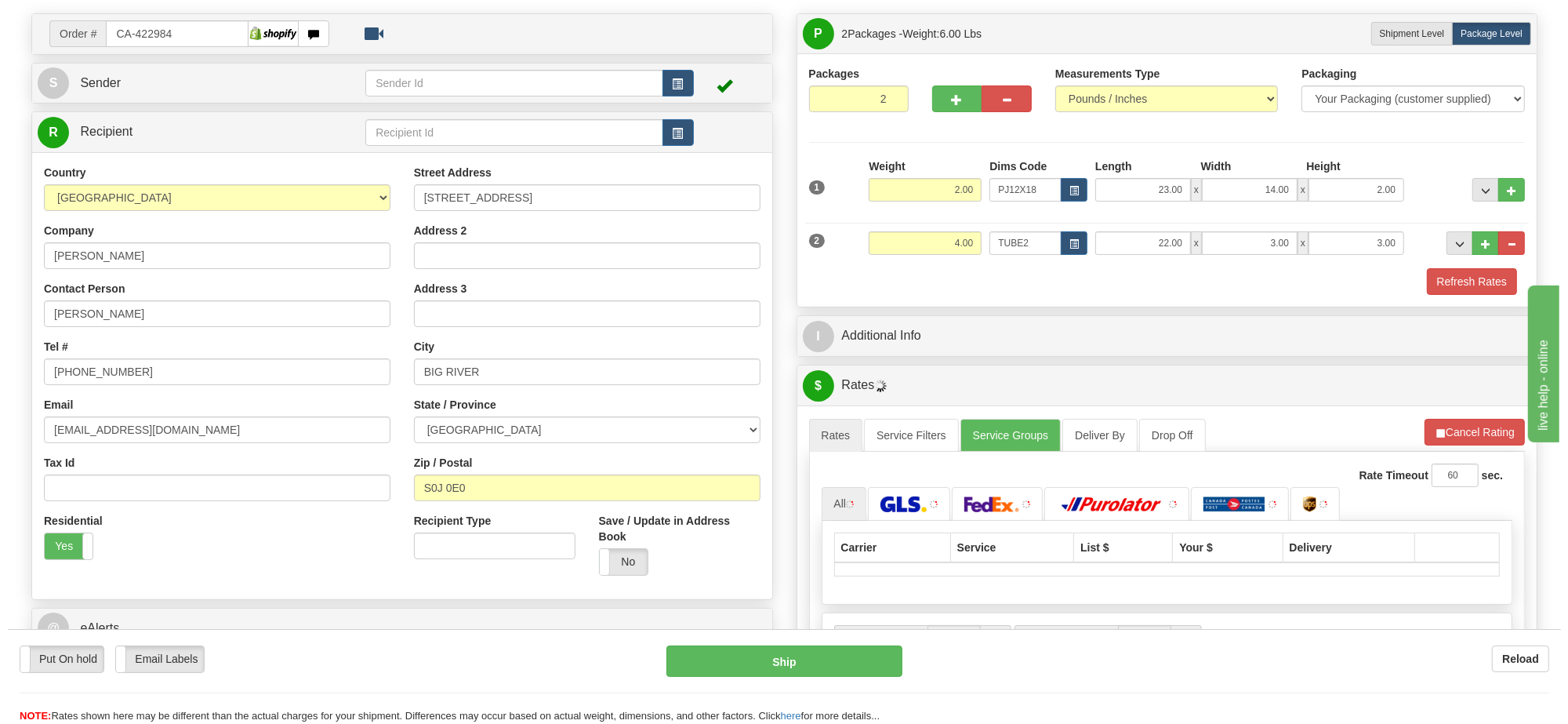
scroll to position [196, 0]
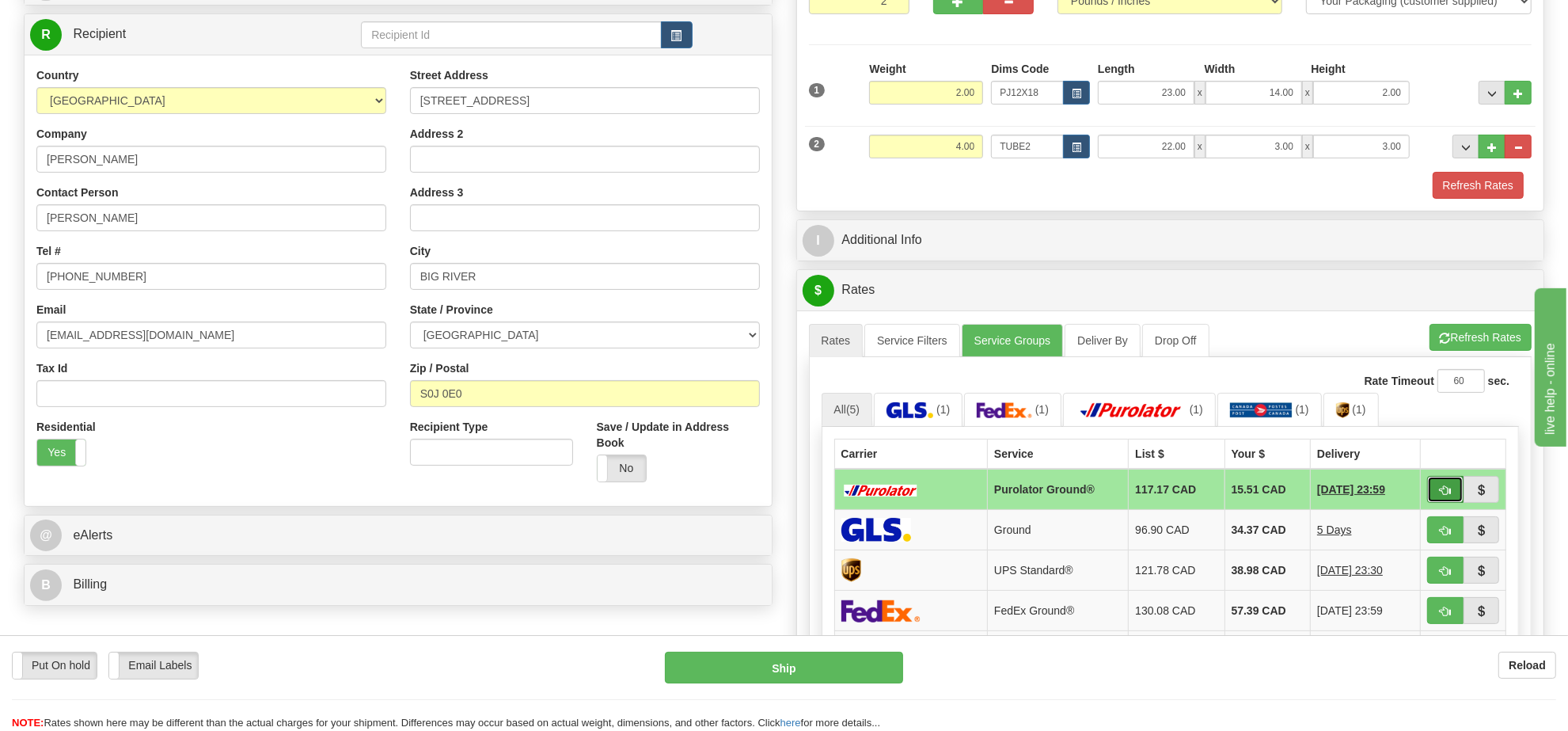
click at [1442, 496] on span "button" at bounding box center [1445, 491] width 11 height 10
type input "260"
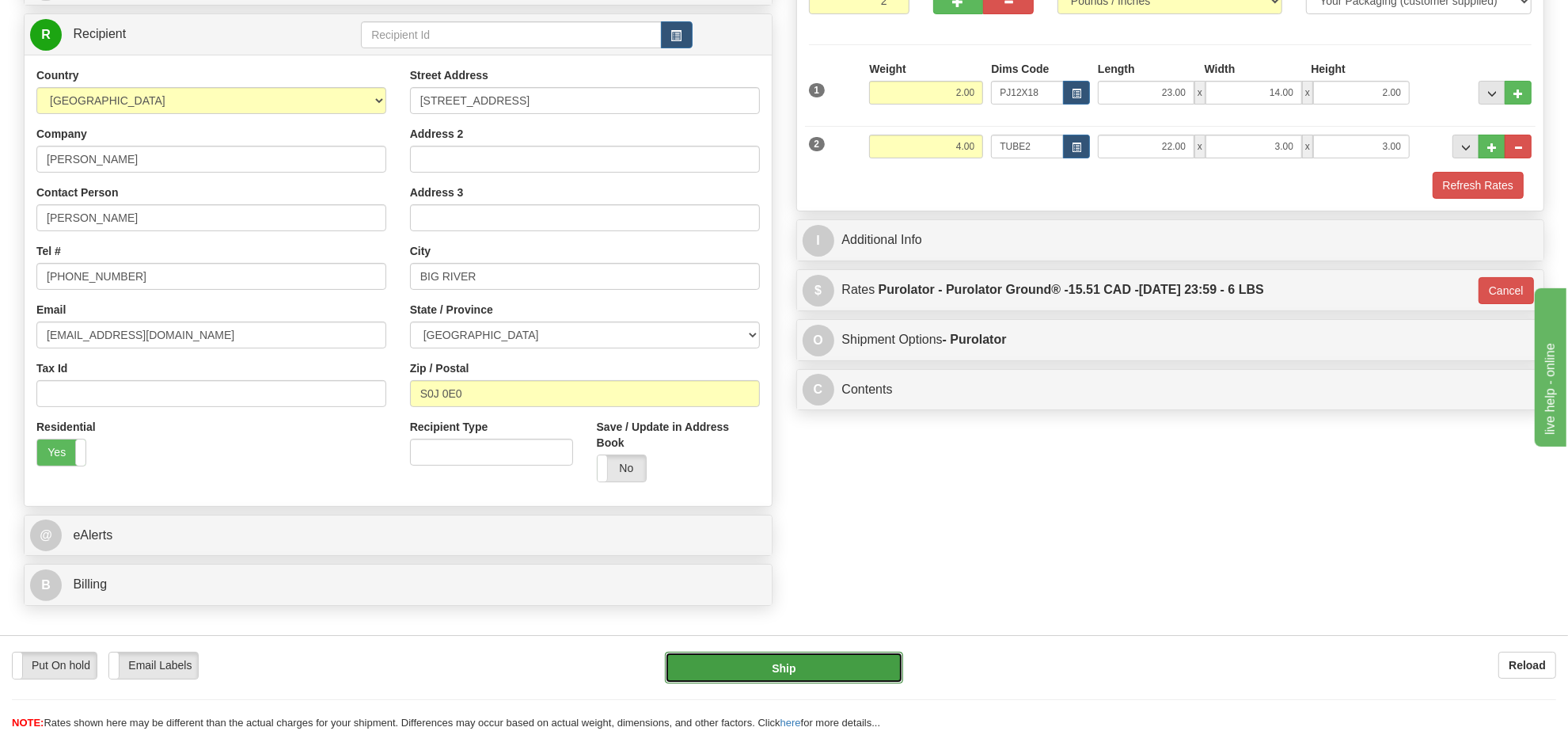
click at [834, 669] on button "Ship" at bounding box center [784, 667] width 237 height 31
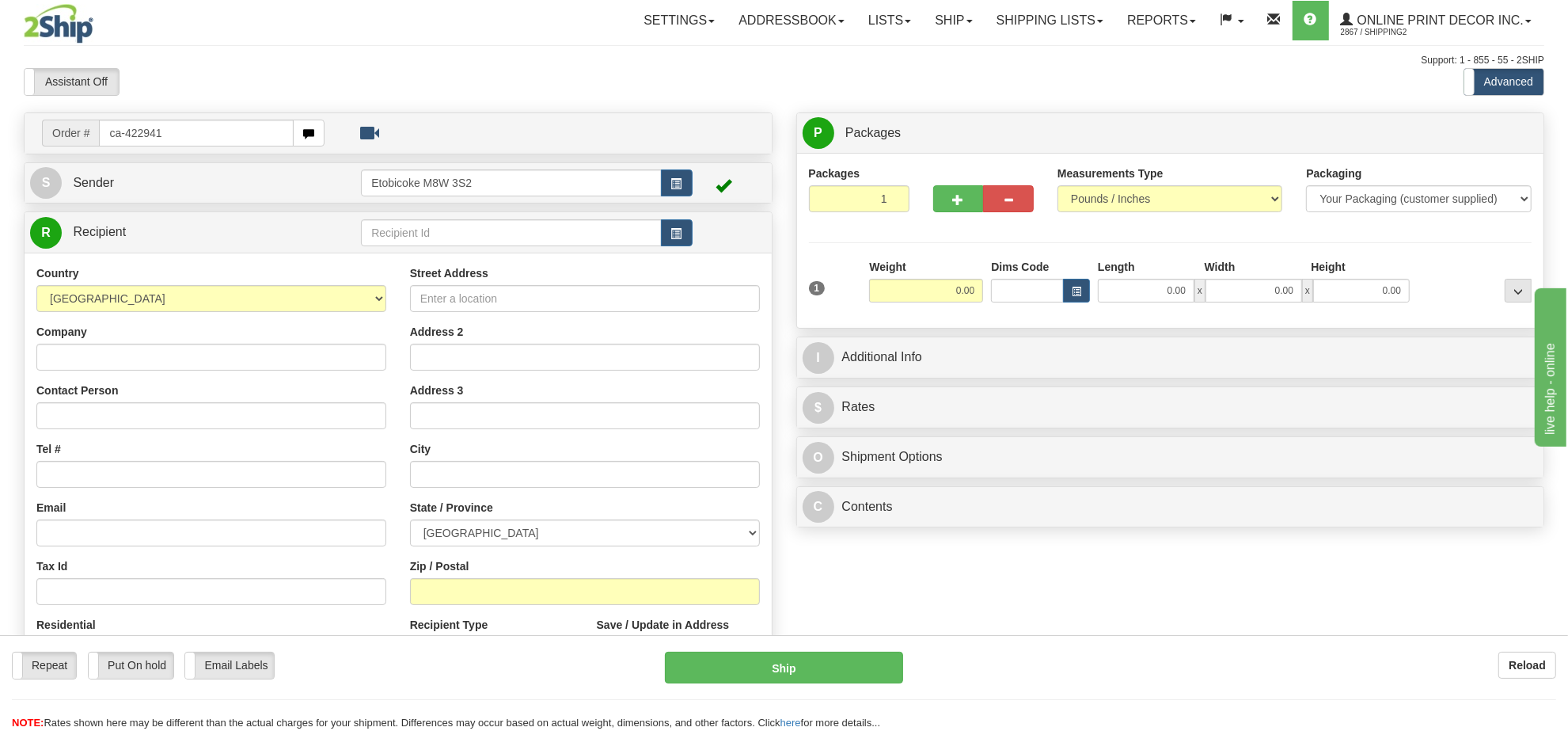
type input "ca-422941"
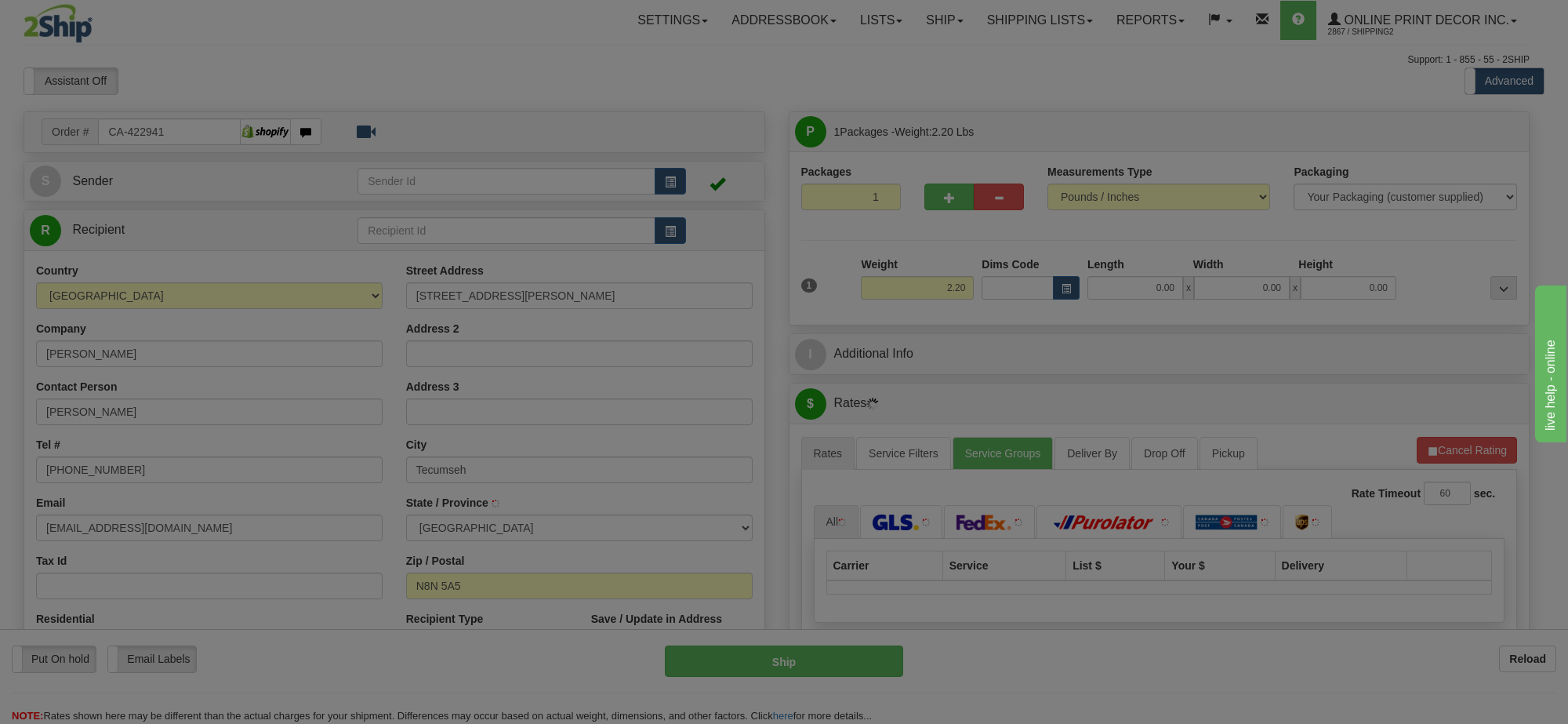
type input "TECUMSEH"
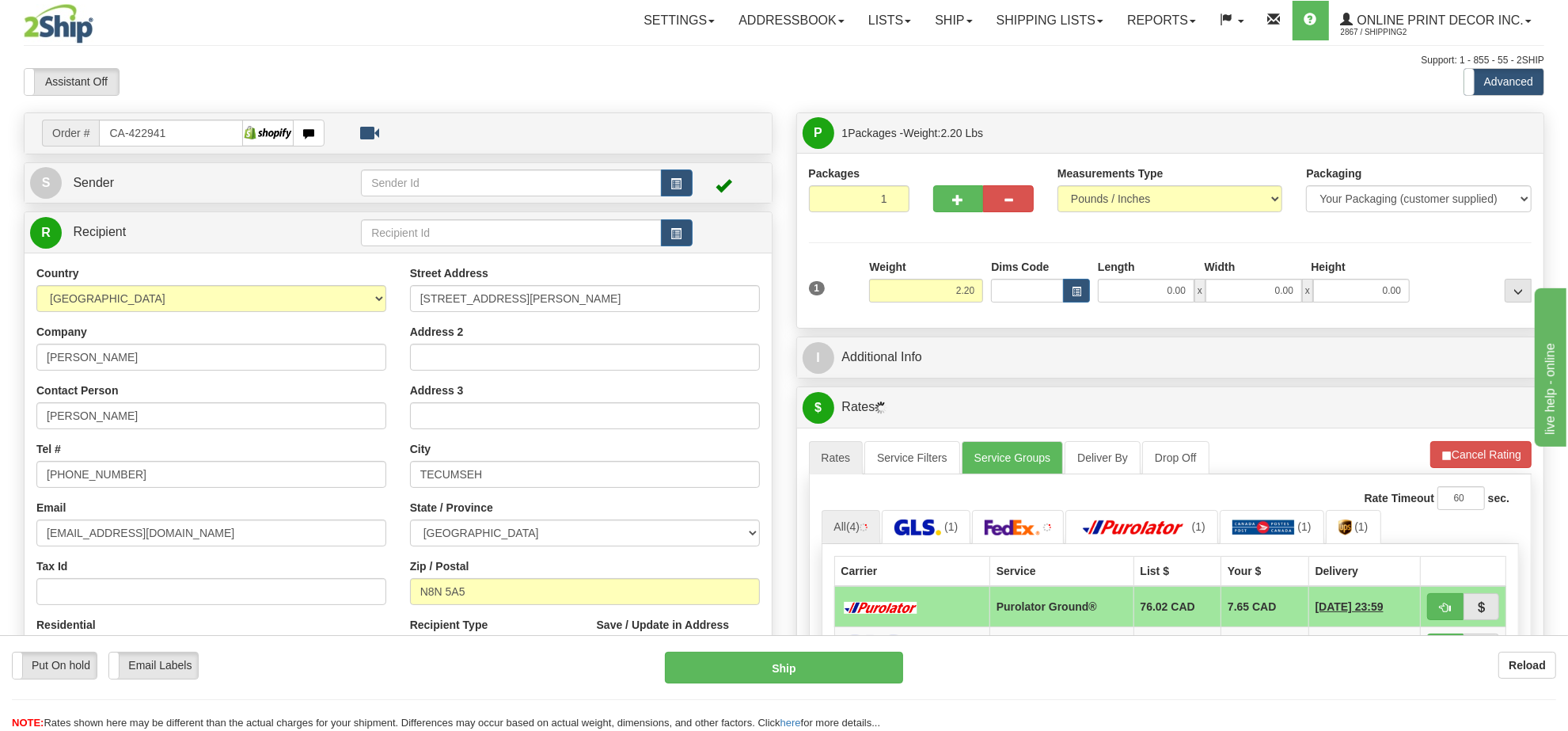
click at [1090, 289] on div "Dims Code" at bounding box center [1040, 281] width 107 height 43
click at [1084, 287] on button "button" at bounding box center [1076, 290] width 26 height 24
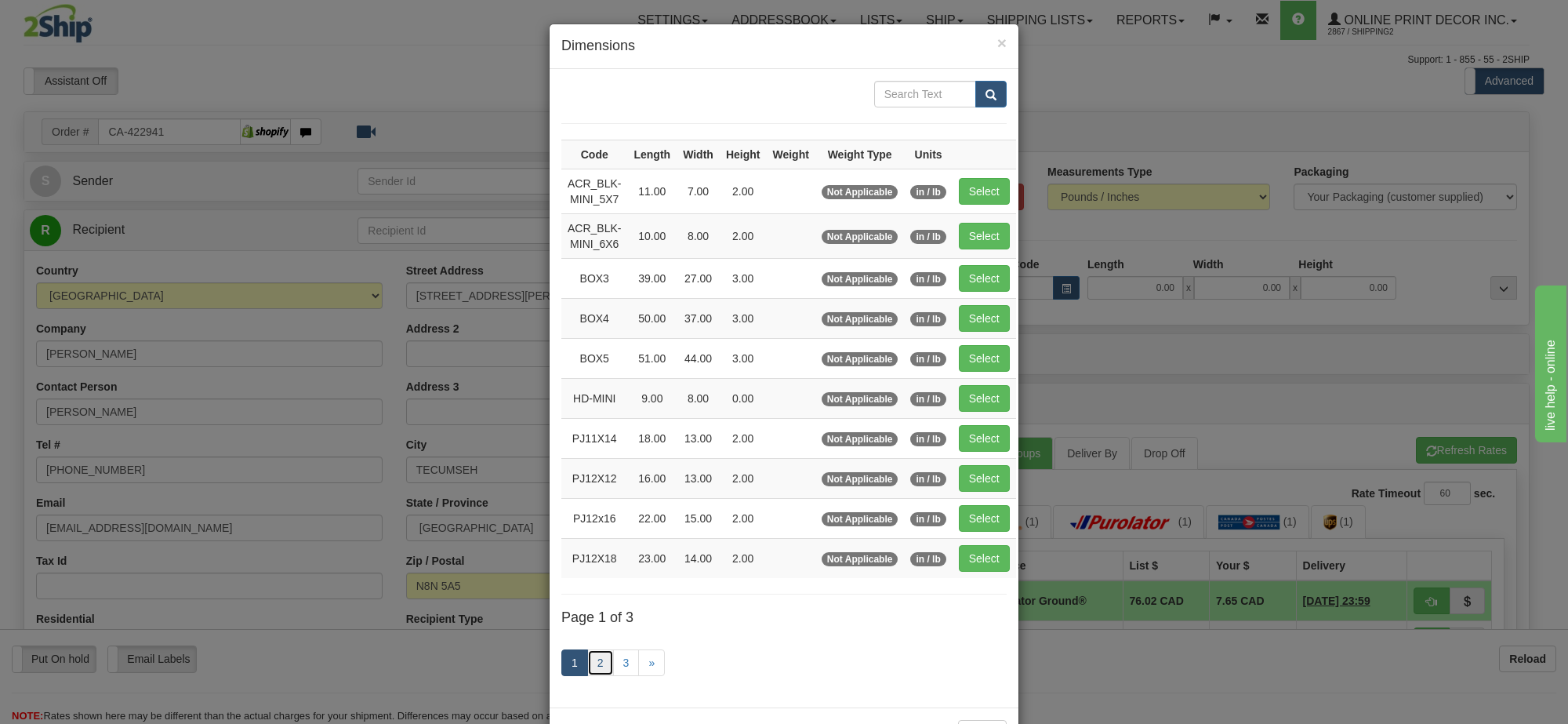
click at [587, 671] on link "2" at bounding box center [599, 662] width 26 height 26
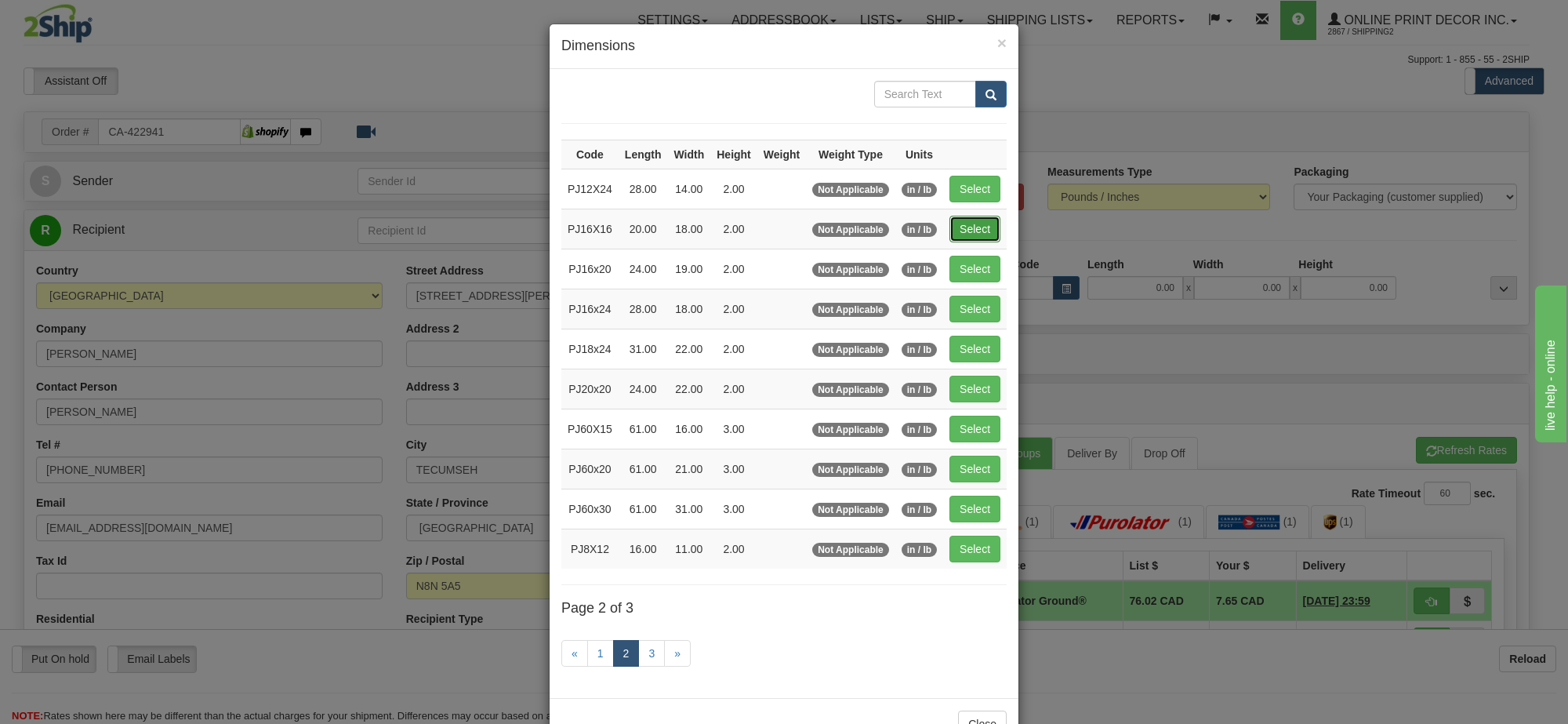
click at [971, 233] on button "Select" at bounding box center [974, 228] width 51 height 26
type input "PJ16X16"
type input "20.00"
type input "18.00"
type input "2.00"
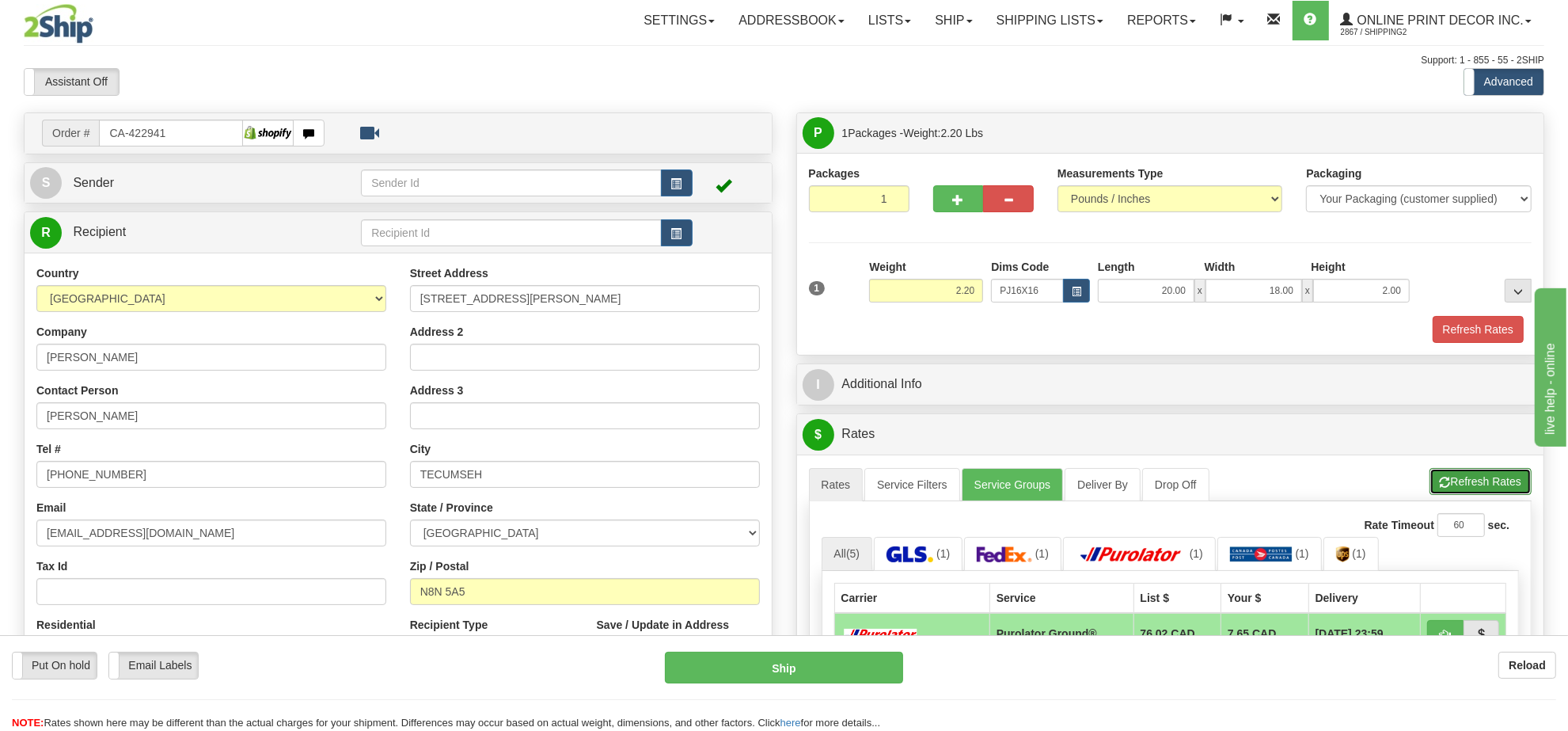
click at [1482, 486] on button "Refresh Rates" at bounding box center [1481, 481] width 102 height 26
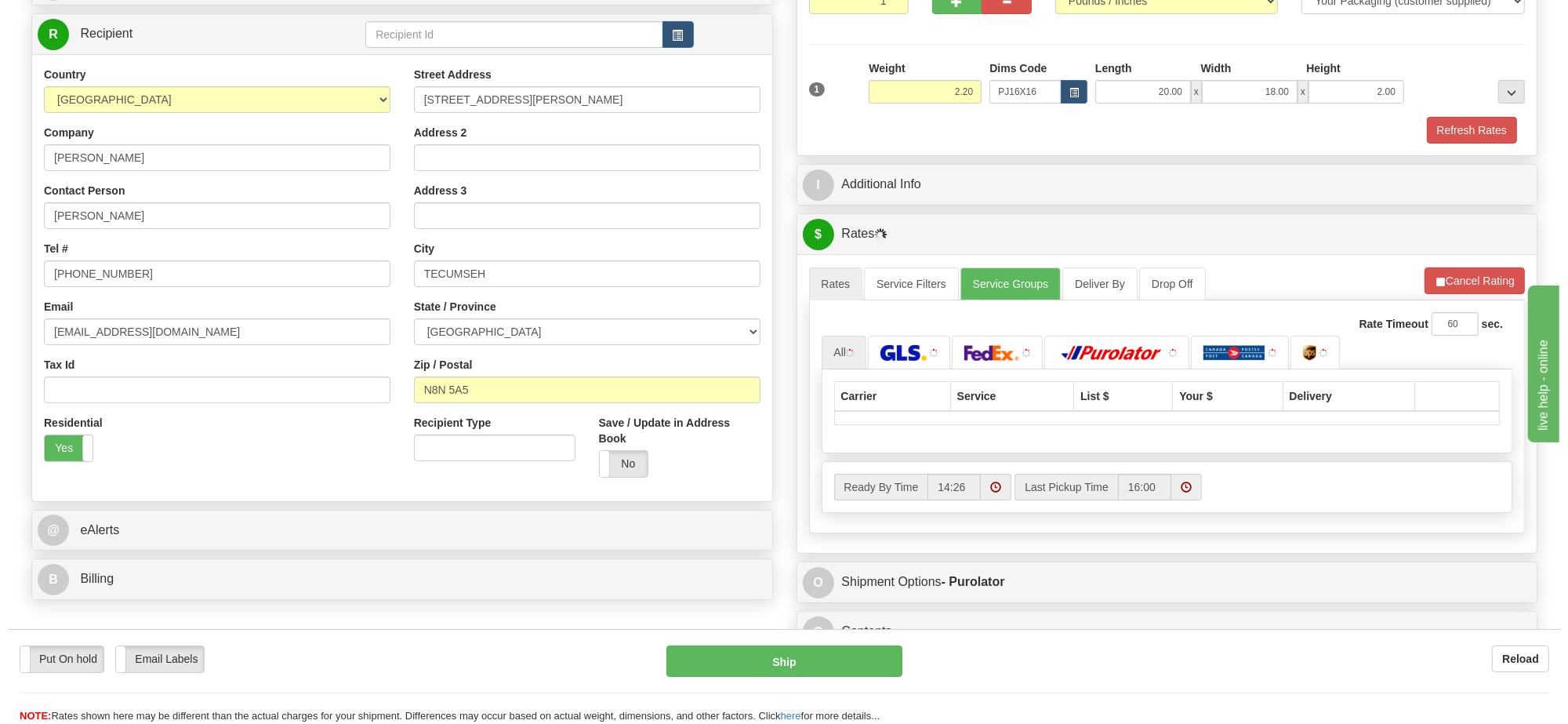
scroll to position [294, 0]
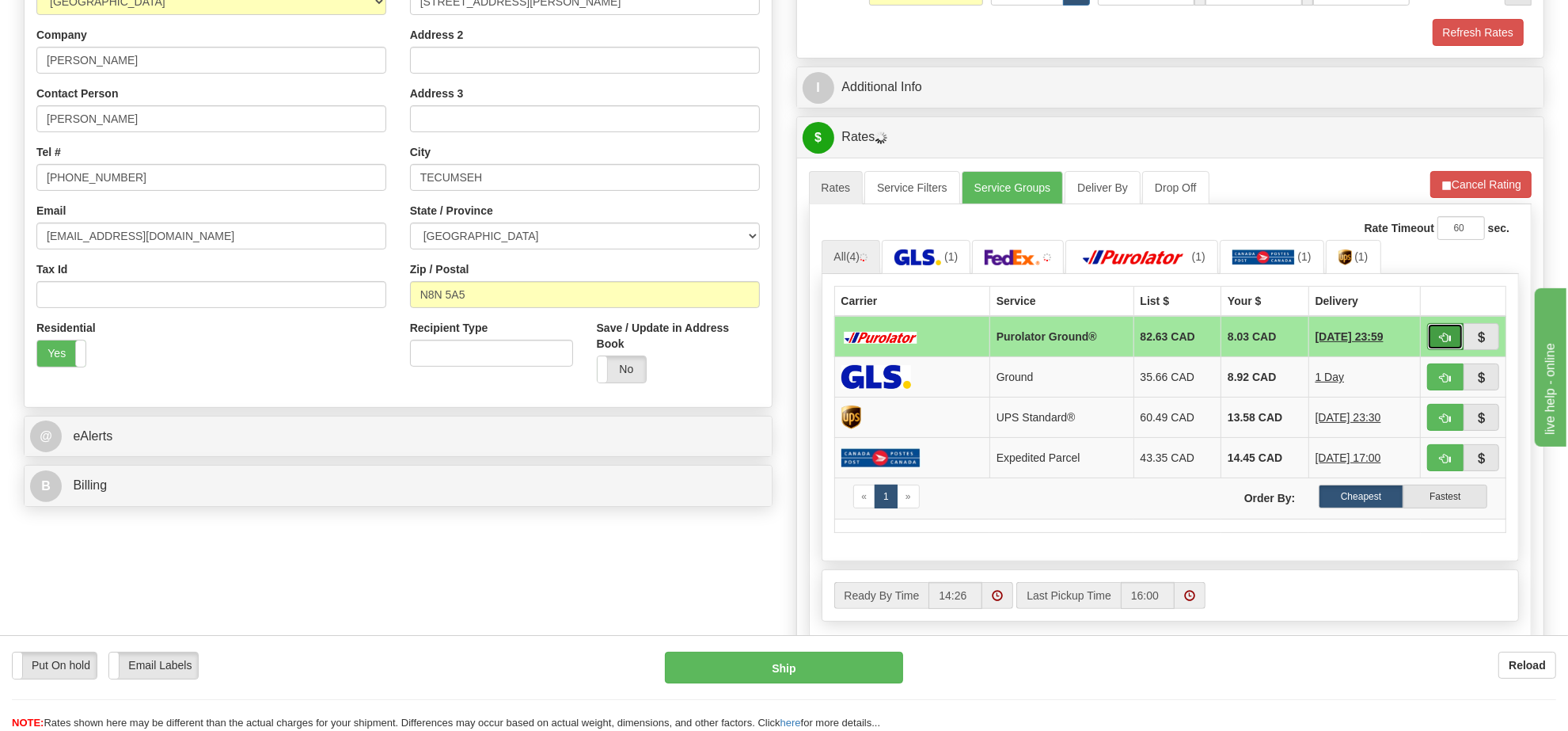
click at [1440, 339] on span "button" at bounding box center [1445, 338] width 11 height 10
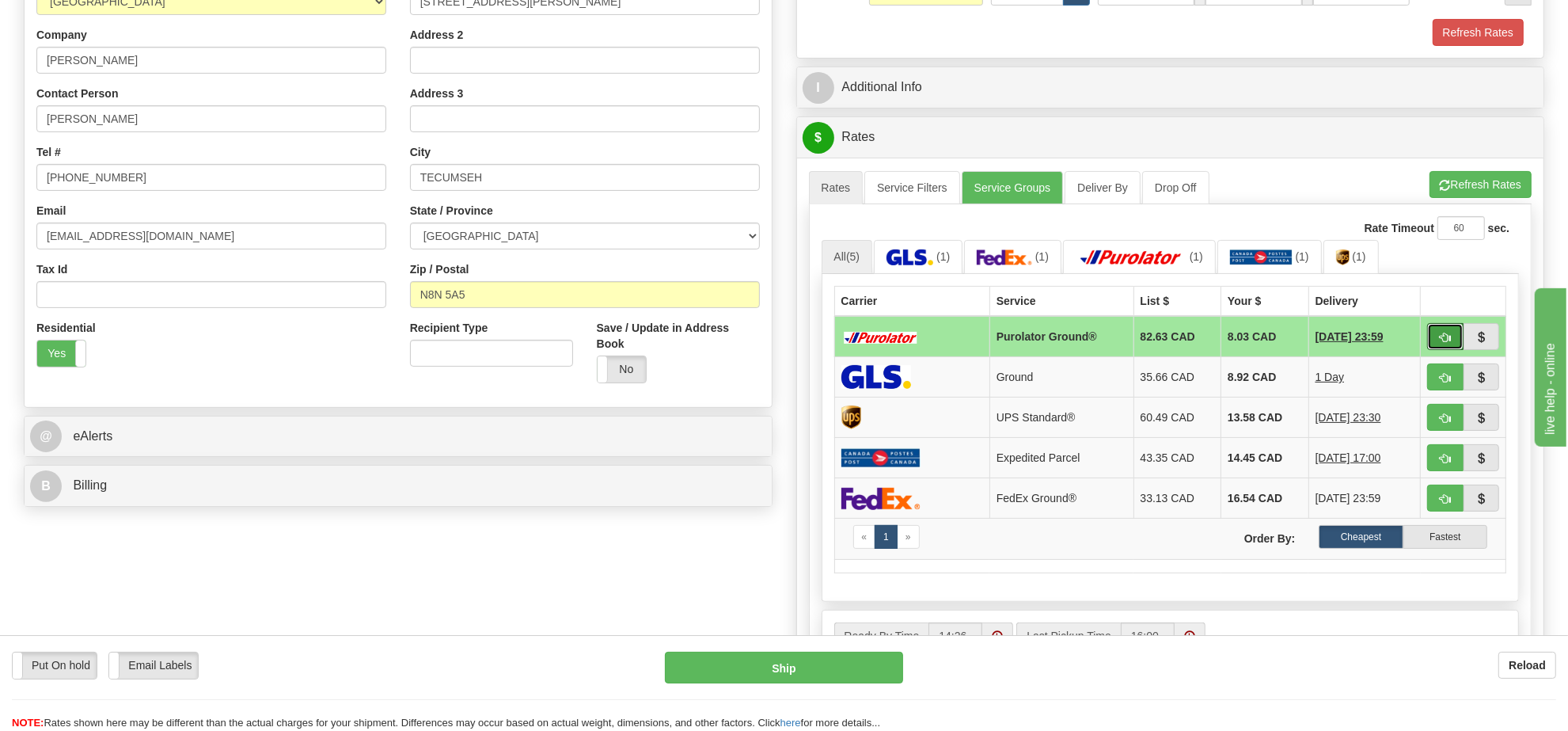
click at [1440, 339] on span "button" at bounding box center [1445, 338] width 11 height 10
type input "260"
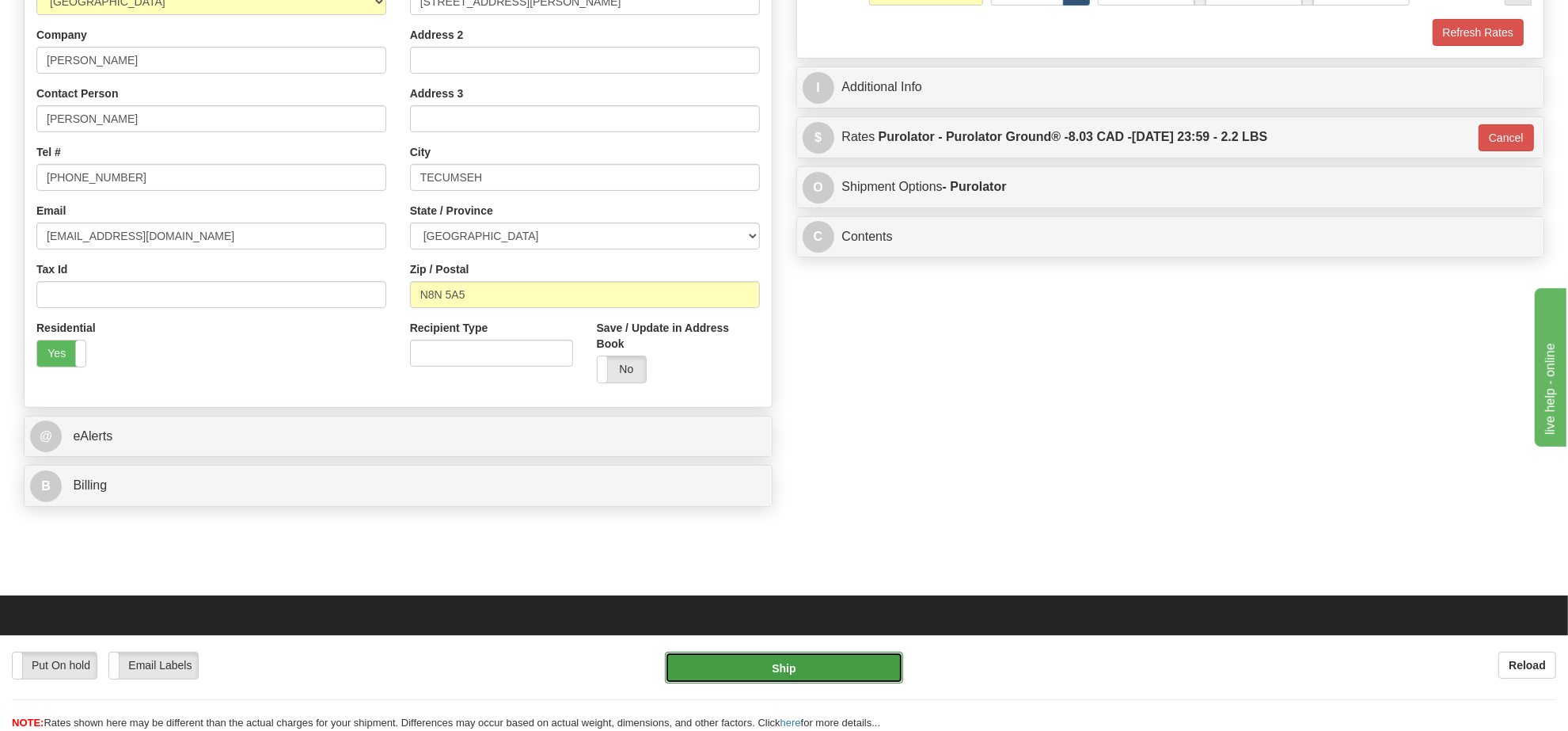
click at [871, 661] on button "Ship" at bounding box center [784, 667] width 237 height 31
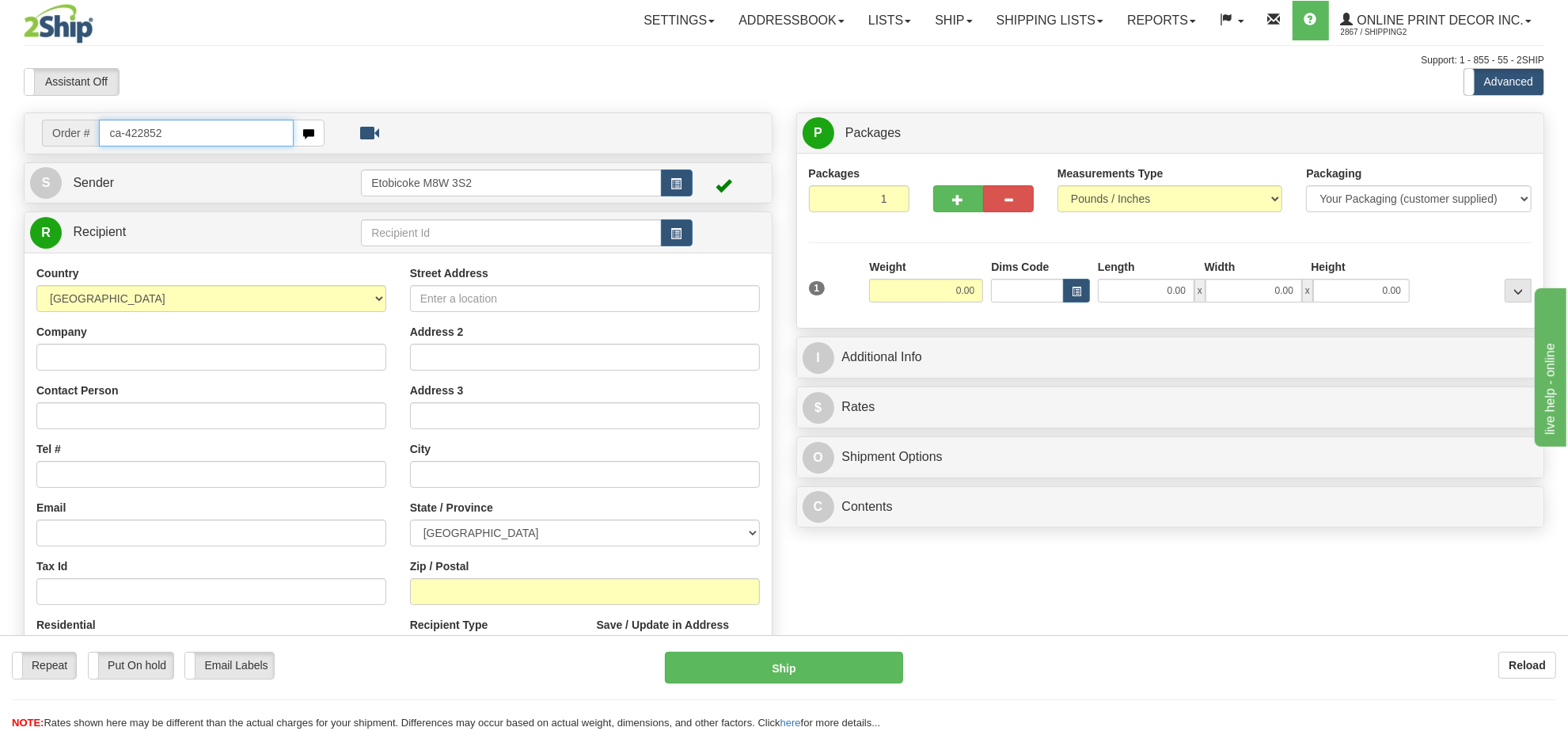
type input "ca-422852"
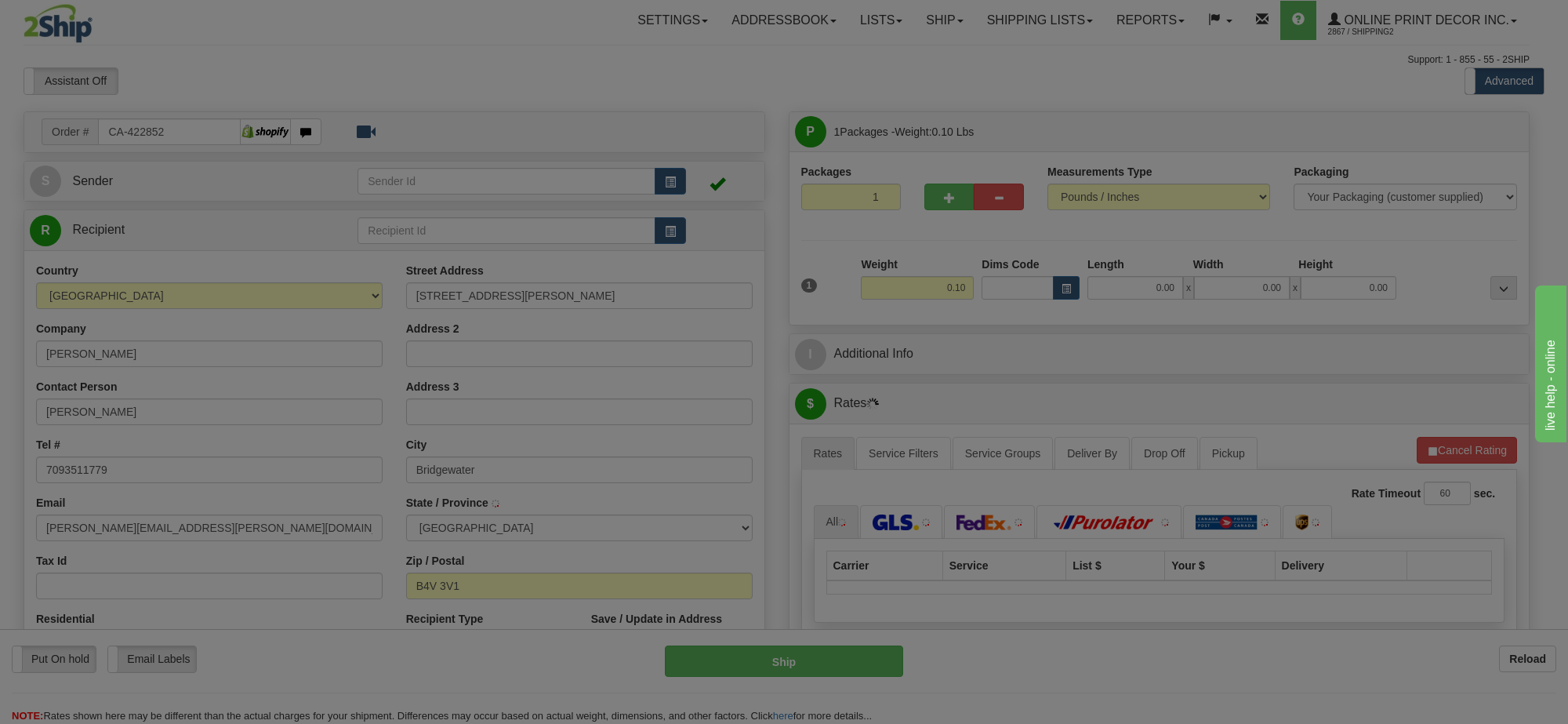
type input "BRIDGEWATER"
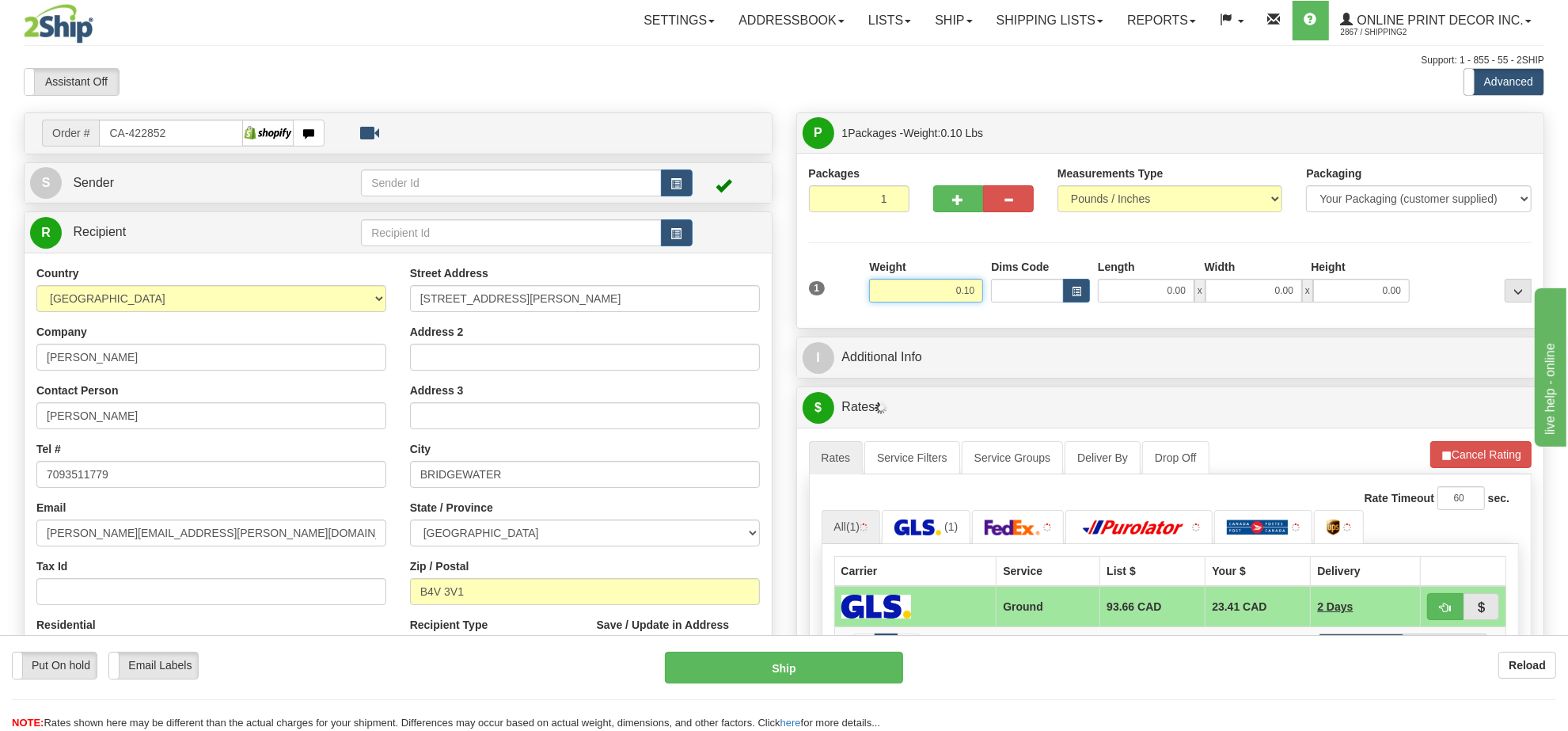
click at [956, 287] on input "0.10" at bounding box center [926, 290] width 114 height 24
click at [955, 287] on input "0.10" at bounding box center [926, 290] width 114 height 24
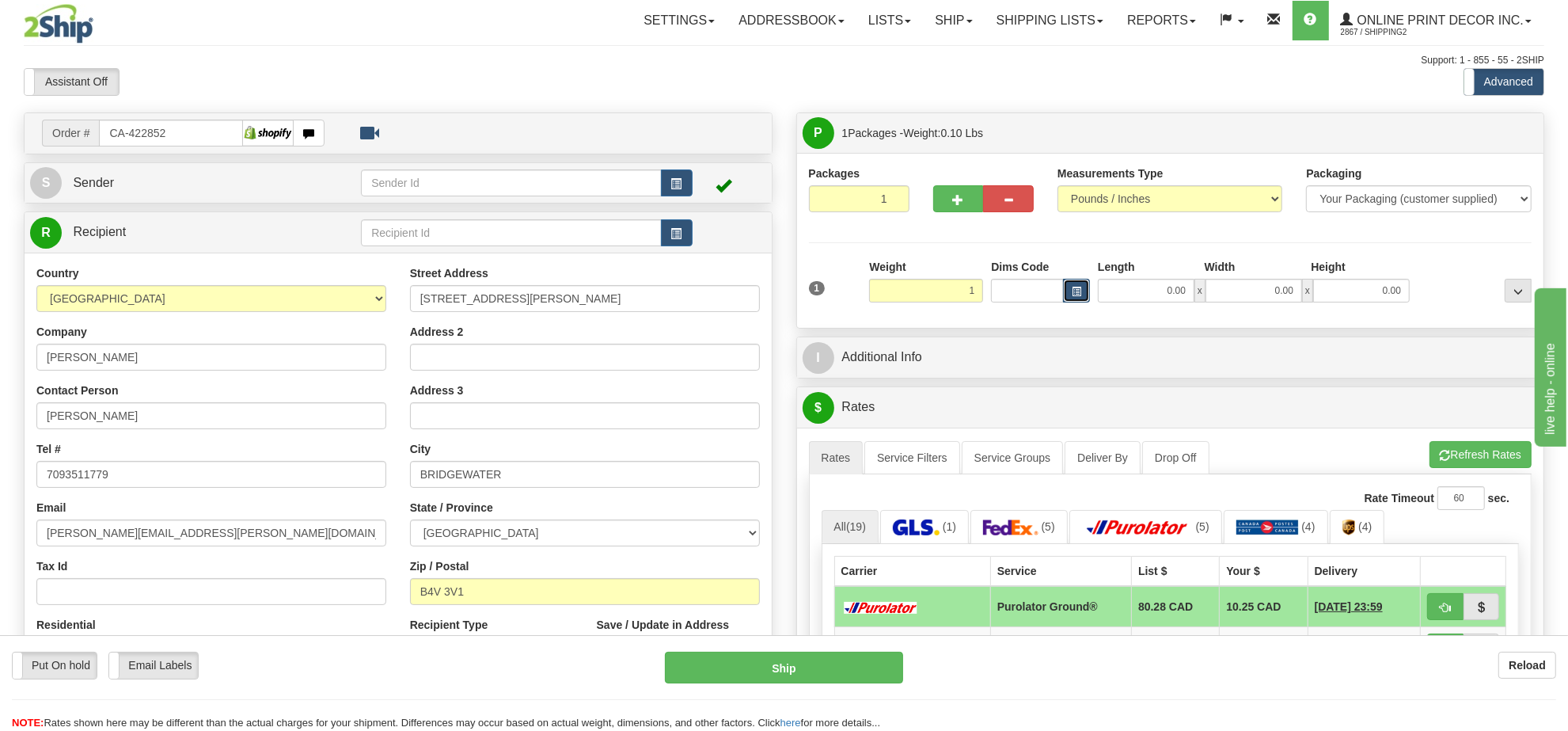
type input "1.00"
click at [1073, 289] on span "button" at bounding box center [1076, 291] width 10 height 9
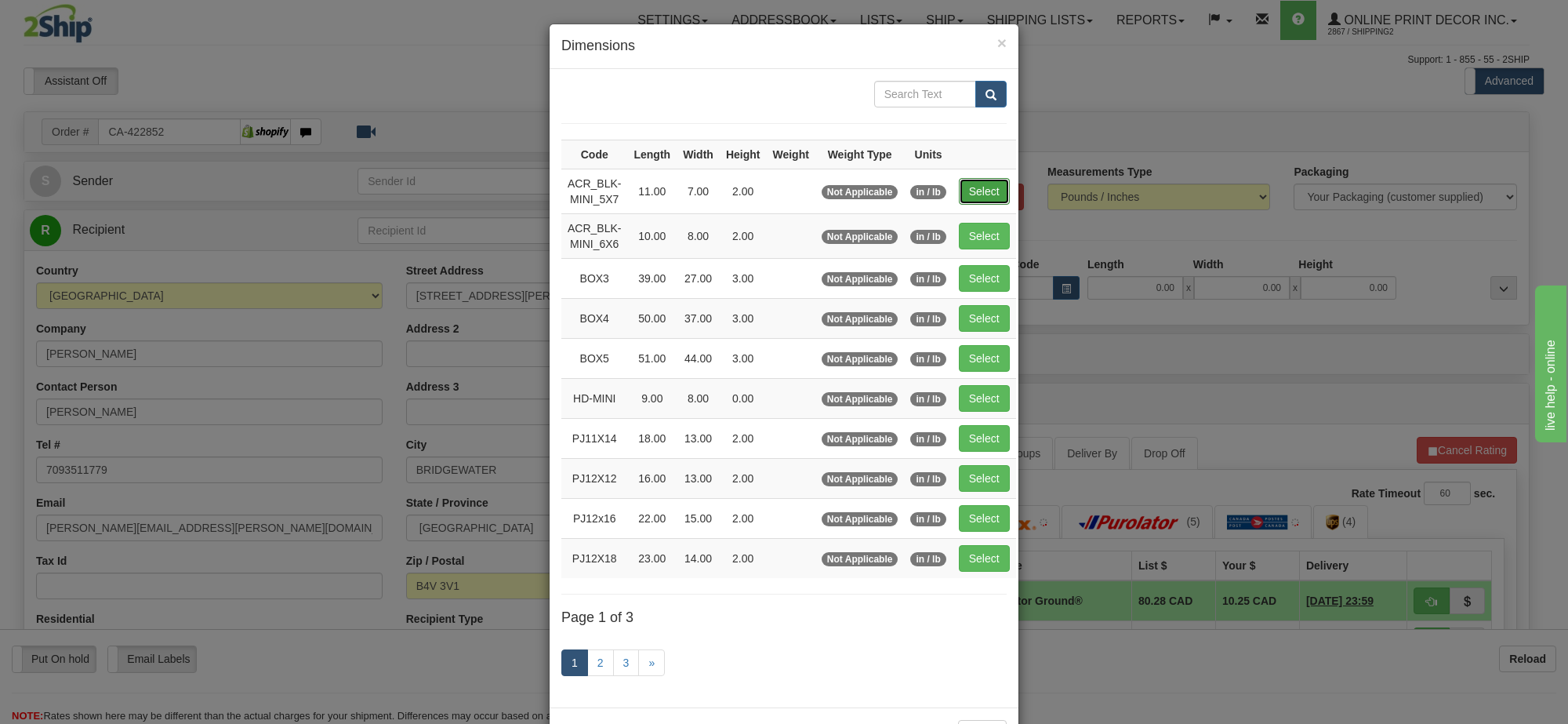
click at [992, 187] on button "Select" at bounding box center [984, 190] width 51 height 26
type input "ACR_BLK-MINI_5X7"
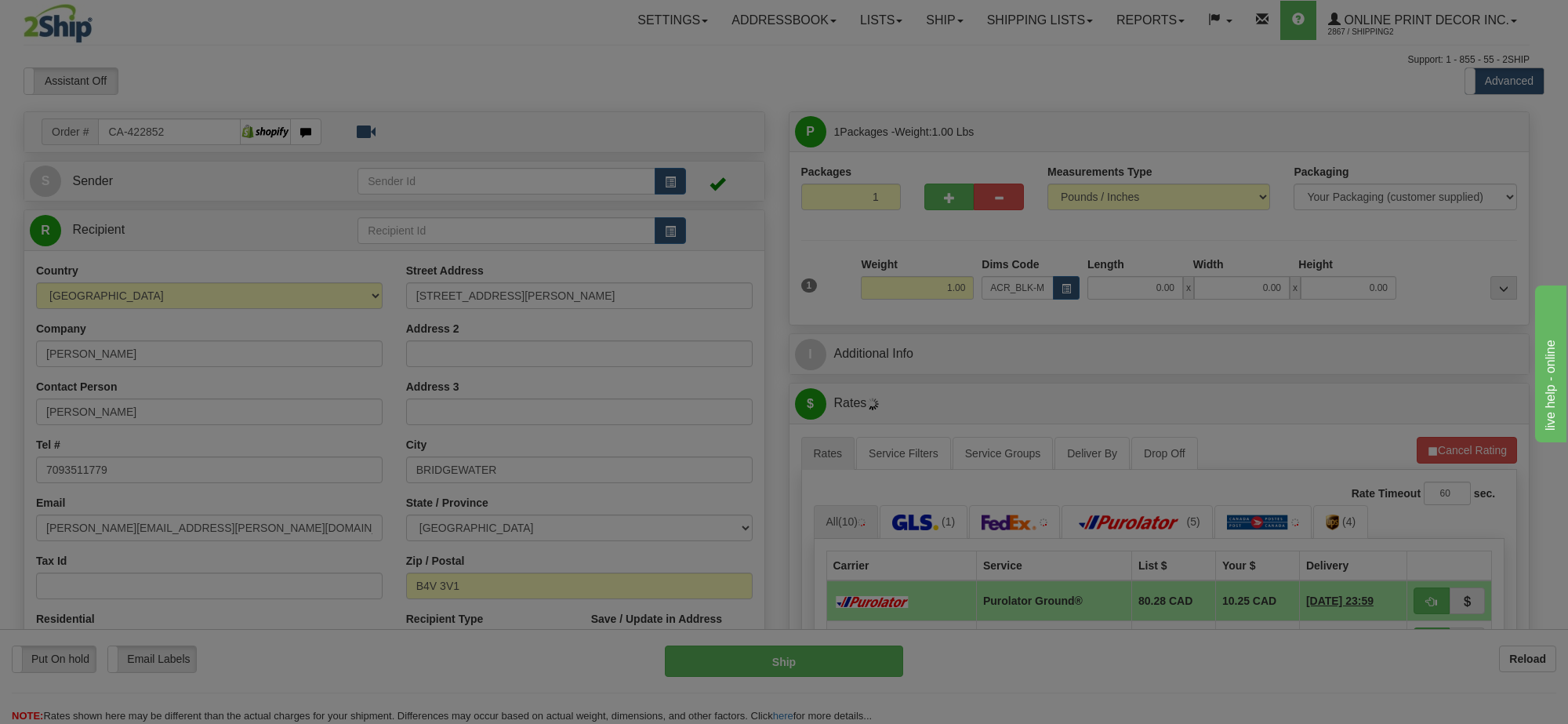
type input "11.00"
type input "7.00"
type input "2.00"
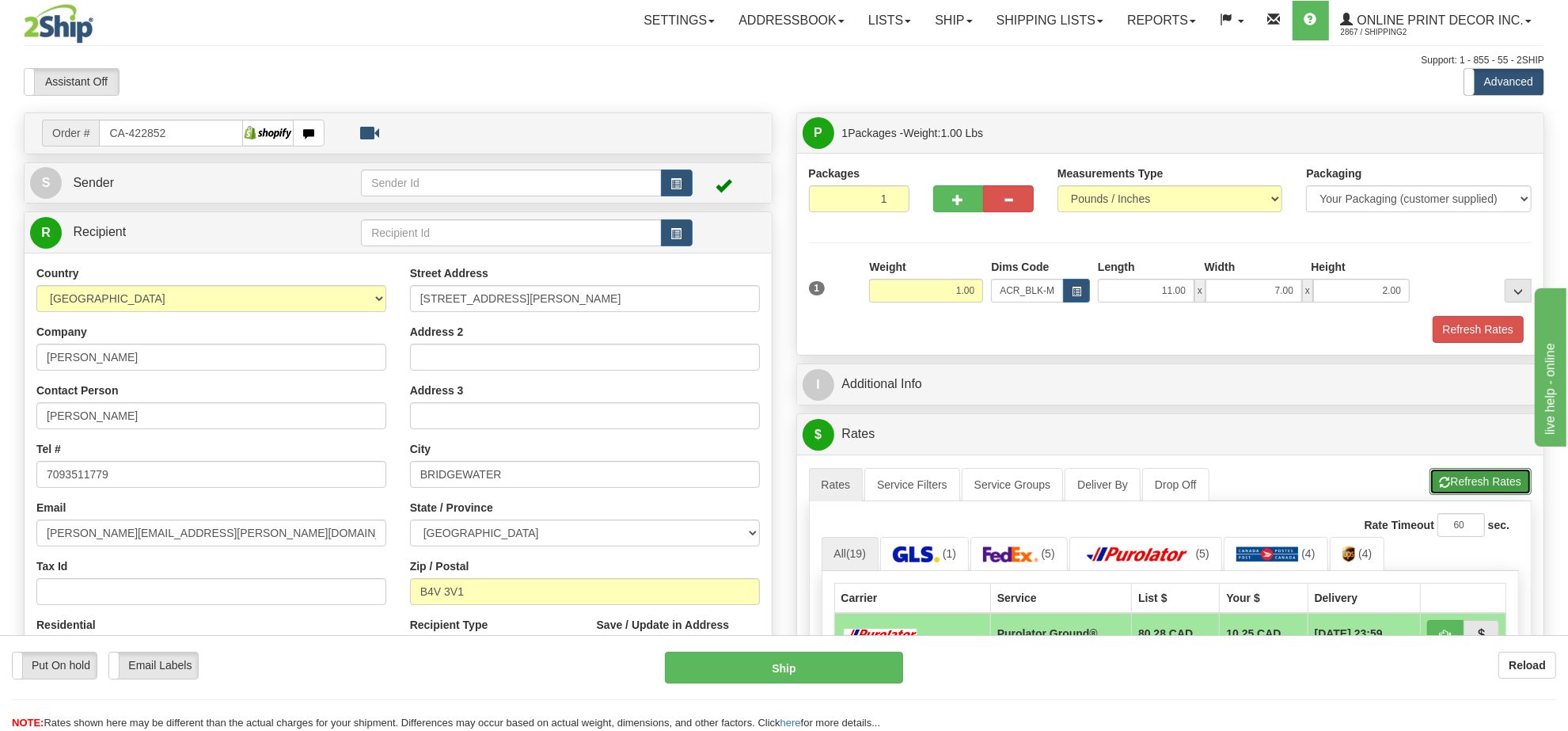
click at [1485, 495] on button "Refresh Rates" at bounding box center [1481, 481] width 102 height 26
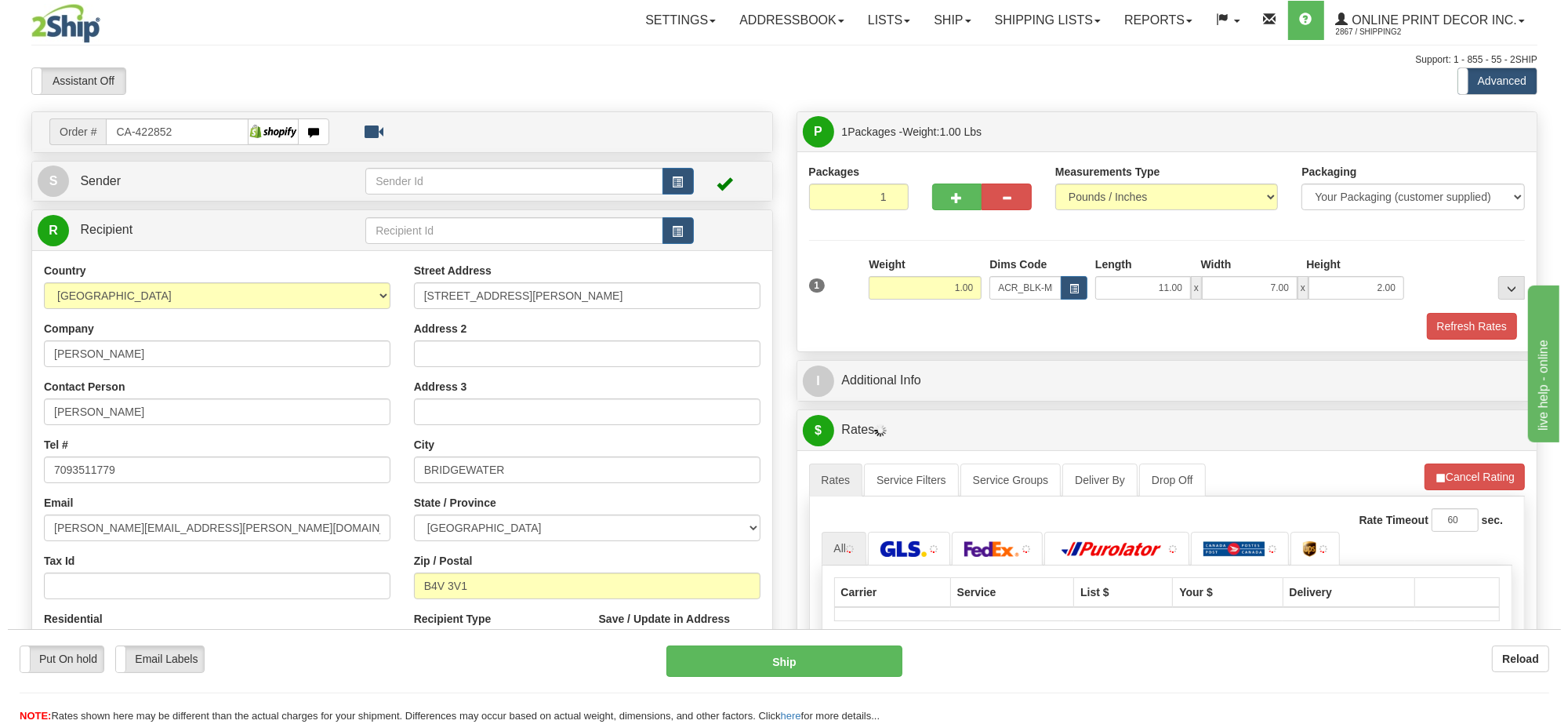
scroll to position [98, 0]
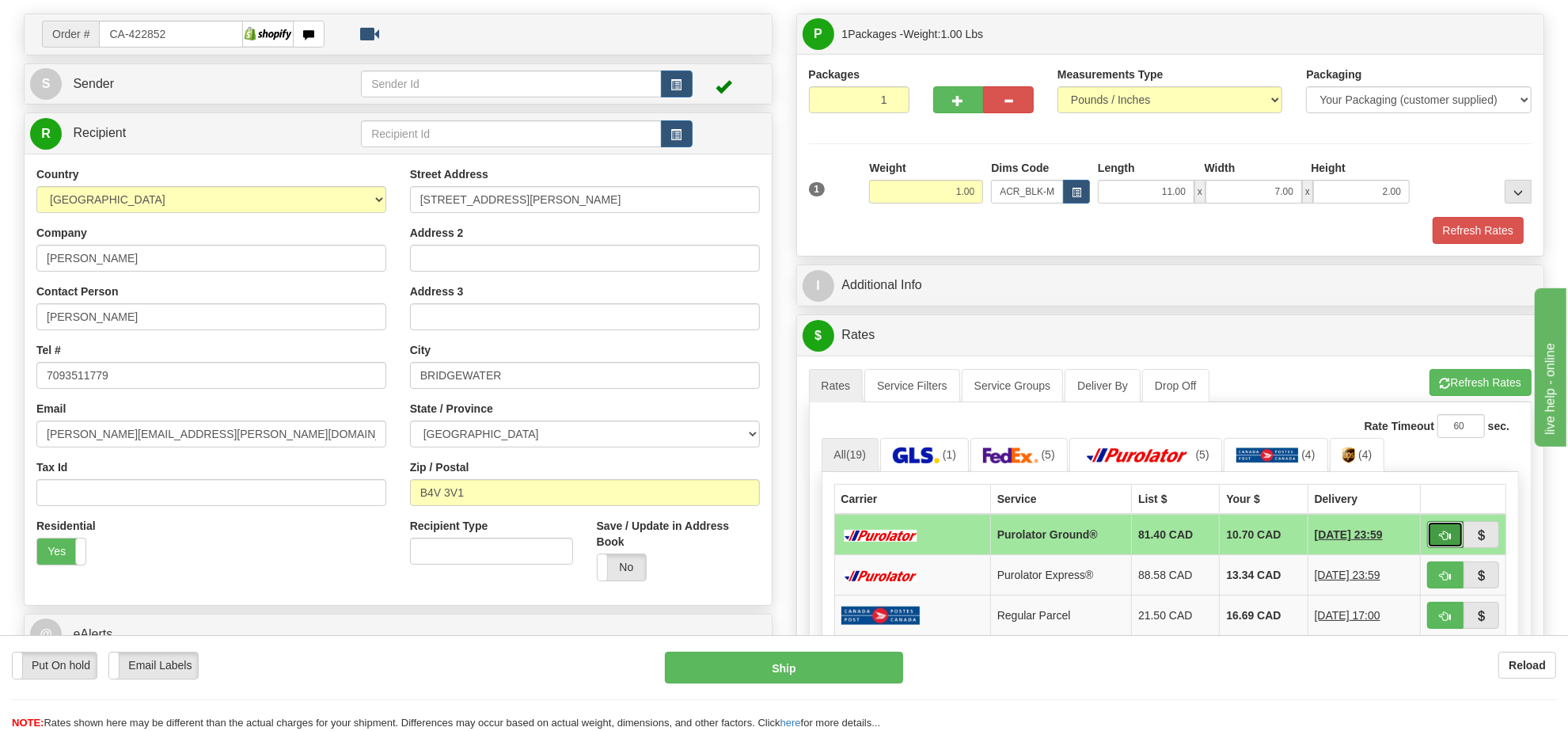
click button "button"
type input "260"
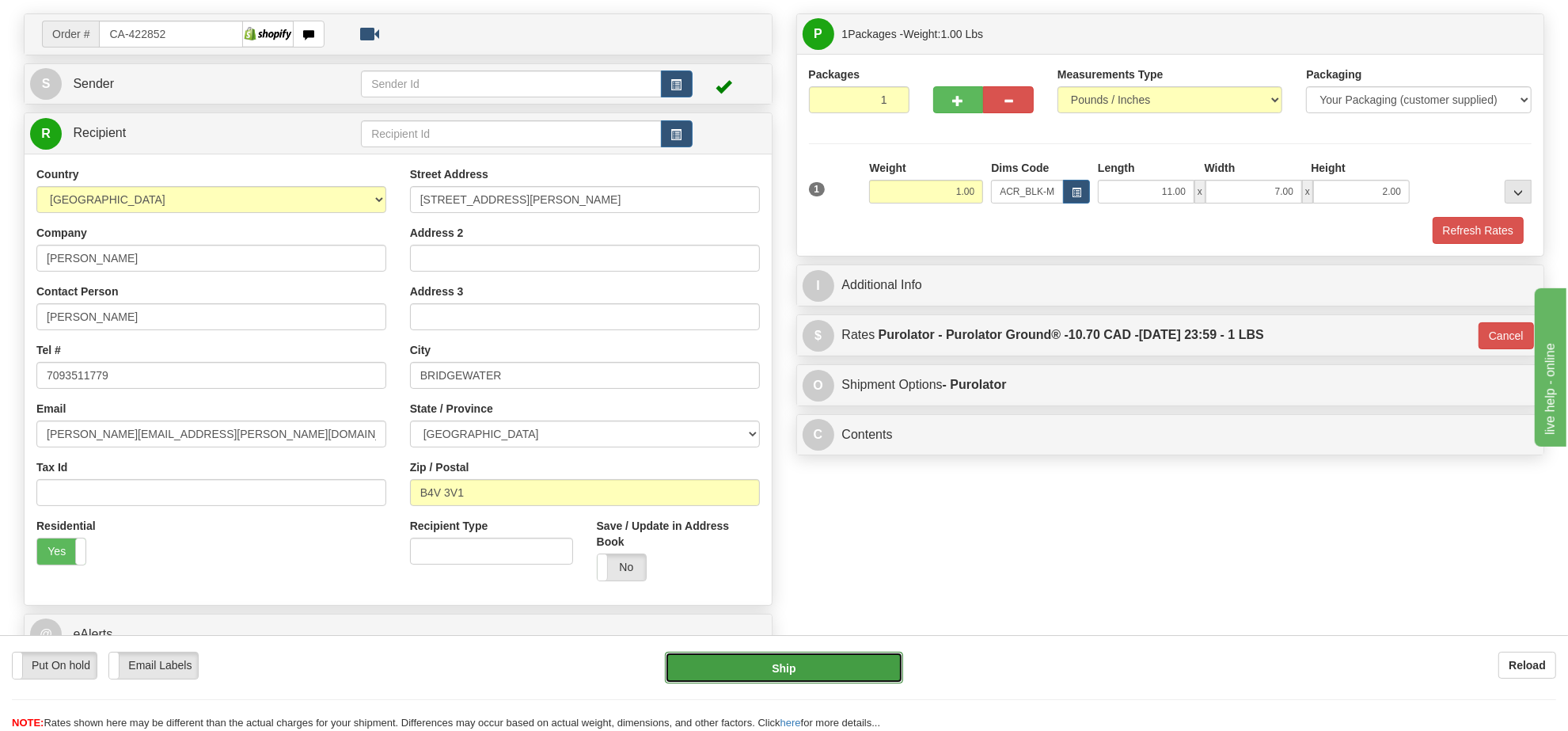
click button "Ship"
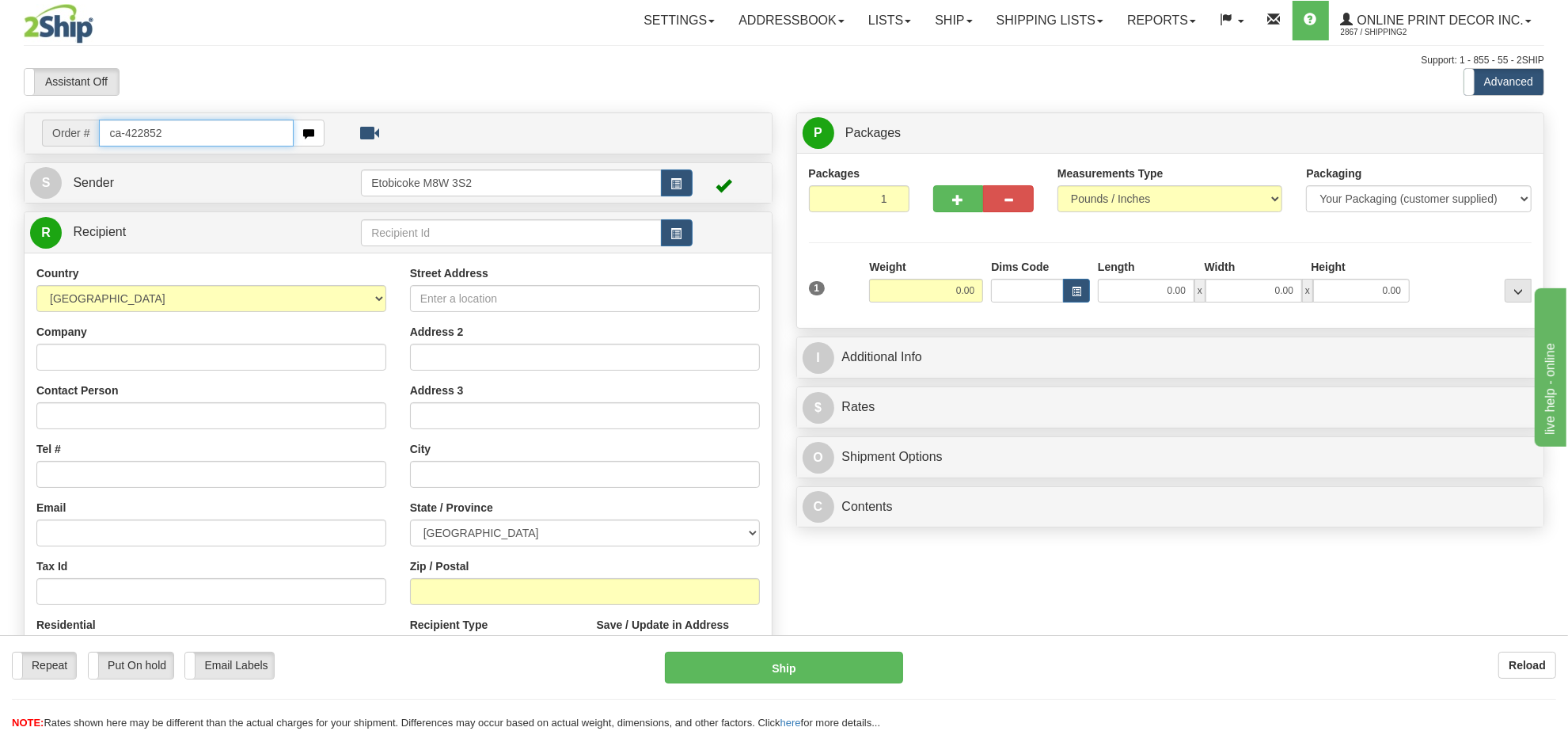
type input "ca-422852"
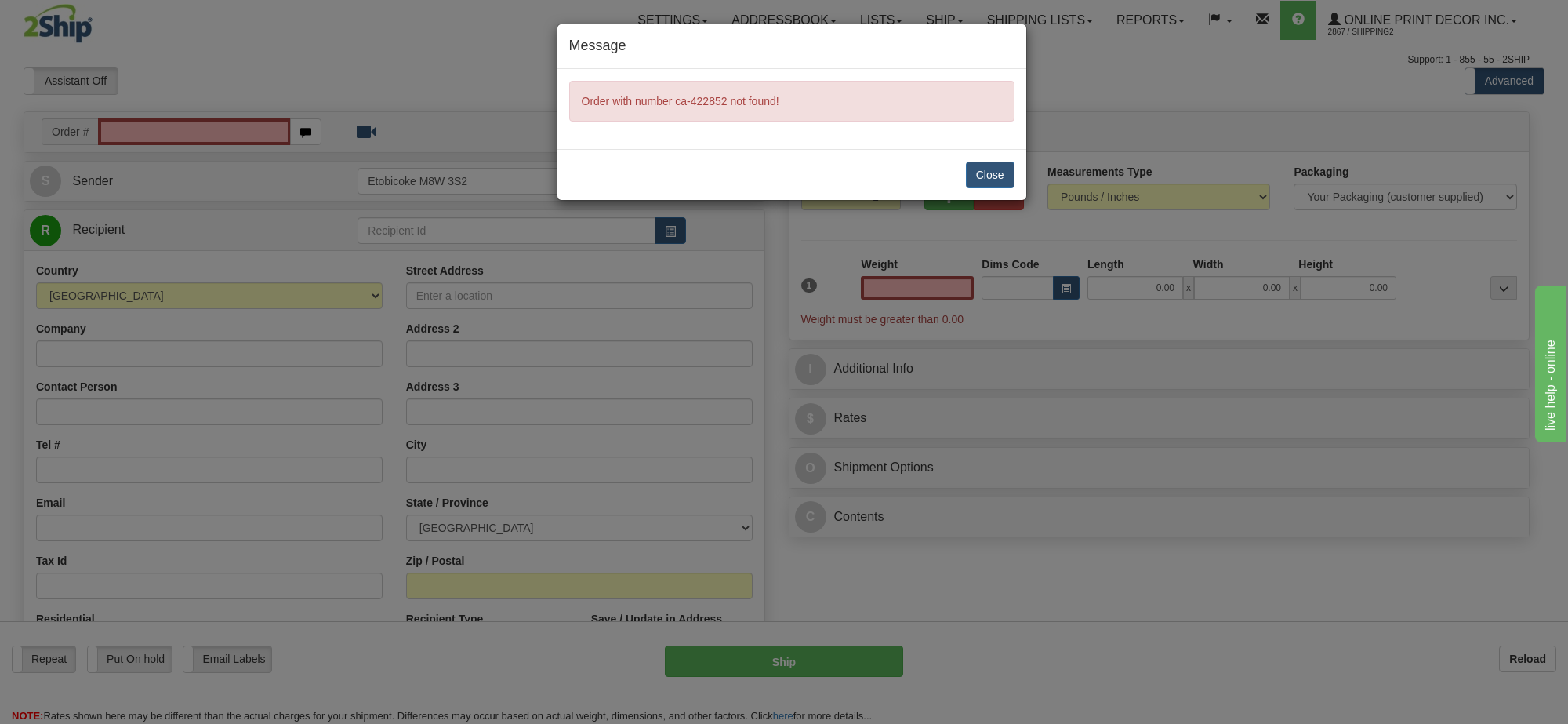
type input "0.00"
drag, startPoint x: 990, startPoint y: 165, endPoint x: 745, endPoint y: 17, distance: 286.2
click at [976, 157] on div "Close" at bounding box center [792, 174] width 469 height 51
click at [997, 170] on button "Close" at bounding box center [990, 174] width 49 height 26
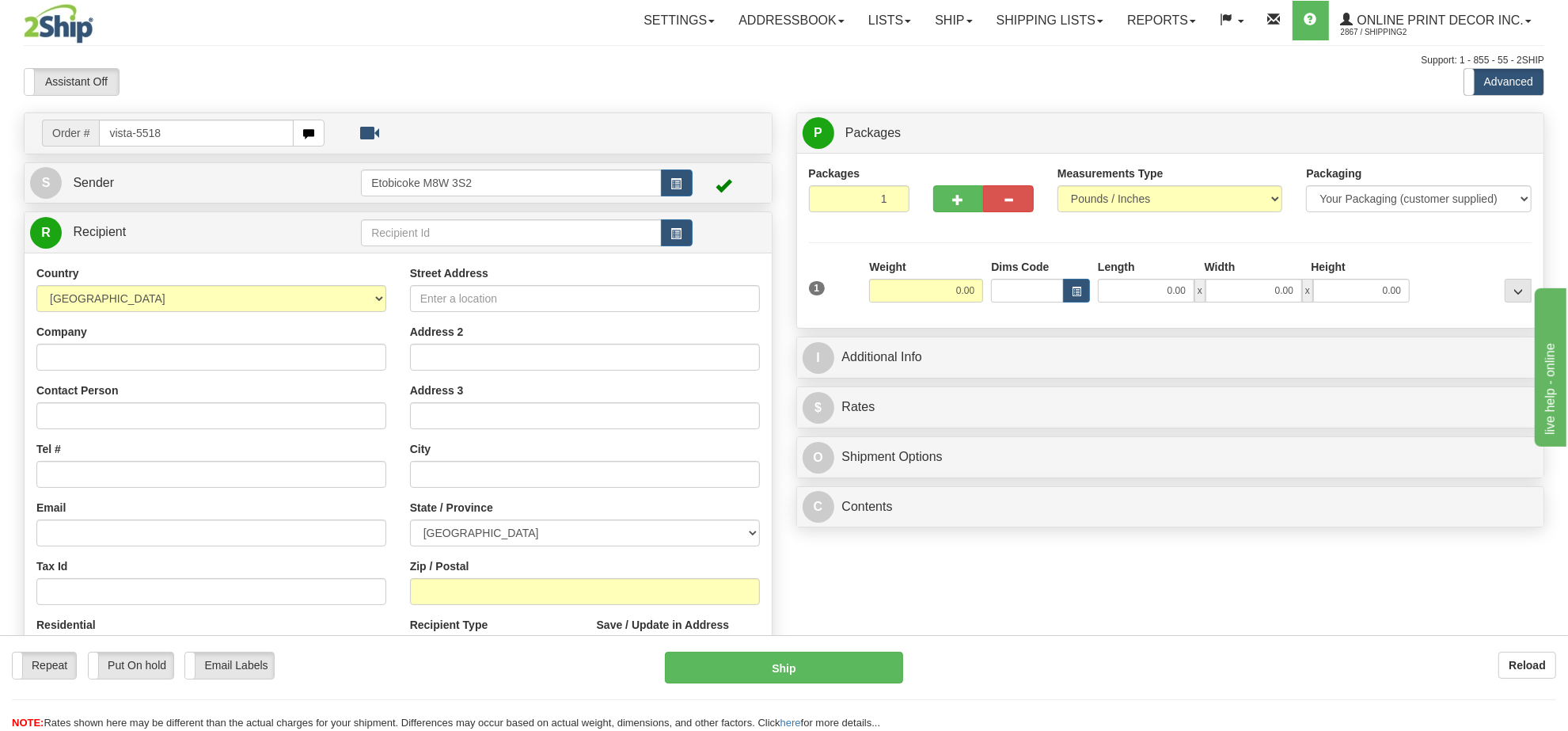
type input "vista-5518"
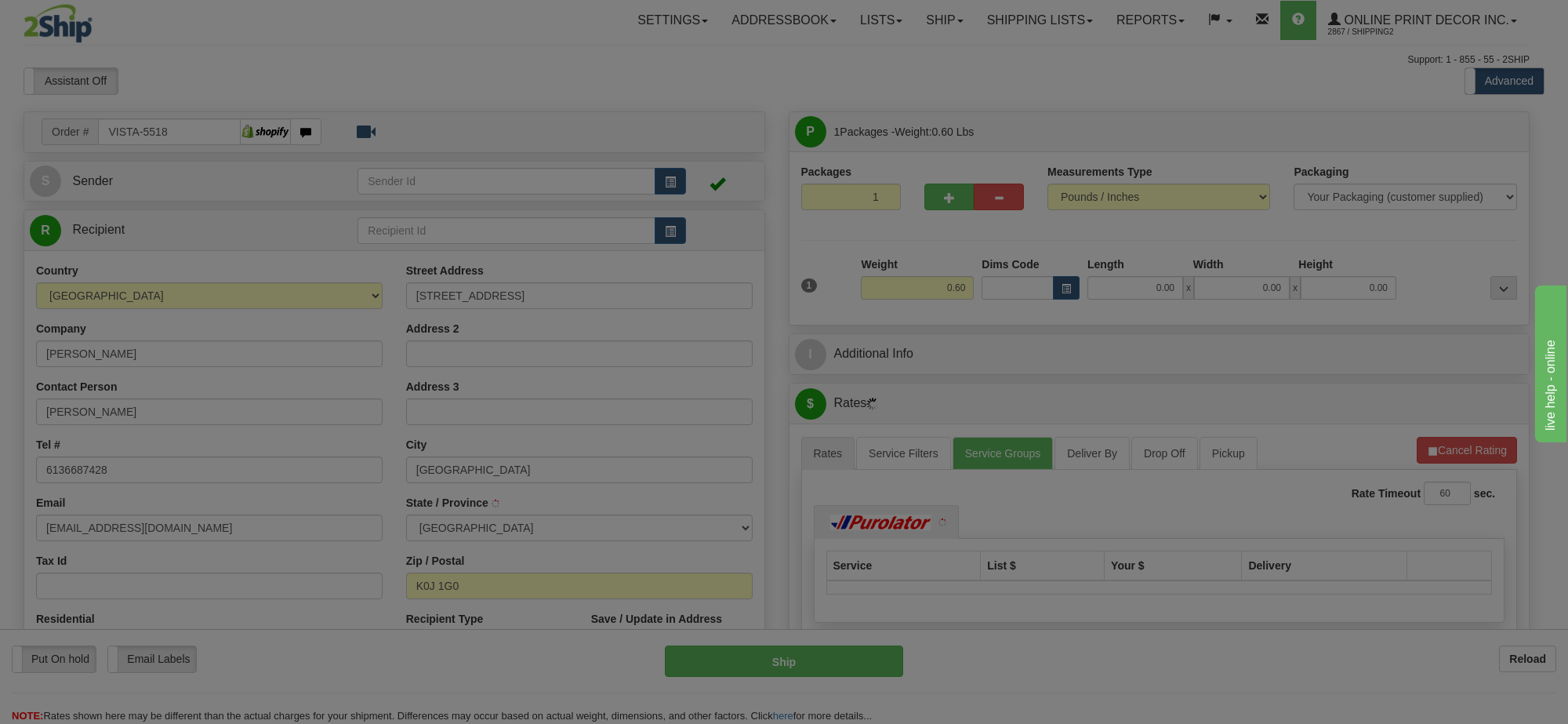
type input "[GEOGRAPHIC_DATA]"
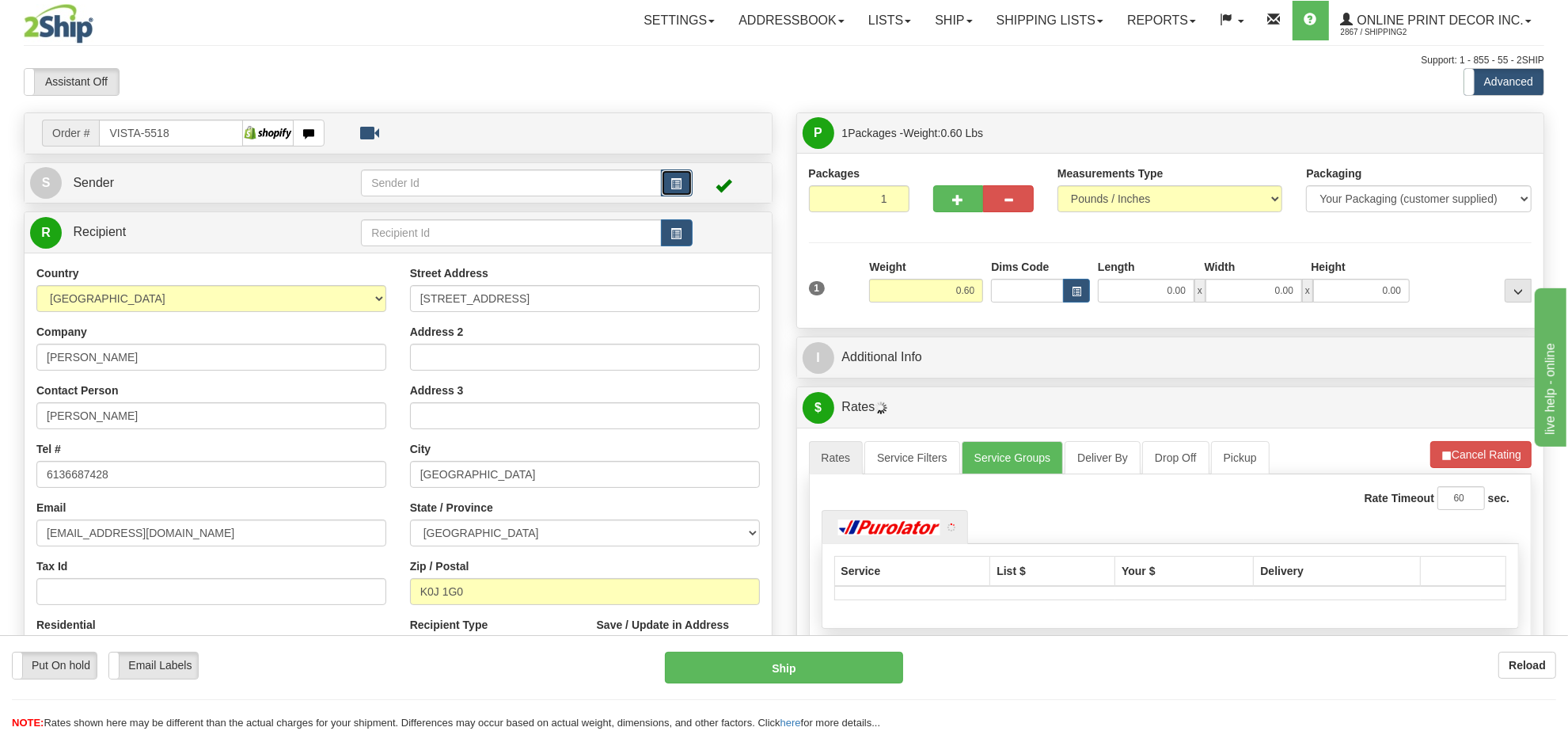
click at [687, 183] on button "button" at bounding box center [677, 183] width 31 height 26
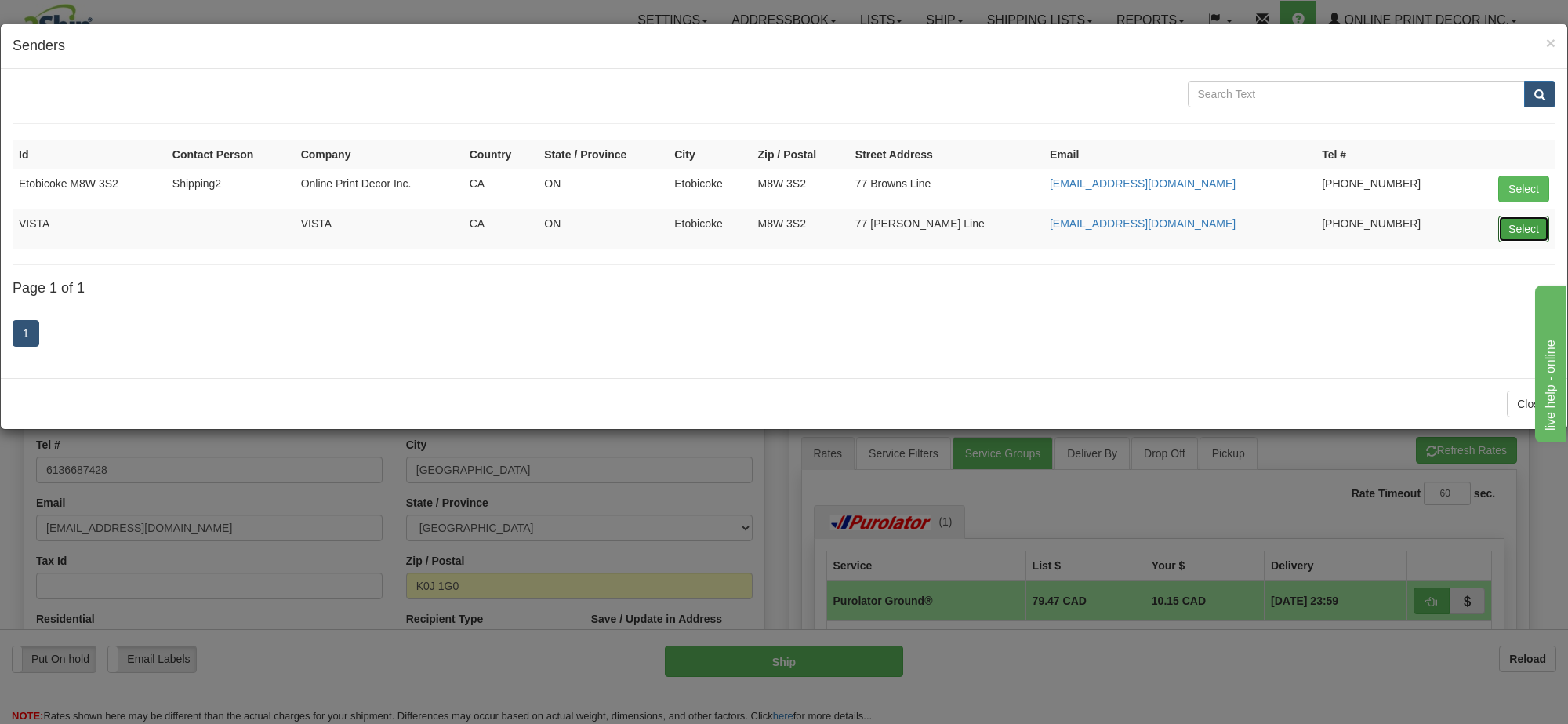
click at [1517, 242] on button "Select" at bounding box center [1523, 228] width 51 height 26
type input "VISTA"
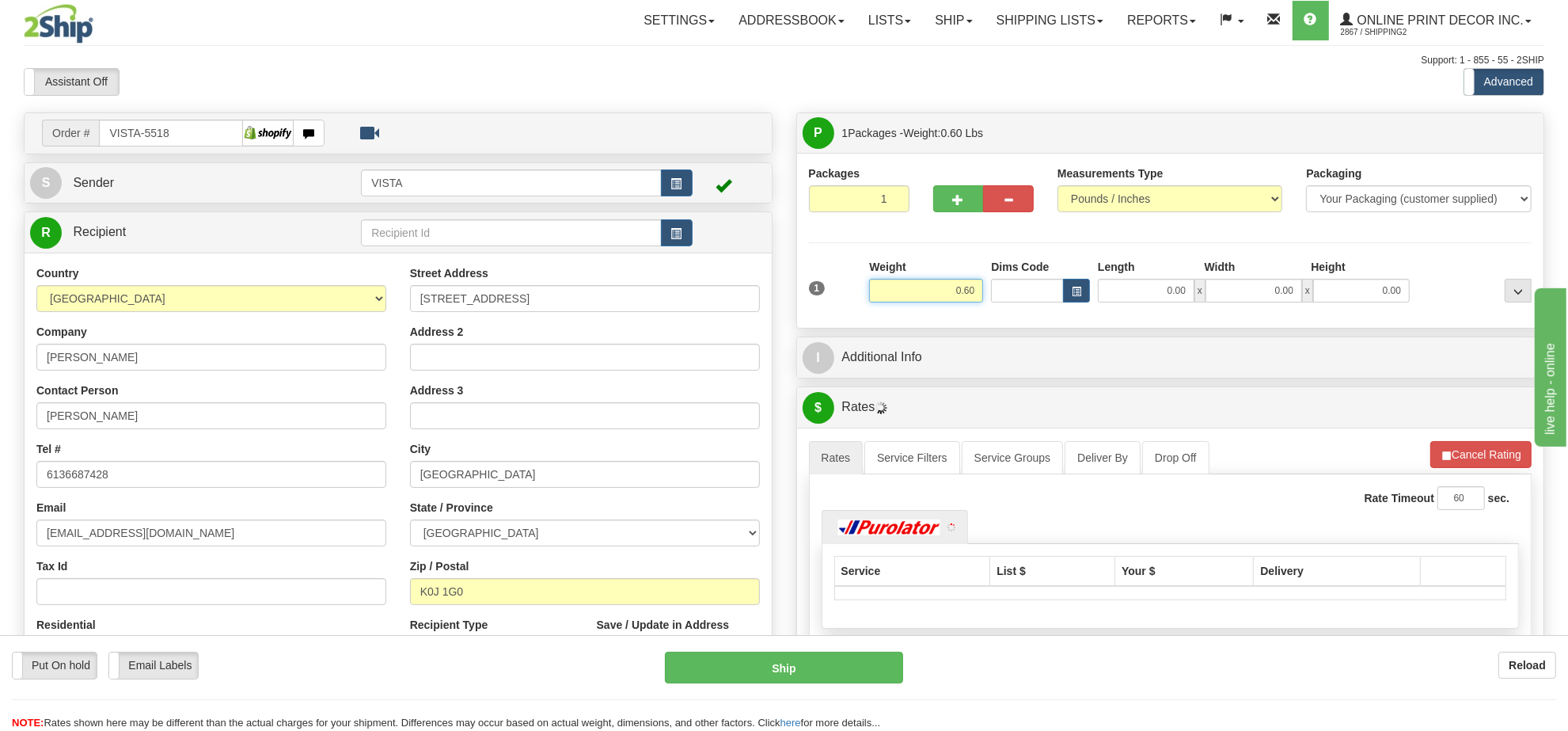
click at [948, 287] on input "0.60" at bounding box center [926, 290] width 114 height 24
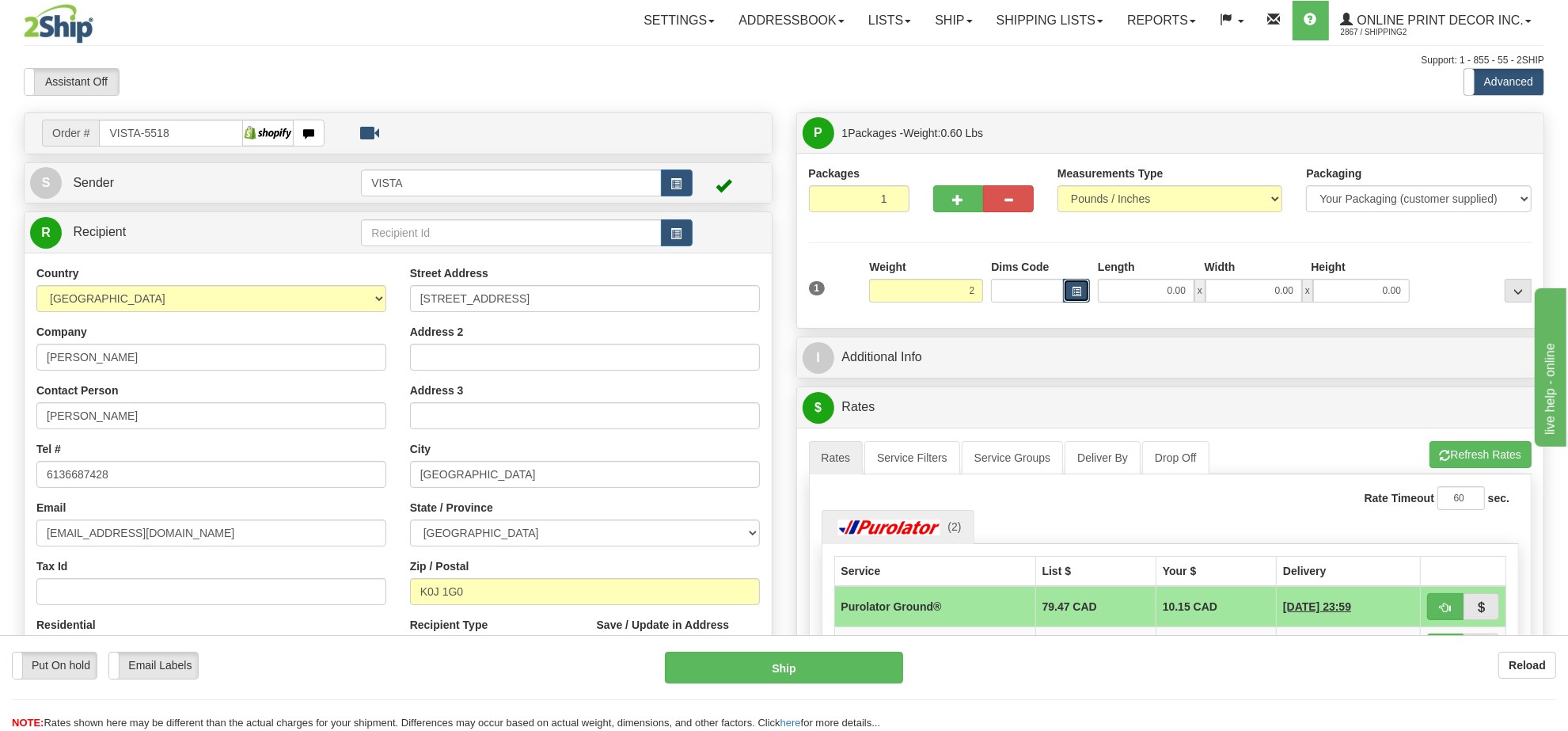
type input "2.00"
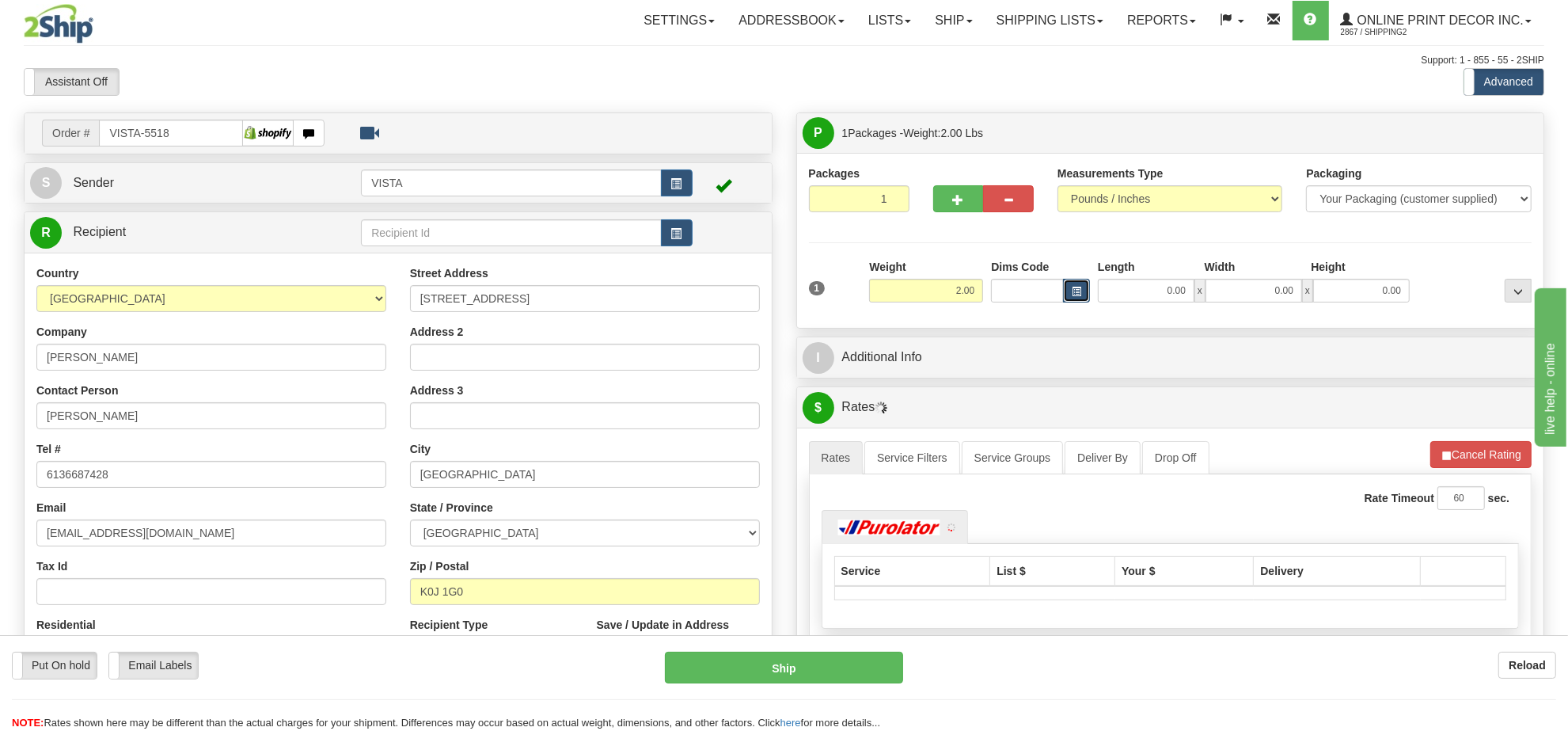
click at [1078, 295] on span "button" at bounding box center [1076, 291] width 10 height 9
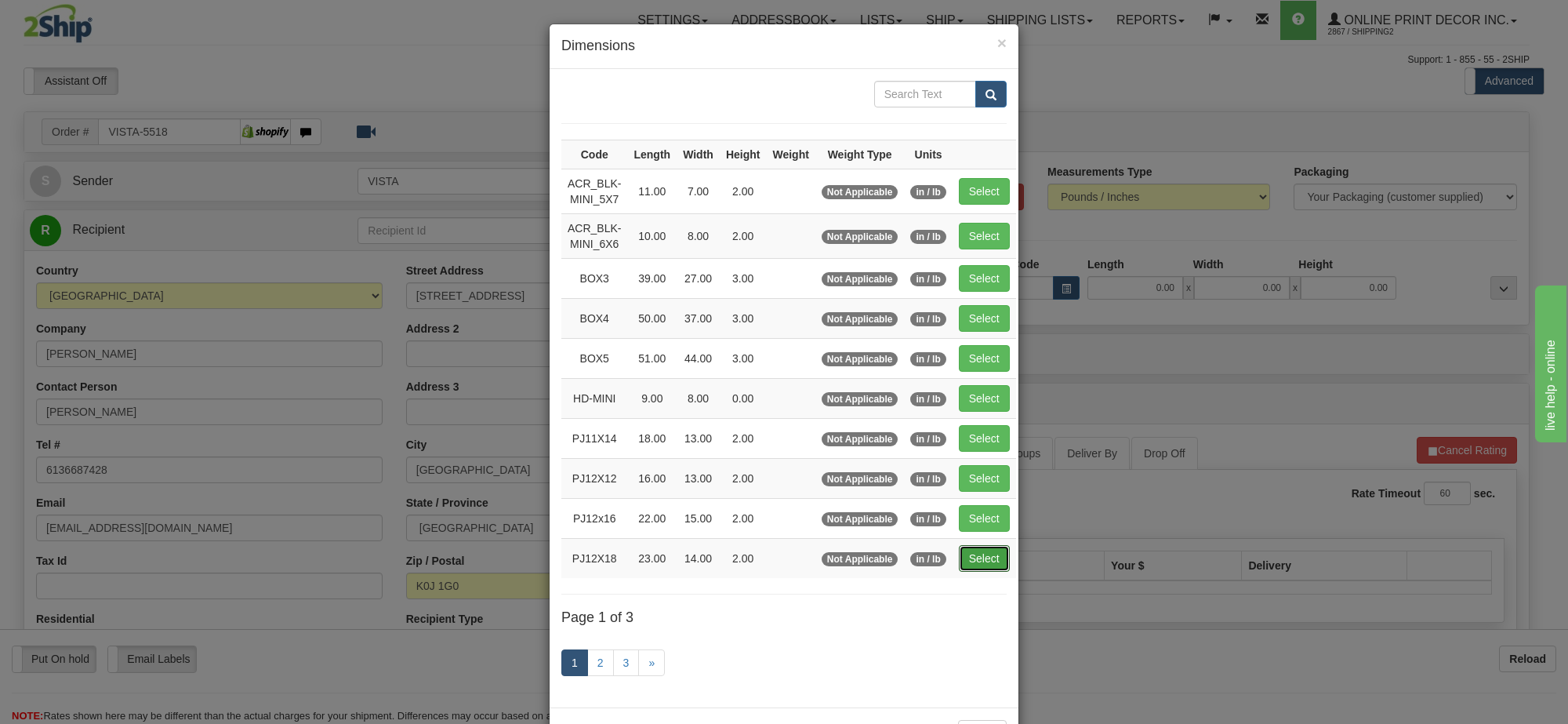
drag, startPoint x: 997, startPoint y: 554, endPoint x: 1353, endPoint y: 531, distance: 356.7
click at [1005, 554] on button "Select" at bounding box center [984, 558] width 51 height 26
type input "PJ12X18"
type input "23.00"
type input "14.00"
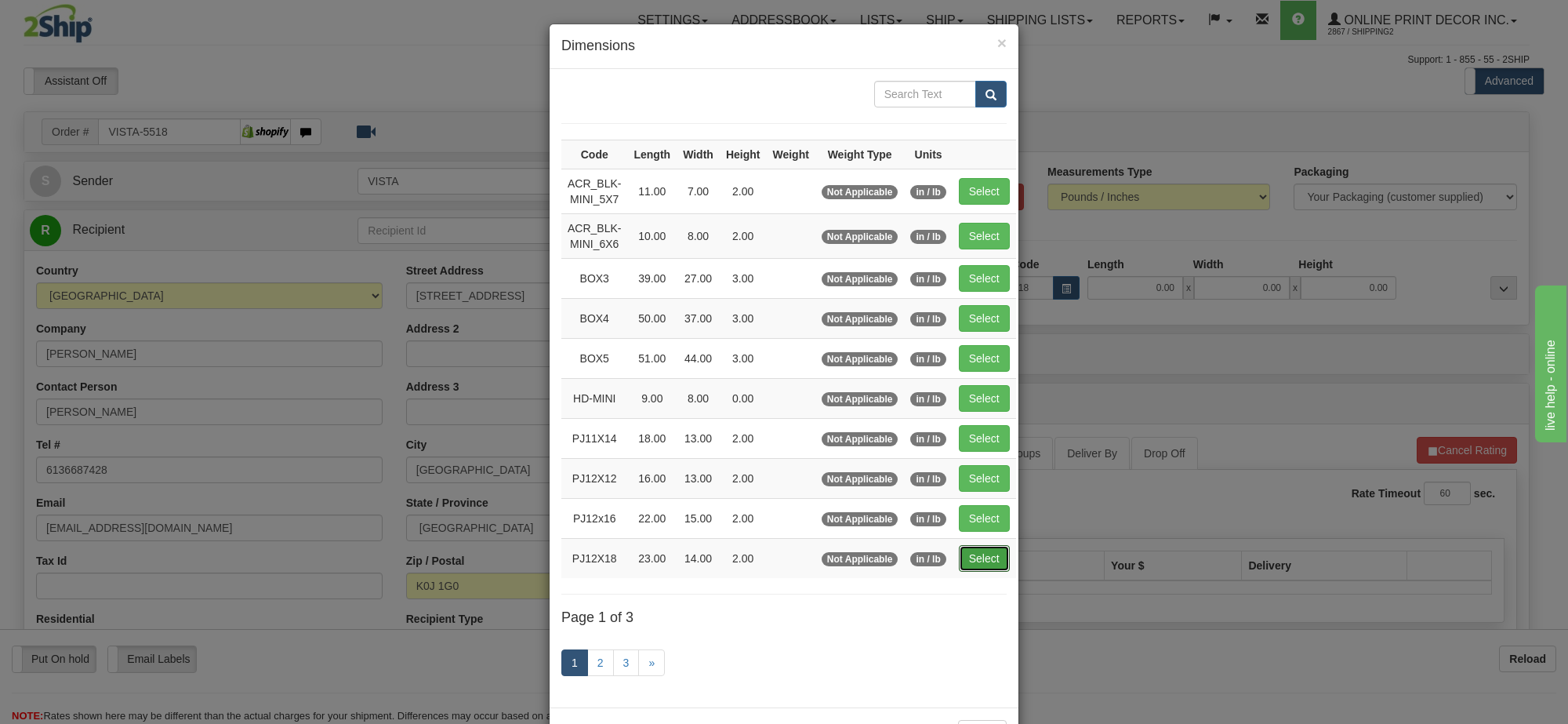
type input "2.00"
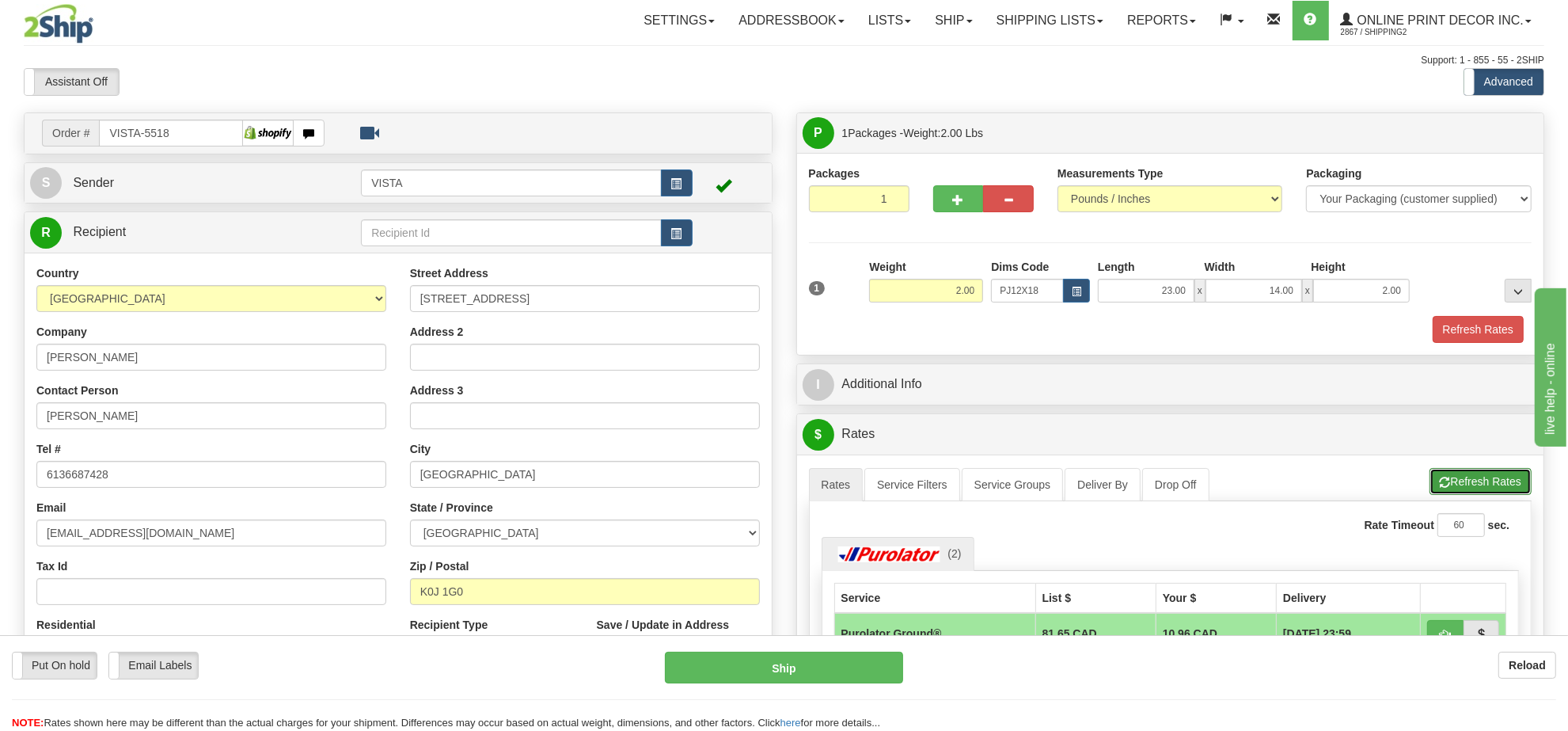
click at [1478, 484] on button "Refresh Rates" at bounding box center [1481, 481] width 102 height 26
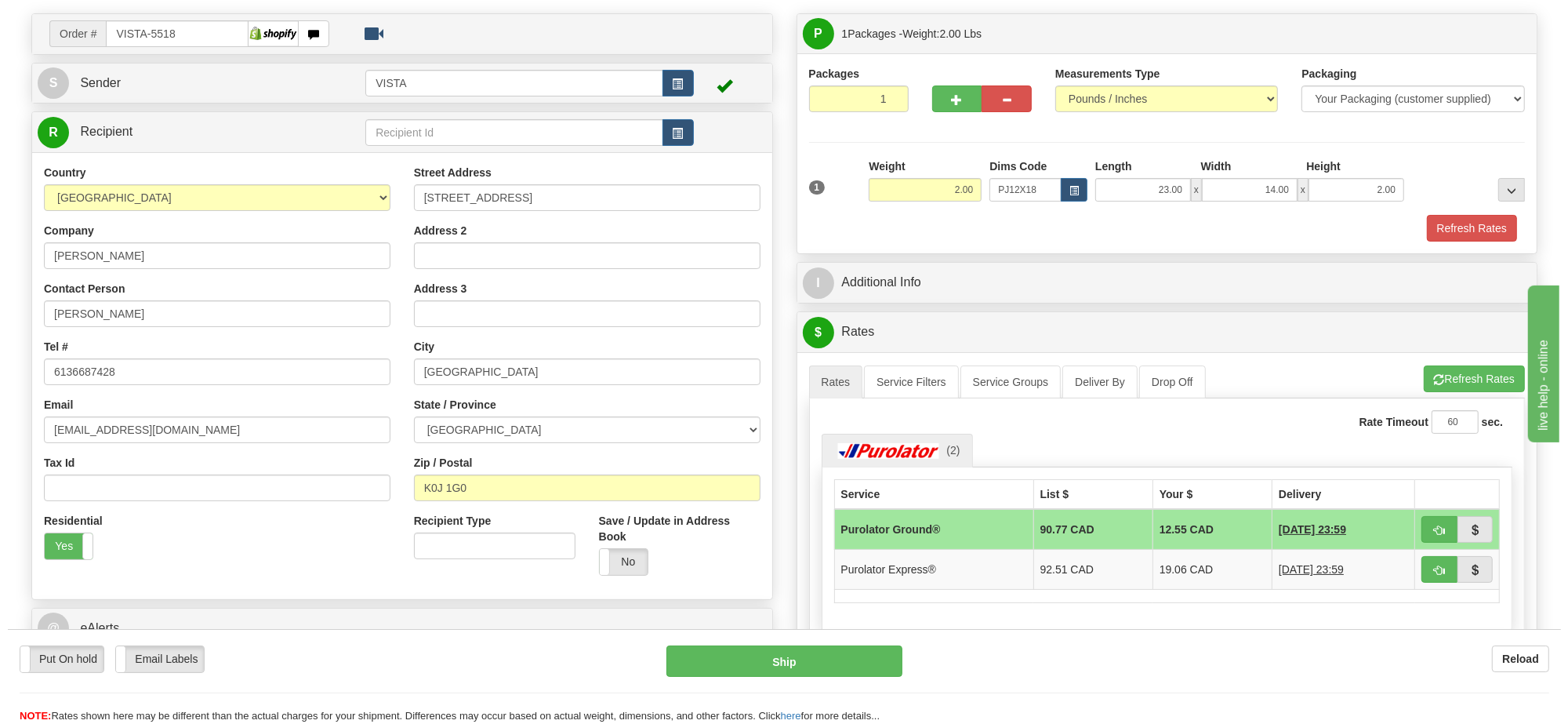
scroll to position [196, 0]
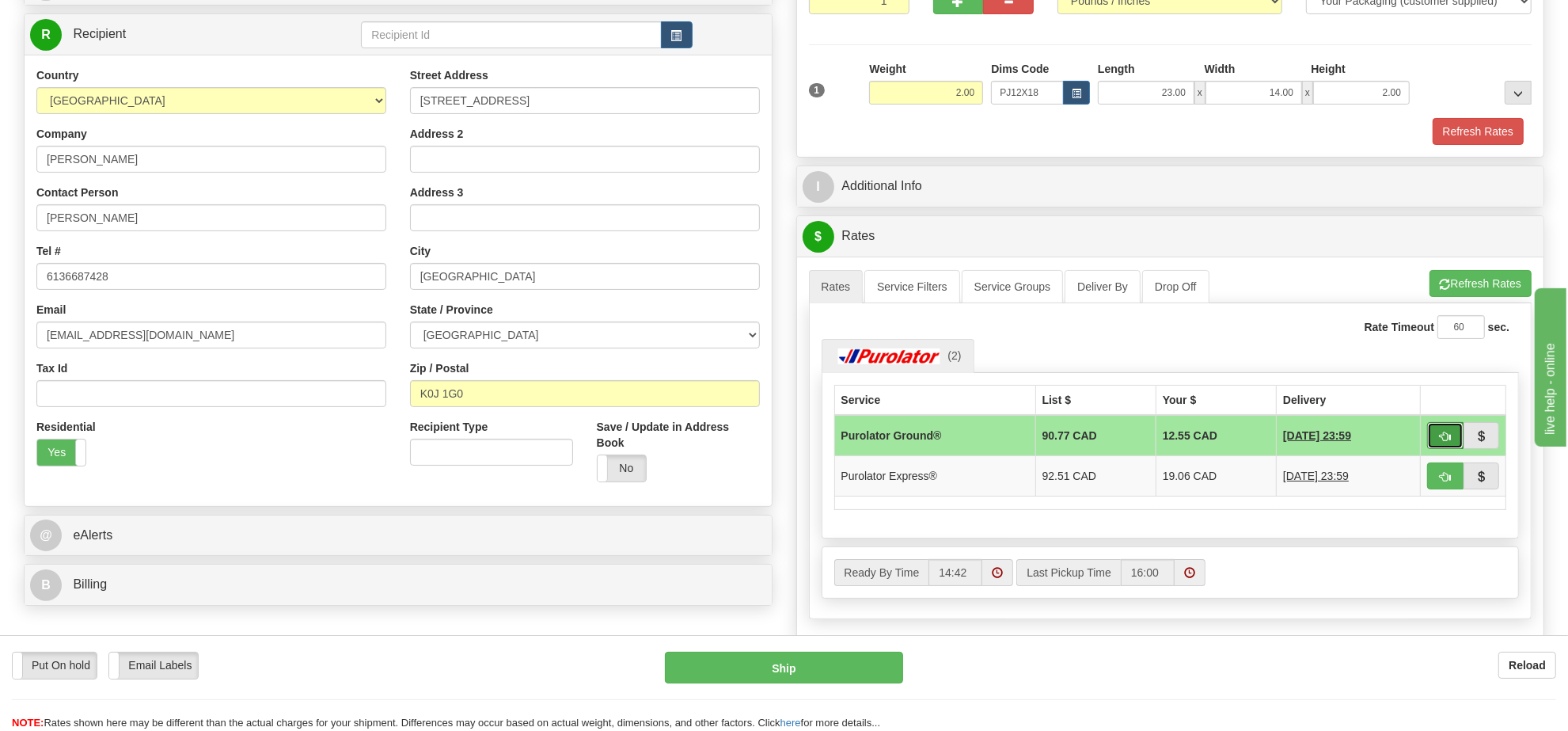
click at [1440, 442] on span "button" at bounding box center [1445, 437] width 11 height 10
type input "260"
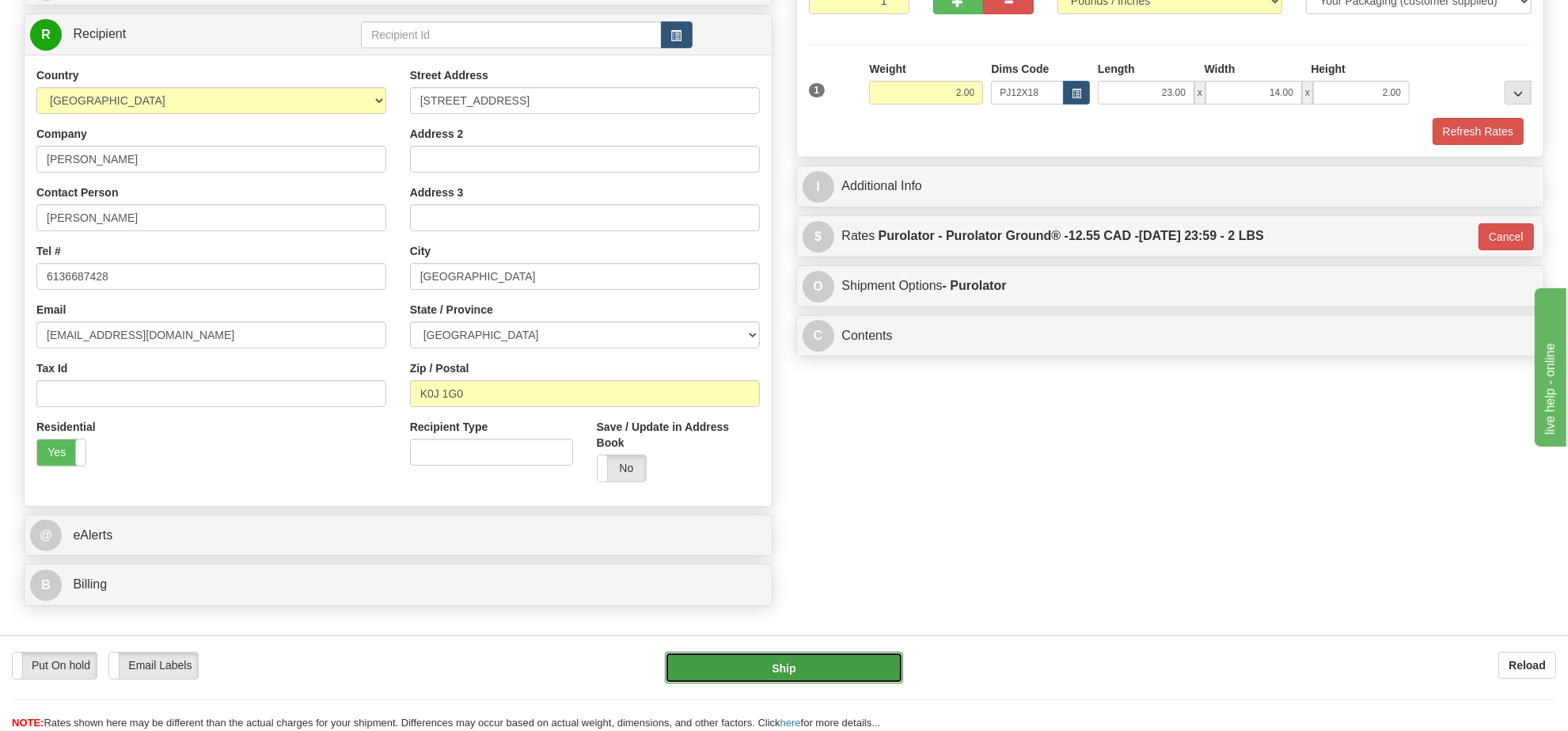
click at [742, 655] on button "Ship" at bounding box center [784, 667] width 237 height 31
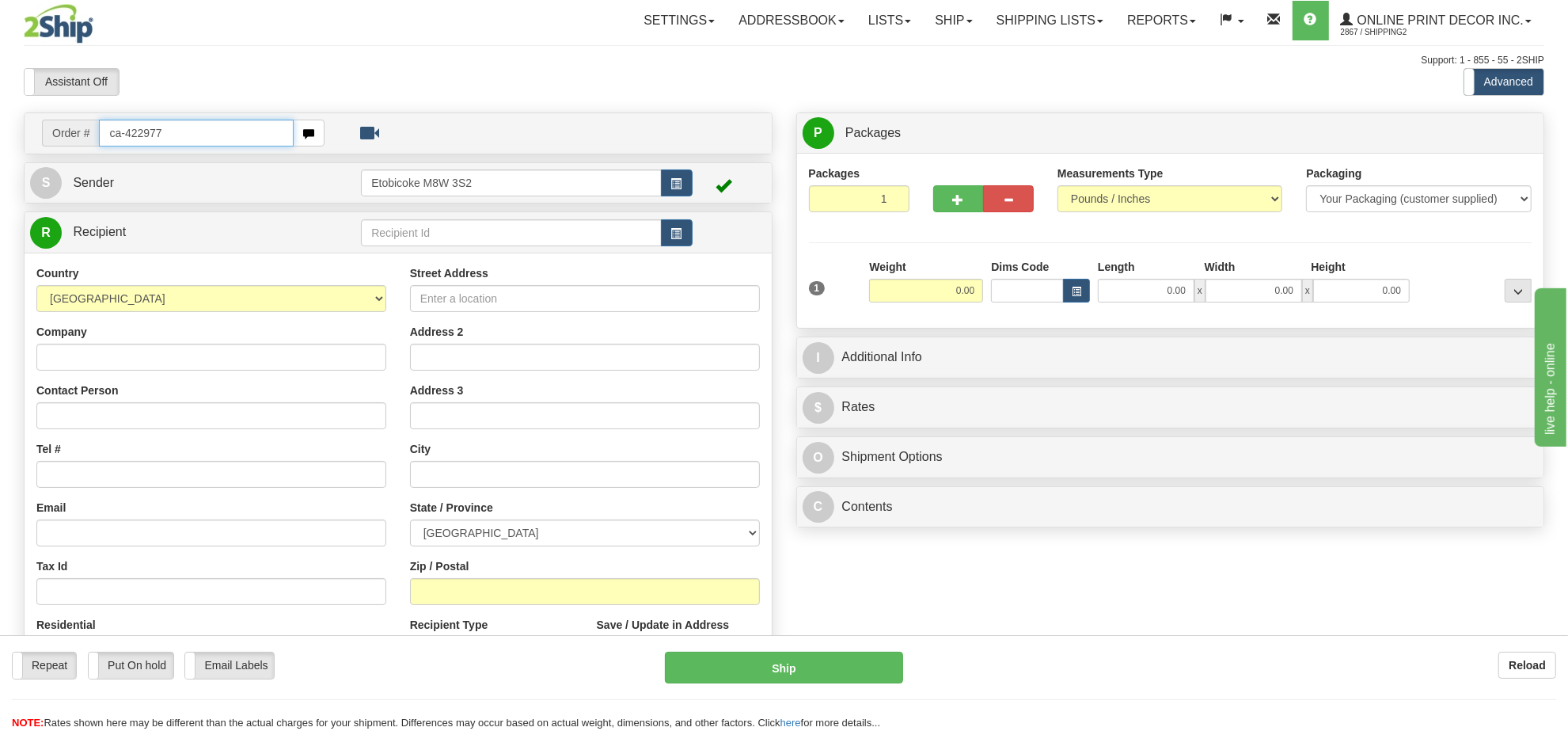
type input "ca-422977"
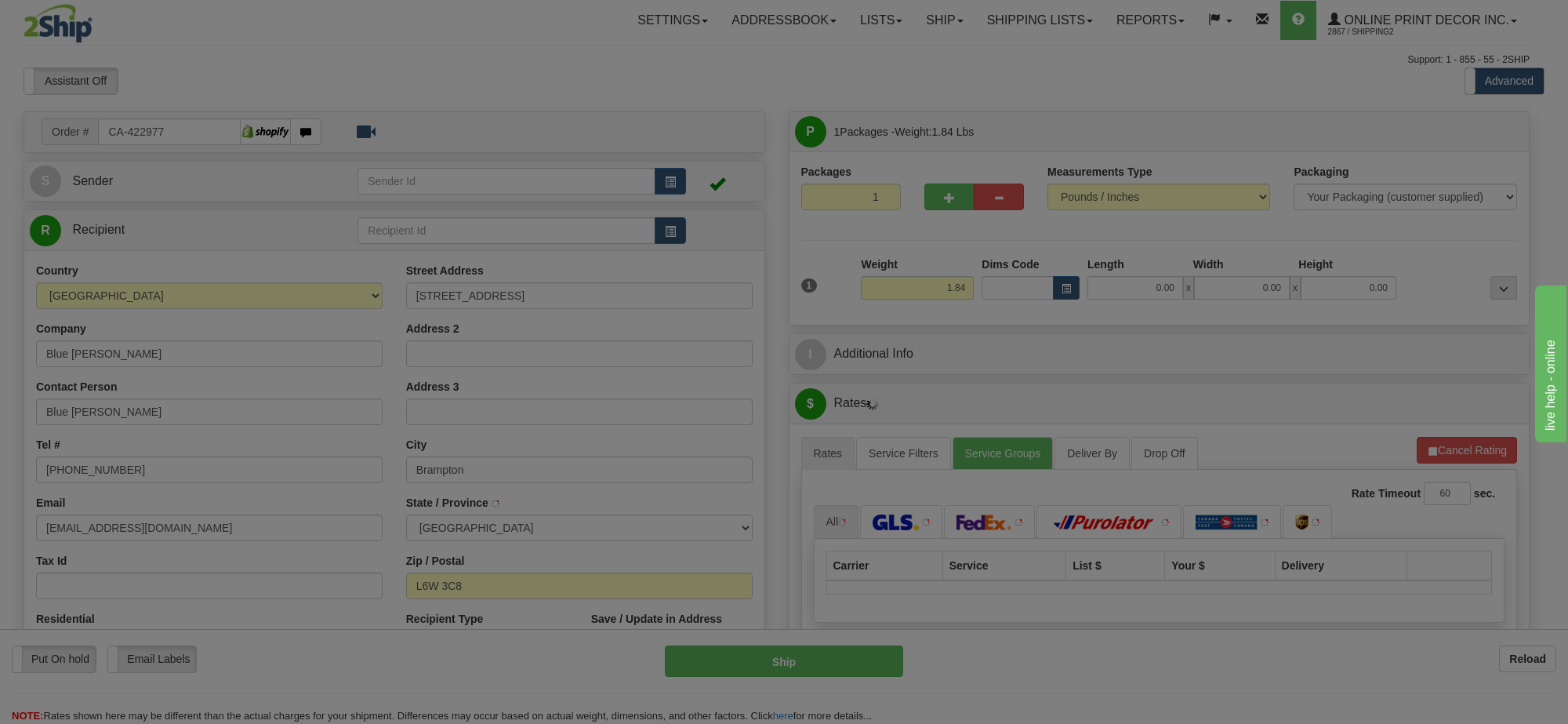
type input "BRAMPTON"
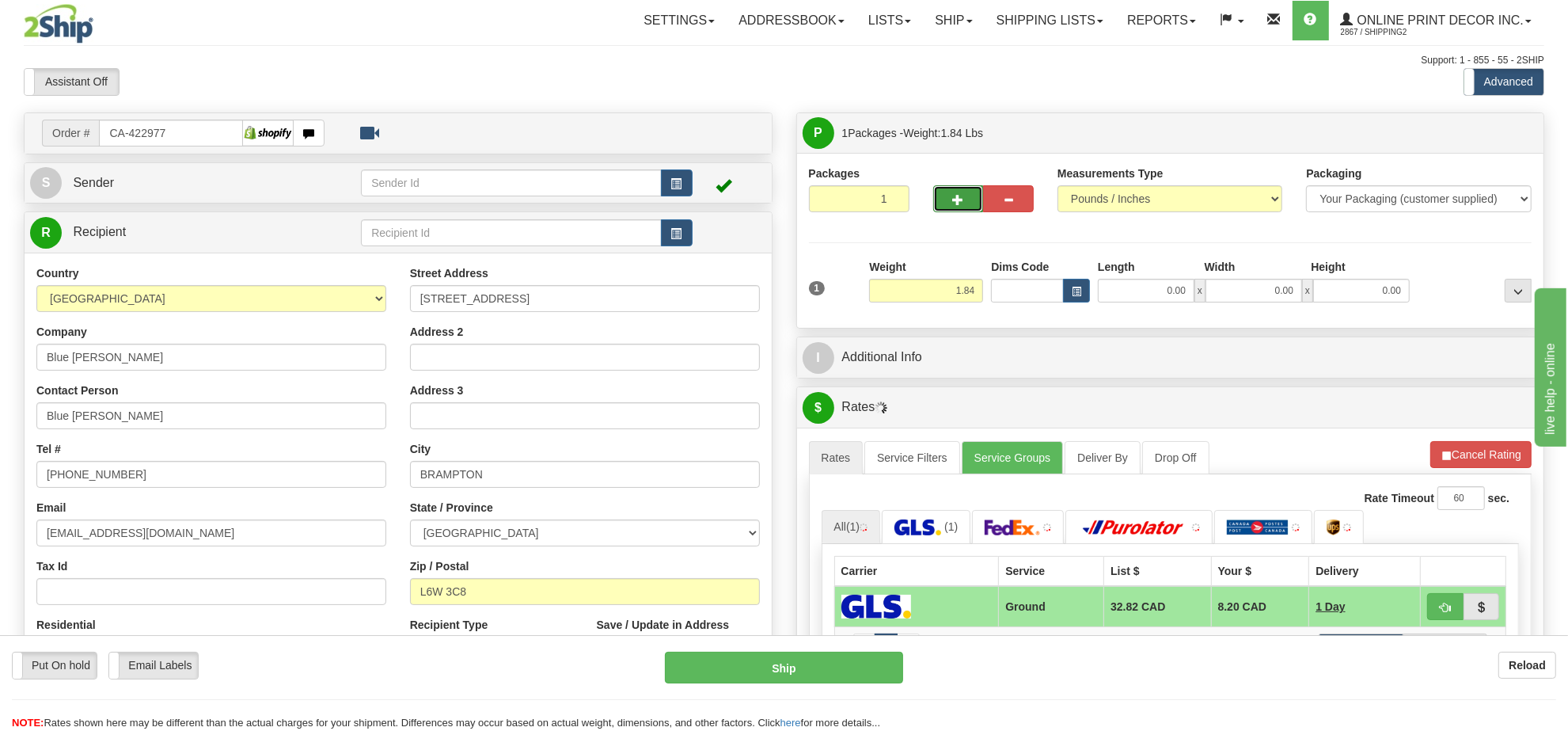
click at [959, 199] on span "button" at bounding box center [958, 199] width 11 height 10
radio input "true"
type input "2"
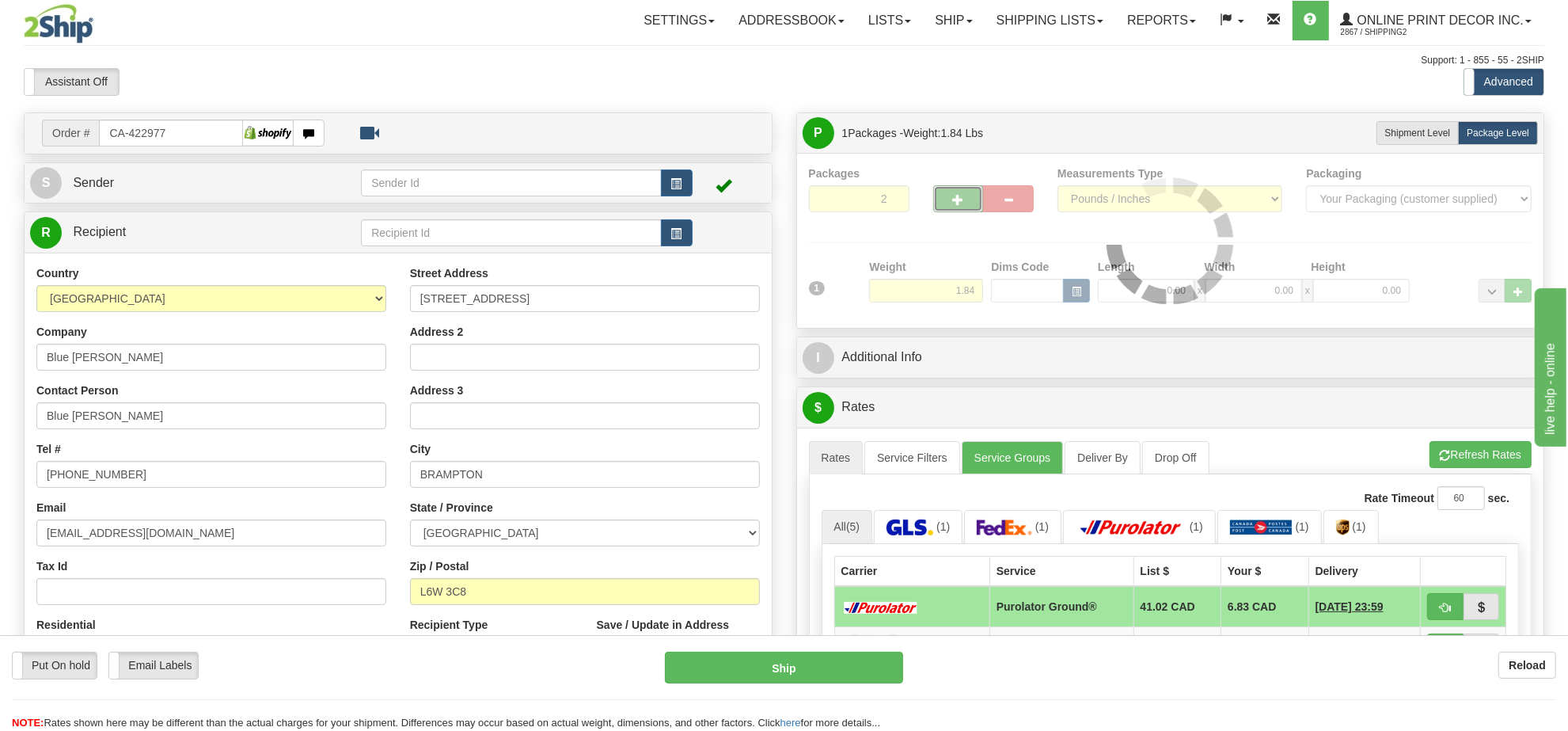
click at [941, 299] on div at bounding box center [1171, 240] width 723 height 150
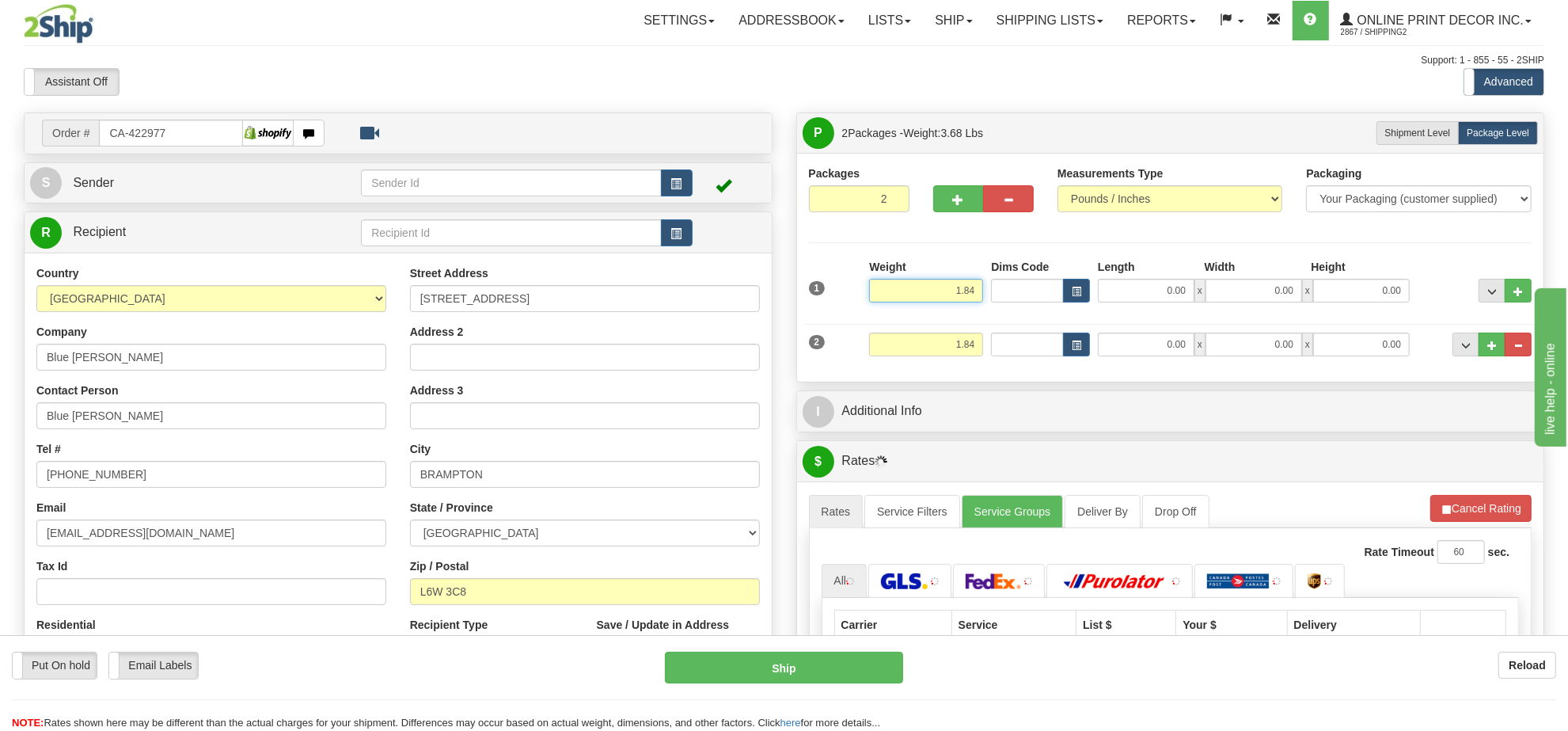
click at [950, 287] on input "1.84" at bounding box center [926, 290] width 114 height 24
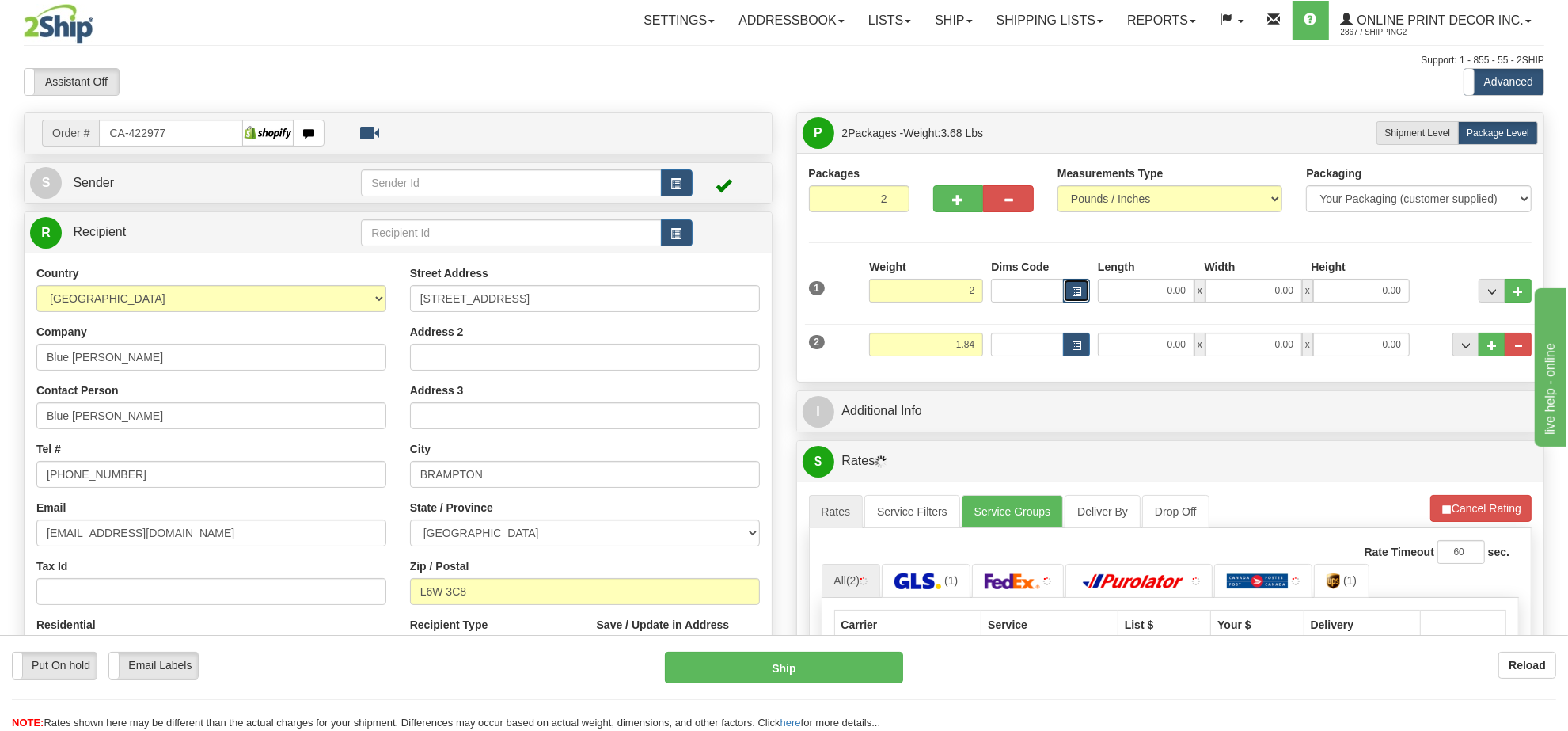
type input "2.00"
click at [1065, 293] on button "button" at bounding box center [1076, 290] width 26 height 24
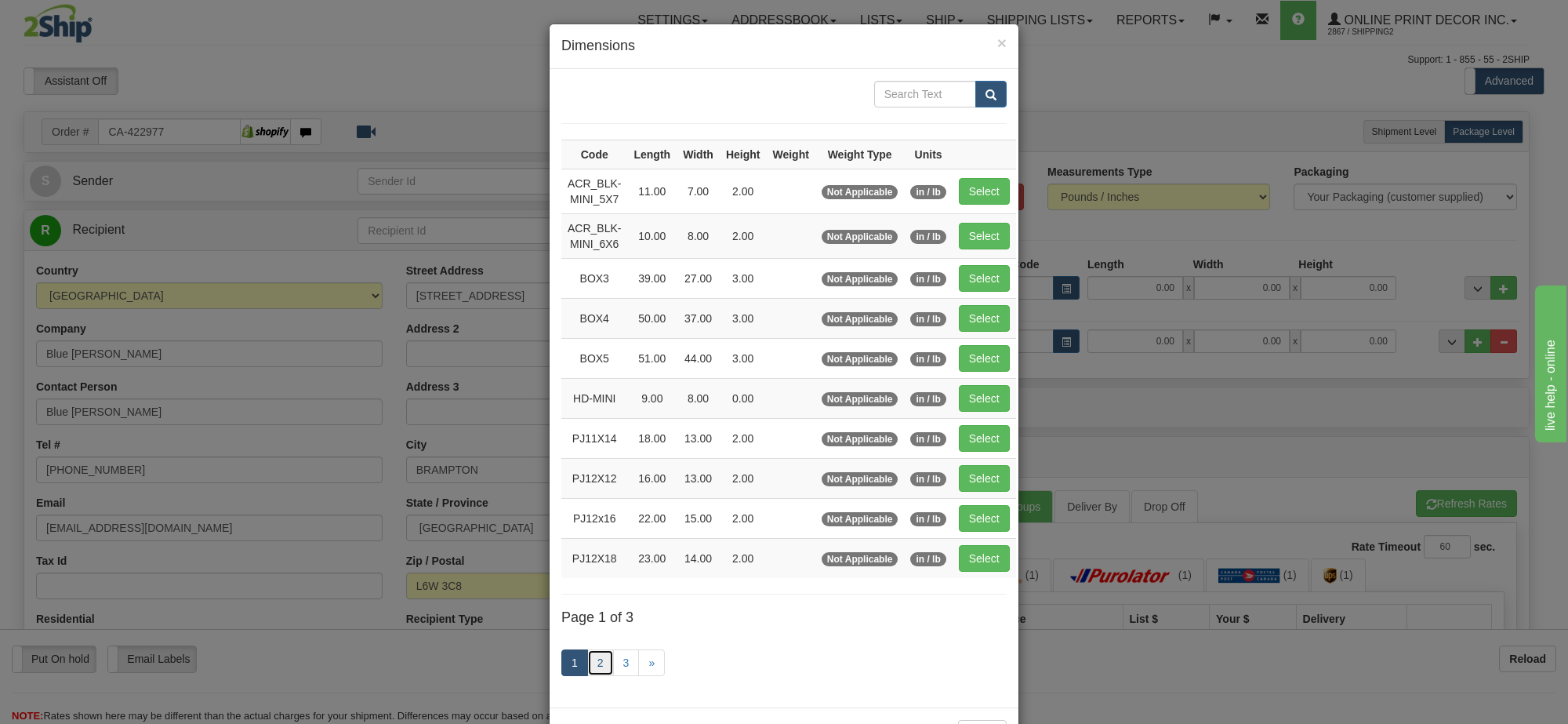
click at [587, 672] on link "2" at bounding box center [599, 662] width 26 height 26
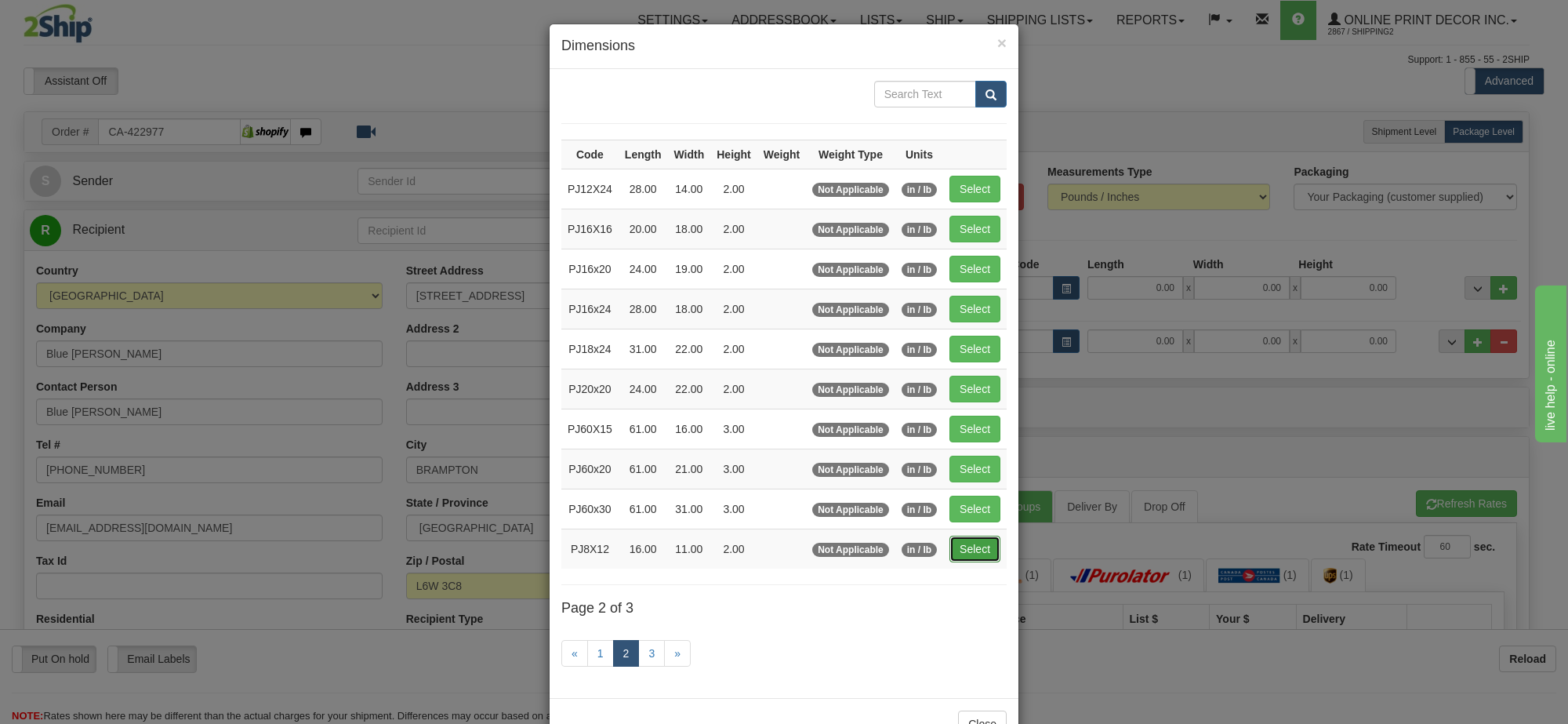
click at [984, 549] on button "Select" at bounding box center [974, 548] width 51 height 26
type input "PJ8X12"
type input "16.00"
type input "11.00"
type input "2.00"
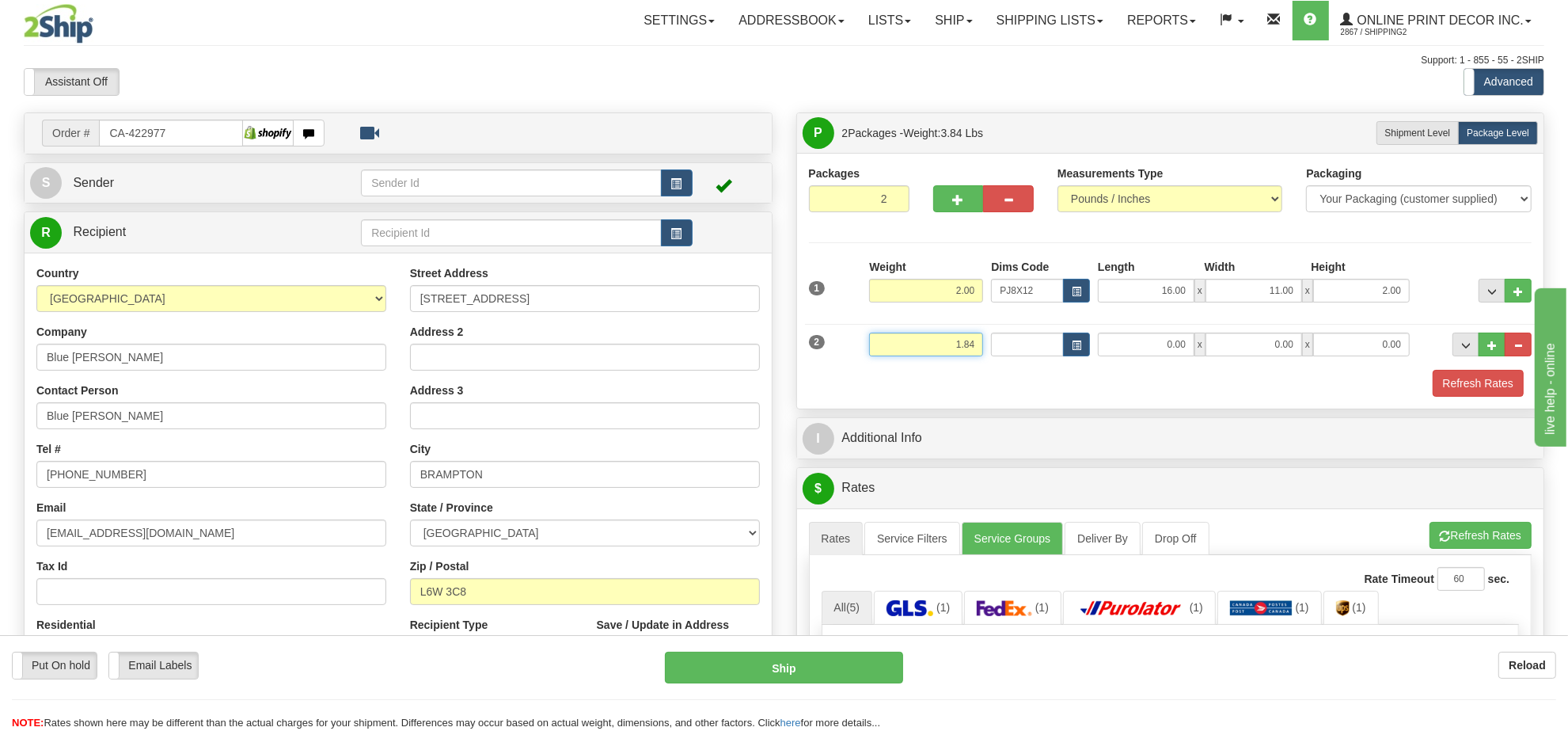
click at [963, 353] on input "1.84" at bounding box center [926, 344] width 114 height 24
click at [1073, 346] on span "button" at bounding box center [1076, 345] width 10 height 9
type input "2.00"
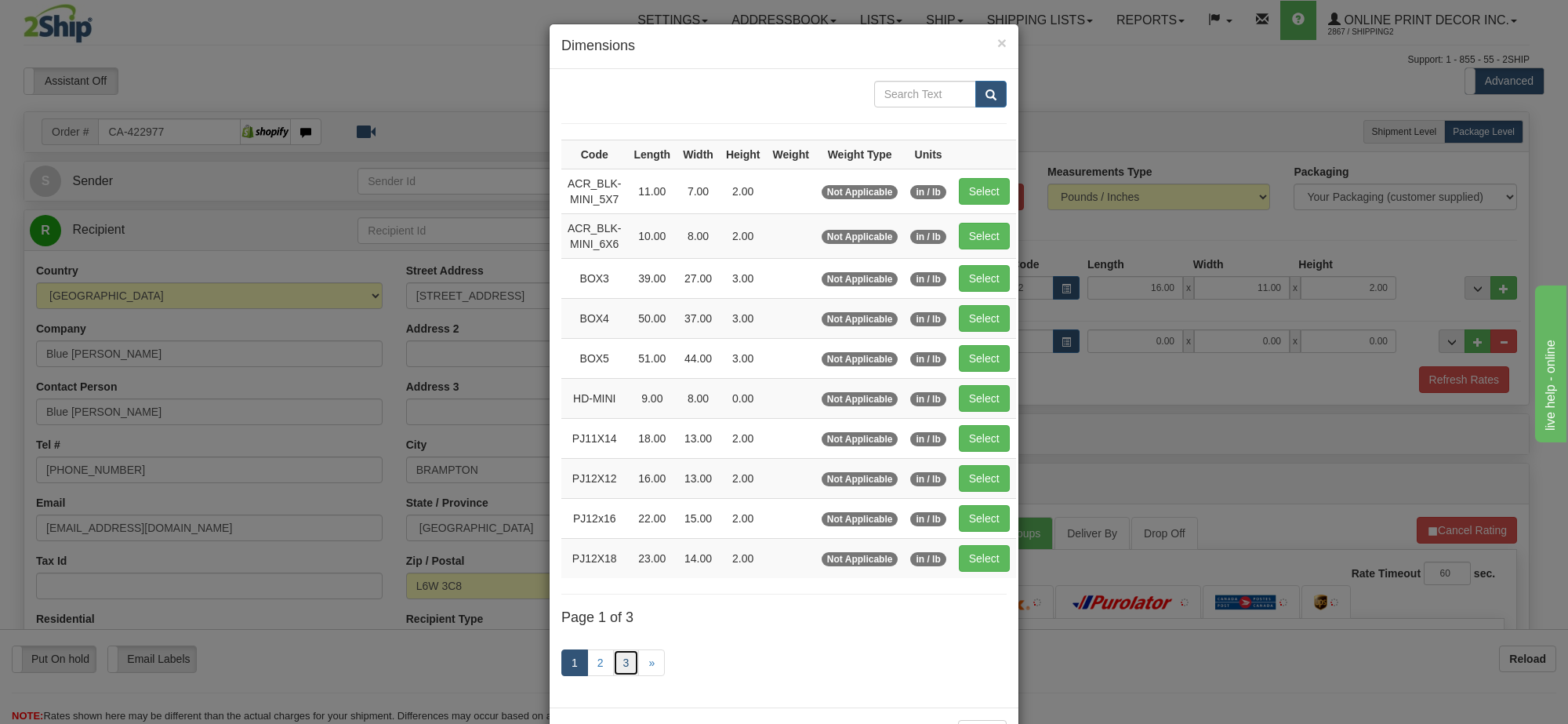
click at [626, 671] on link "3" at bounding box center [626, 662] width 26 height 26
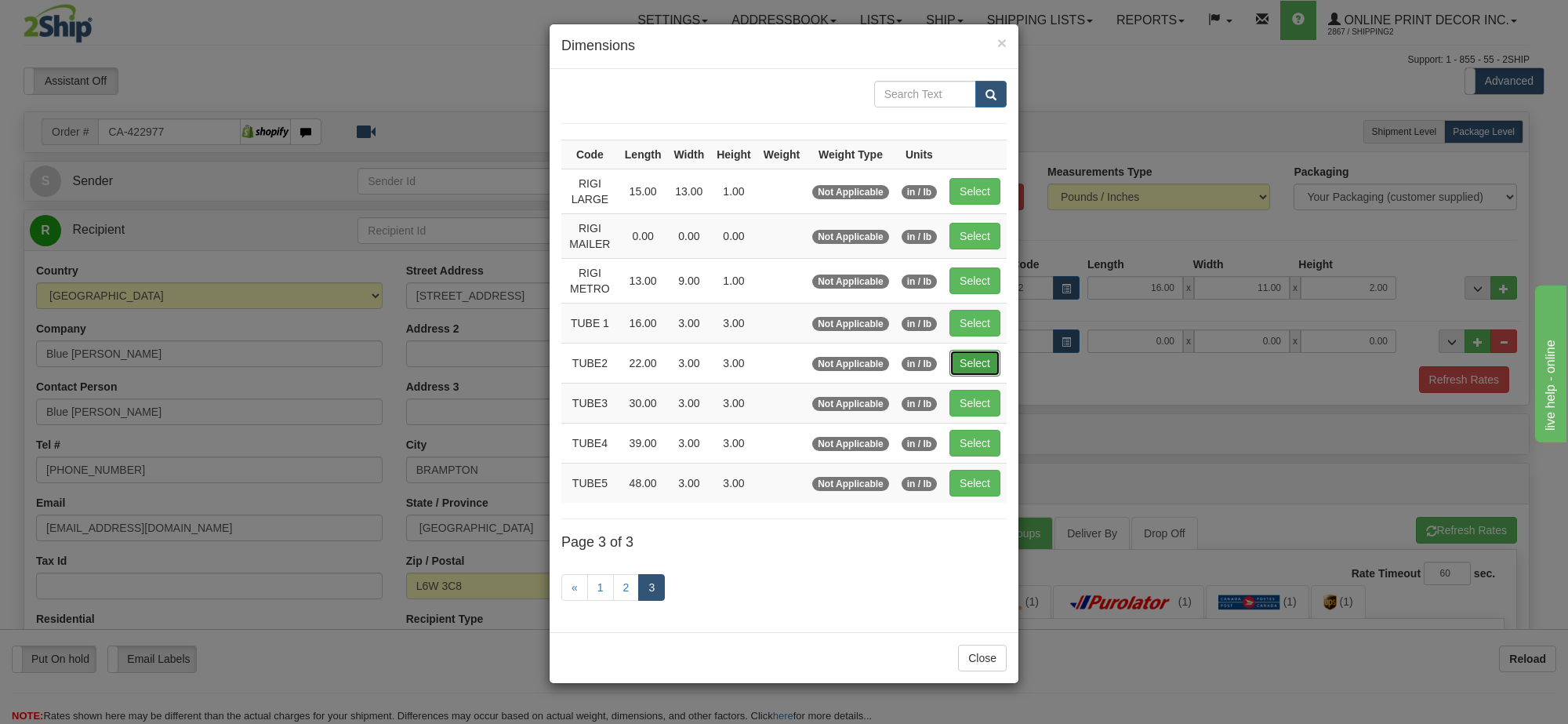
click at [981, 359] on button "Select" at bounding box center [974, 362] width 51 height 26
type input "TUBE2"
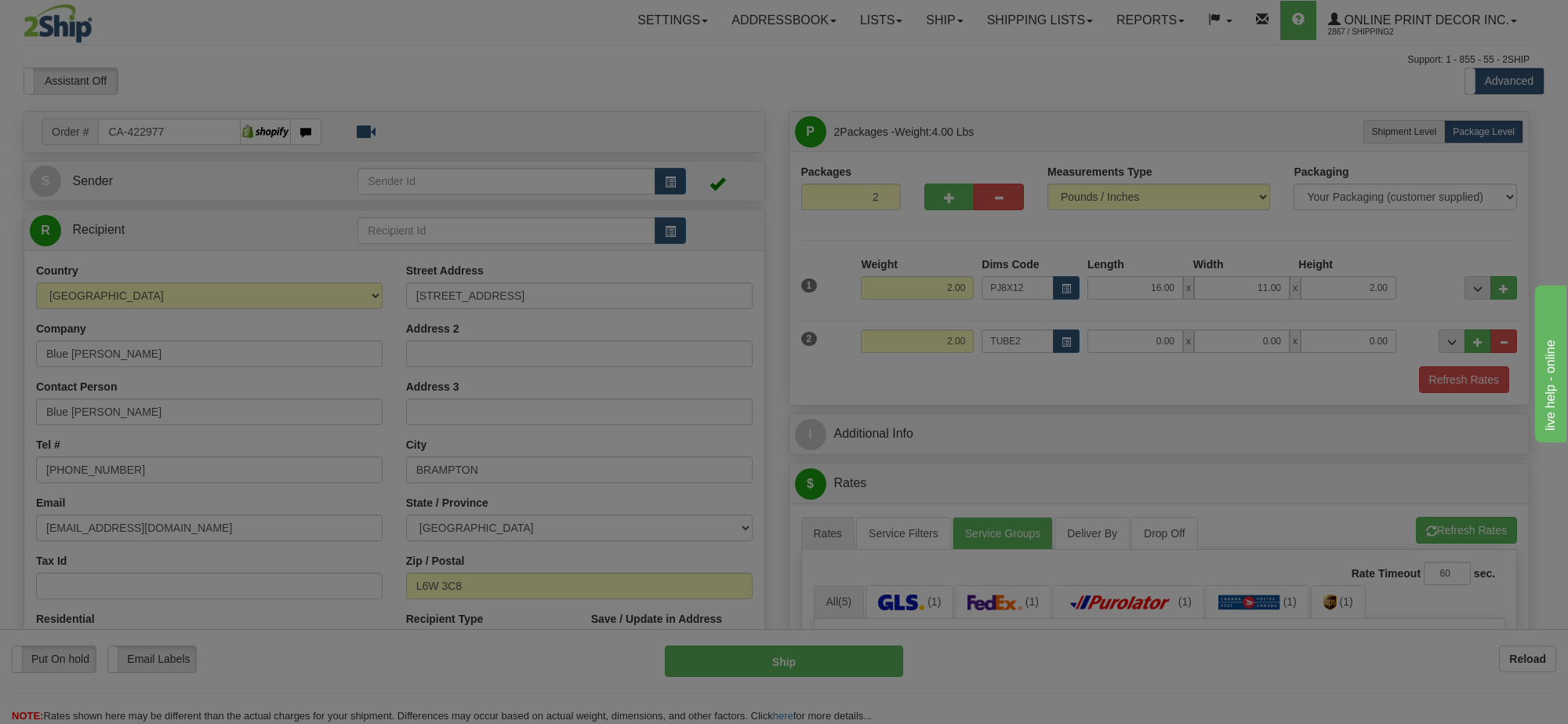
type input "22.00"
type input "3.00"
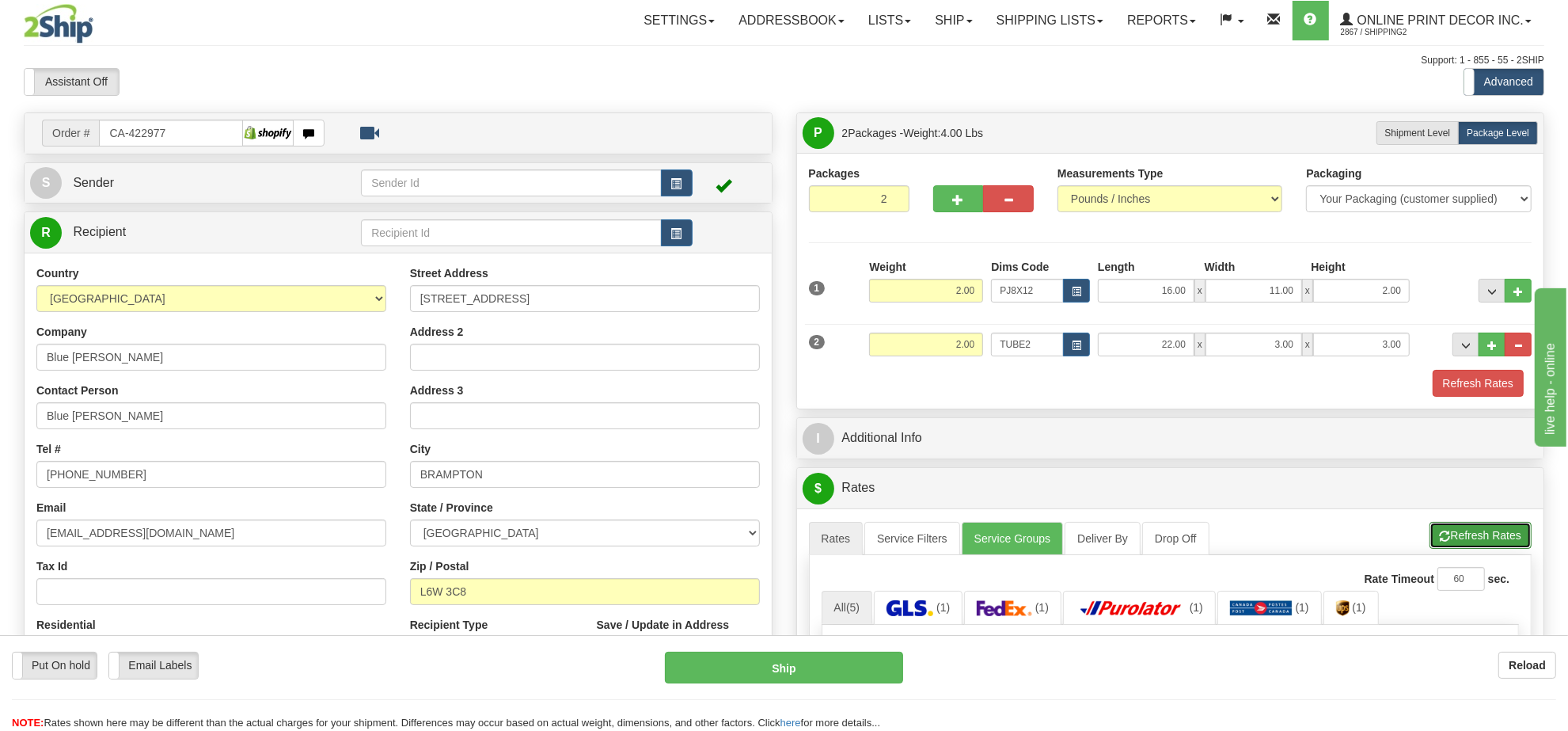
click at [1501, 543] on button "Refresh Rates" at bounding box center [1481, 535] width 102 height 26
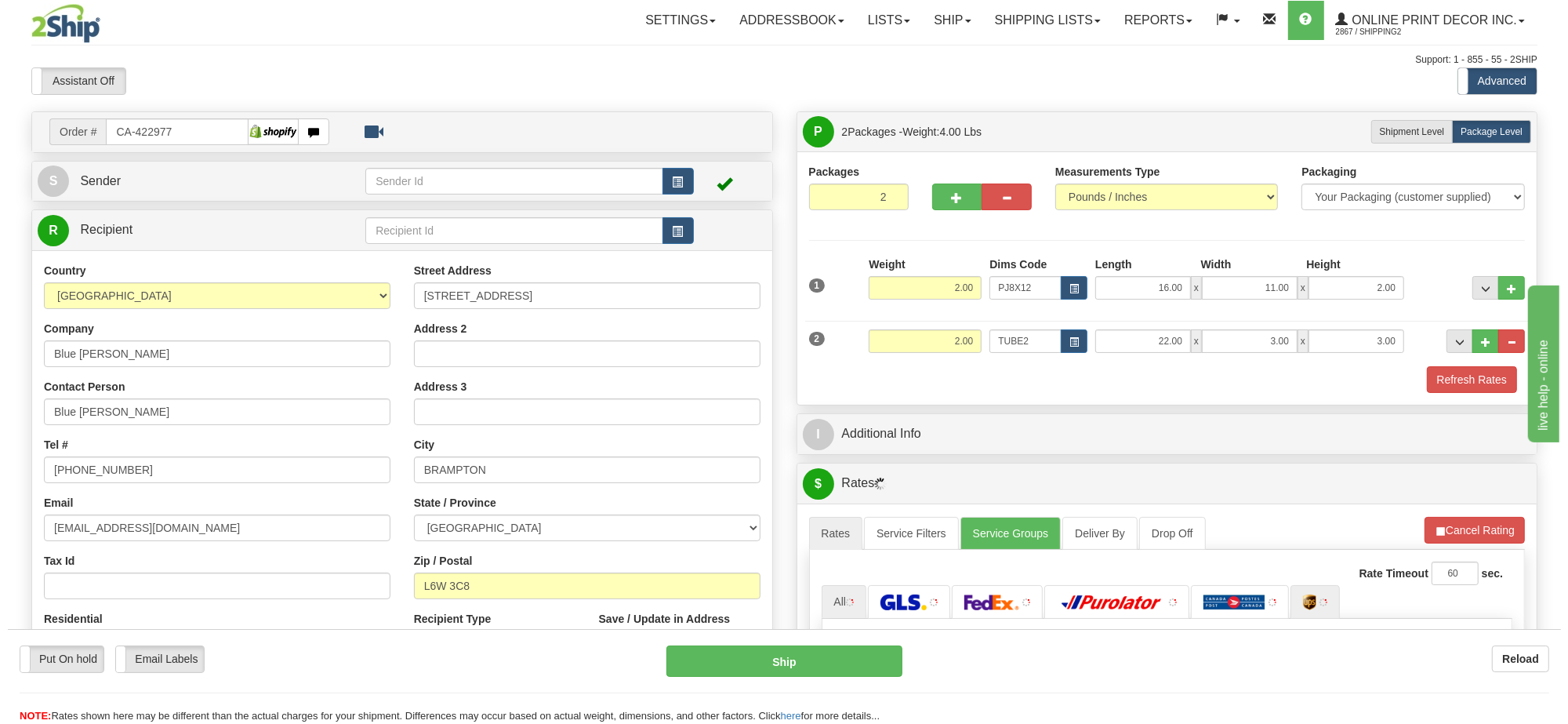
scroll to position [196, 0]
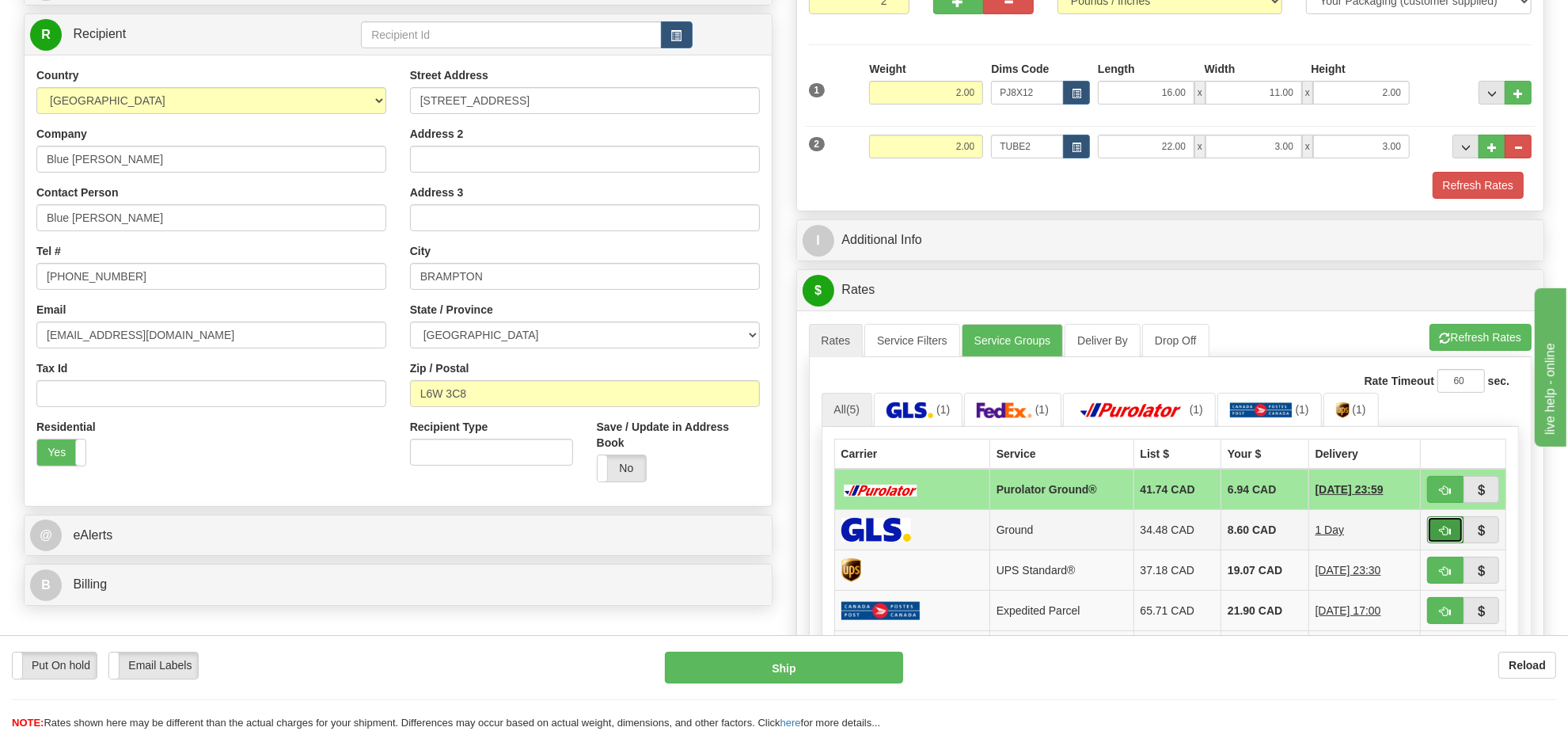
click at [1436, 537] on button "button" at bounding box center [1445, 529] width 36 height 26
type input "1"
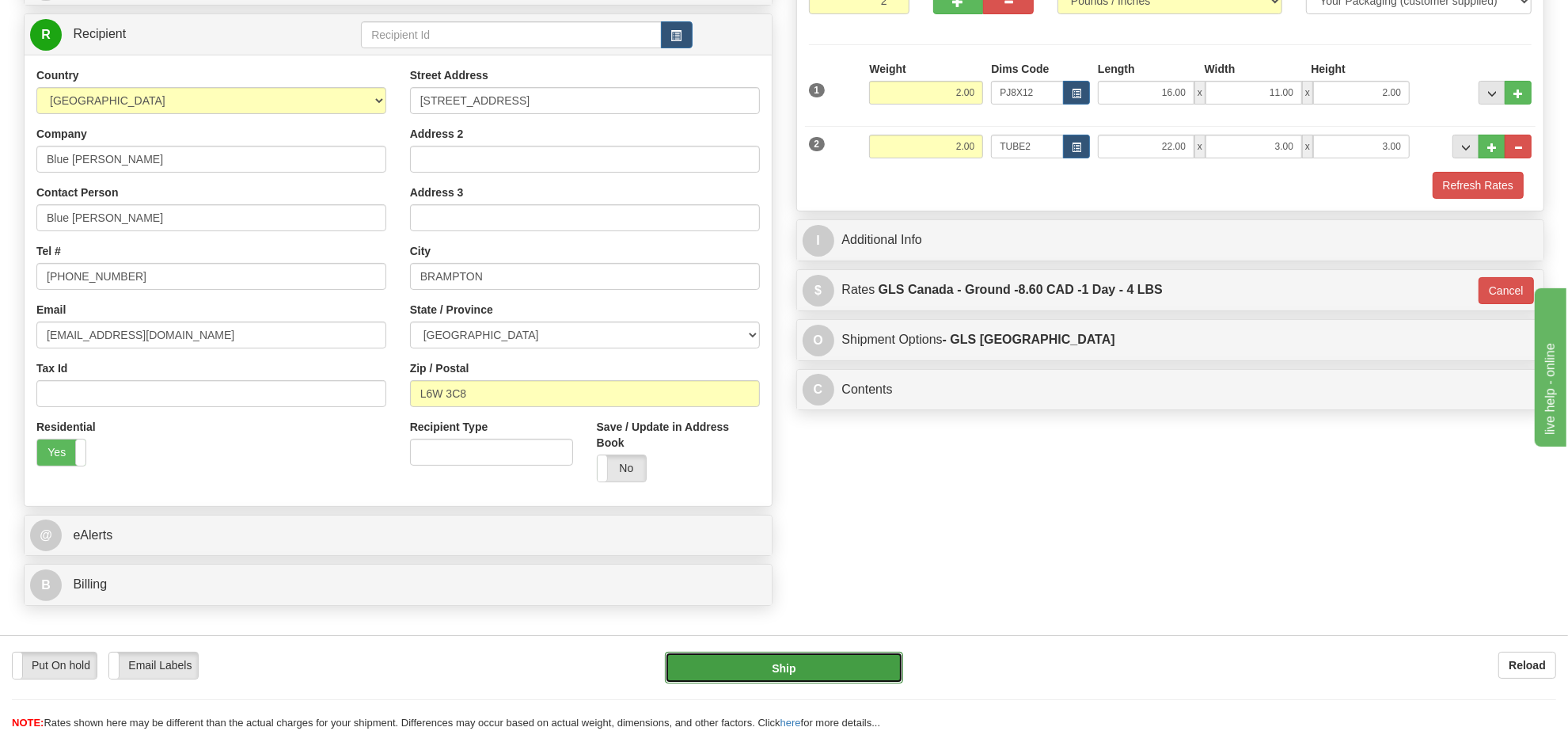
click at [788, 671] on button "Ship" at bounding box center [784, 667] width 237 height 31
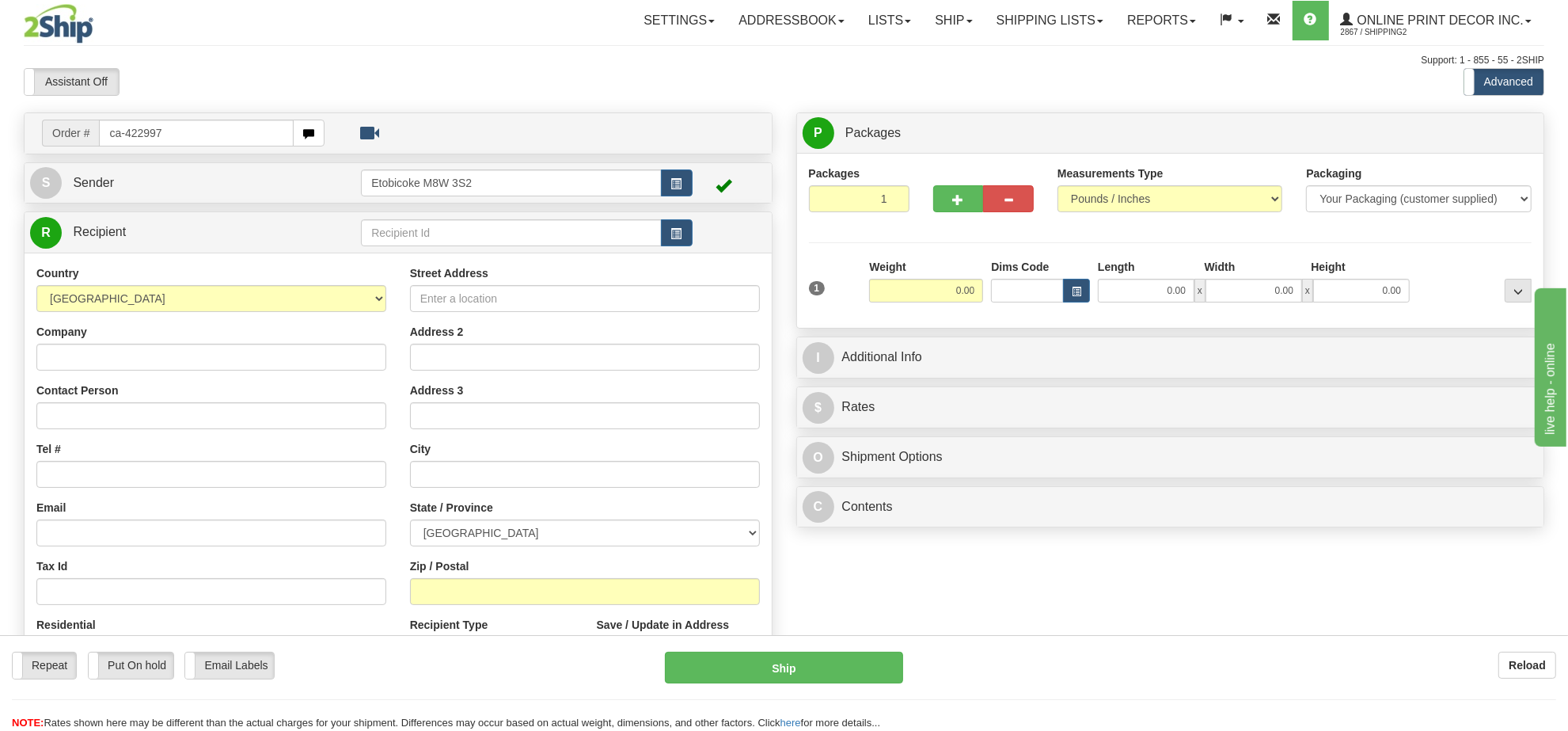
type input "ca-422997"
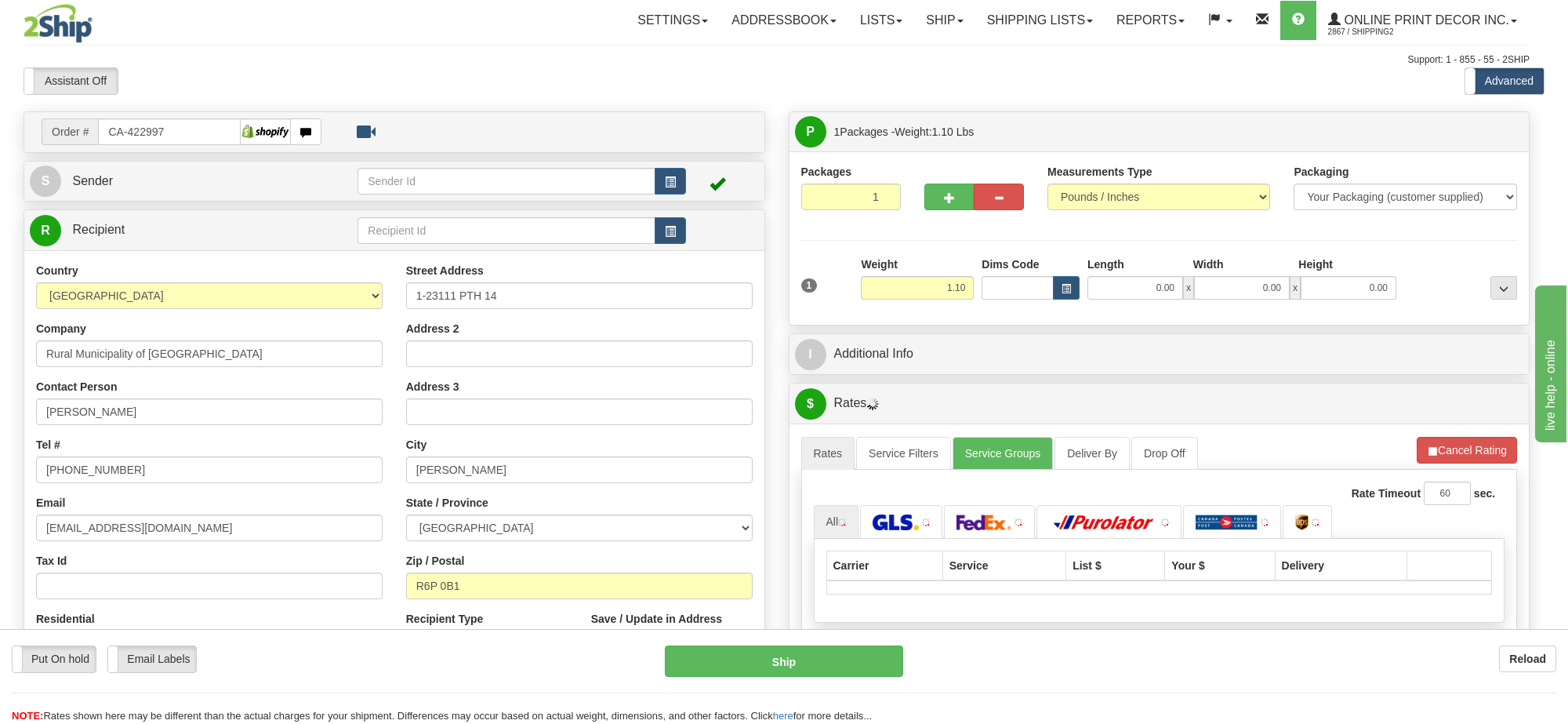
type input "STANLEY"
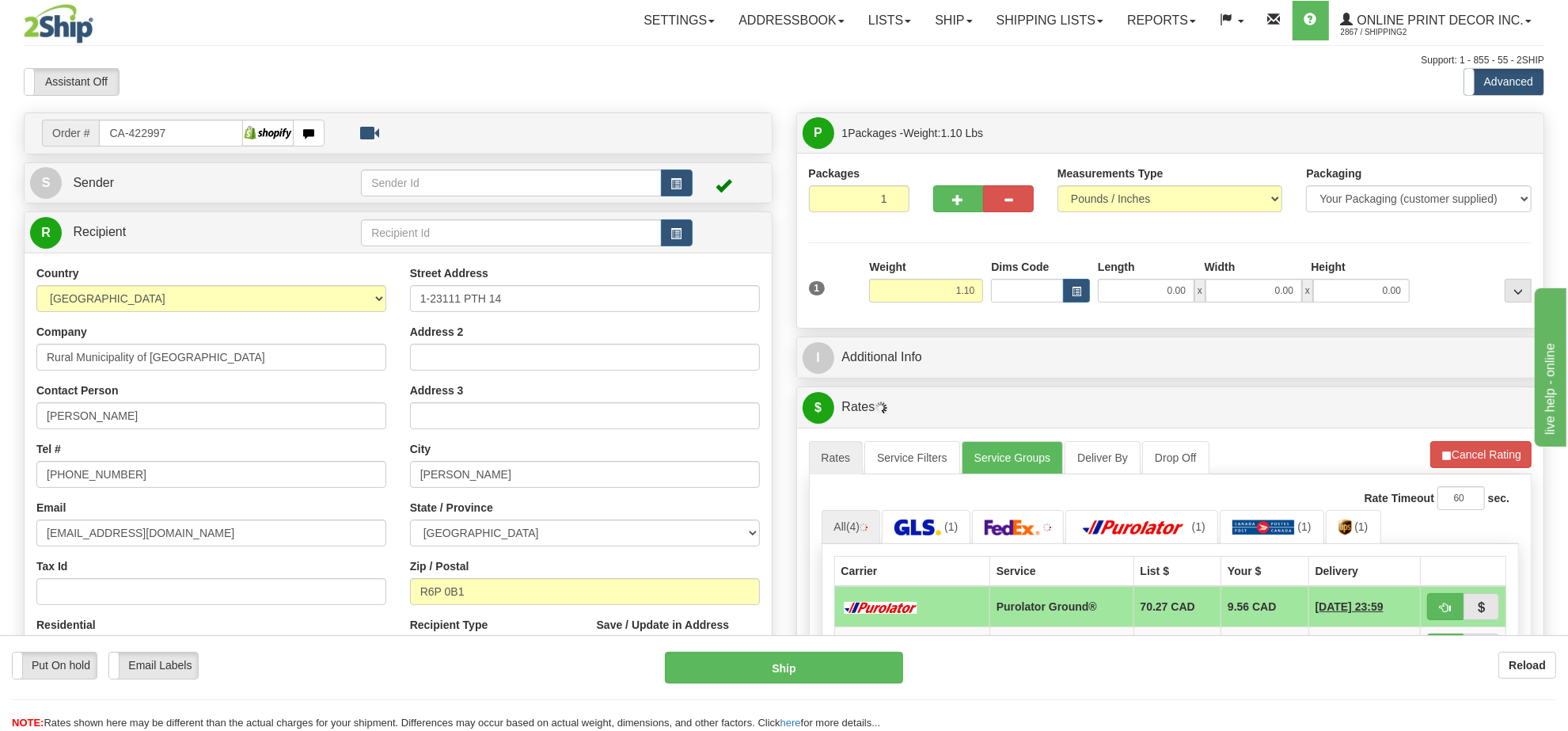
click at [953, 279] on div "Weight 1.10" at bounding box center [926, 281] width 114 height 43
click at [953, 287] on input "1.10" at bounding box center [926, 290] width 114 height 24
type input "4.00"
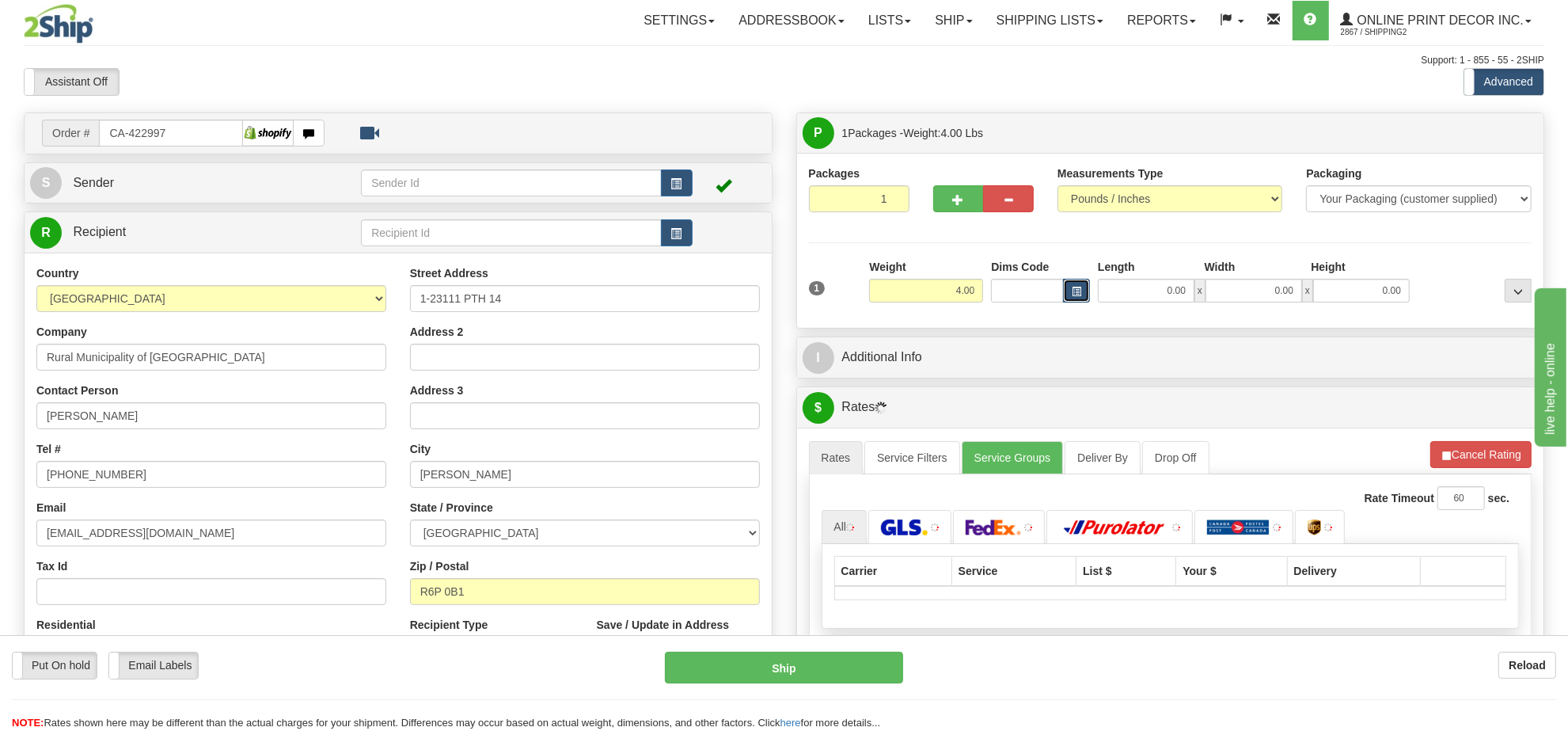
click at [1070, 293] on button "button" at bounding box center [1076, 290] width 26 height 24
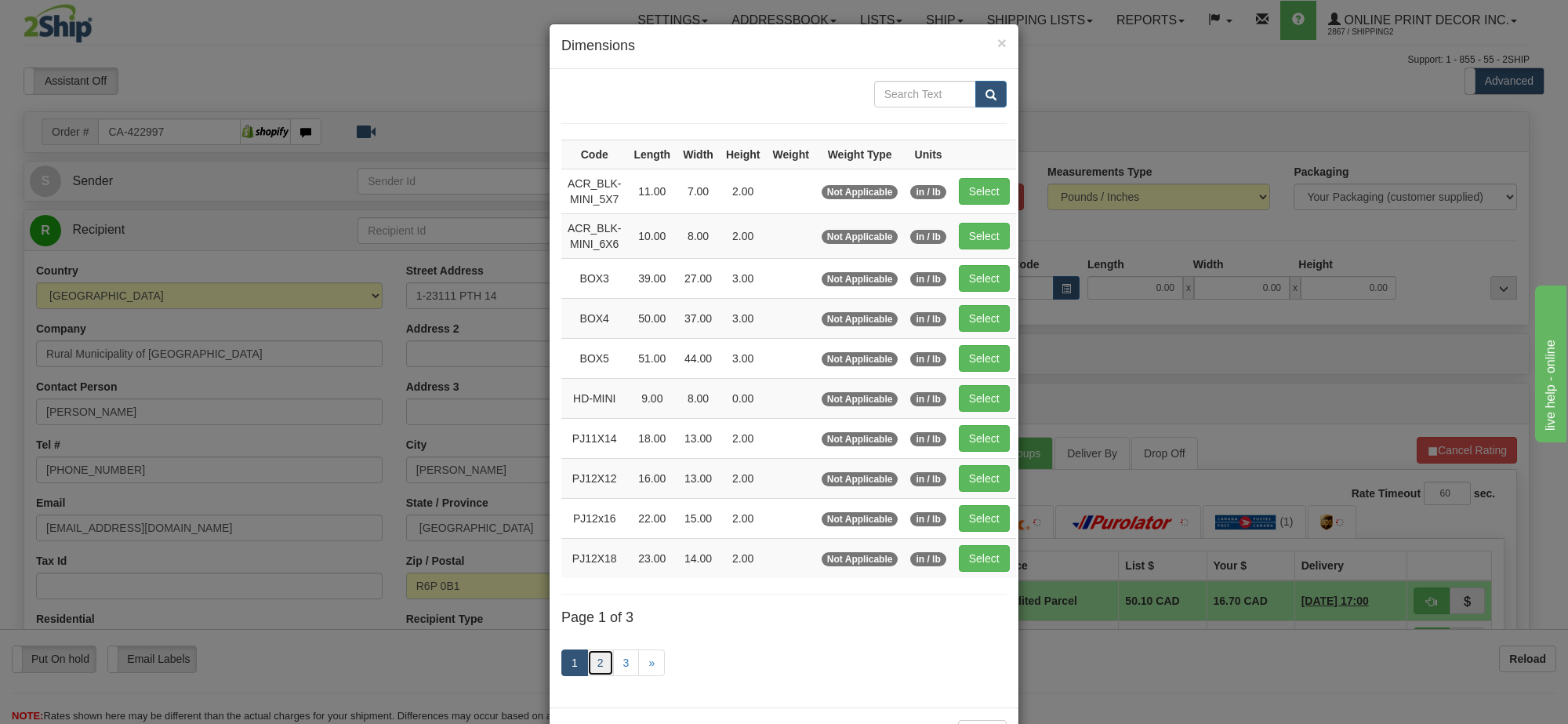
click at [594, 657] on link "2" at bounding box center [599, 662] width 26 height 26
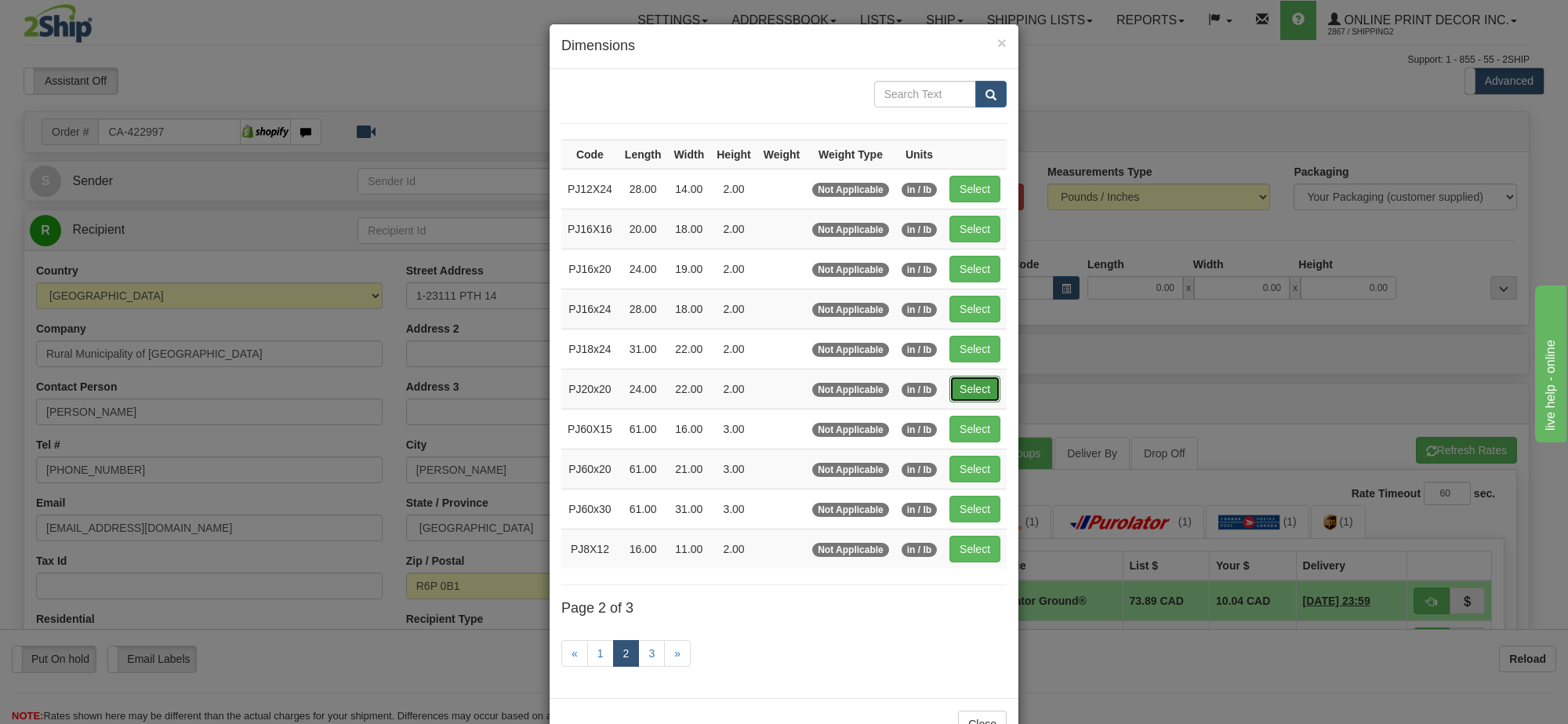
drag, startPoint x: 959, startPoint y: 383, endPoint x: 1394, endPoint y: 466, distance: 442.8
click at [961, 383] on button "Select" at bounding box center [974, 388] width 51 height 26
type input "PJ20x20"
type input "24.00"
type input "22.00"
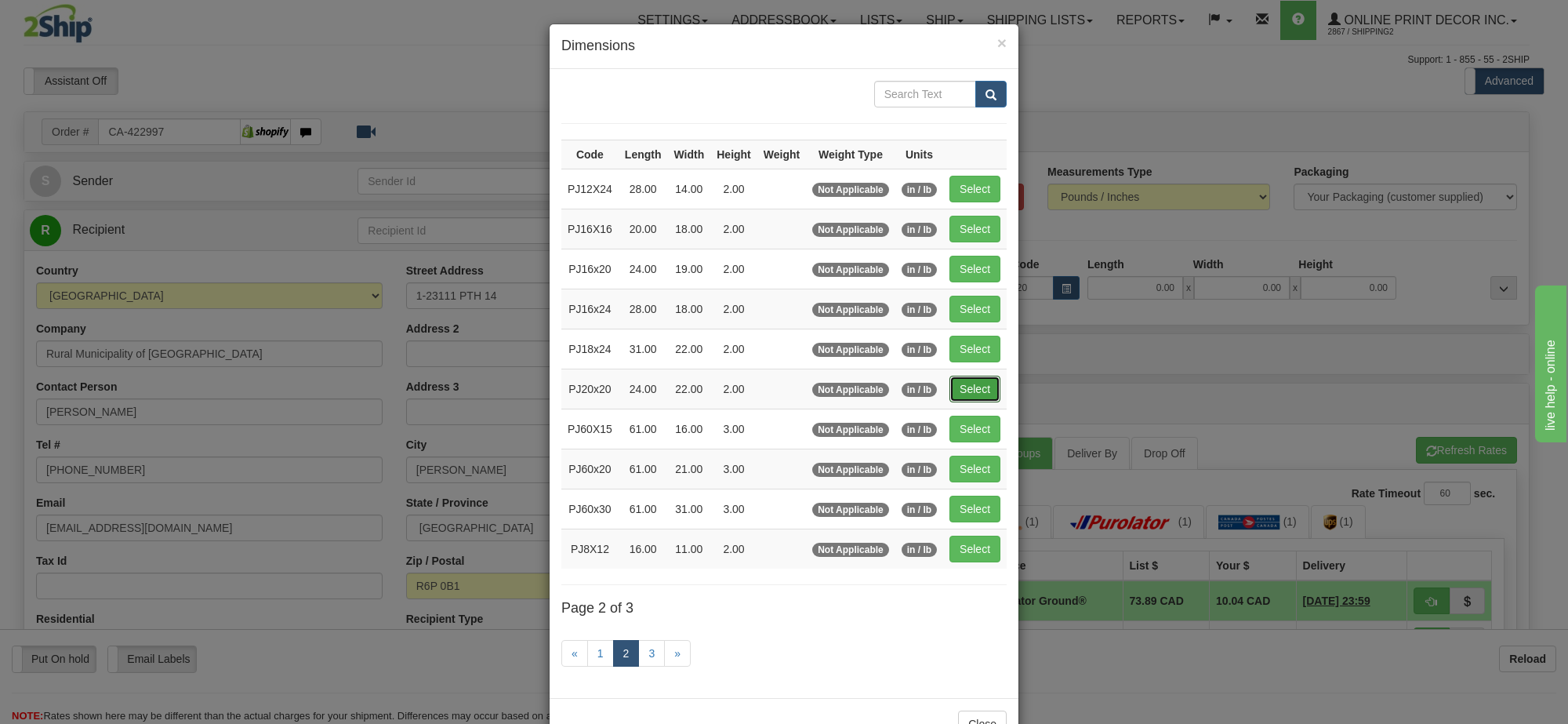
type input "2.00"
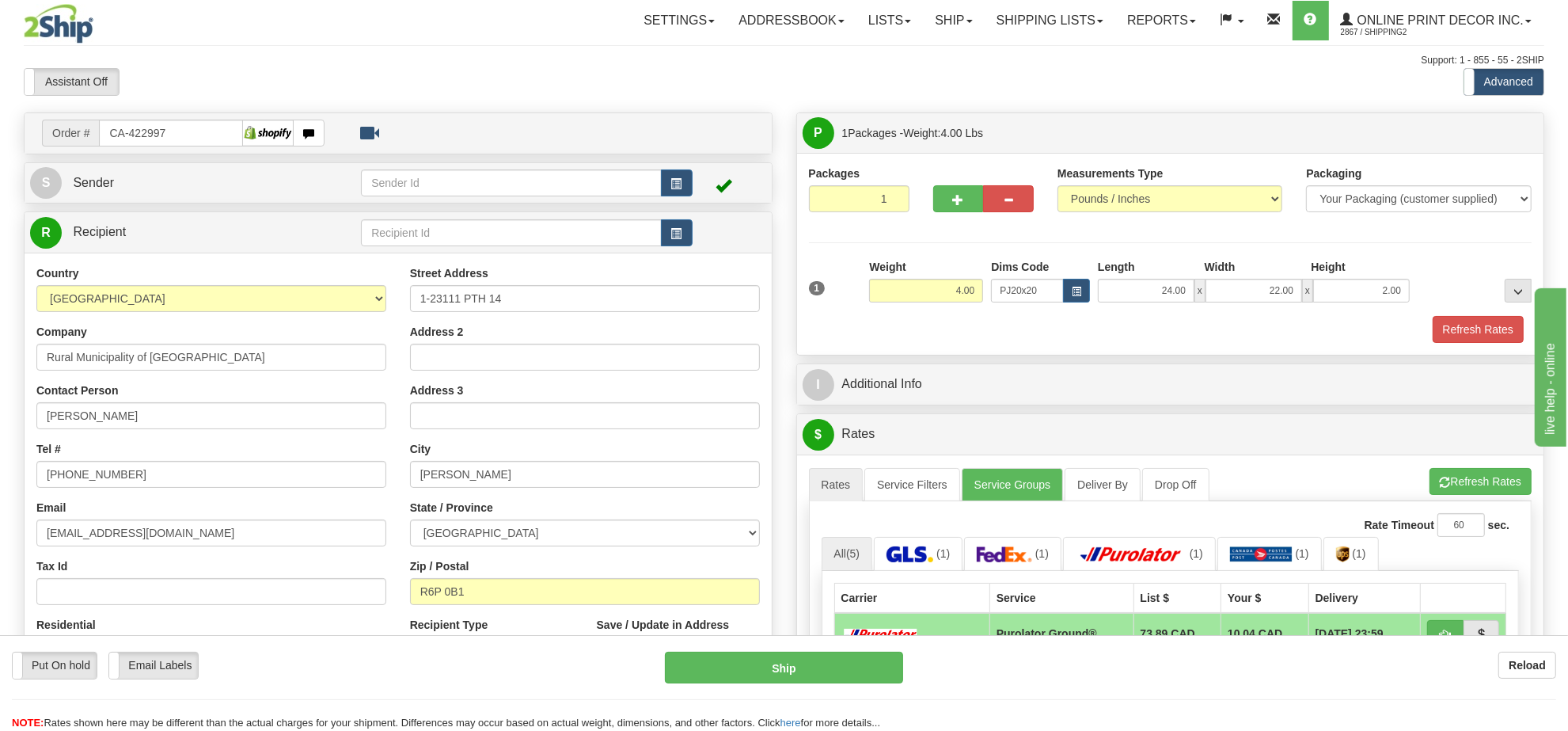
click at [1453, 468] on div "A change has been made which could impact your rate estimate. To ensure the est…" at bounding box center [1172, 726] width 748 height 545
click at [1447, 479] on button "Refresh Rates" at bounding box center [1481, 481] width 102 height 26
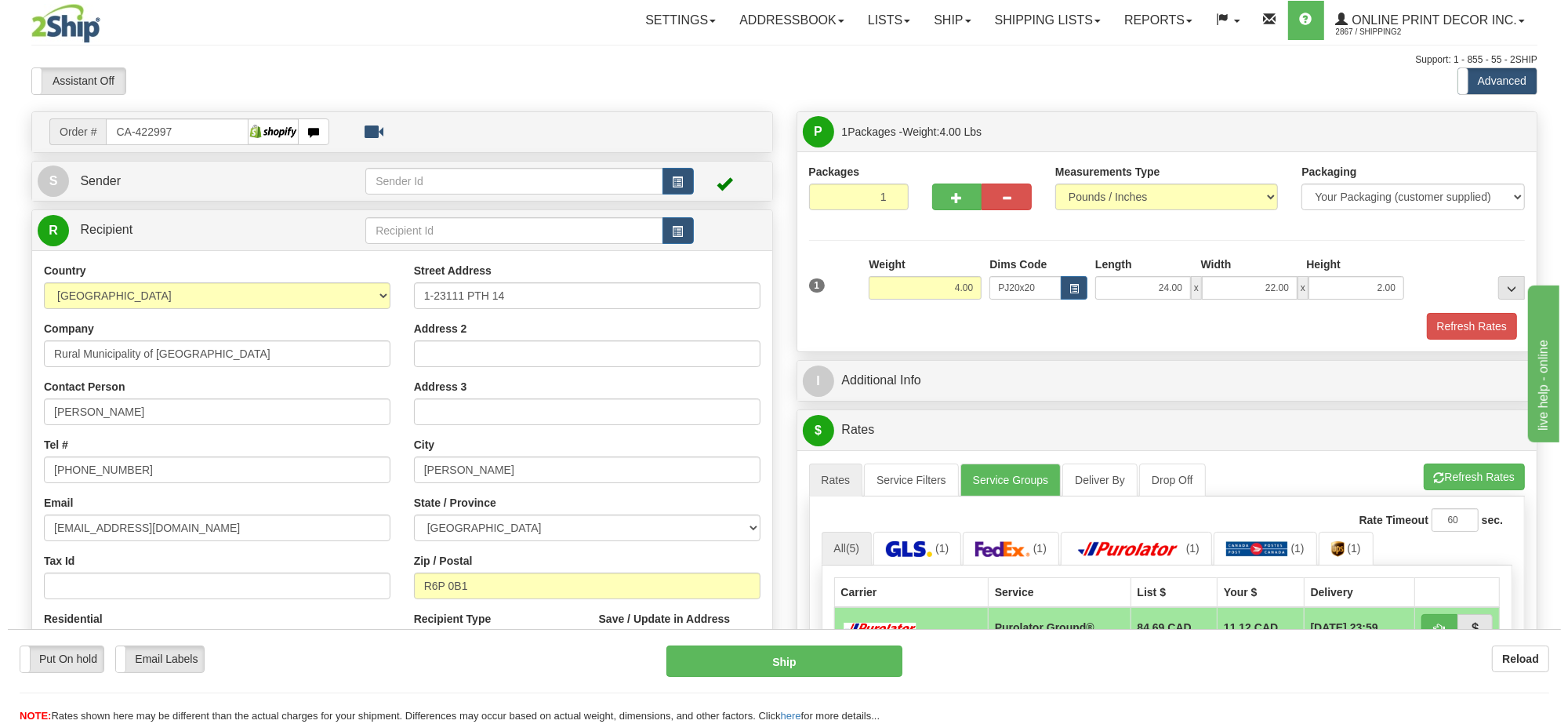
scroll to position [98, 0]
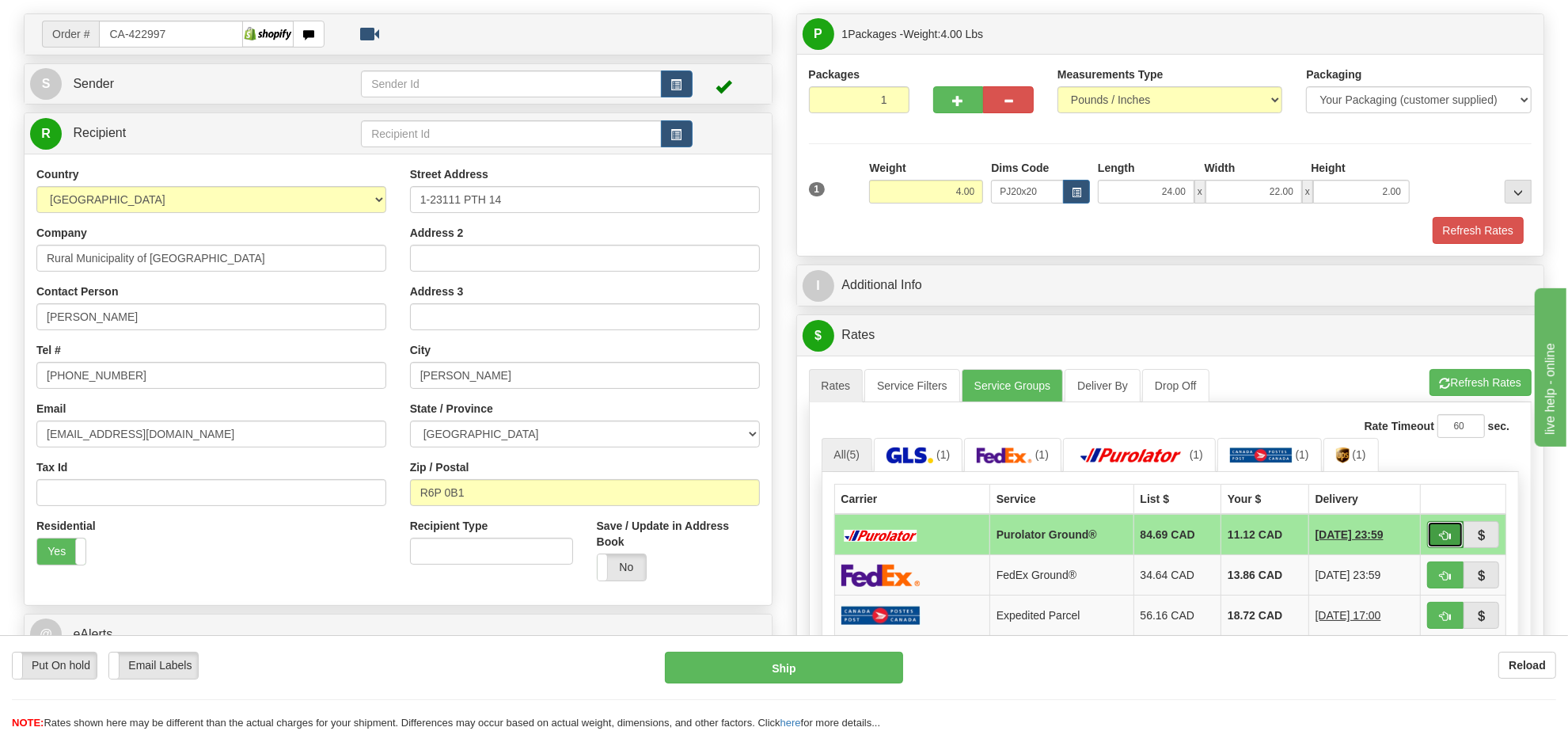
click at [1440, 533] on button "button" at bounding box center [1445, 534] width 36 height 26
type input "260"
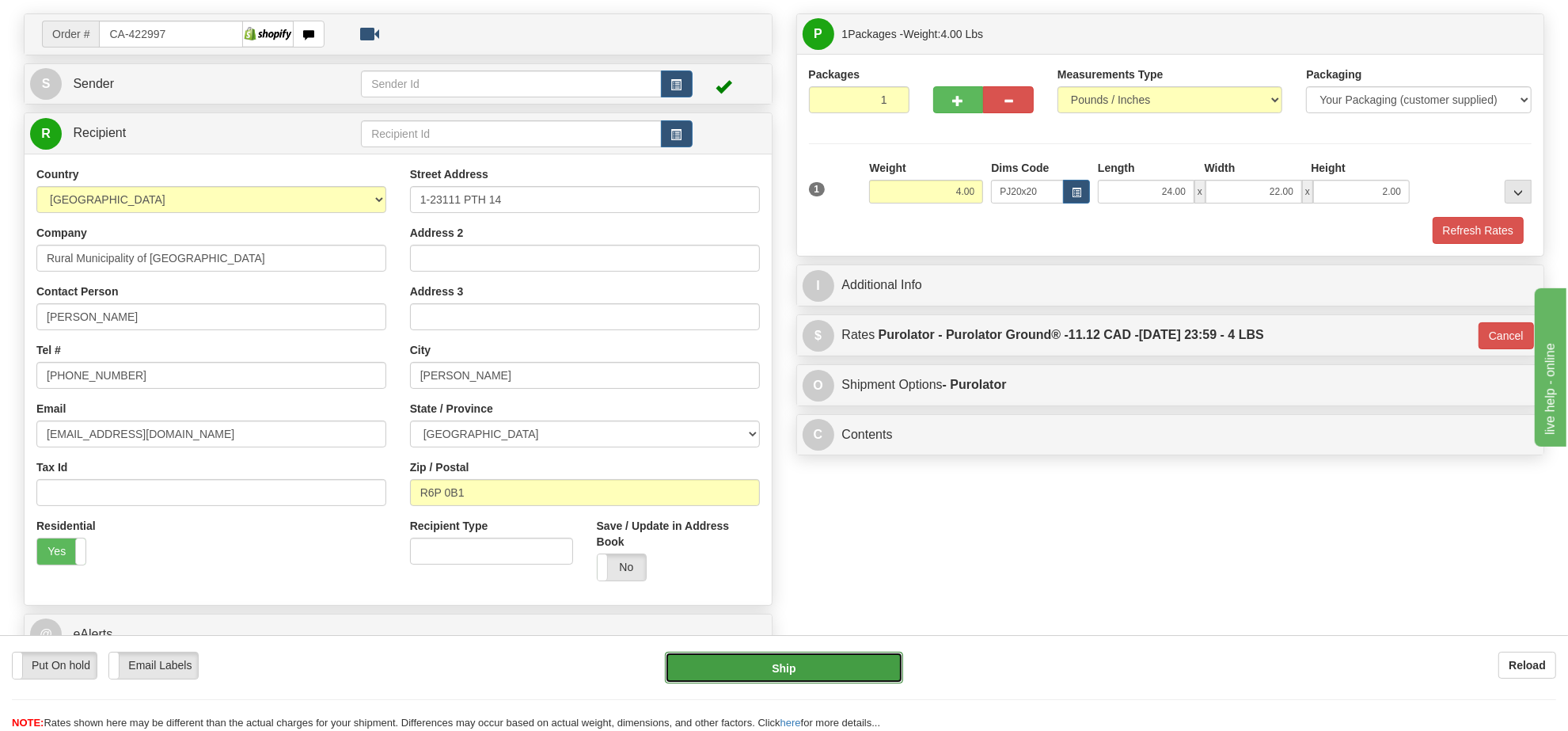
click at [781, 673] on button "Ship" at bounding box center [784, 667] width 237 height 31
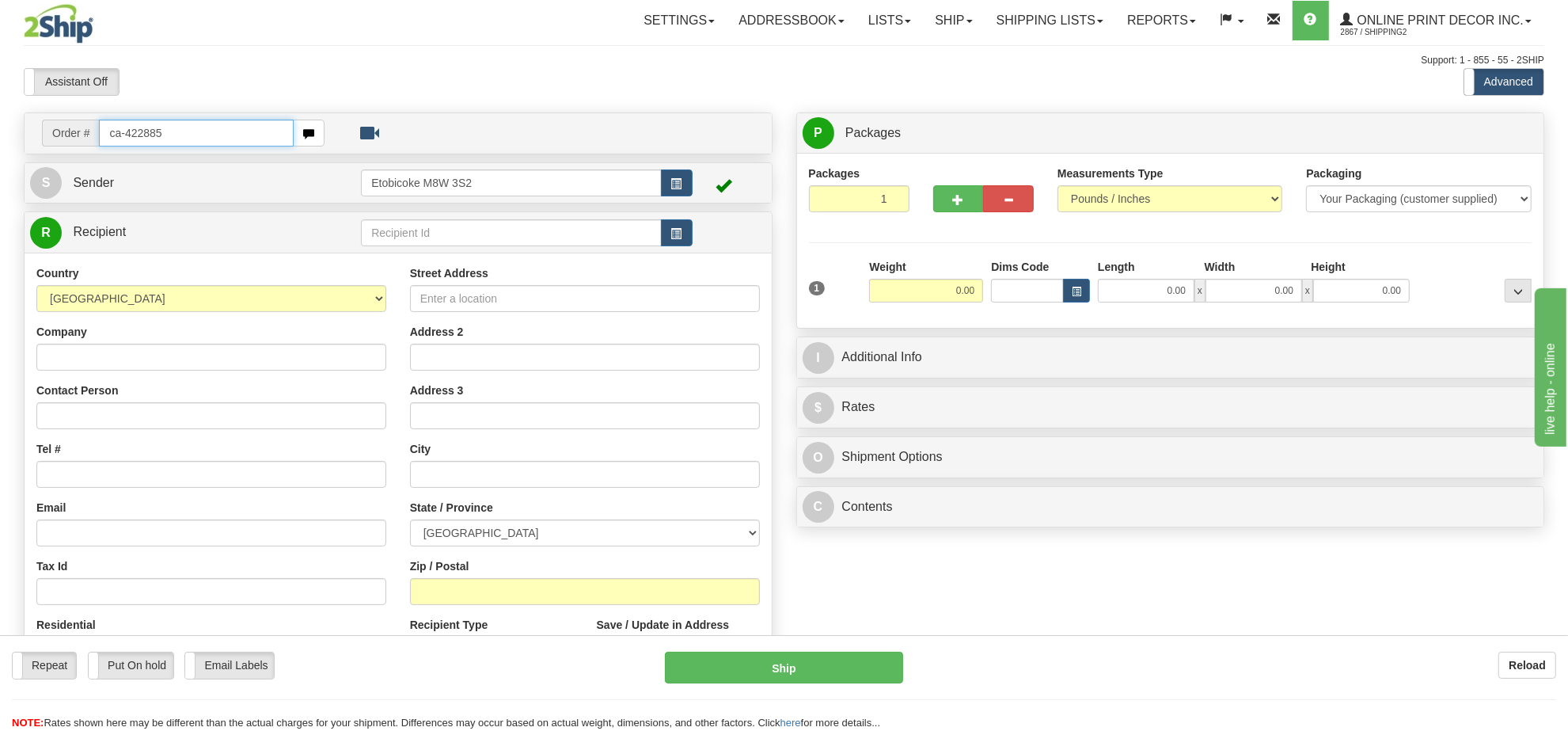
type input "ca-422885"
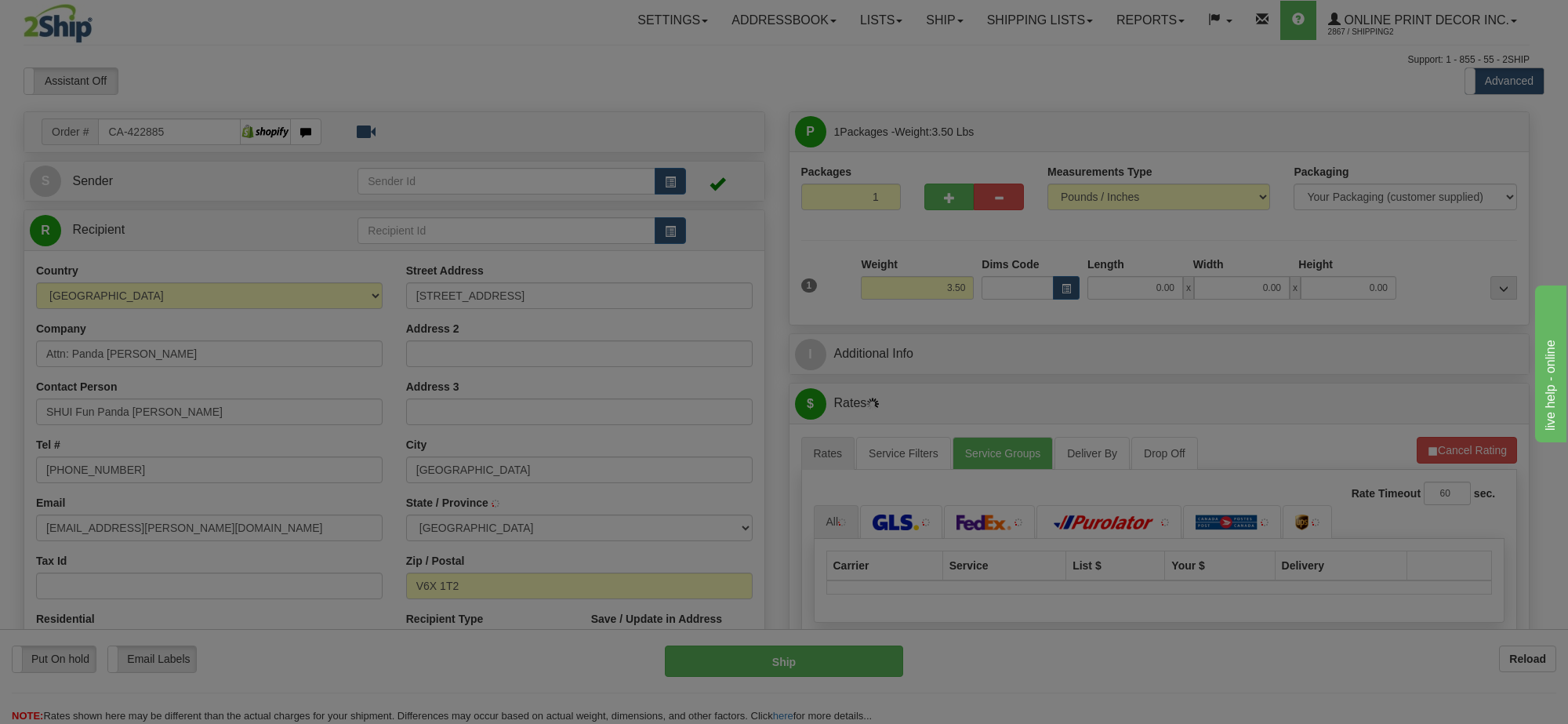
type input "[GEOGRAPHIC_DATA]"
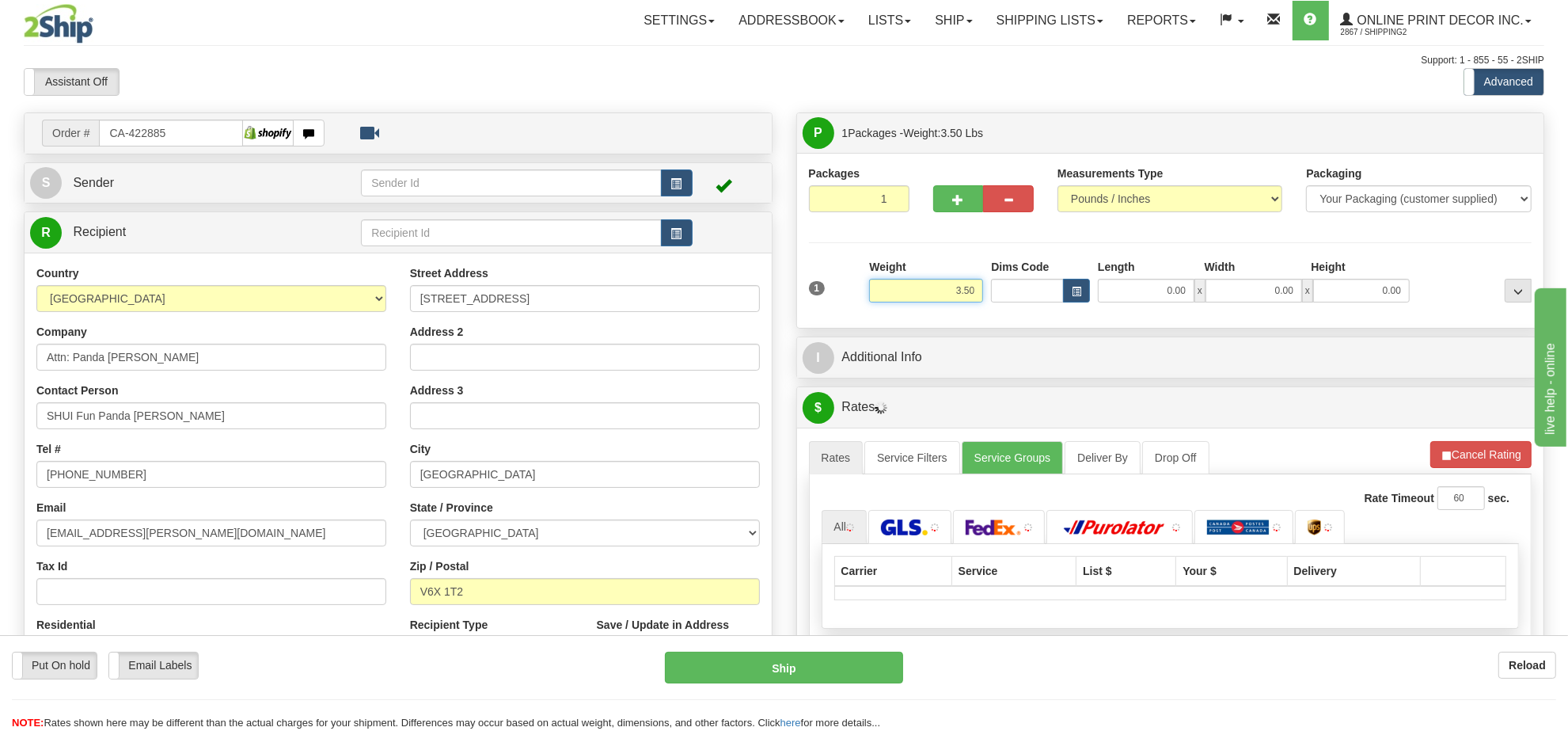
click at [939, 298] on input "3.50" at bounding box center [926, 290] width 114 height 24
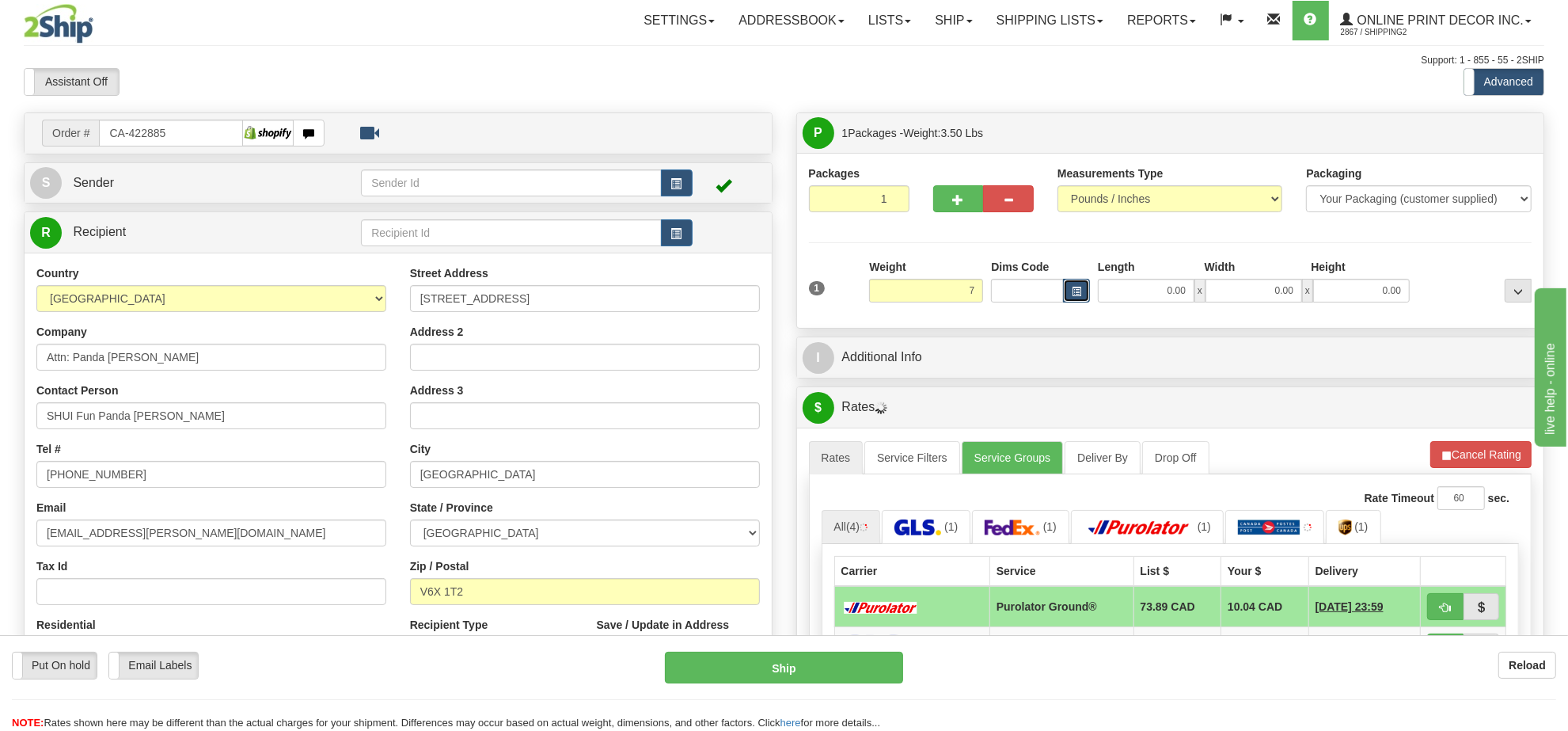
type input "7.00"
click at [1076, 302] on button "button" at bounding box center [1076, 290] width 26 height 24
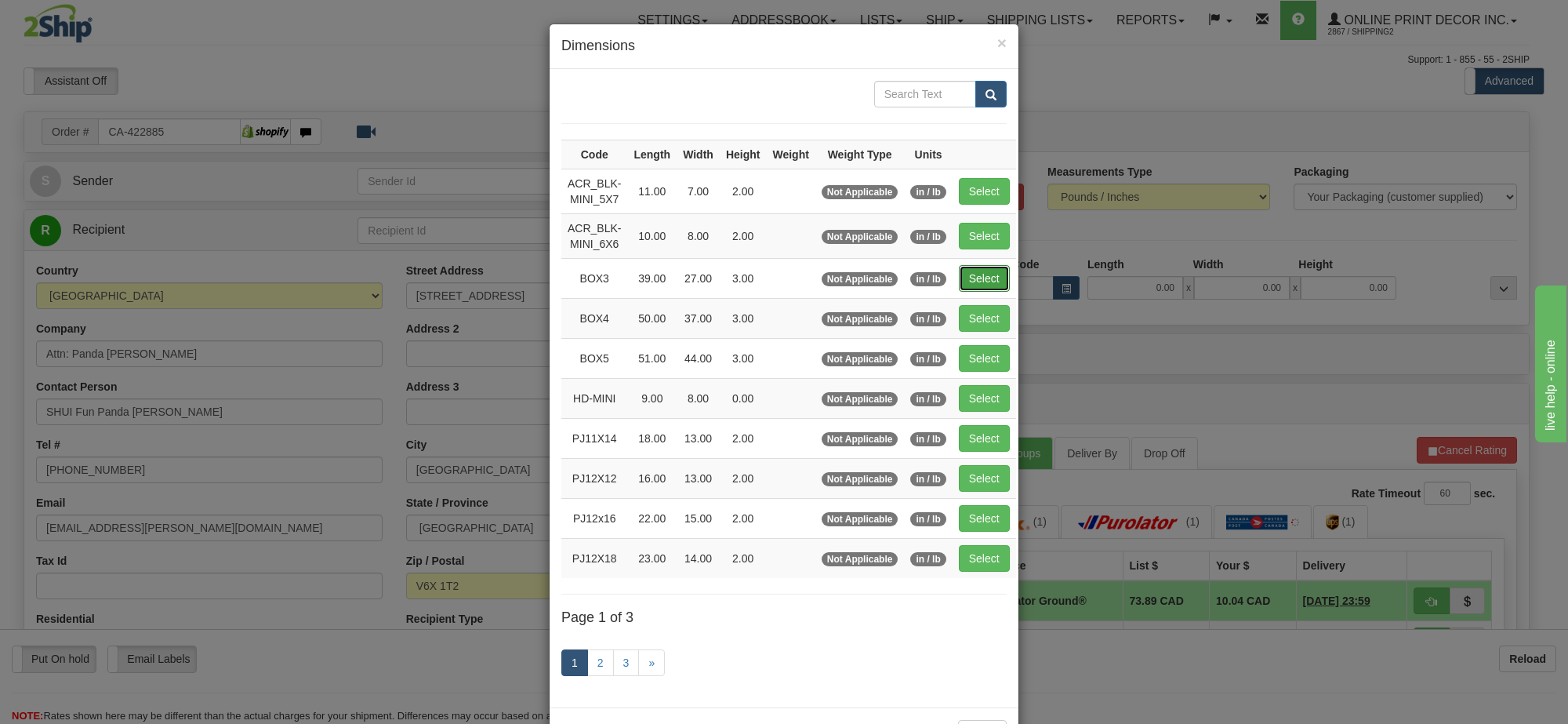
click at [981, 268] on button "Select" at bounding box center [984, 278] width 51 height 26
type input "BOX3"
type input "39.00"
type input "27.00"
type input "3.00"
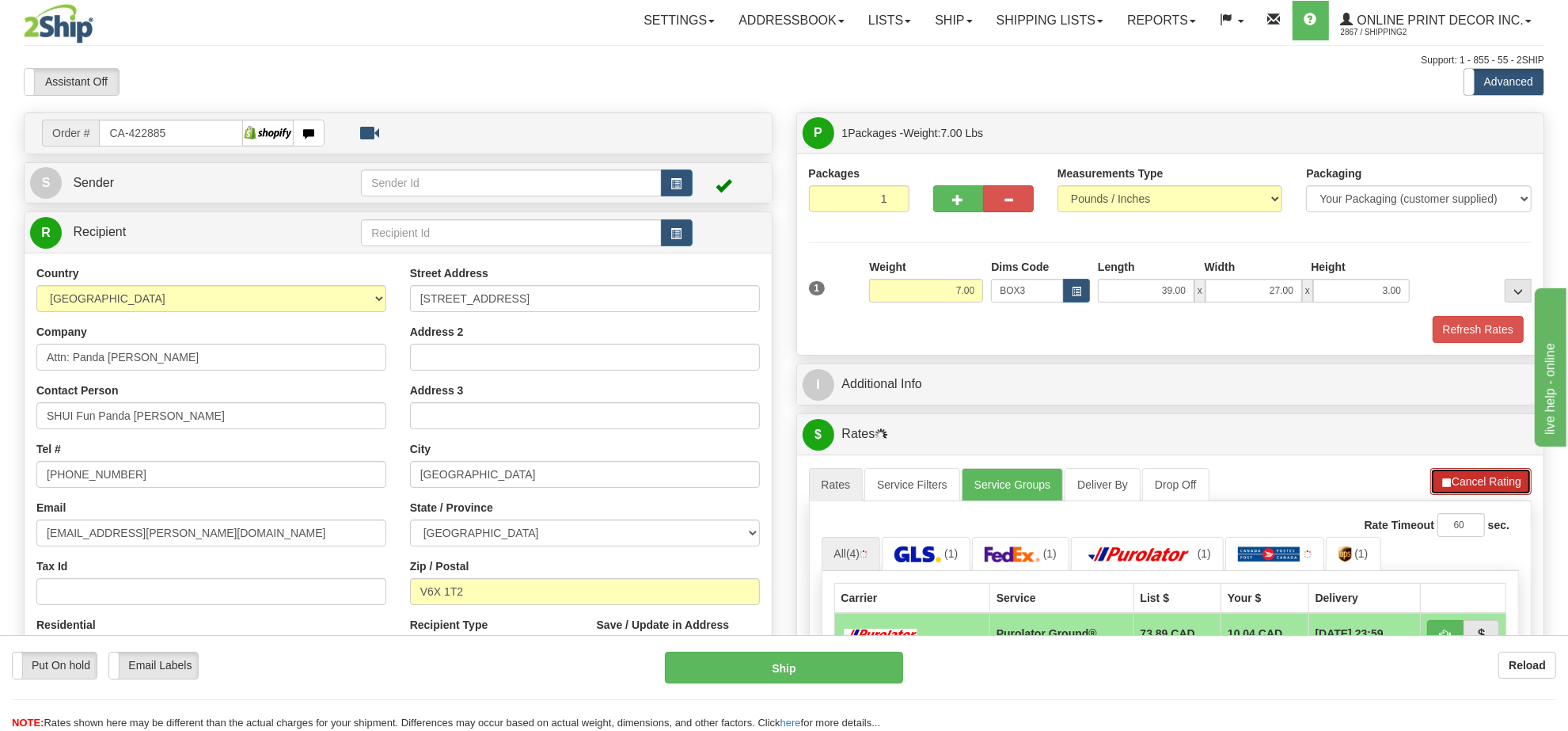
click at [1483, 487] on button "Cancel Rating" at bounding box center [1481, 481] width 101 height 26
click at [1483, 487] on button "Refresh Rates" at bounding box center [1481, 481] width 102 height 26
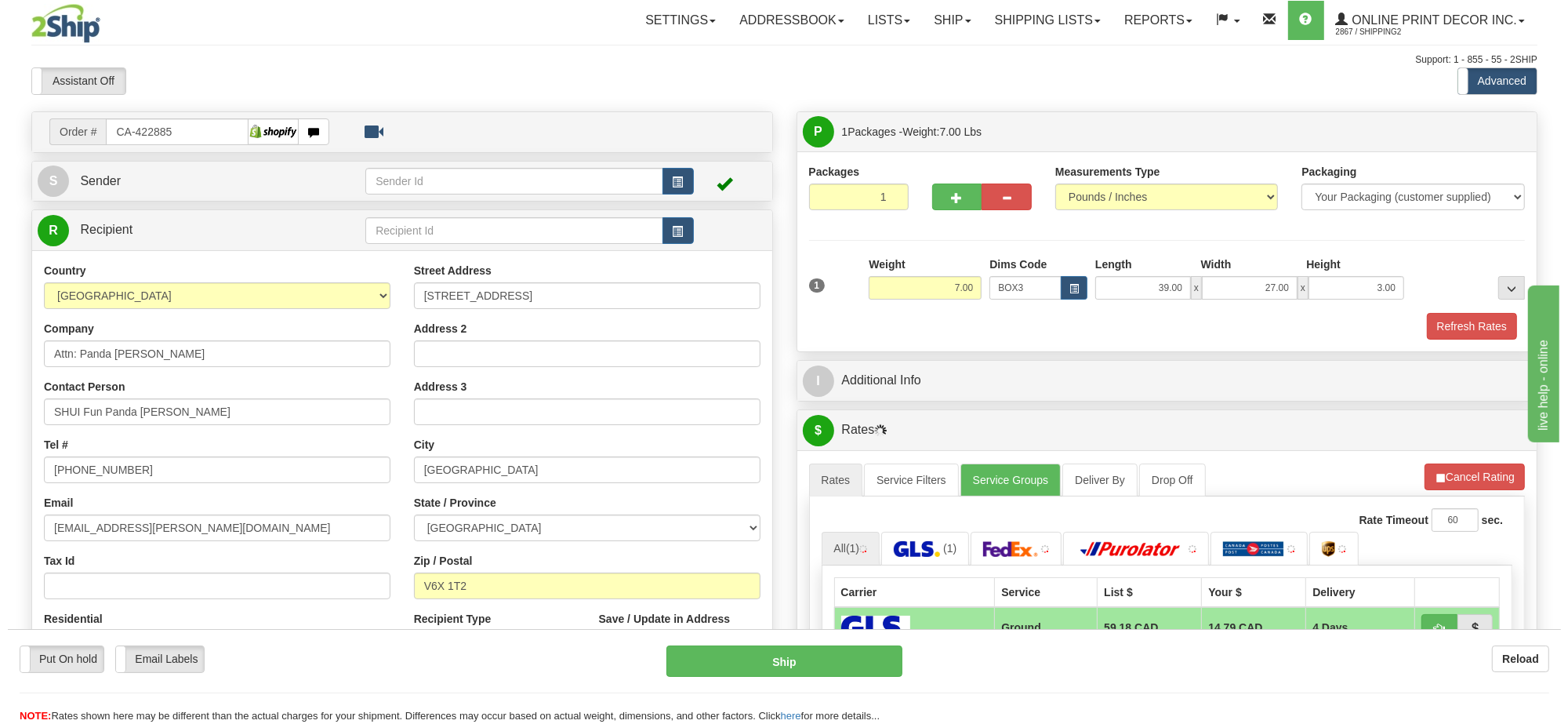
scroll to position [196, 0]
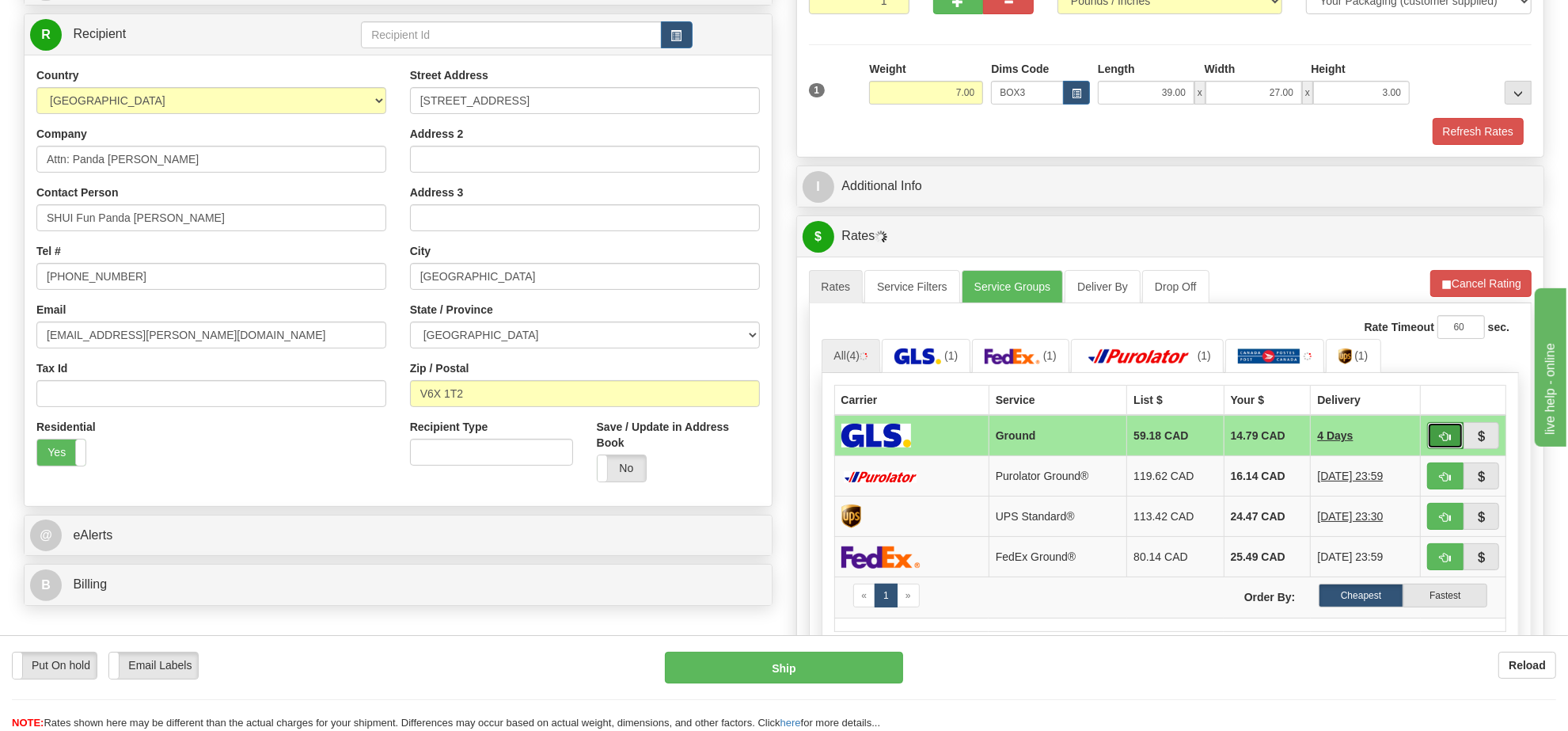
click at [1437, 445] on button "button" at bounding box center [1445, 435] width 36 height 26
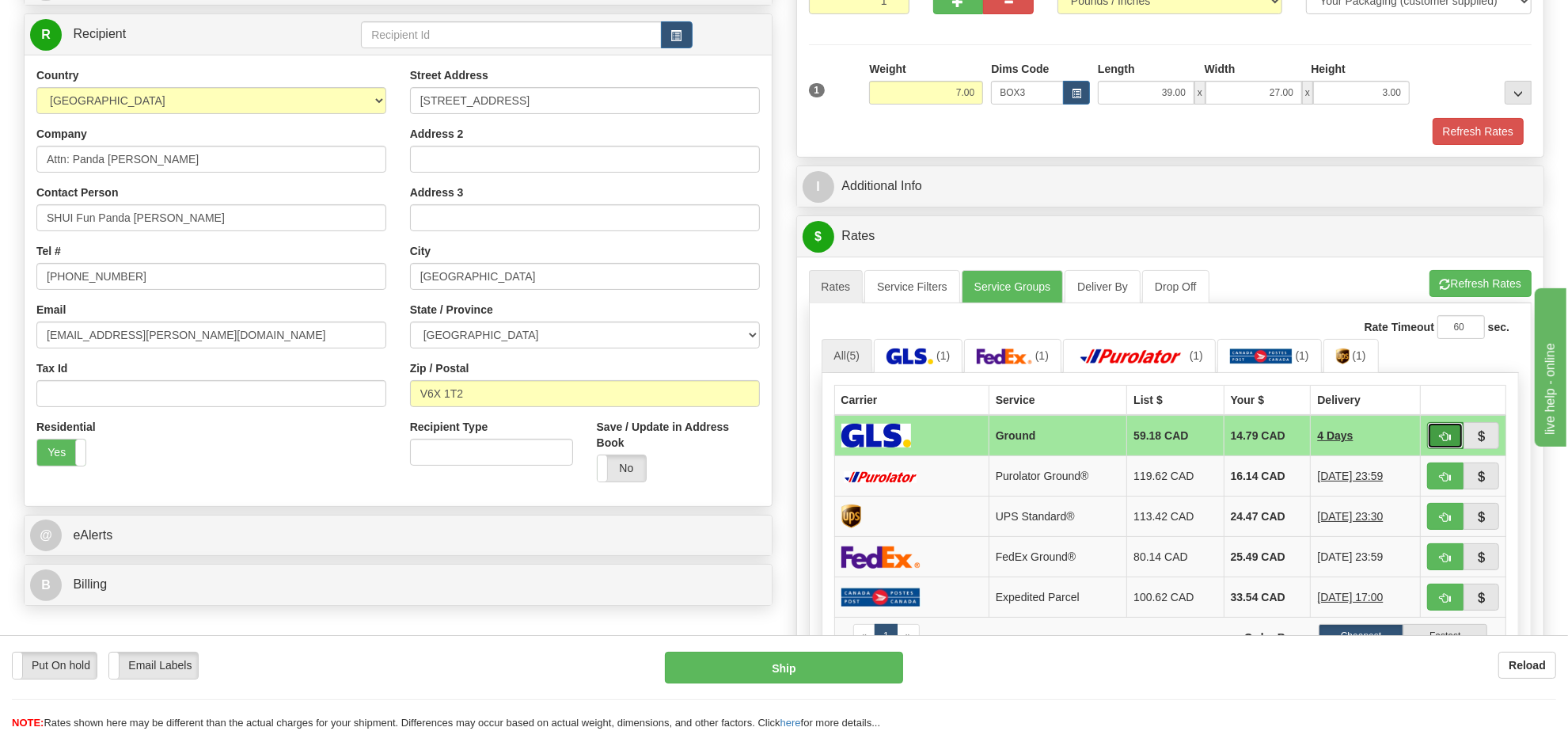
click at [1437, 433] on button "button" at bounding box center [1445, 435] width 36 height 26
type input "1"
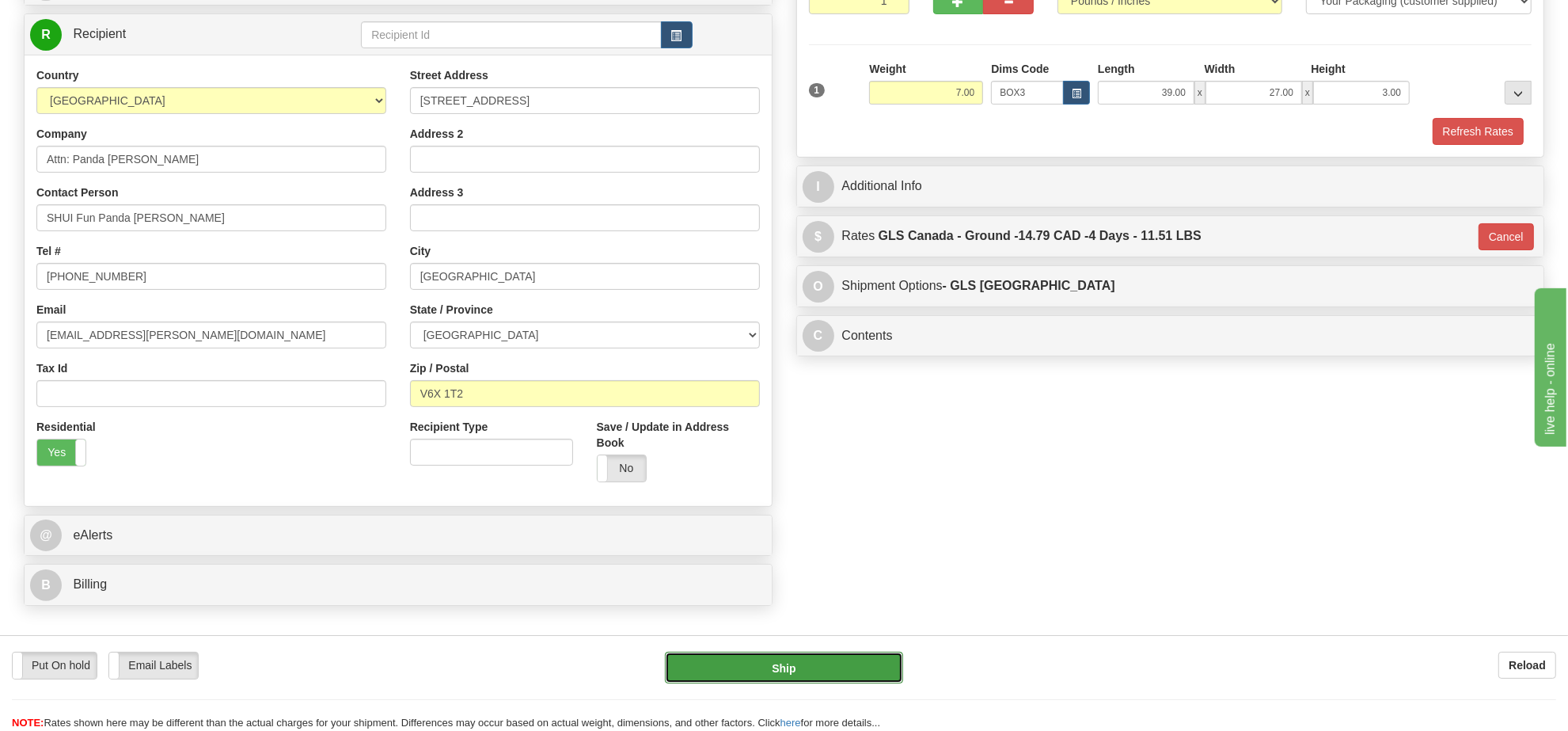
click at [793, 666] on button "Ship" at bounding box center [784, 667] width 237 height 31
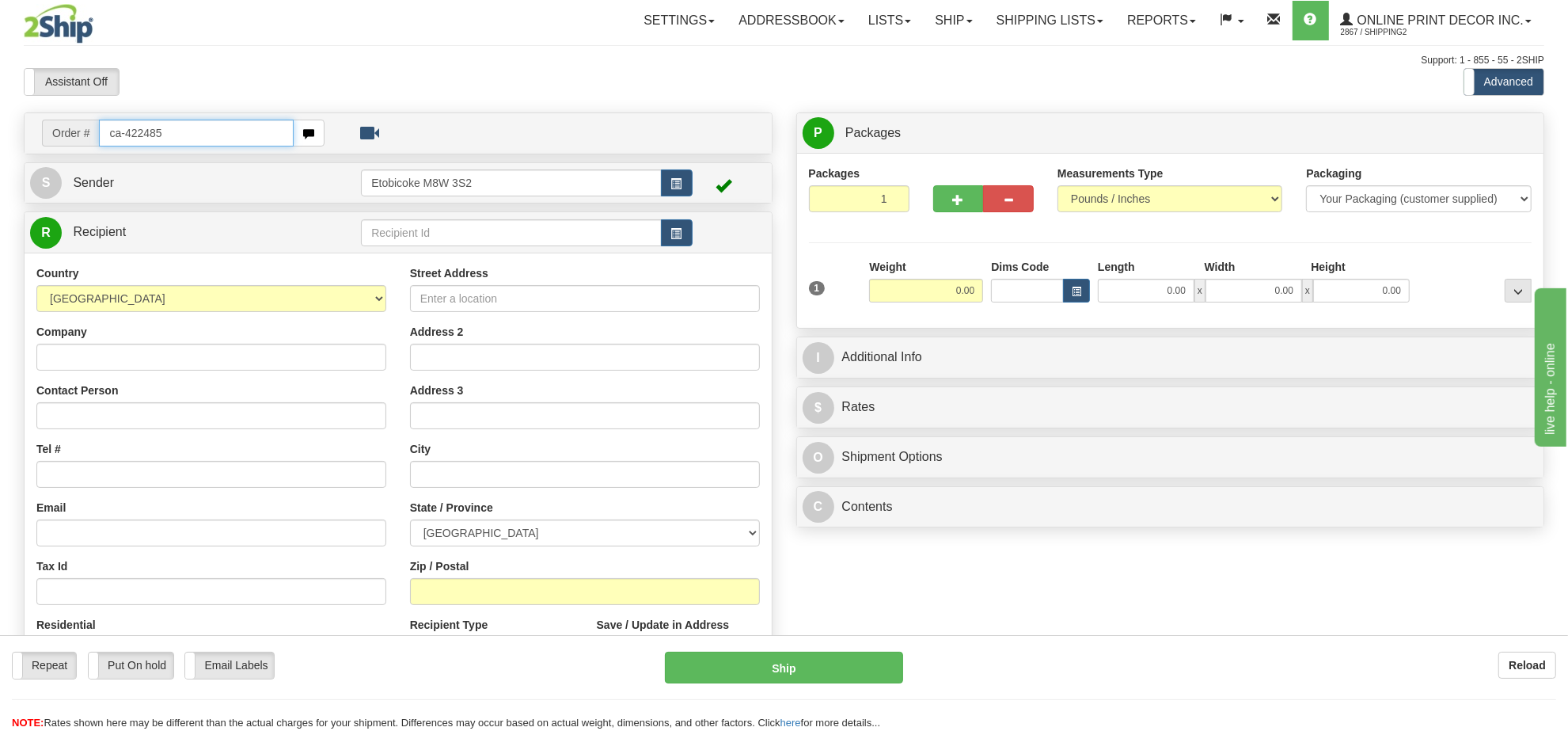
type input "ca-422485"
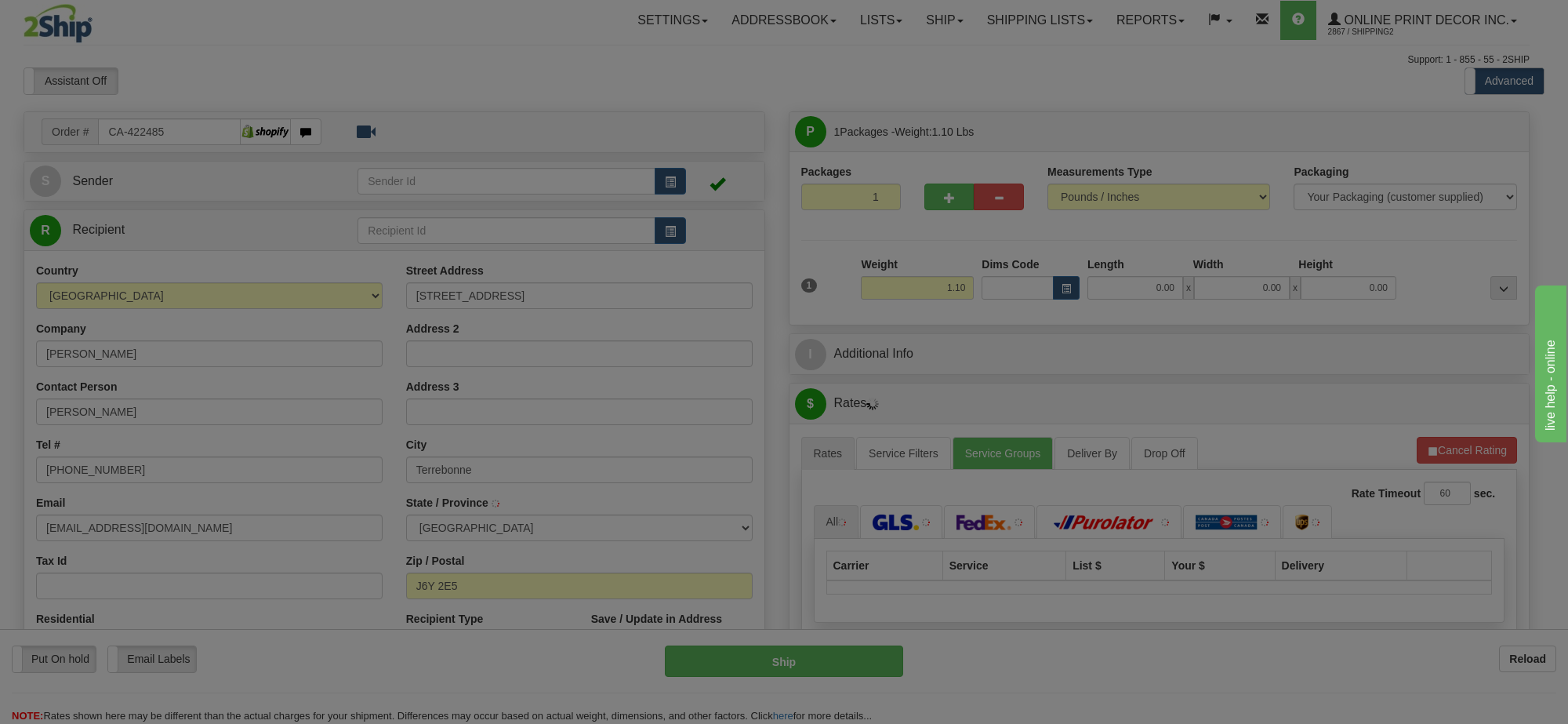
type input "TERREBONNE"
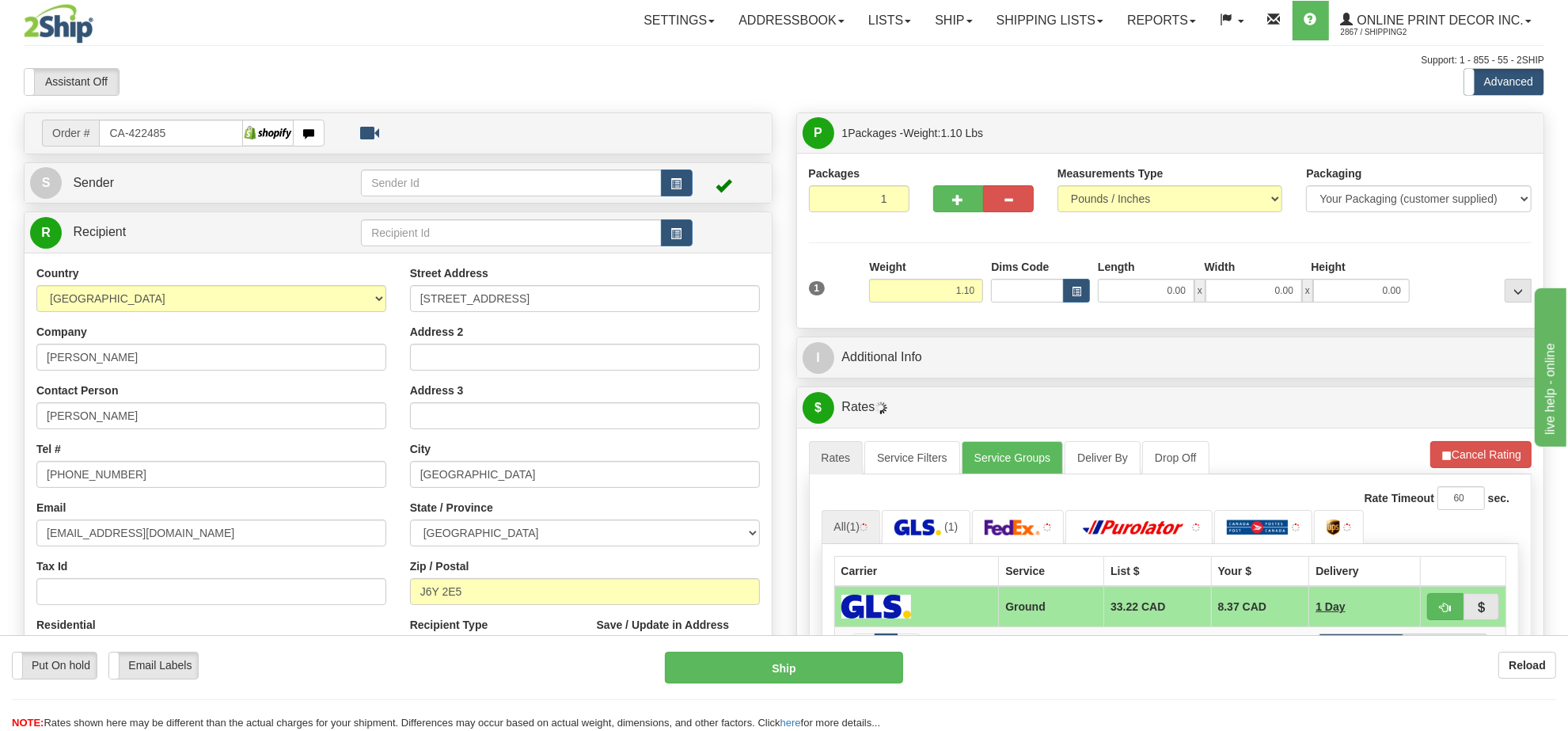
drag, startPoint x: 975, startPoint y: 319, endPoint x: 966, endPoint y: 303, distance: 18.4
click at [971, 313] on div "Packages 1 1 Measurements Type" at bounding box center [1172, 240] width 748 height 175
click at [966, 302] on input "1.10" at bounding box center [926, 290] width 114 height 24
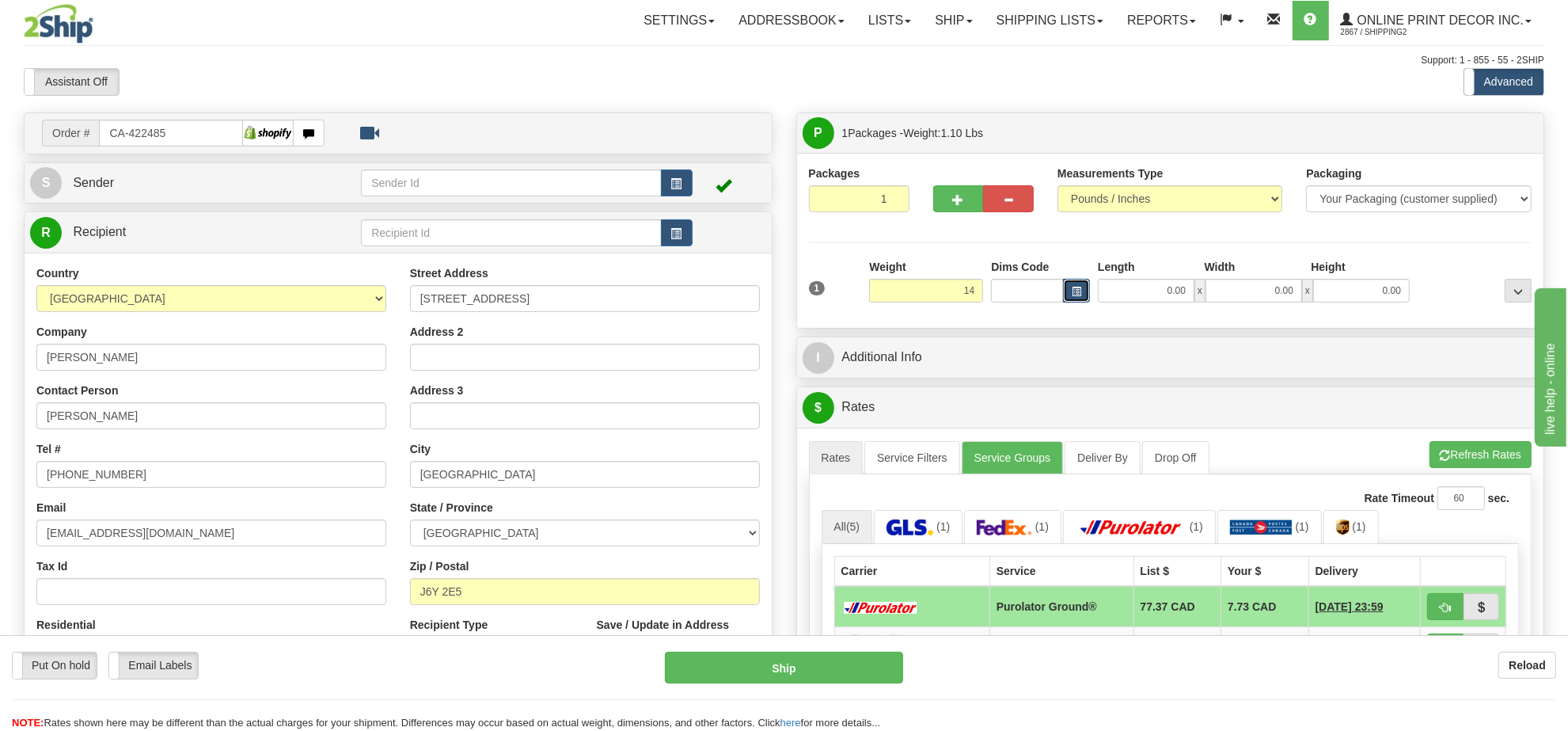
type input "14.00"
click at [1071, 295] on button "button" at bounding box center [1076, 290] width 26 height 24
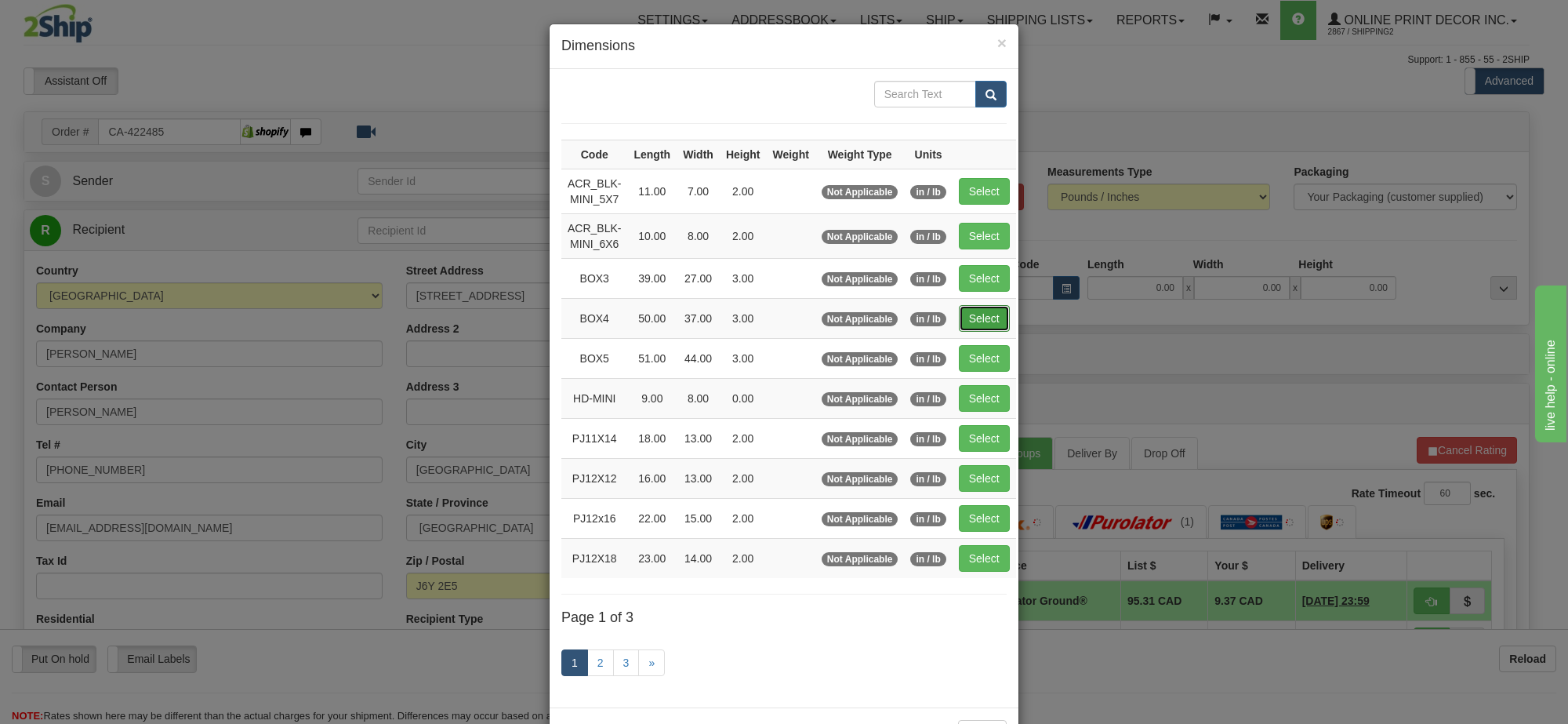
click at [973, 323] on button "Select" at bounding box center [984, 318] width 51 height 26
type input "BOX4"
type input "50.00"
type input "37.00"
type input "3.00"
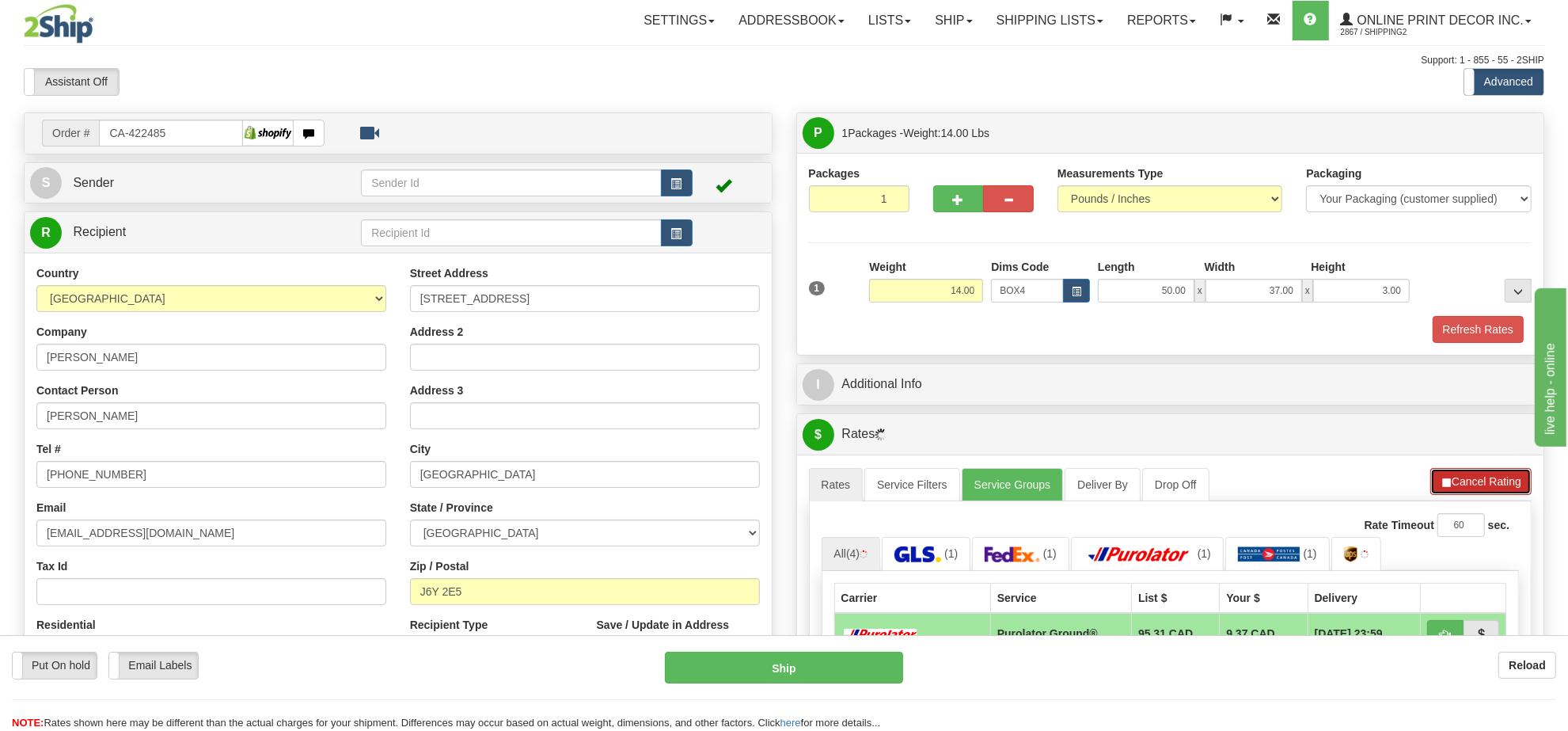
click at [1478, 480] on button "Cancel Rating" at bounding box center [1481, 481] width 101 height 26
click at [1478, 480] on button "Refresh Rates" at bounding box center [1481, 481] width 102 height 26
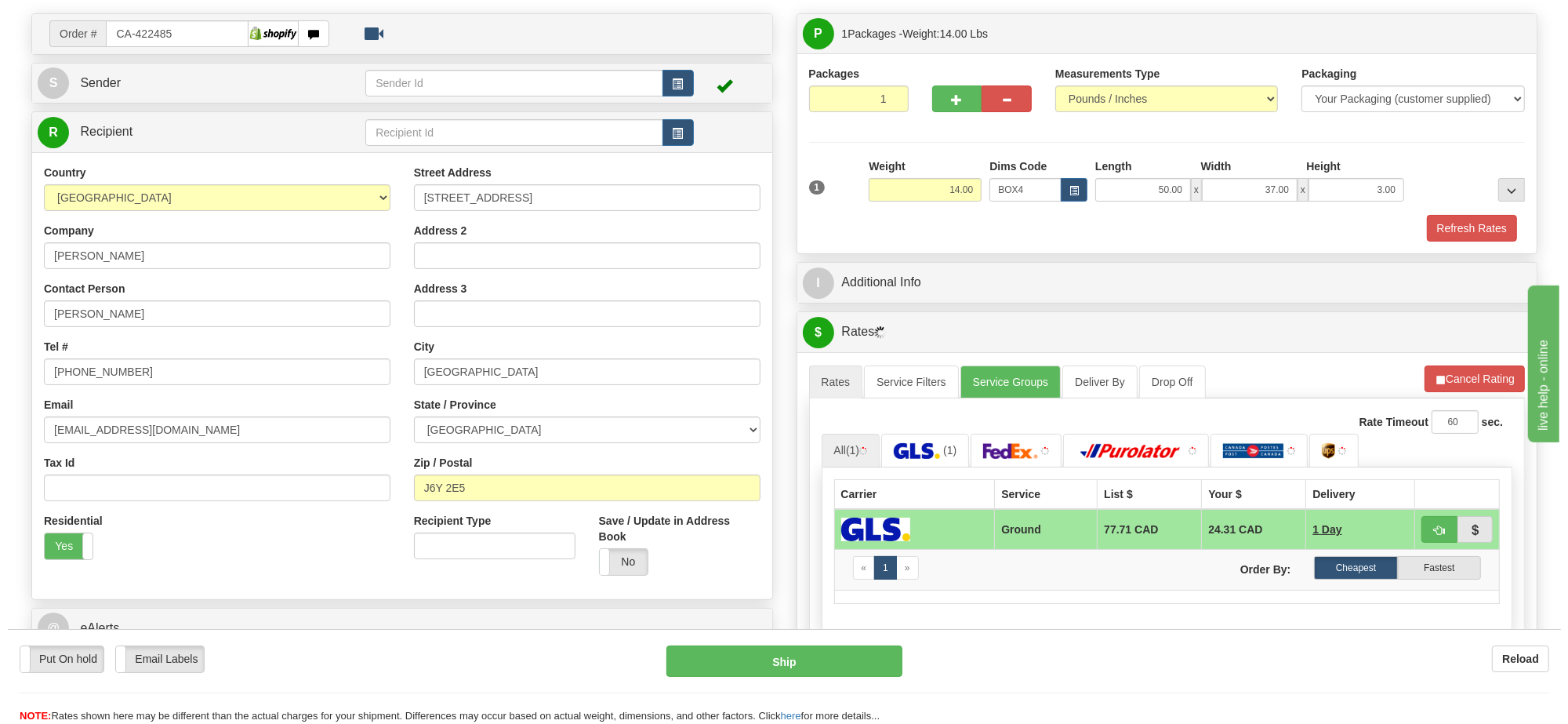
scroll to position [196, 0]
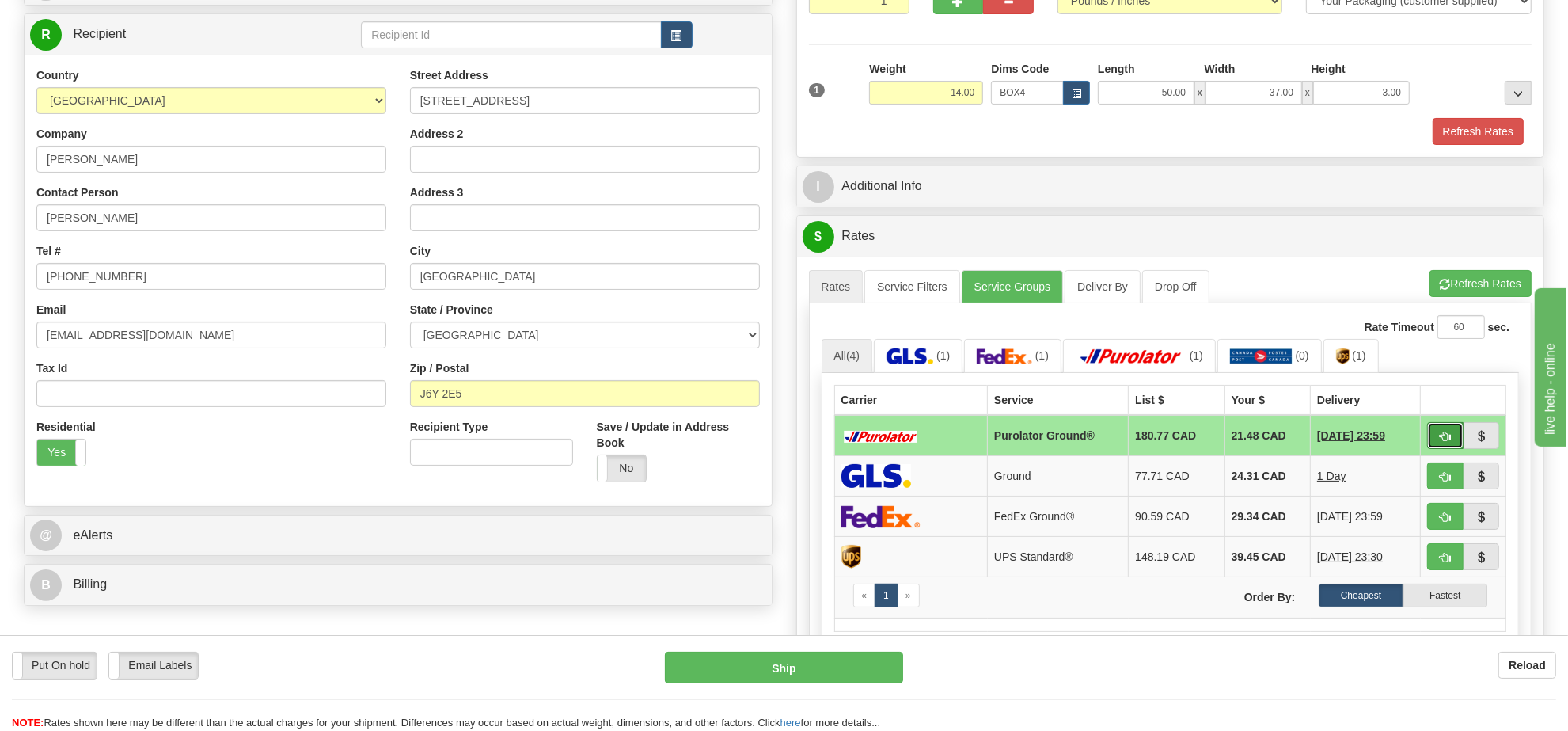
click button "button"
type input "260"
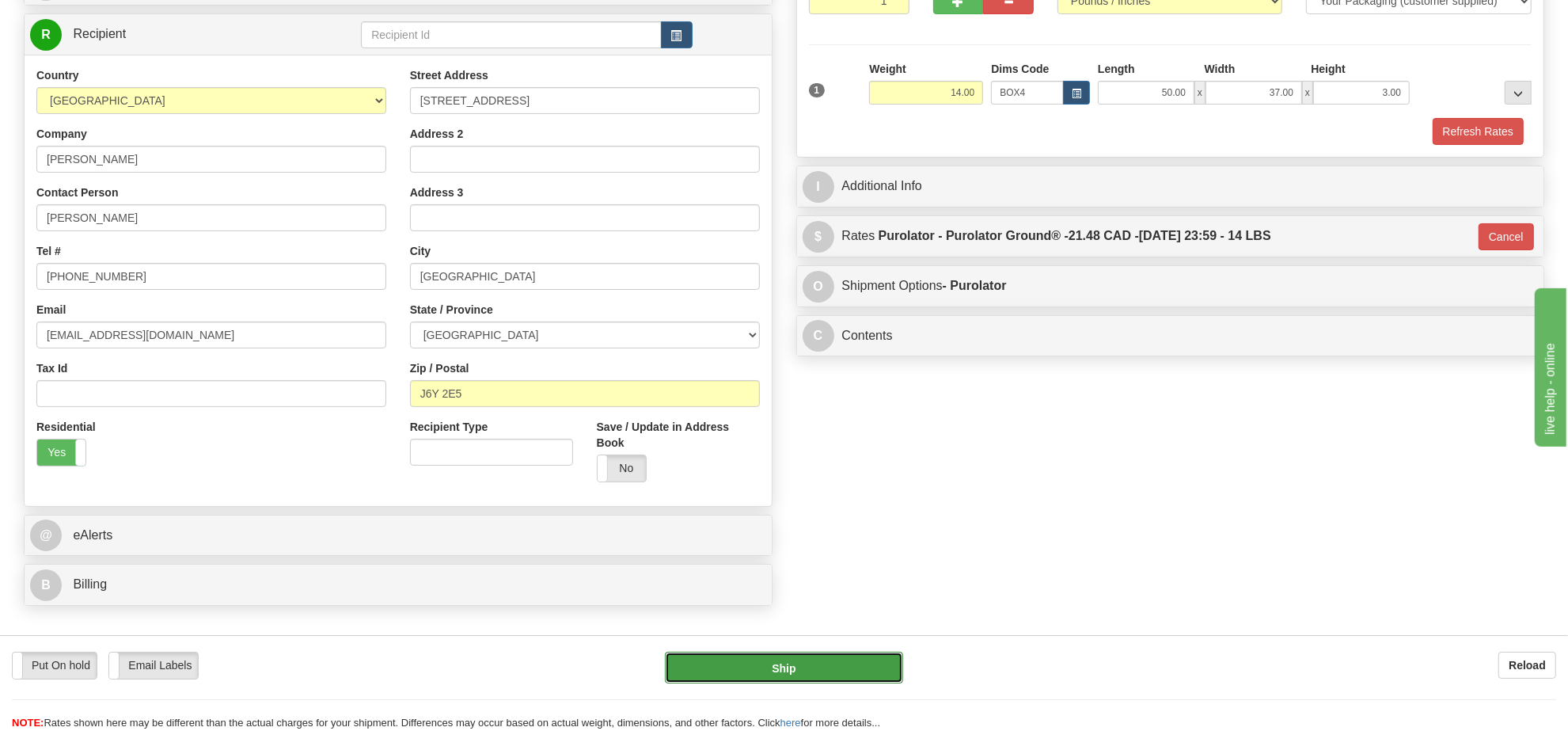
click button "Ship"
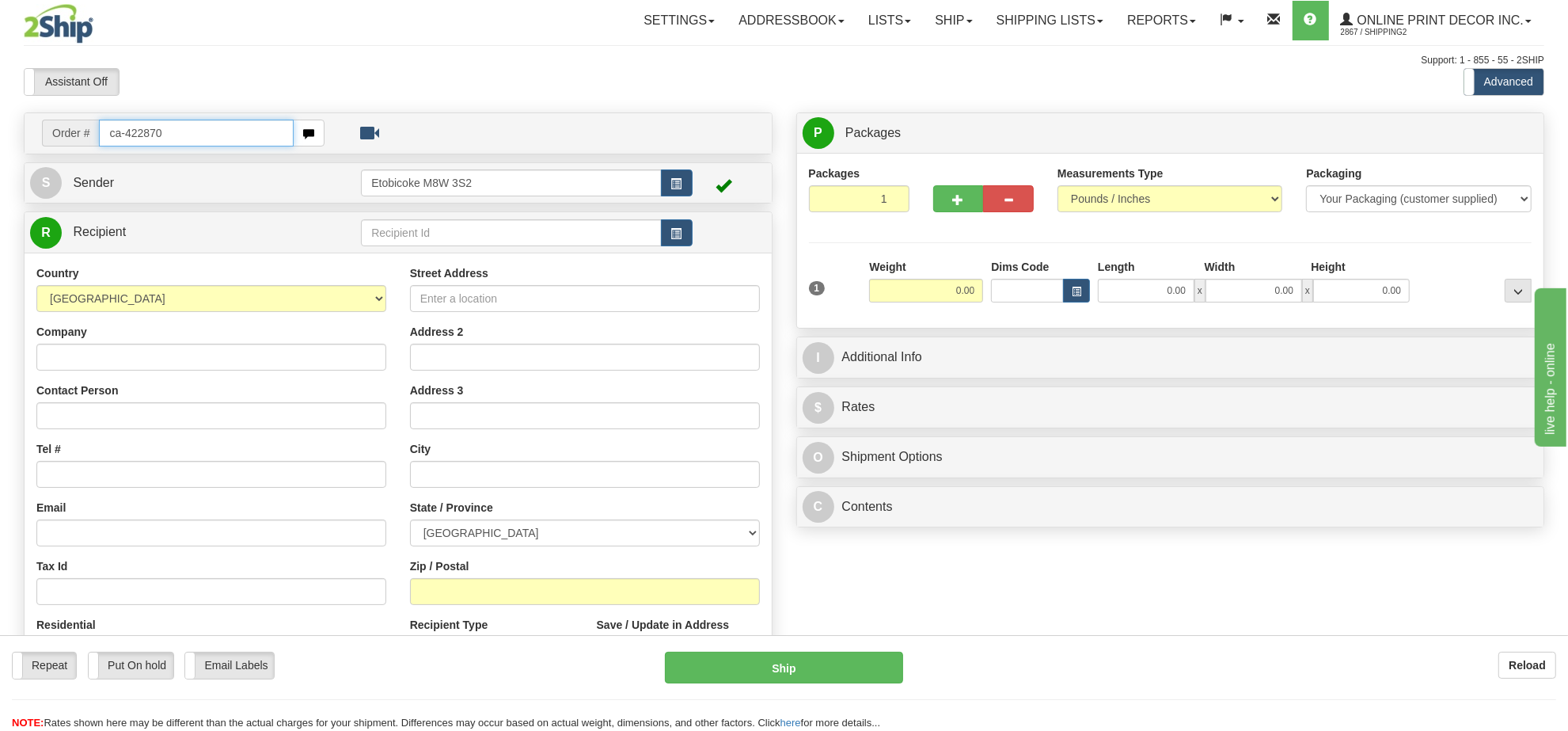
type input "ca-422870"
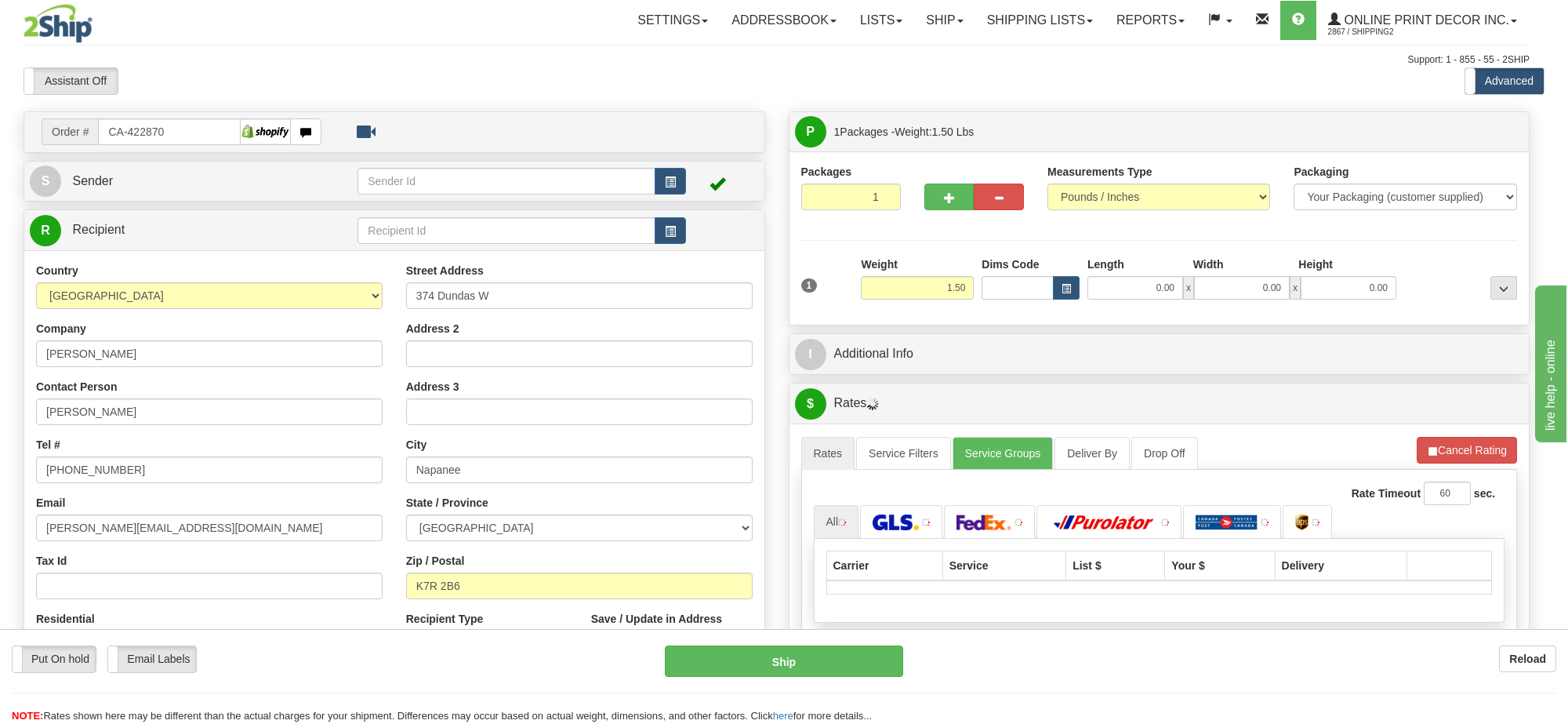
type input "NAPANEE"
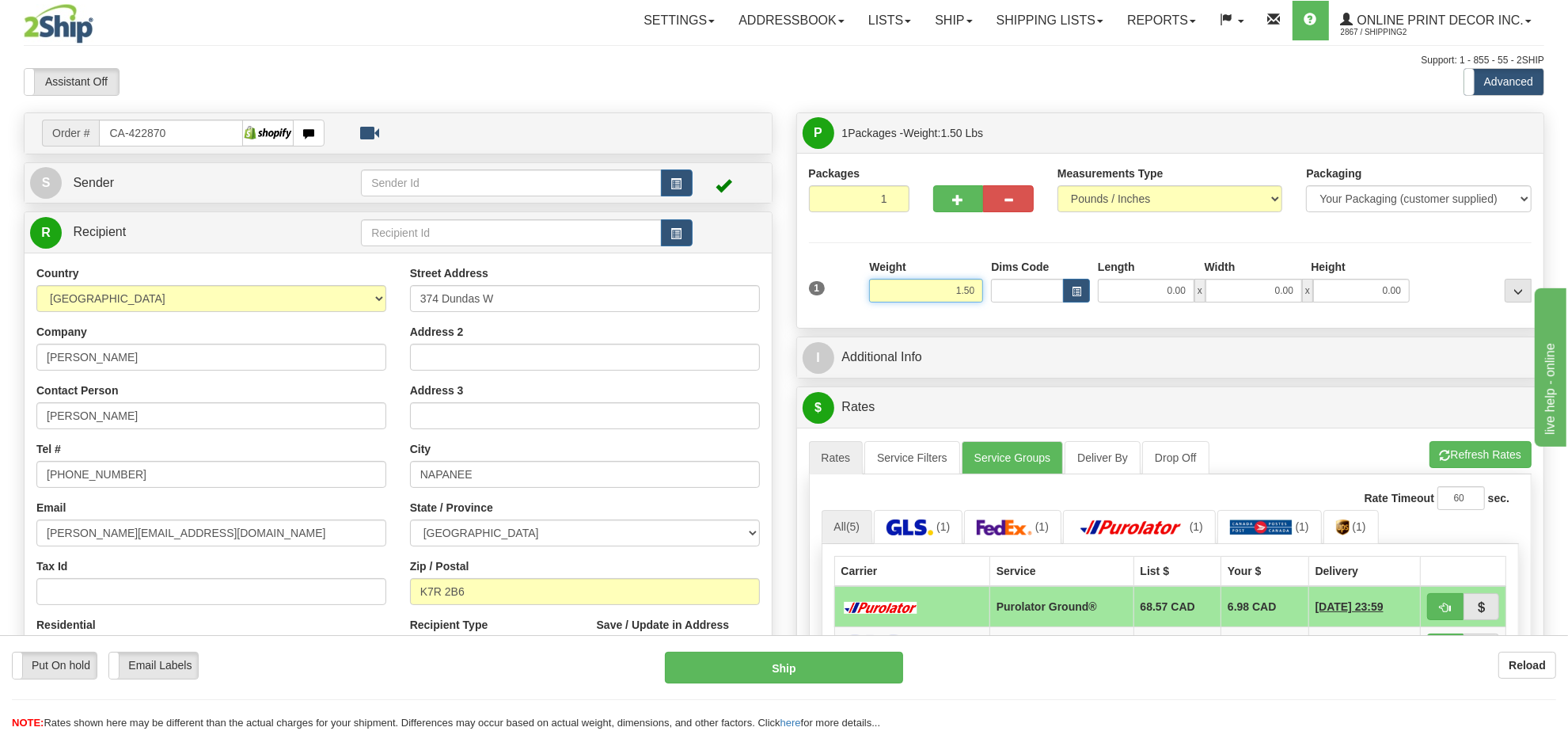
click at [940, 293] on input "1.50" at bounding box center [926, 290] width 114 height 24
type input "2.00"
click at [1083, 297] on button "button" at bounding box center [1076, 290] width 26 height 24
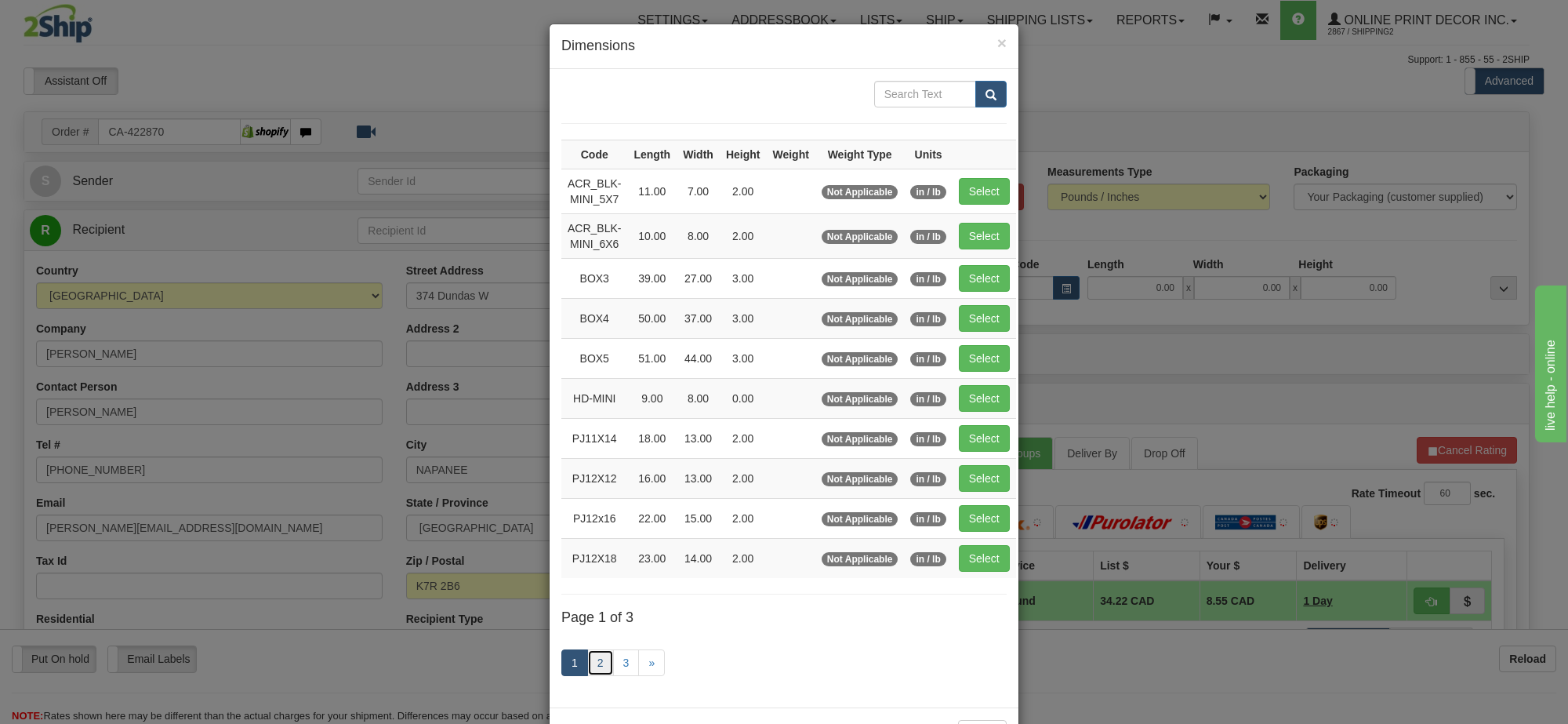
click at [603, 665] on link "2" at bounding box center [599, 662] width 26 height 26
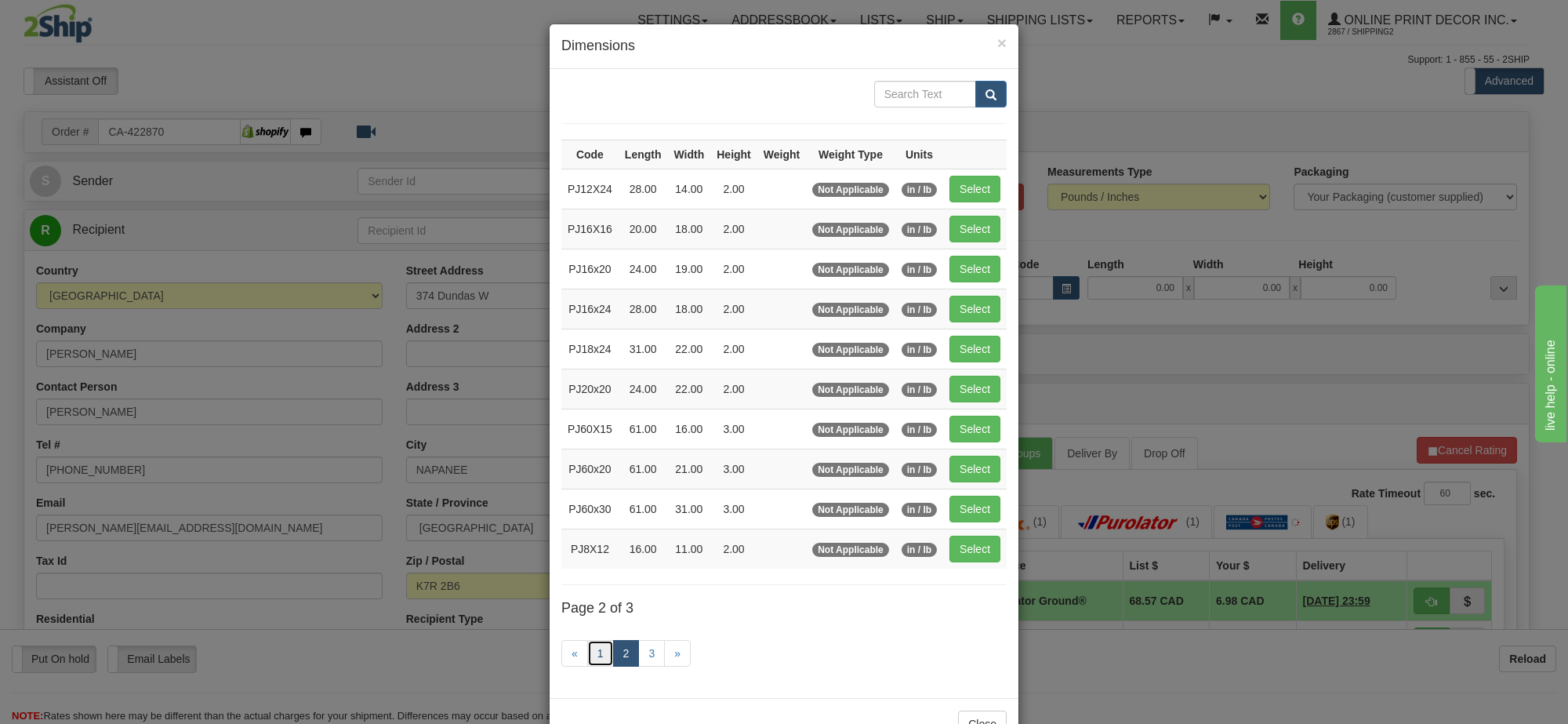
click at [590, 661] on link "1" at bounding box center [599, 652] width 26 height 26
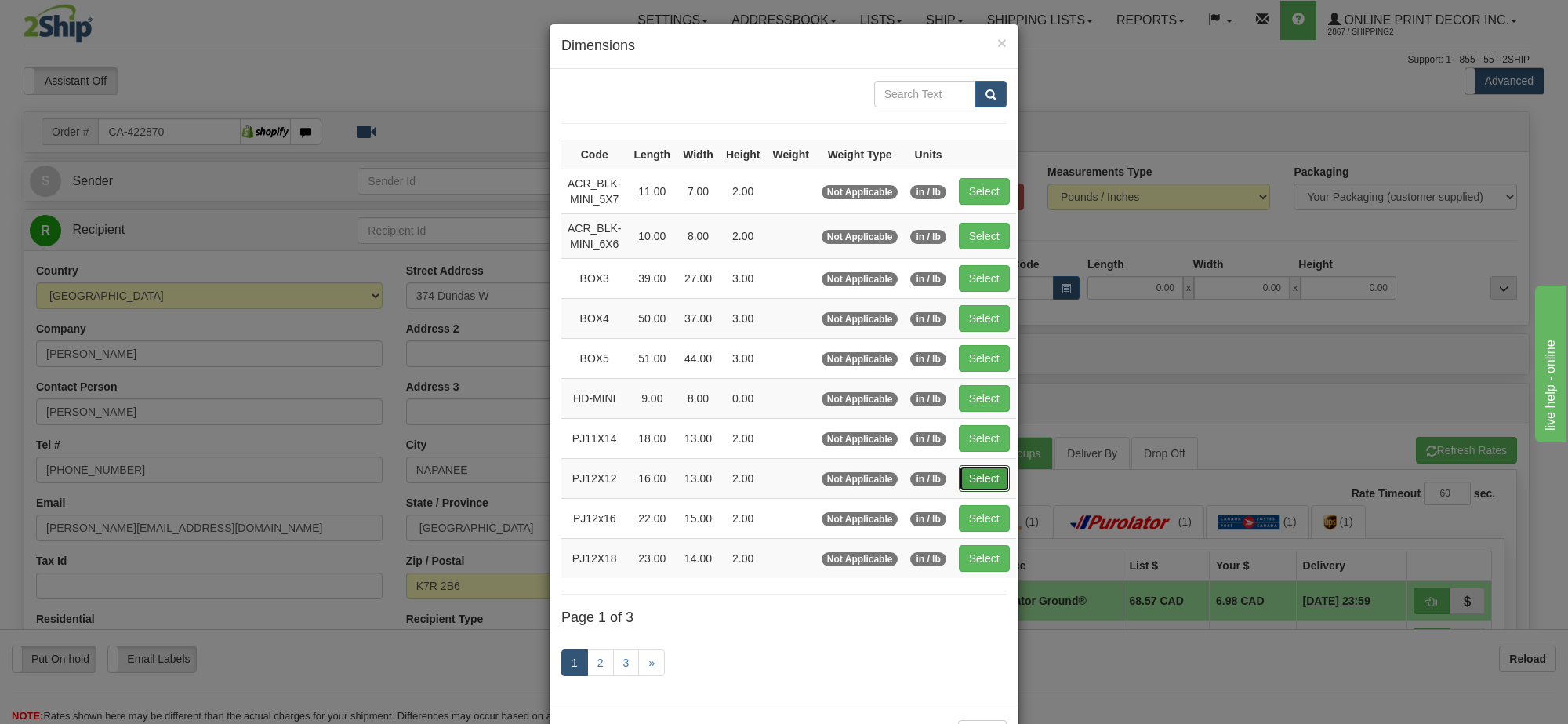
drag, startPoint x: 969, startPoint y: 494, endPoint x: 1114, endPoint y: 487, distance: 145.2
click at [972, 491] on button "Select" at bounding box center [984, 477] width 51 height 26
type input "PJ12X12"
type input "16.00"
type input "13.00"
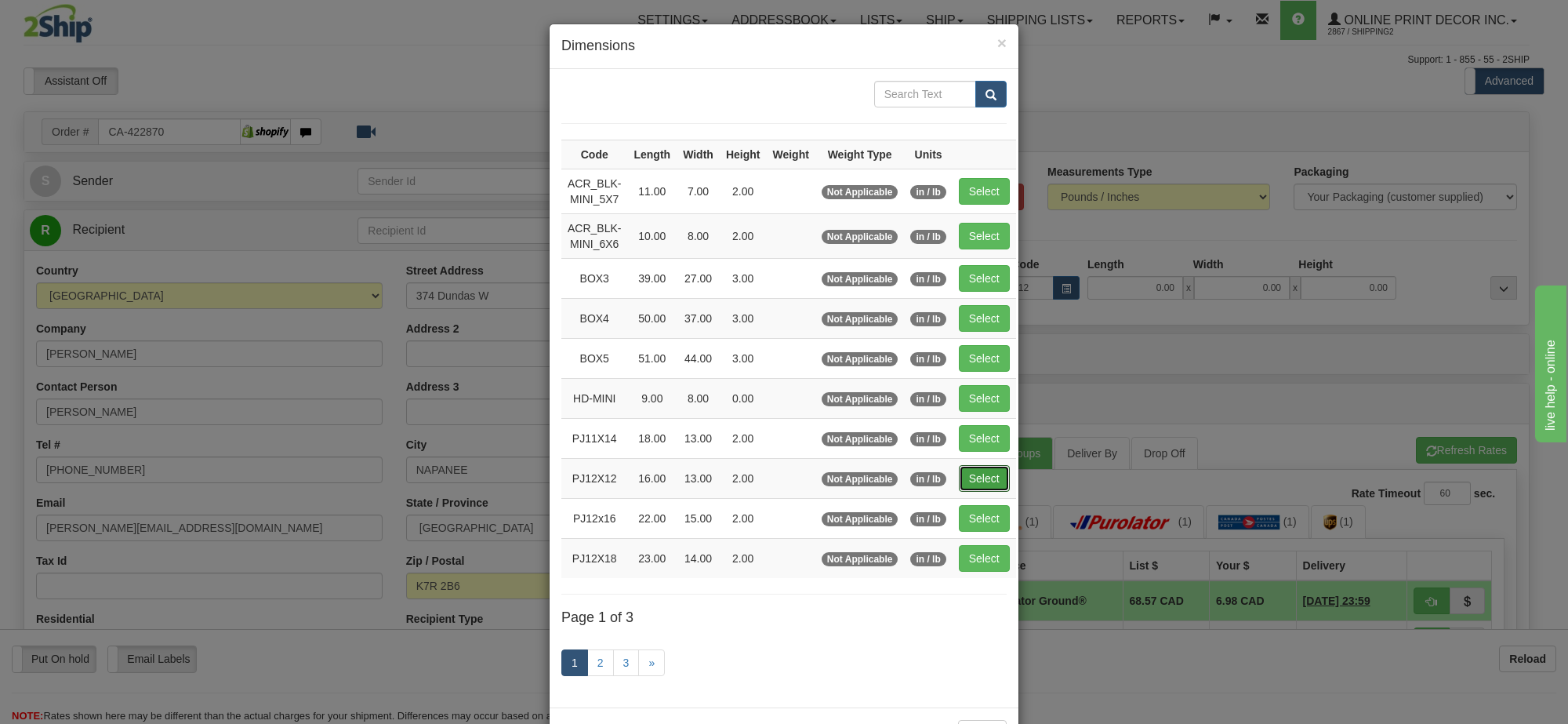
type input "2.00"
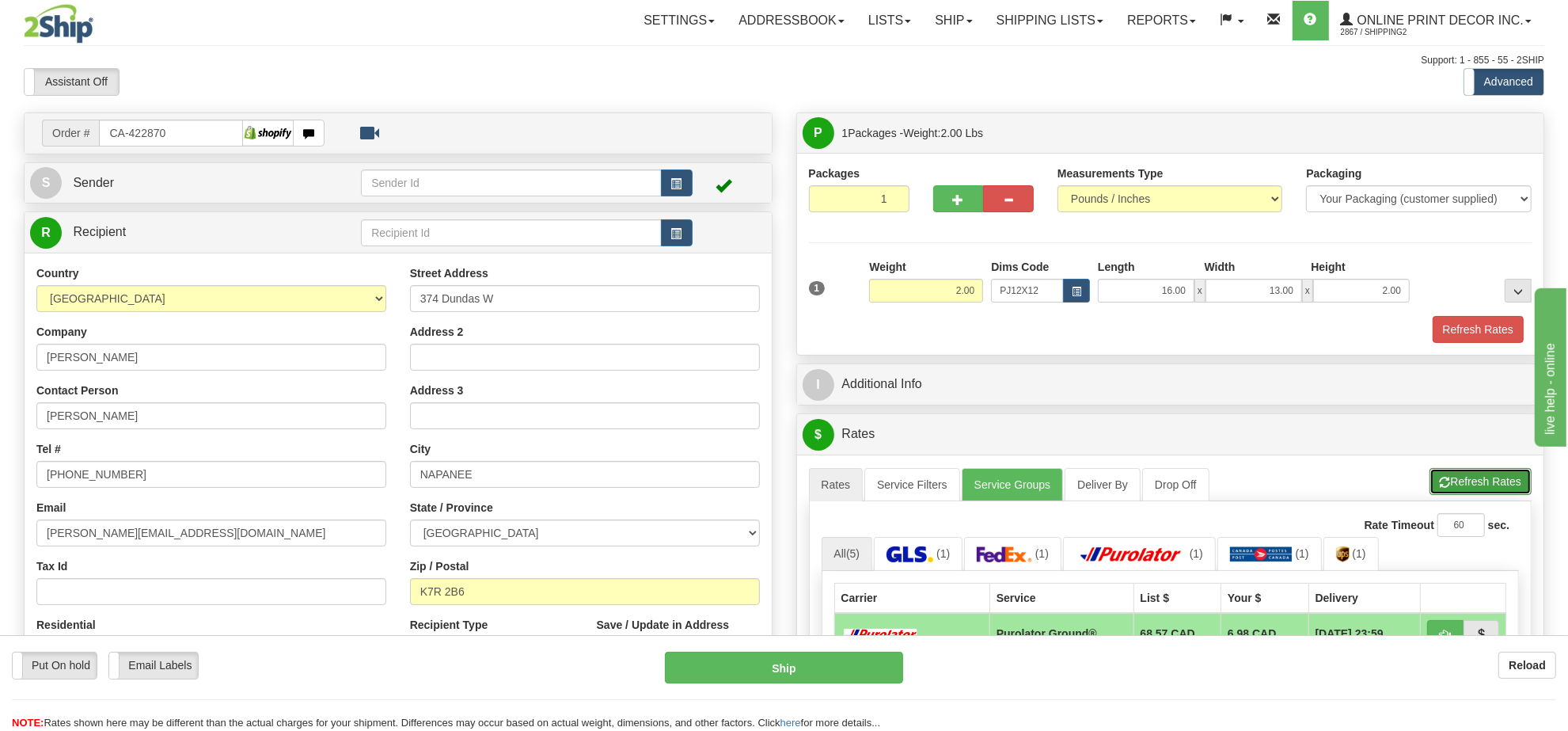
click at [1475, 492] on button "Refresh Rates" at bounding box center [1481, 481] width 102 height 26
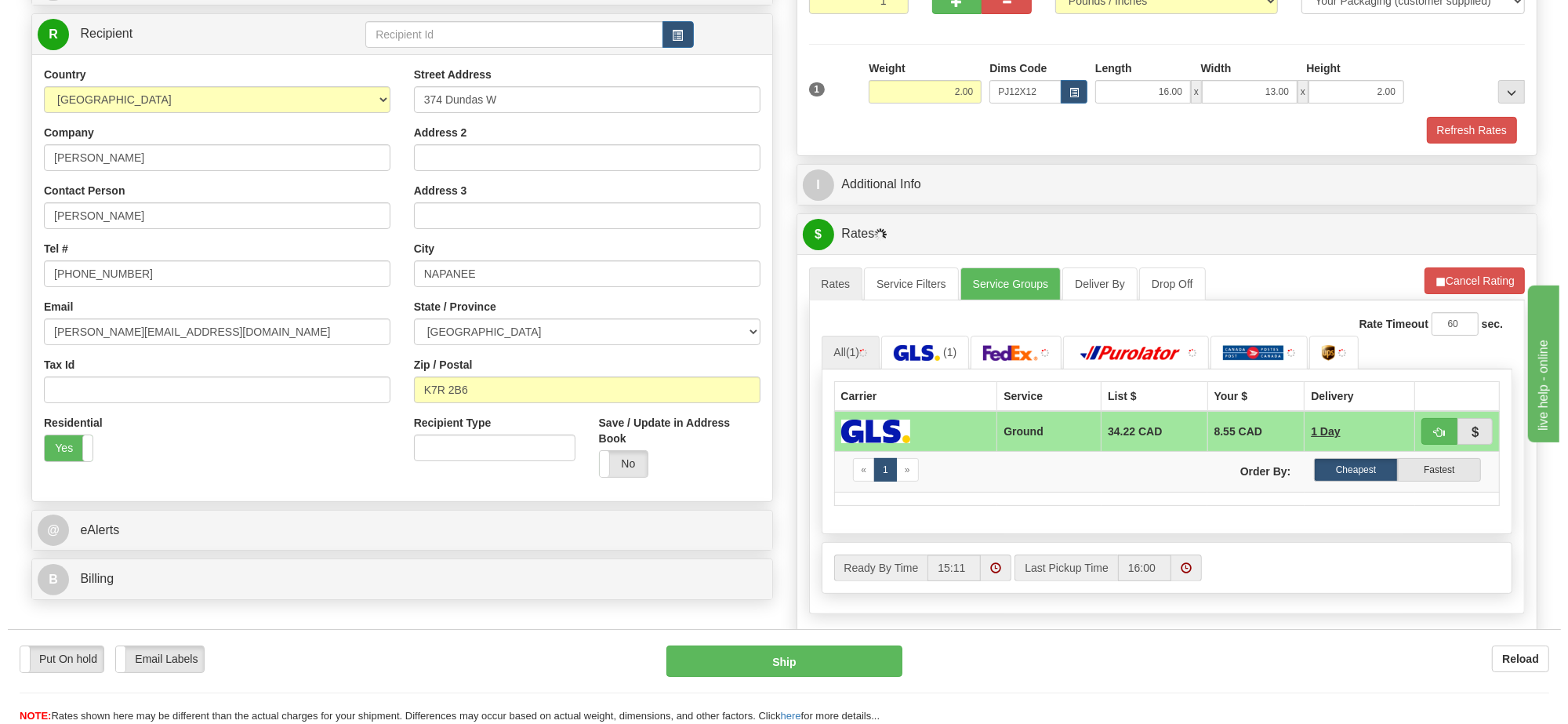
scroll to position [294, 0]
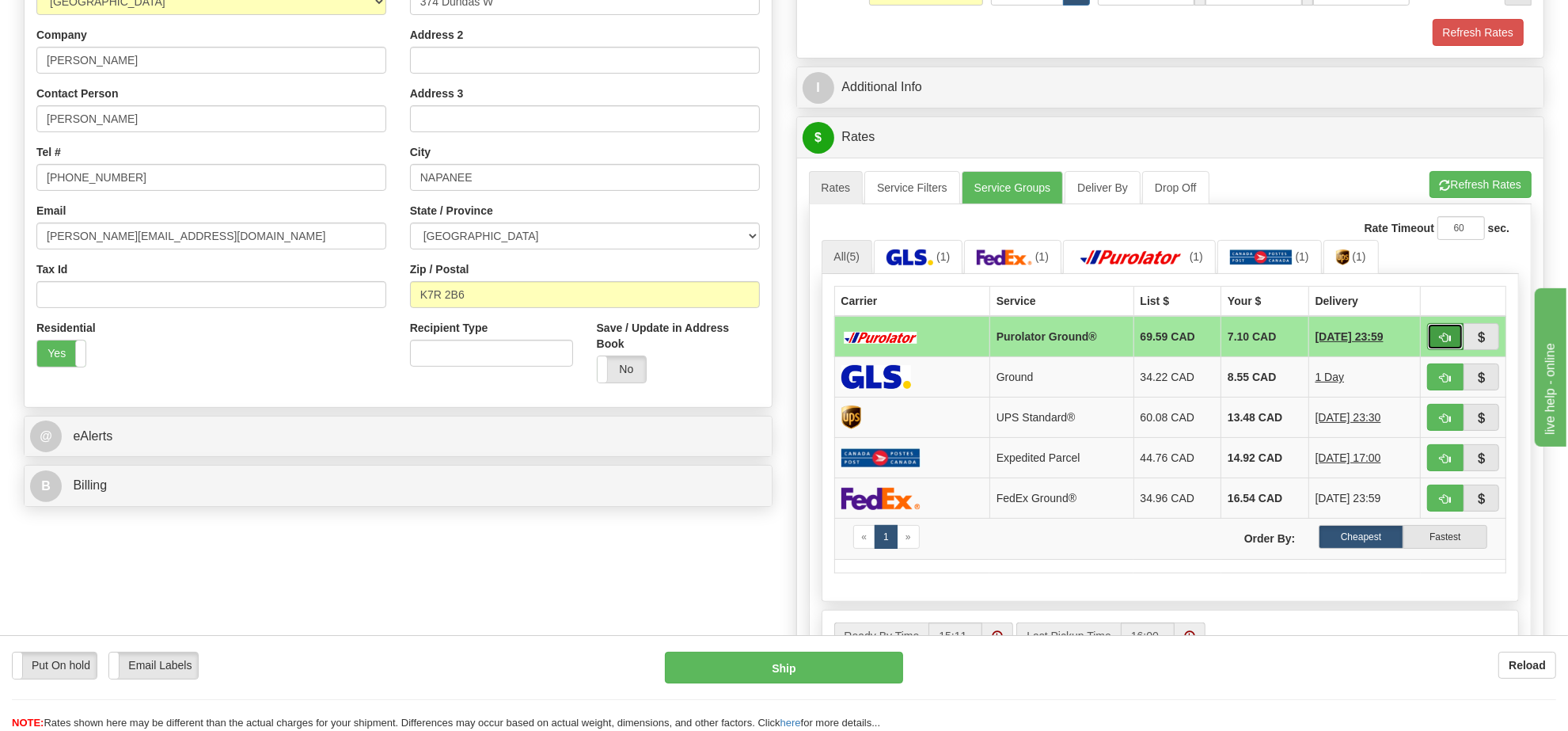
click at [1445, 342] on span "button" at bounding box center [1445, 338] width 11 height 10
type input "260"
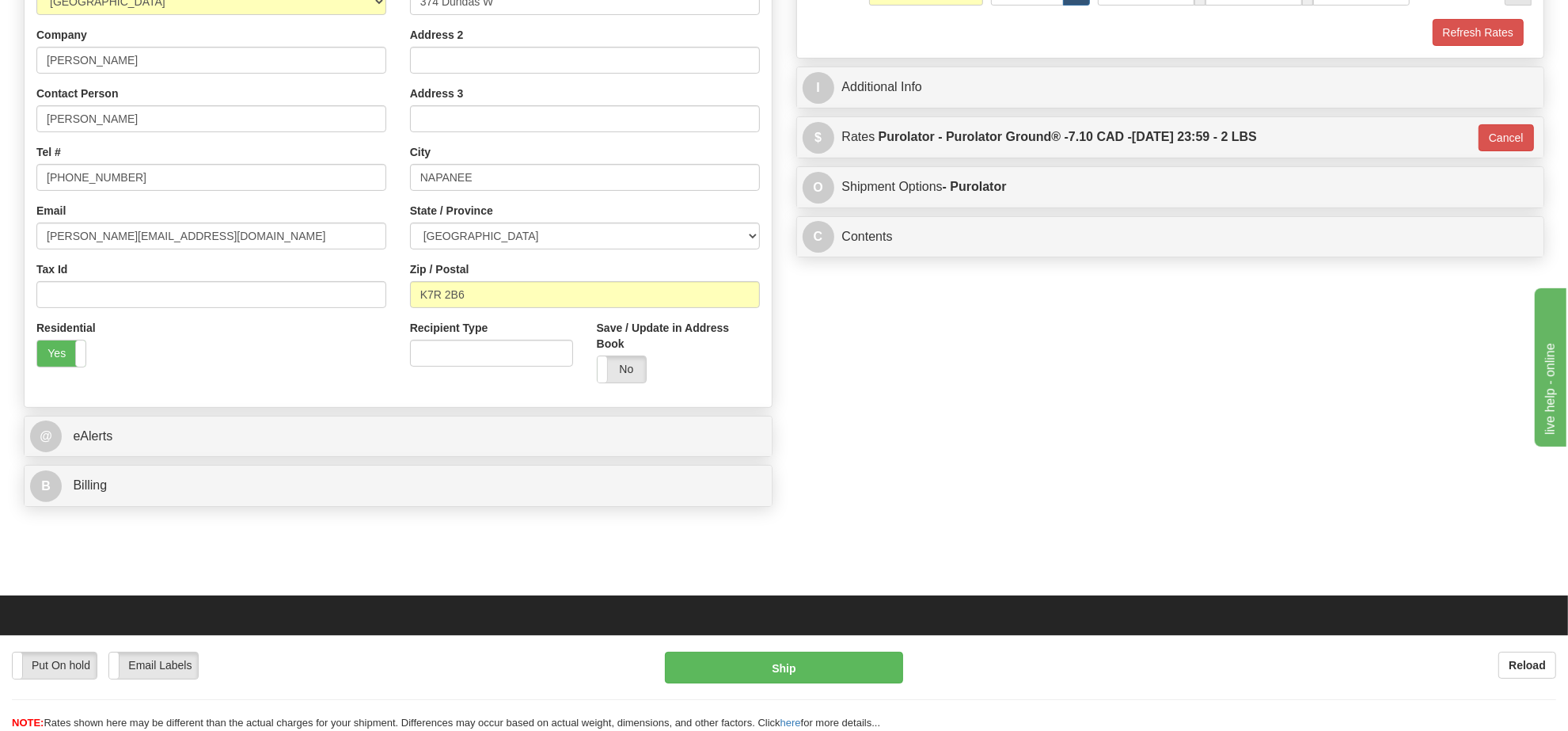
drag, startPoint x: 868, startPoint y: 689, endPoint x: 867, endPoint y: 674, distance: 15.0
click at [867, 679] on div "Put On hold Put On hold Email Labels Email Labels Edit Reload Ship" at bounding box center [784, 691] width 1568 height 79
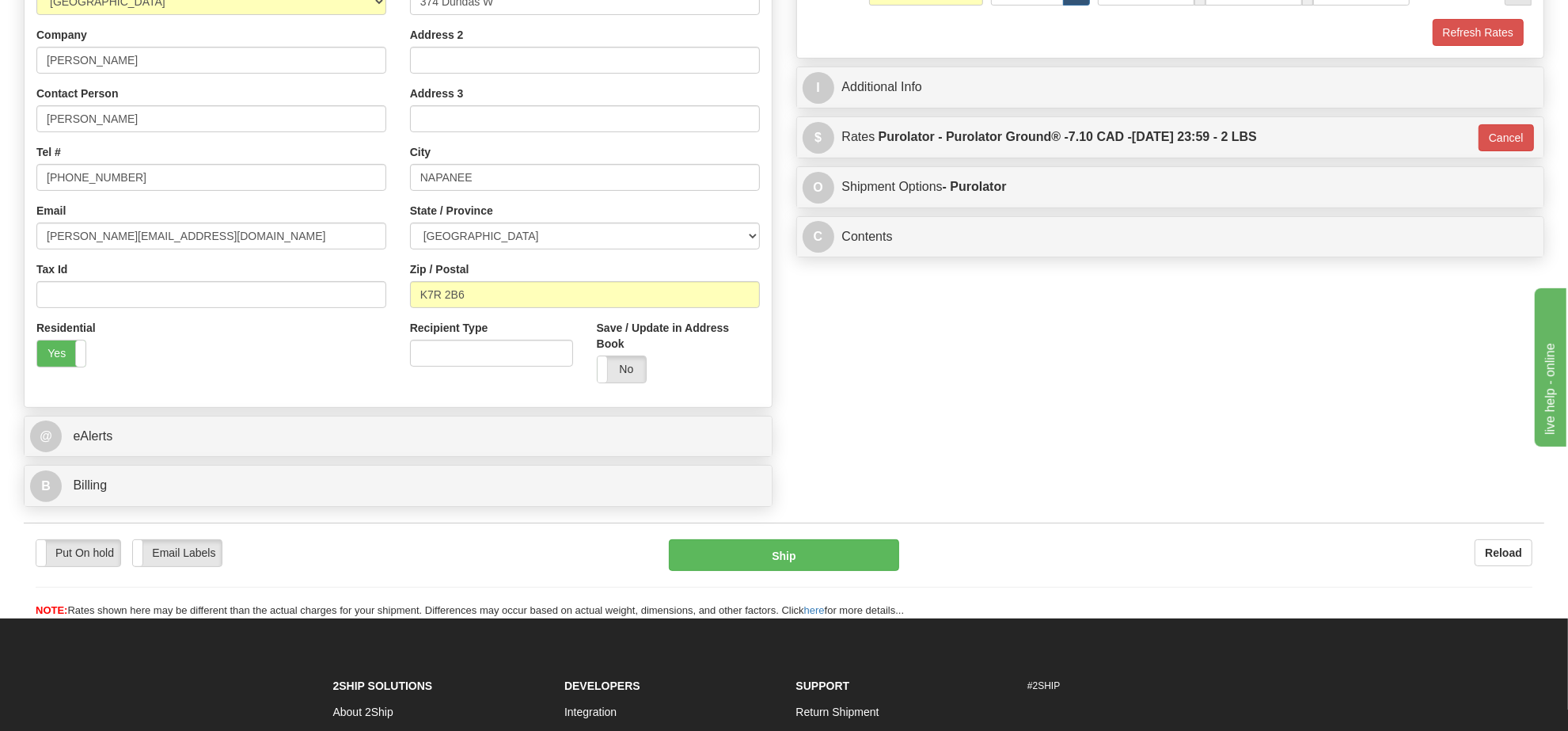
drag, startPoint x: 831, startPoint y: 515, endPoint x: 835, endPoint y: 543, distance: 28.3
click at [835, 523] on form "Pre-print Ship Docs. Delete Close Consolidation Unit Close Consolidation Unit C…" at bounding box center [784, 216] width 1521 height 804
click at [835, 544] on div "Put On hold Put On hold Email Labels Email Labels Edit Reload Ship Reload" at bounding box center [784, 571] width 1521 height 96
click at [835, 548] on button "Ship" at bounding box center [784, 554] width 230 height 31
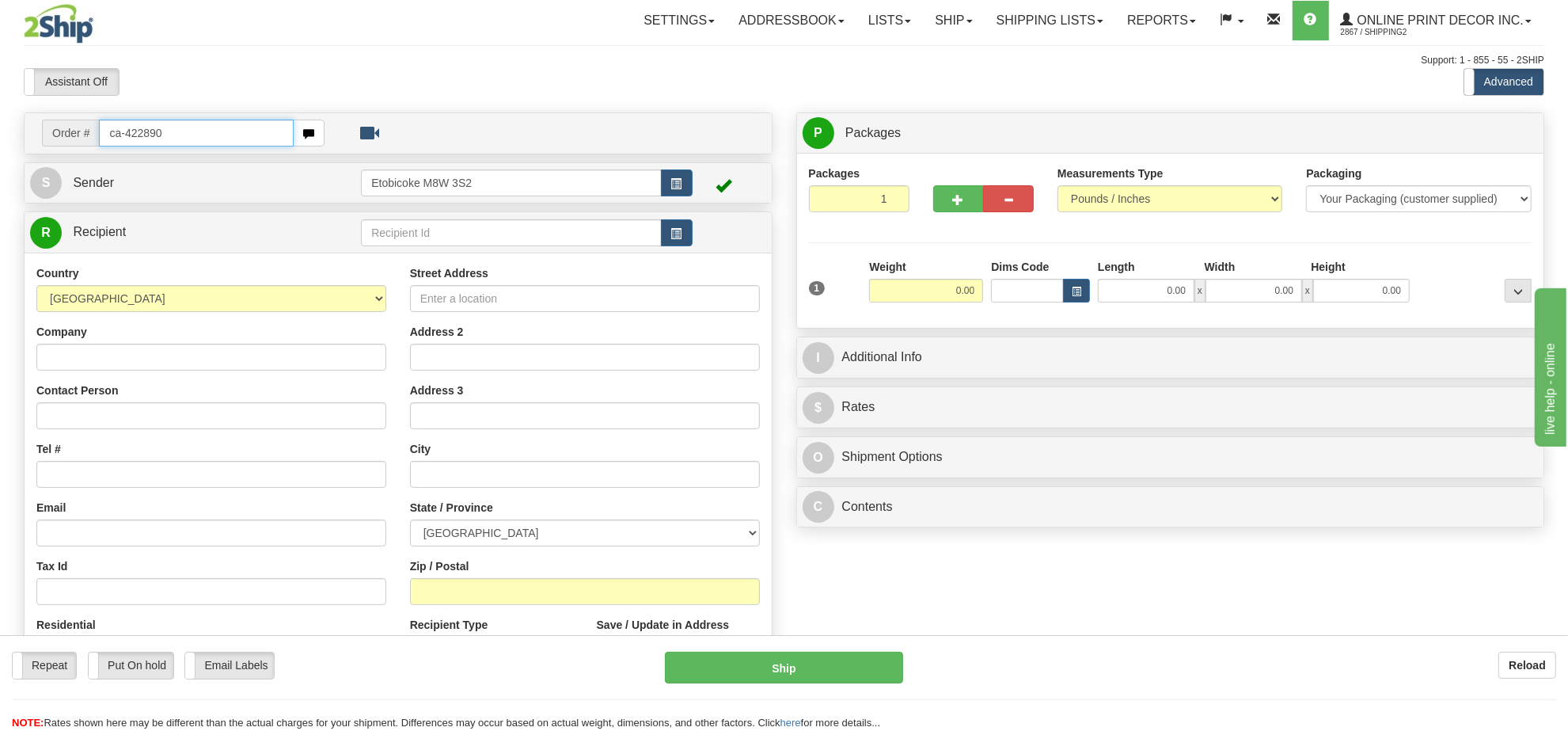
type input "ca-422890"
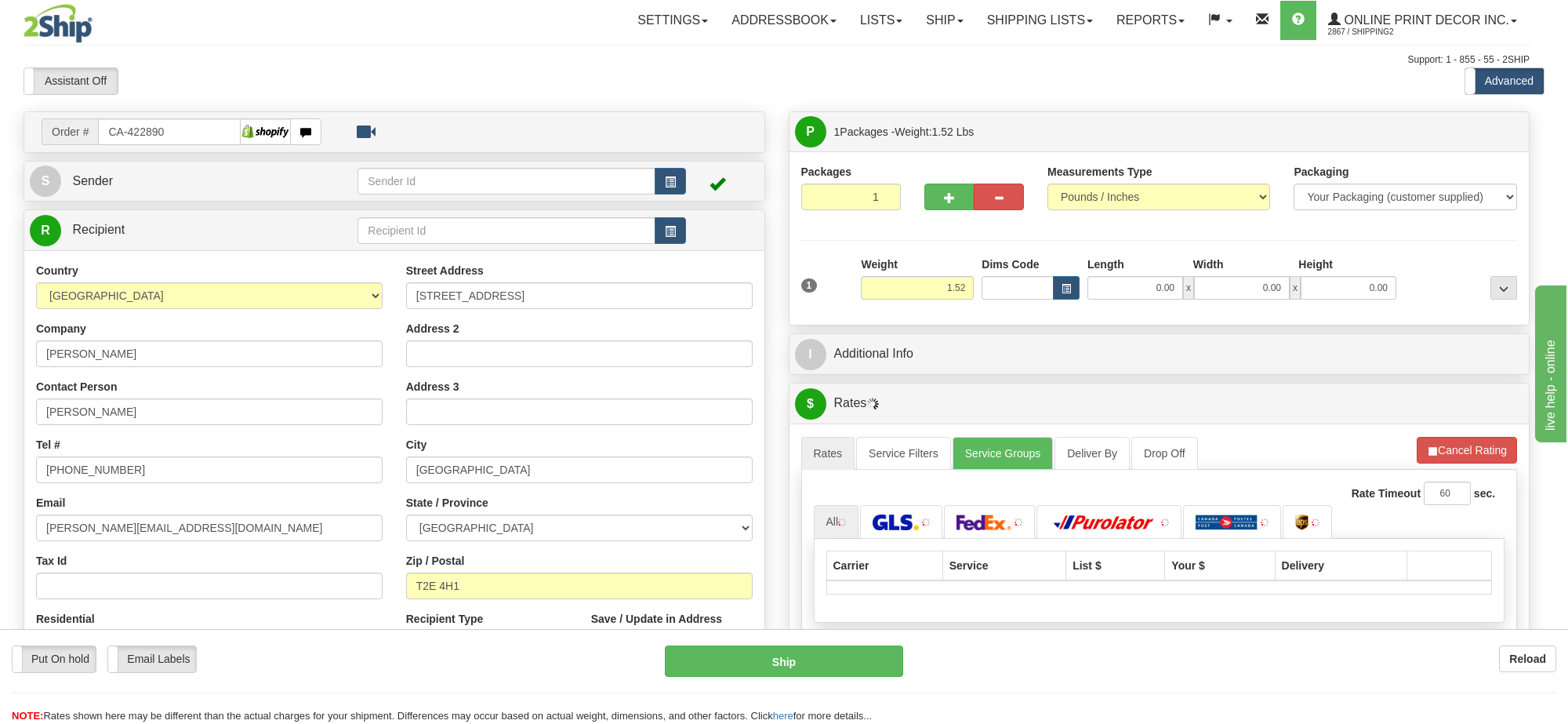
type input "[GEOGRAPHIC_DATA]"
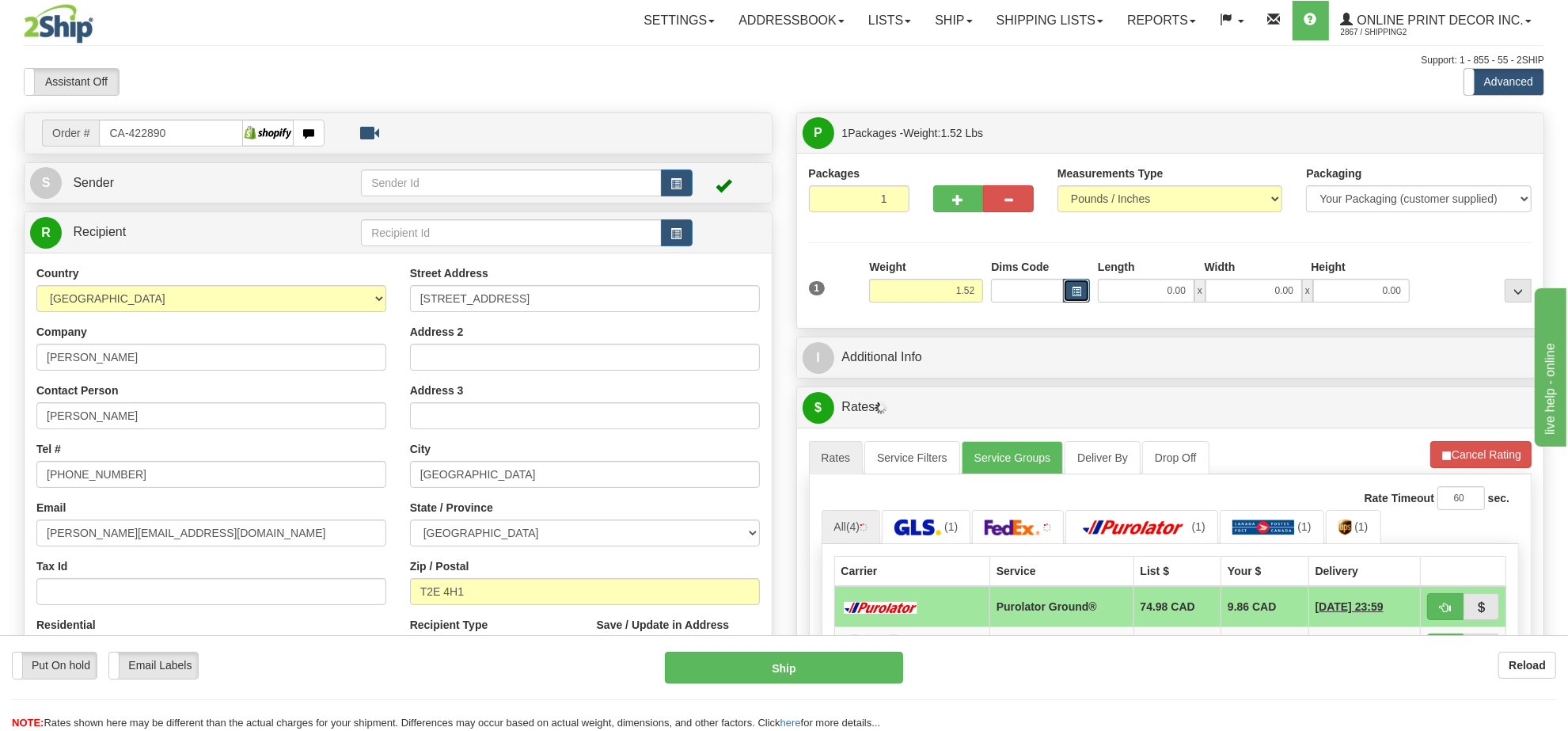
click at [1073, 294] on span "button" at bounding box center [1076, 291] width 10 height 9
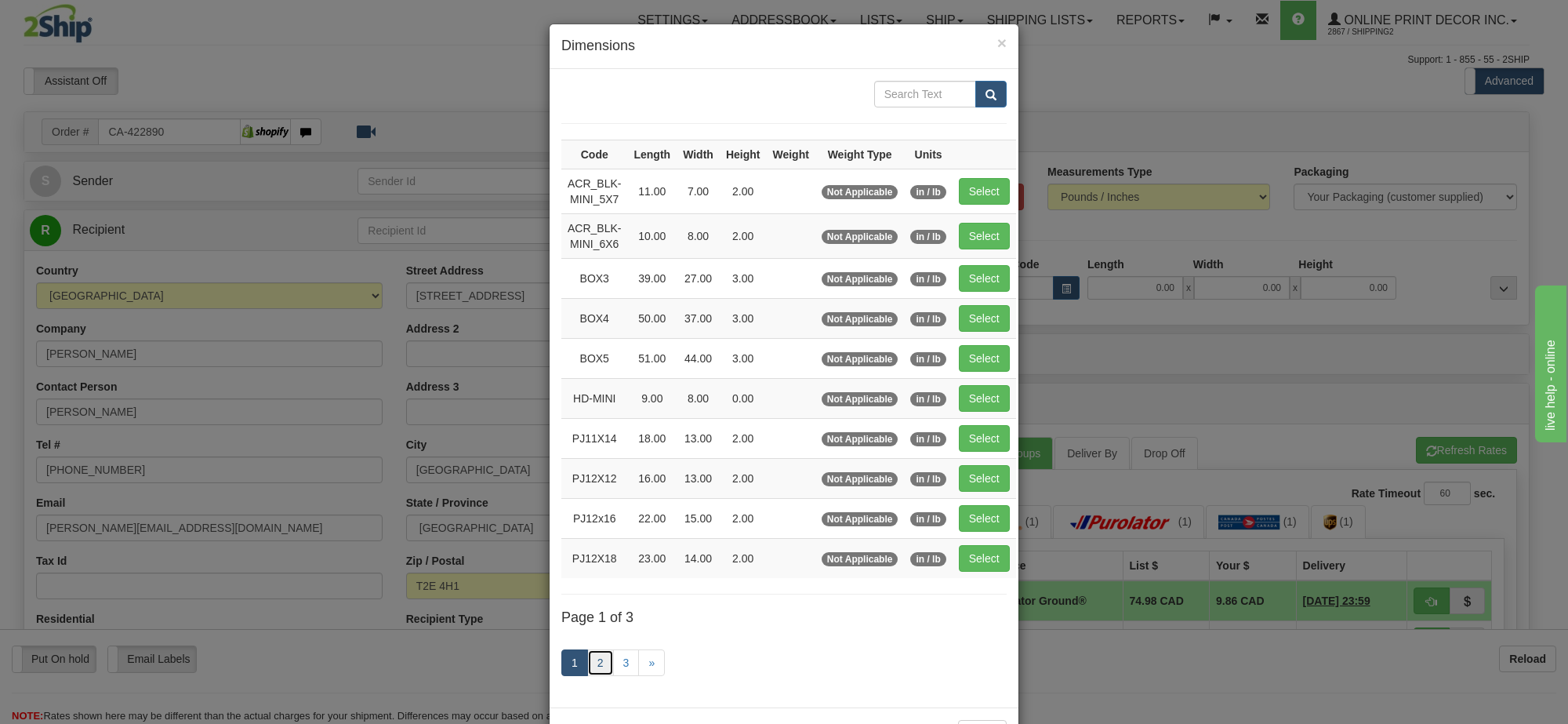
click at [596, 676] on link "2" at bounding box center [599, 662] width 26 height 26
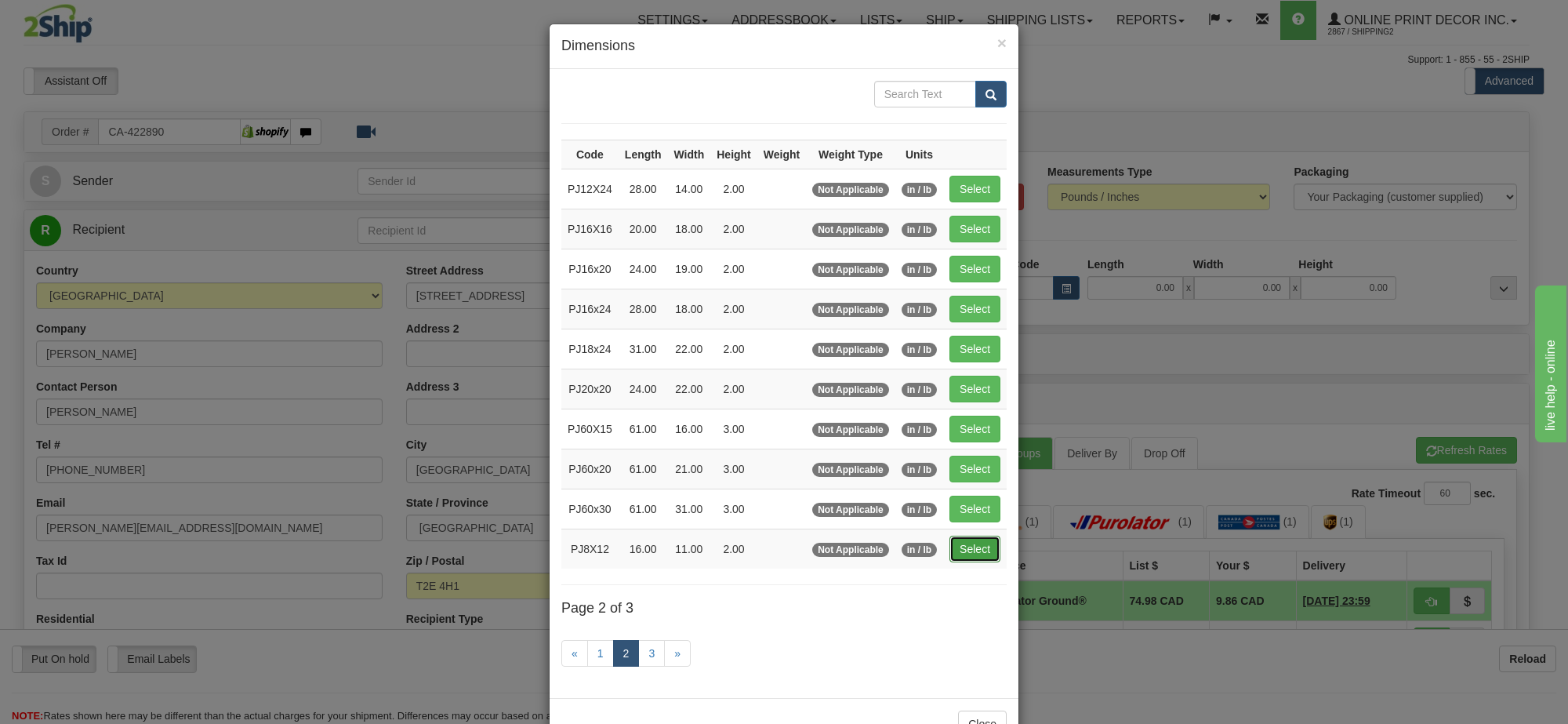
click at [980, 558] on button "Select" at bounding box center [974, 548] width 51 height 26
type input "PJ8X12"
type input "16.00"
type input "11.00"
type input "2.00"
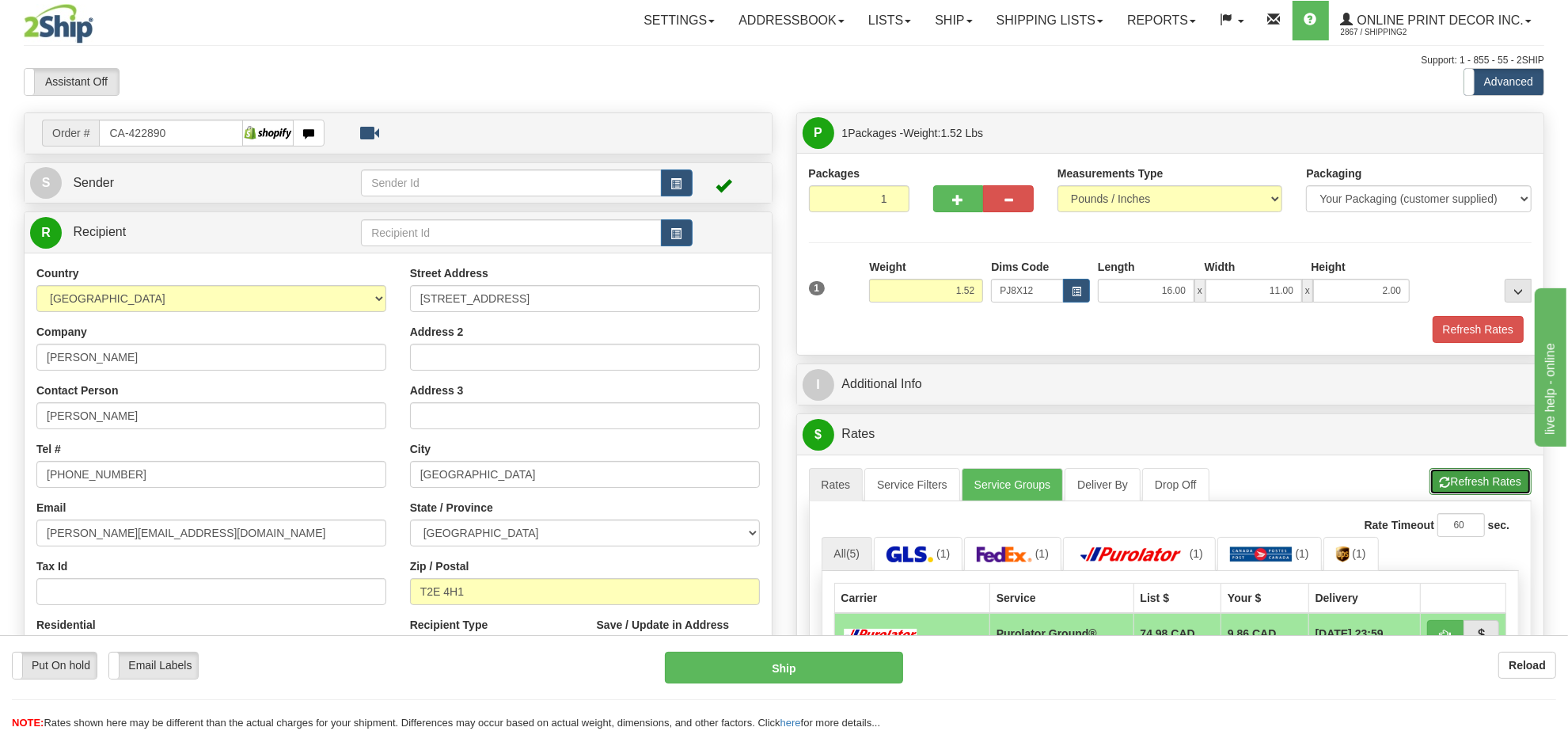
drag, startPoint x: 1486, startPoint y: 489, endPoint x: 1482, endPoint y: 477, distance: 12.6
click at [1486, 488] on button "Refresh Rates" at bounding box center [1481, 481] width 102 height 26
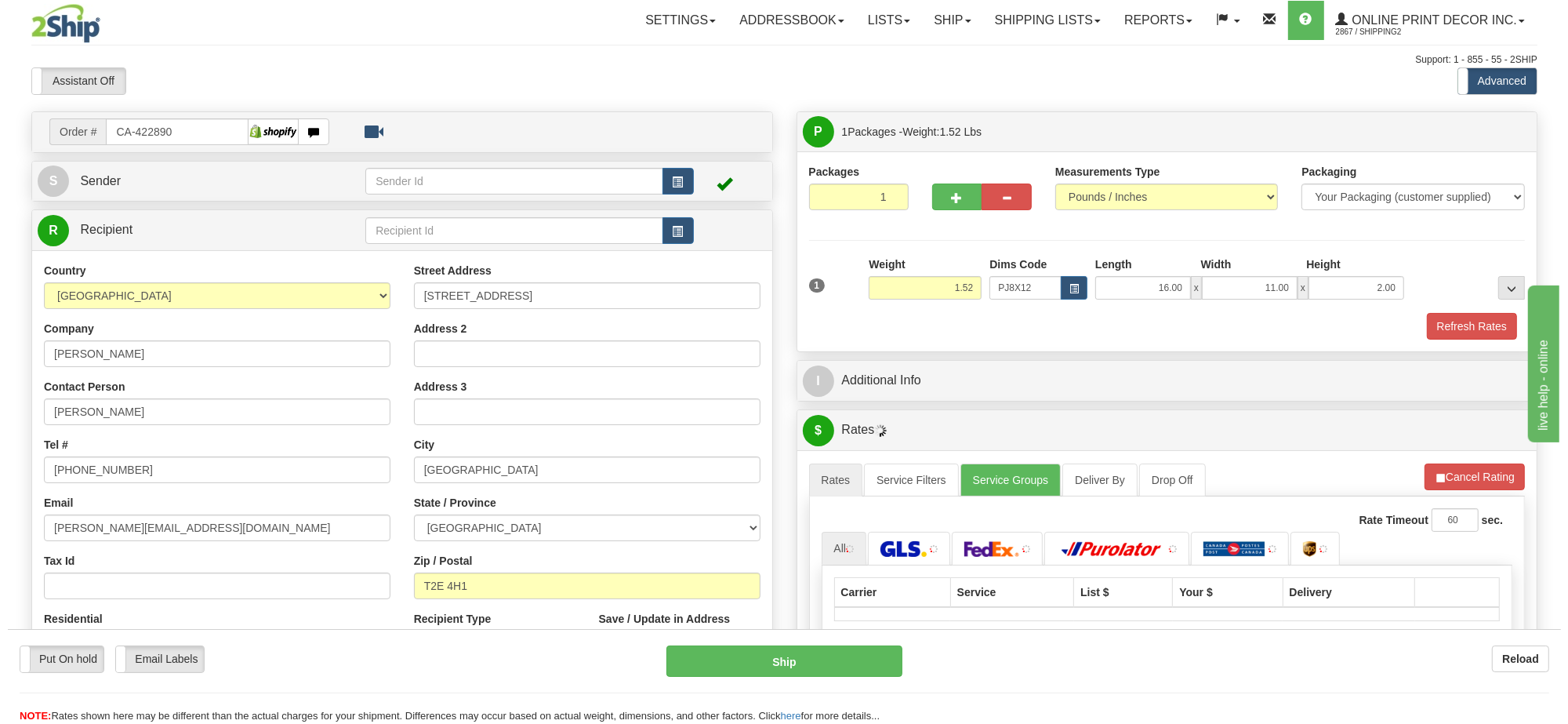
scroll to position [98, 0]
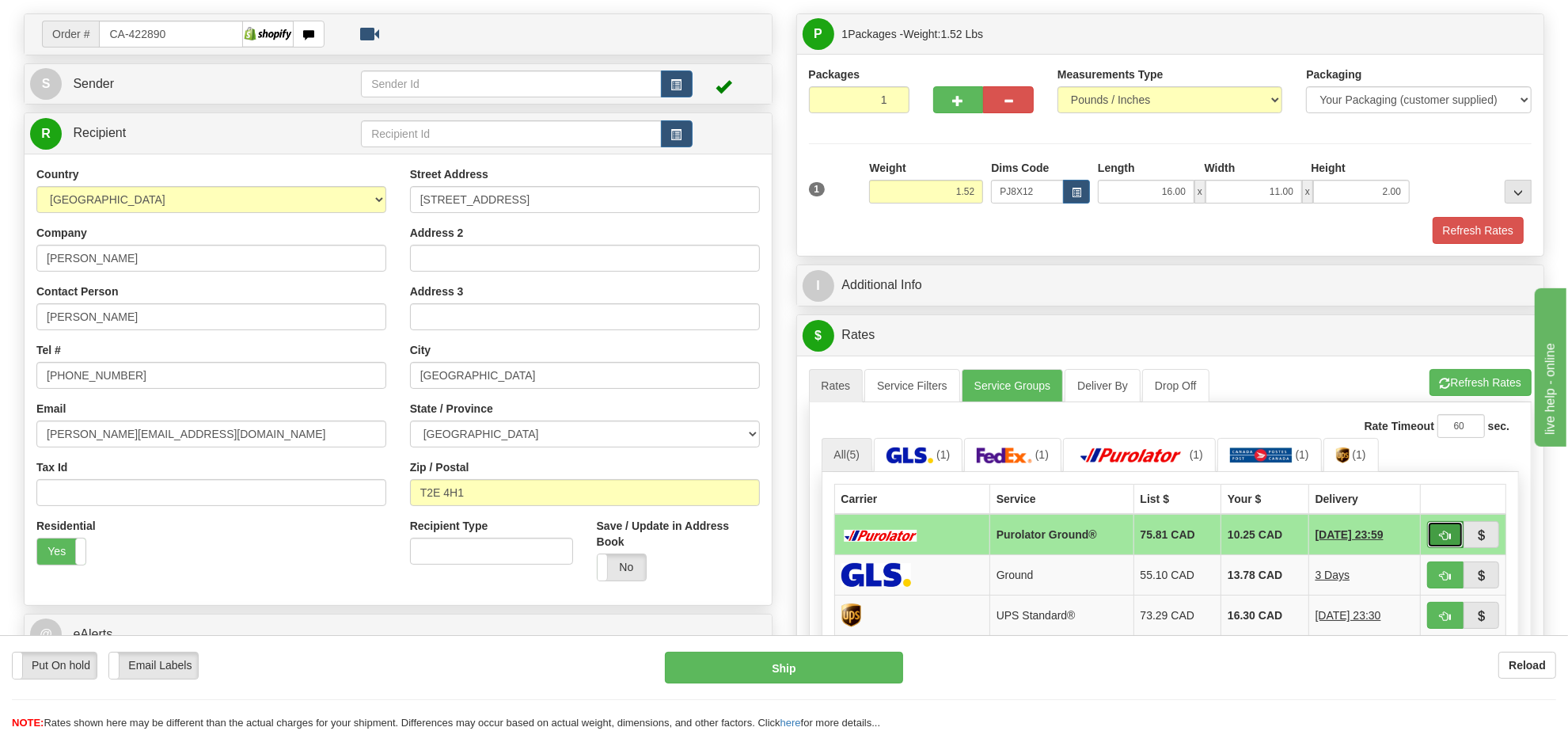
click at [1446, 541] on span "button" at bounding box center [1445, 536] width 11 height 10
type input "260"
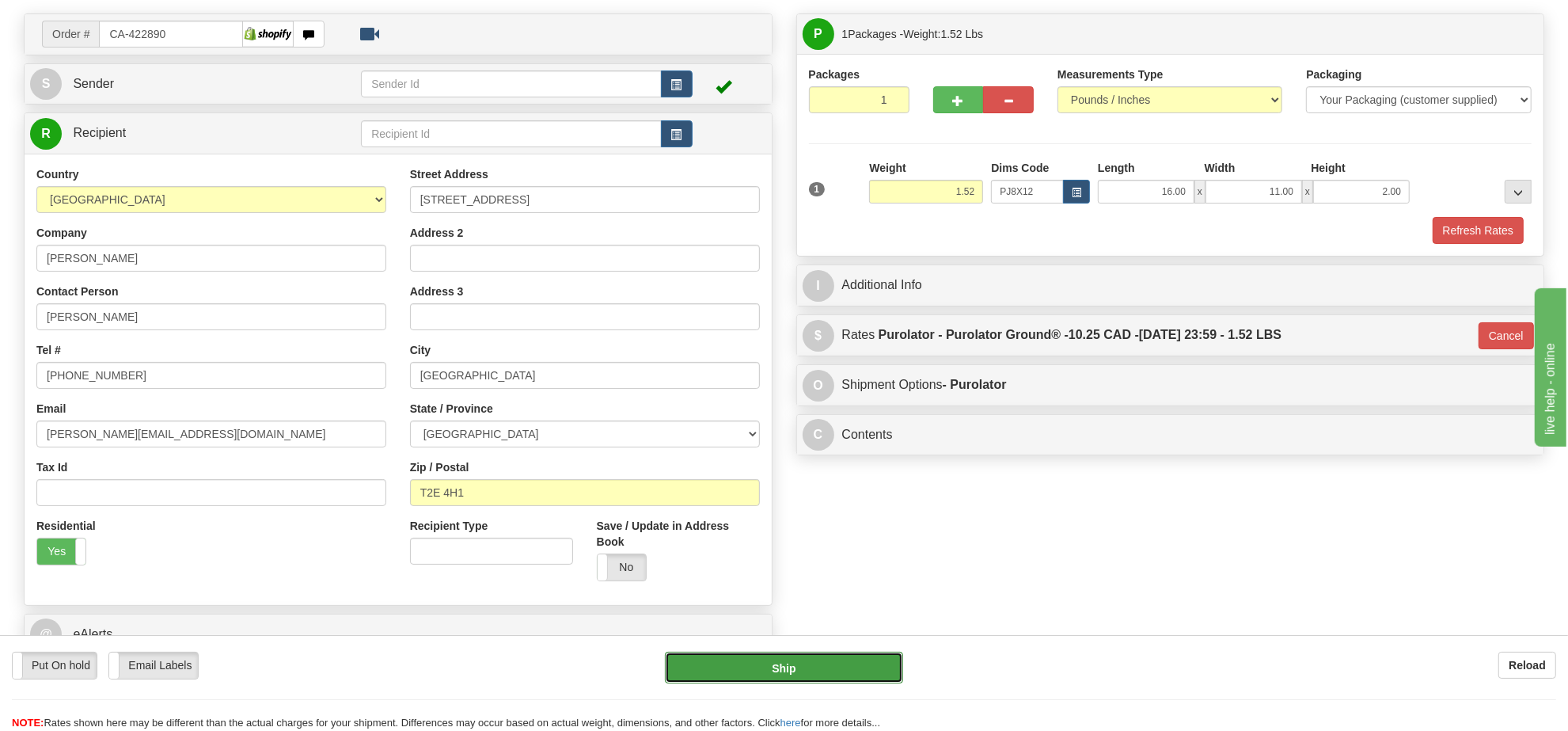
click at [855, 675] on button "Ship" at bounding box center [784, 667] width 237 height 31
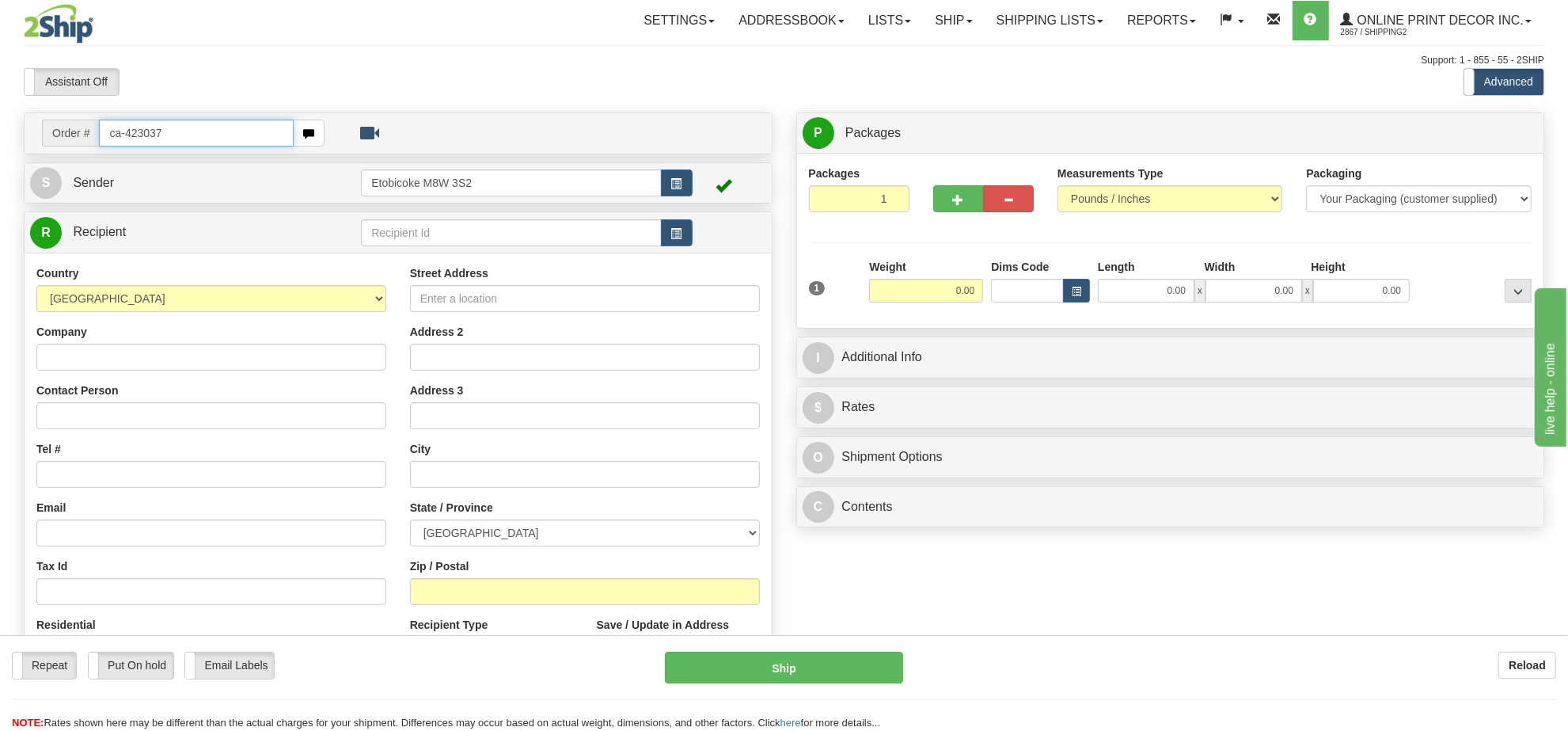
type input "ca-423037"
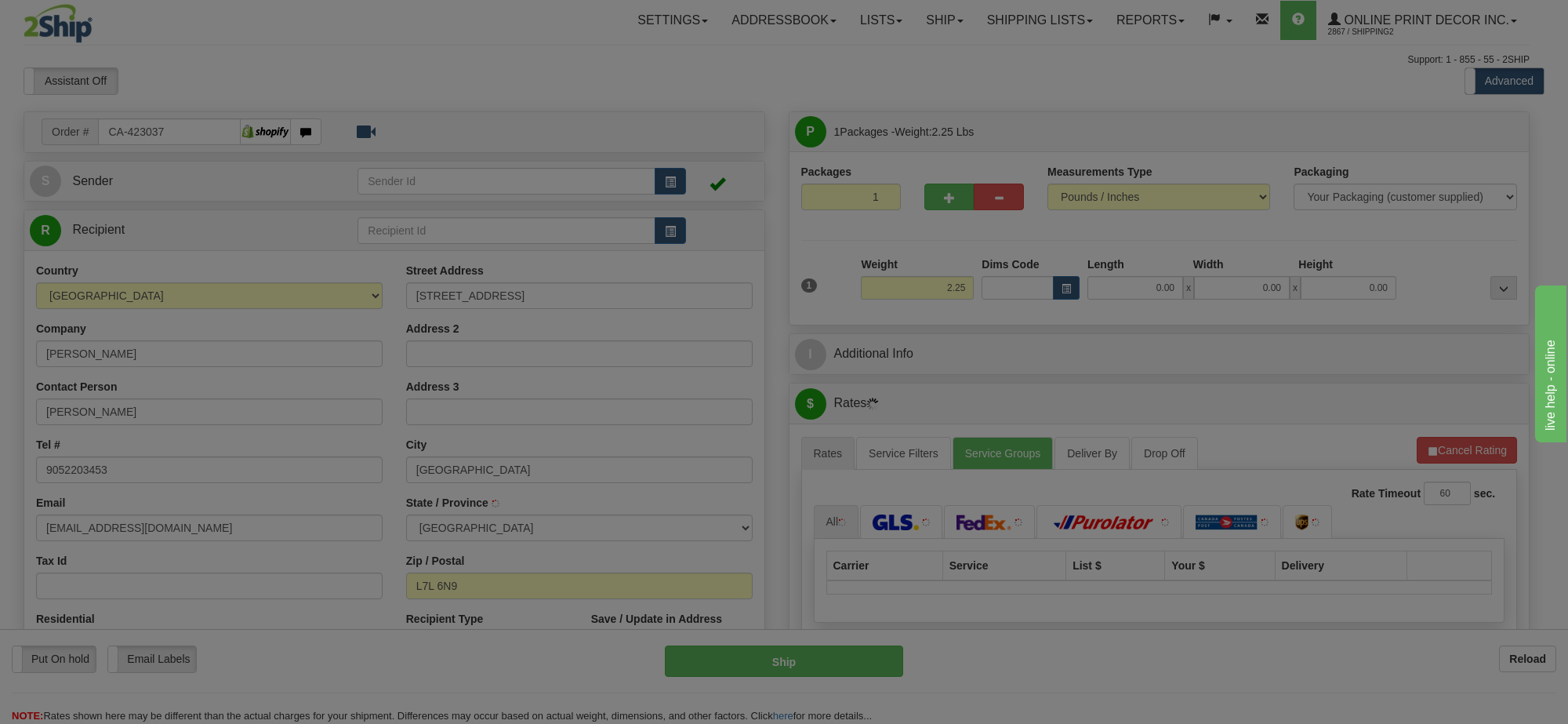
type input "[GEOGRAPHIC_DATA]"
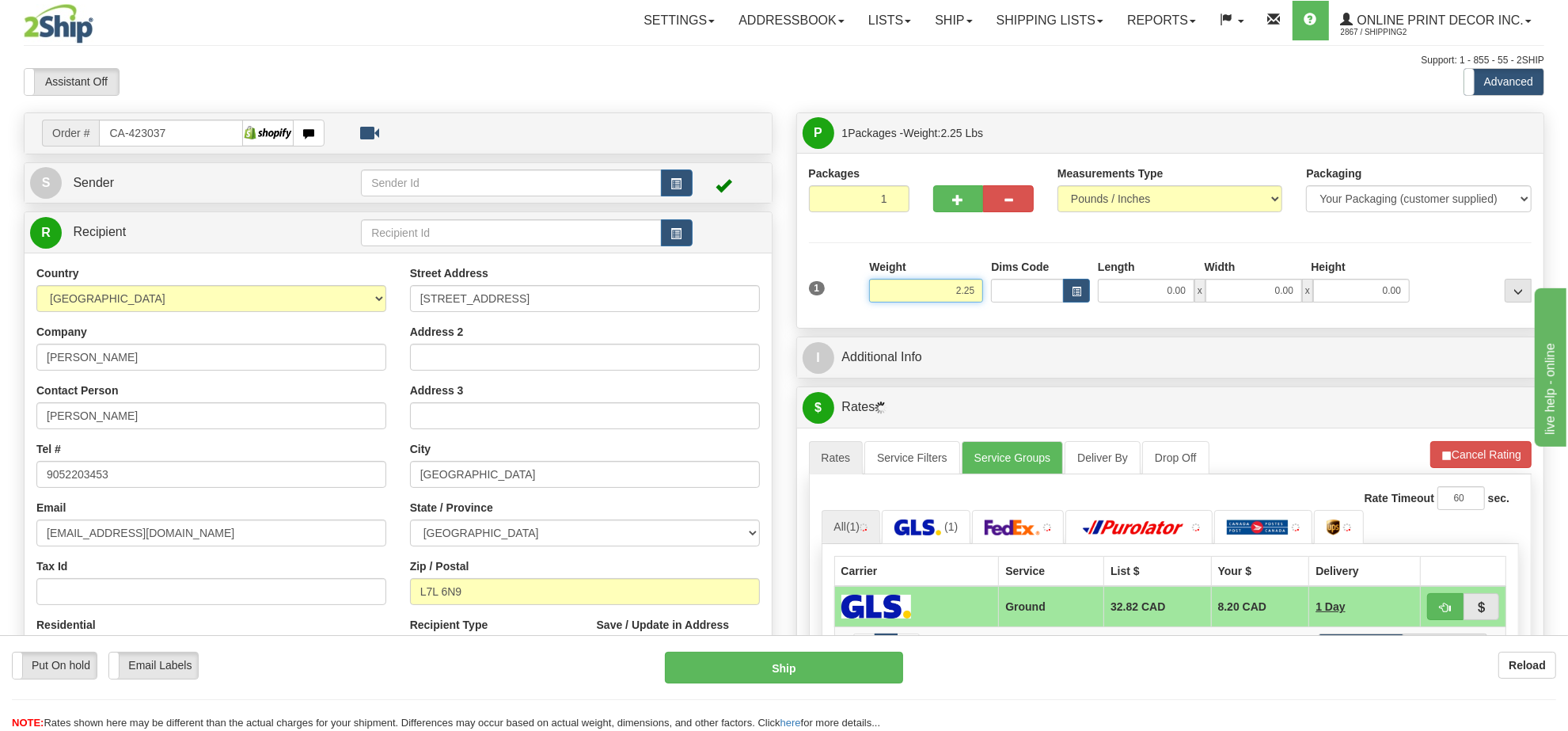
click at [951, 298] on input "2.25" at bounding box center [926, 290] width 114 height 24
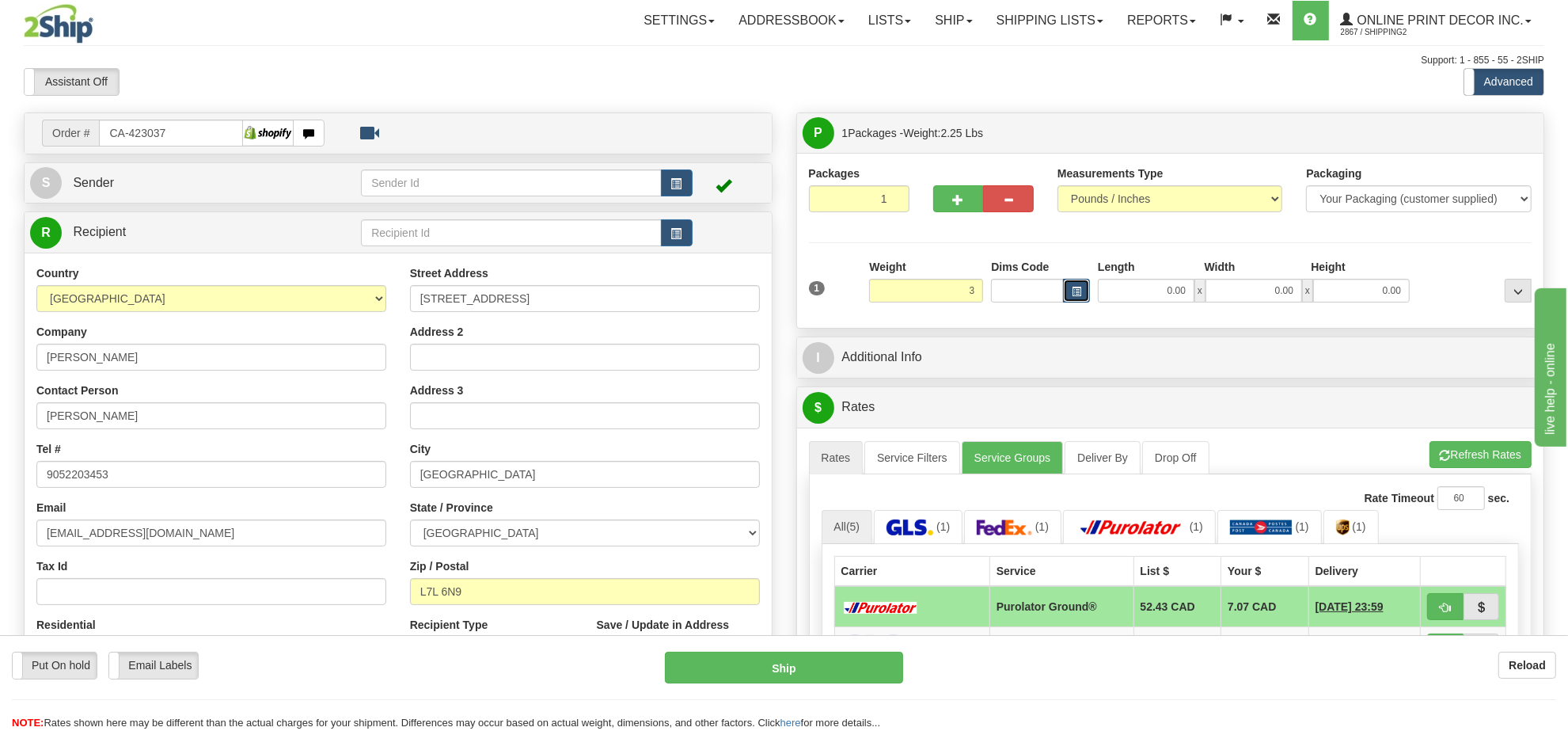
type input "3.00"
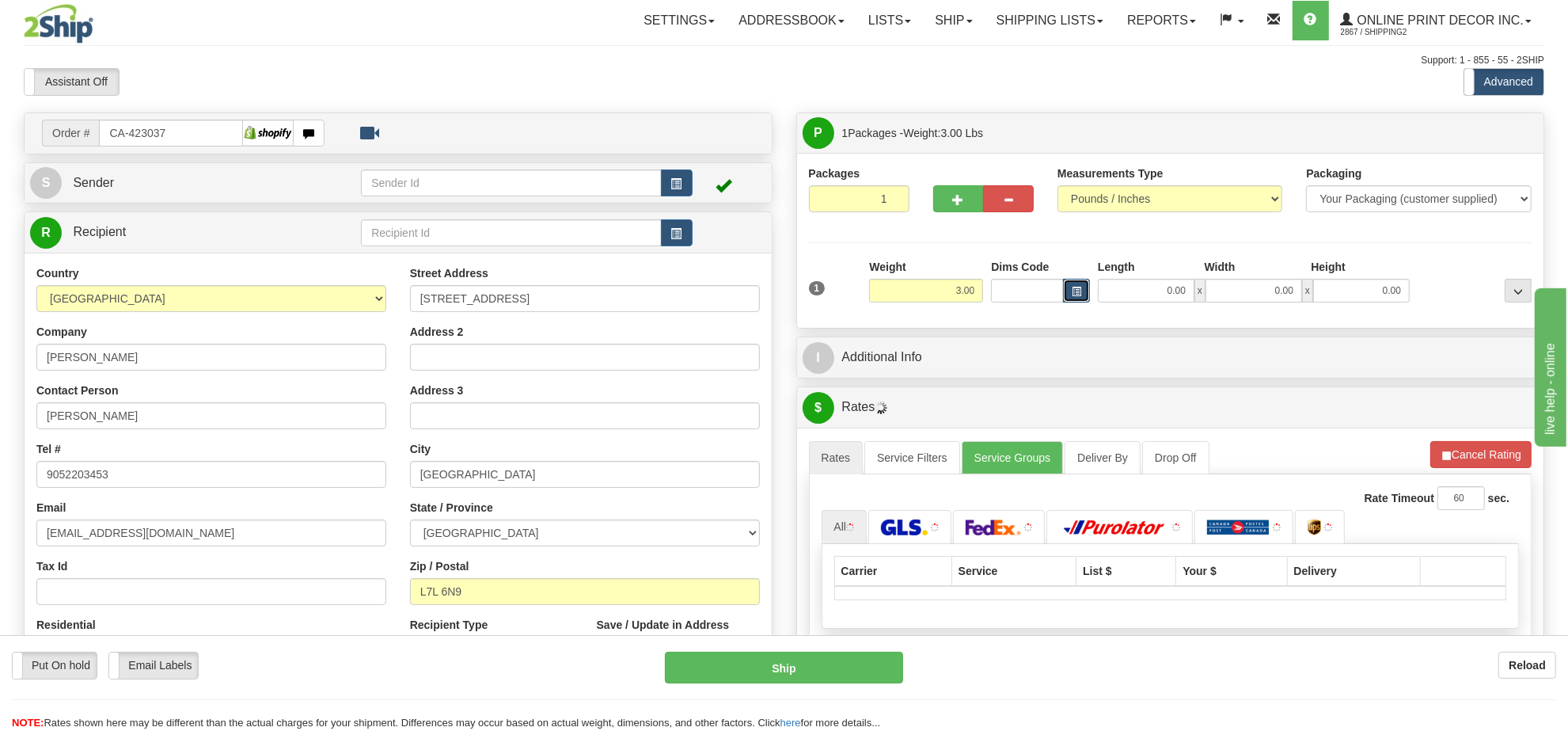
click at [1076, 289] on span "button" at bounding box center [1076, 291] width 10 height 9
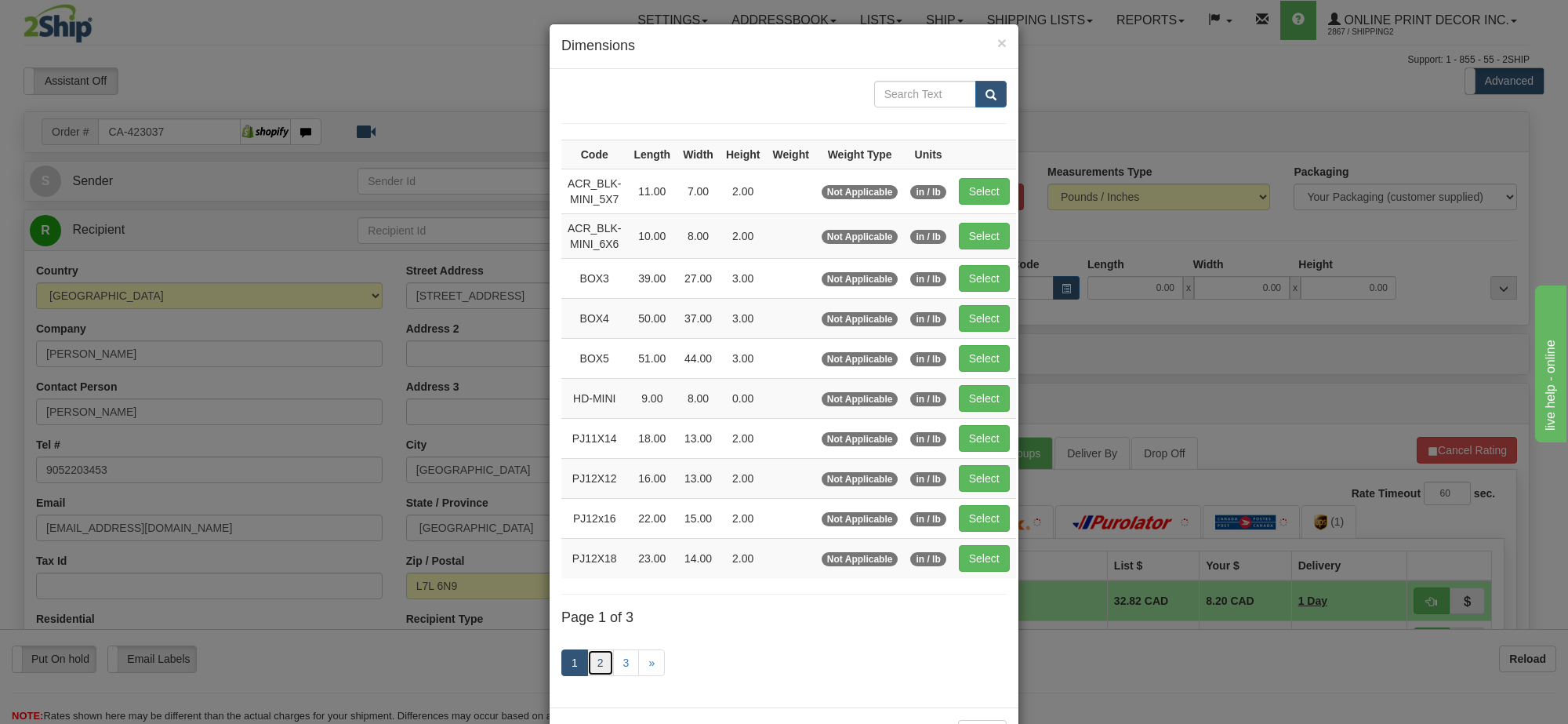
click at [592, 674] on link "2" at bounding box center [599, 662] width 26 height 26
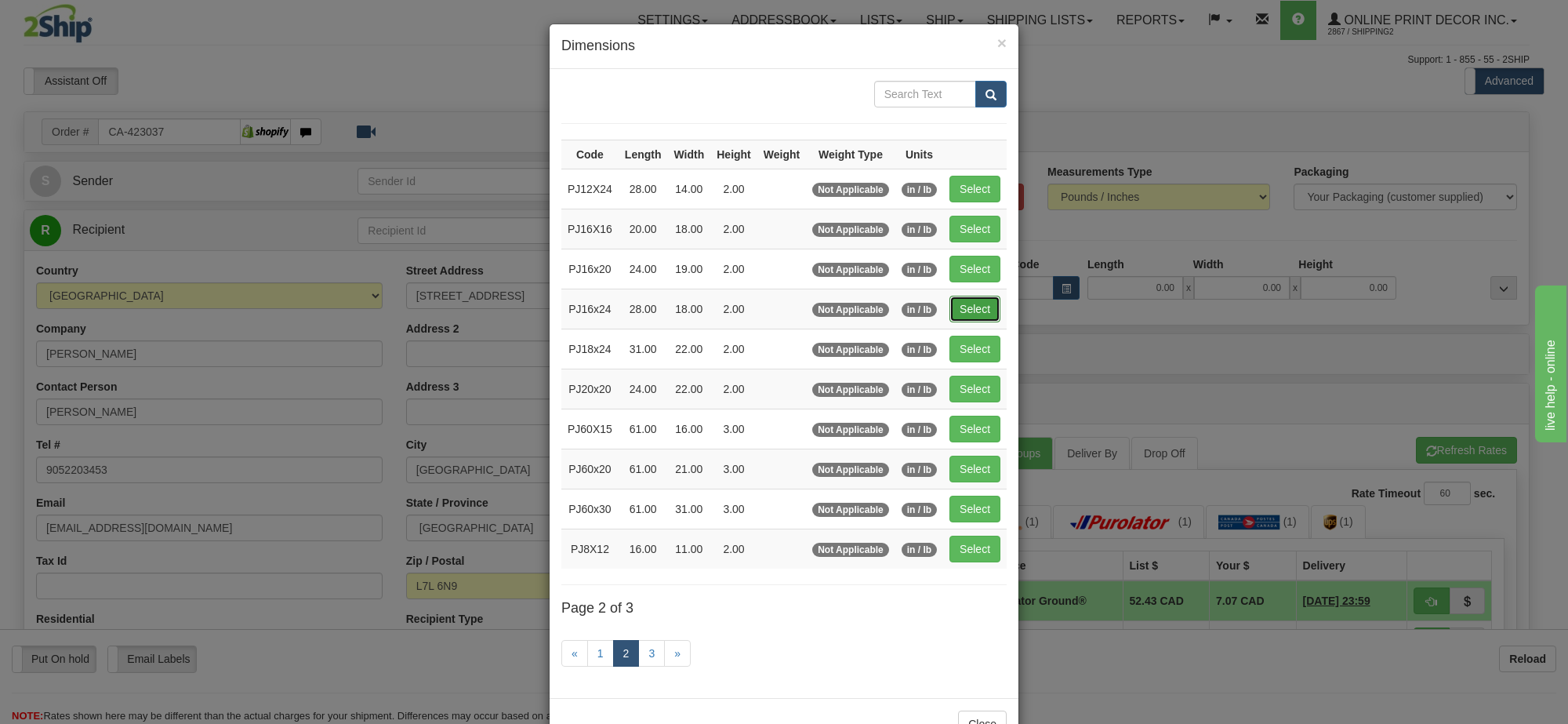
click at [989, 310] on button "Select" at bounding box center [974, 308] width 51 height 26
type input "PJ16x24"
type input "28.00"
type input "18.00"
type input "2.00"
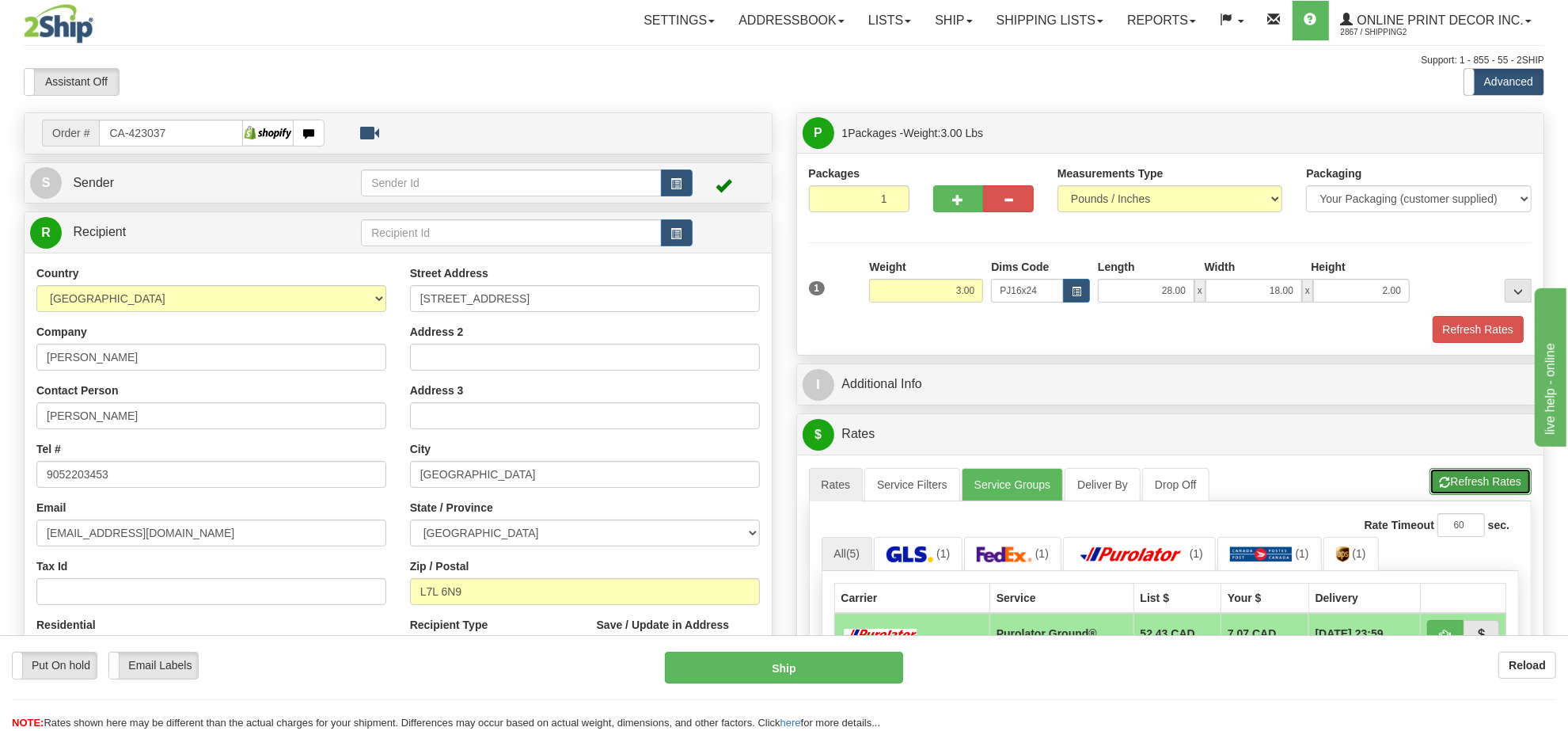
click at [1471, 476] on button "Refresh Rates" at bounding box center [1481, 481] width 102 height 26
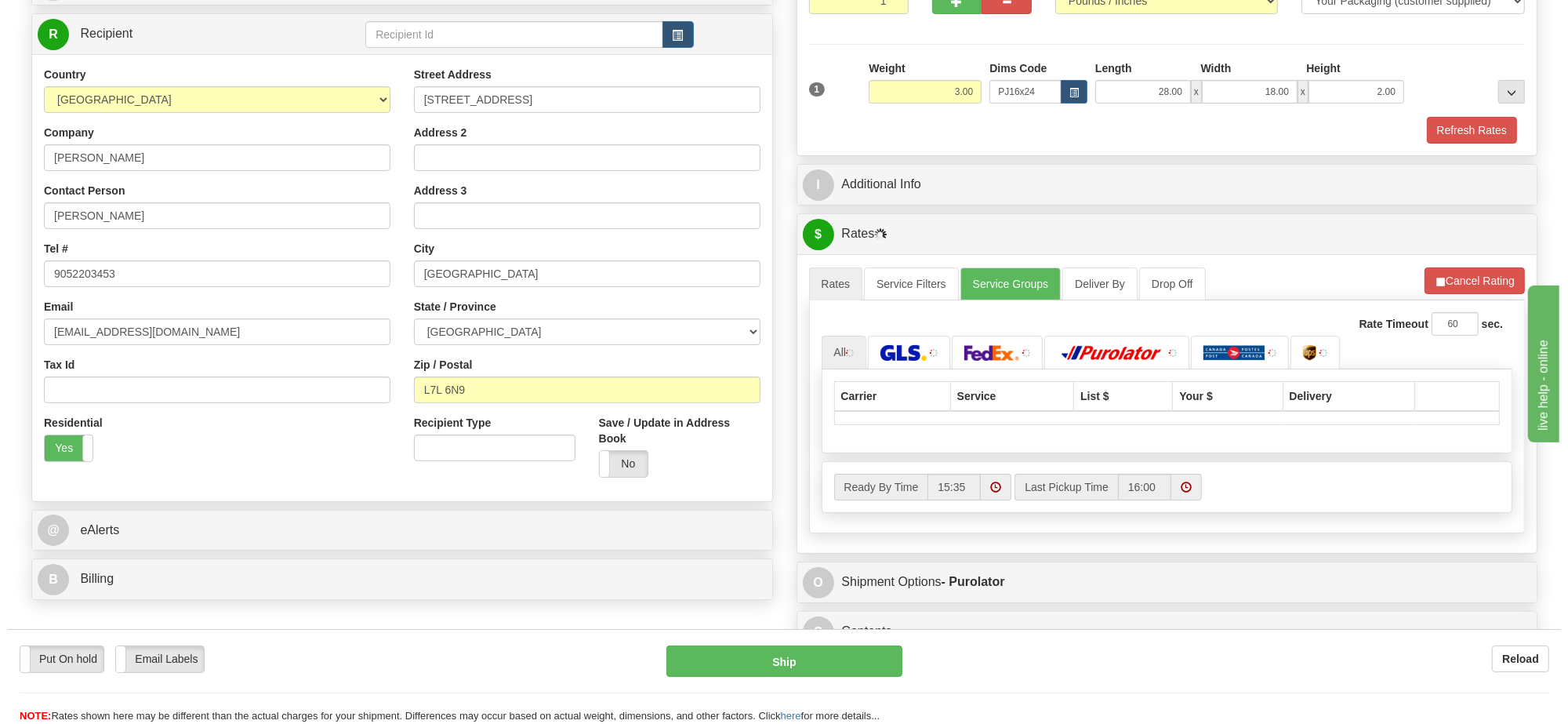
scroll to position [294, 0]
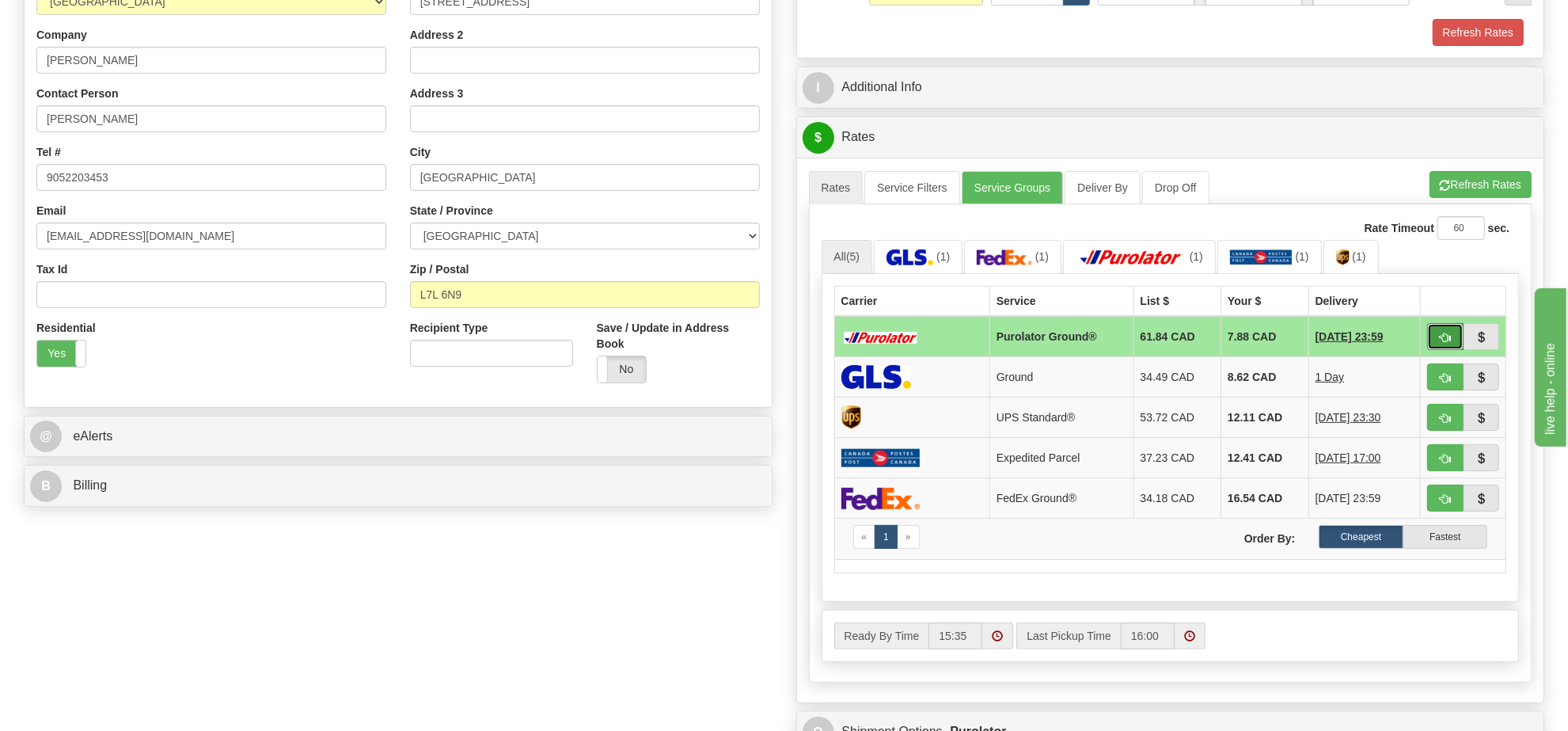
click at [1432, 341] on button "button" at bounding box center [1445, 336] width 36 height 26
type input "260"
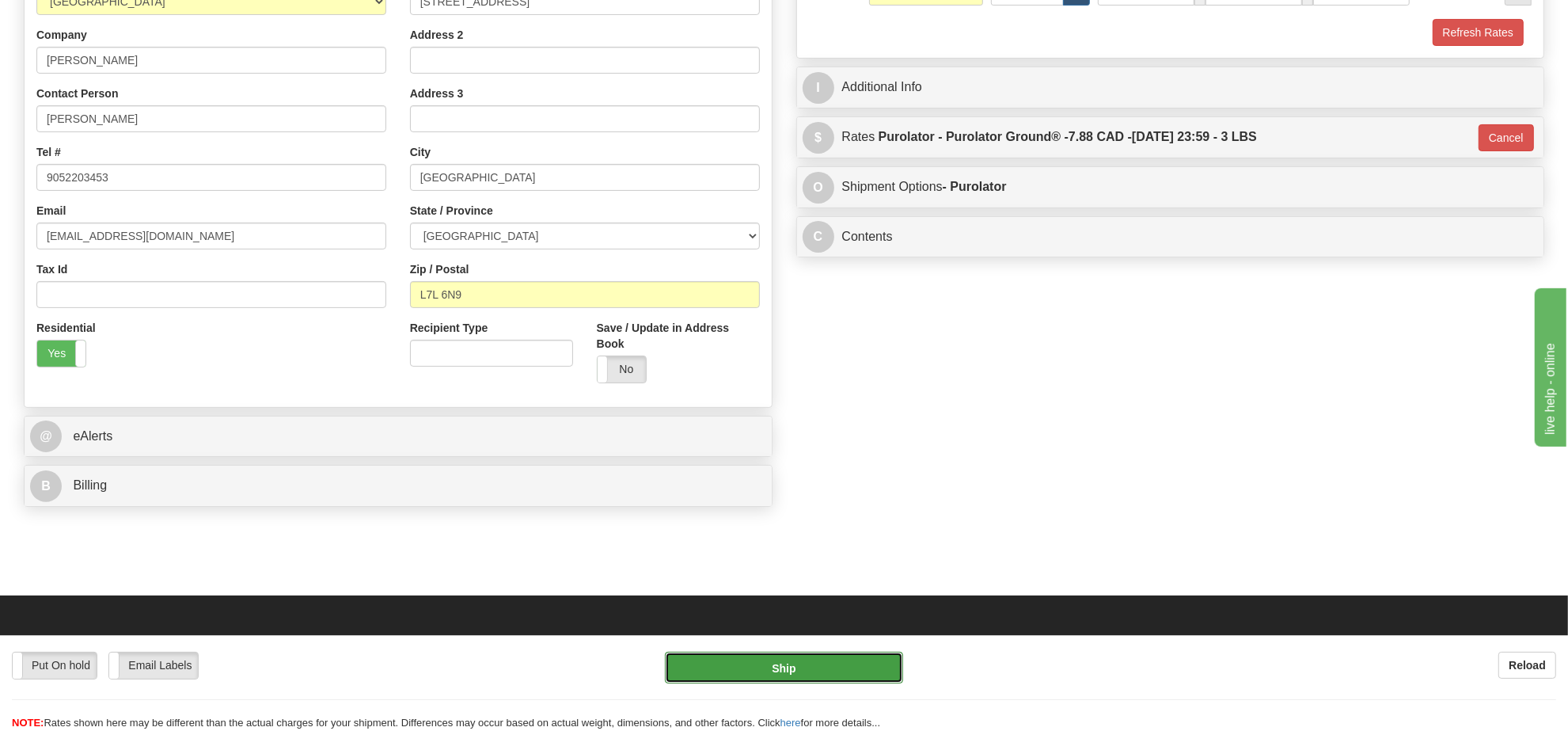
click at [856, 669] on button "Ship" at bounding box center [784, 667] width 237 height 31
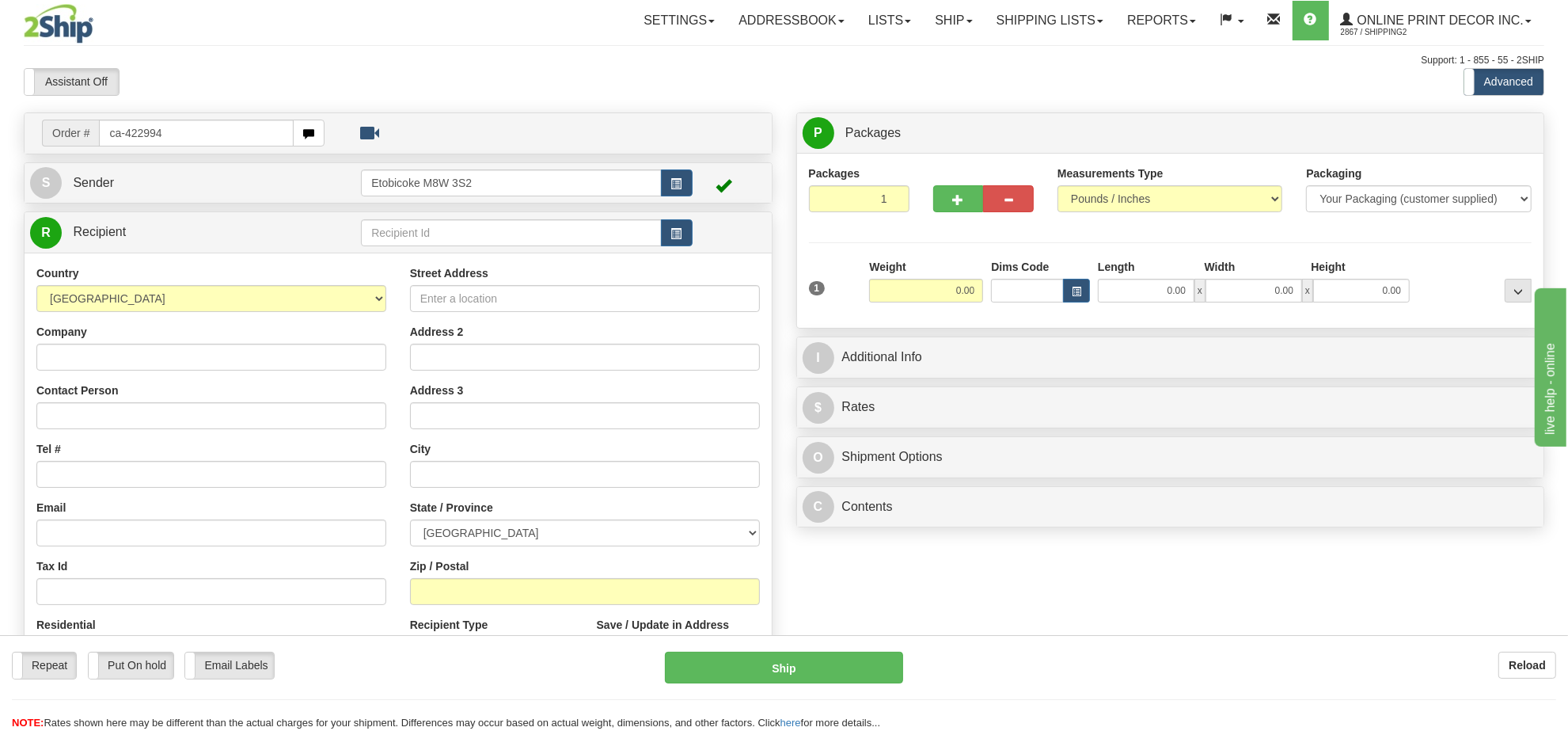
type input "ca-422994"
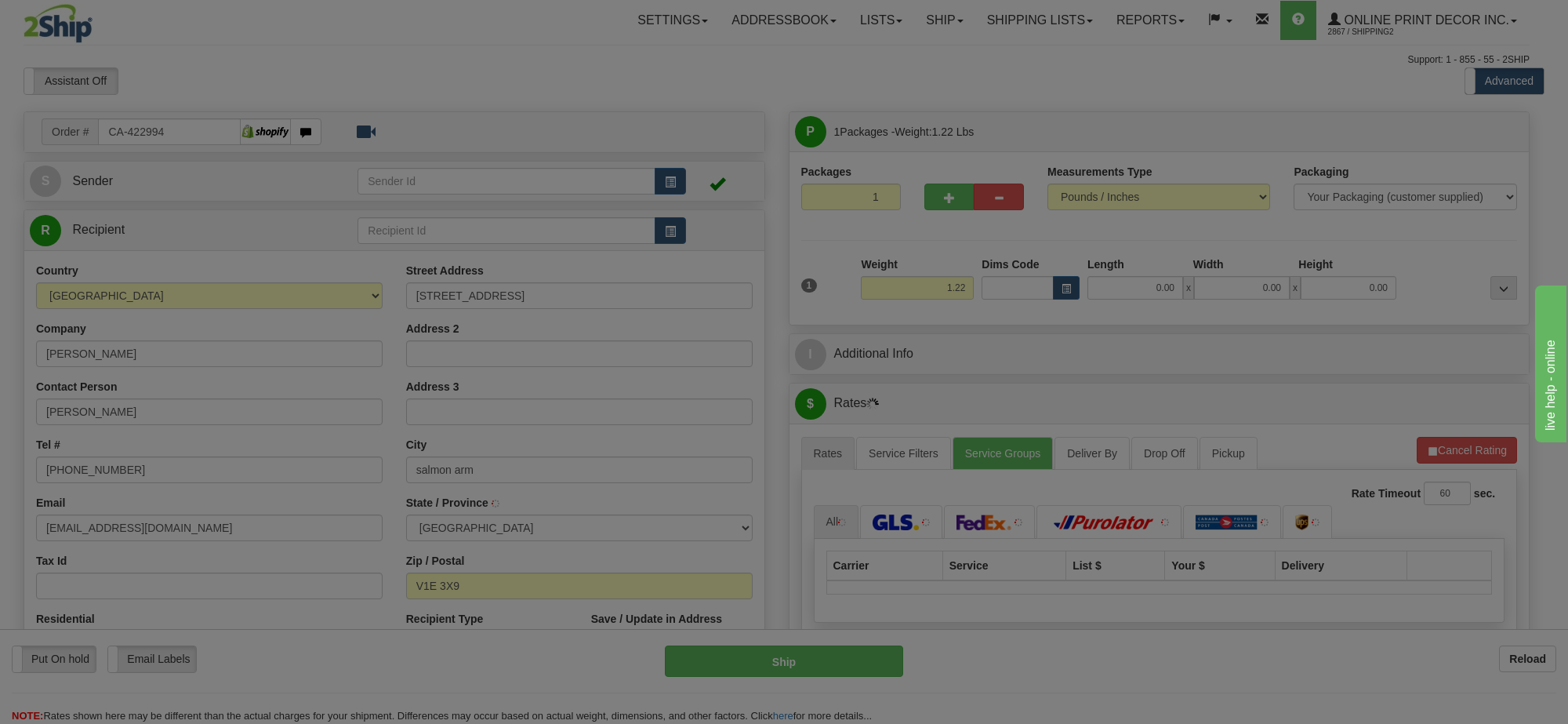
type input "SALMON ARM"
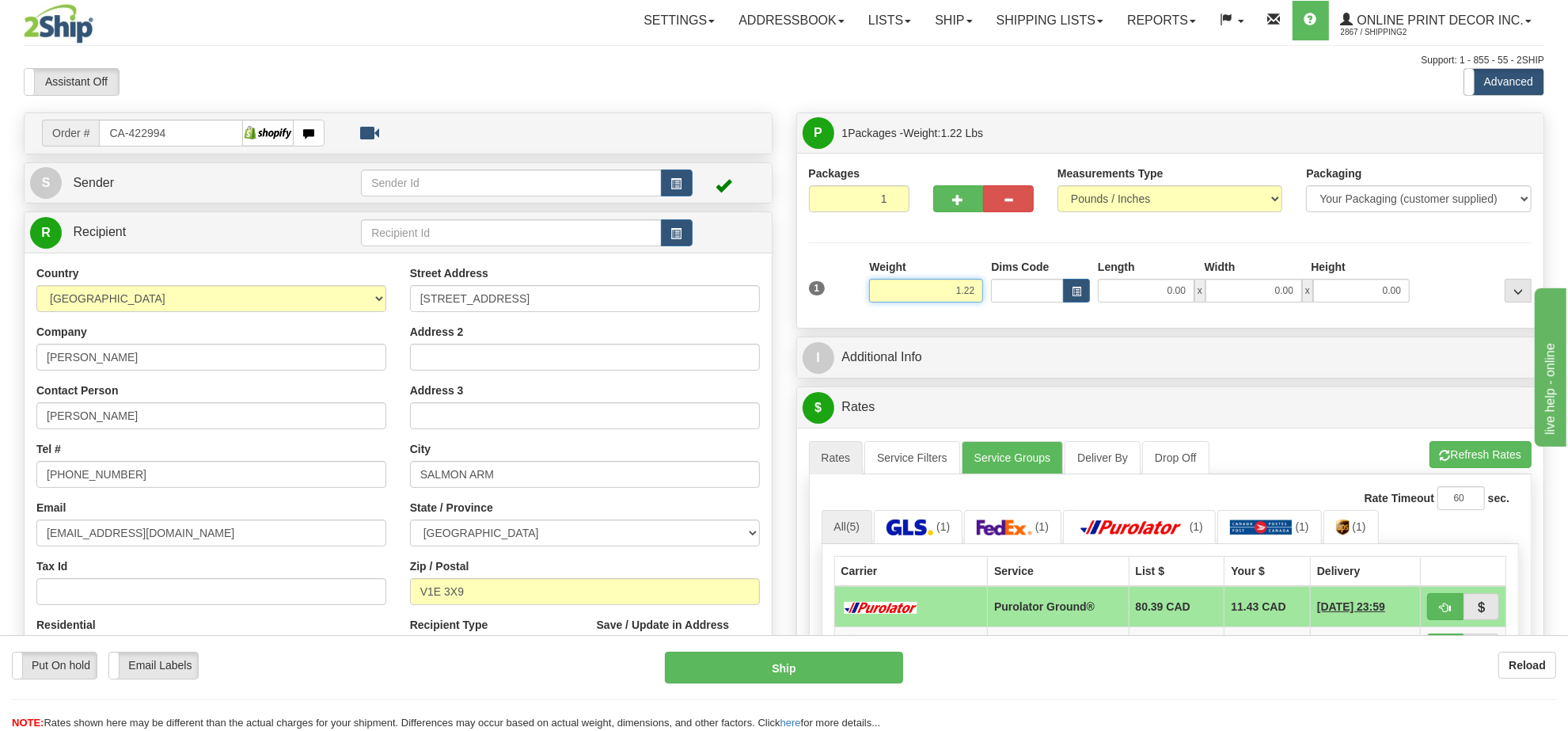
click at [958, 289] on input "1.22" at bounding box center [926, 290] width 114 height 24
type input "2.00"
click at [1086, 293] on button "button" at bounding box center [1076, 290] width 26 height 24
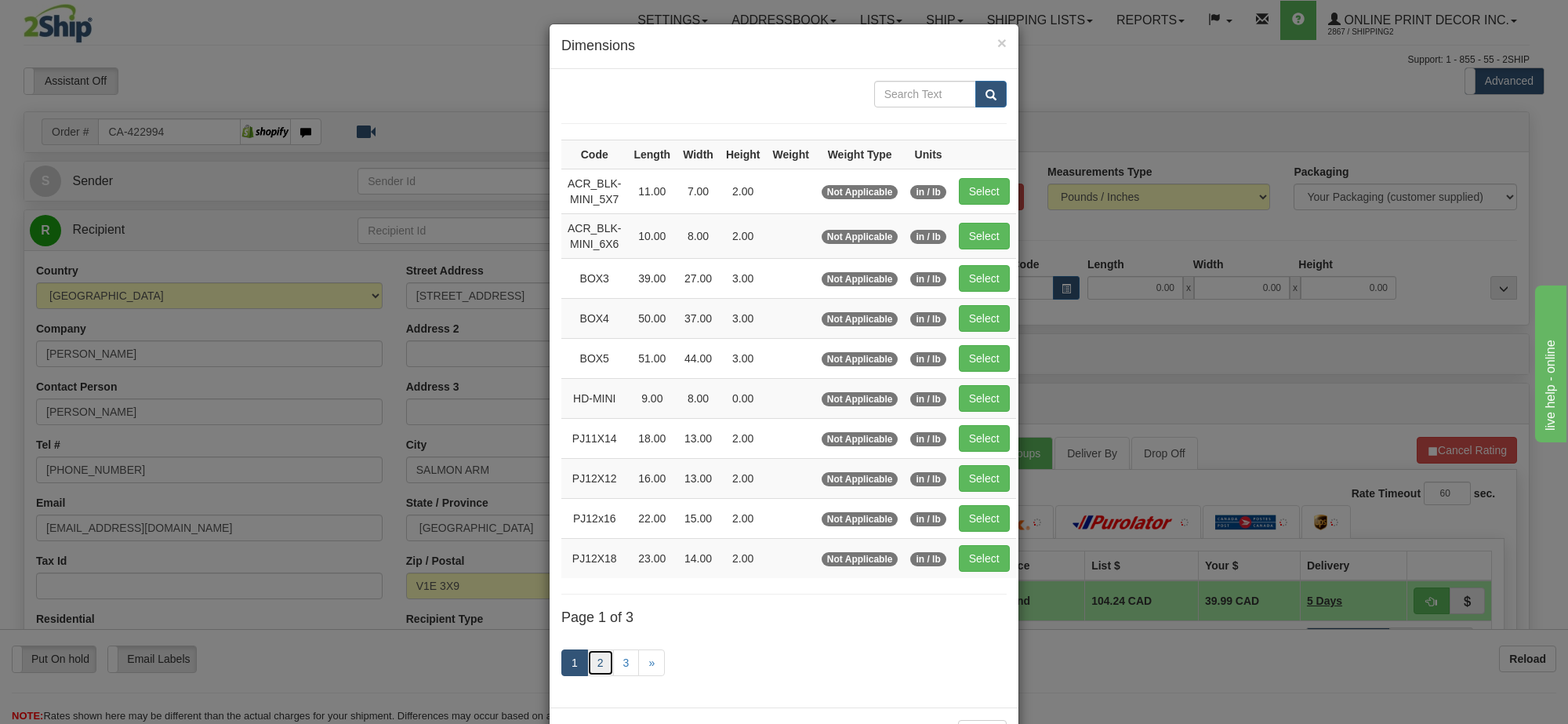
click at [597, 664] on link "2" at bounding box center [599, 662] width 26 height 26
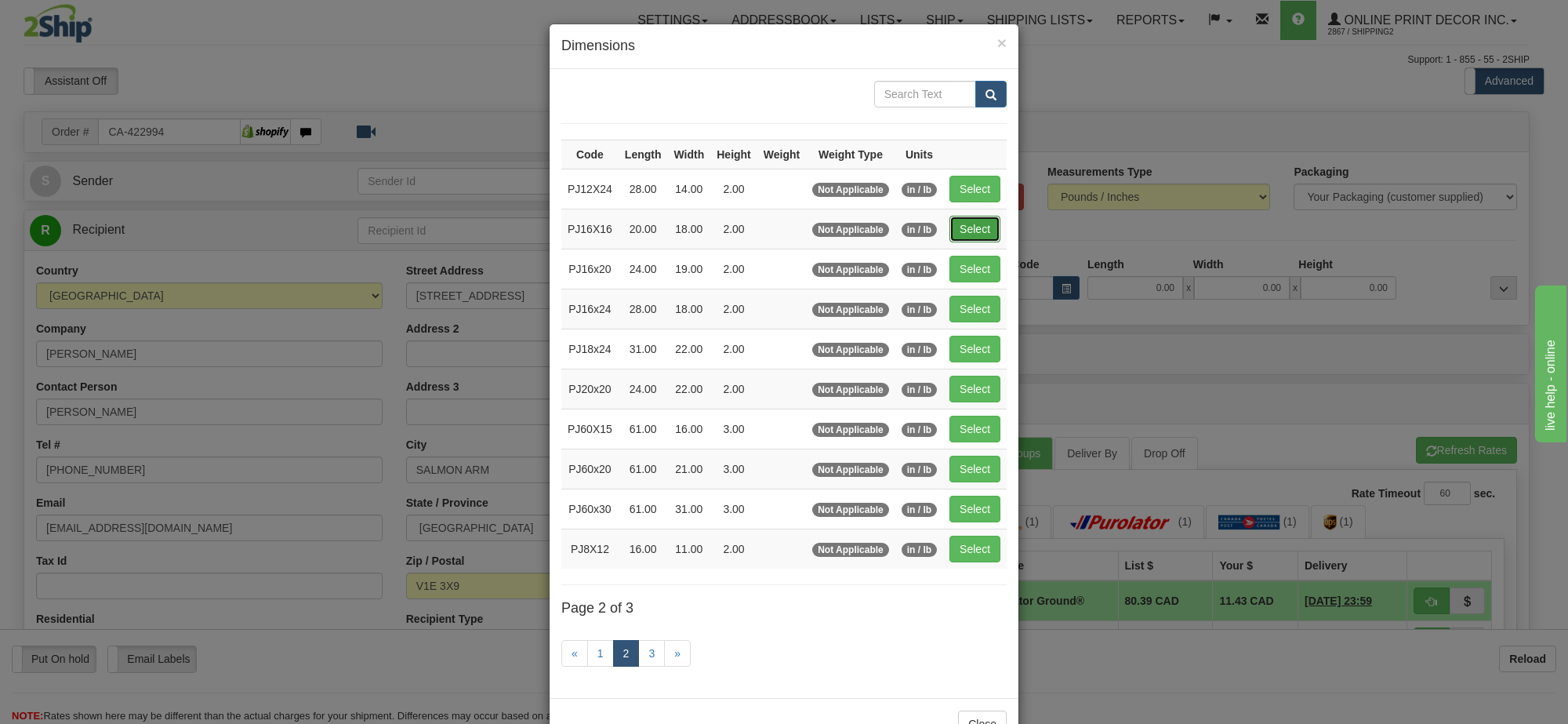
click at [971, 235] on button "Select" at bounding box center [974, 228] width 51 height 26
type input "PJ16X16"
type input "20.00"
type input "18.00"
type input "2.00"
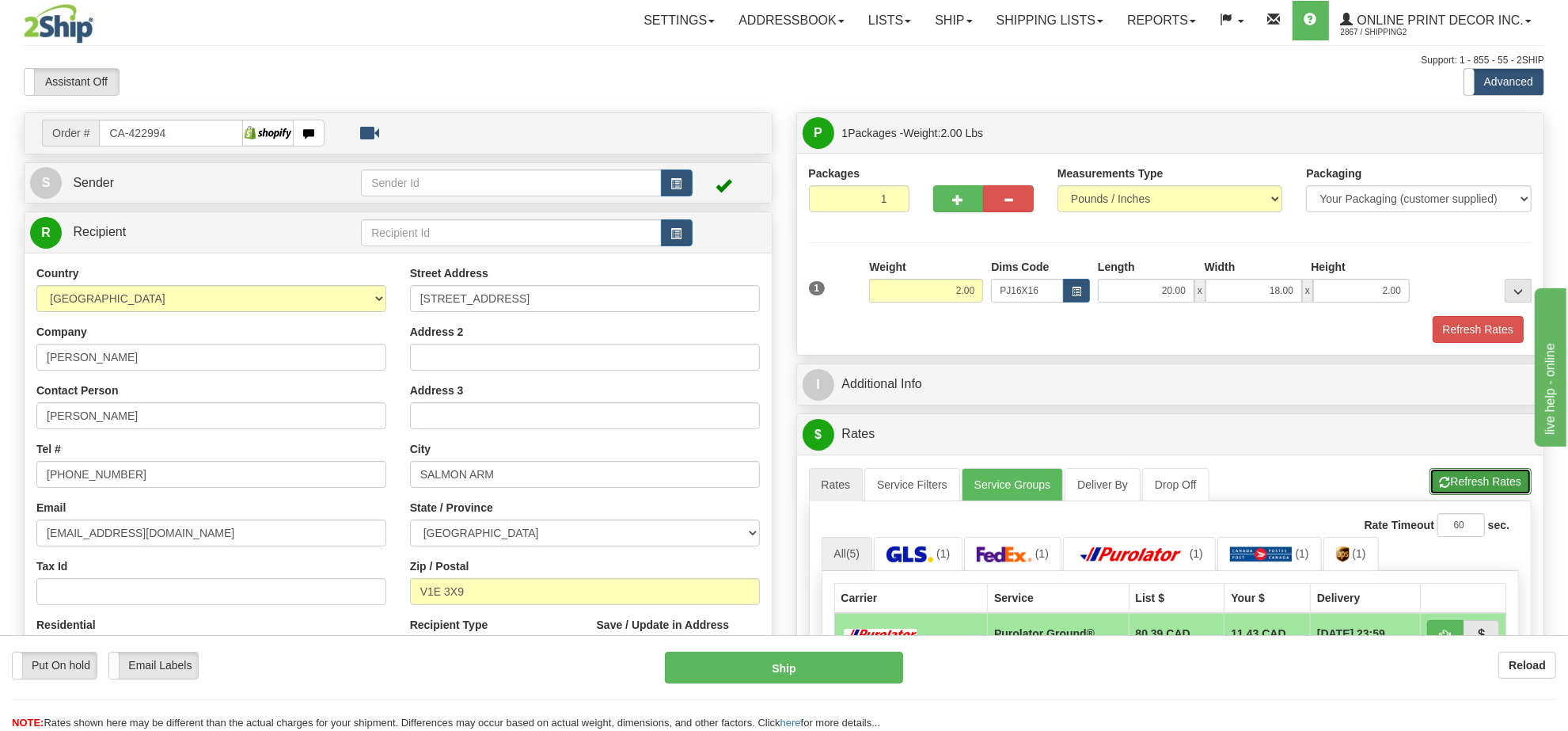
click at [1494, 495] on button "Refresh Rates" at bounding box center [1481, 481] width 102 height 26
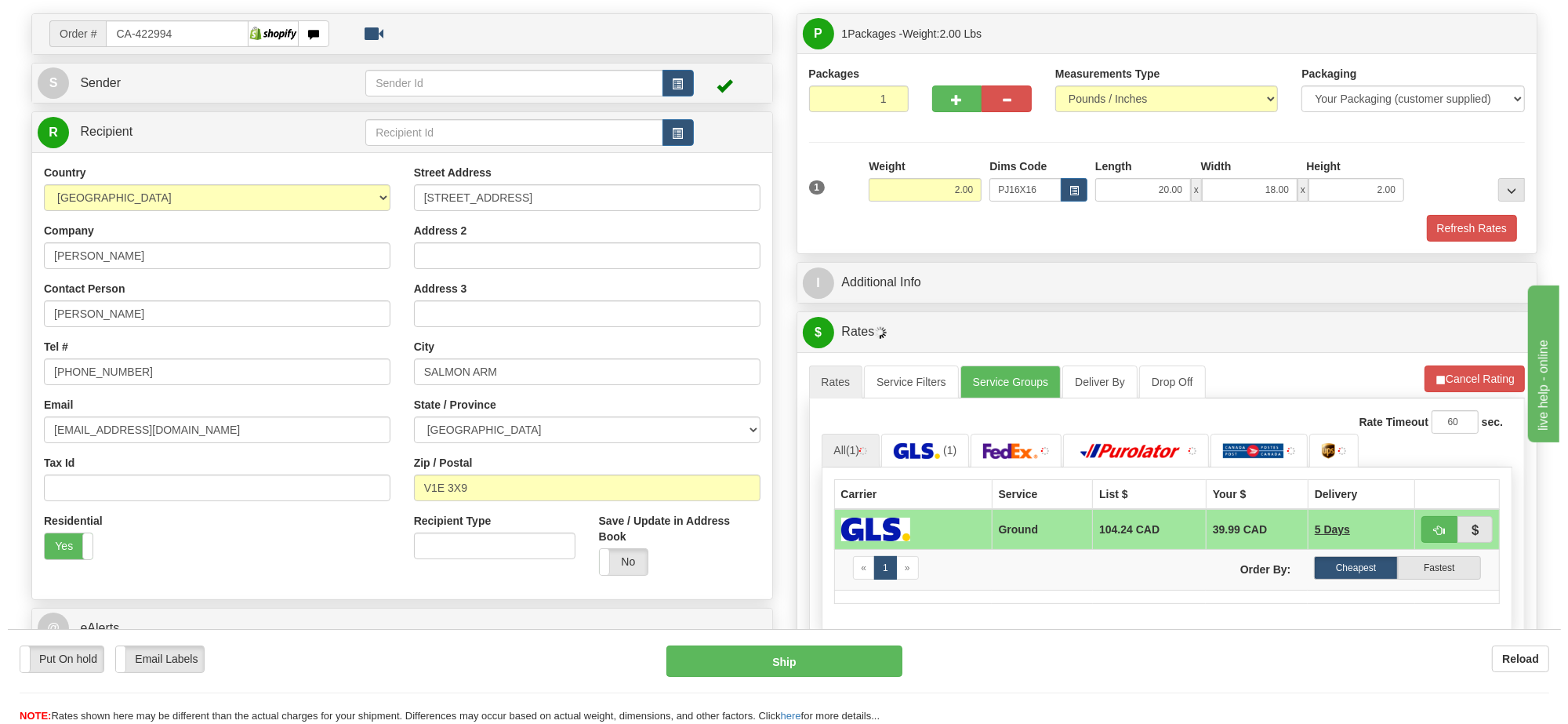
scroll to position [196, 0]
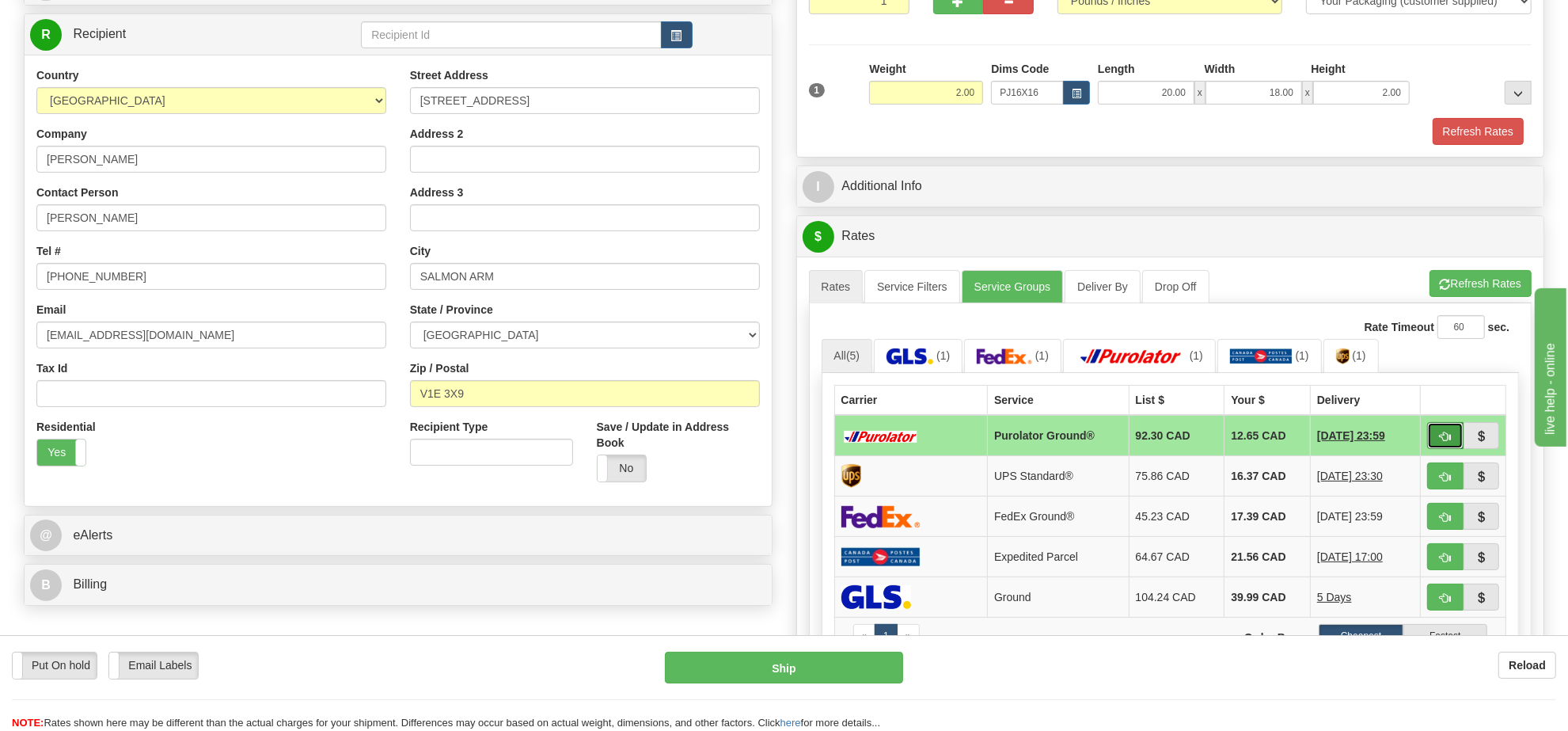
click at [1432, 444] on button "button" at bounding box center [1445, 435] width 36 height 26
type input "260"
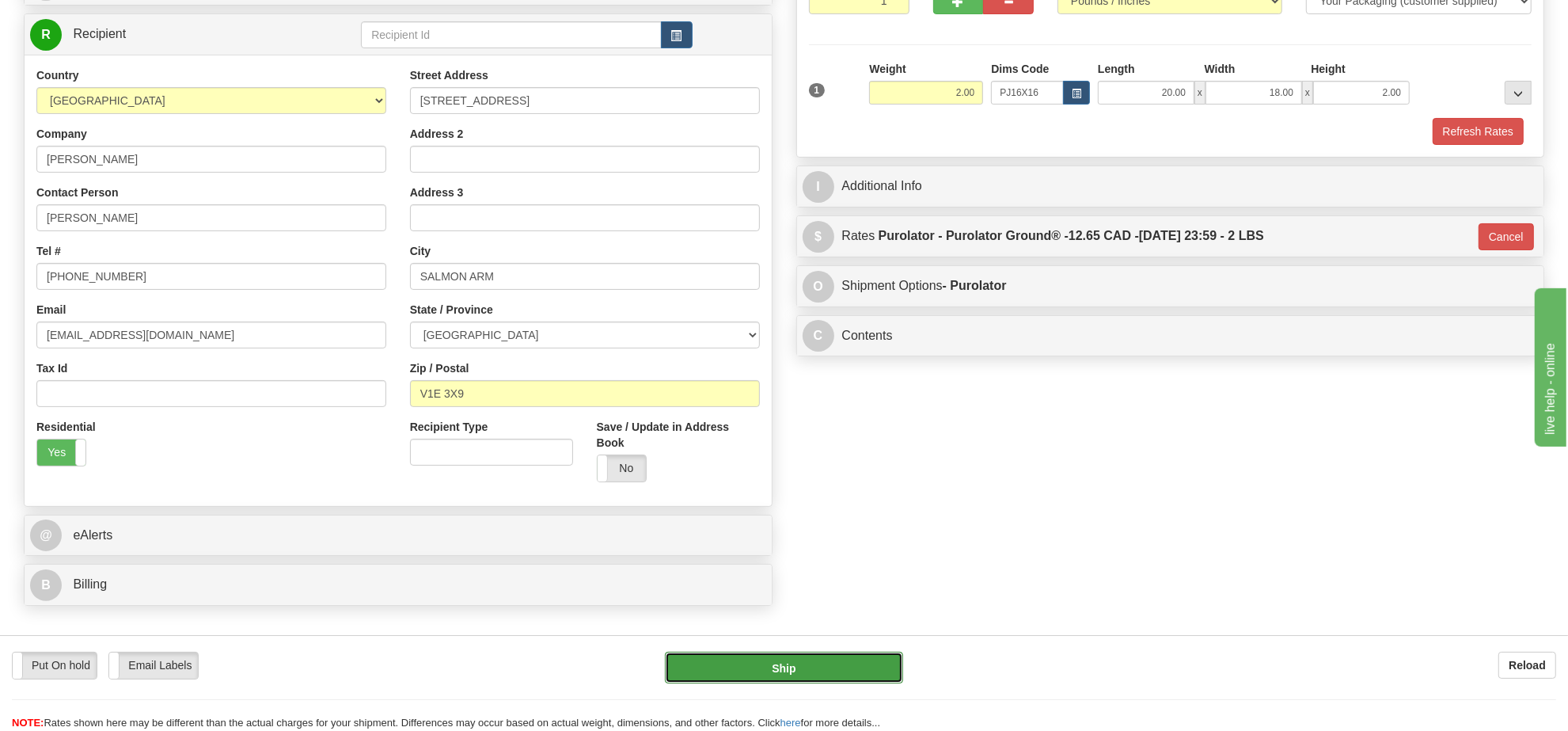
click at [777, 666] on button "Ship" at bounding box center [784, 667] width 237 height 31
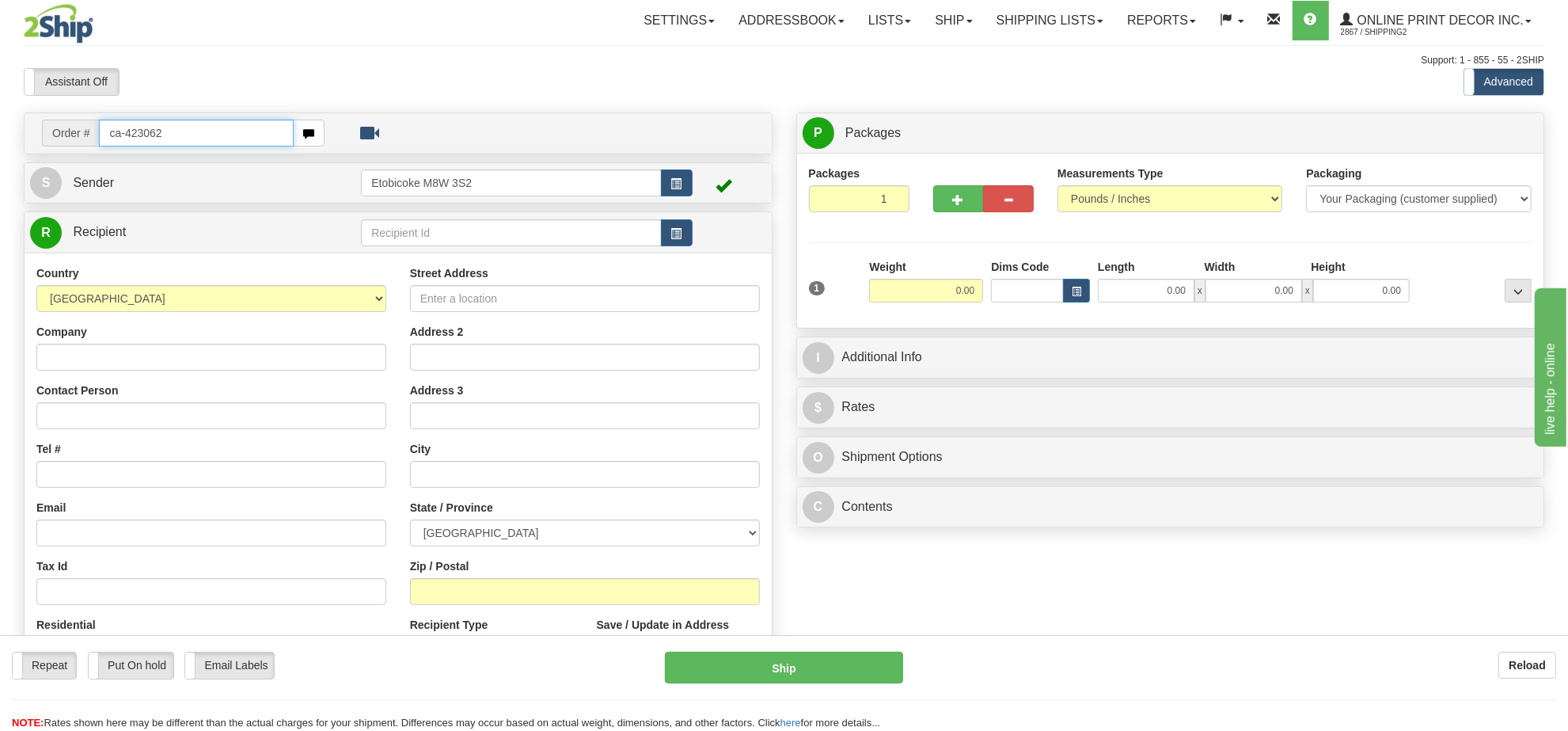
type input "ca-423062"
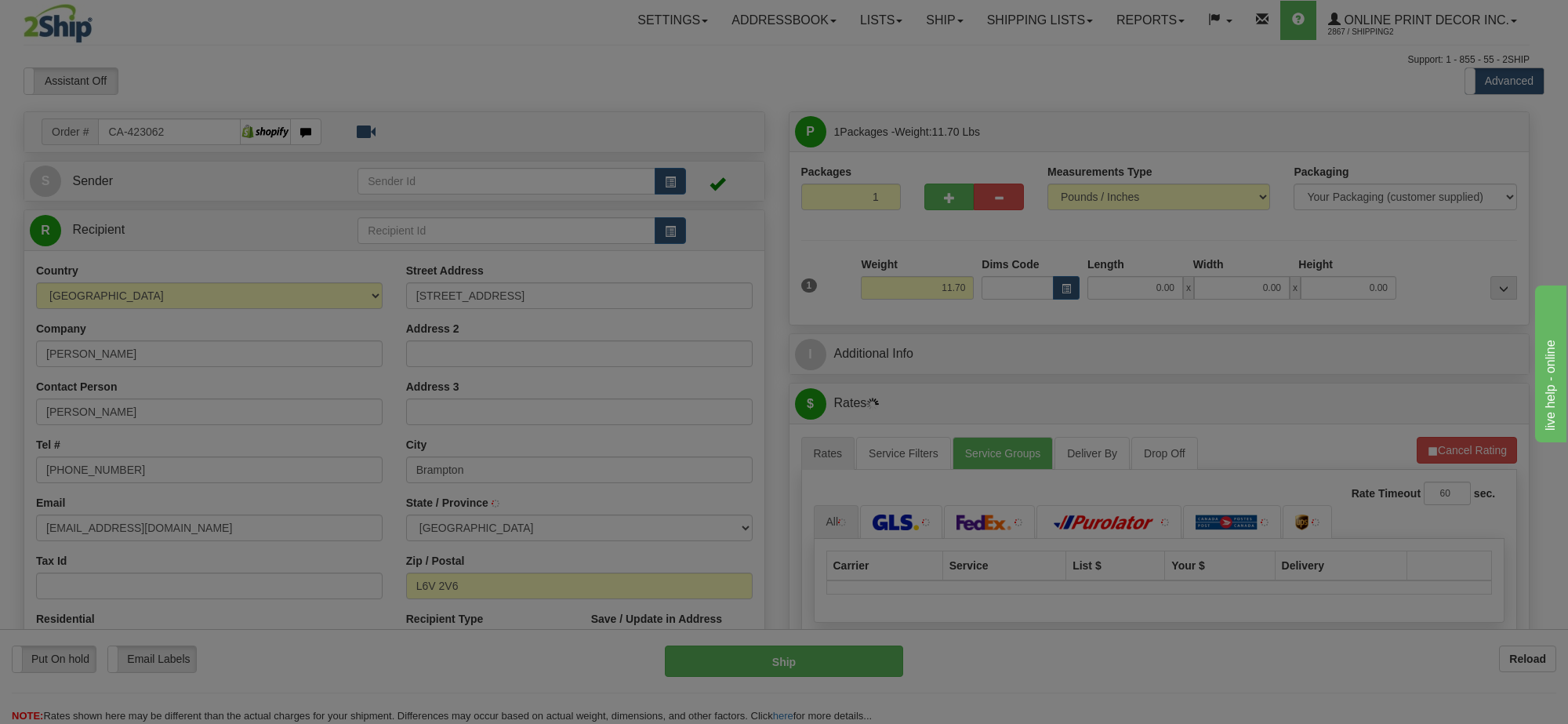
type input "BRAMPTON"
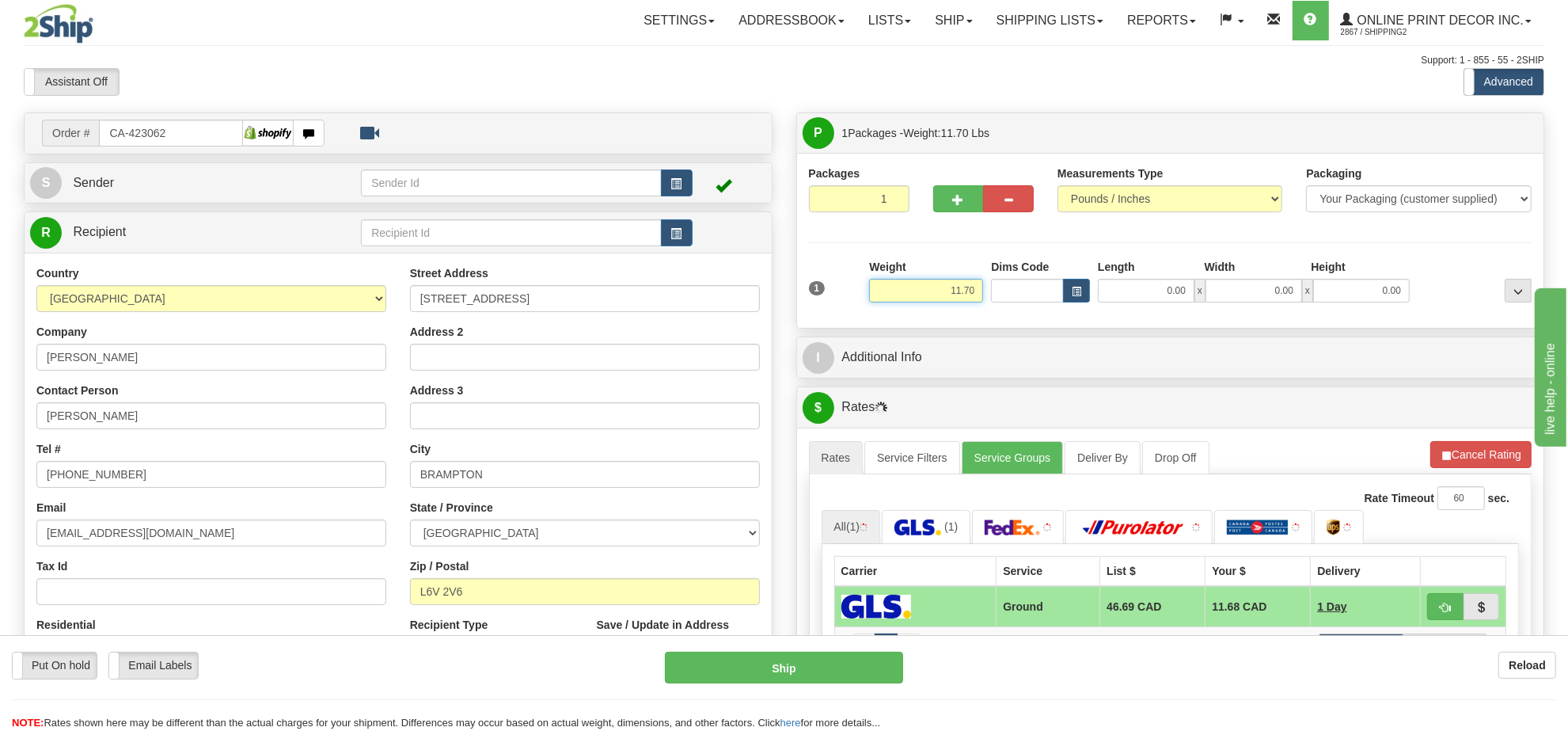
click at [965, 294] on input "11.70" at bounding box center [926, 290] width 114 height 24
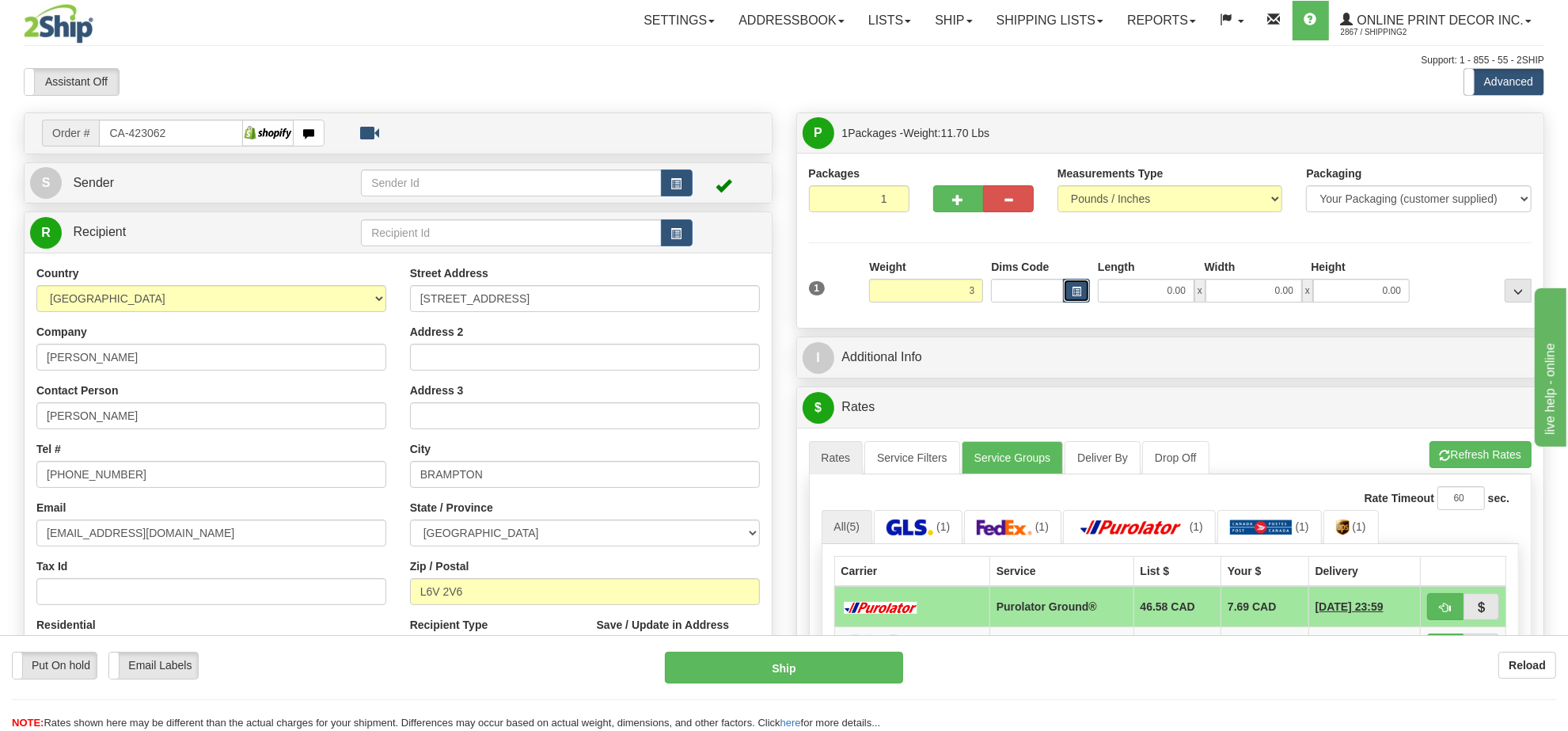
type input "3.00"
click at [1073, 301] on button "button" at bounding box center [1076, 290] width 26 height 24
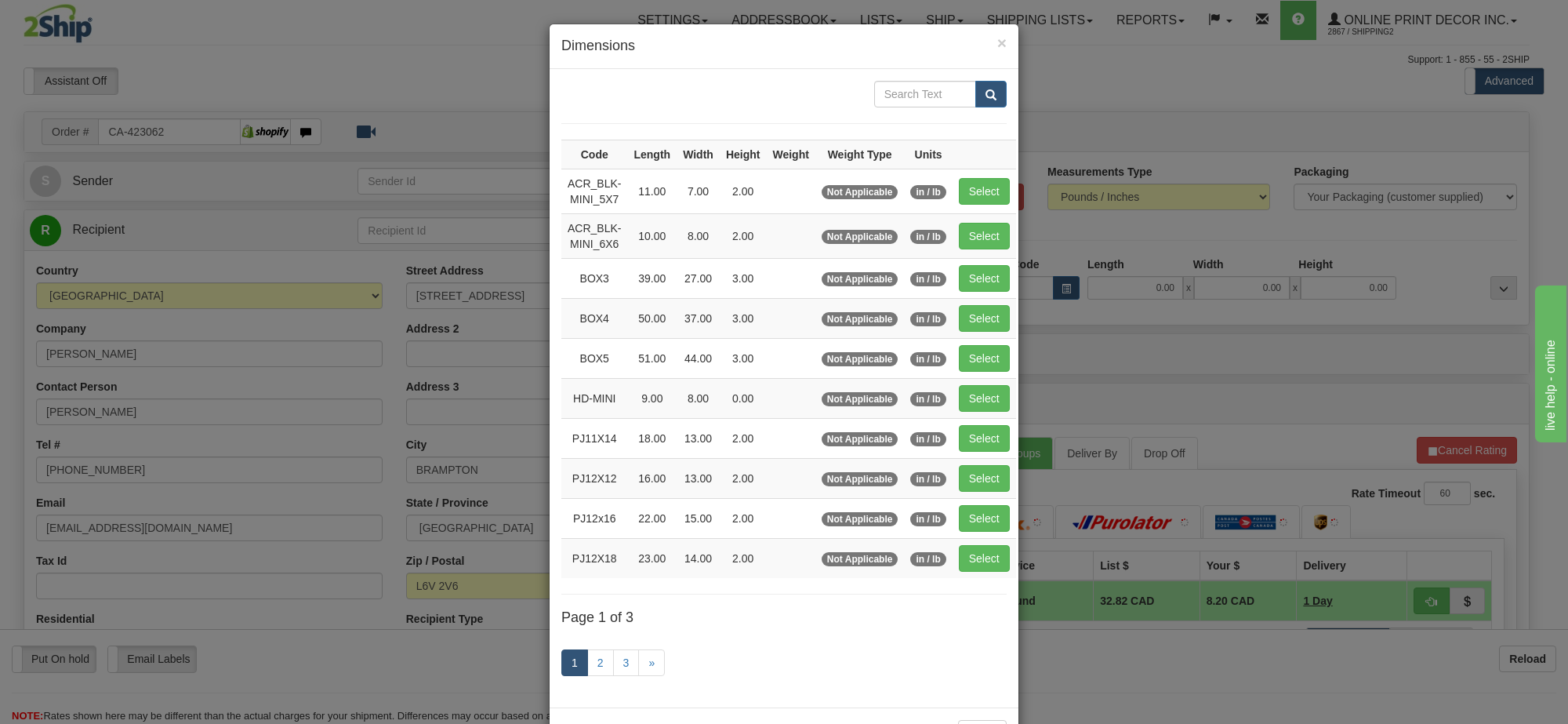
click at [596, 684] on div "1 2 3 »" at bounding box center [784, 665] width 445 height 62
click at [596, 671] on link "2" at bounding box center [599, 662] width 26 height 26
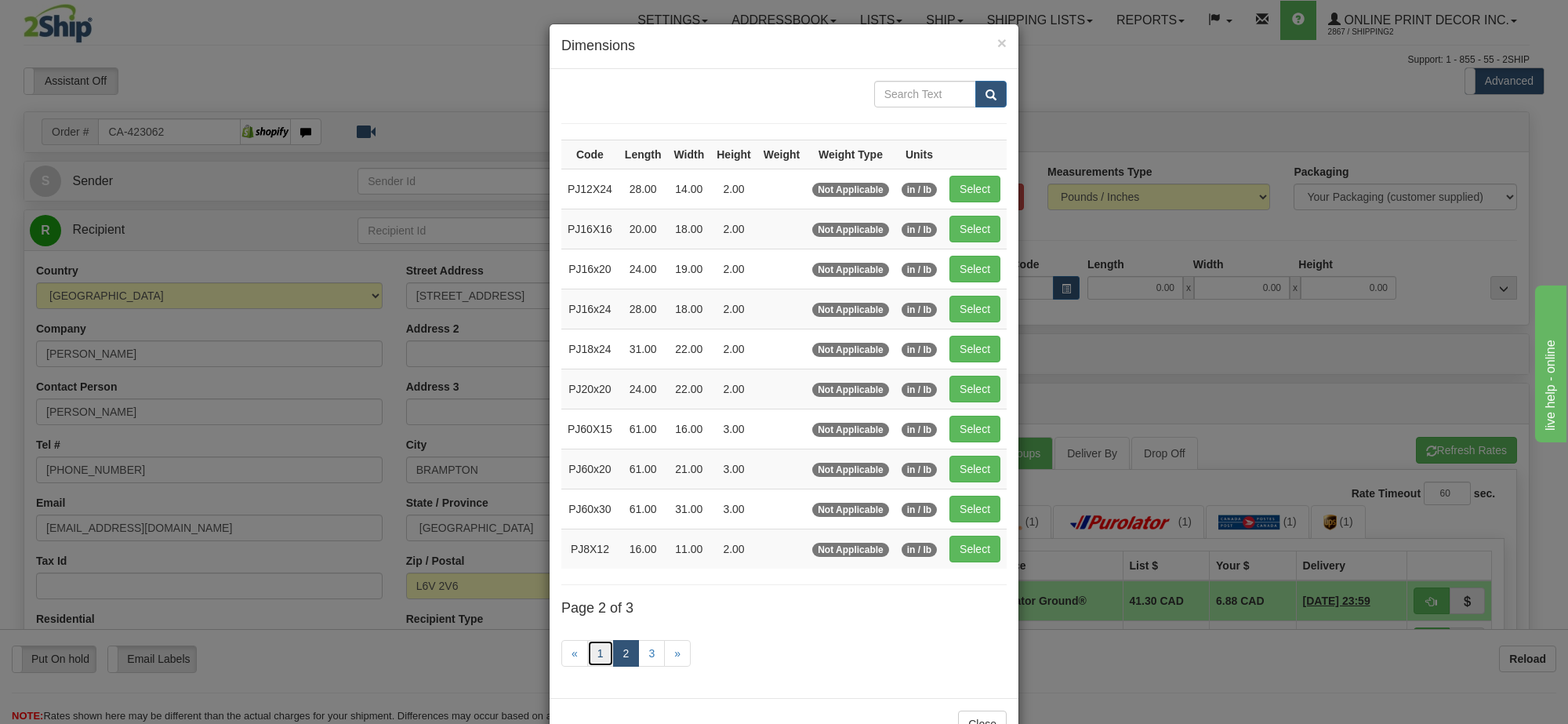
click at [591, 667] on link "1" at bounding box center [599, 652] width 26 height 26
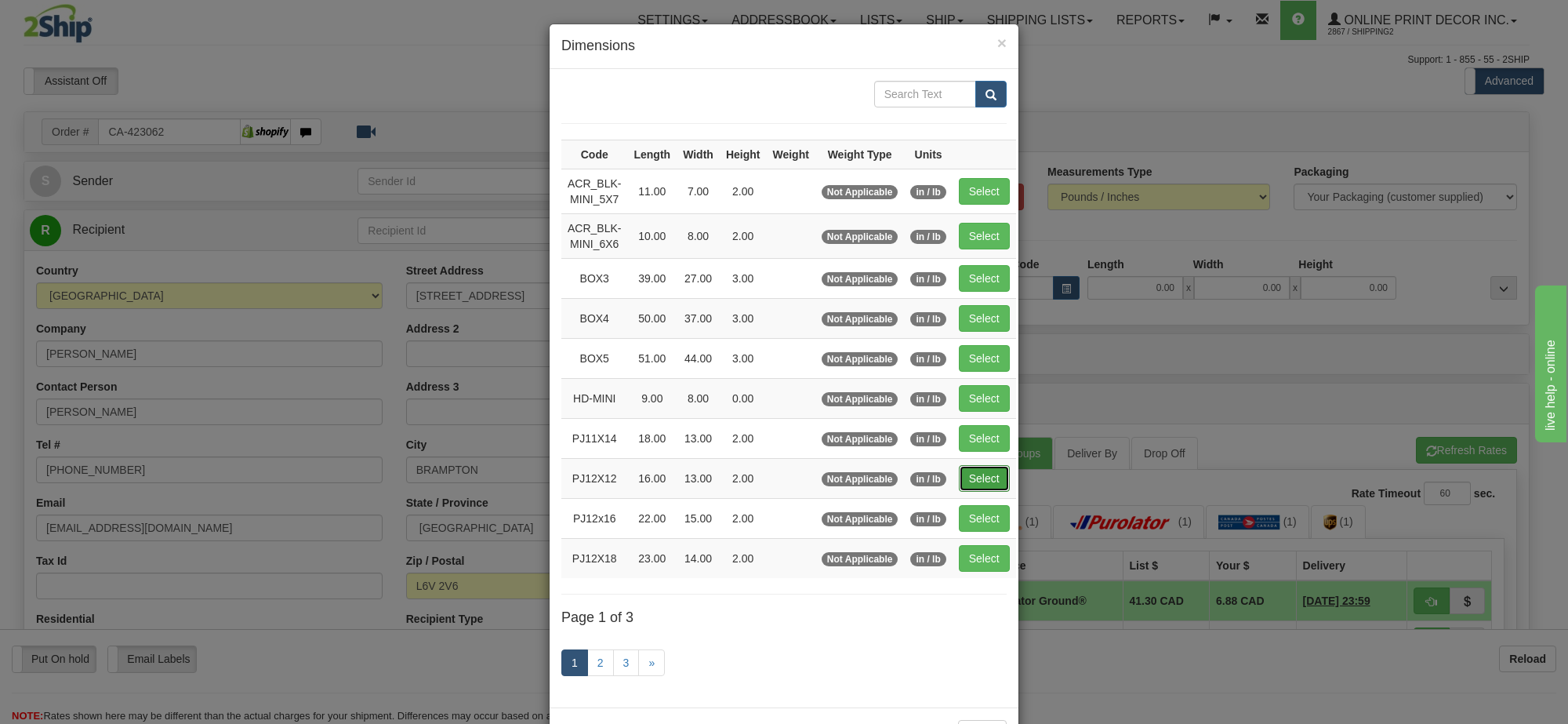
click at [974, 489] on button "Select" at bounding box center [984, 477] width 51 height 26
type input "PJ12X12"
type input "16.00"
type input "13.00"
type input "2.00"
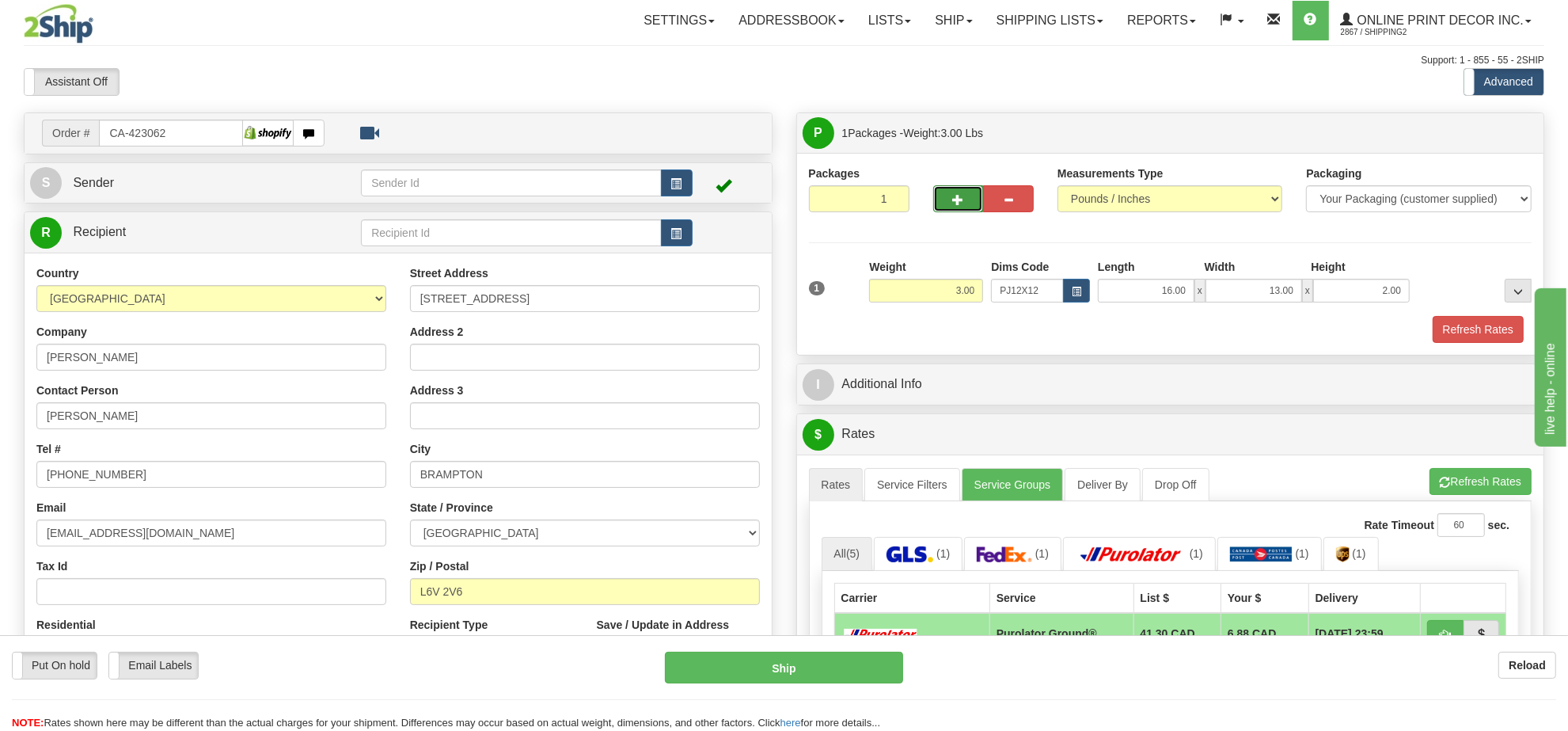
click at [963, 198] on span "button" at bounding box center [958, 199] width 11 height 10
radio input "true"
type input "2"
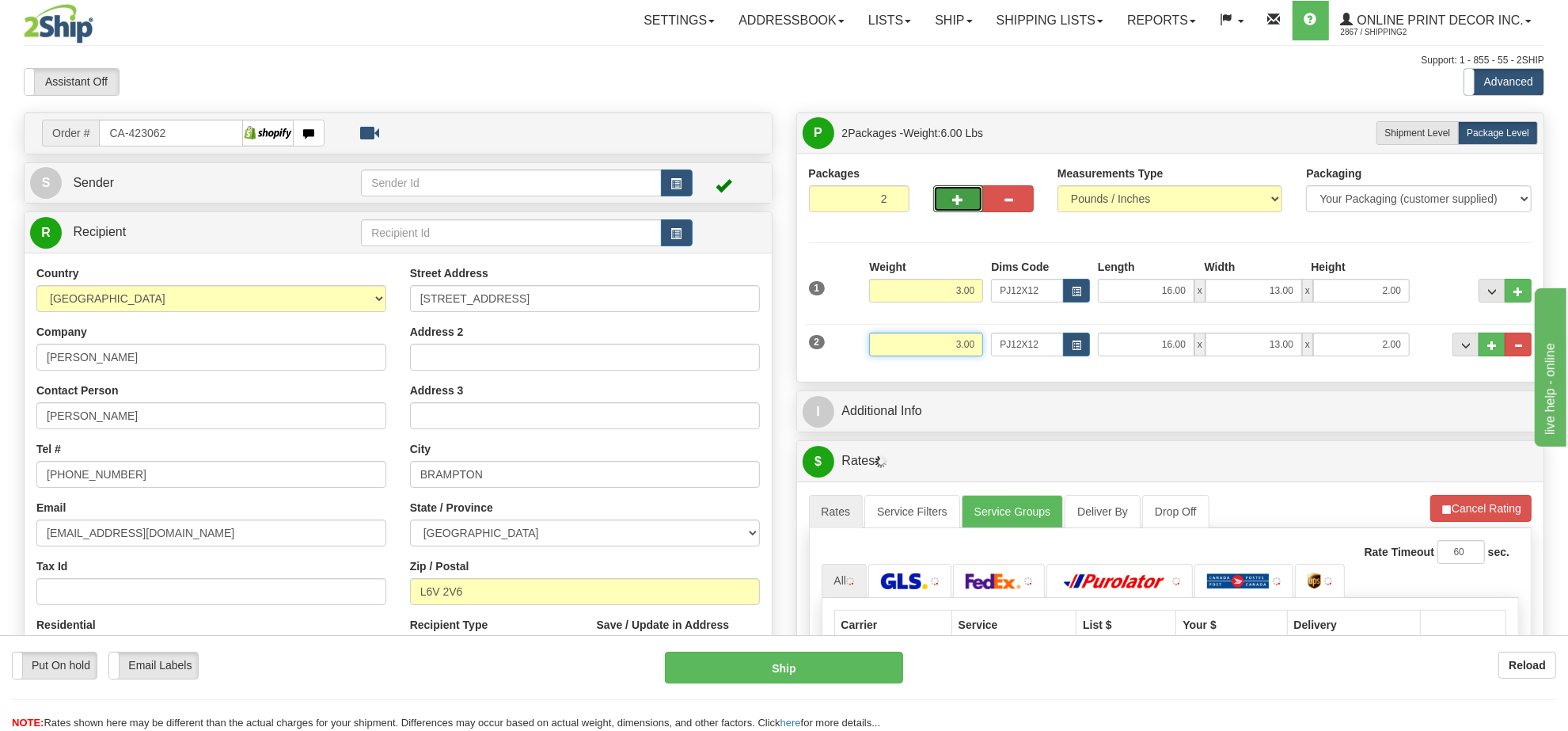
click at [969, 344] on input "3.00" at bounding box center [926, 344] width 114 height 24
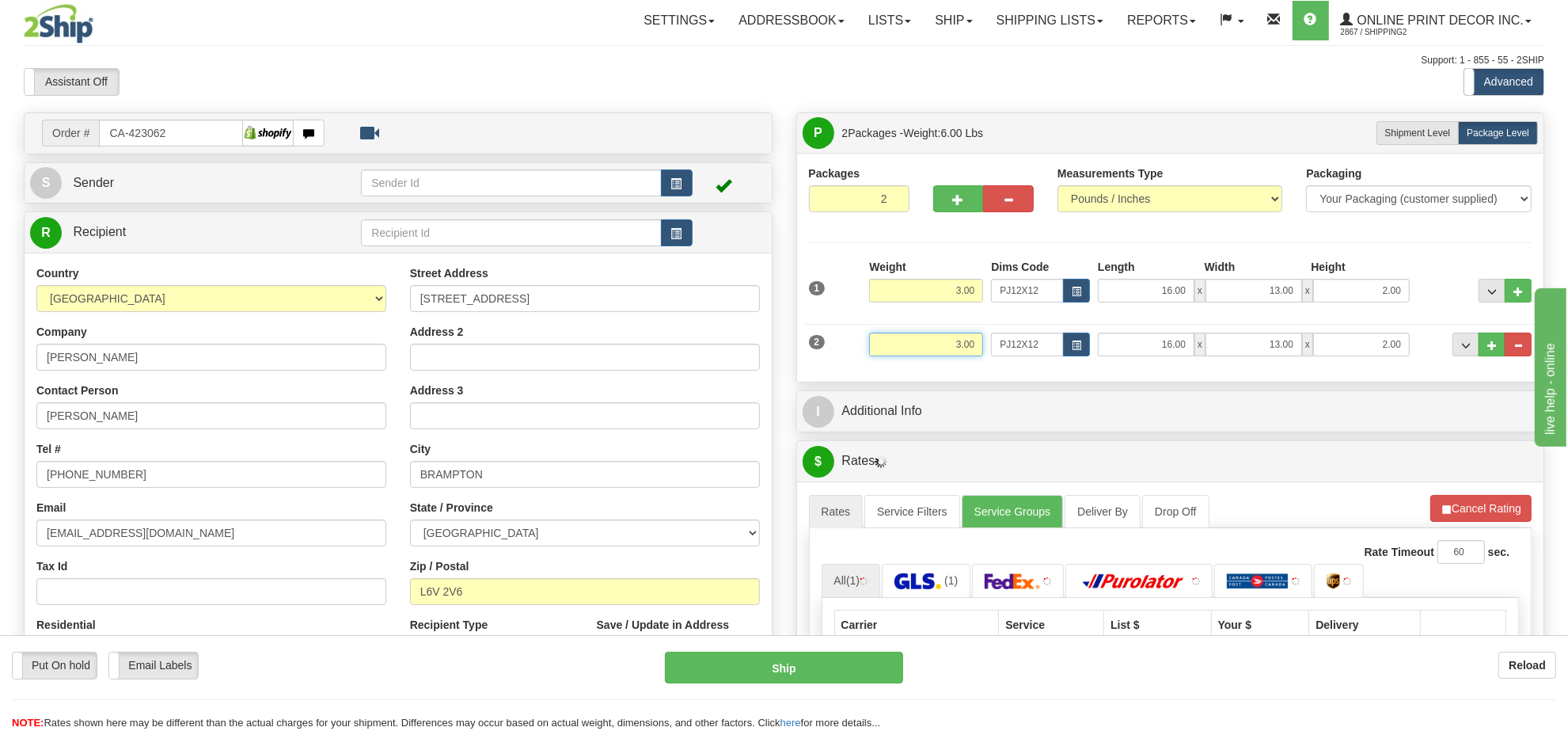
click at [969, 344] on input "3.00" at bounding box center [926, 344] width 114 height 24
type input "2.00"
click at [1078, 350] on span "button" at bounding box center [1076, 345] width 10 height 9
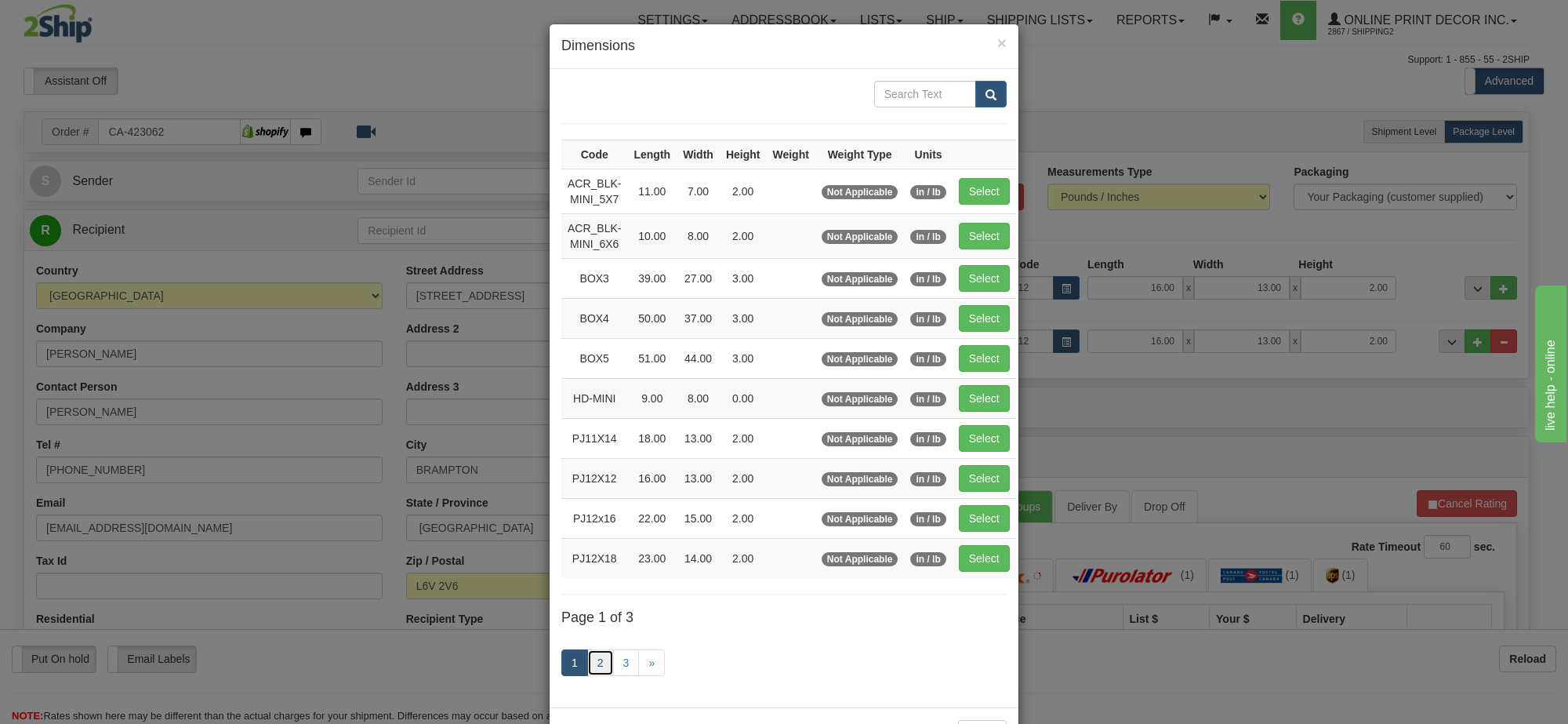
click at [587, 672] on link "2" at bounding box center [599, 662] width 26 height 26
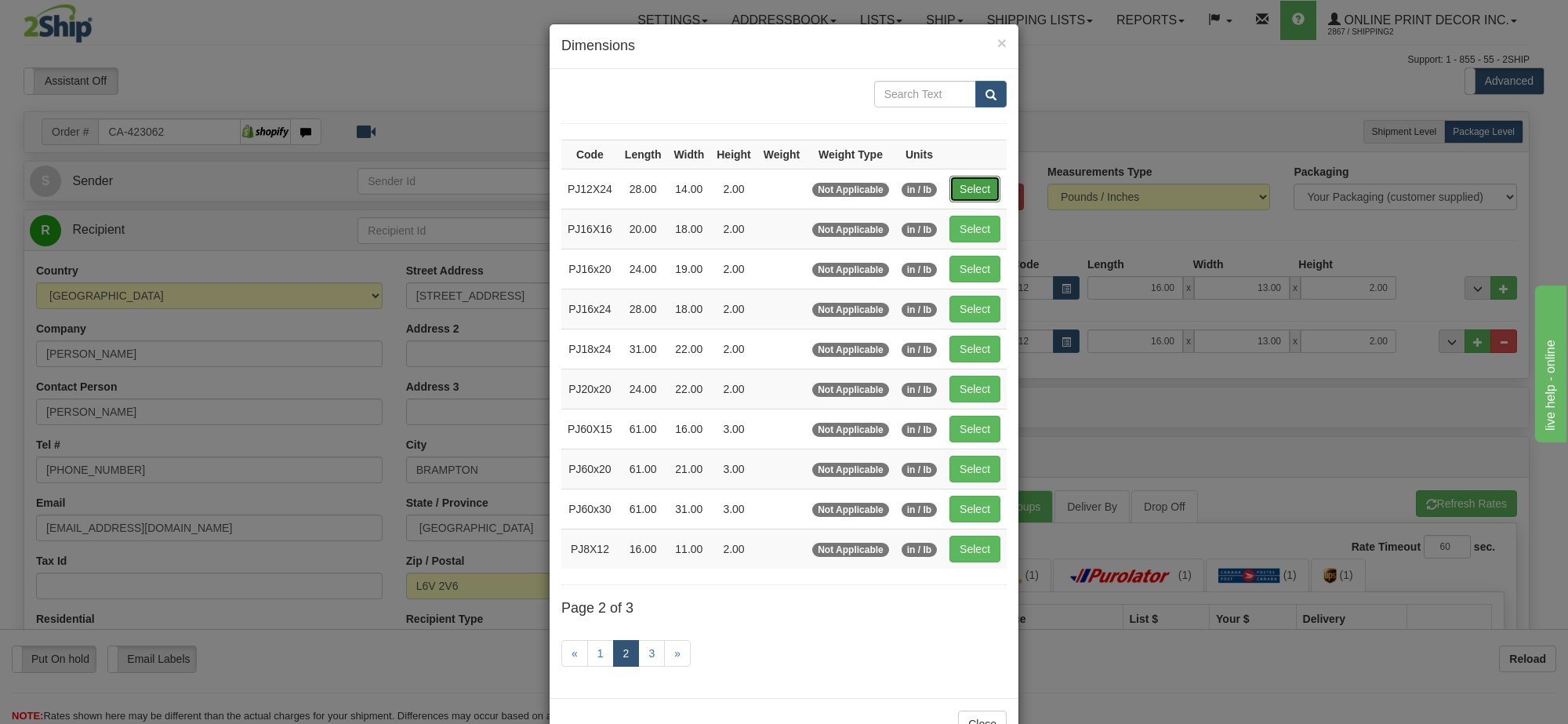
click at [984, 189] on button "Select" at bounding box center [974, 189] width 51 height 26
type input "PJ12X24"
type input "28.00"
type input "14.00"
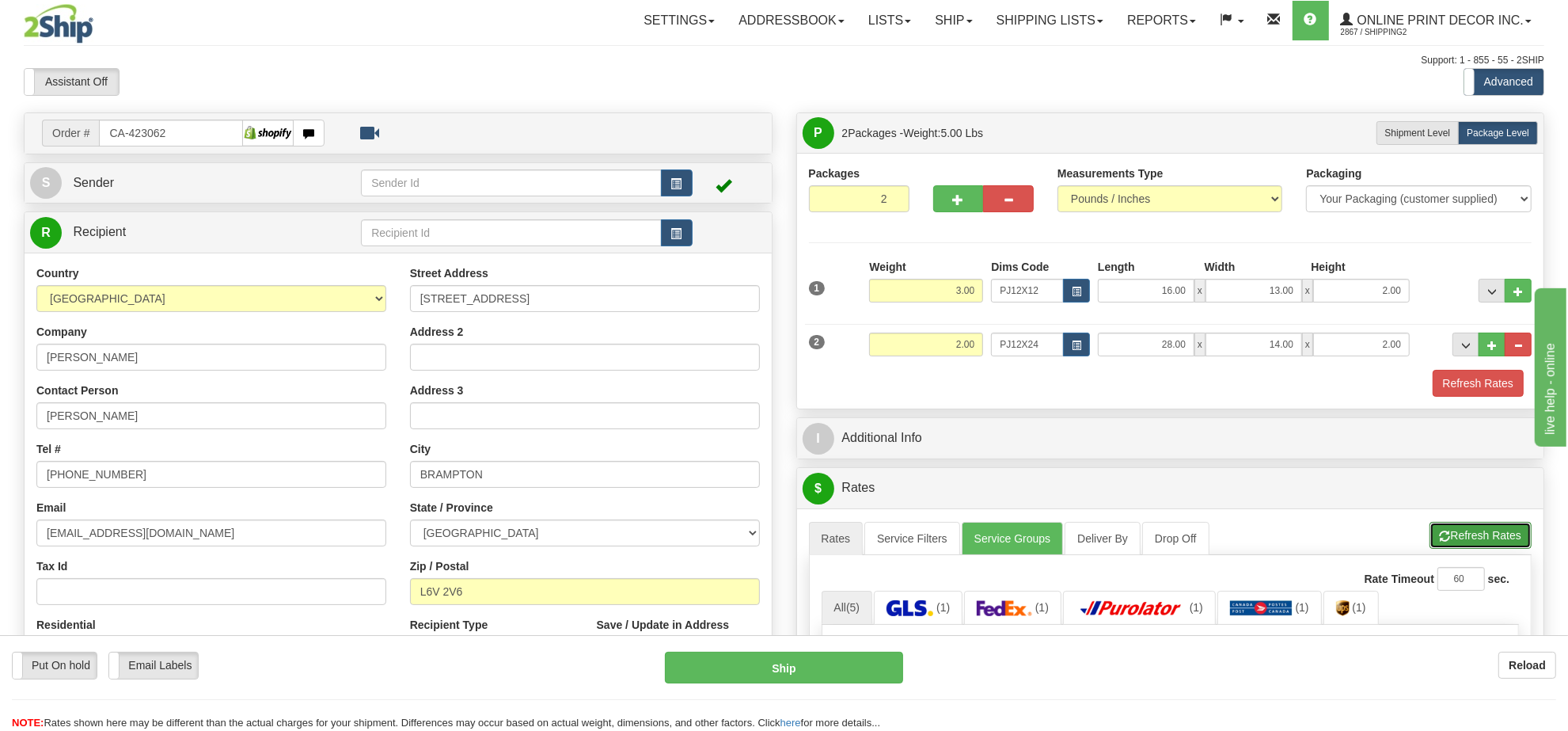
click at [1490, 539] on button "Refresh Rates" at bounding box center [1481, 535] width 102 height 26
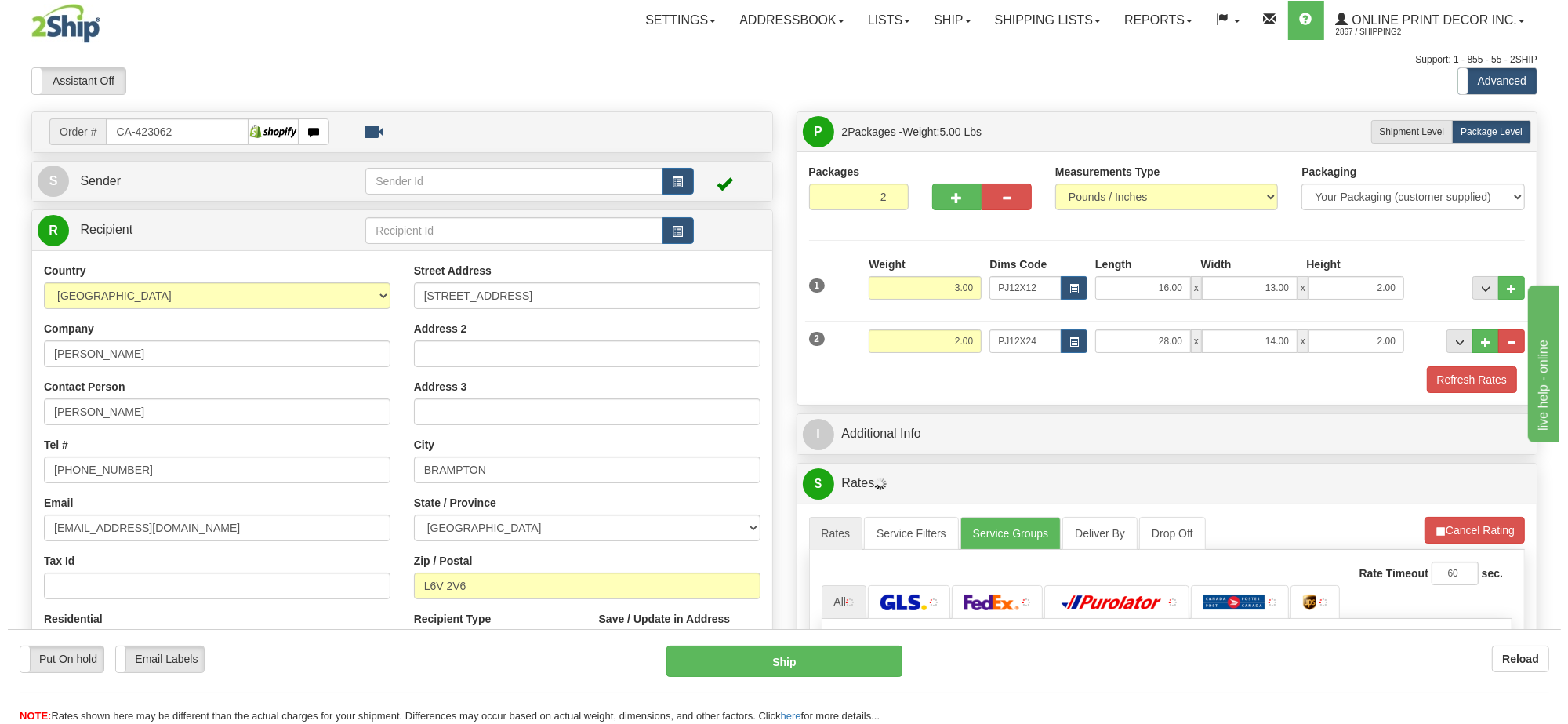
scroll to position [196, 0]
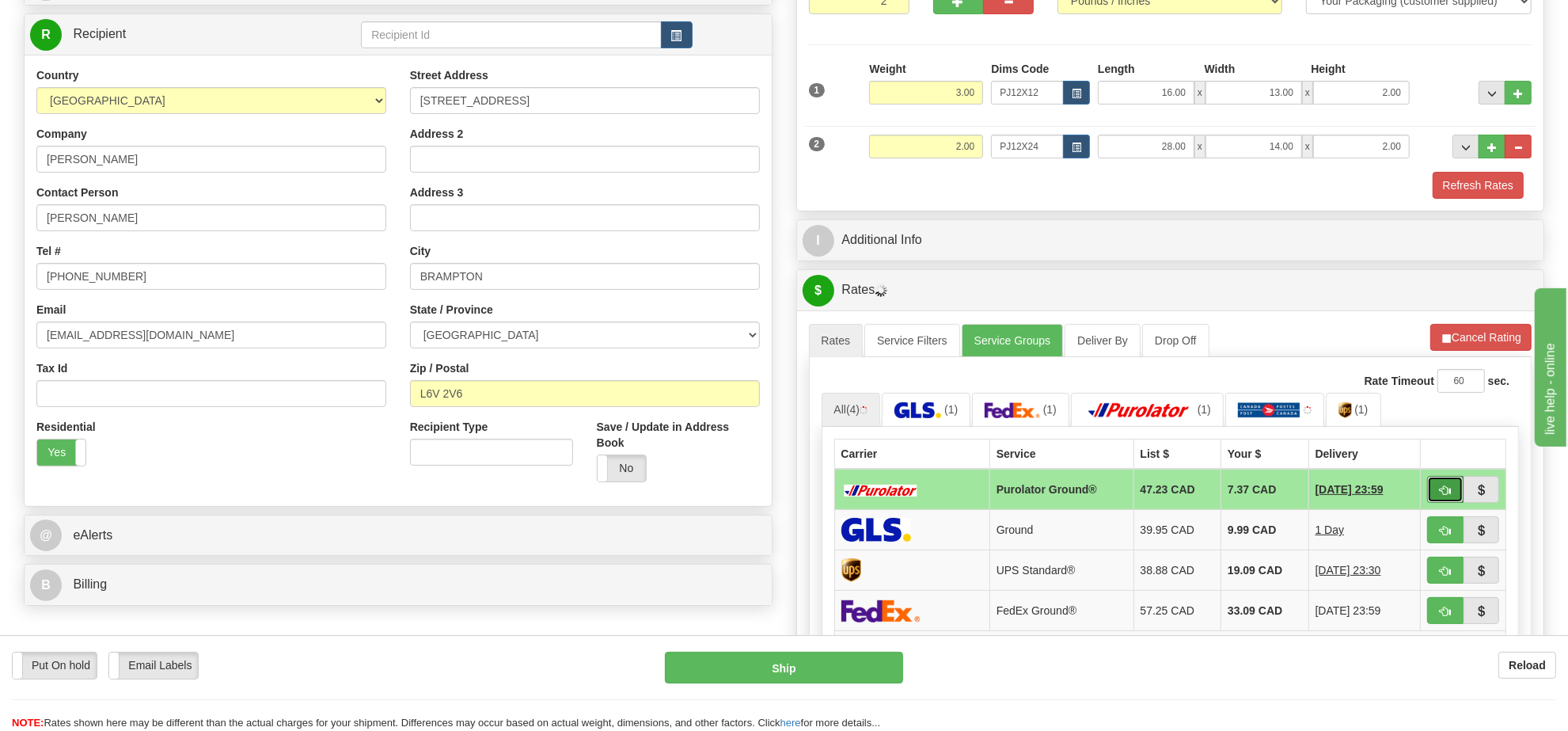
click at [1445, 502] on button "button" at bounding box center [1445, 489] width 36 height 26
click at [1443, 502] on button "button" at bounding box center [1445, 489] width 36 height 26
type input "260"
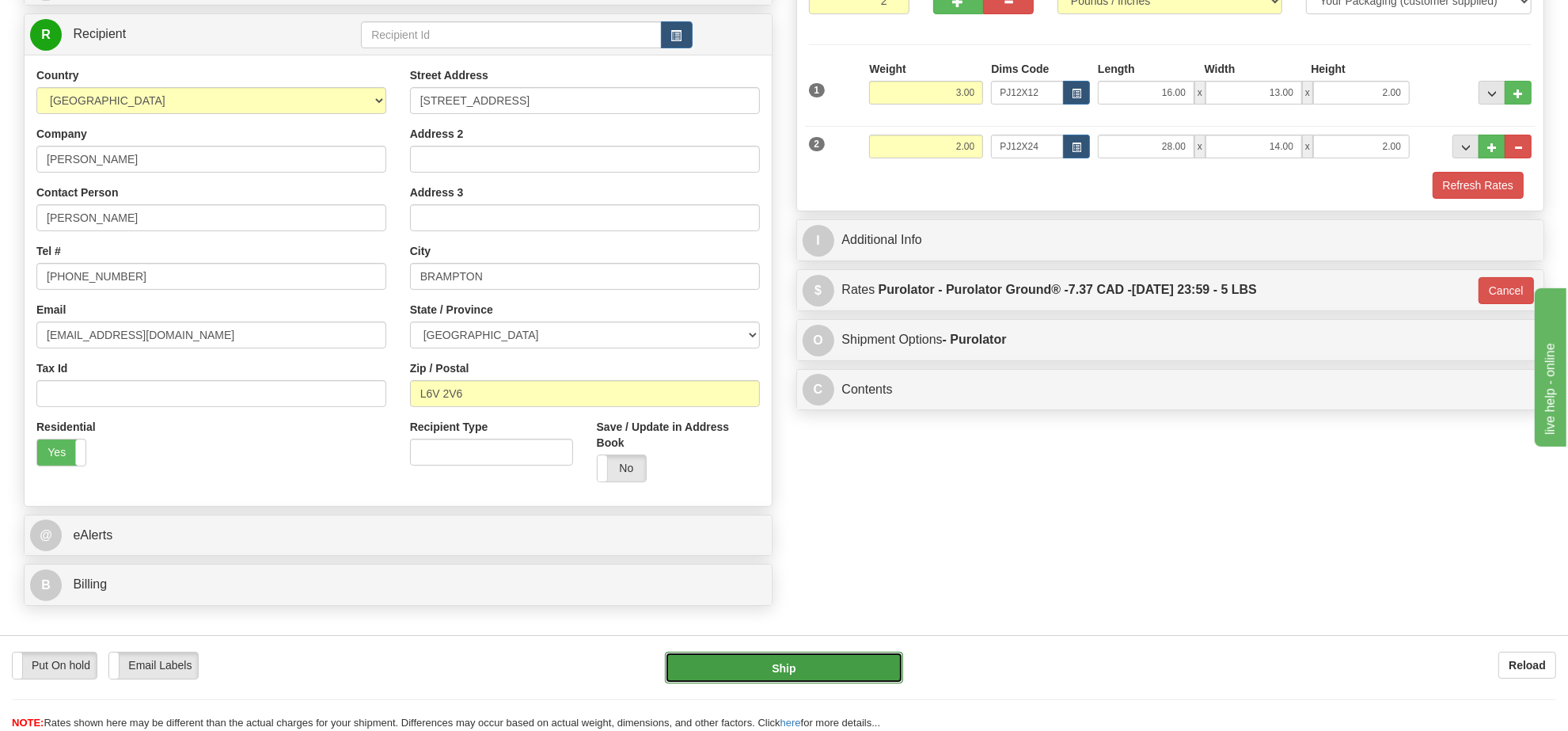
click at [883, 658] on button "Ship" at bounding box center [784, 667] width 237 height 31
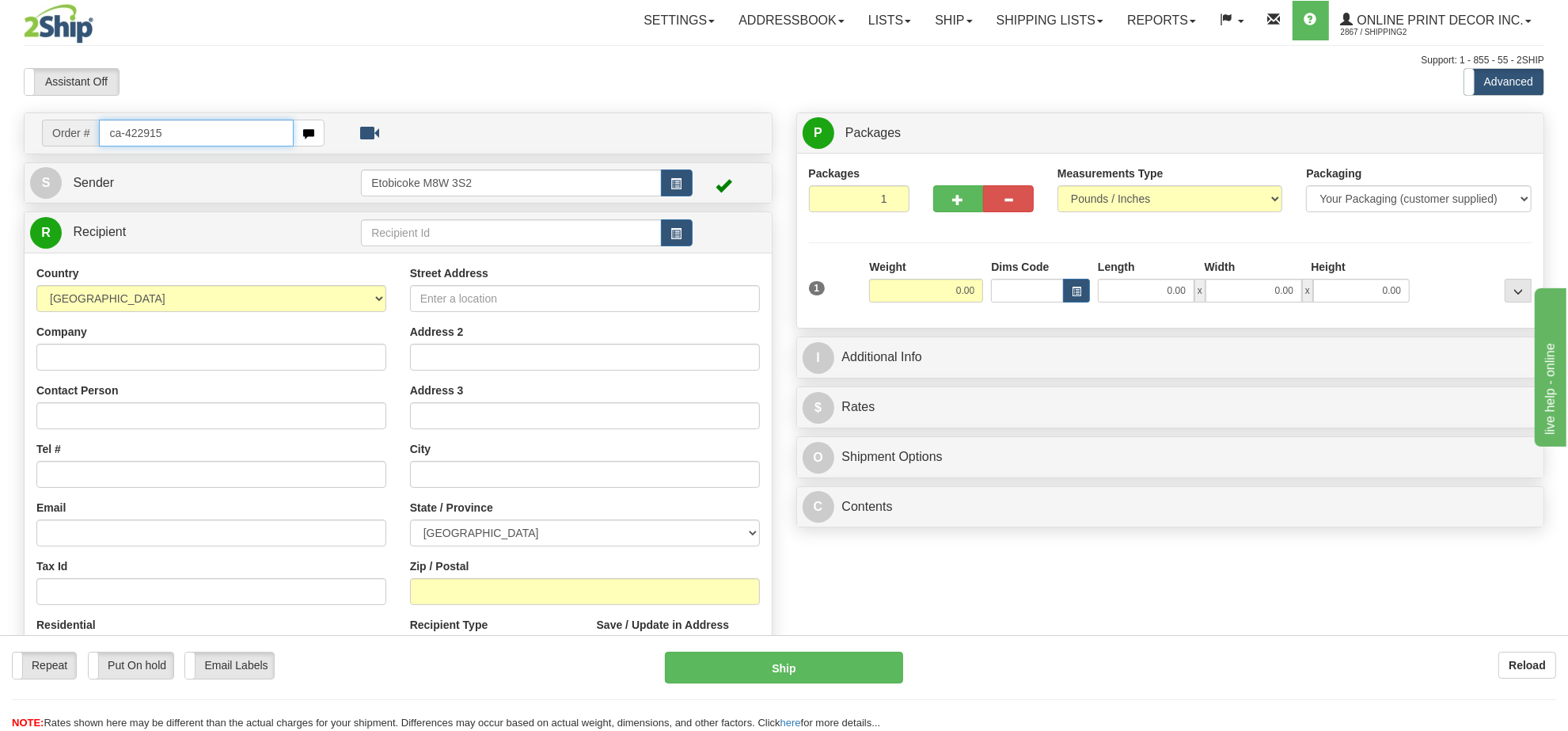
type input "ca-422915"
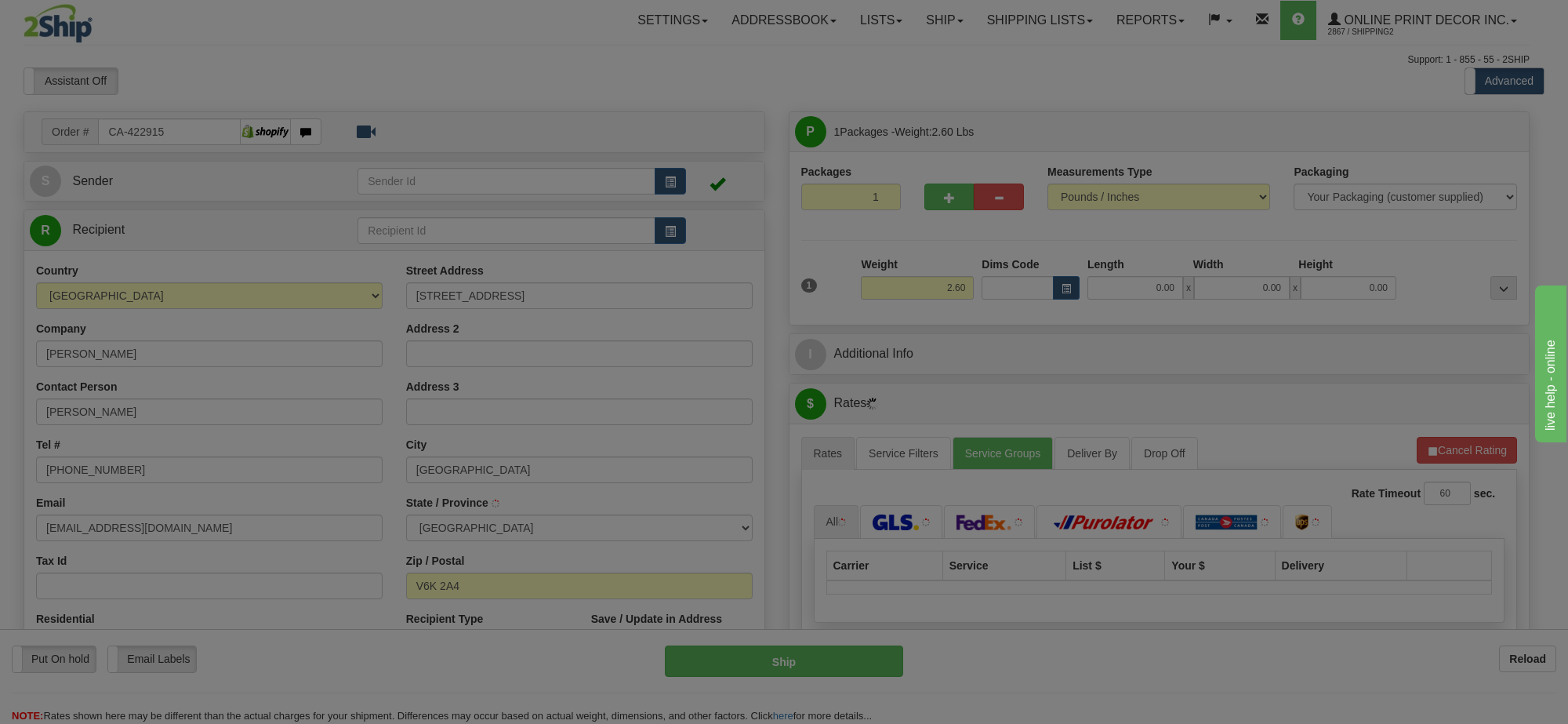
type input "[GEOGRAPHIC_DATA]"
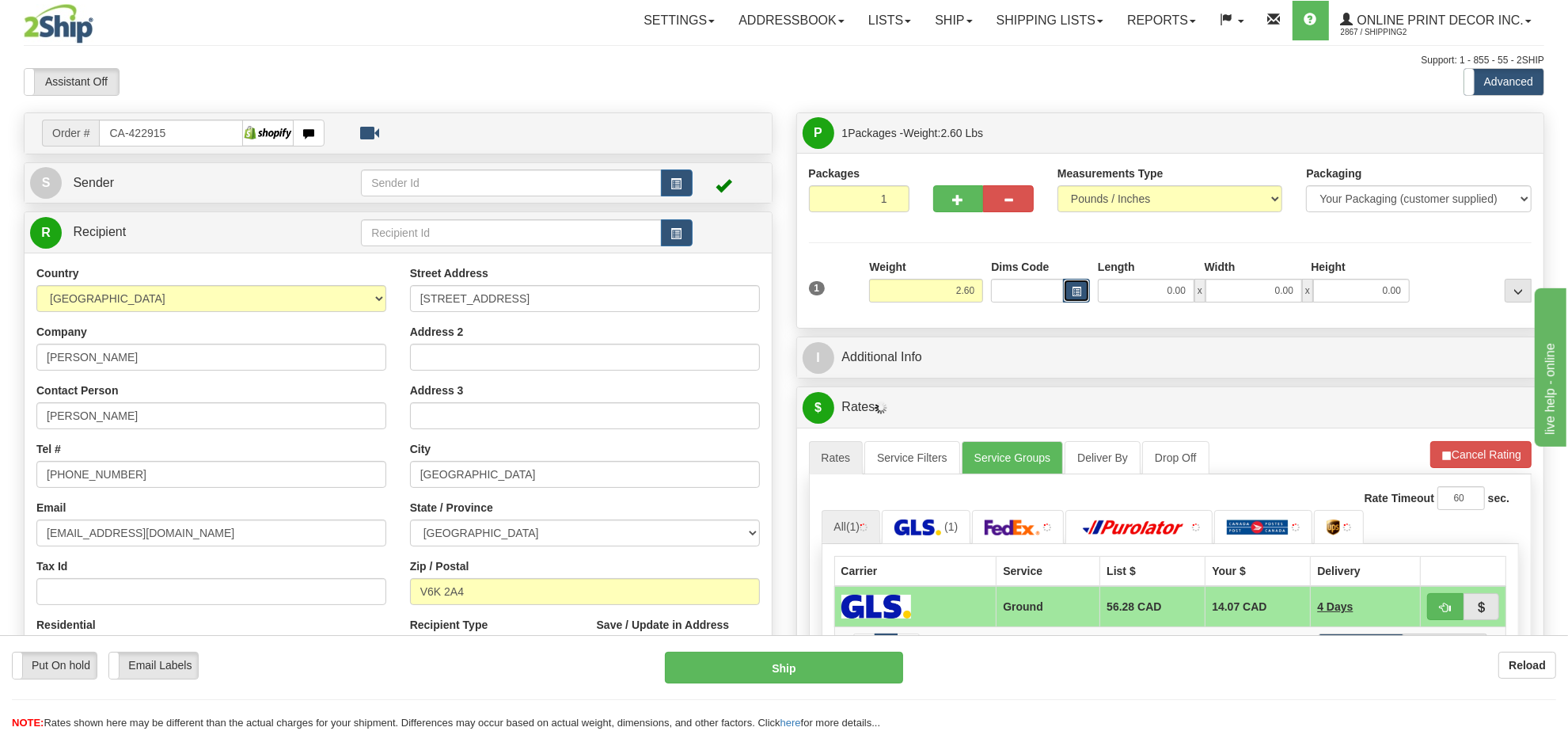
click at [1079, 287] on span "button" at bounding box center [1076, 291] width 10 height 9
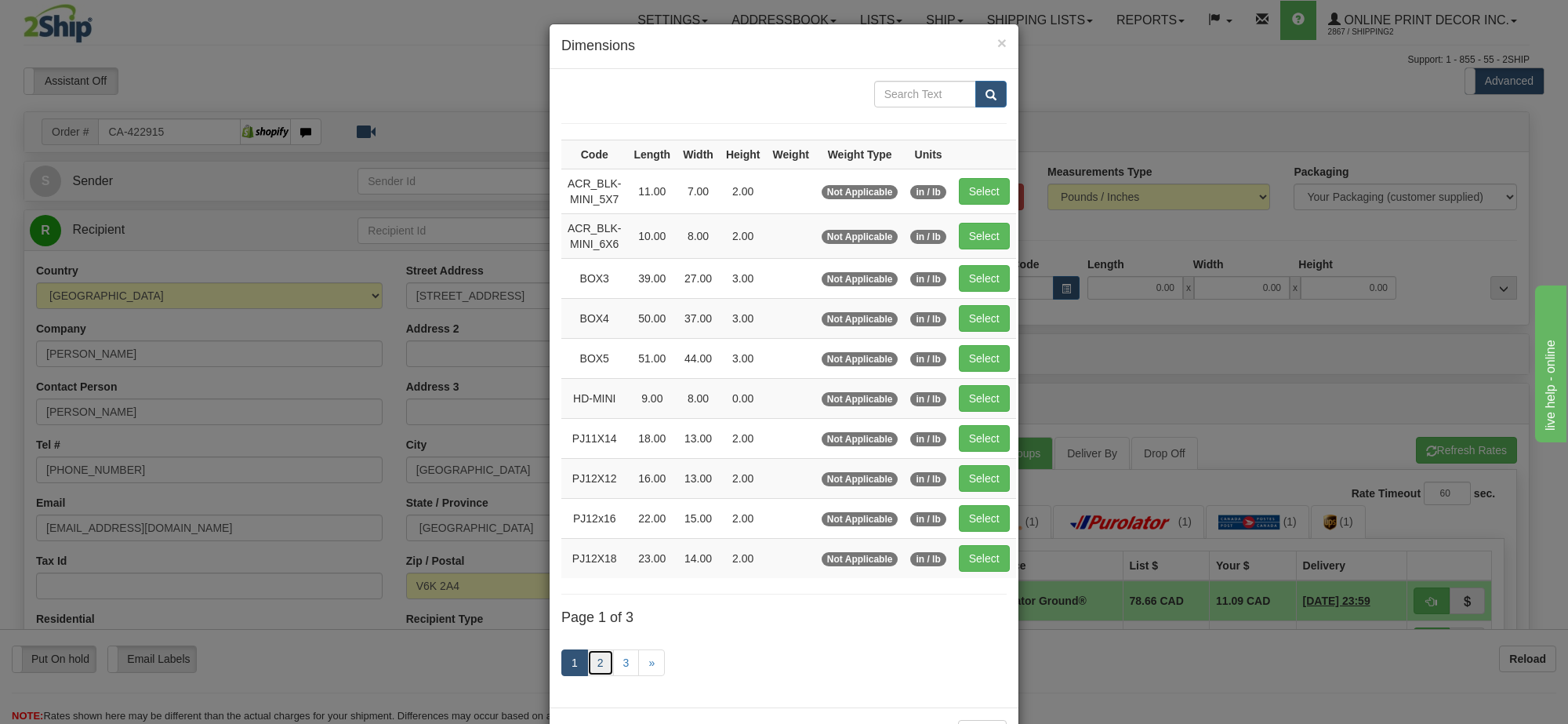
click at [587, 665] on link "2" at bounding box center [599, 662] width 26 height 26
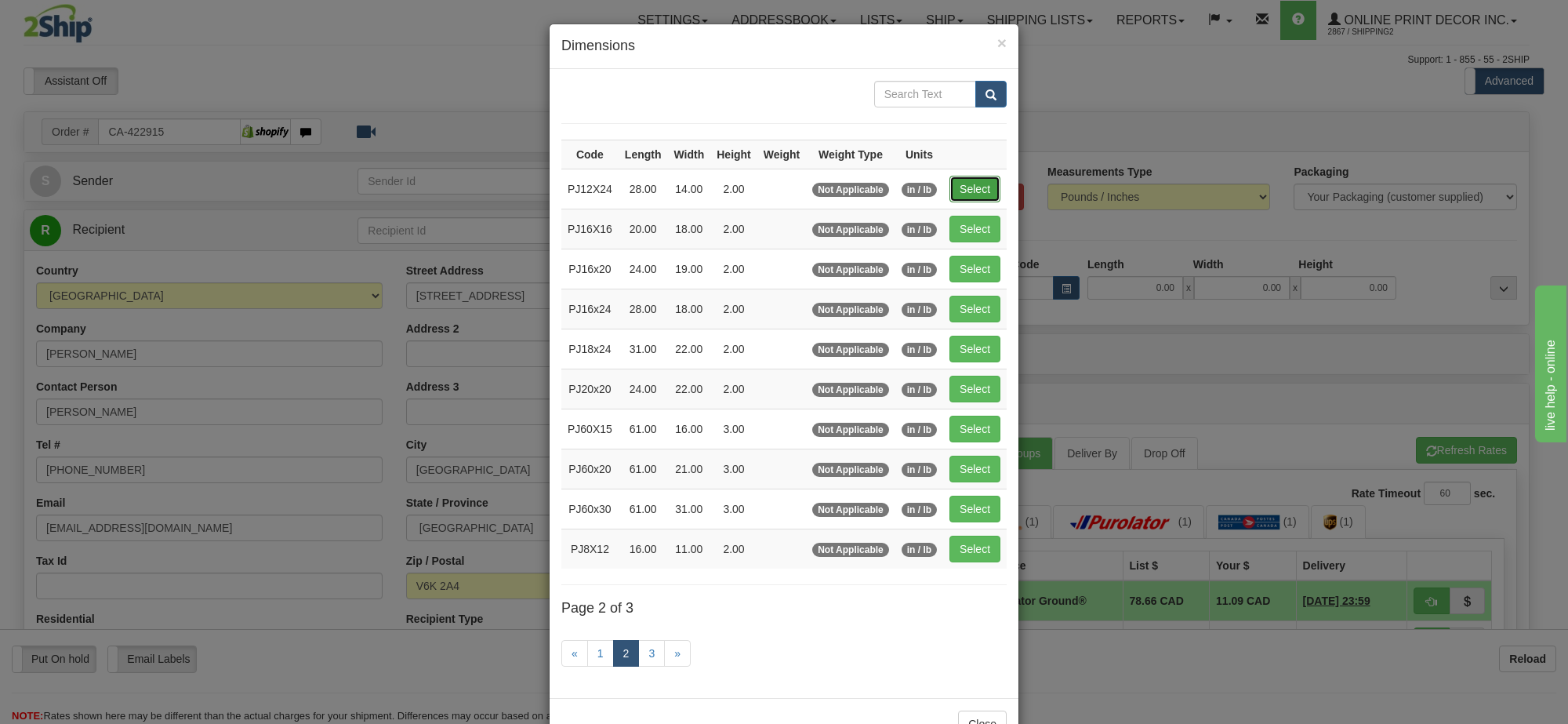
click at [974, 192] on button "Select" at bounding box center [974, 189] width 51 height 26
type input "PJ12X24"
type input "28.00"
type input "14.00"
type input "2.00"
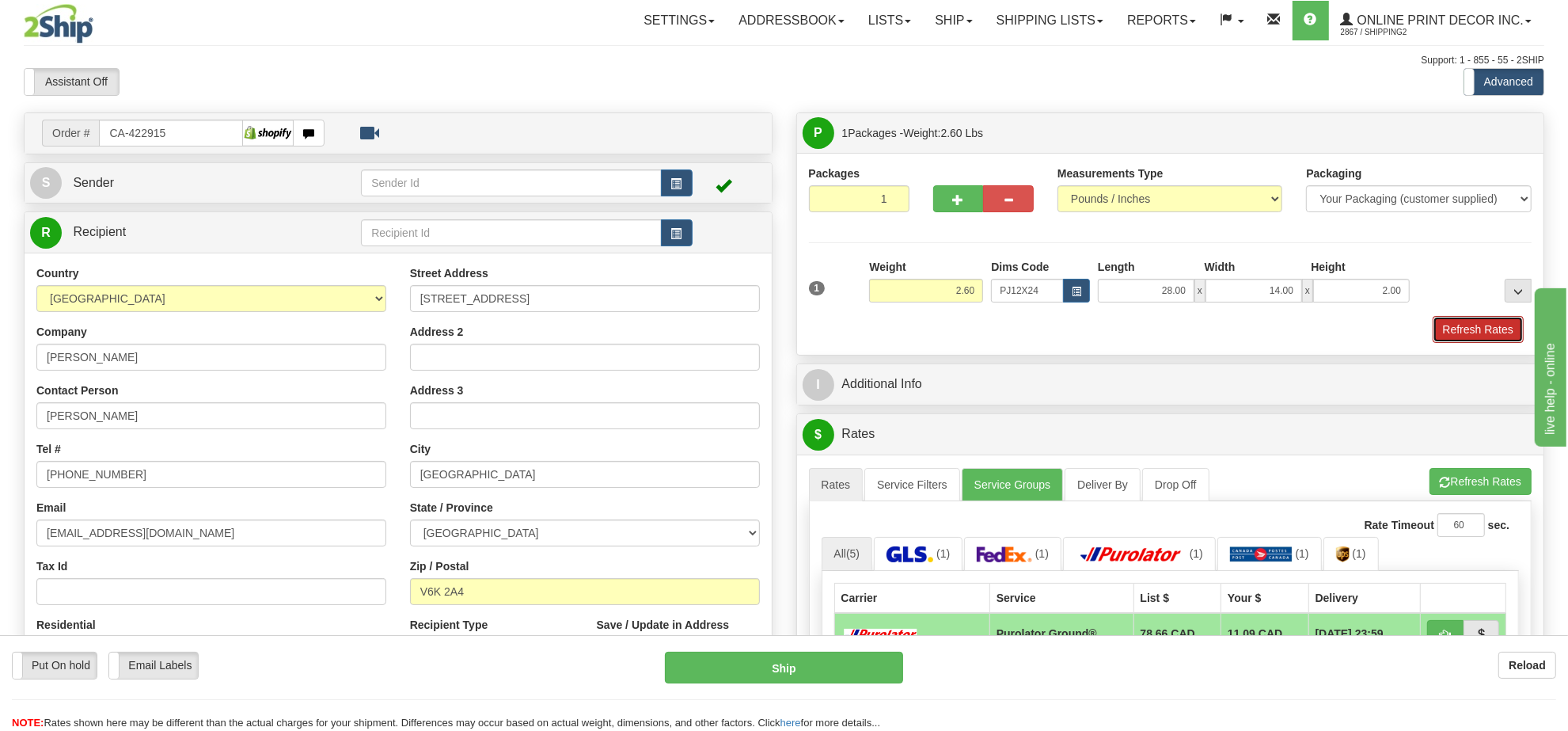
click at [1479, 322] on button "Refresh Rates" at bounding box center [1478, 329] width 91 height 26
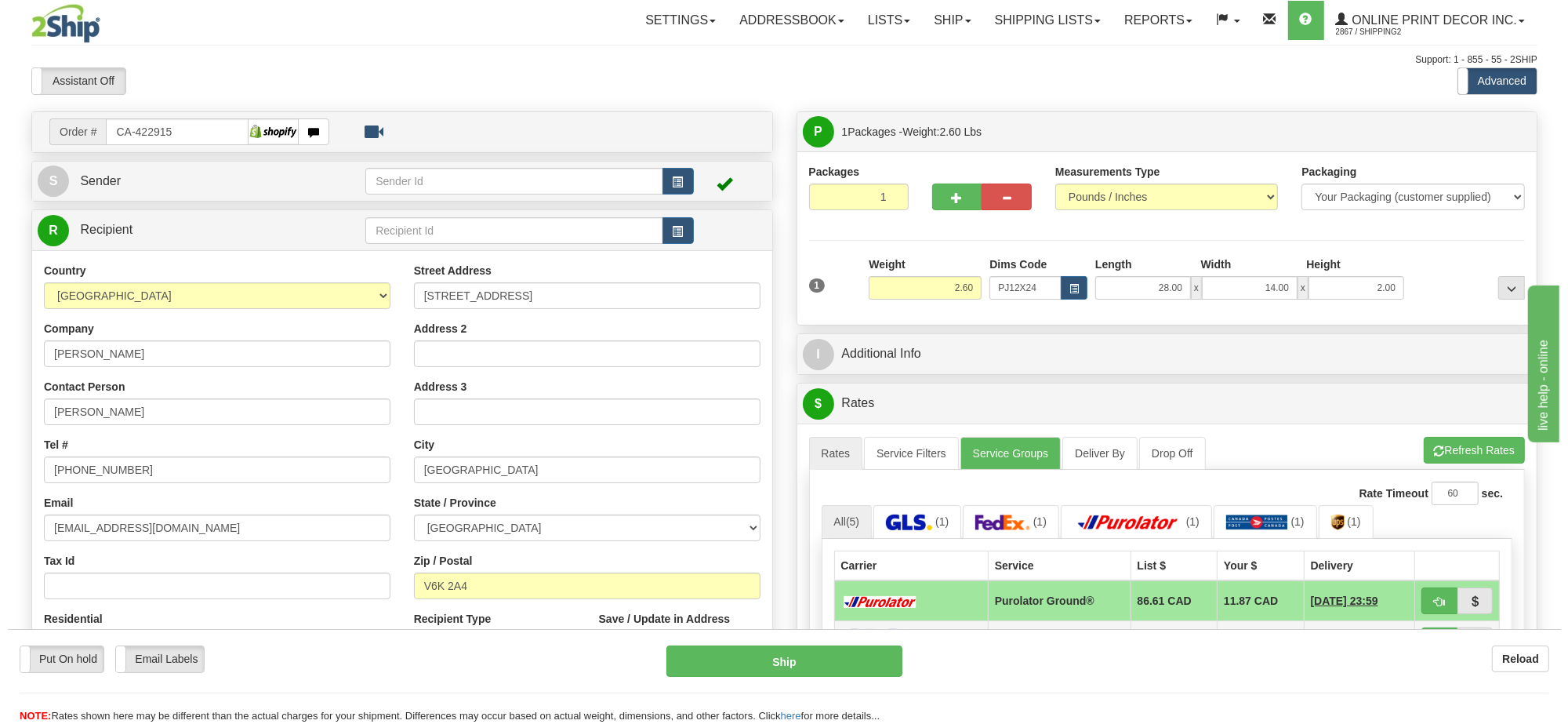
scroll to position [196, 0]
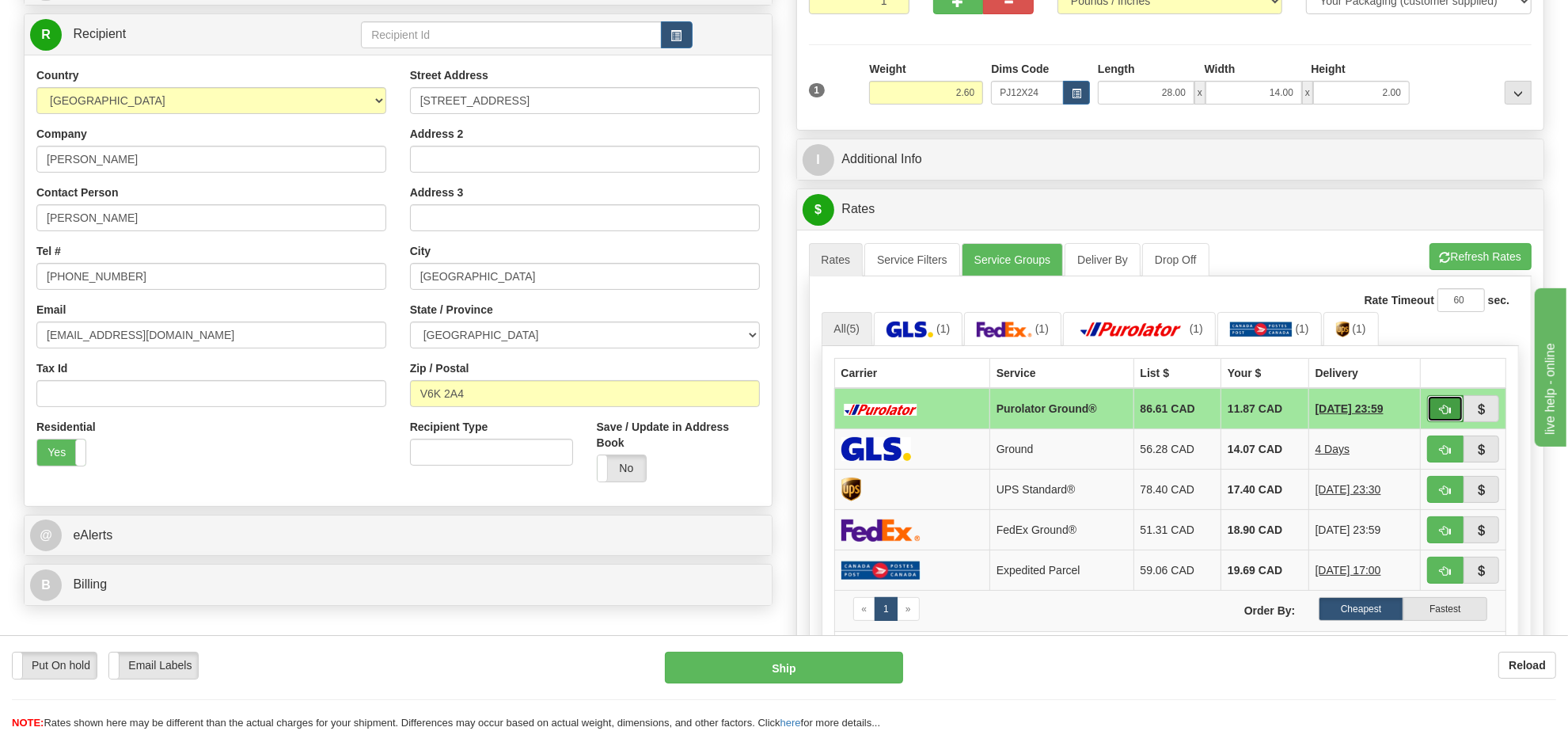
click at [1449, 404] on button "button" at bounding box center [1445, 408] width 36 height 26
type input "260"
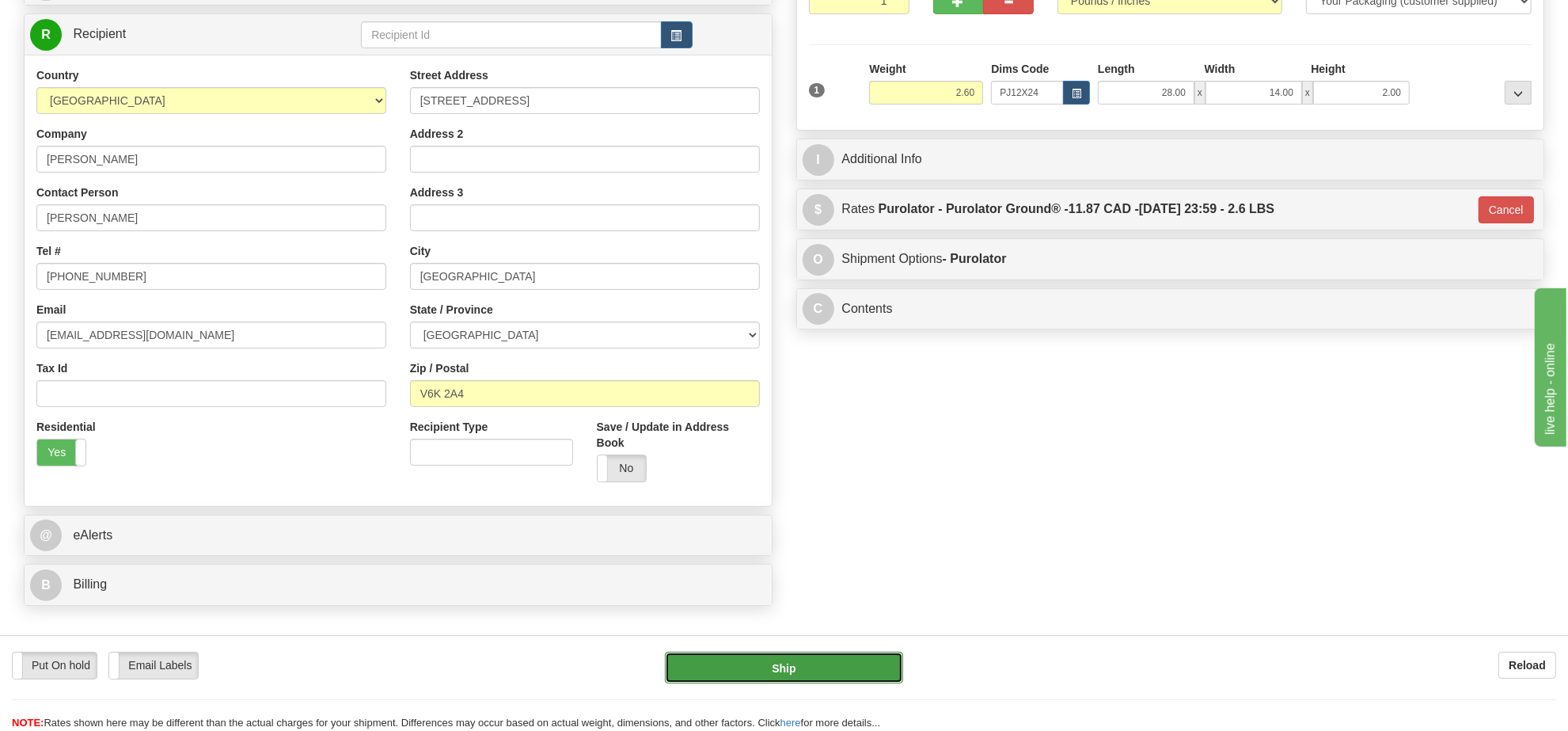
click at [822, 662] on button "Ship" at bounding box center [784, 667] width 237 height 31
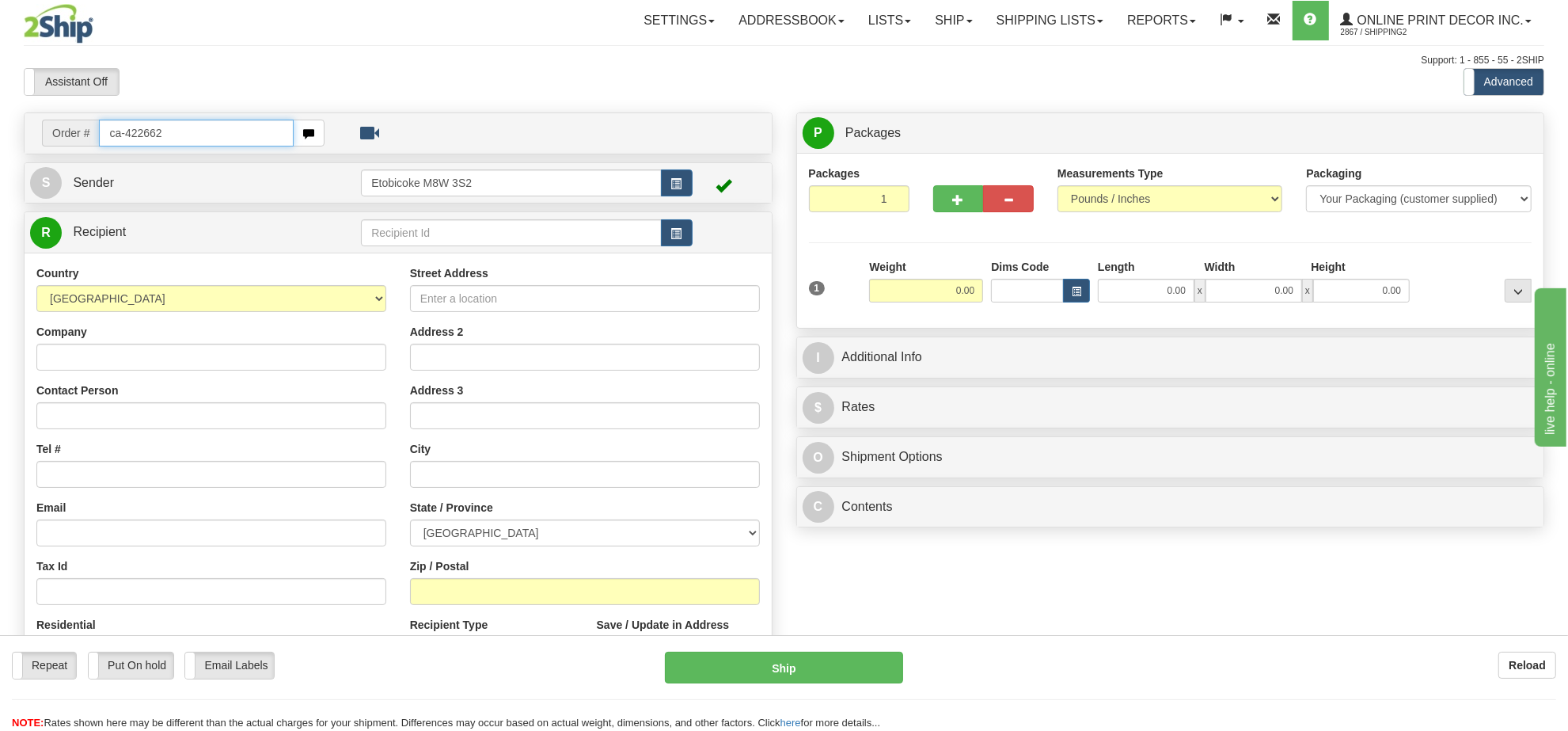
type input "ca-422662"
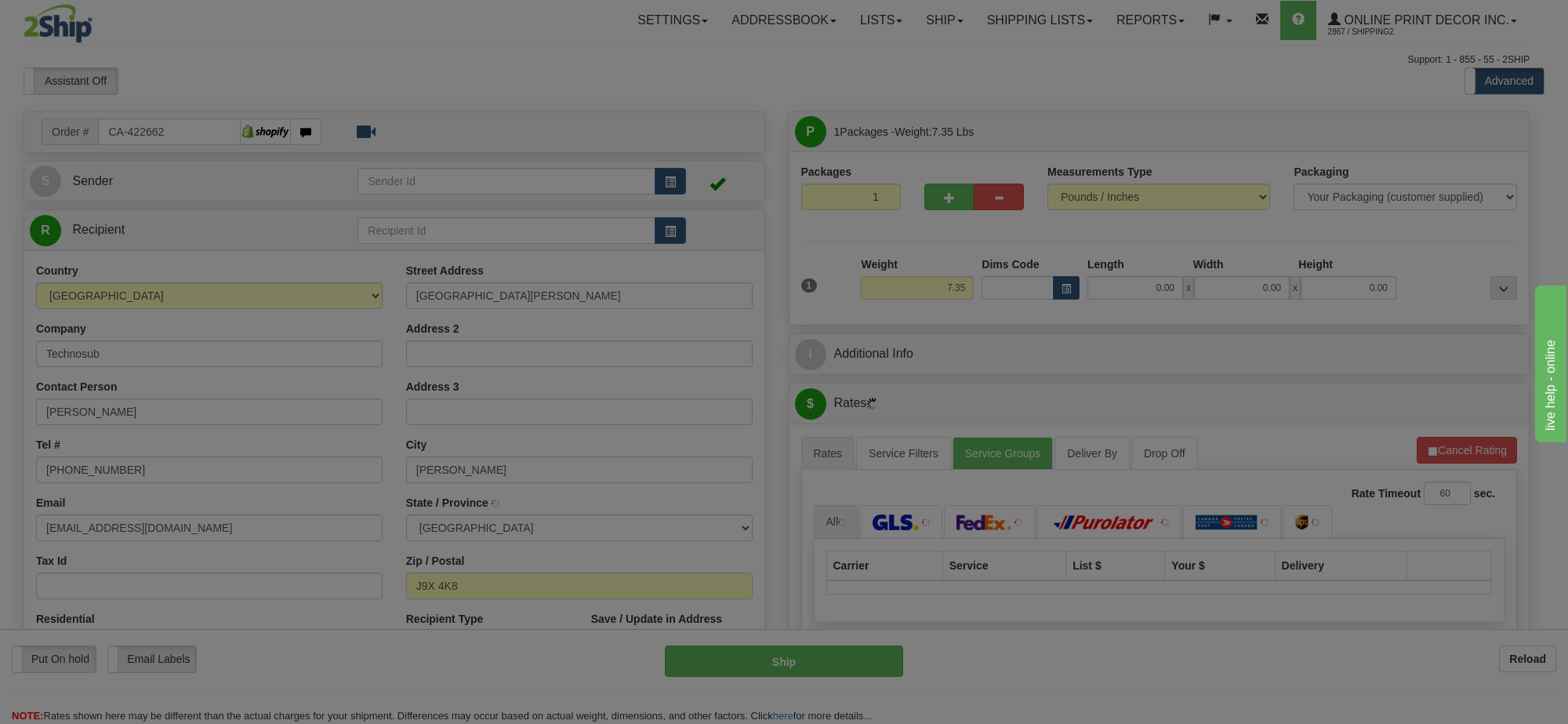
type input "ROUYN-NORANDA"
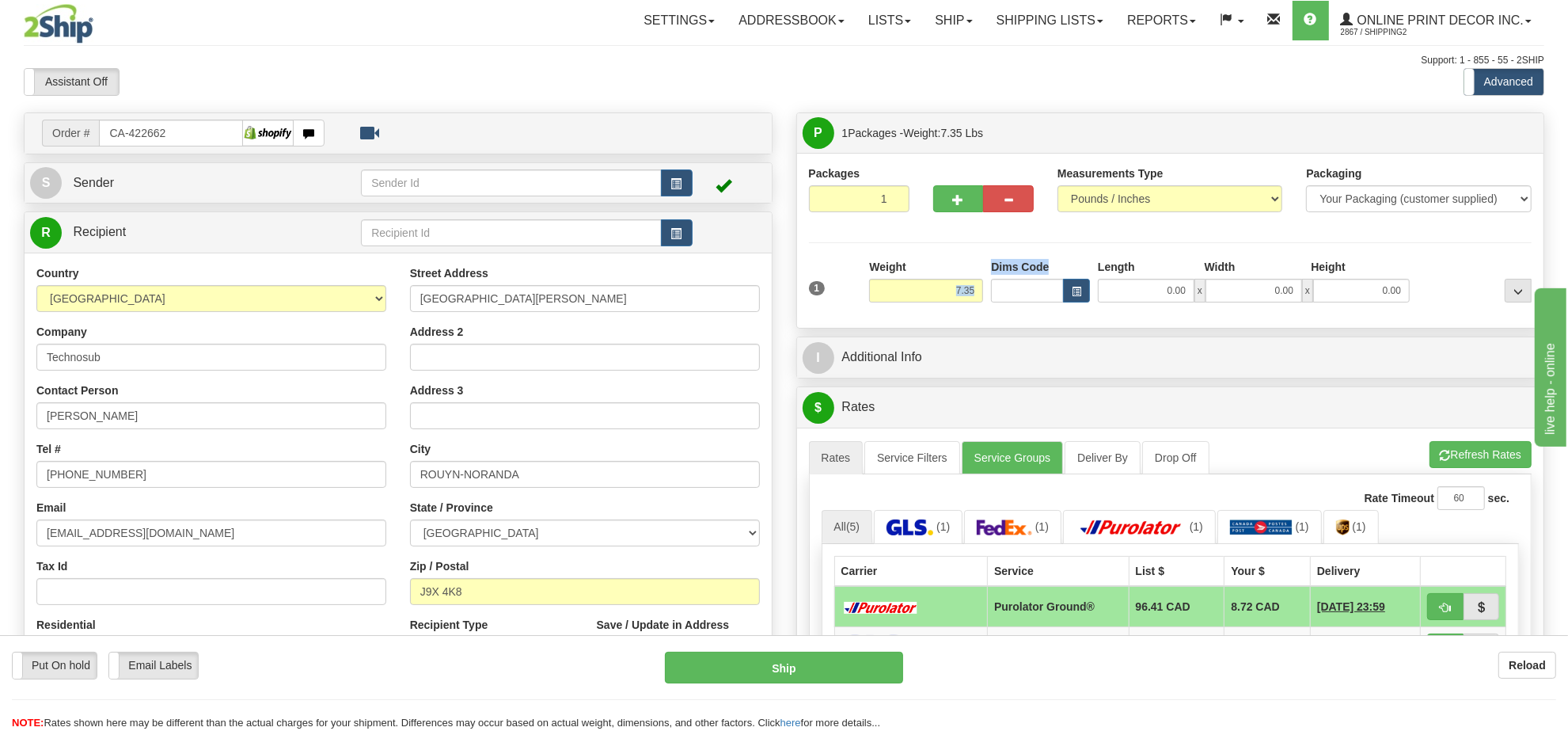
drag, startPoint x: 988, startPoint y: 287, endPoint x: 976, endPoint y: 287, distance: 12.0
click at [982, 287] on div "1 Weight 7.35 Dims Code 0.00" at bounding box center [1172, 287] width 732 height 56
drag, startPoint x: 974, startPoint y: 289, endPoint x: 920, endPoint y: 297, distance: 54.6
click at [920, 297] on input "7.35" at bounding box center [926, 290] width 114 height 24
type input "14.98"
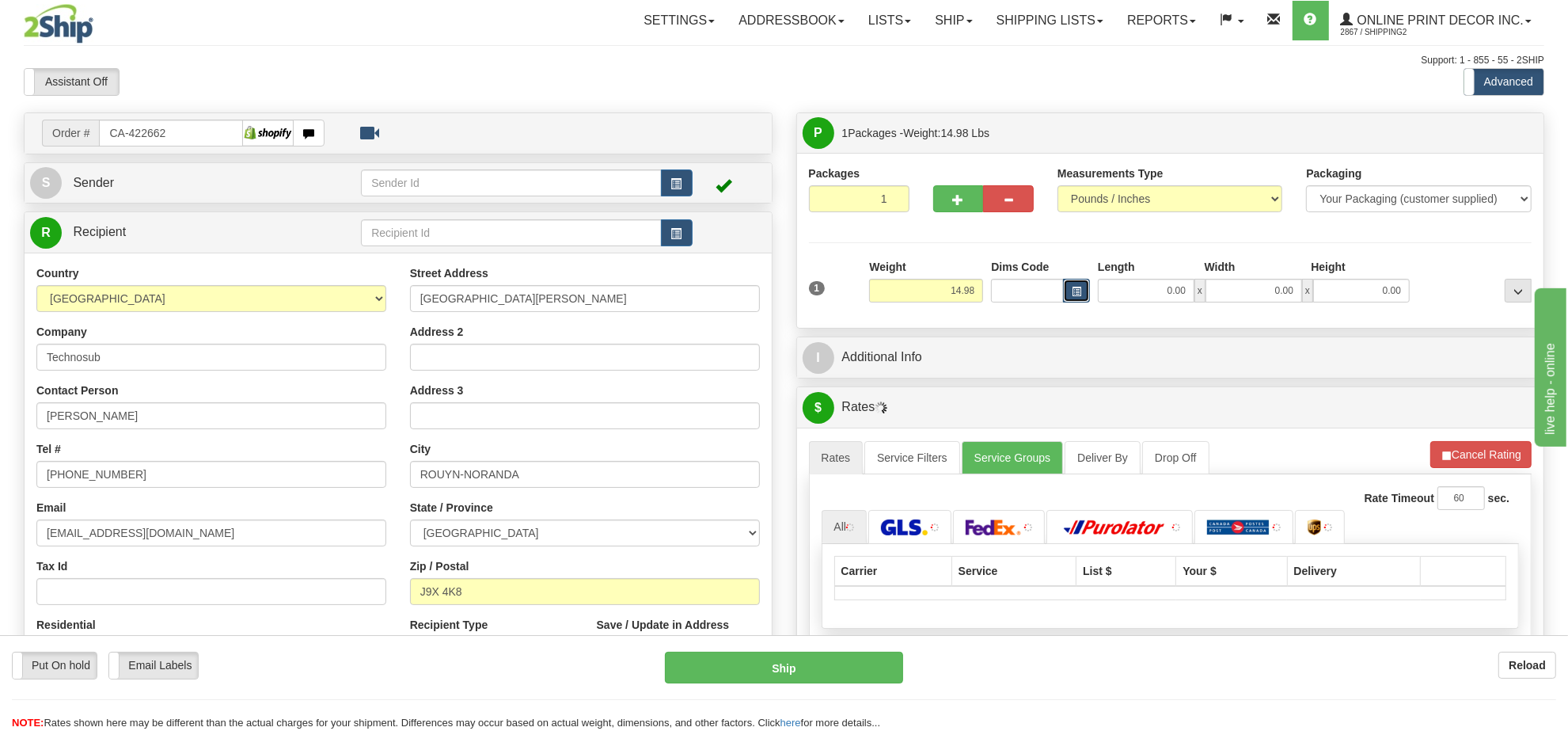
click at [1070, 294] on button "button" at bounding box center [1076, 290] width 26 height 24
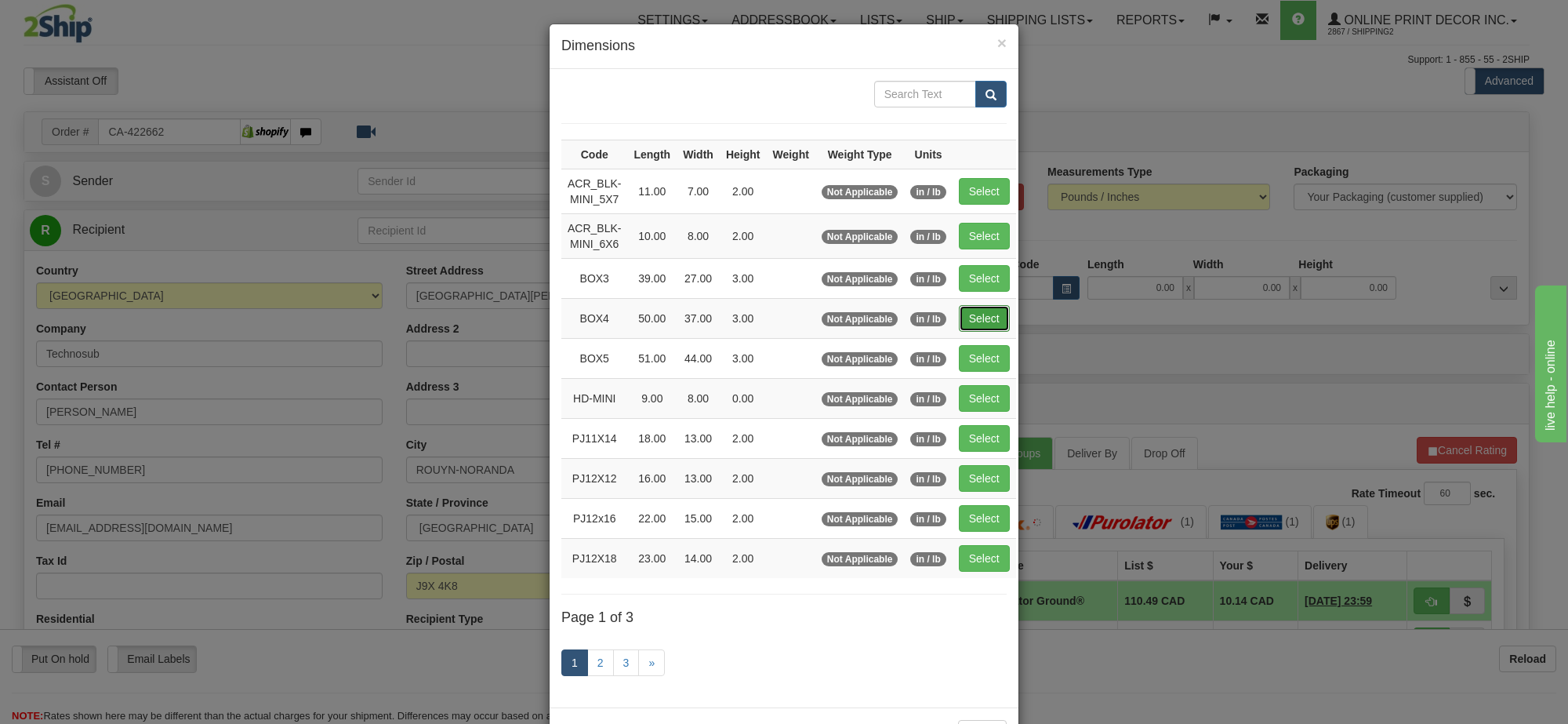
click at [980, 322] on button "Select" at bounding box center [984, 318] width 51 height 26
type input "BOX4"
type input "50.00"
type input "37.00"
type input "3.00"
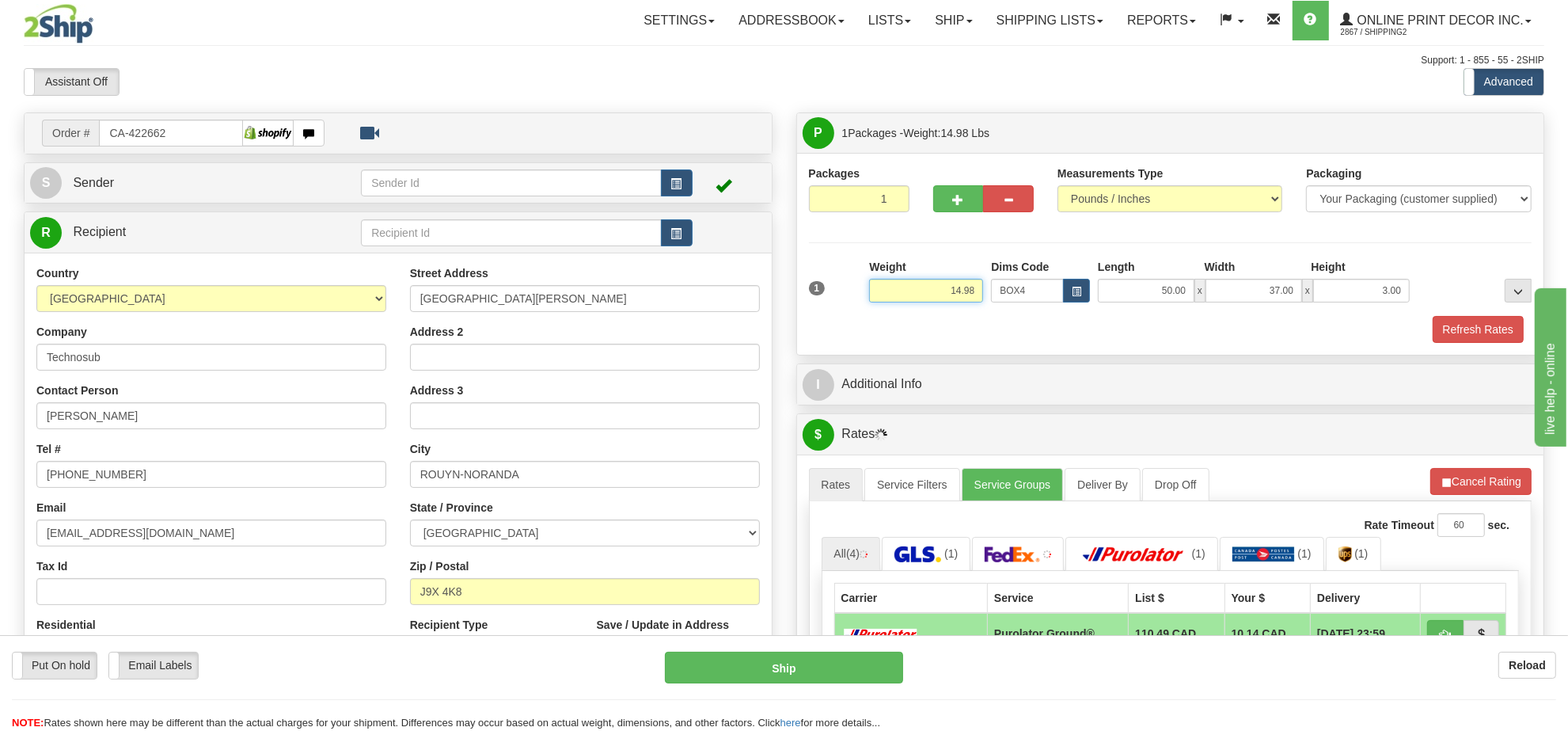
drag, startPoint x: 982, startPoint y: 289, endPoint x: 918, endPoint y: 289, distance: 64.0
click at [918, 289] on input "14.98" at bounding box center [926, 290] width 114 height 24
type input "13.98"
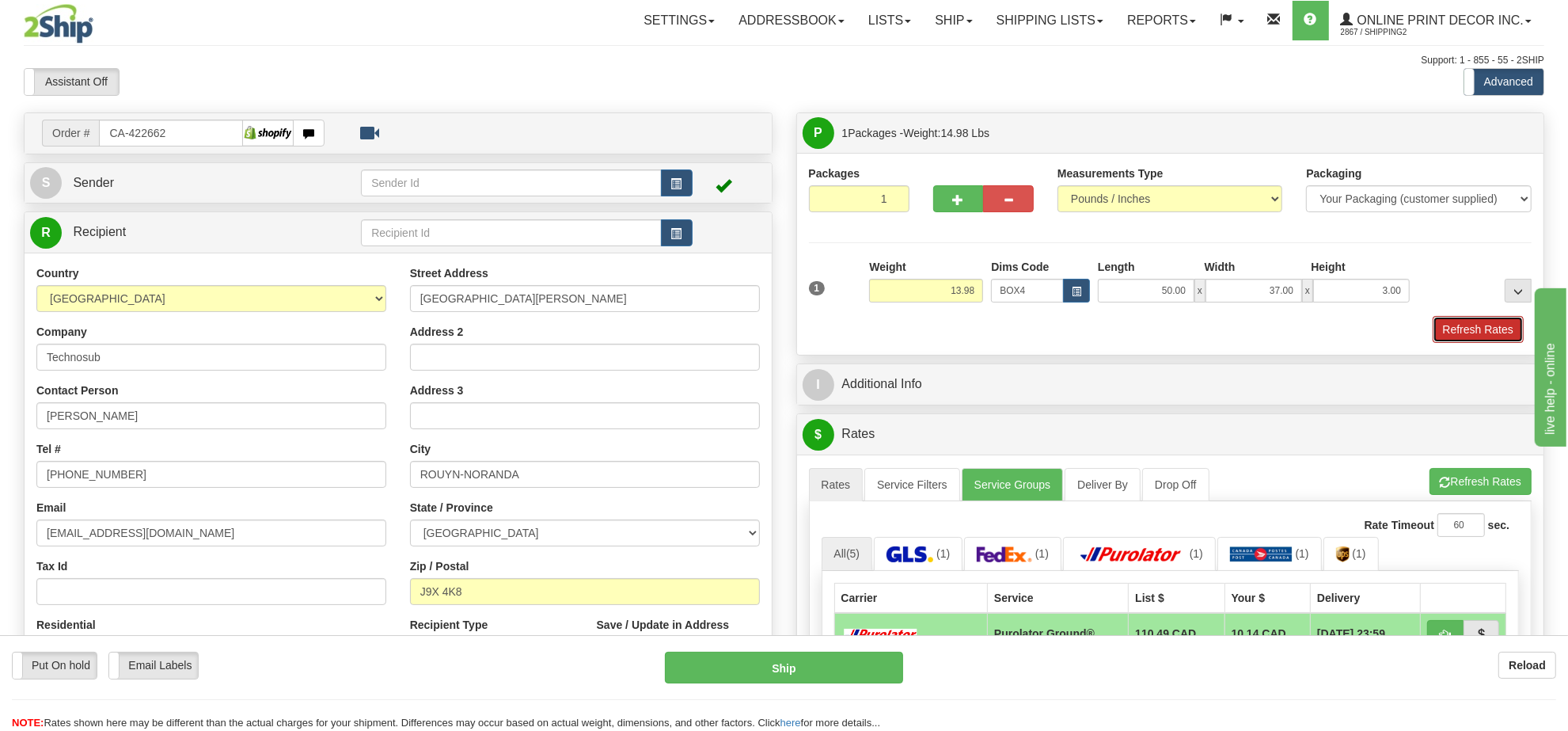
click at [1481, 329] on button "Refresh Rates" at bounding box center [1478, 329] width 91 height 26
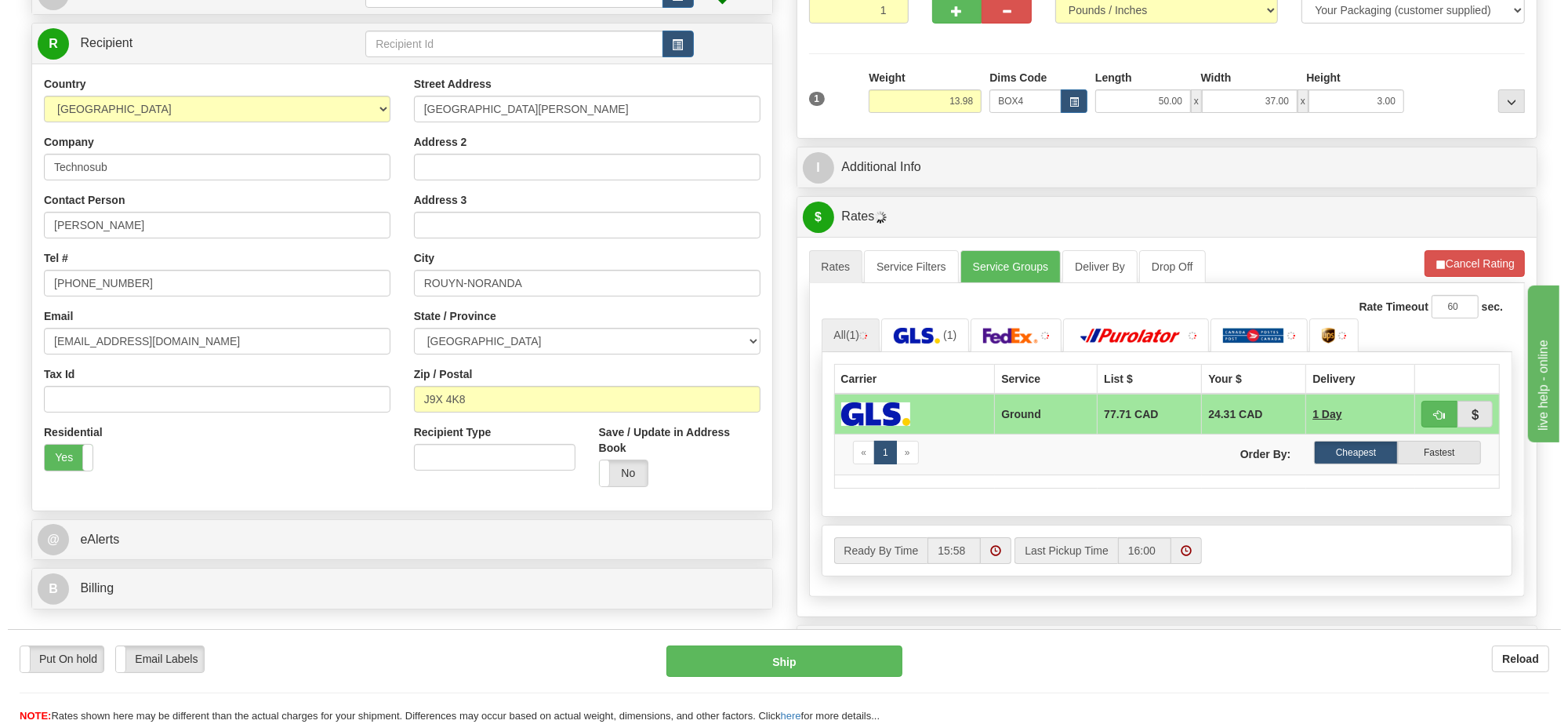
scroll to position [192, 0]
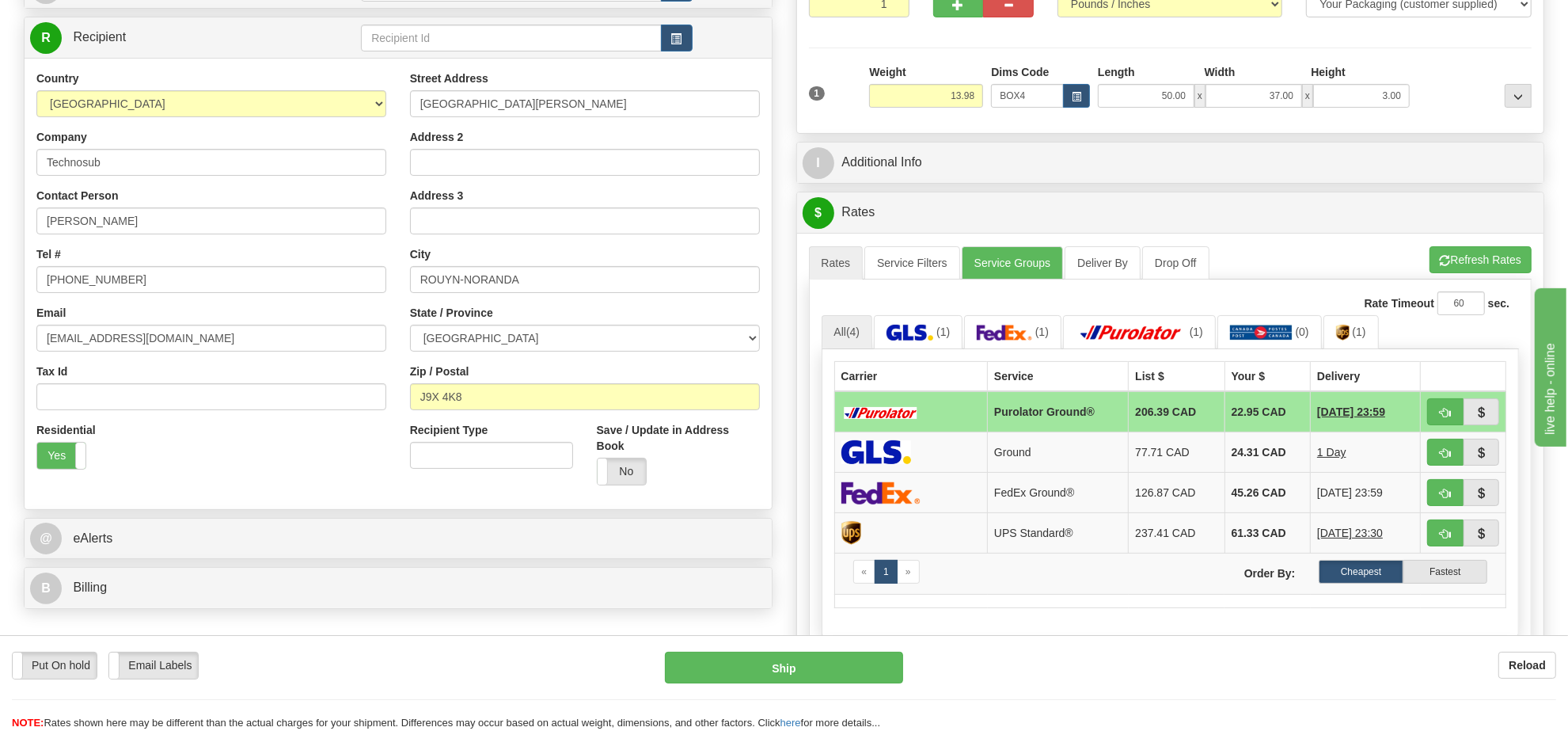
click at [1440, 418] on span "button" at bounding box center [1445, 413] width 11 height 10
type input "260"
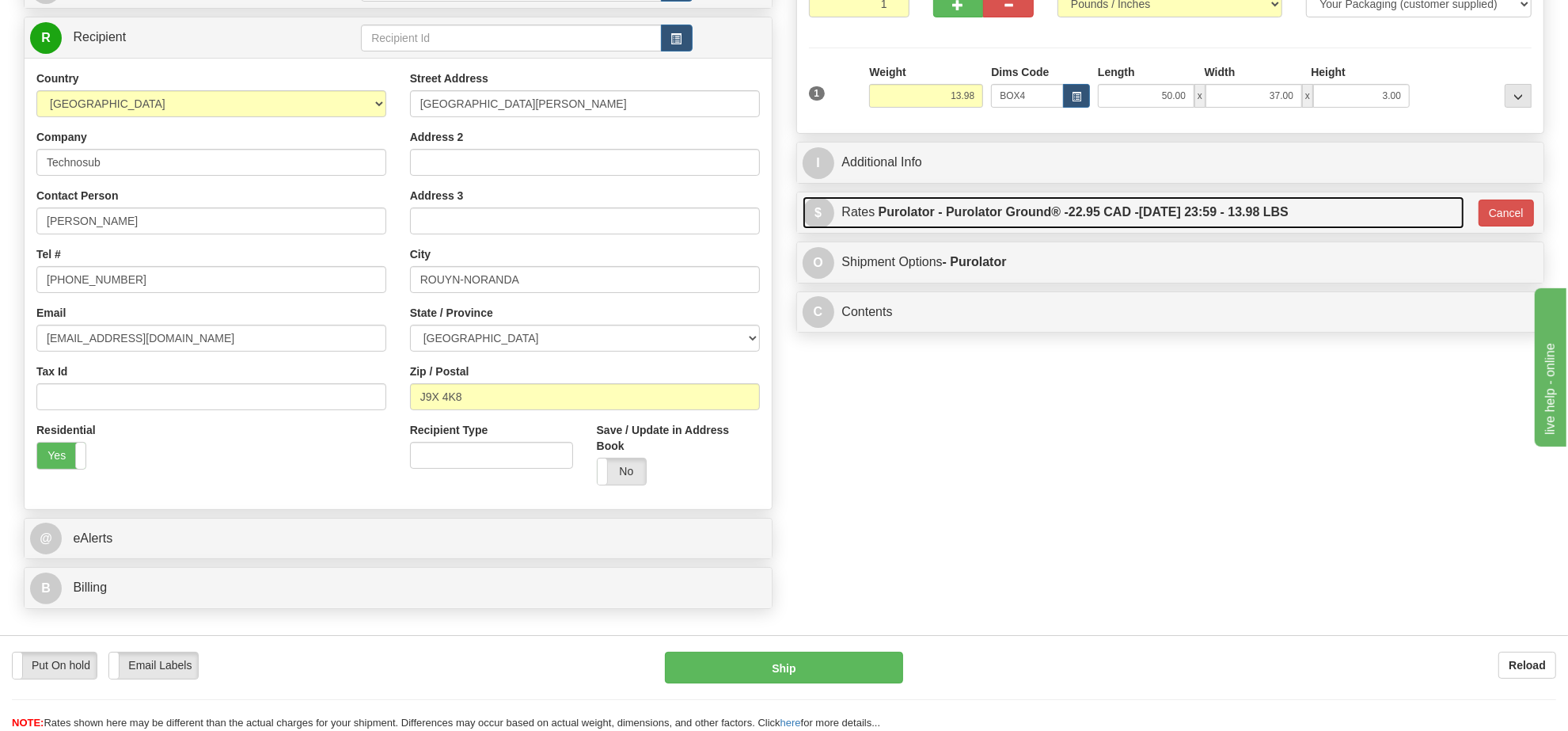
click at [1245, 223] on label "Purolator - Purolator Ground® - 22.95 CAD - [DATE] 23:59 - 13.98 LBS" at bounding box center [1084, 212] width 410 height 31
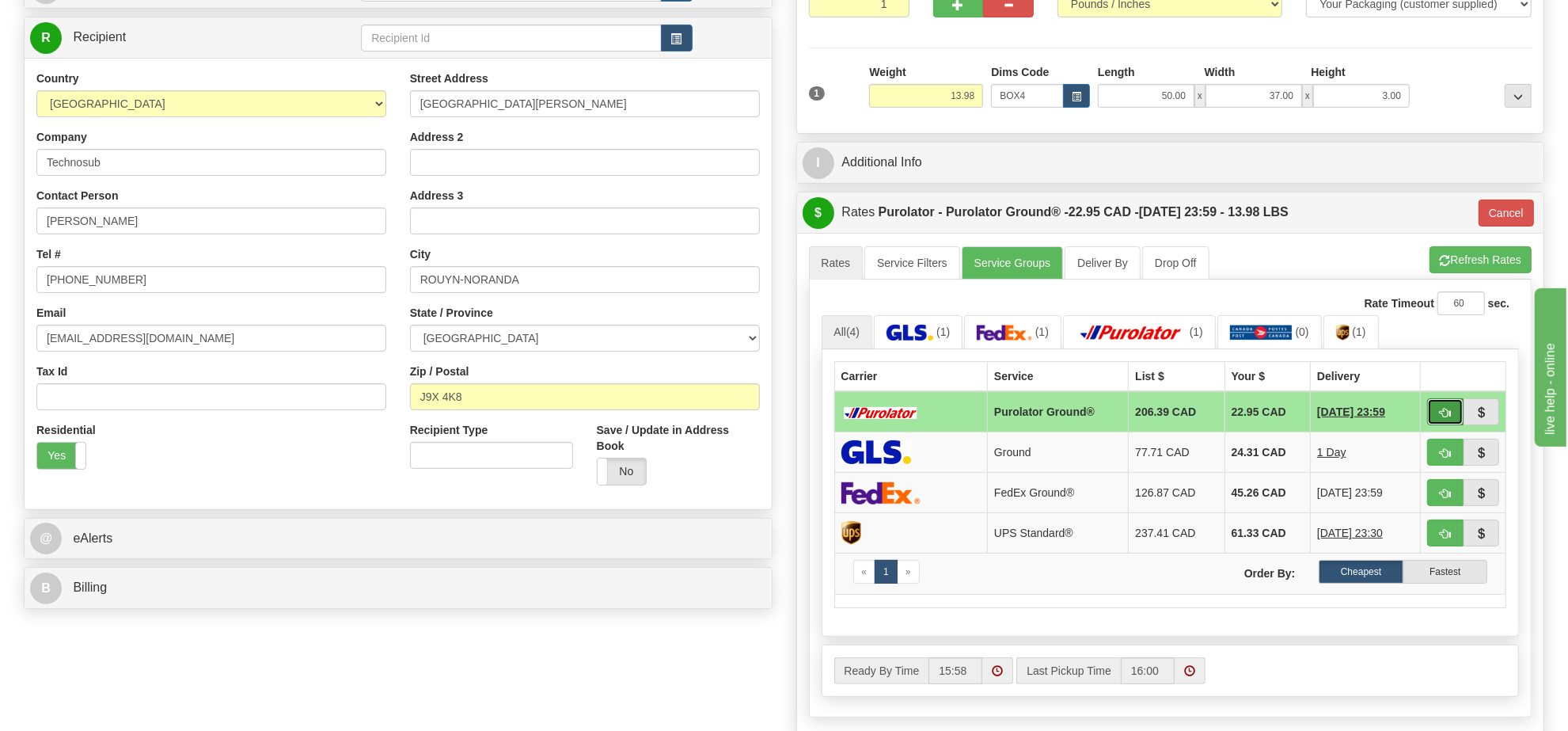
click at [1443, 413] on span "button" at bounding box center [1445, 413] width 11 height 10
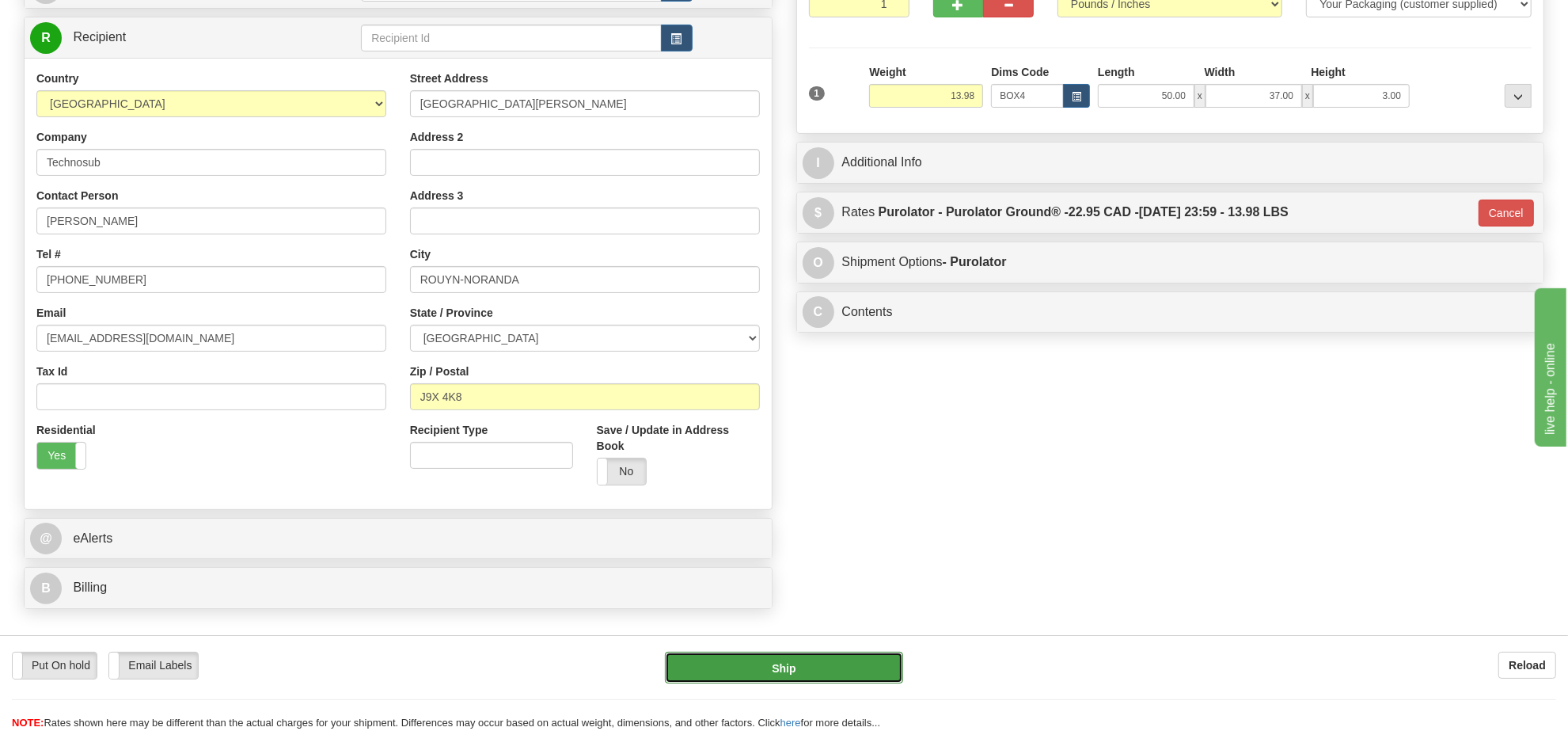
click at [841, 659] on button "Ship" at bounding box center [784, 667] width 237 height 31
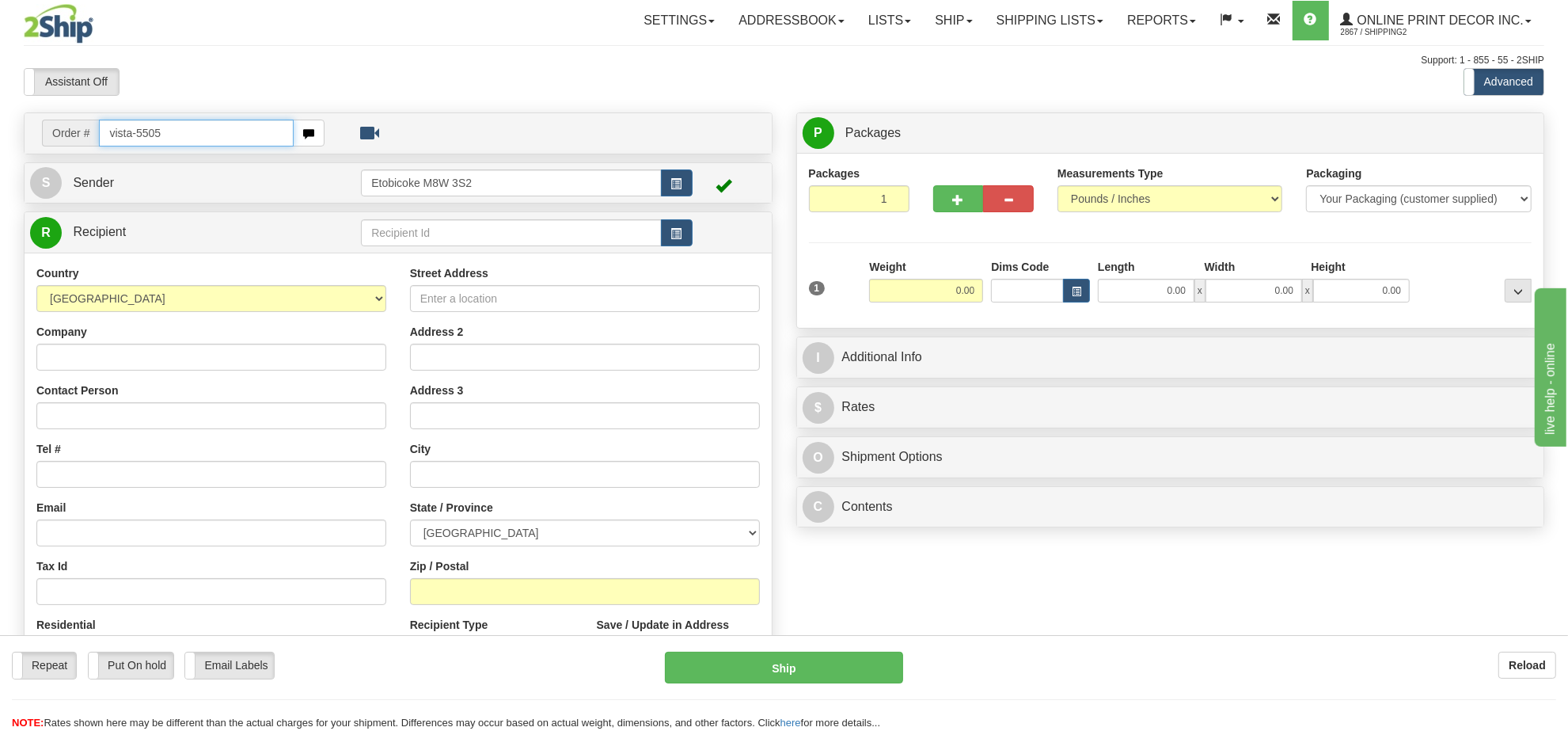
type input "vista-5505"
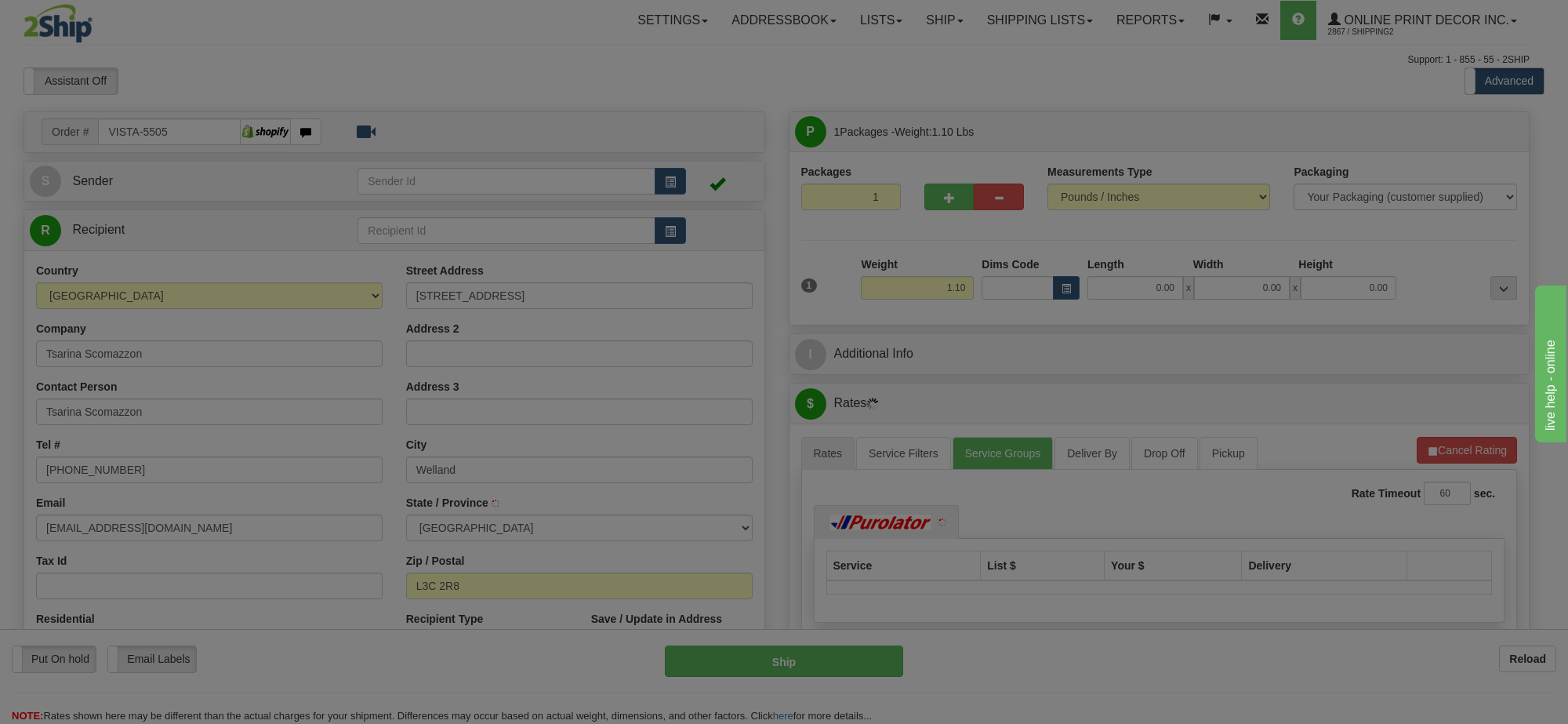
type input "WELLAND"
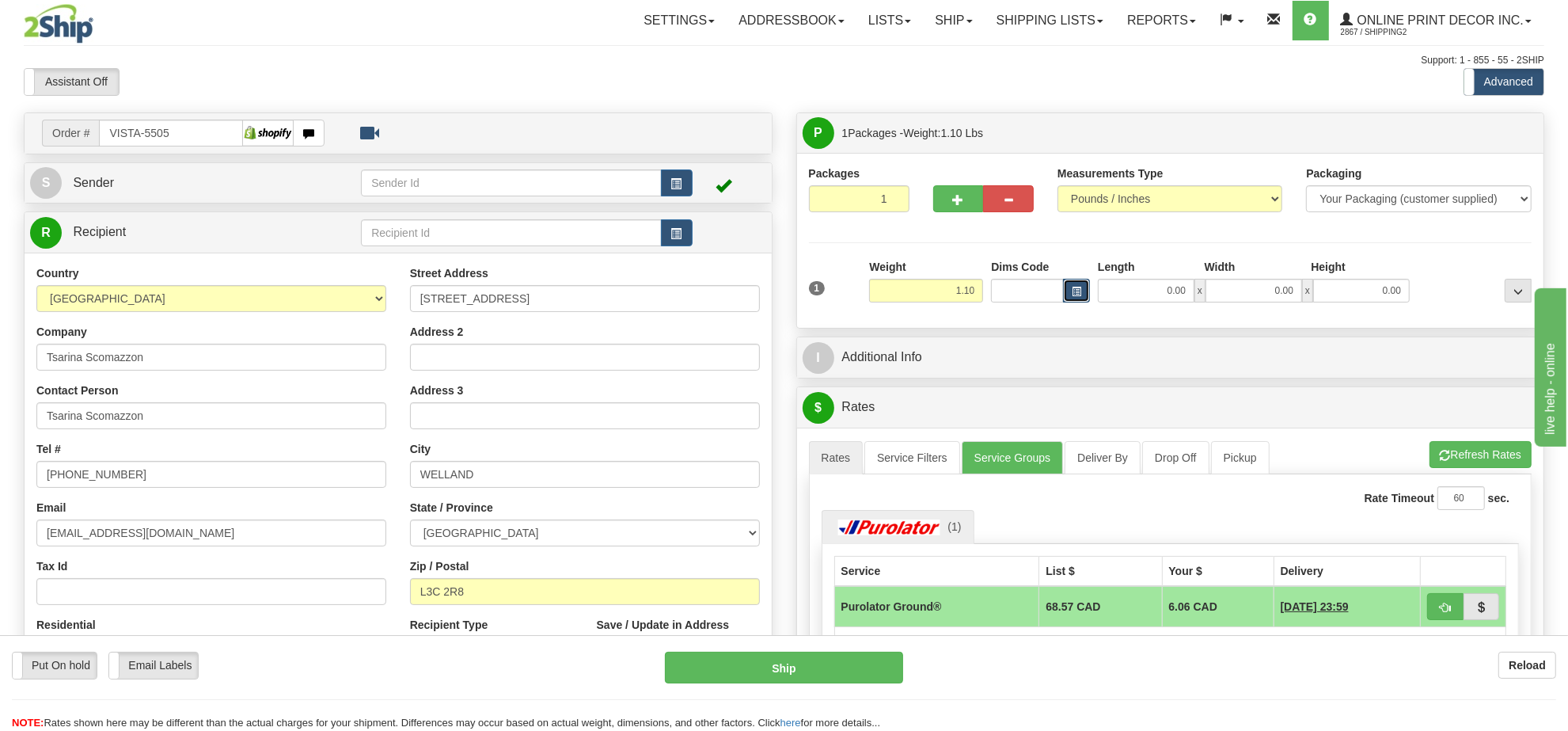
click at [1080, 290] on span "button" at bounding box center [1076, 291] width 10 height 9
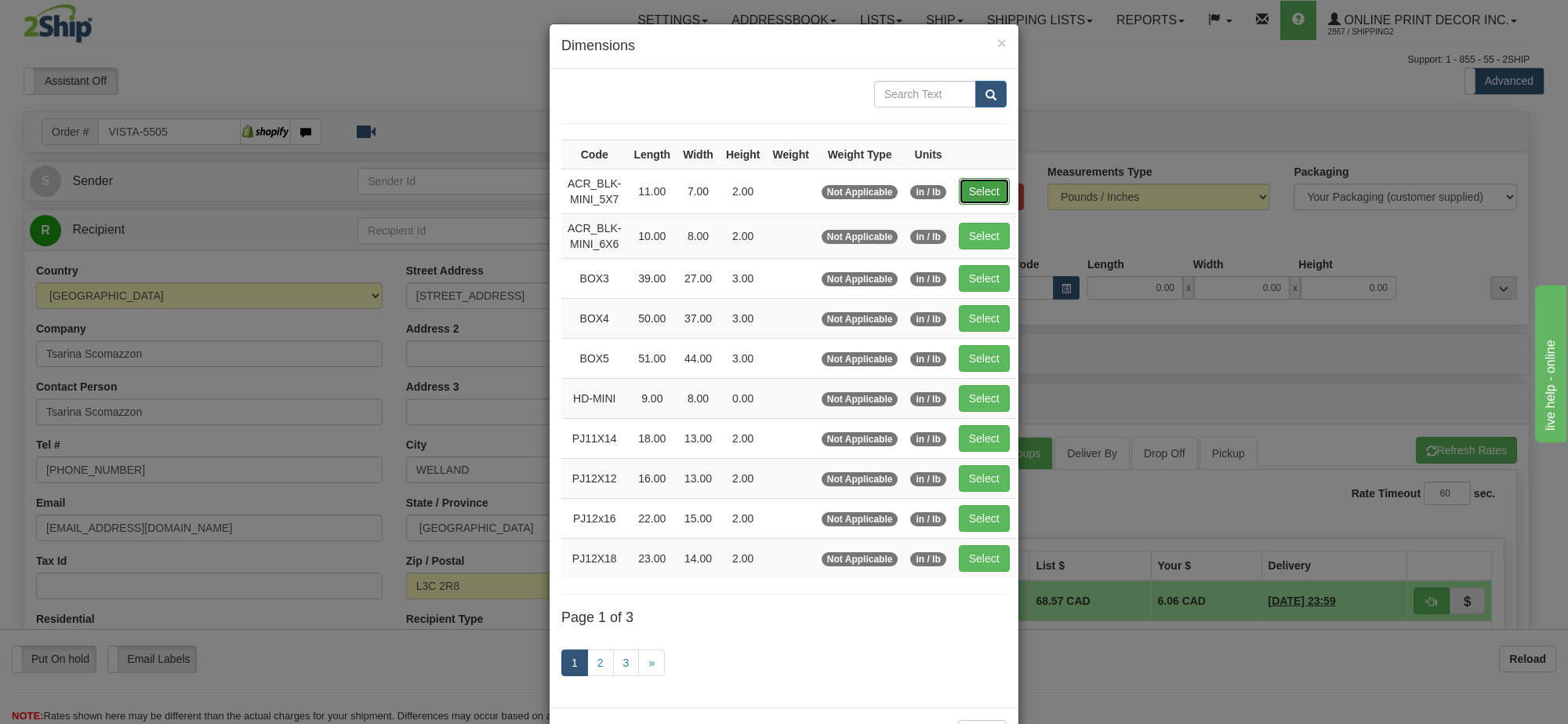
click at [976, 186] on button "Select" at bounding box center [984, 190] width 51 height 26
type input "ACR_BLK-MINI_5X7"
type input "11.00"
type input "7.00"
type input "2.00"
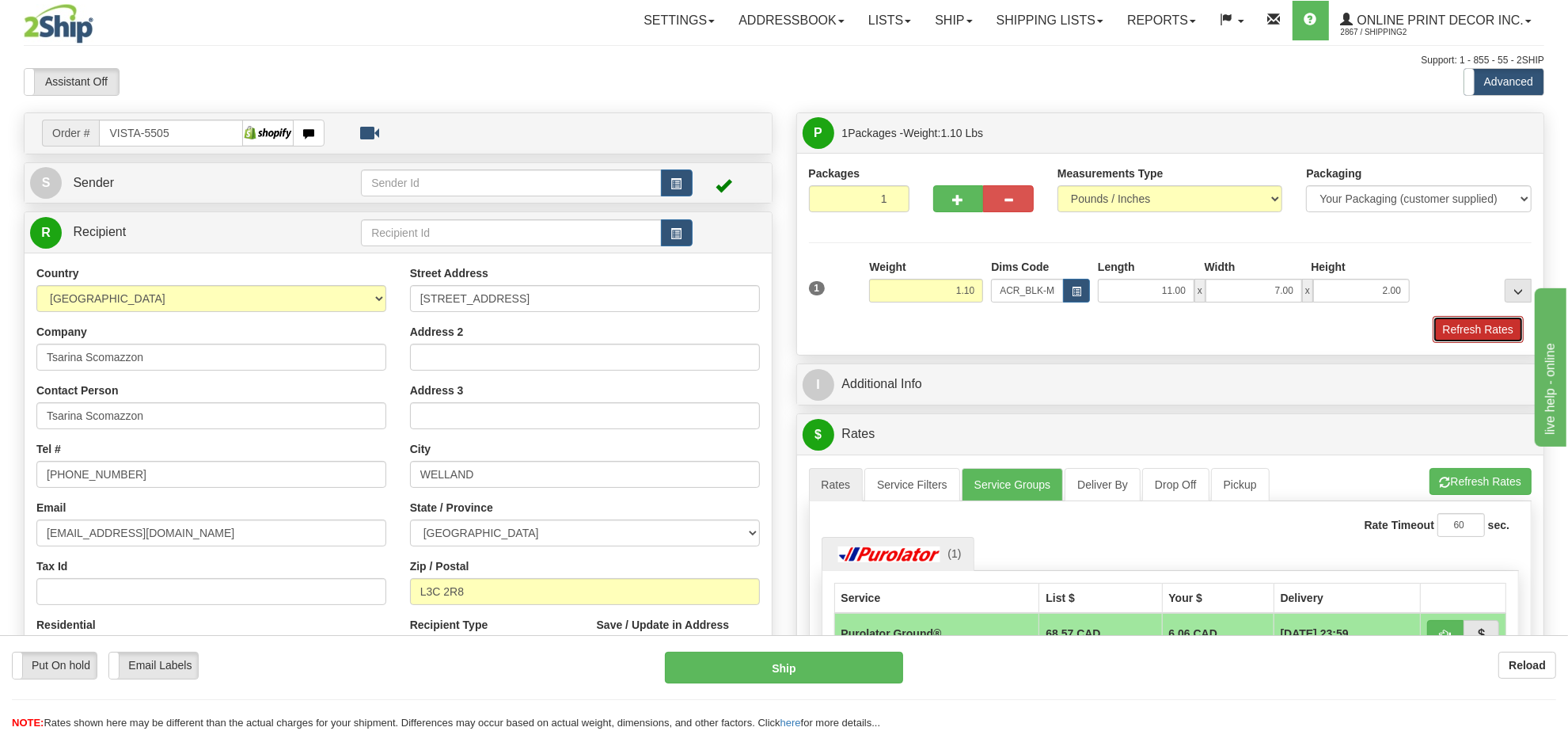
click at [1500, 342] on button "Refresh Rates" at bounding box center [1478, 329] width 91 height 26
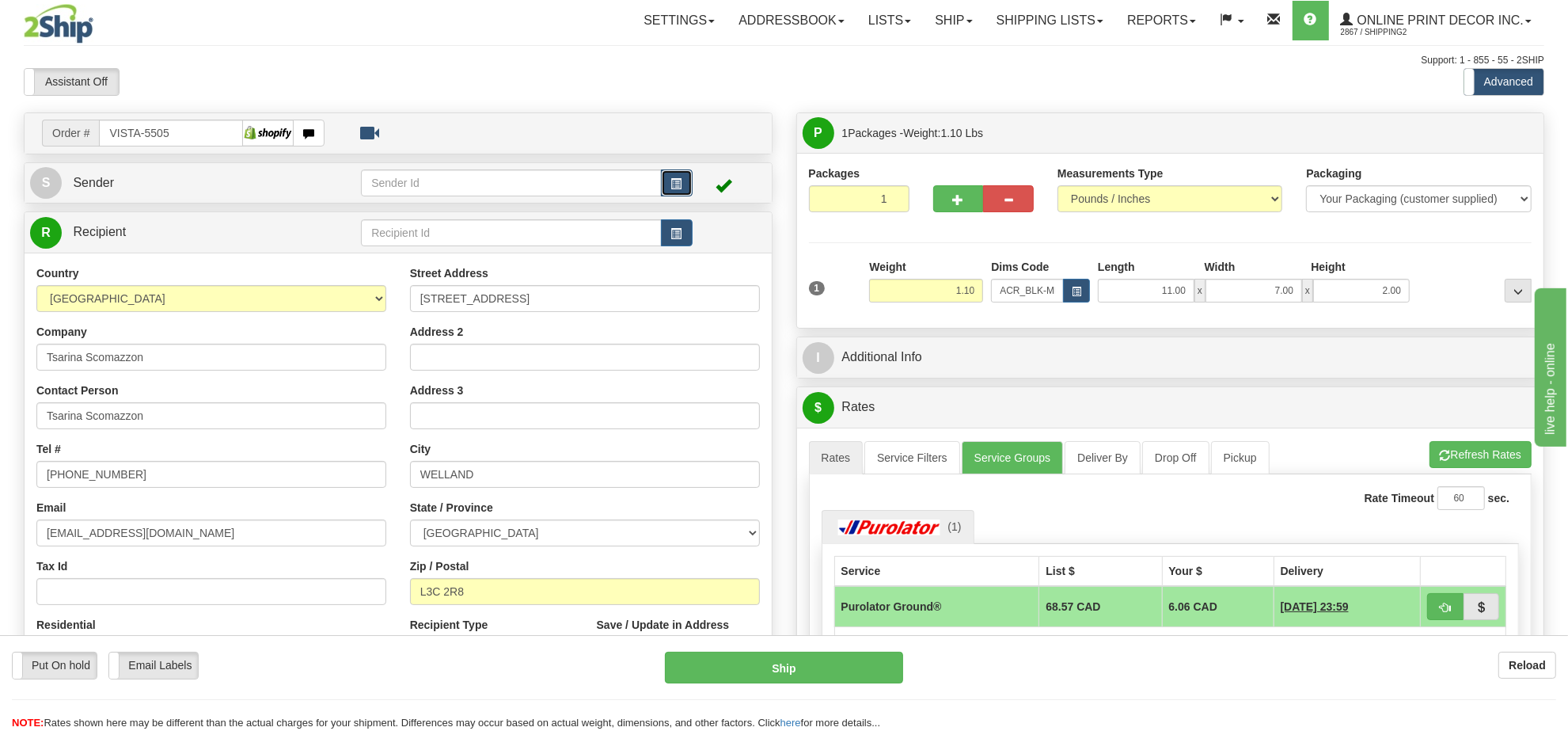
click at [678, 186] on span "button" at bounding box center [676, 183] width 11 height 10
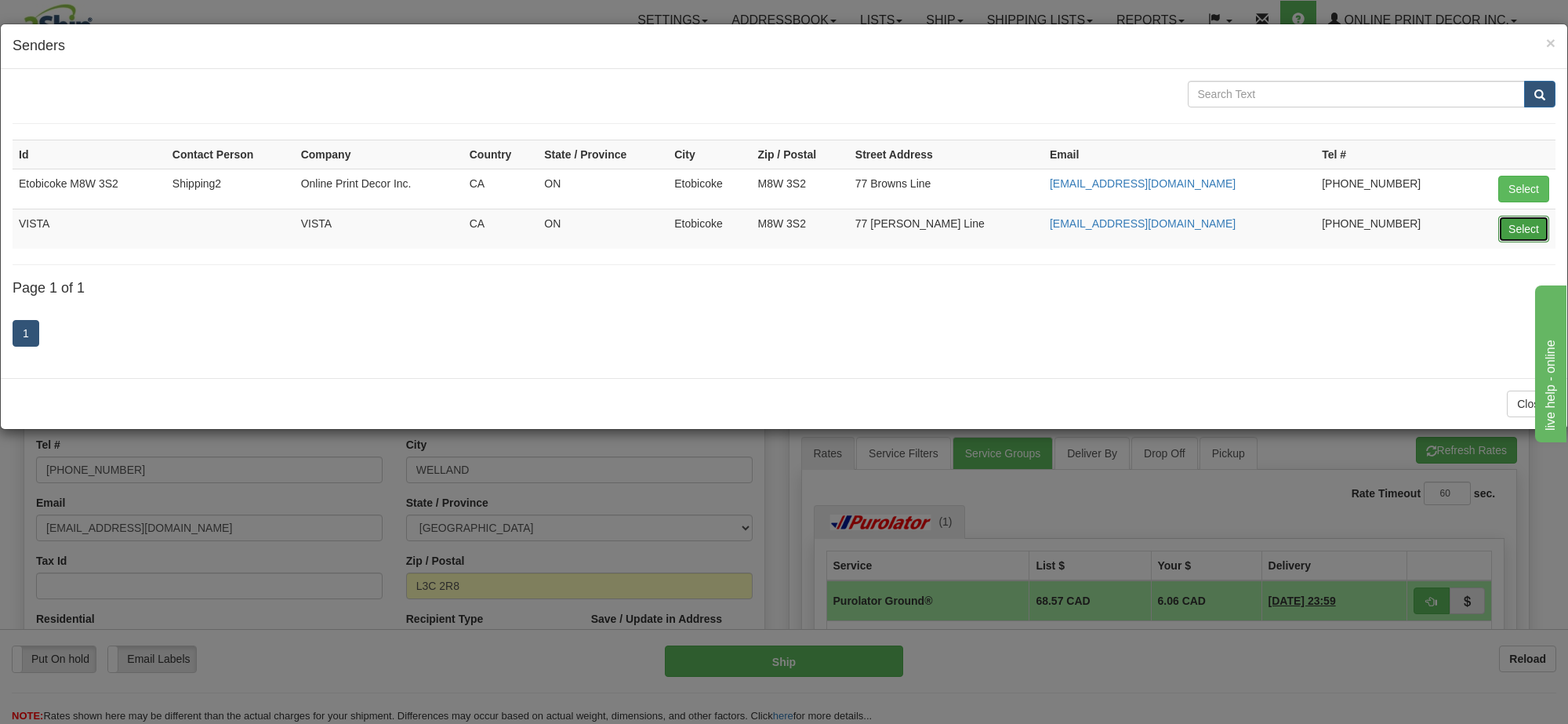
click at [1535, 225] on button "Select" at bounding box center [1523, 228] width 51 height 26
type input "VISTA"
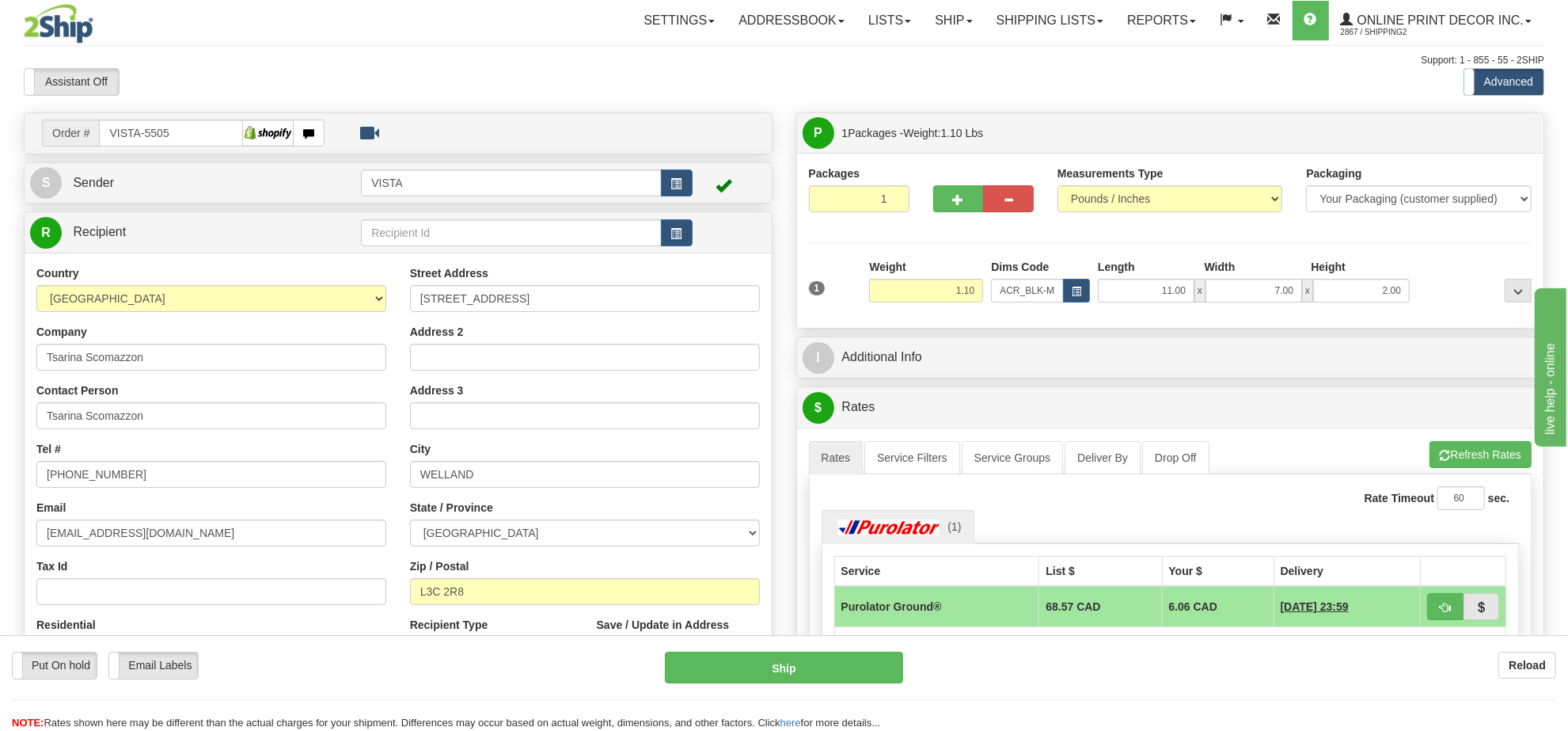
click at [1487, 457] on li "Refresh Rates Cancel Rating" at bounding box center [1481, 453] width 102 height 26
click at [1487, 457] on button "Refresh Rates" at bounding box center [1481, 453] width 102 height 26
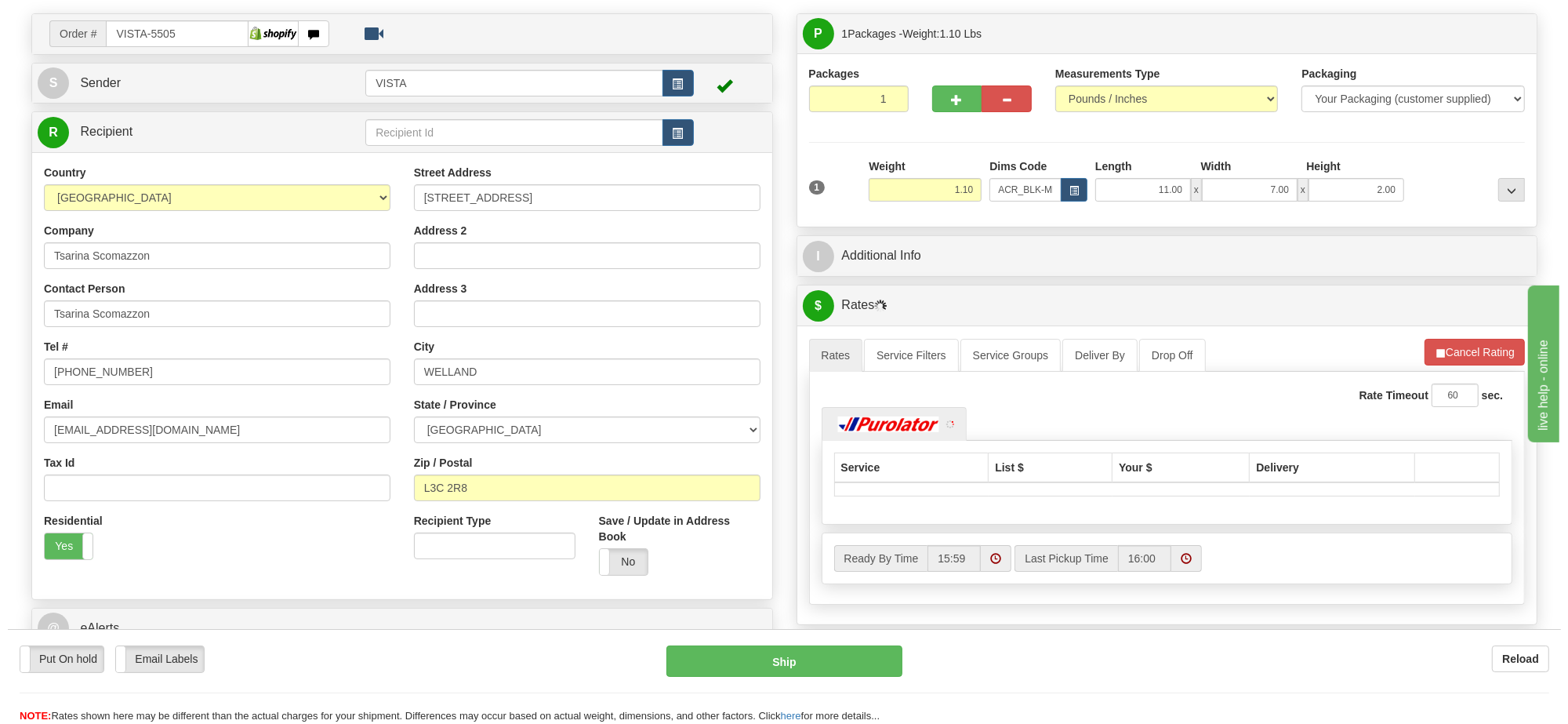
scroll to position [196, 0]
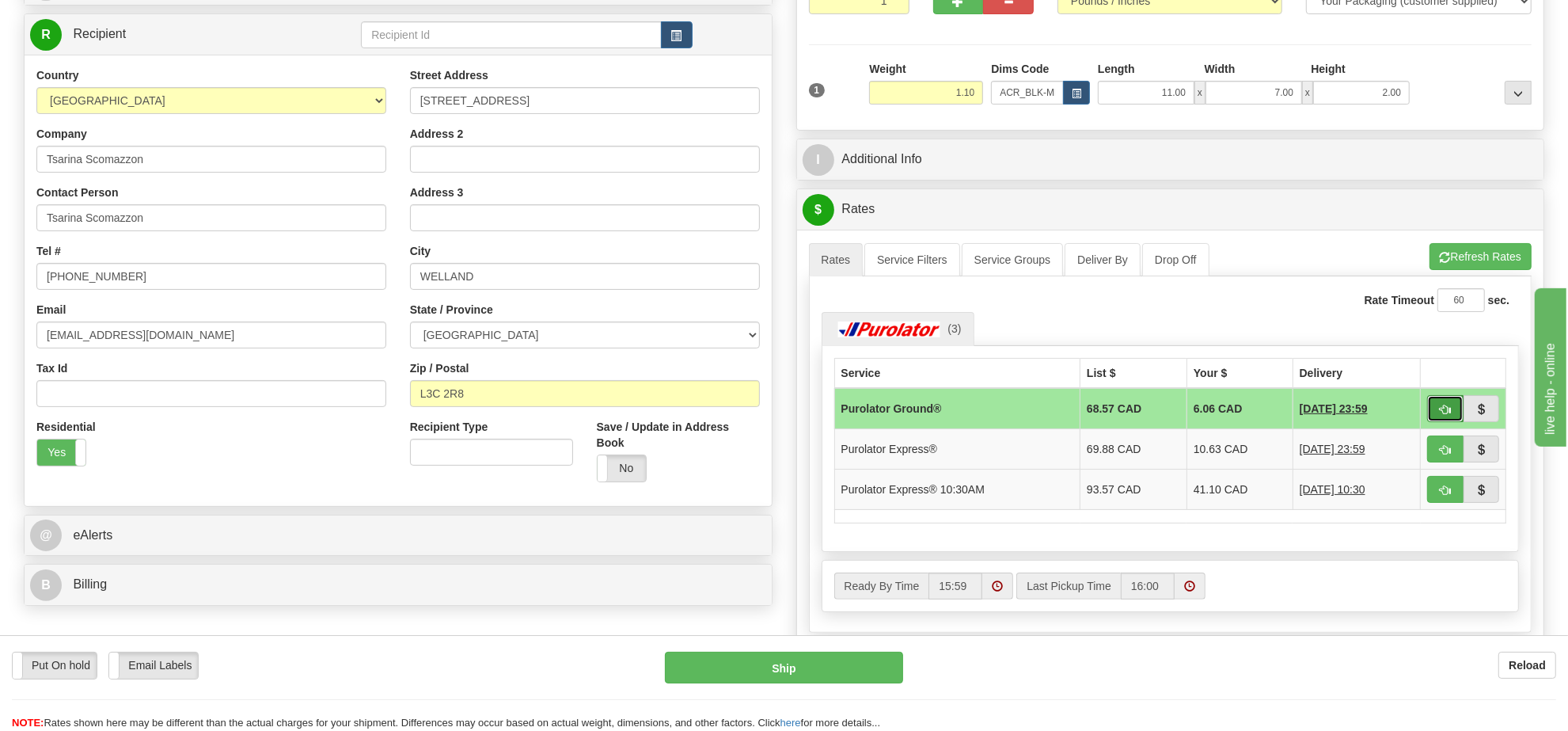
click at [1432, 417] on button "button" at bounding box center [1445, 408] width 36 height 26
type input "260"
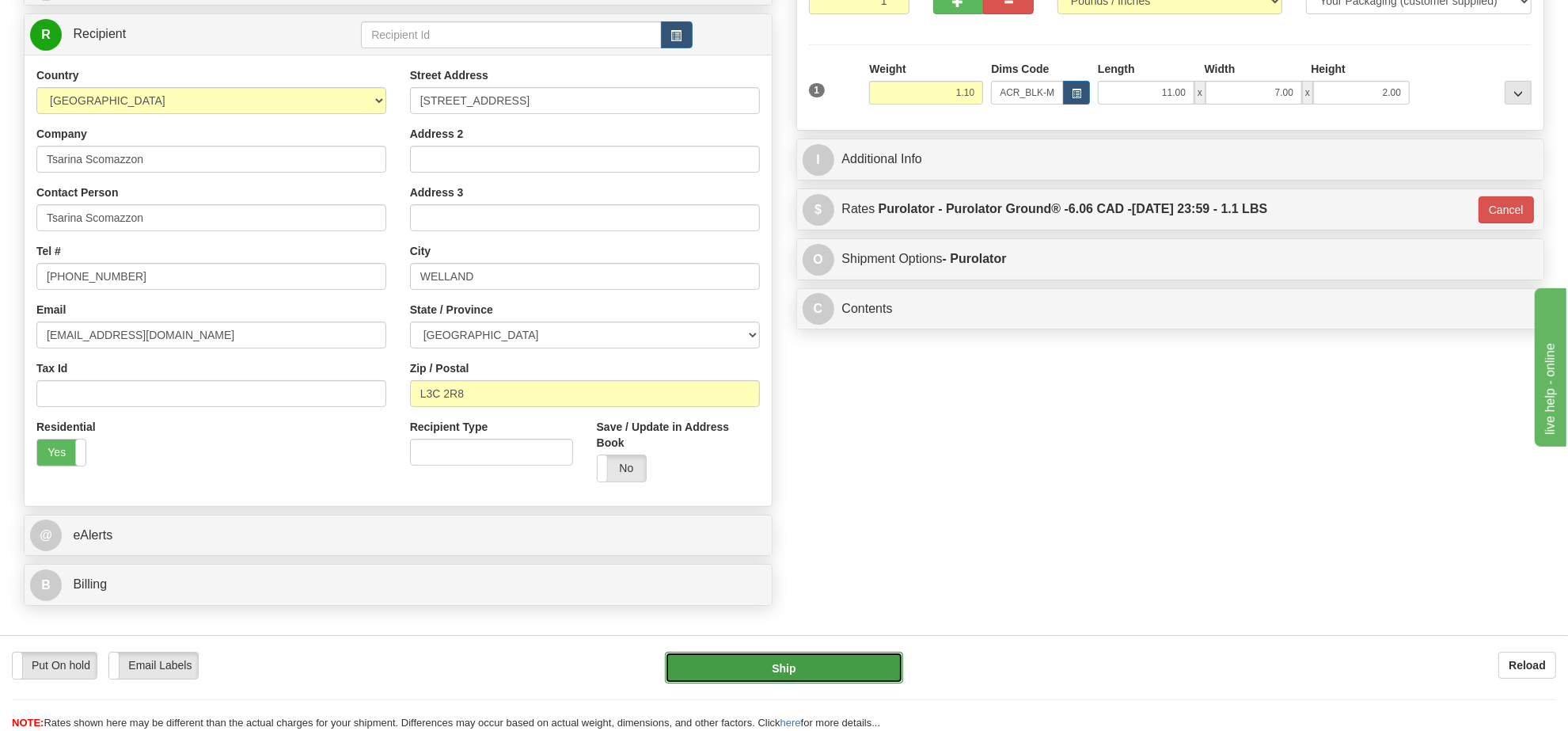
click at [753, 669] on button "Ship" at bounding box center [784, 667] width 237 height 31
